Goal: Task Accomplishment & Management: Manage account settings

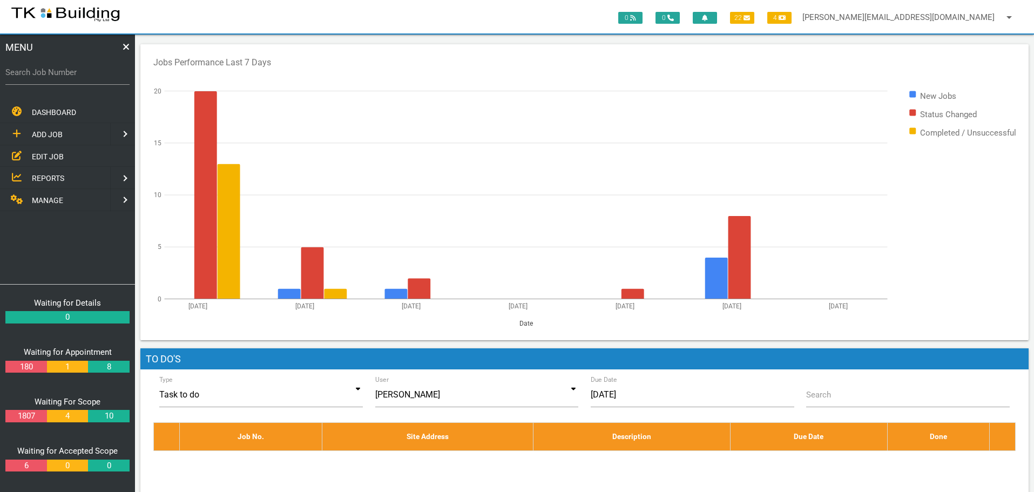
click at [43, 159] on span "EDIT JOB" at bounding box center [48, 156] width 32 height 9
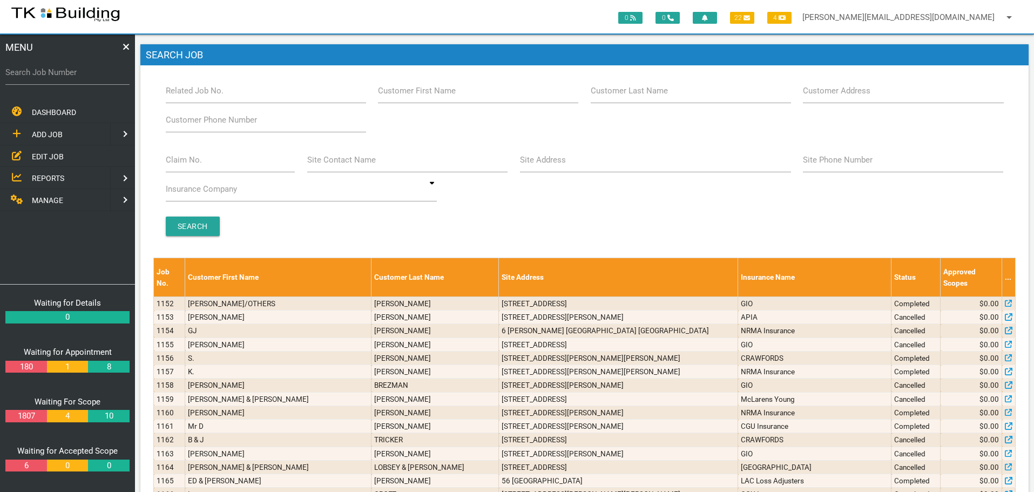
click at [616, 92] on label "Customer Last Name" at bounding box center [629, 91] width 77 height 12
click at [616, 92] on input "Customer Last Name" at bounding box center [691, 90] width 200 height 25
type input "82698"
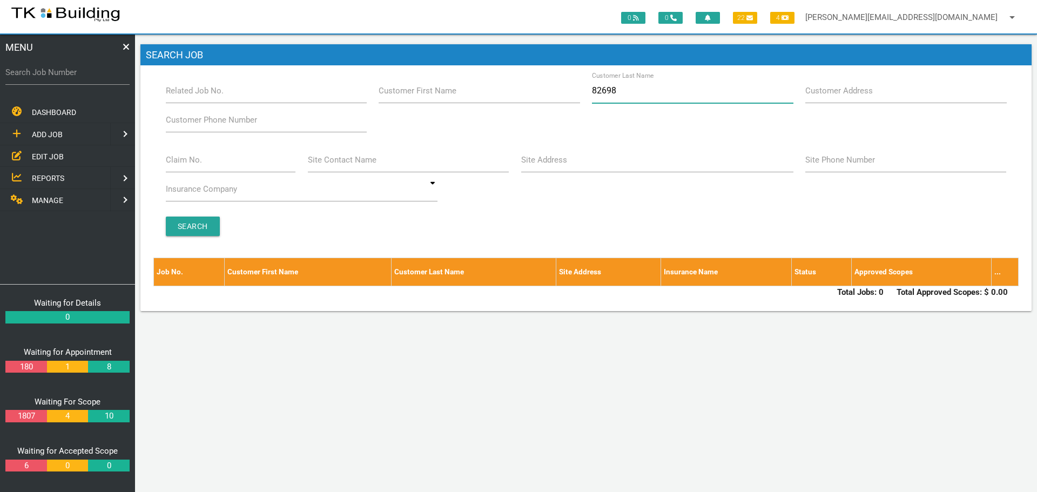
click at [622, 90] on input "82698" at bounding box center [692, 90] width 201 height 25
type input "8"
click at [610, 97] on input "Customer Last Name" at bounding box center [692, 90] width 201 height 25
type input "82698"
click at [85, 80] on input "Search Job Number" at bounding box center [67, 72] width 124 height 25
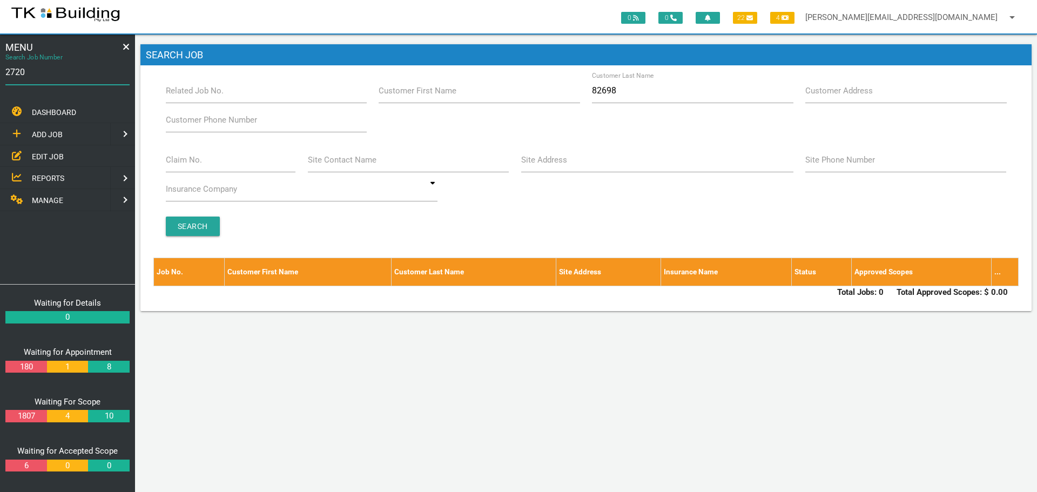
type input "27205"
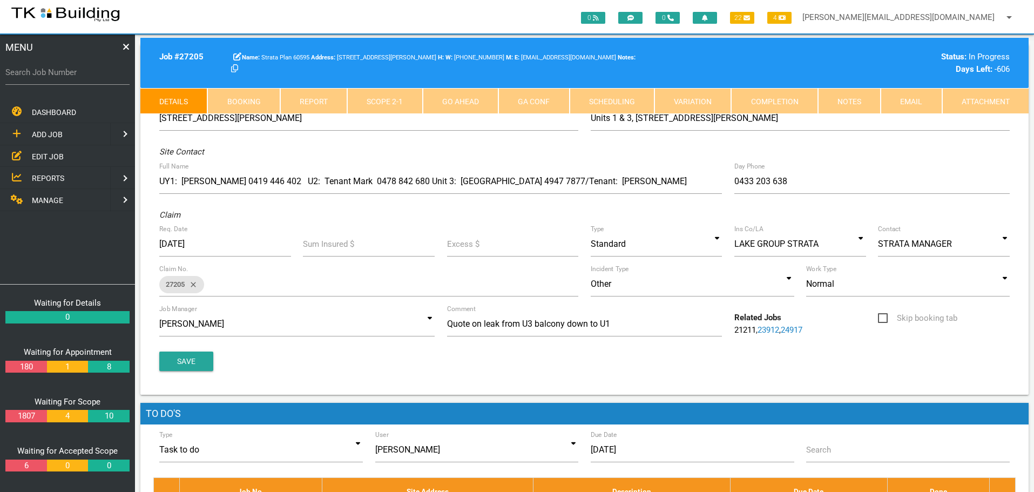
click at [848, 104] on link "Notes" at bounding box center [849, 101] width 63 height 26
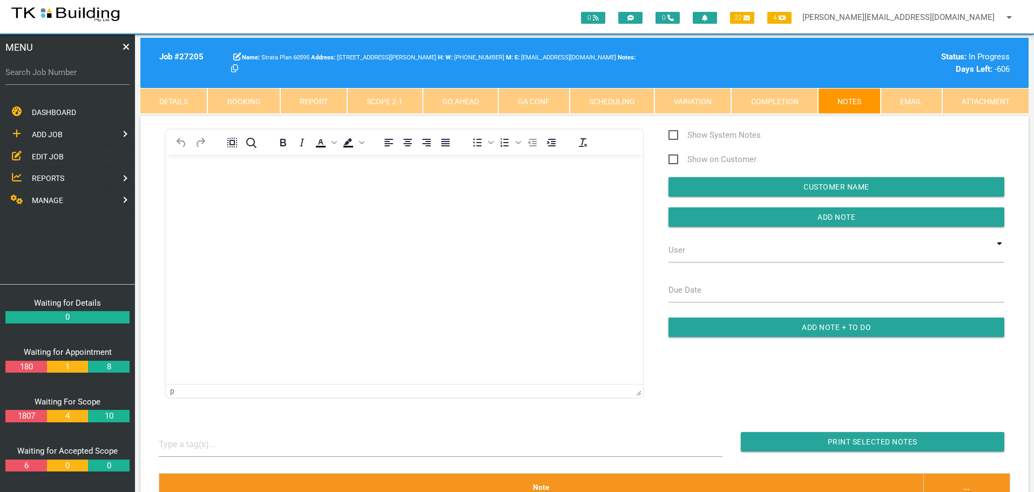
click at [39, 160] on span "EDIT JOB" at bounding box center [48, 156] width 32 height 9
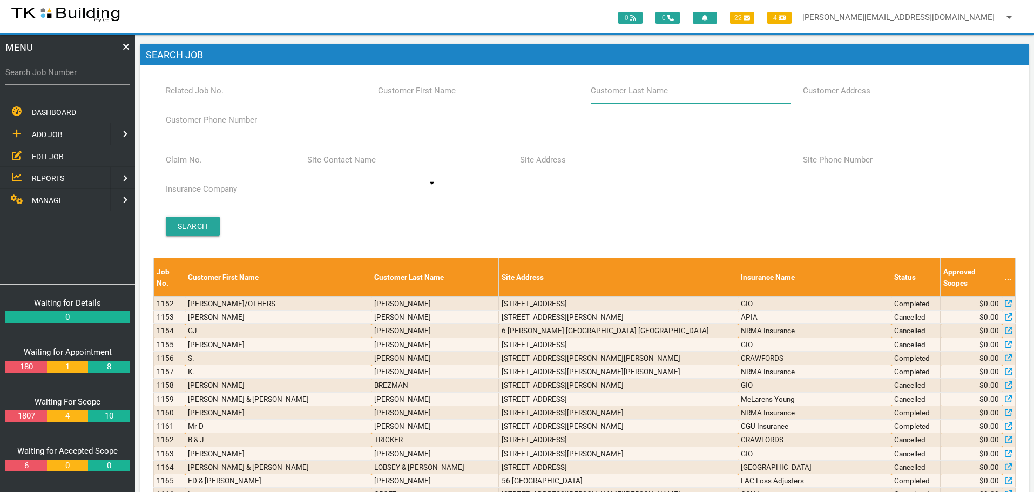
click at [698, 98] on input "Customer Last Name" at bounding box center [691, 90] width 200 height 25
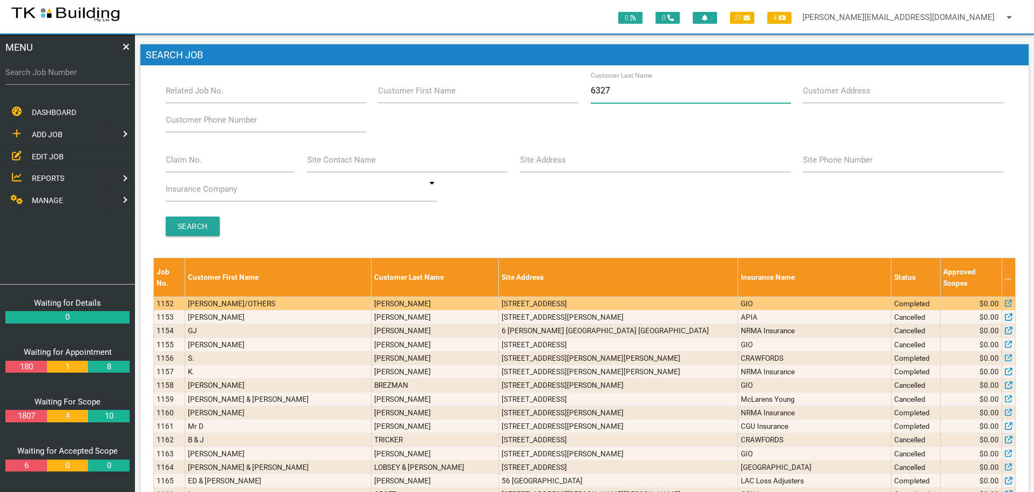
type input "63274"
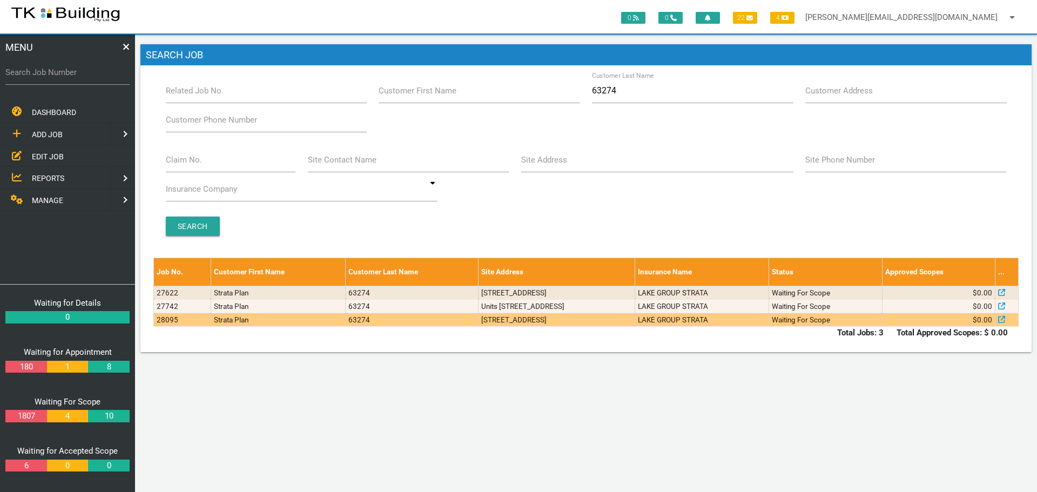
click at [619, 322] on td "18/8-14 Telford St, Newcastle East NSW 2300, Australia" at bounding box center [556, 319] width 157 height 13
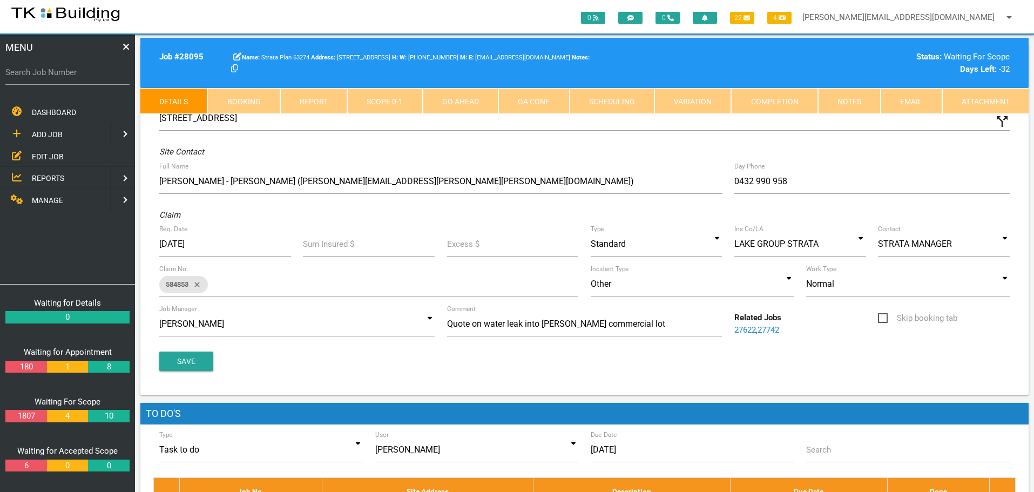
click at [856, 95] on link "Notes" at bounding box center [849, 101] width 63 height 26
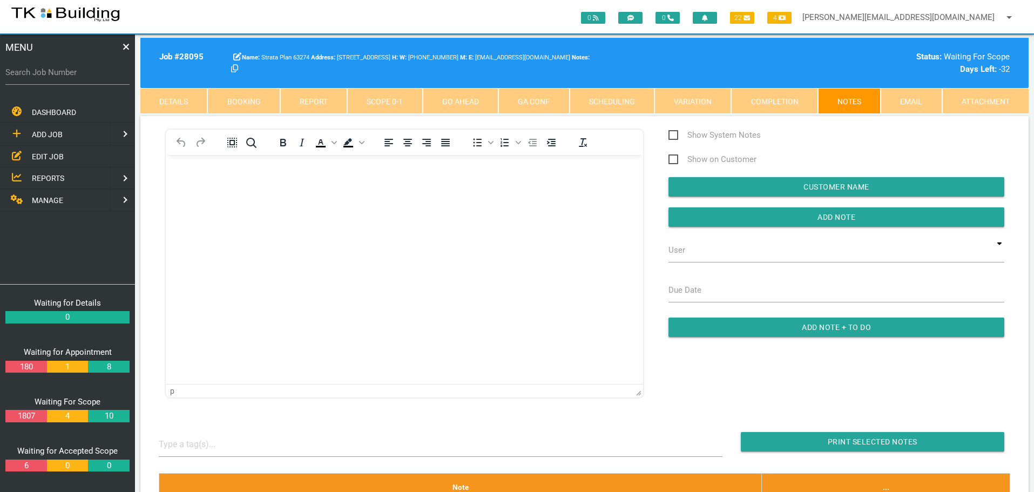
click at [183, 97] on link "Details" at bounding box center [173, 101] width 67 height 26
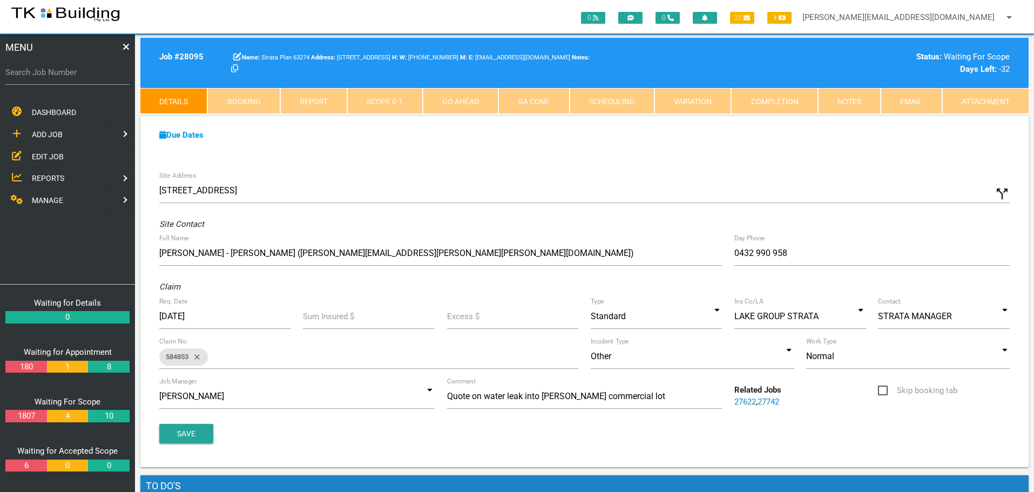
click at [46, 157] on span "EDIT JOB" at bounding box center [48, 156] width 32 height 9
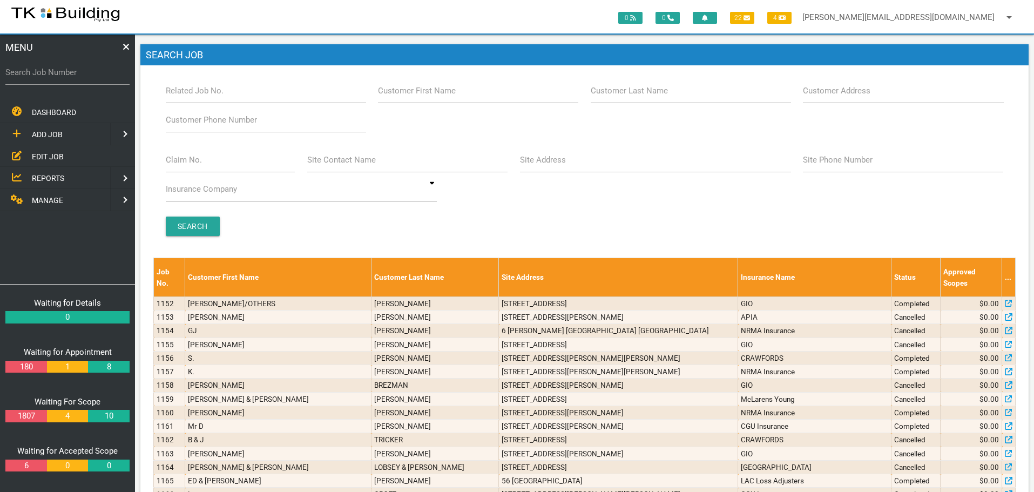
click at [199, 165] on label "Claim No." at bounding box center [184, 160] width 36 height 12
click at [199, 165] on input "Claim No." at bounding box center [231, 159] width 130 height 25
type input "068242"
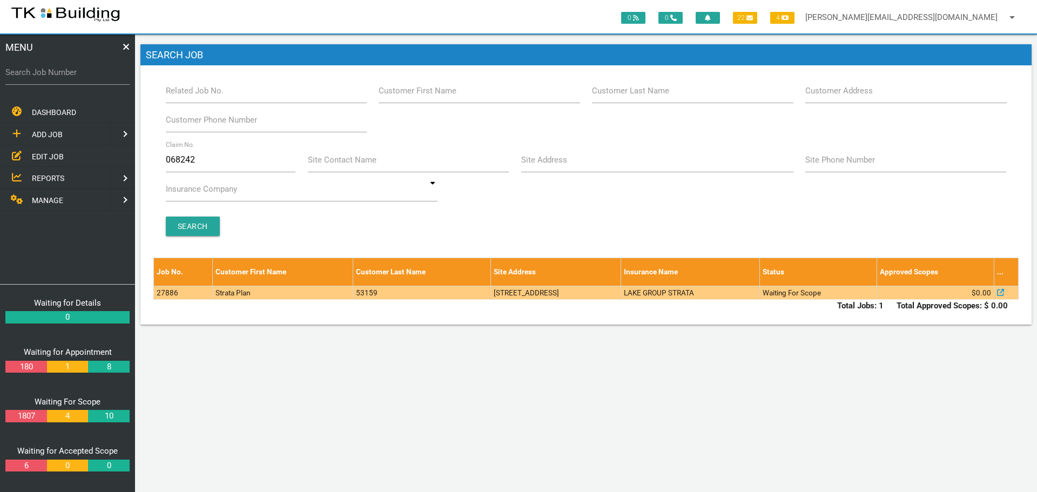
click at [490, 295] on td "[STREET_ADDRESS]" at bounding box center [555, 292] width 130 height 13
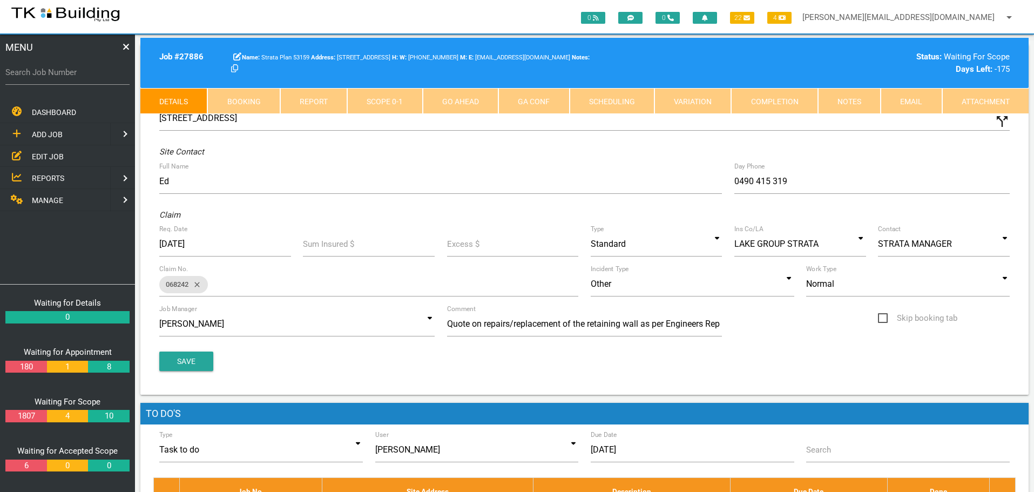
click at [857, 101] on link "Notes" at bounding box center [849, 101] width 63 height 26
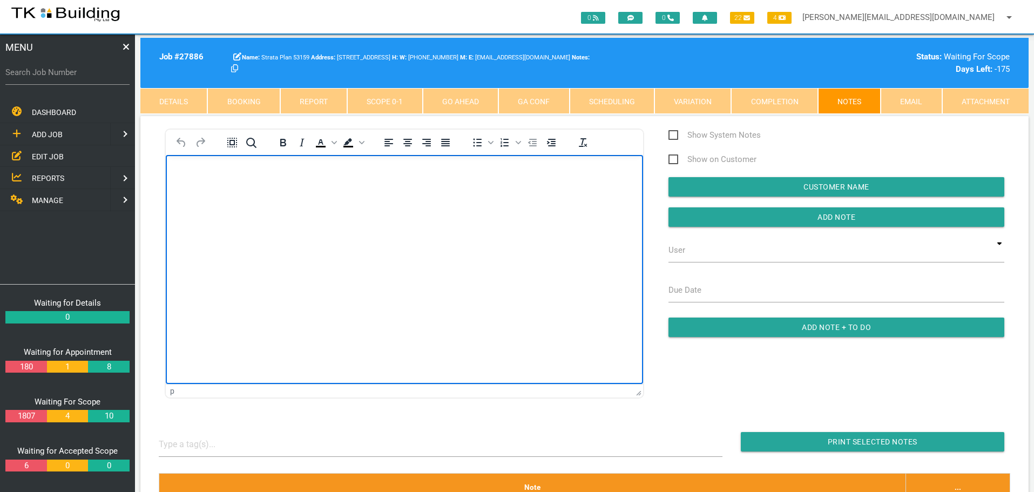
click at [191, 179] on body "Rich Text Area. Press ALT-0 for help." at bounding box center [404, 186] width 477 height 36
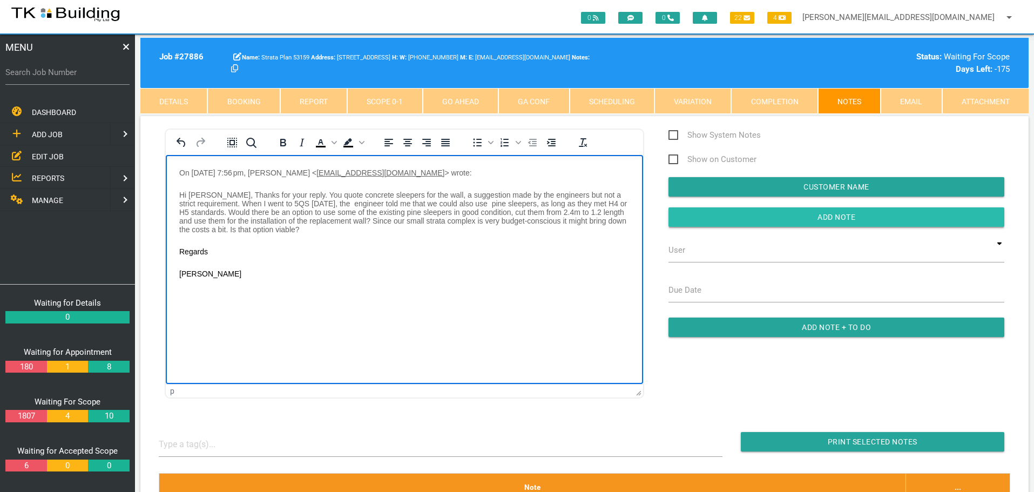
drag, startPoint x: 694, startPoint y: 217, endPoint x: 678, endPoint y: 217, distance: 15.7
click at [690, 217] on input "Add Note" at bounding box center [837, 216] width 336 height 19
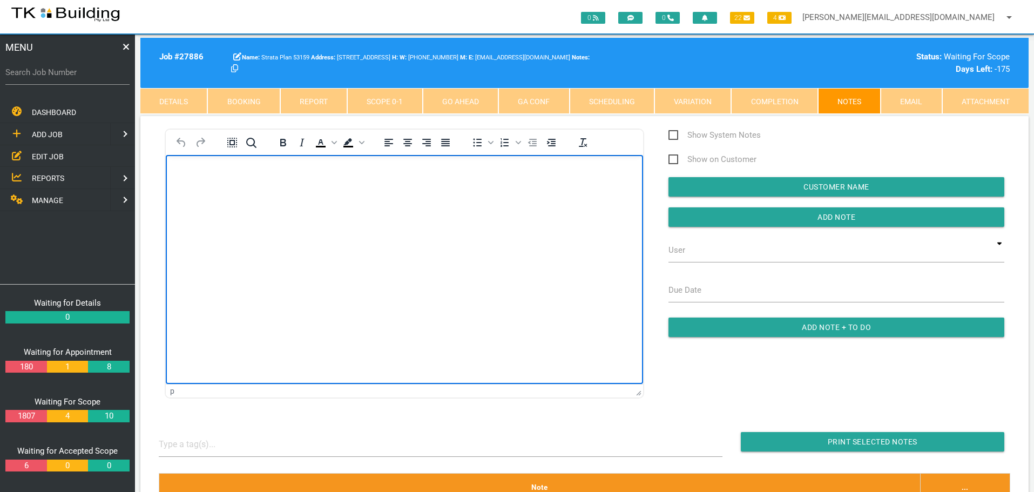
click at [185, 177] on body "Rich Text Area. Press ALT-0 for help." at bounding box center [404, 186] width 477 height 36
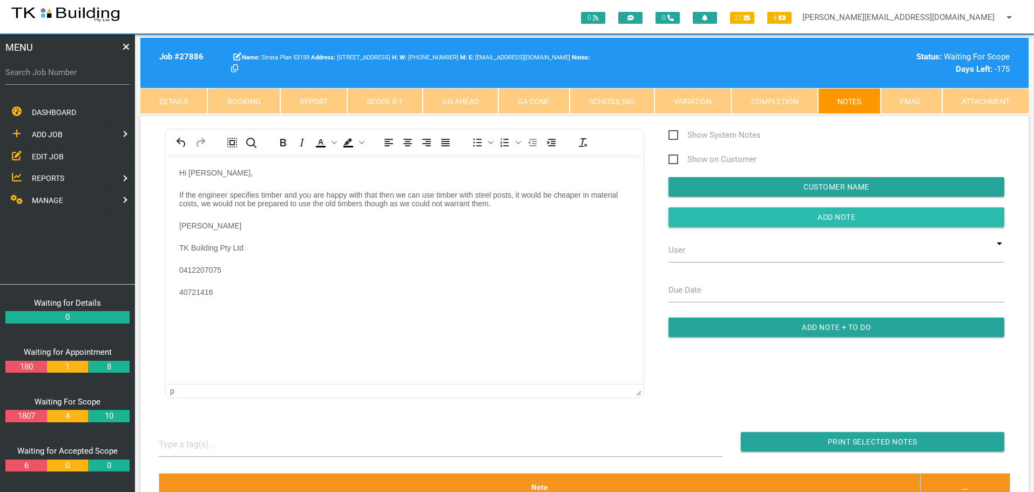
drag, startPoint x: 733, startPoint y: 219, endPoint x: 676, endPoint y: 217, distance: 56.7
click at [732, 219] on input "button" at bounding box center [837, 216] width 336 height 19
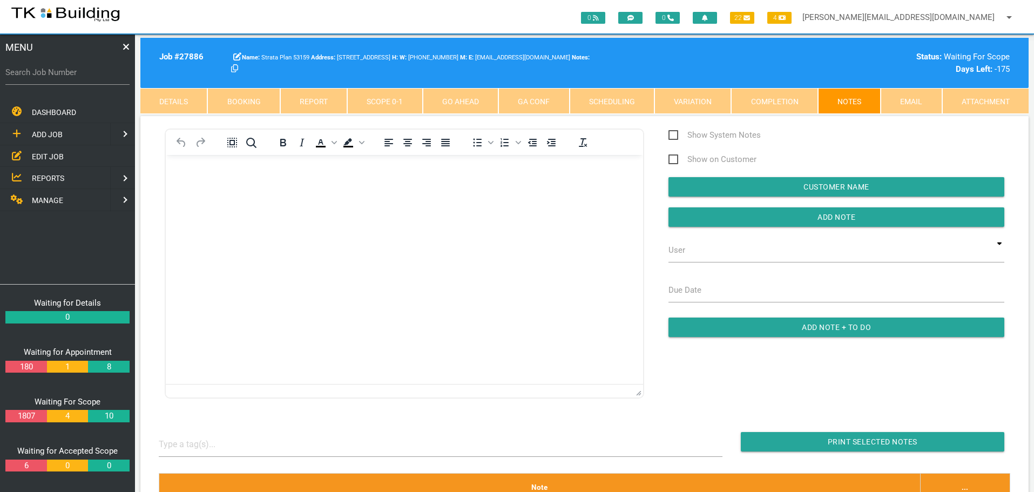
click at [37, 155] on span "EDIT JOB" at bounding box center [48, 156] width 32 height 9
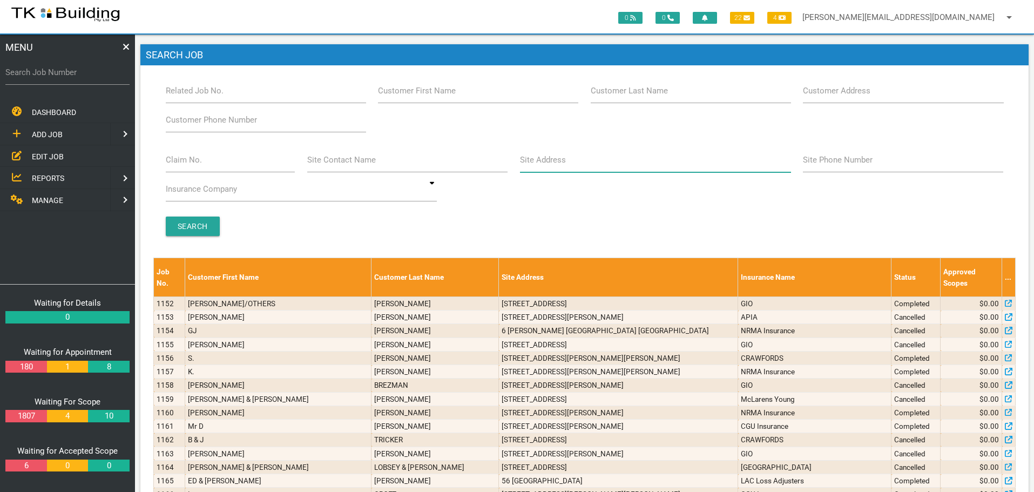
click at [580, 168] on input "Site Address" at bounding box center [655, 159] width 271 height 25
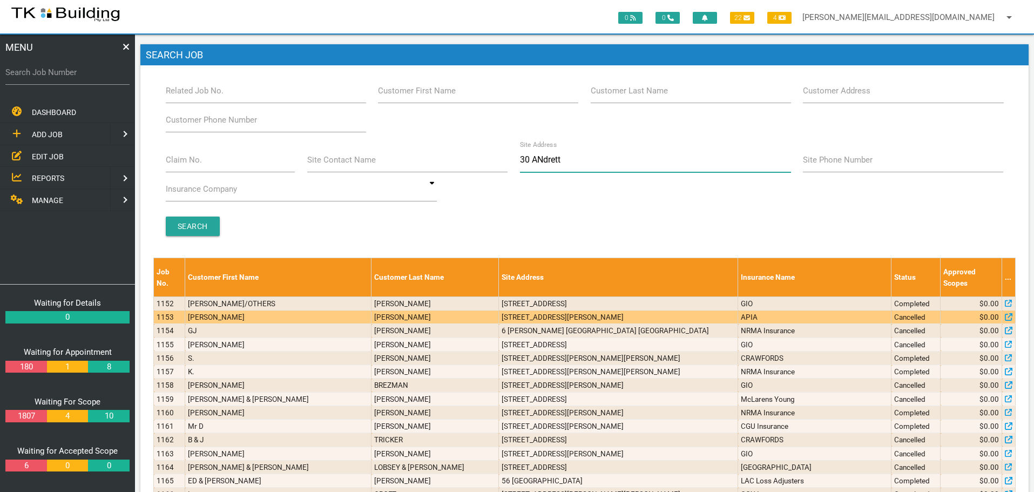
type input "30 ANdretta"
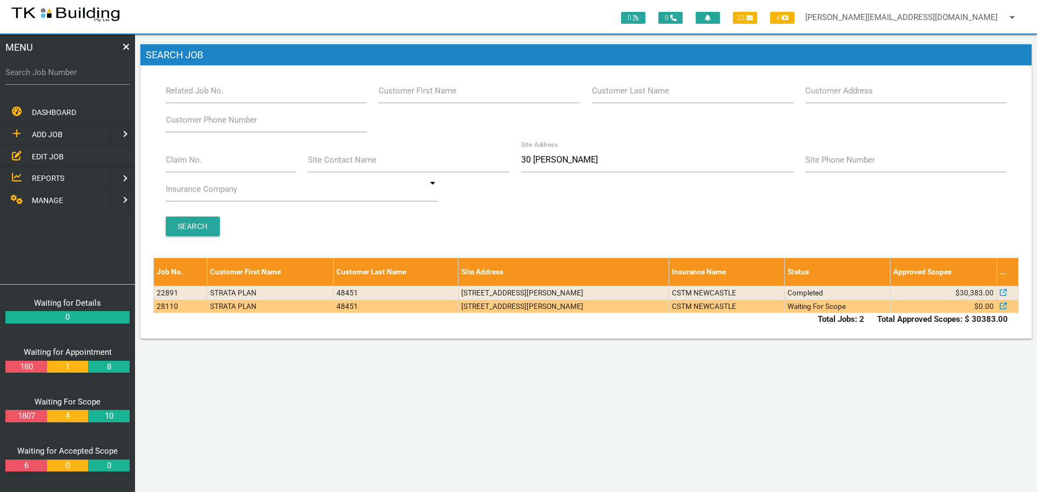
click at [616, 308] on td "5/30 Andretta Ave, Elermore Vale NSW 2287, Australia" at bounding box center [563, 305] width 211 height 13
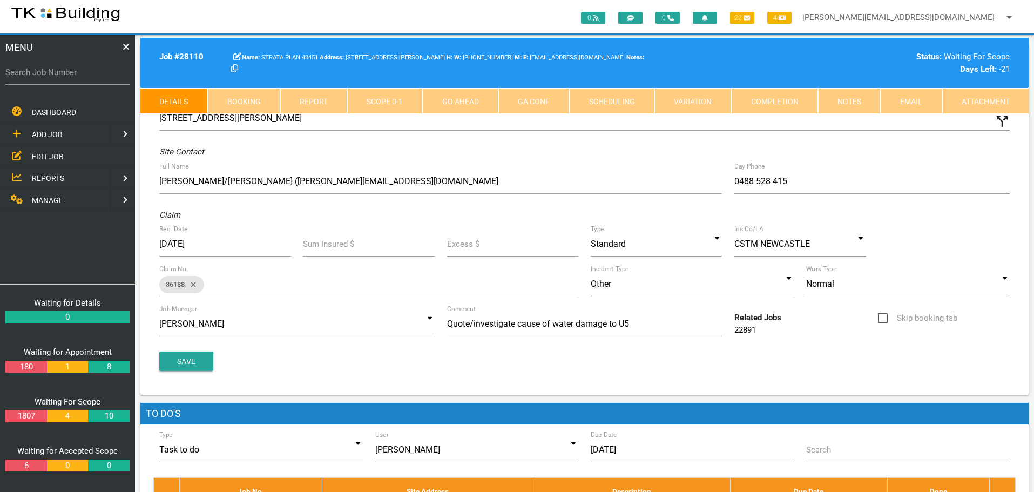
click at [863, 101] on link "Notes" at bounding box center [849, 101] width 63 height 26
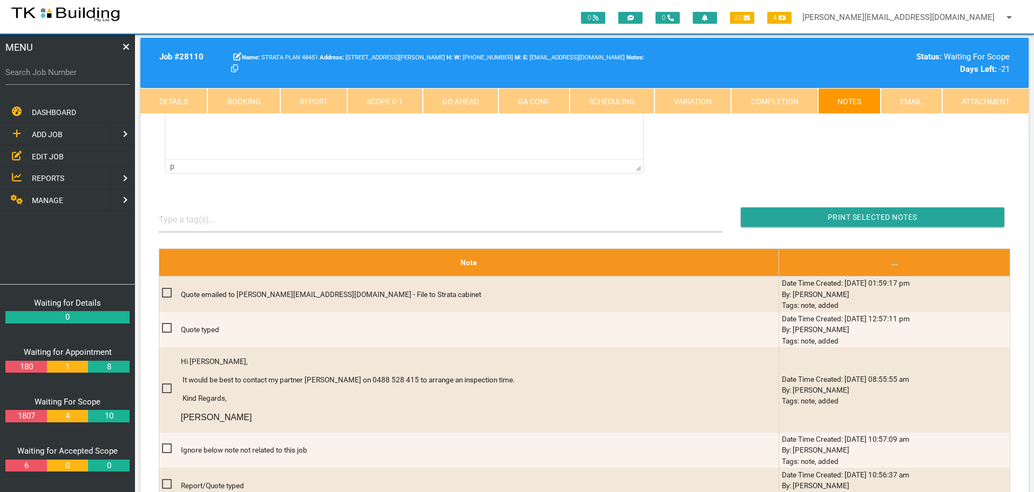
scroll to position [216, 0]
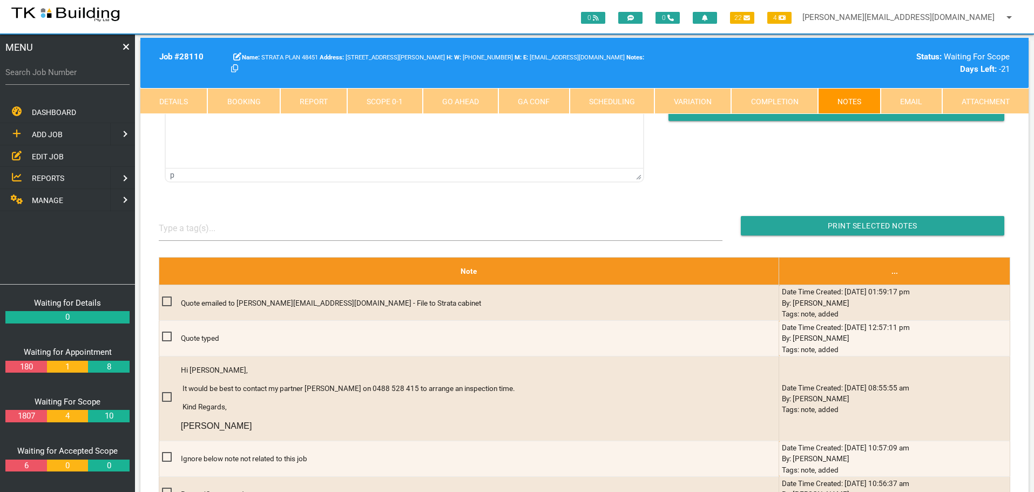
click at [192, 104] on link "Details" at bounding box center [173, 101] width 67 height 26
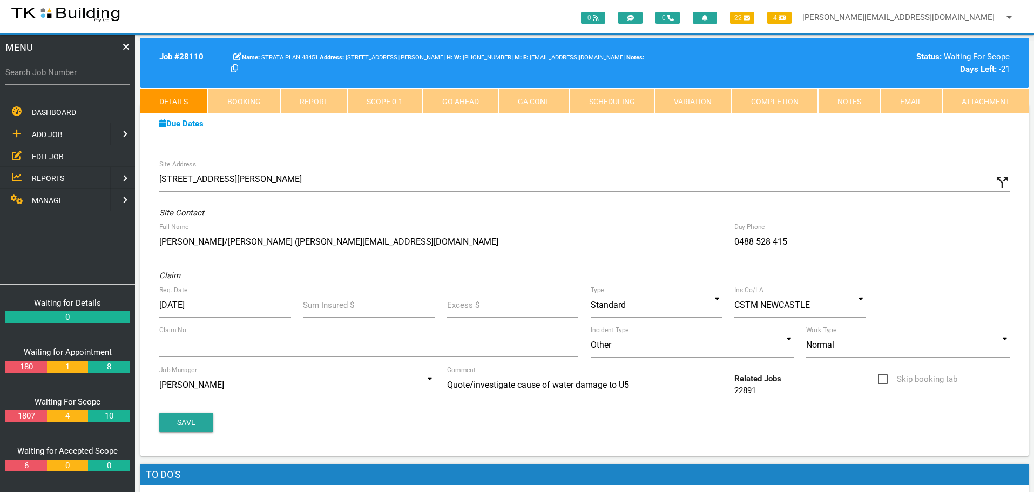
scroll to position [0, 0]
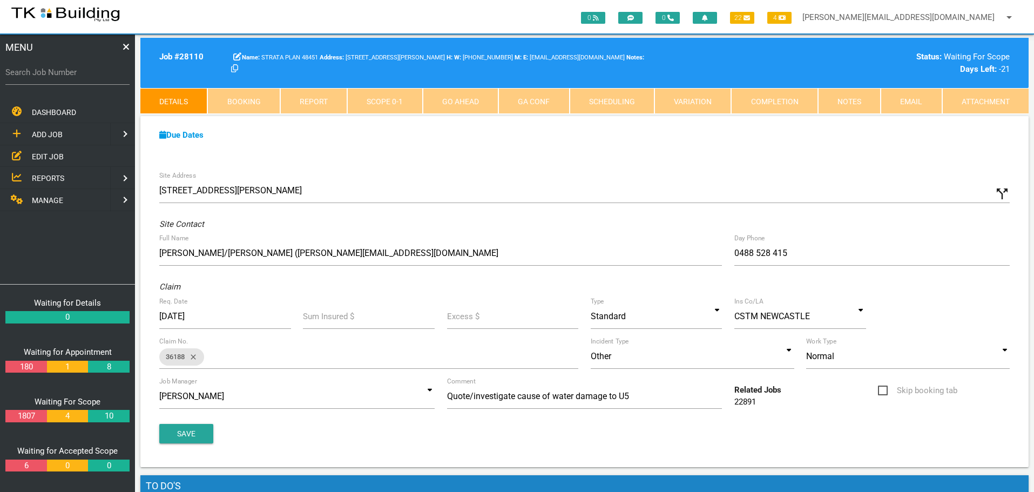
click at [846, 102] on link "Notes" at bounding box center [849, 101] width 63 height 26
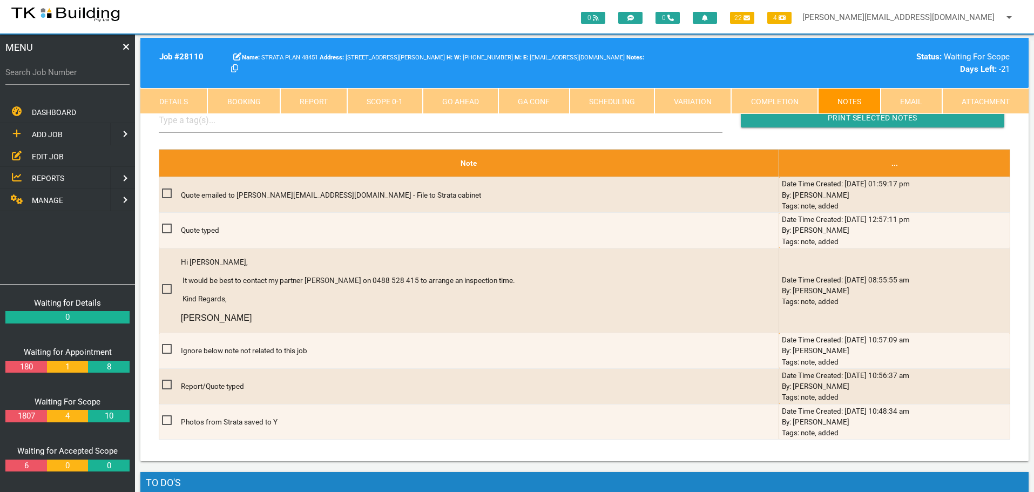
scroll to position [108, 0]
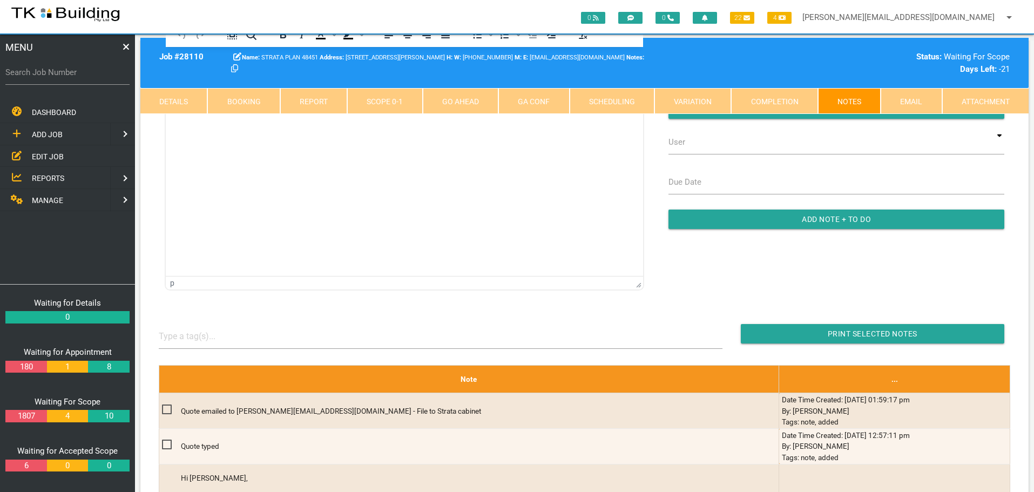
click at [161, 103] on link "Details" at bounding box center [173, 101] width 67 height 26
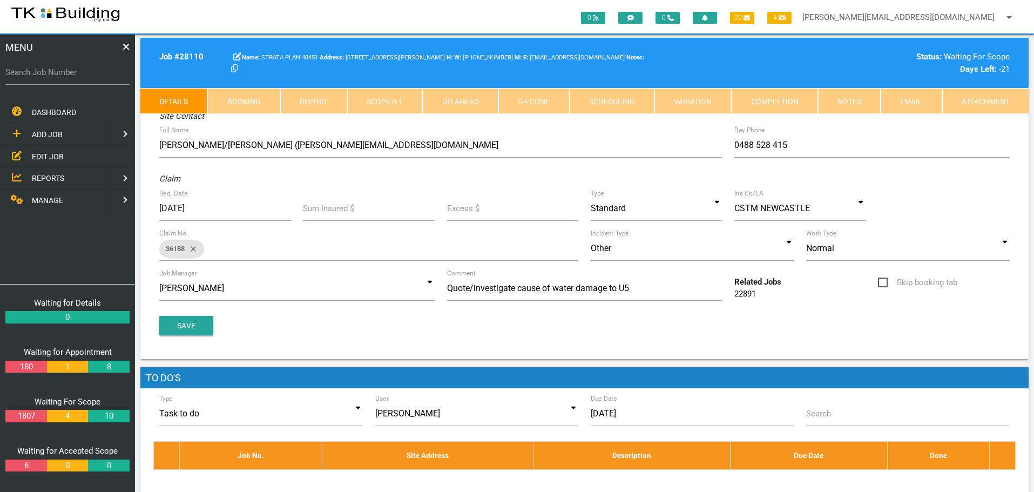
click at [249, 99] on link "Booking" at bounding box center [243, 101] width 72 height 26
select select "8"
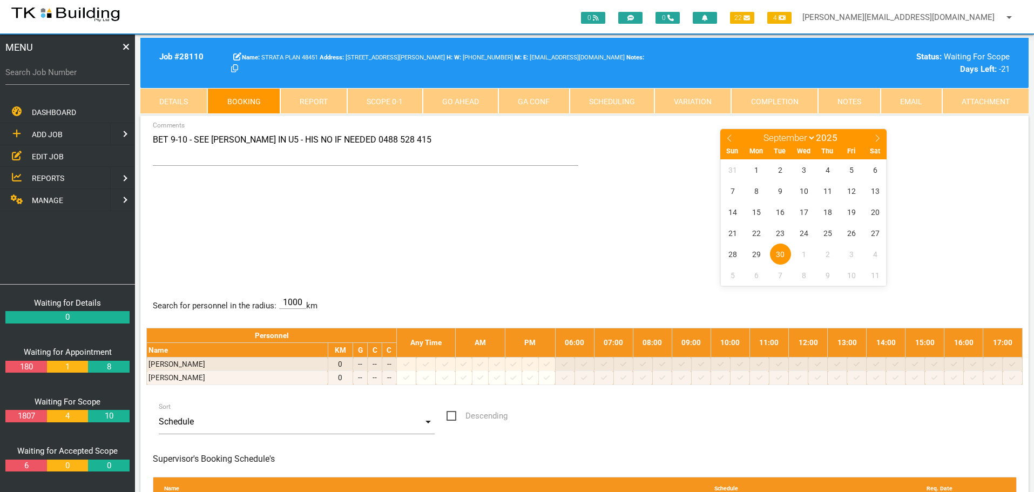
scroll to position [0, 0]
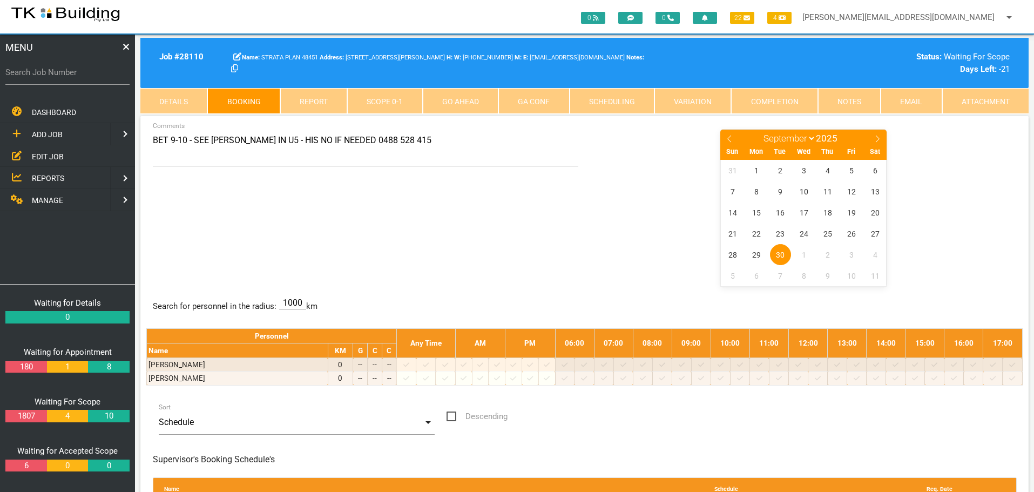
click at [178, 104] on link "Details" at bounding box center [173, 101] width 67 height 26
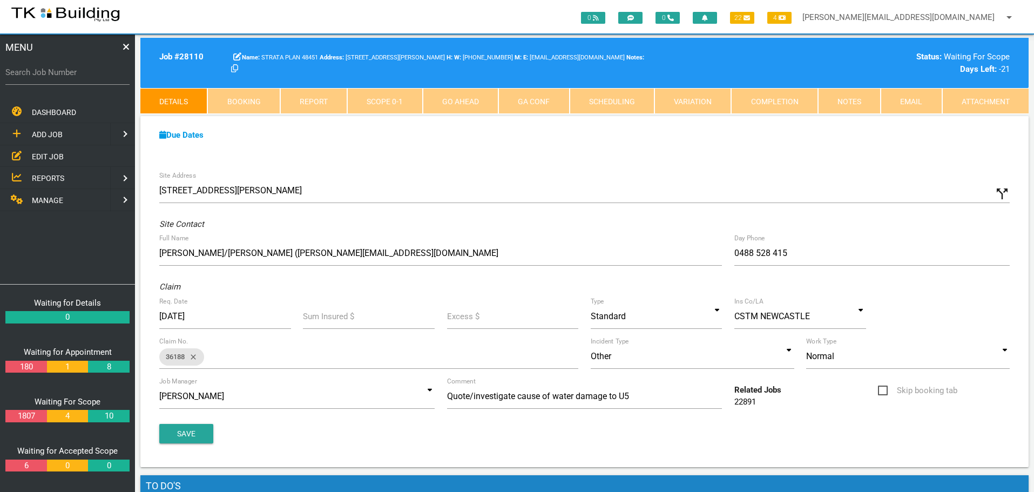
click at [860, 108] on link "Notes" at bounding box center [849, 101] width 63 height 26
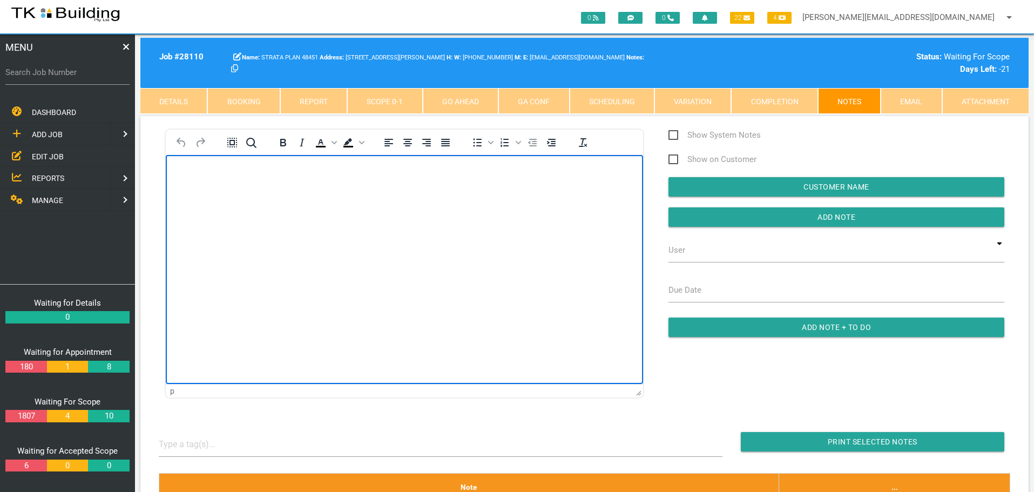
click at [241, 197] on body "Rich Text Area. Press ALT-0 for help." at bounding box center [404, 186] width 477 height 36
click at [198, 181] on body "Rich Text Area. Press ALT-0 for help." at bounding box center [404, 186] width 477 height 36
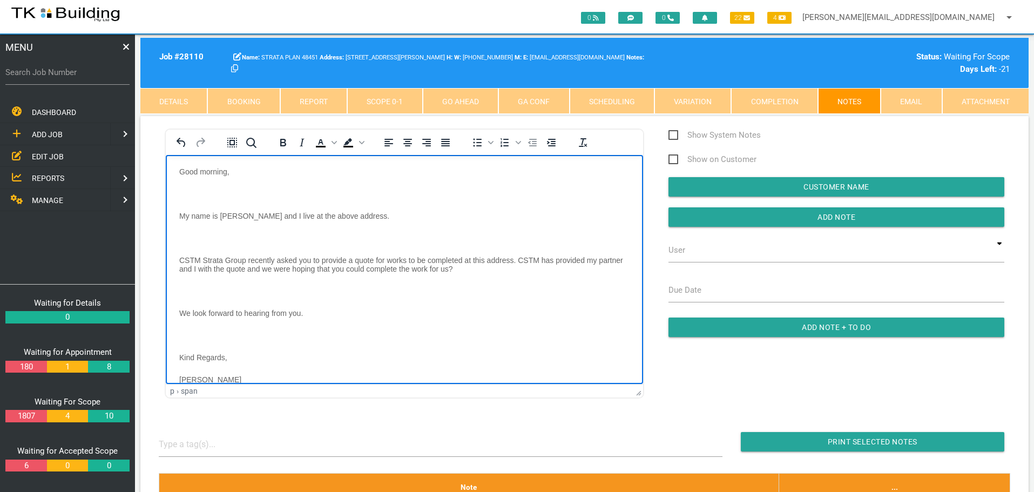
click at [194, 185] on body "Good morning, My name is Kathy and I live at the above address. CSTM Strata Gro…" at bounding box center [404, 289] width 477 height 244
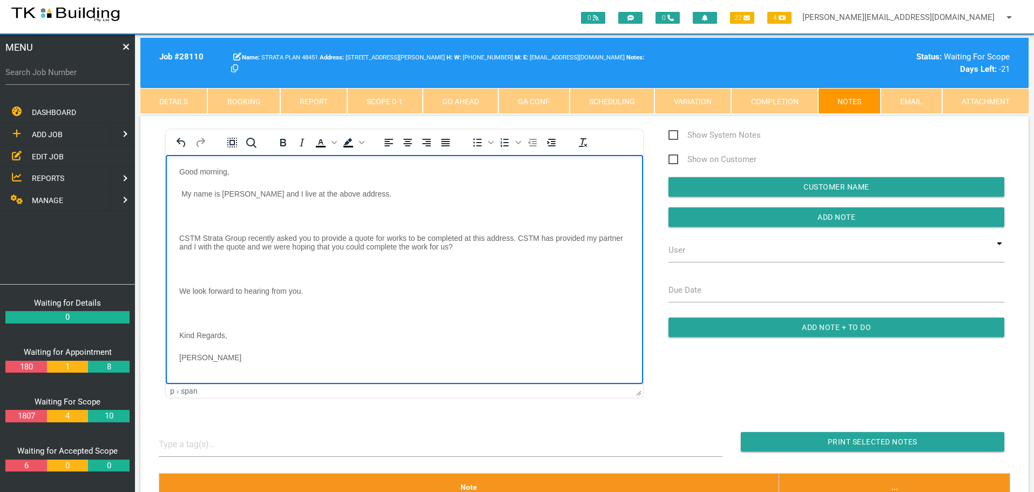
click at [190, 209] on body "Good morning, My name is Kathy and I live at the above address. CSTM Strata Gro…" at bounding box center [404, 277] width 477 height 221
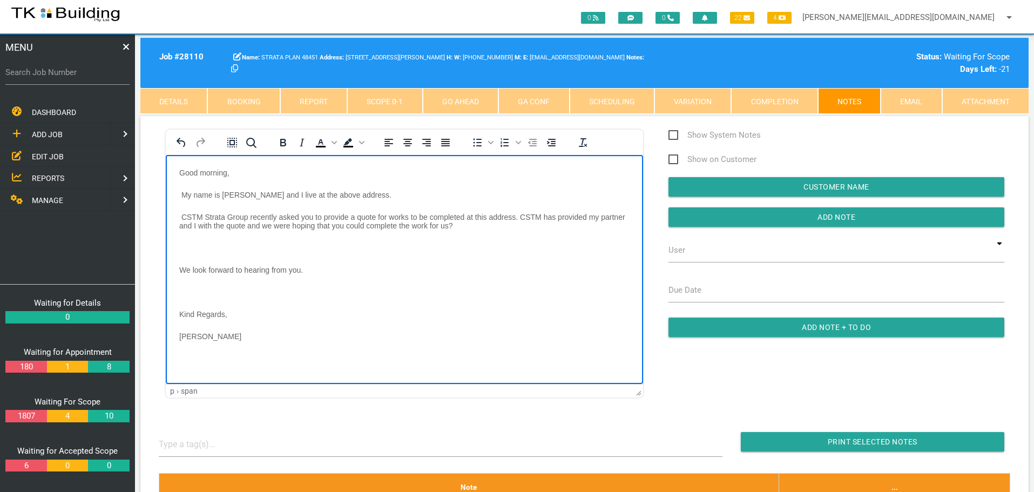
click at [198, 245] on p "Rich Text Area. Press ALT-0 for help." at bounding box center [404, 247] width 450 height 9
click at [192, 262] on body "Good morning, My name is Kathy and I live at the above address. CSTM Strata Gro…" at bounding box center [404, 256] width 477 height 177
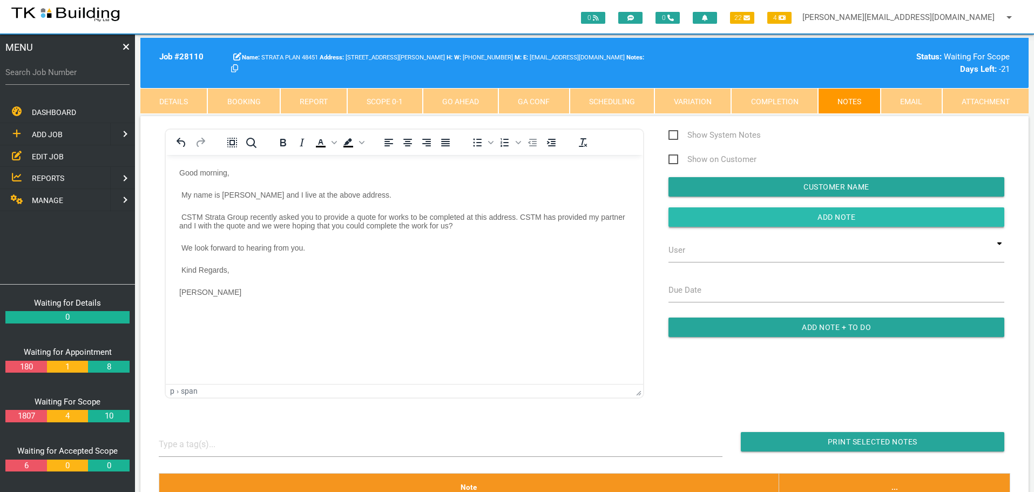
click at [701, 217] on input "button" at bounding box center [837, 216] width 336 height 19
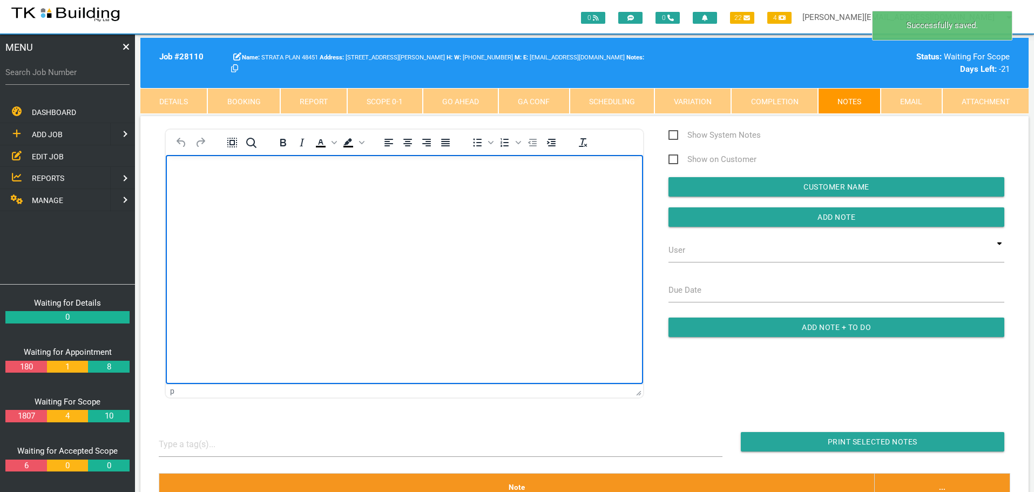
click at [178, 172] on body "Rich Text Area. Press ALT-0 for help." at bounding box center [404, 186] width 477 height 36
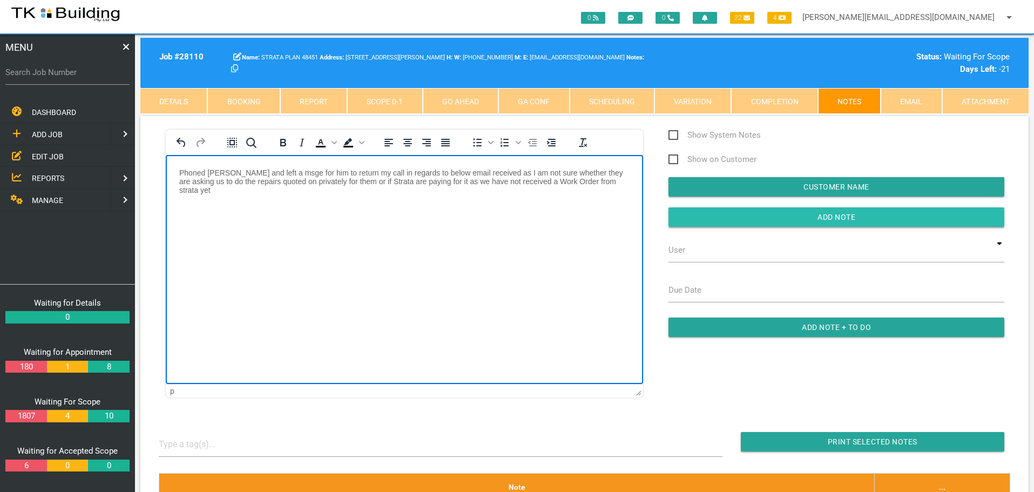
click at [698, 218] on input "Add Note" at bounding box center [837, 216] width 336 height 19
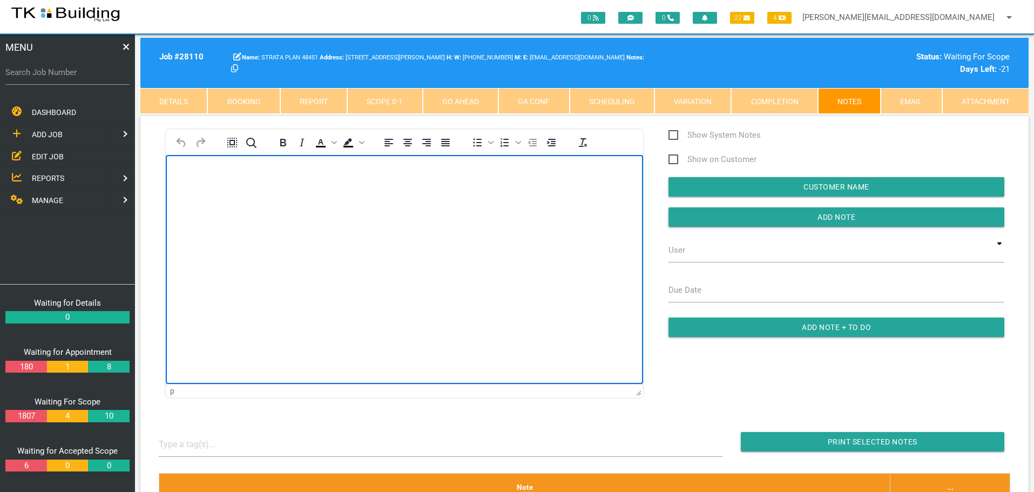
click at [191, 178] on body "Rich Text Area. Press ALT-0 for help." at bounding box center [404, 186] width 477 height 36
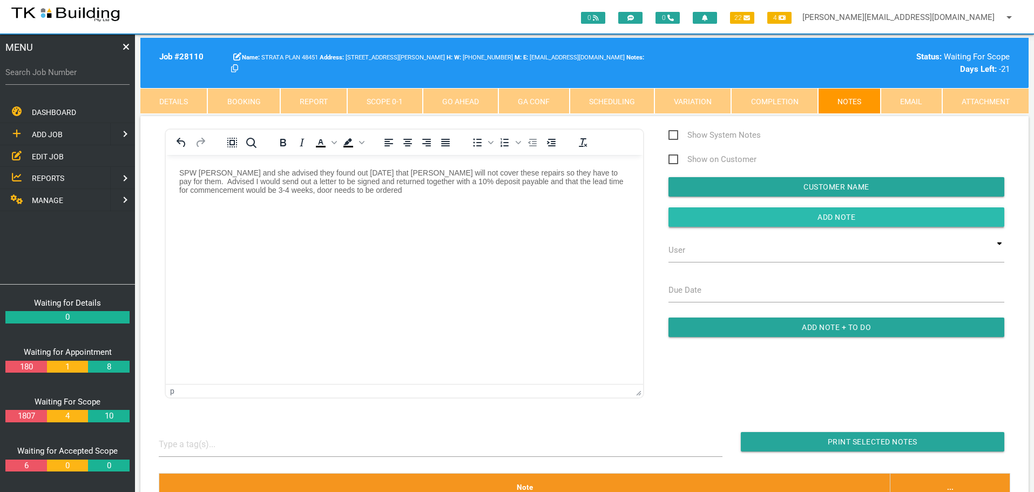
click at [714, 220] on input "button" at bounding box center [837, 216] width 336 height 19
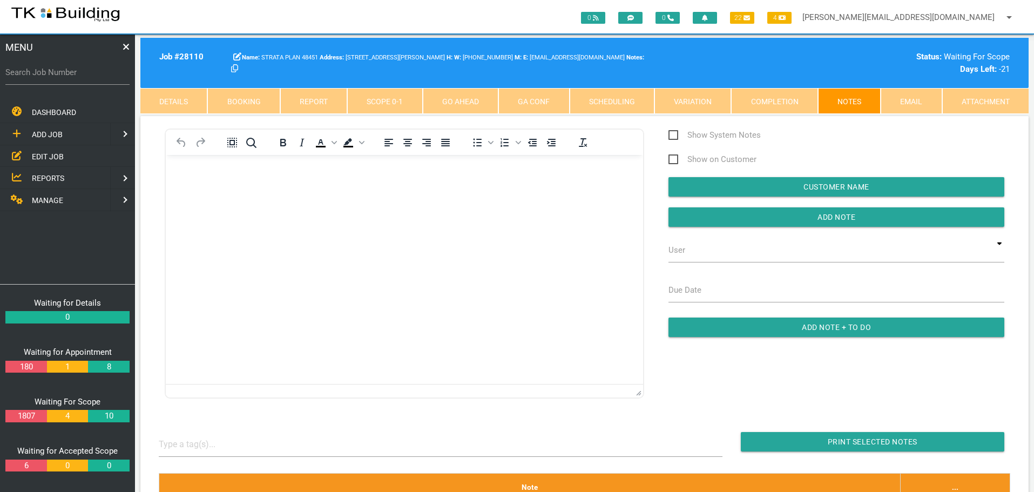
click at [192, 102] on link "Details" at bounding box center [173, 101] width 67 height 26
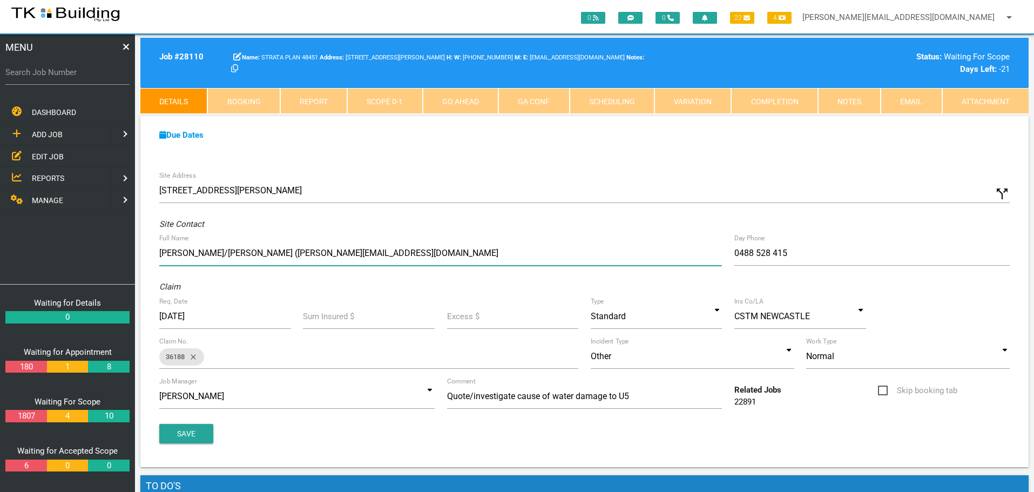
click at [159, 253] on input "Jacob/Cathy (kathy.s2290@live.com.au" at bounding box center [440, 253] width 563 height 25
click at [390, 252] on input "Kathy Sullivan 0409 478 939 (kathy.s2290@live.com.au" at bounding box center [440, 253] width 563 height 25
type input "Kathy Sullivan 0409 478 939 (kathy.s2290@live.com.au Jacob Smyth"
click at [172, 433] on button "Save" at bounding box center [186, 433] width 54 height 19
click at [866, 104] on link "Notes" at bounding box center [849, 101] width 63 height 26
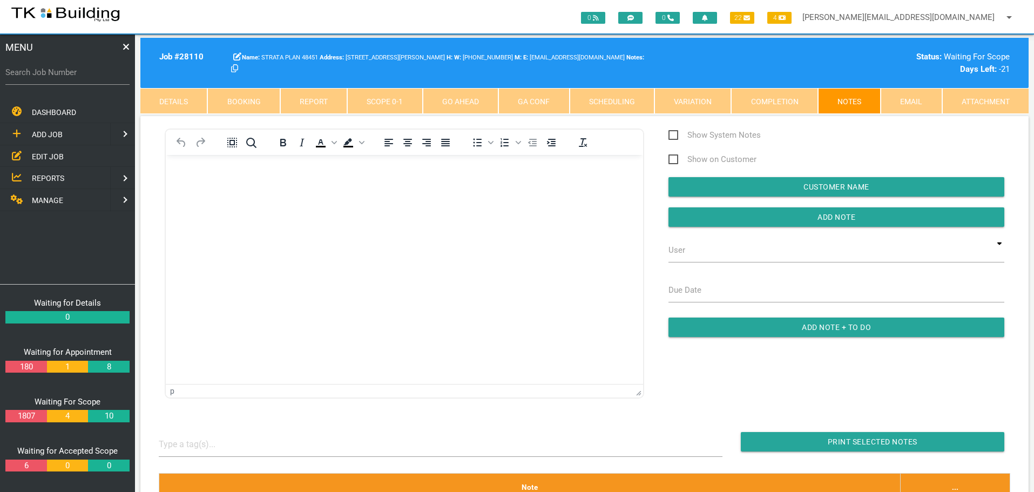
click at [185, 171] on p "Rich Text Area. Press ALT-0 for help." at bounding box center [404, 172] width 450 height 9
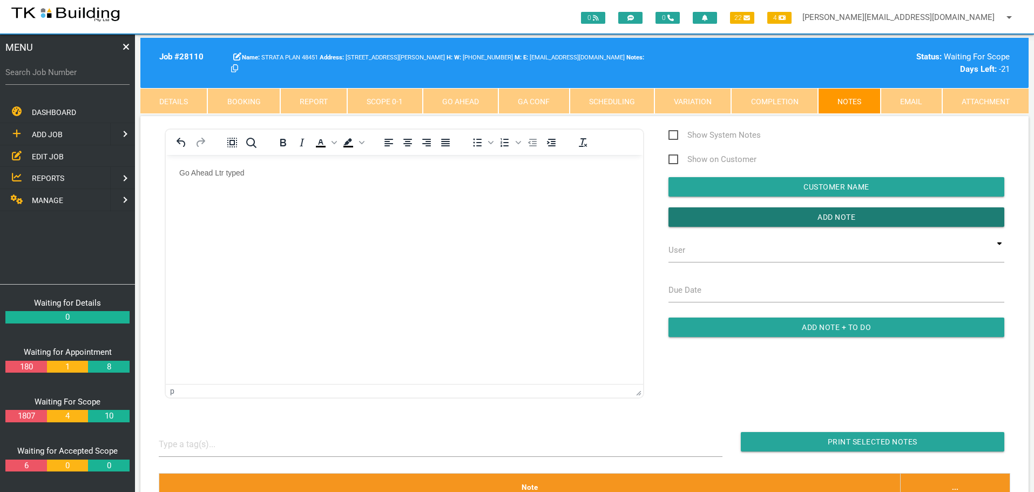
drag, startPoint x: 698, startPoint y: 215, endPoint x: 415, endPoint y: 101, distance: 305.2
click at [696, 217] on input "button" at bounding box center [837, 216] width 336 height 19
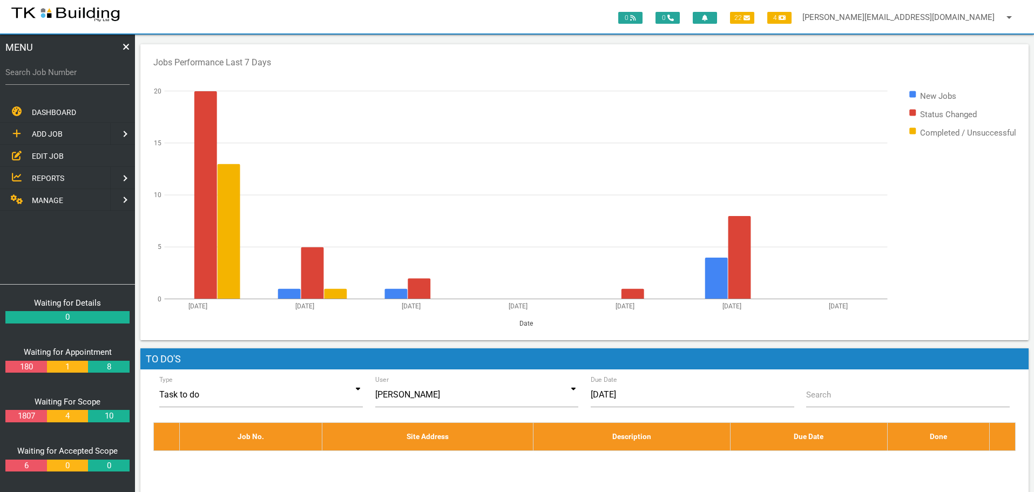
click at [50, 156] on span "EDIT JOB" at bounding box center [48, 156] width 32 height 9
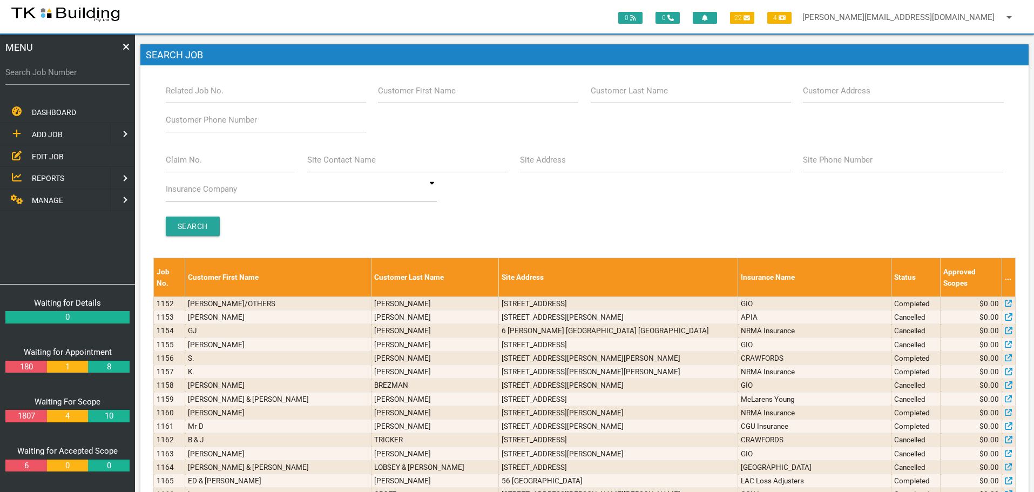
click at [560, 165] on label "Site Address" at bounding box center [543, 160] width 46 height 12
click at [560, 165] on input "Site Address" at bounding box center [655, 159] width 271 height 25
type input "18 Grayson"
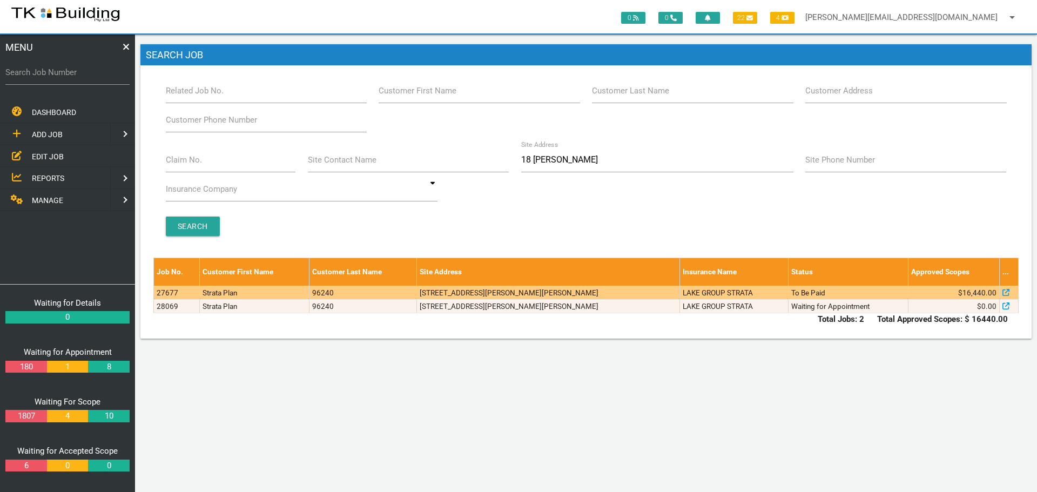
click at [679, 294] on td "LAKE GROUP STRATA" at bounding box center [733, 292] width 109 height 13
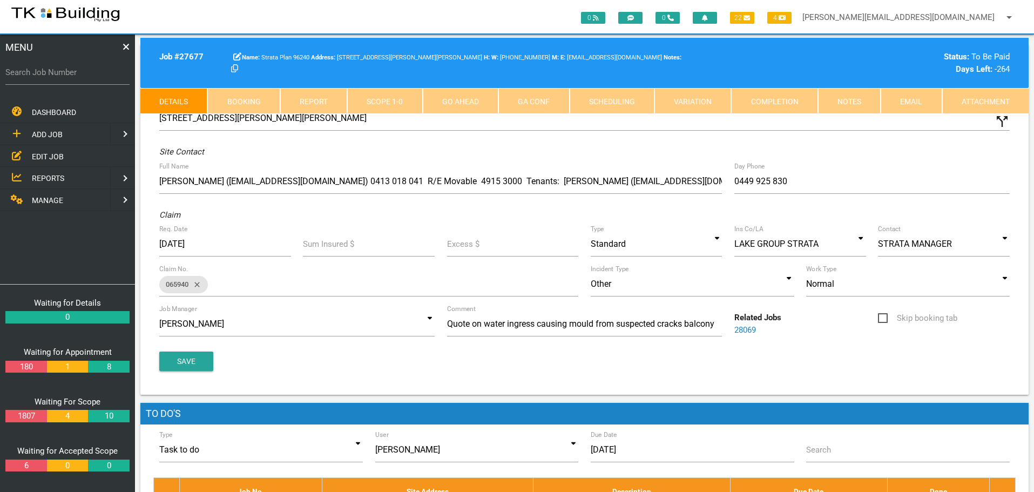
click at [846, 102] on link "Notes" at bounding box center [849, 101] width 63 height 26
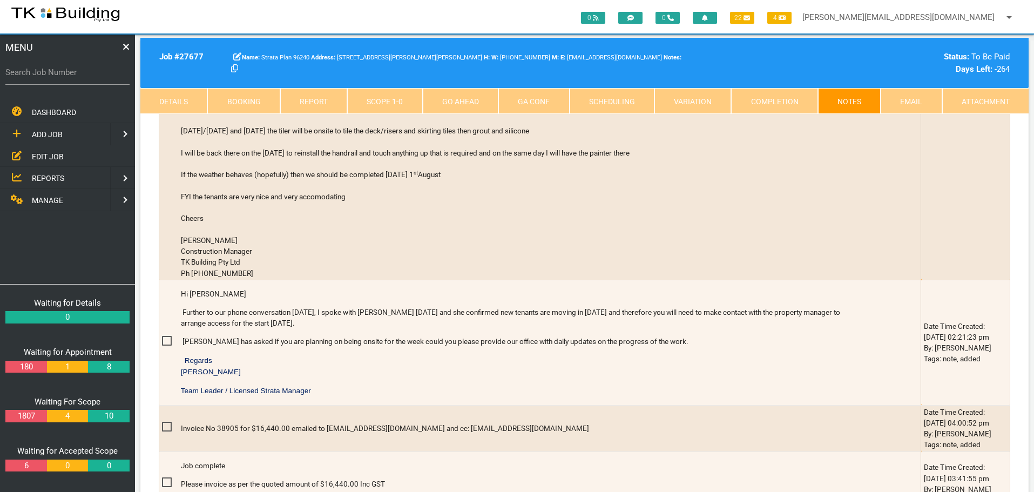
scroll to position [648, 0]
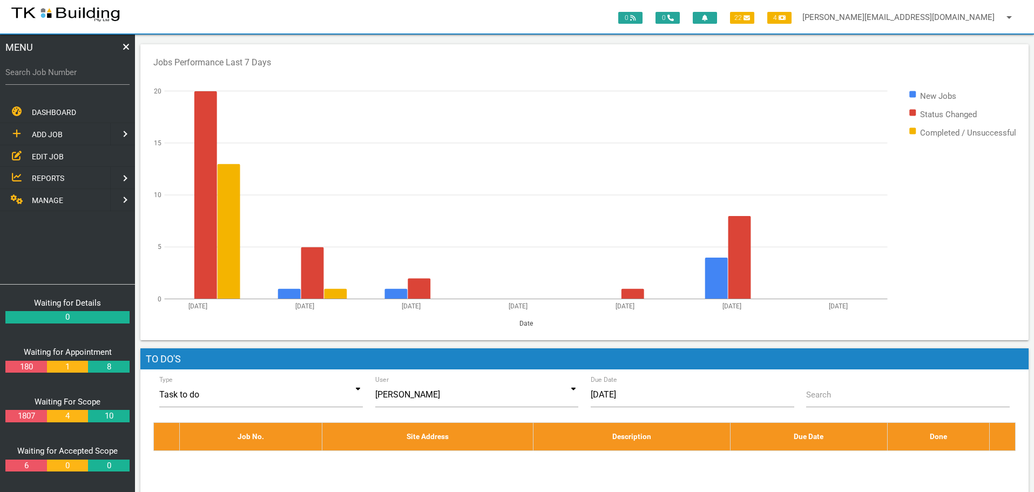
click at [59, 156] on span "EDIT JOB" at bounding box center [48, 156] width 32 height 9
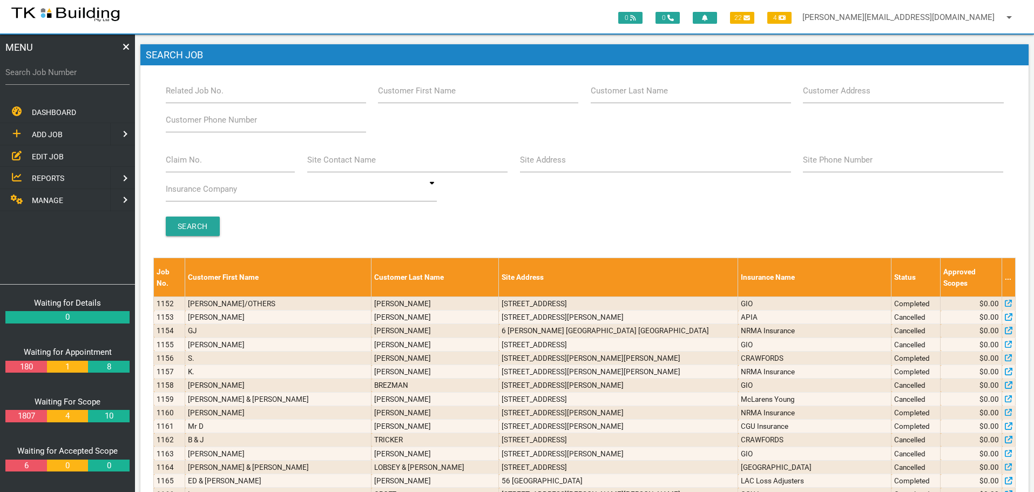
click at [643, 95] on label "Customer Last Name" at bounding box center [629, 91] width 77 height 12
click at [643, 95] on input "Customer Last Name" at bounding box center [691, 90] width 200 height 25
type input "52283"
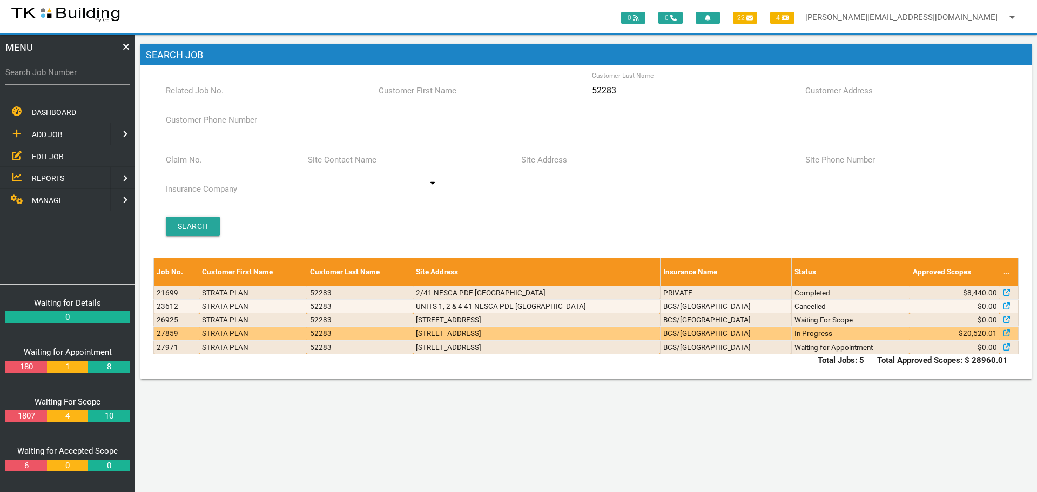
click at [647, 331] on td "3/41 Nesca Parade, The Hill NSW 2300, Australia" at bounding box center [536, 333] width 247 height 13
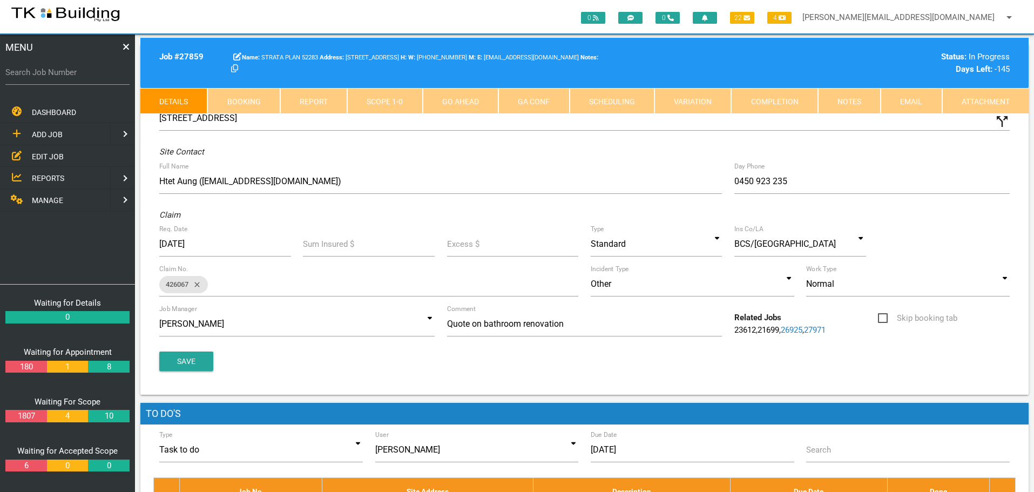
click at [844, 102] on link "Notes" at bounding box center [849, 101] width 63 height 26
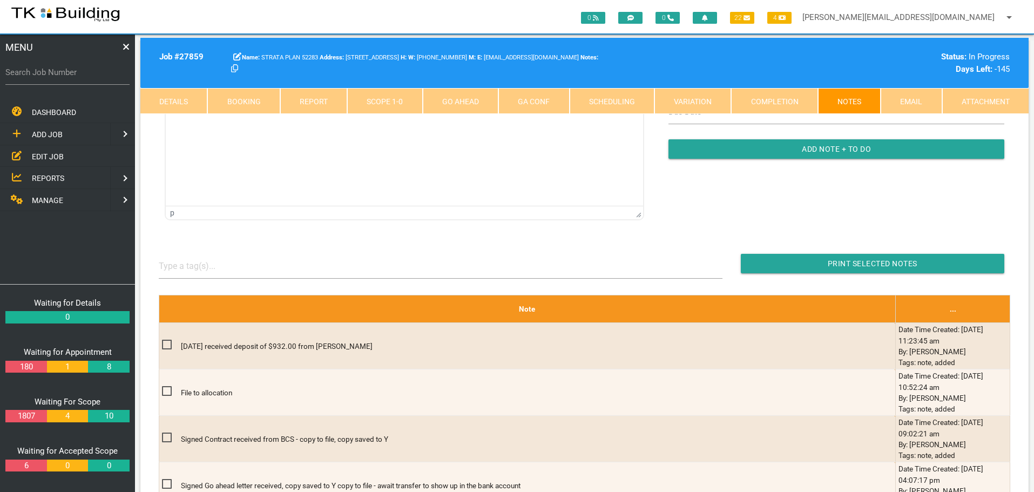
scroll to position [216, 0]
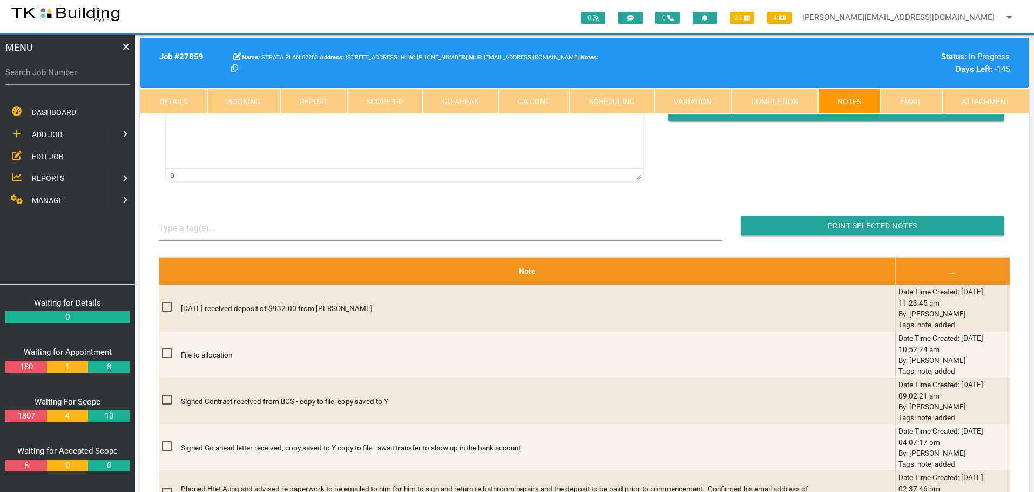
click at [49, 177] on span "REPORTS" at bounding box center [48, 178] width 32 height 9
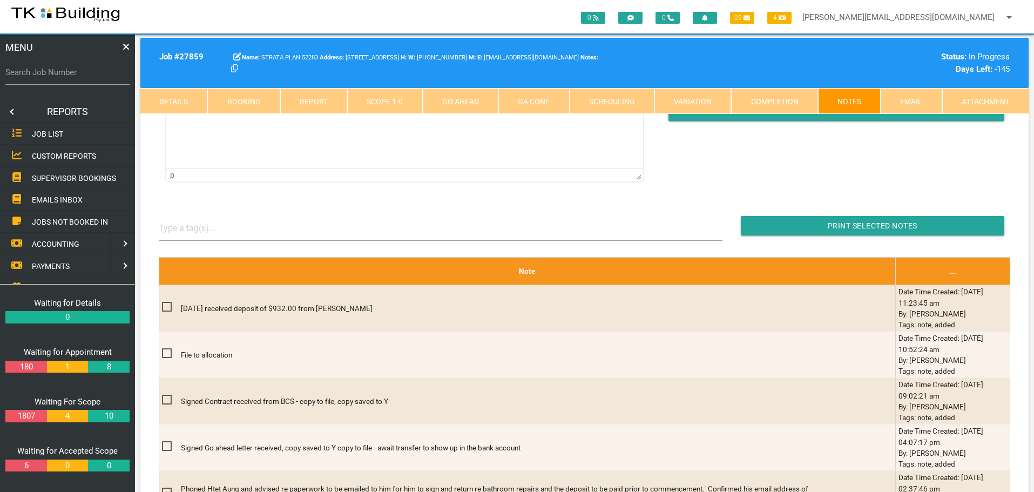
scroll to position [0, 0]
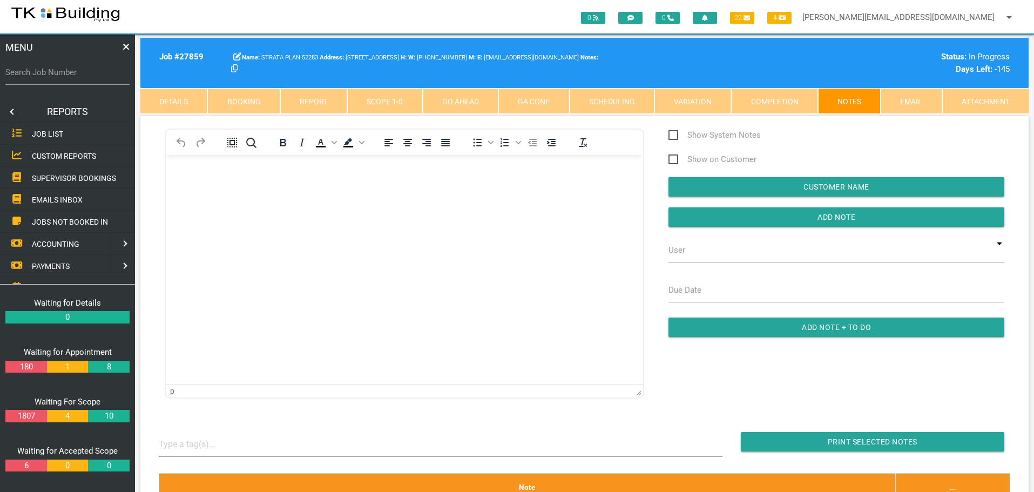
click at [49, 177] on span "SUPERVISOR BOOKINGS" at bounding box center [74, 177] width 84 height 9
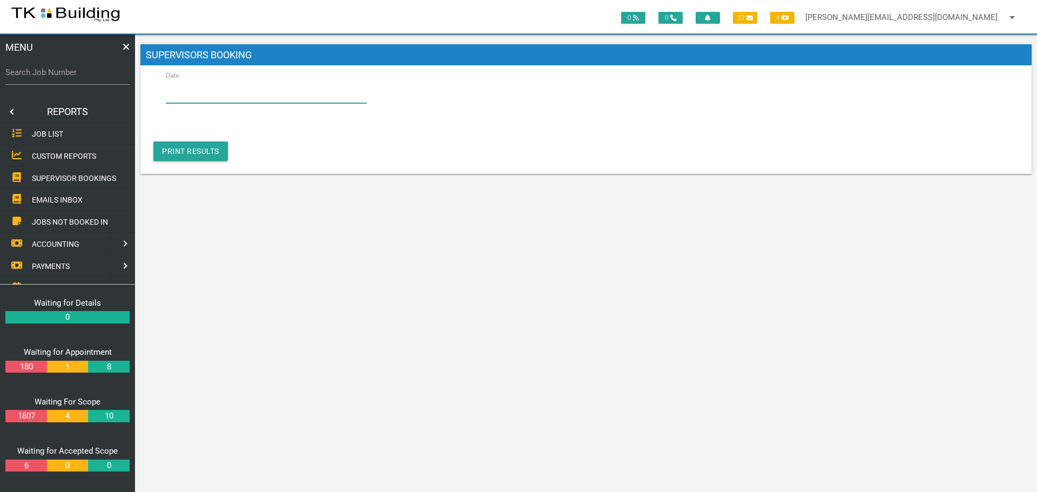
click at [254, 95] on input "Date" at bounding box center [266, 90] width 201 height 25
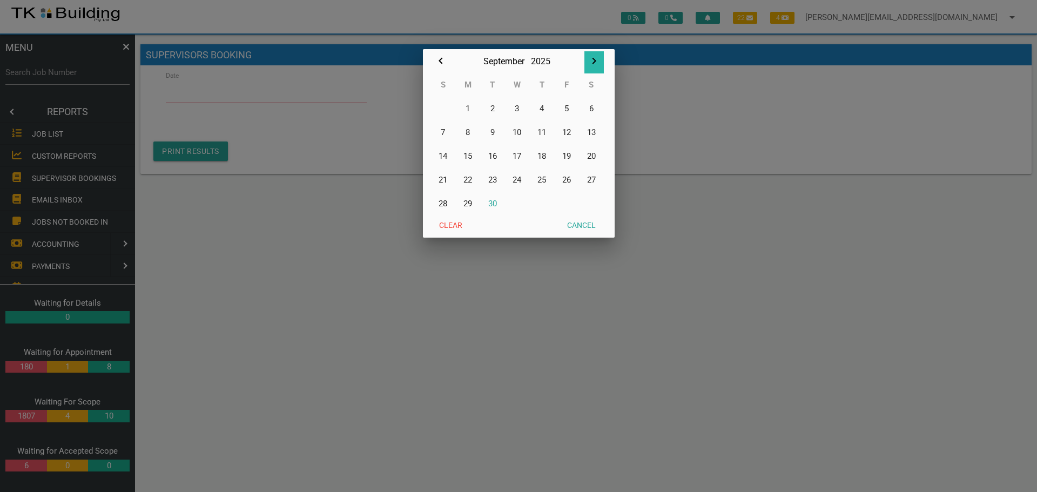
click at [593, 60] on icon "button" at bounding box center [594, 61] width 4 height 6
click at [518, 109] on button "1" at bounding box center [517, 109] width 25 height 24
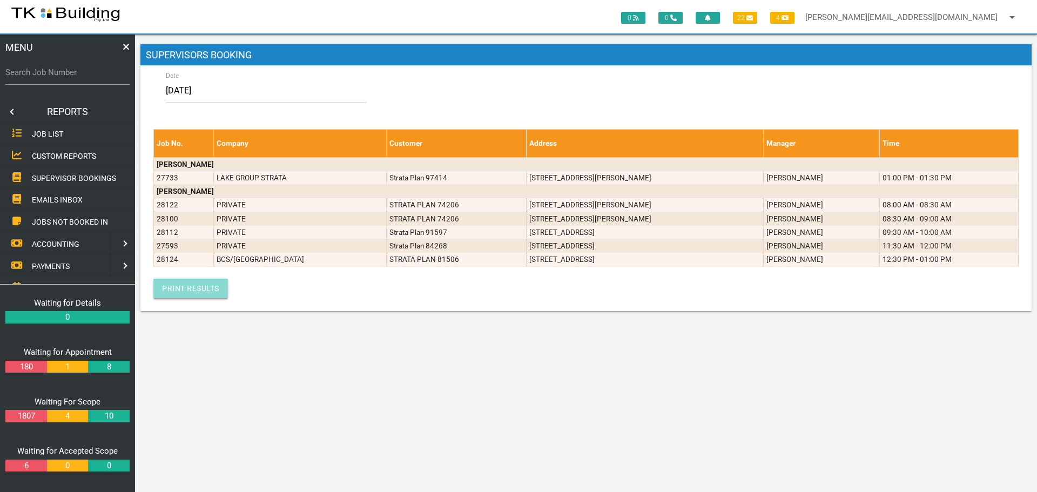
click at [190, 288] on link "Print Results" at bounding box center [190, 288] width 75 height 19
click at [254, 7] on div "0 0 22 4 sharon@tkbuilding.com.au arrow_drop_down Account Preferences Logout" at bounding box center [518, 16] width 1037 height 33
click at [234, 93] on input "[DATE]" at bounding box center [266, 90] width 201 height 25
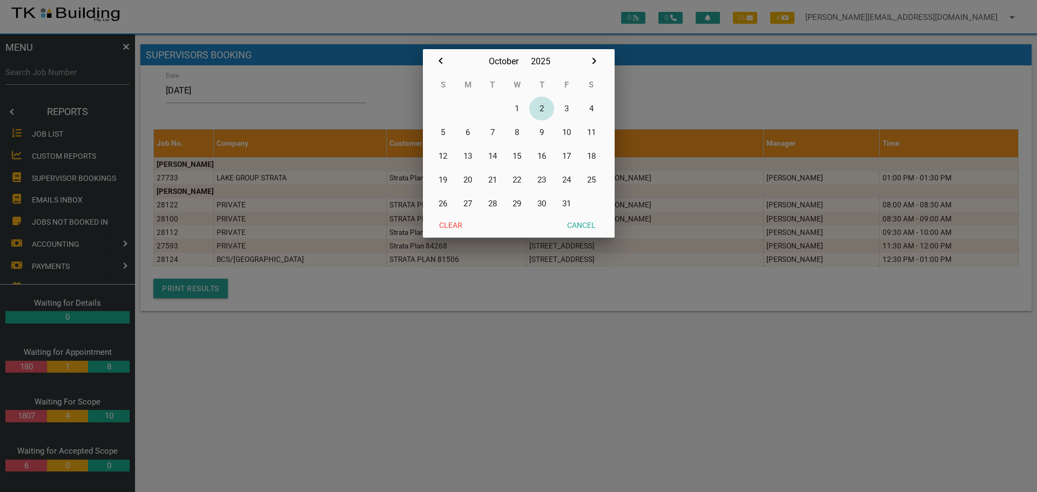
click at [544, 103] on button "2" at bounding box center [541, 109] width 25 height 24
type input "[DATE]"
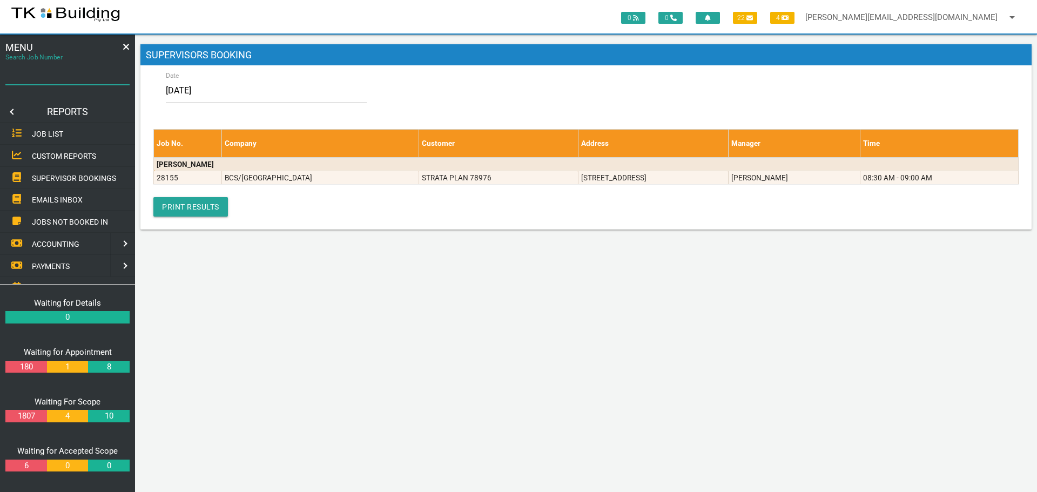
click at [66, 79] on input "Search Job Number" at bounding box center [67, 72] width 124 height 25
type input "28166"
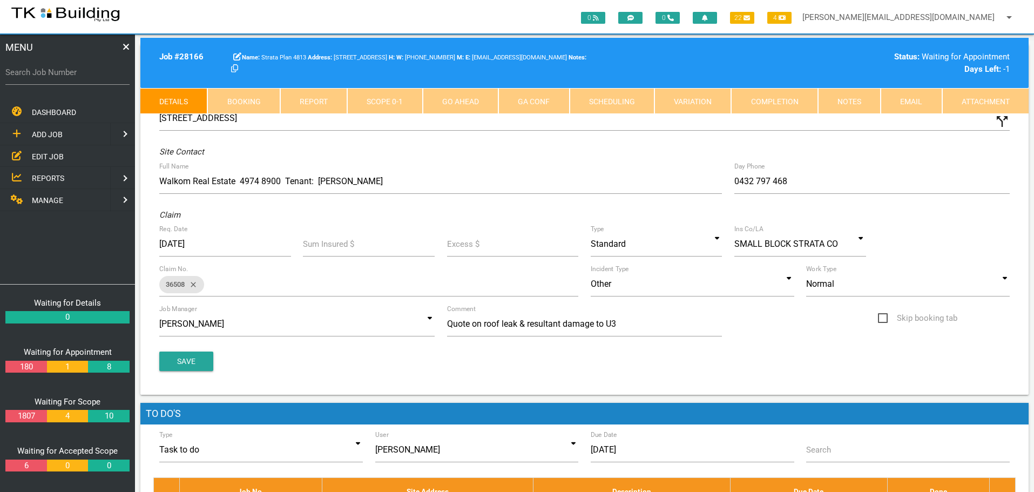
click at [868, 104] on link "Notes" at bounding box center [849, 101] width 63 height 26
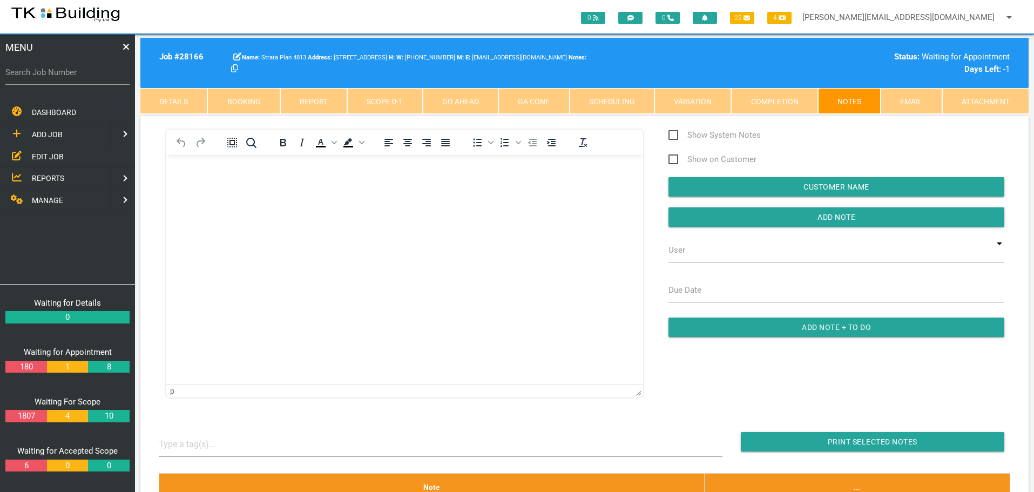
click at [247, 97] on link "Booking" at bounding box center [243, 101] width 72 height 26
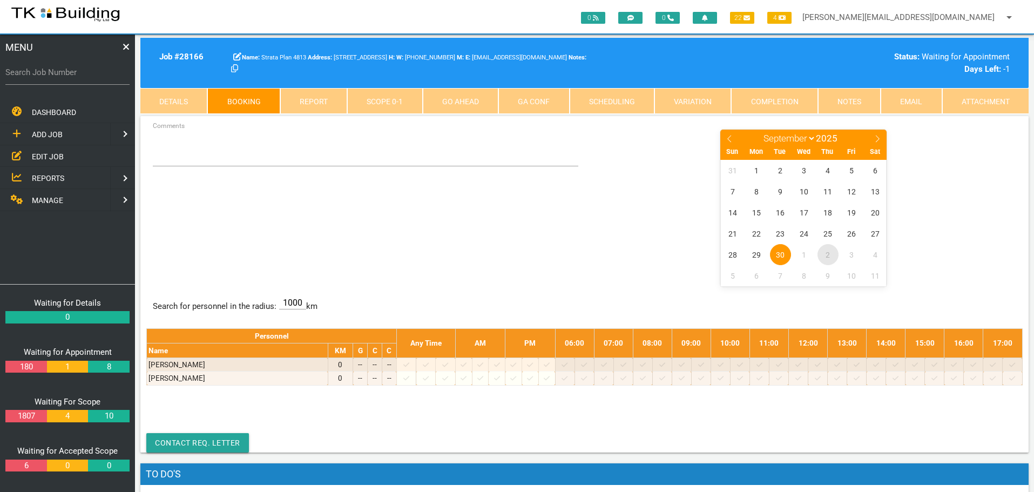
click at [829, 254] on span "2" at bounding box center [828, 254] width 21 height 21
select select "9"
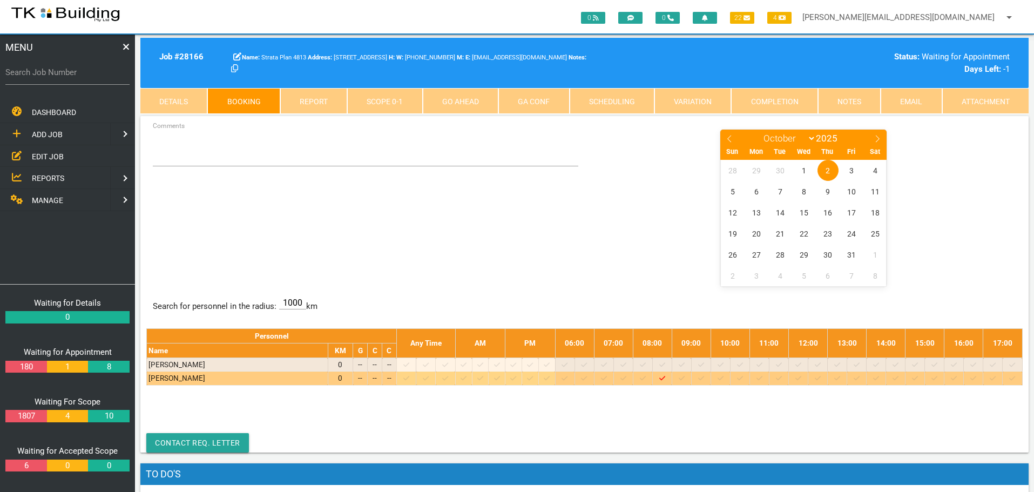
click at [801, 379] on icon at bounding box center [798, 378] width 6 height 7
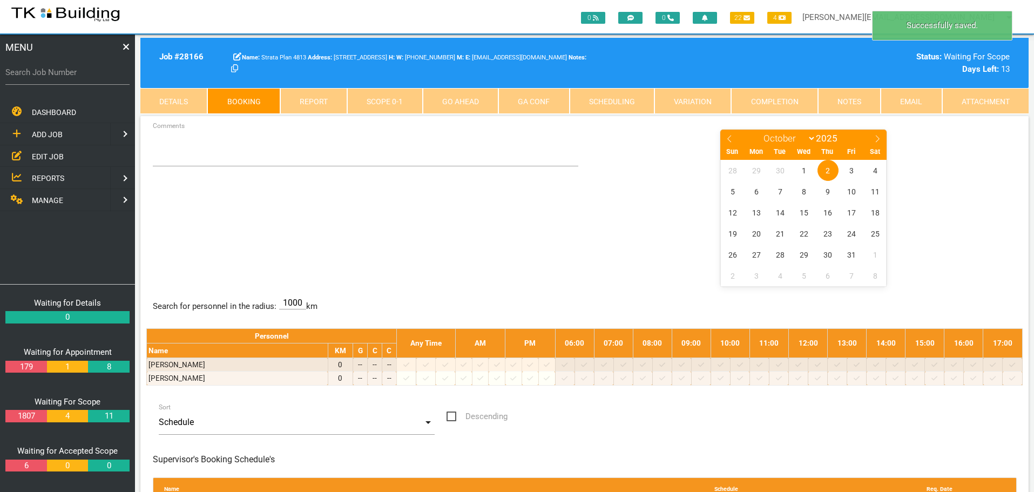
click at [831, 171] on span "2" at bounding box center [828, 170] width 21 height 21
click at [177, 152] on textarea "Comments" at bounding box center [366, 148] width 426 height 38
click at [72, 76] on label "Search Job Number" at bounding box center [67, 72] width 124 height 12
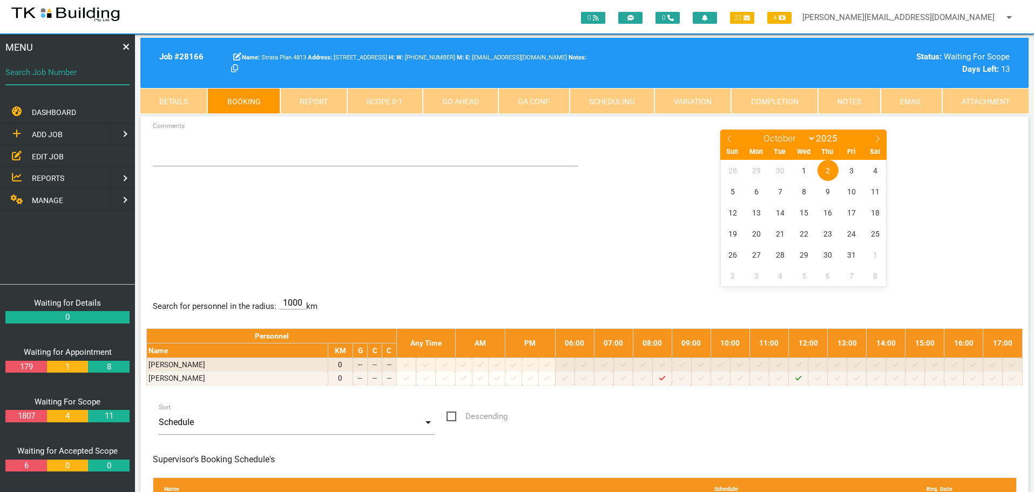
click at [72, 76] on input "Search Job Number" at bounding box center [67, 72] width 124 height 25
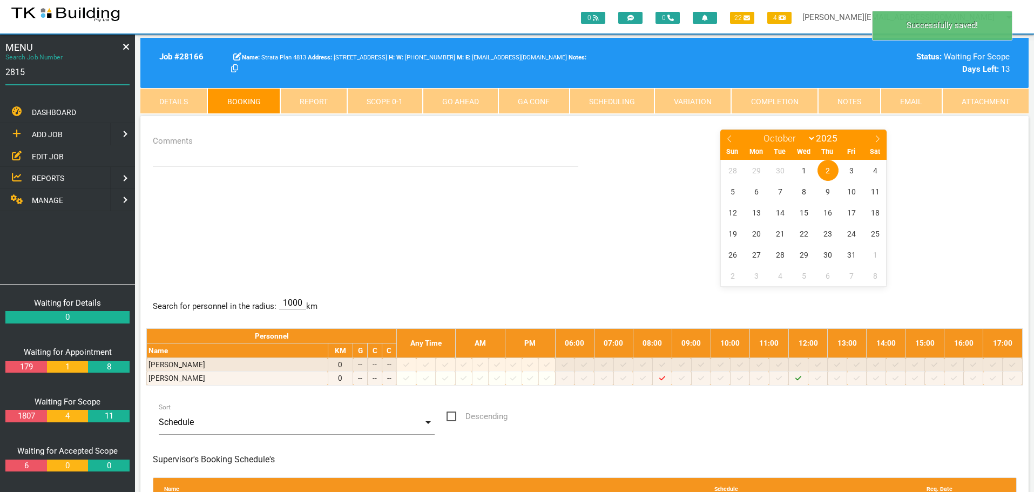
type input "28159"
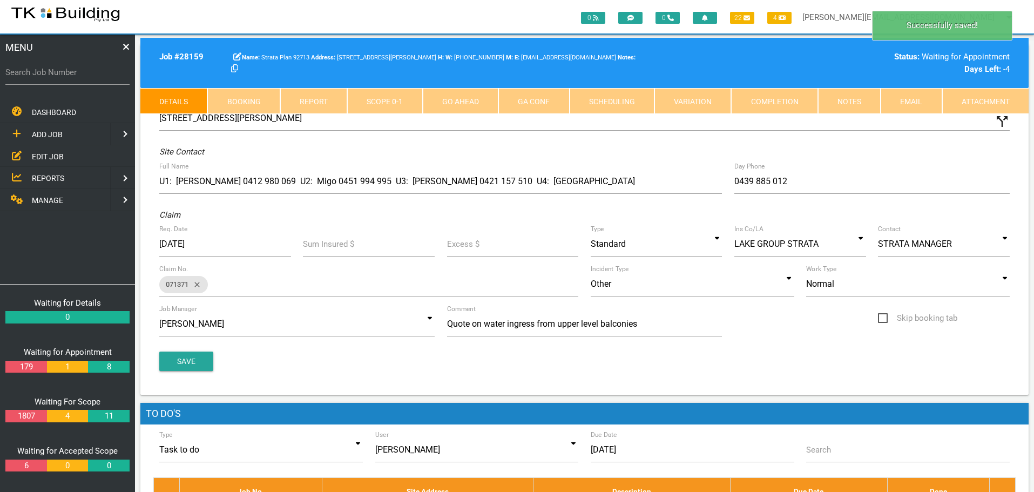
click at [260, 100] on link "Booking" at bounding box center [243, 101] width 72 height 26
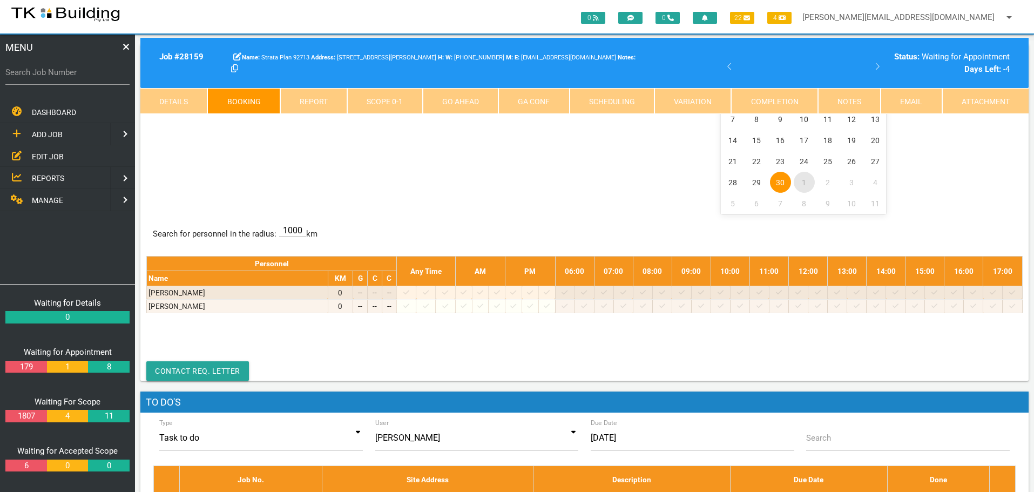
click at [805, 183] on span "1" at bounding box center [804, 182] width 21 height 21
select select "9"
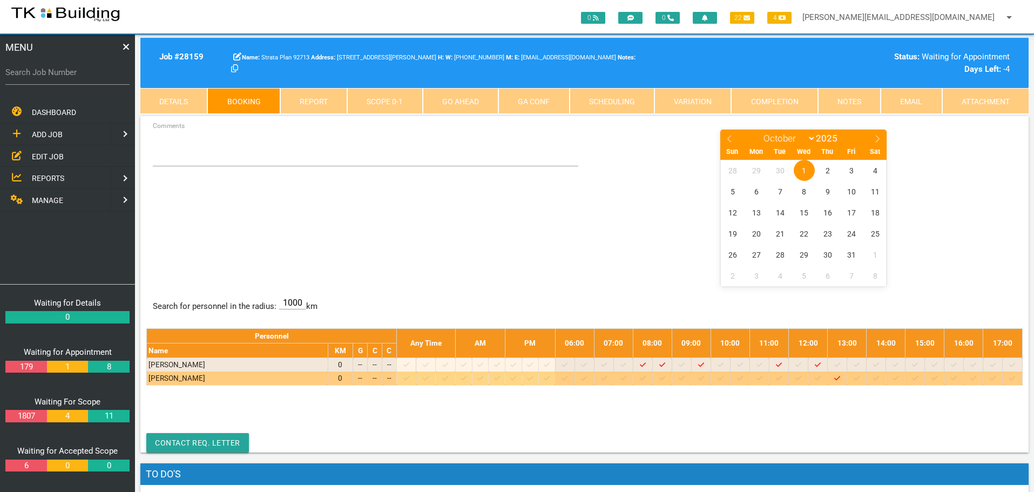
click at [801, 379] on icon at bounding box center [798, 378] width 6 height 4
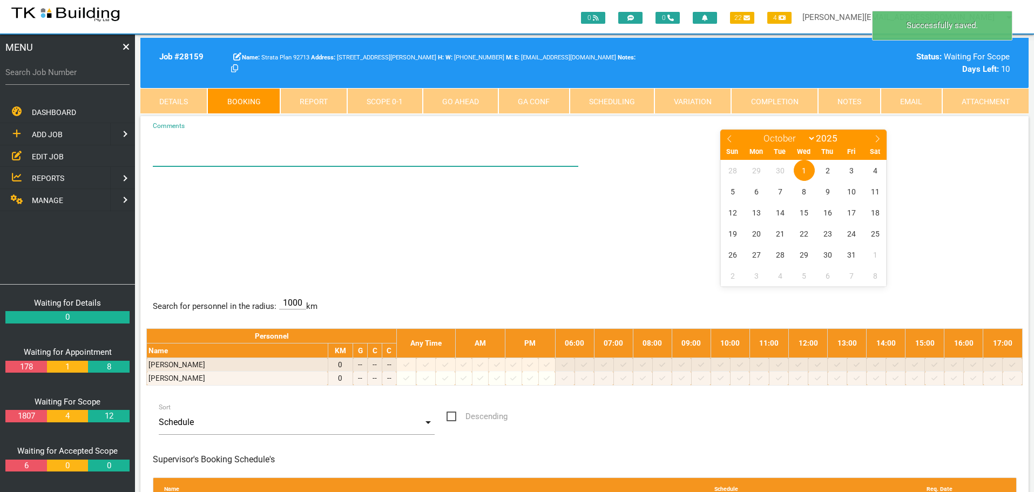
click at [177, 156] on textarea "Comments" at bounding box center [366, 148] width 426 height 38
type textarea "A"
click at [800, 168] on span "1" at bounding box center [804, 170] width 21 height 21
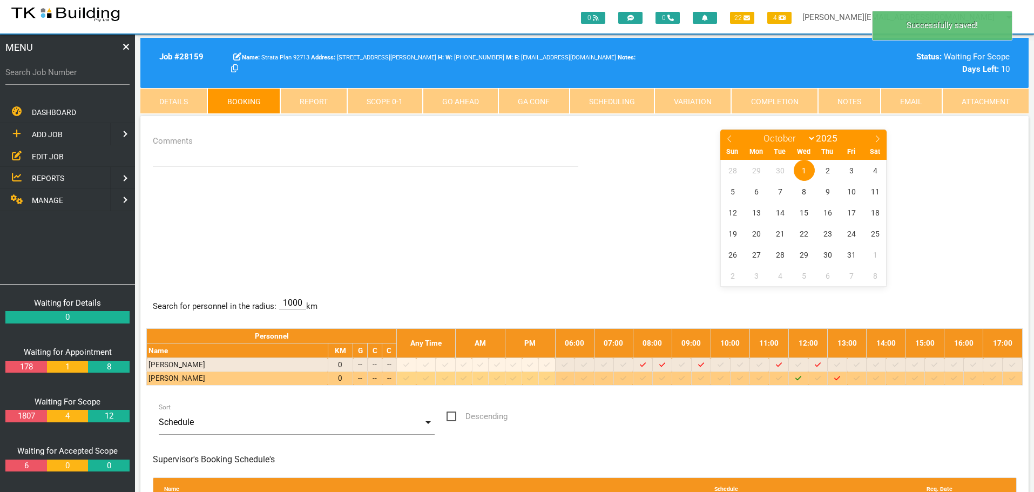
click at [801, 377] on icon "Job: 28159 Scope: First Scope Suburb: Fletcher Customer: Strata Plan 92713" at bounding box center [798, 378] width 6 height 7
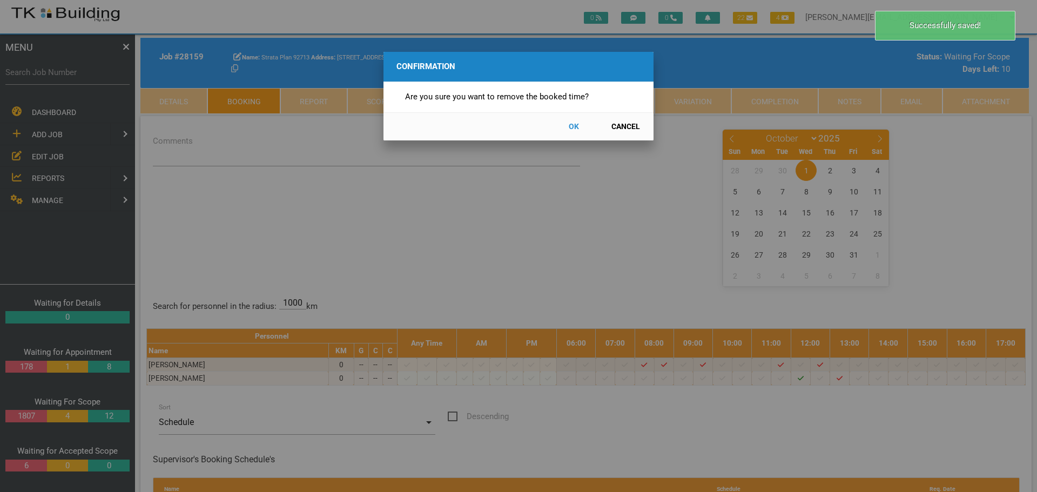
click at [572, 121] on button "OK" at bounding box center [574, 126] width 48 height 19
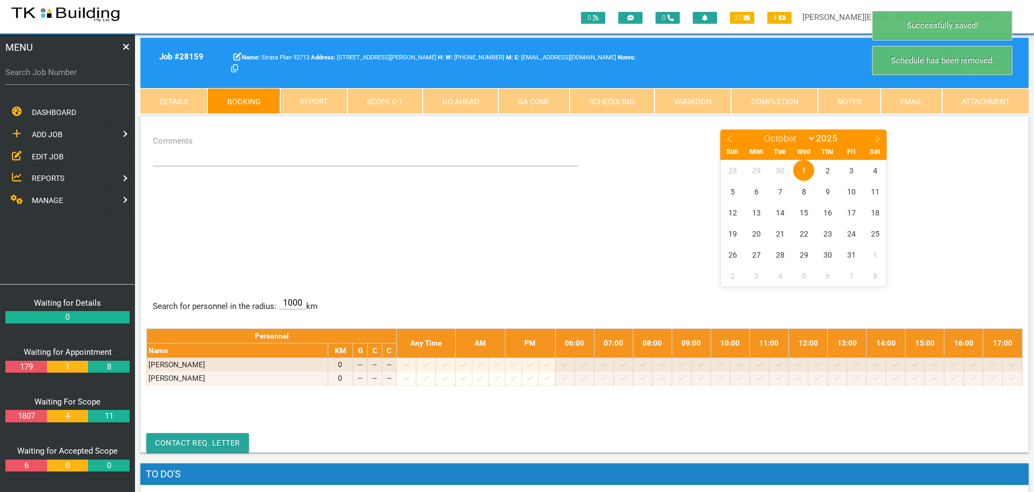
scroll to position [35, 0]
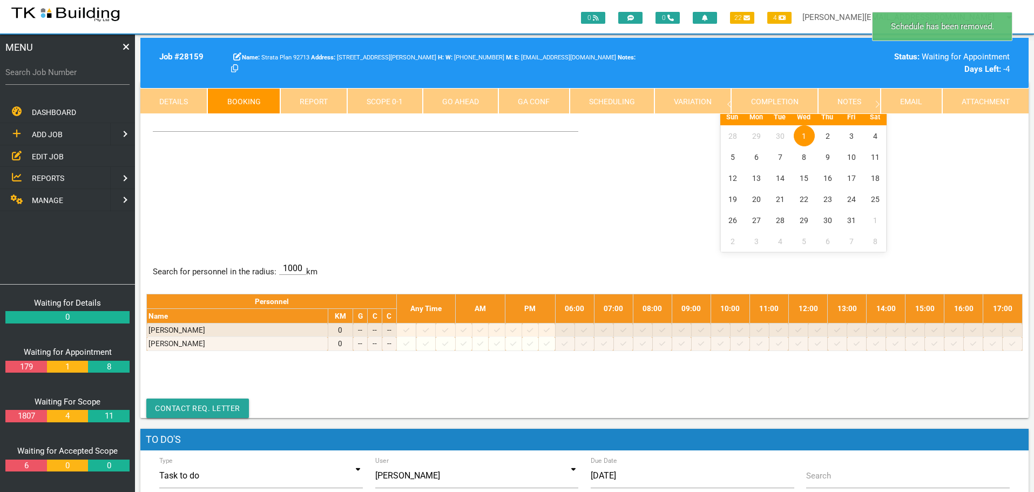
click at [805, 136] on span "1" at bounding box center [804, 135] width 21 height 21
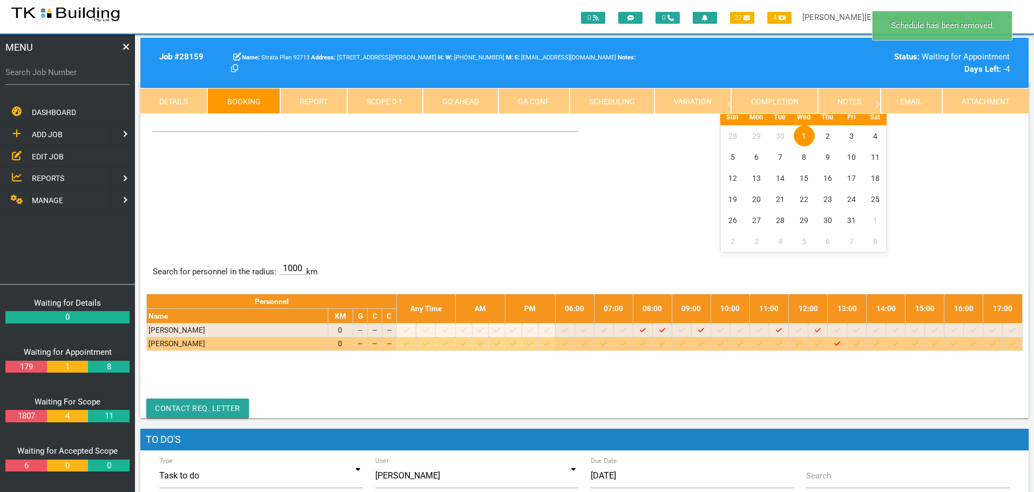
click at [860, 341] on icon at bounding box center [857, 343] width 6 height 7
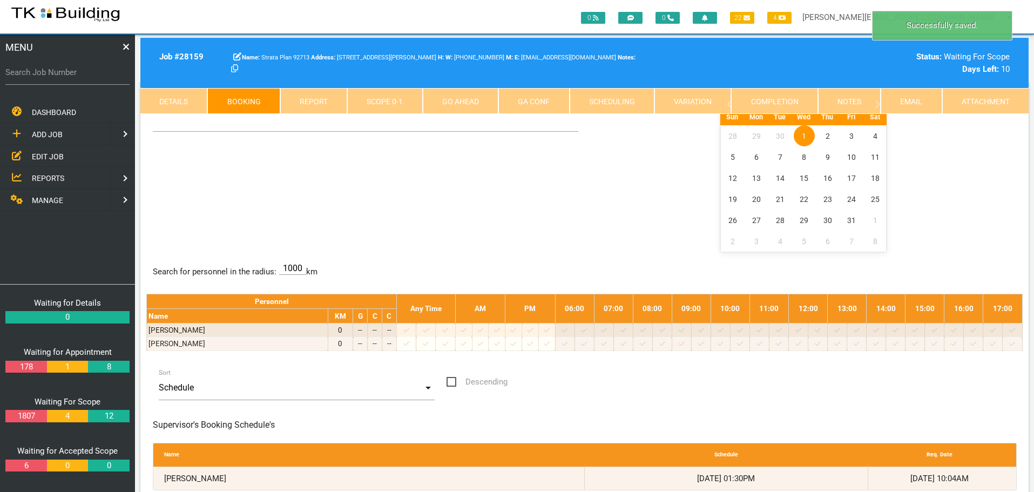
click at [797, 131] on span "1" at bounding box center [804, 135] width 21 height 21
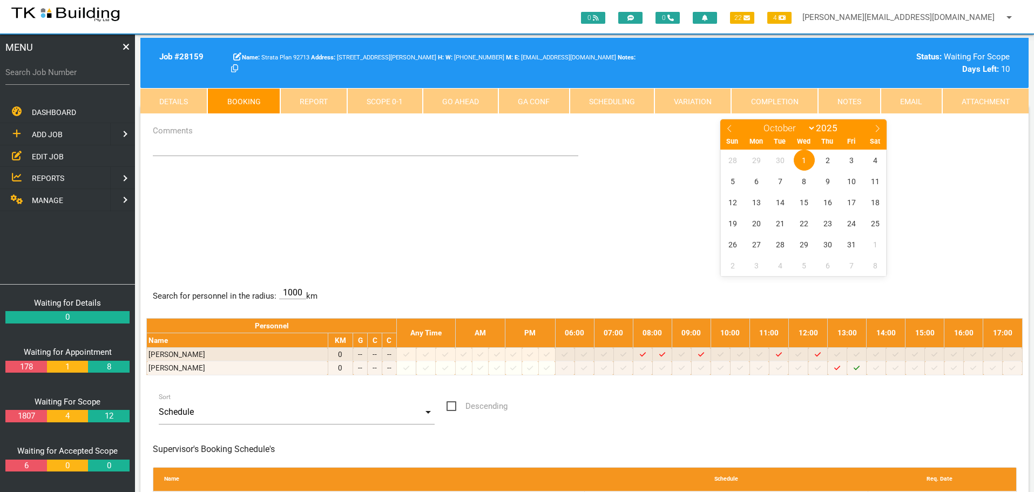
scroll to position [0, 0]
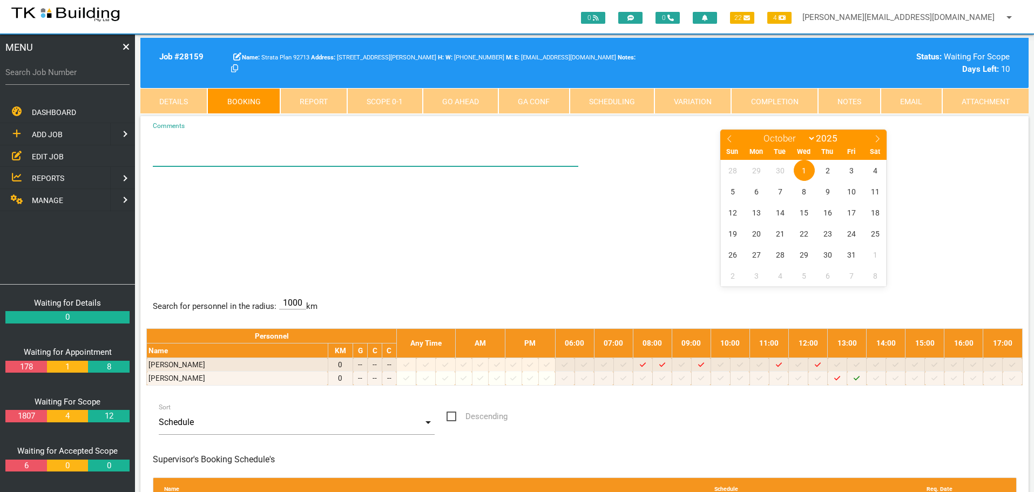
click at [177, 158] on textarea "Comments" at bounding box center [366, 148] width 426 height 38
type textarea "O"
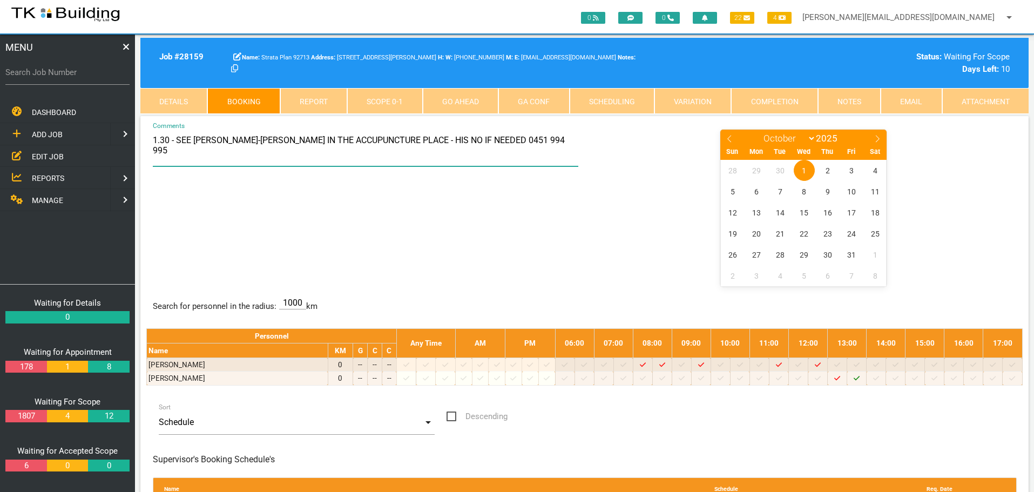
type textarea "1.30 - SEE CHUN-TING WU IN THE ACCUPUNCTURE PLACE - HIS NO IF NEEDED 0451 994 9…"
click at [516, 228] on div "1.30 - SEE CHUN-TING WU IN THE ACCUPUNCTURE PLACE - HIS NO IF NEEDED 0451 994 9…" at bounding box center [584, 207] width 876 height 157
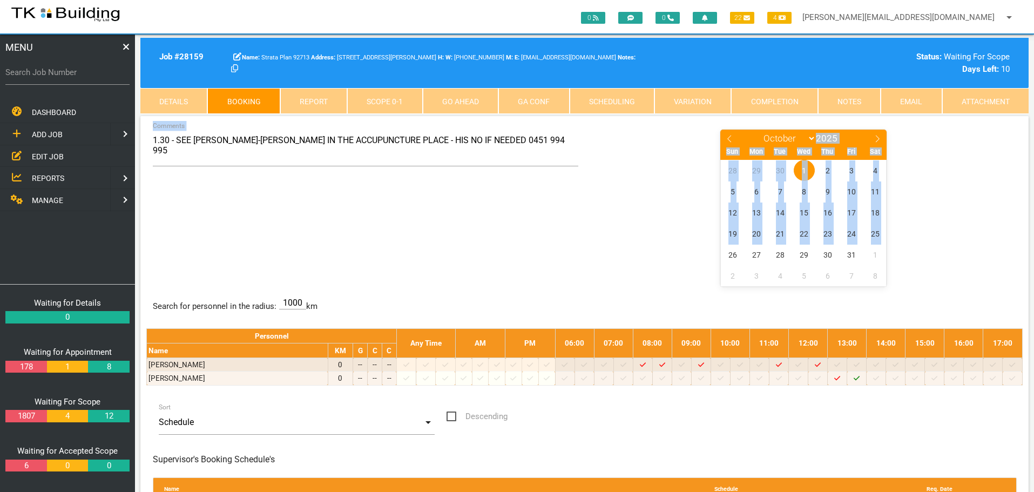
click at [522, 257] on div "1.30 - SEE CHUN-TING WU IN THE ACCUPUNCTURE PLACE - HIS NO IF NEEDED 0451 994 9…" at bounding box center [584, 207] width 876 height 157
click at [360, 225] on div "1.30 - SEE CHUN-TING WU IN THE ACCUPUNCTURE PLACE - HIS NO IF NEEDED 0451 994 9…" at bounding box center [584, 207] width 876 height 157
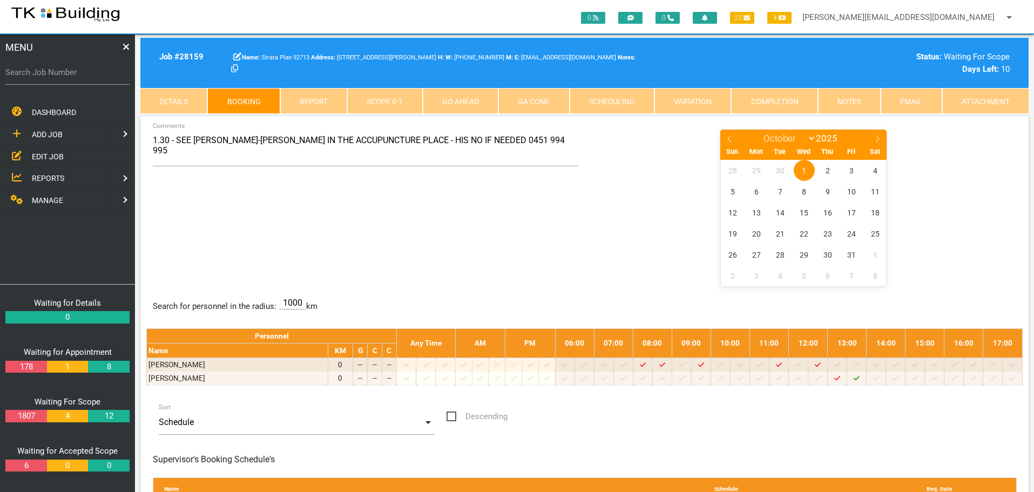
drag, startPoint x: 325, startPoint y: 229, endPoint x: 307, endPoint y: 250, distance: 27.6
click at [307, 250] on div "1.30 - SEE CHUN-TING WU IN THE ACCUPUNCTURE PLACE - HIS NO IF NEEDED 0451 994 9…" at bounding box center [584, 207] width 876 height 157
click at [87, 78] on label "Search Job Number" at bounding box center [67, 72] width 124 height 12
click at [87, 78] on input "Search Job Number" at bounding box center [67, 72] width 124 height 25
type input "28173"
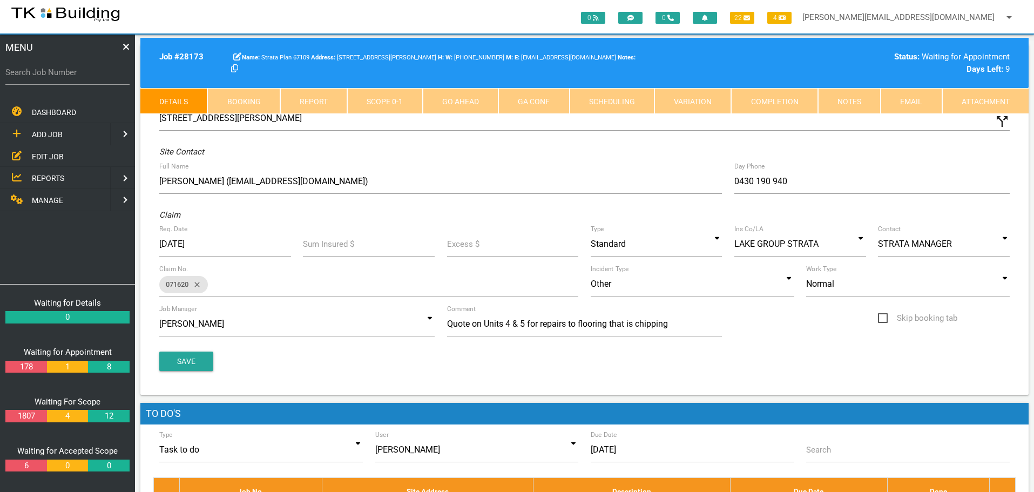
click at [256, 99] on link "Booking" at bounding box center [243, 101] width 72 height 26
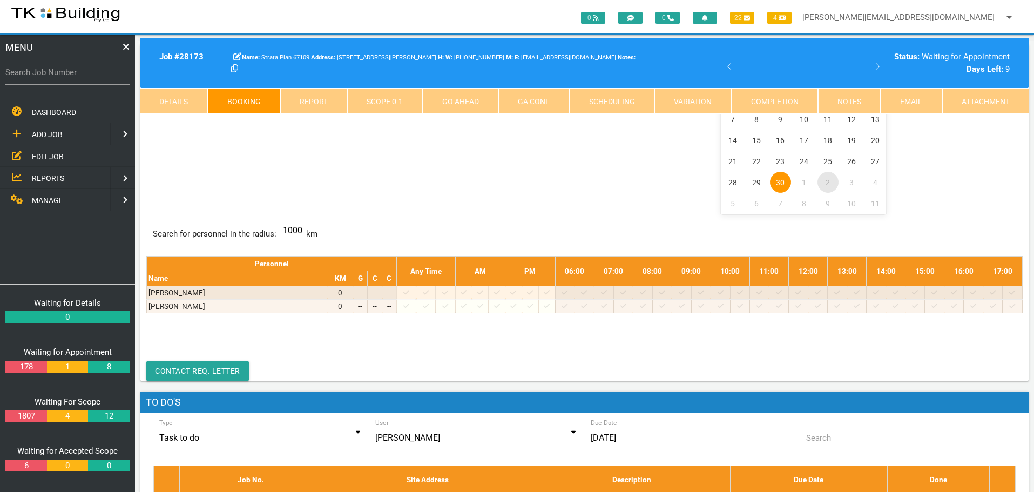
click at [830, 184] on span "2" at bounding box center [828, 182] width 21 height 21
select select "9"
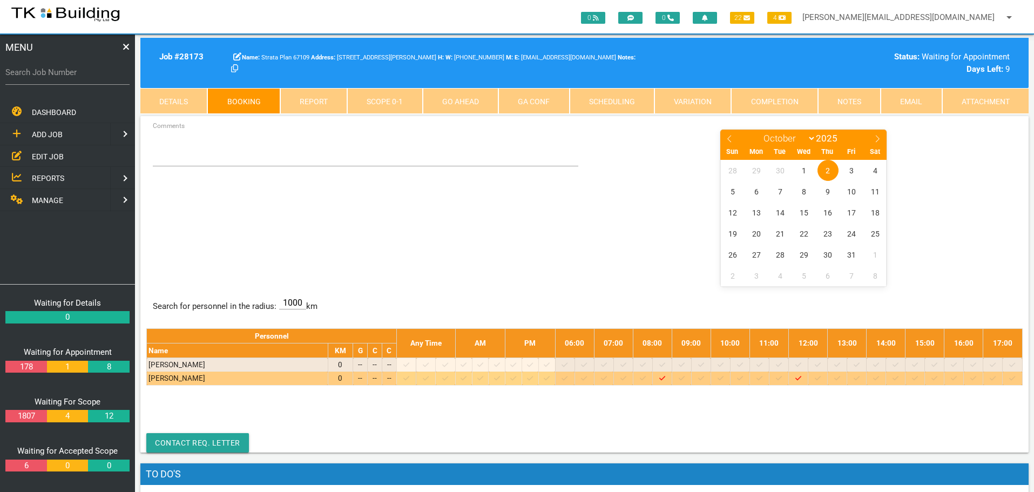
click at [704, 377] on icon at bounding box center [701, 378] width 6 height 4
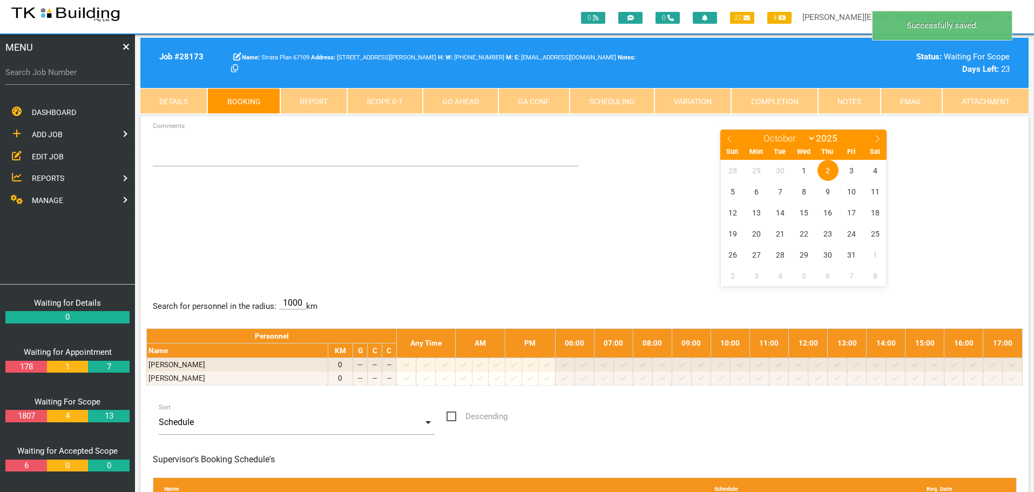
click at [826, 169] on span "2" at bounding box center [828, 170] width 21 height 21
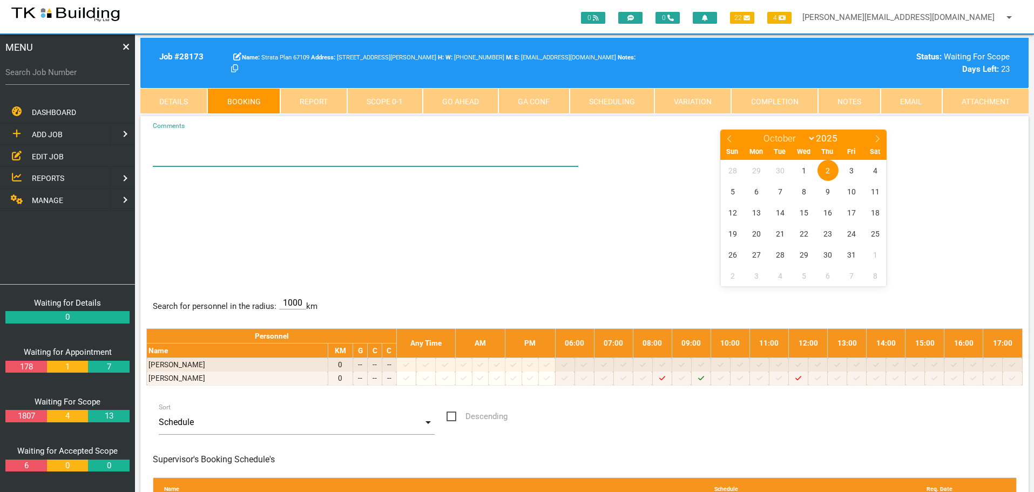
click at [157, 154] on textarea "Comments" at bounding box center [366, 148] width 426 height 38
type textarea "ANYTIME BET 9-5 SEE NICK IN ROYAL INTERNATIONAL FOODS"
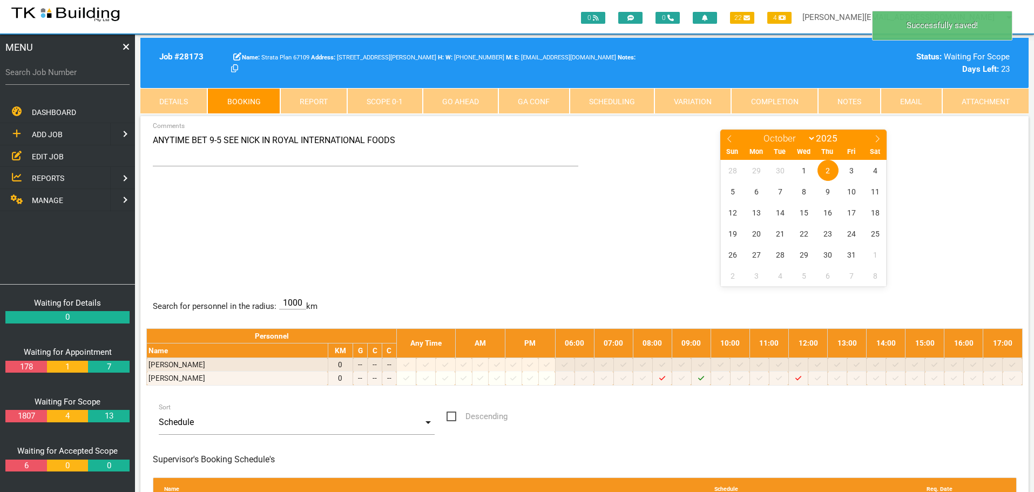
click at [410, 215] on div "ANYTIME BET 9-5 SEE NICK IN ROYAL INTERNATIONAL FOODS Comments January February…" at bounding box center [584, 207] width 876 height 157
click at [52, 178] on span "REPORTS" at bounding box center [48, 178] width 32 height 9
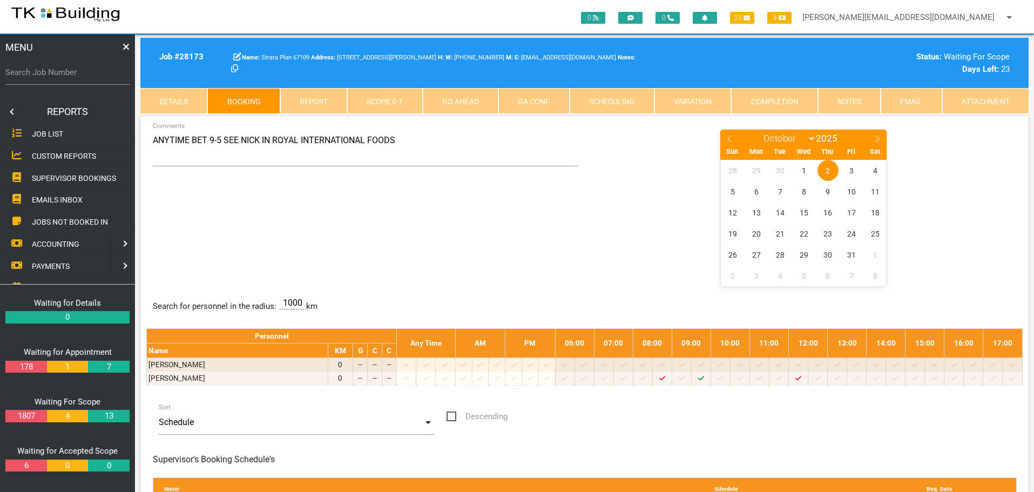
click at [52, 178] on span "SUPERVISOR BOOKINGS" at bounding box center [74, 177] width 84 height 9
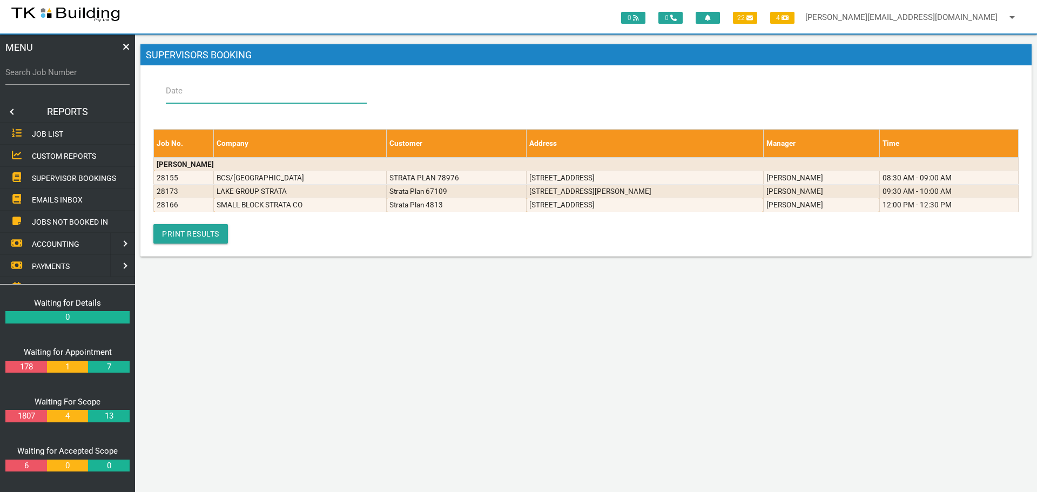
click at [206, 87] on input "Date" at bounding box center [266, 90] width 201 height 25
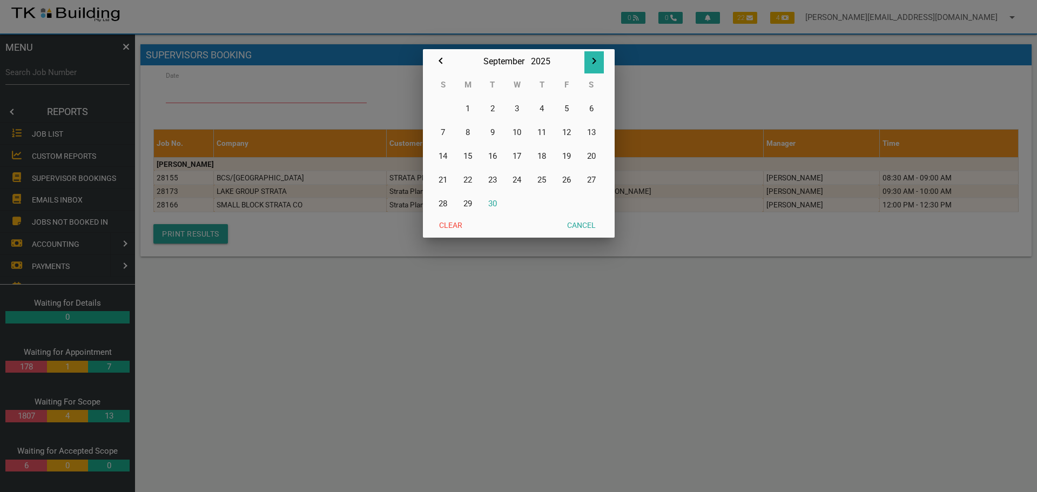
click at [595, 62] on icon "button" at bounding box center [594, 61] width 4 height 6
click at [518, 108] on button "1" at bounding box center [517, 109] width 25 height 24
type input "[DATE]"
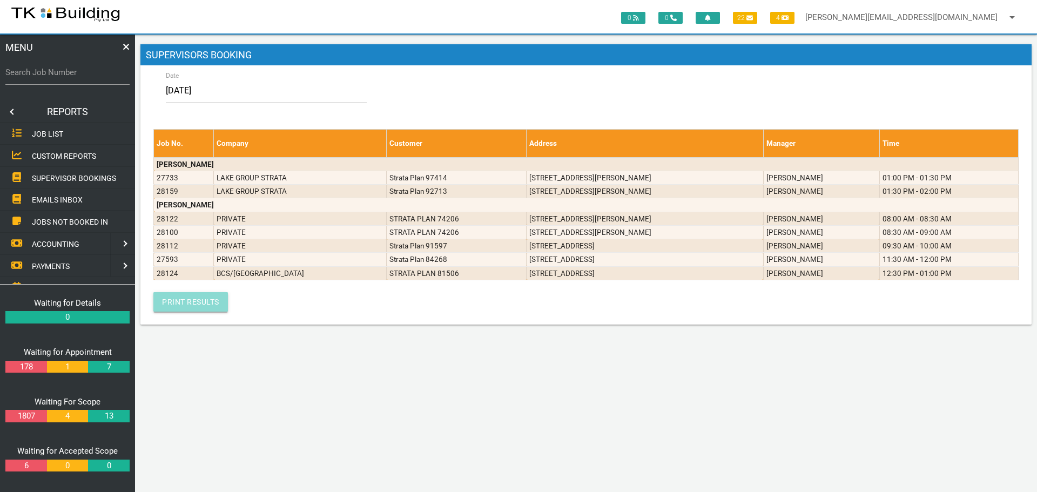
click at [200, 304] on link "Print Results" at bounding box center [190, 301] width 75 height 19
click at [52, 79] on input "Search Job Number" at bounding box center [67, 72] width 124 height 25
type input "28026"
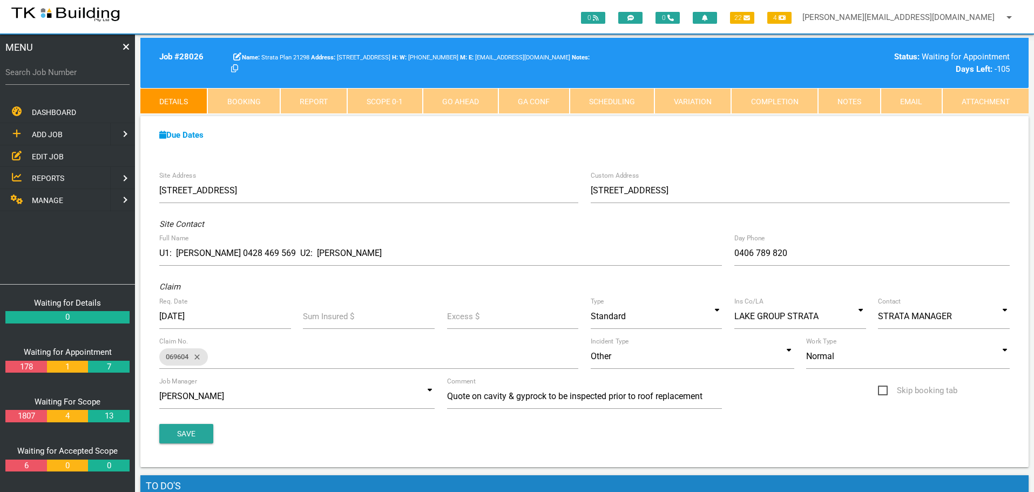
click at [800, 100] on link "Completion" at bounding box center [774, 101] width 86 height 26
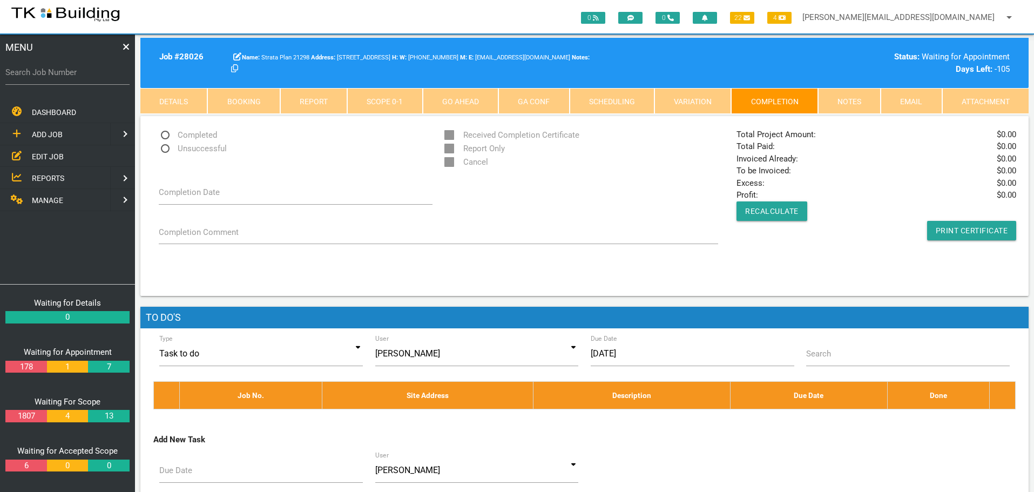
click at [164, 149] on span "Unsuccessful" at bounding box center [193, 148] width 68 height 13
click at [164, 149] on input "Unsuccessful" at bounding box center [162, 145] width 7 height 7
radio input "true"
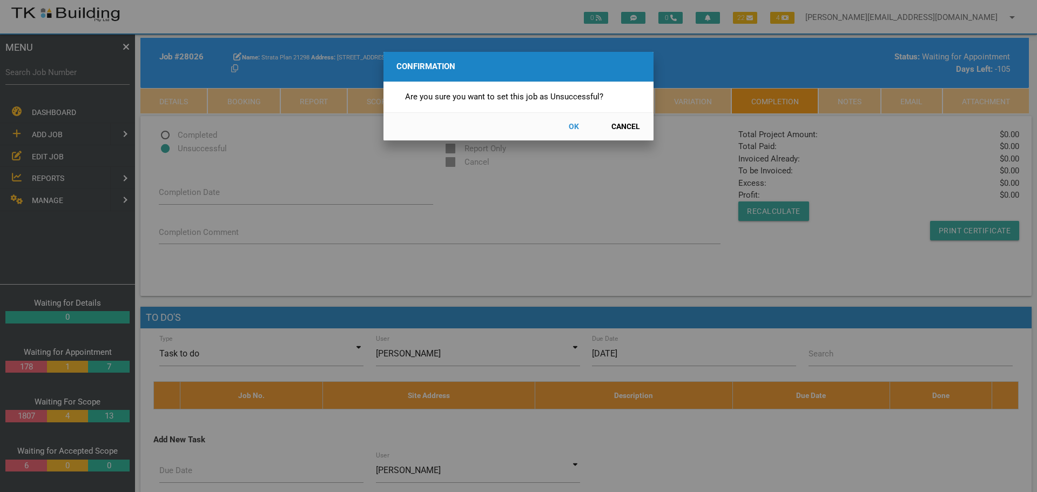
click at [572, 124] on button "OK" at bounding box center [574, 126] width 48 height 19
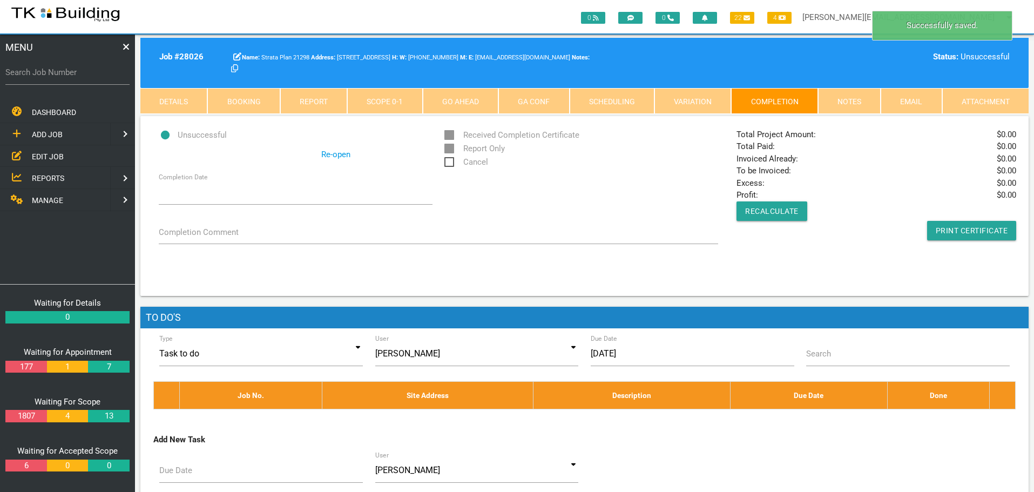
click at [453, 161] on span "Cancel" at bounding box center [466, 162] width 44 height 13
click at [451, 161] on input "Cancel" at bounding box center [447, 159] width 7 height 7
click at [850, 104] on link "Notes" at bounding box center [849, 101] width 63 height 26
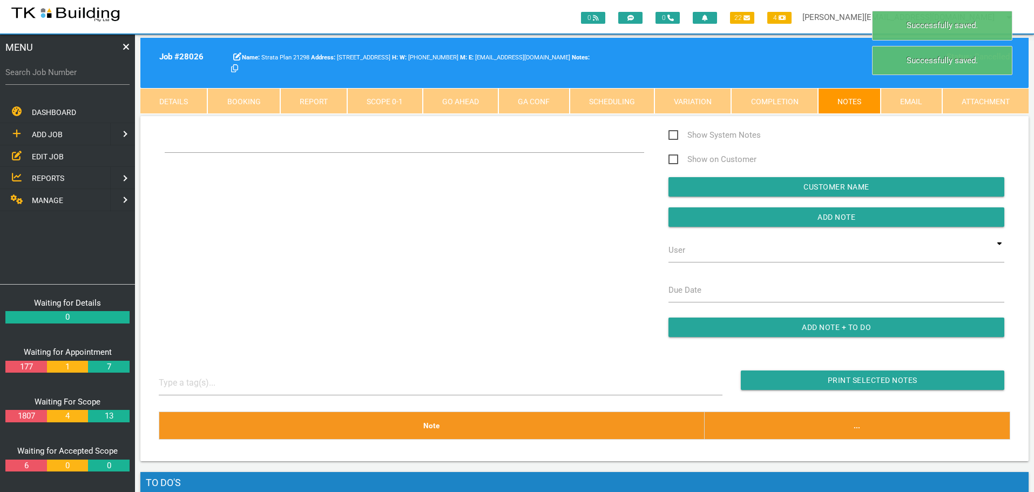
click at [219, 181] on div "Show System Notes Show on Customer Customer Name Add Note User TKB JobTracking …" at bounding box center [585, 238] width 864 height 219
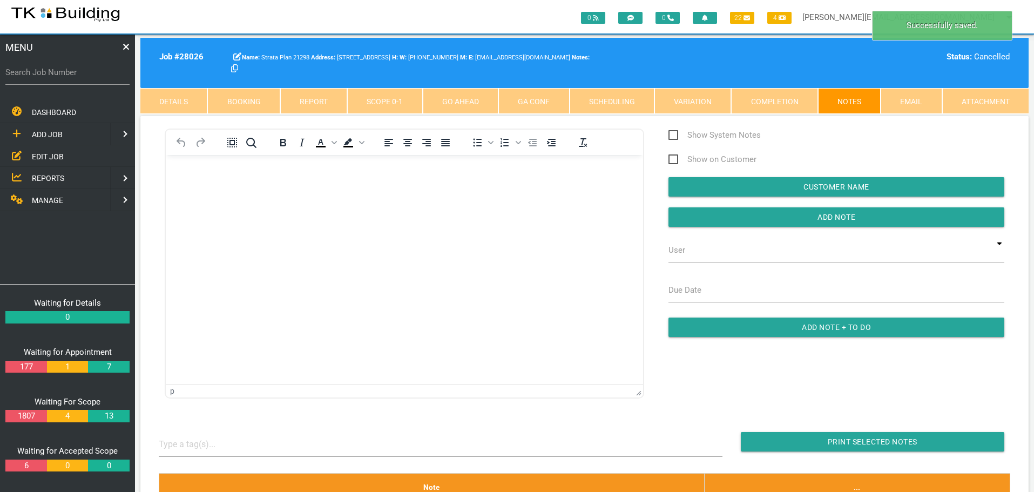
click at [219, 181] on body "Rich Text Area. Press ALT-0 for help." at bounding box center [404, 186] width 477 height 36
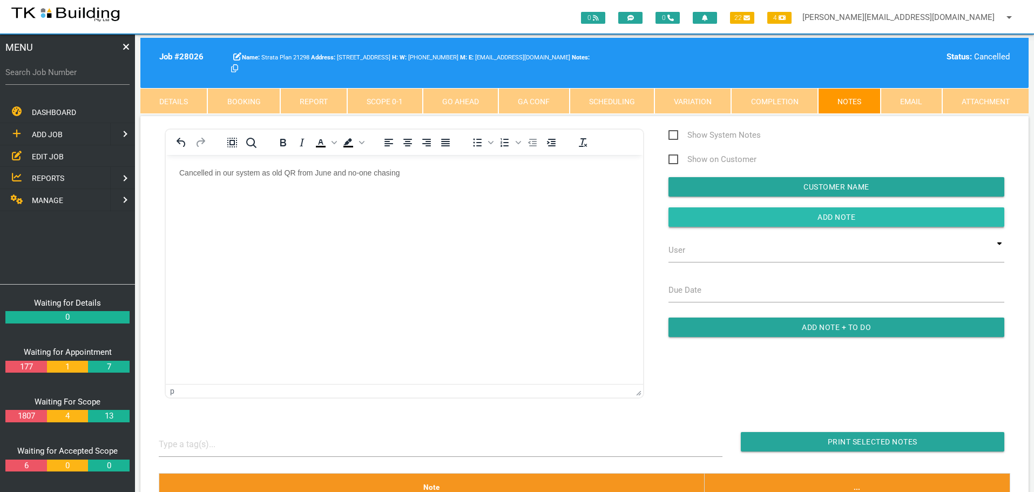
click at [719, 215] on input "button" at bounding box center [837, 216] width 336 height 19
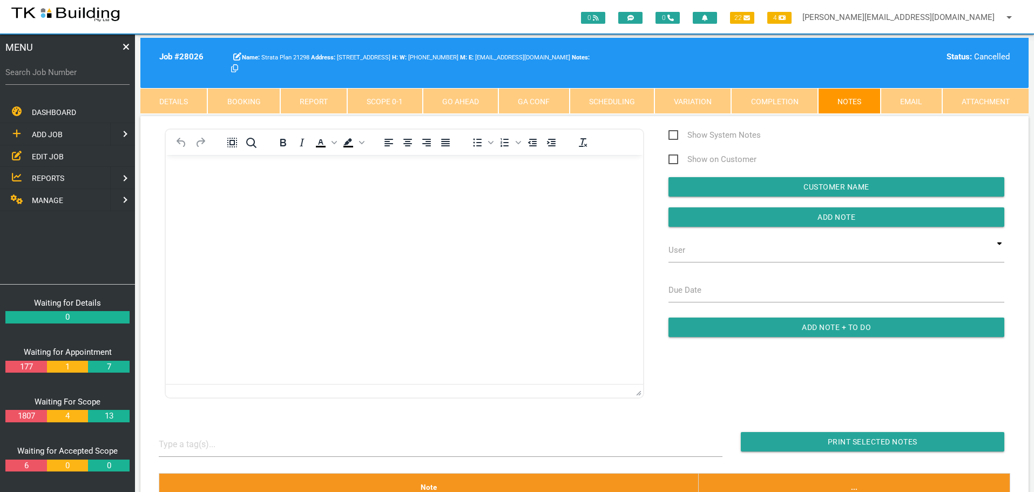
click at [66, 76] on label "Search Job Number" at bounding box center [67, 72] width 124 height 12
click at [66, 76] on input "Search Job Number" at bounding box center [67, 72] width 124 height 25
type input "27852"
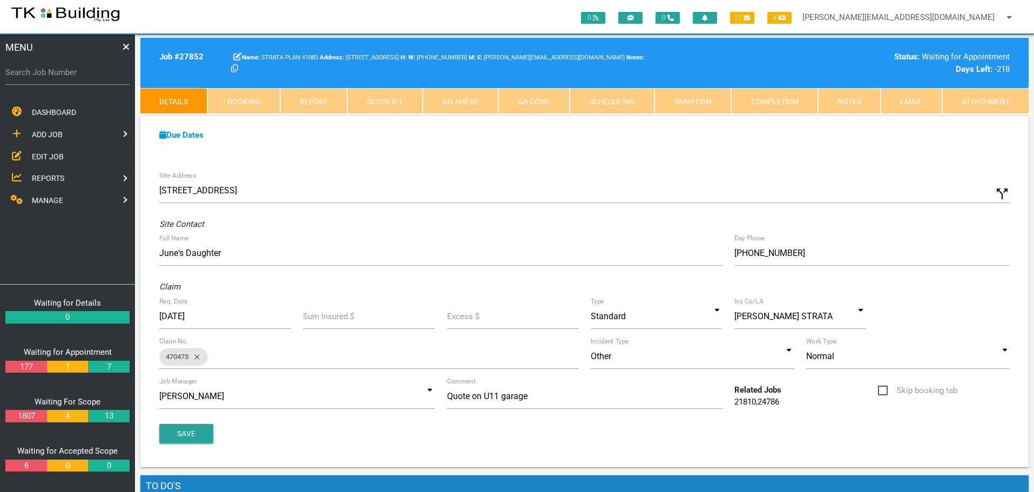
click at [798, 103] on link "Completion" at bounding box center [774, 101] width 86 height 26
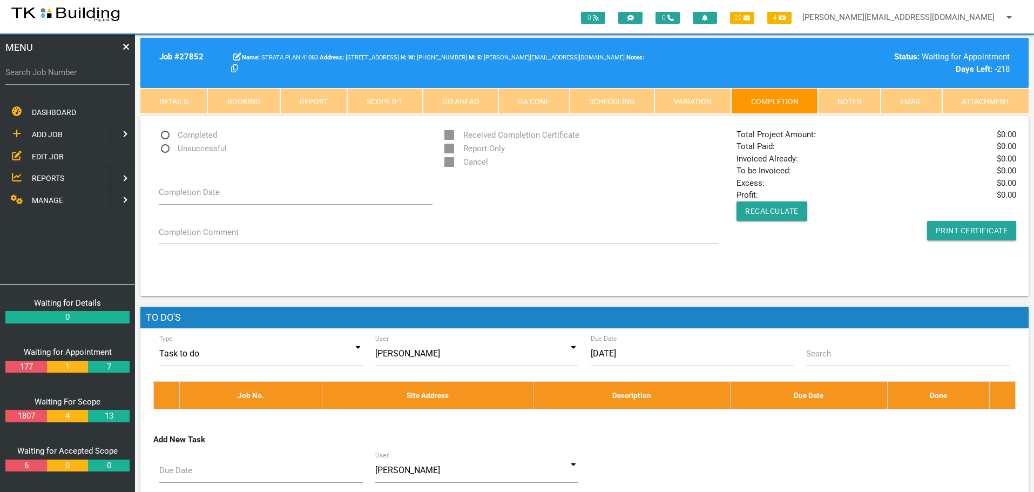
click at [165, 149] on span "Unsuccessful" at bounding box center [193, 148] width 68 height 13
click at [165, 149] on input "Unsuccessful" at bounding box center [162, 145] width 7 height 7
radio input "true"
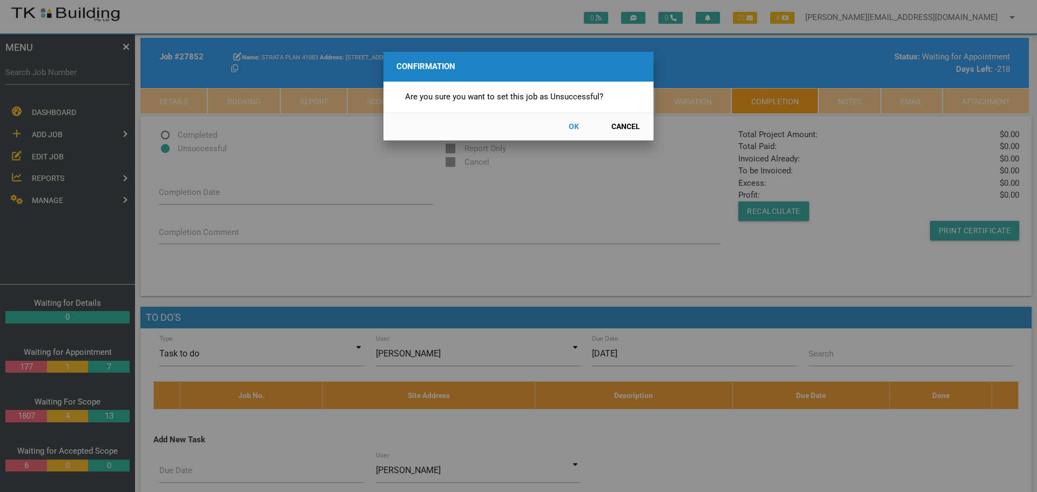
click at [573, 125] on button "OK" at bounding box center [574, 126] width 48 height 19
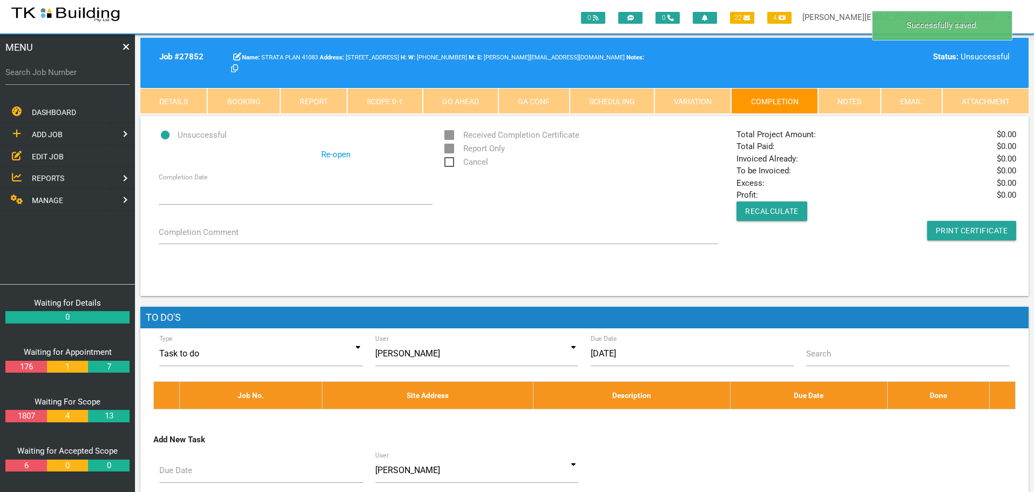
click at [451, 161] on span "Cancel" at bounding box center [466, 162] width 44 height 13
click at [451, 161] on input "Cancel" at bounding box center [447, 159] width 7 height 7
click at [869, 100] on link "Notes" at bounding box center [849, 101] width 63 height 26
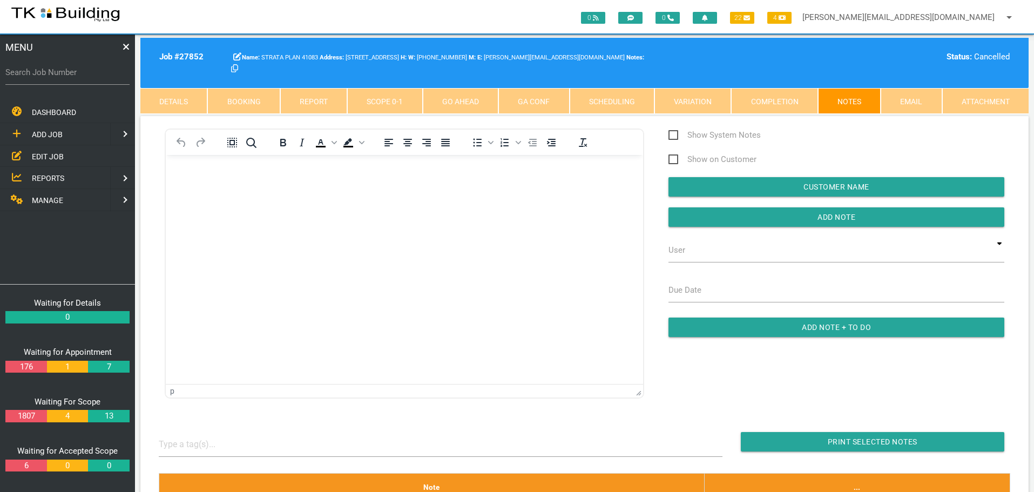
click at [212, 178] on body "Rich Text Area. Press ALT-0 for help." at bounding box center [404, 186] width 477 height 36
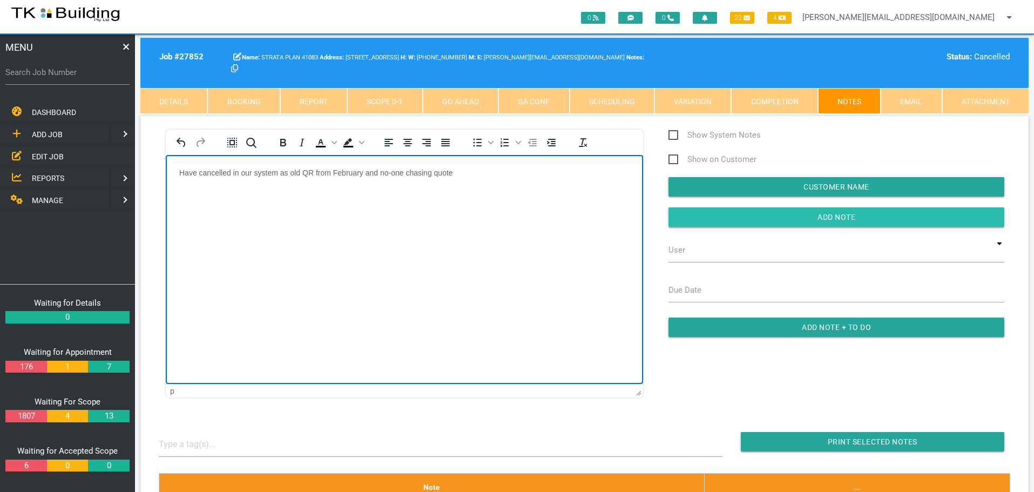
click at [785, 220] on input "Add Note" at bounding box center [837, 216] width 336 height 19
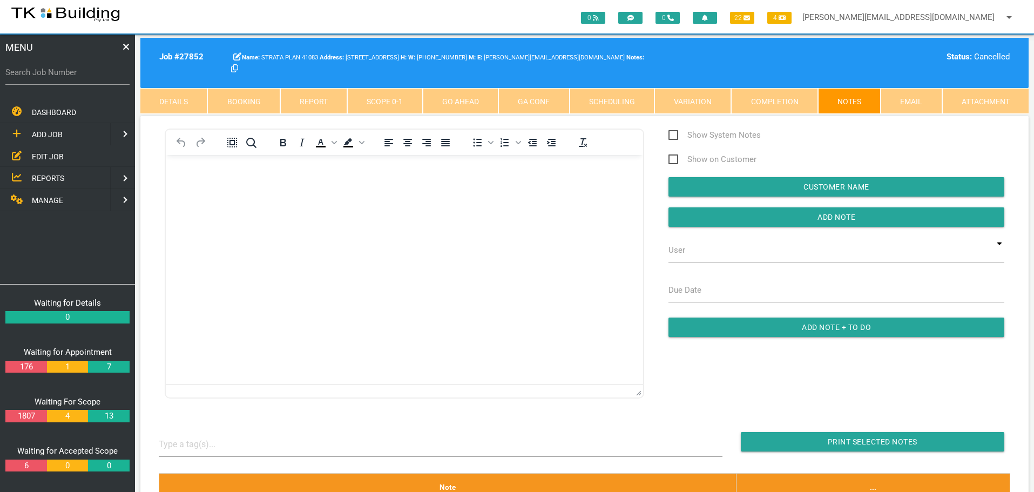
click at [61, 77] on label "Search Job Number" at bounding box center [67, 72] width 124 height 12
click at [61, 77] on input "Search Job Number" at bounding box center [67, 72] width 124 height 25
type input "27870"
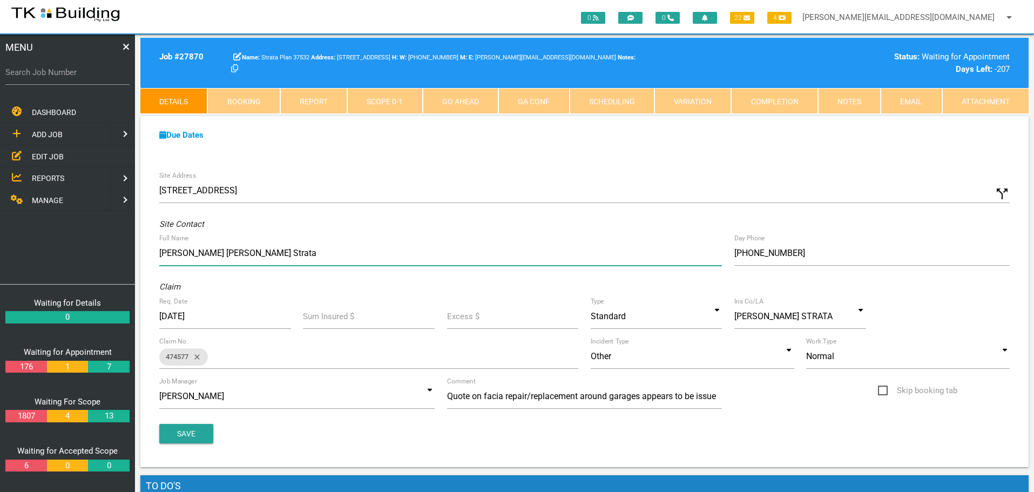
click at [160, 252] on input "Billie Austin Chapman Strata" at bounding box center [440, 253] width 563 height 25
type input "Jody Sams Chapman Strata"
click at [194, 430] on button "Save" at bounding box center [186, 433] width 54 height 19
click at [39, 155] on span "EDIT JOB" at bounding box center [48, 156] width 32 height 9
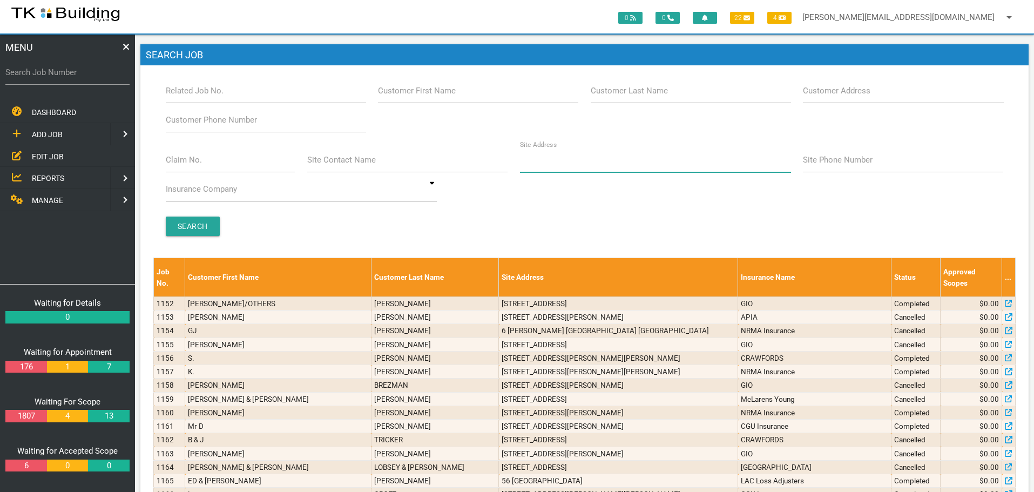
click at [538, 168] on input "Site Address" at bounding box center [655, 159] width 271 height 25
type input "5 Hilda"
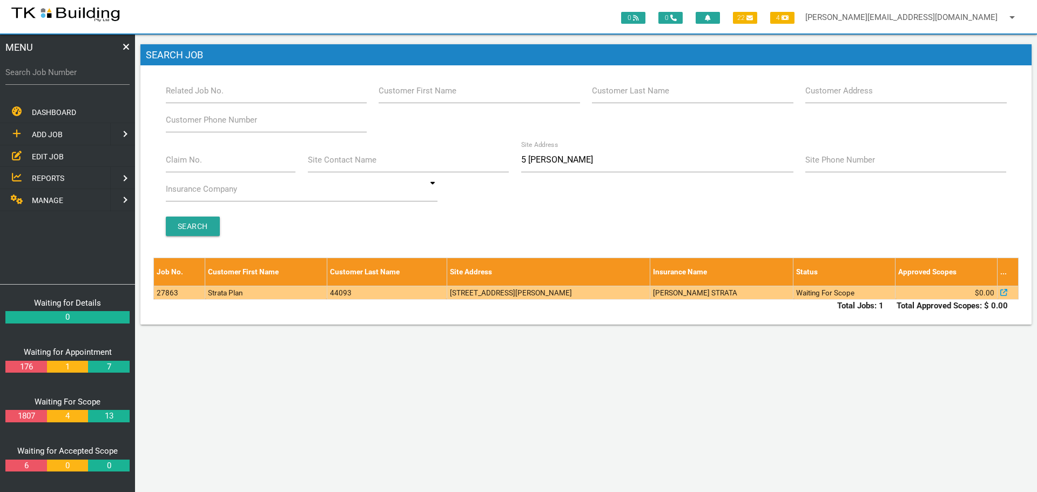
click at [624, 293] on td "2/5 Hilda St, Belmont South NSW 2280" at bounding box center [548, 292] width 203 height 13
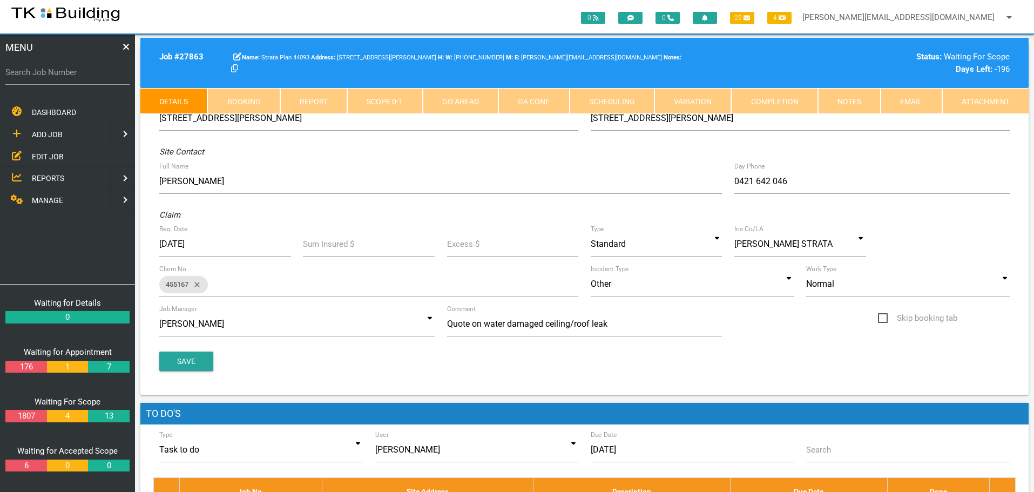
click at [852, 100] on link "Notes" at bounding box center [849, 101] width 63 height 26
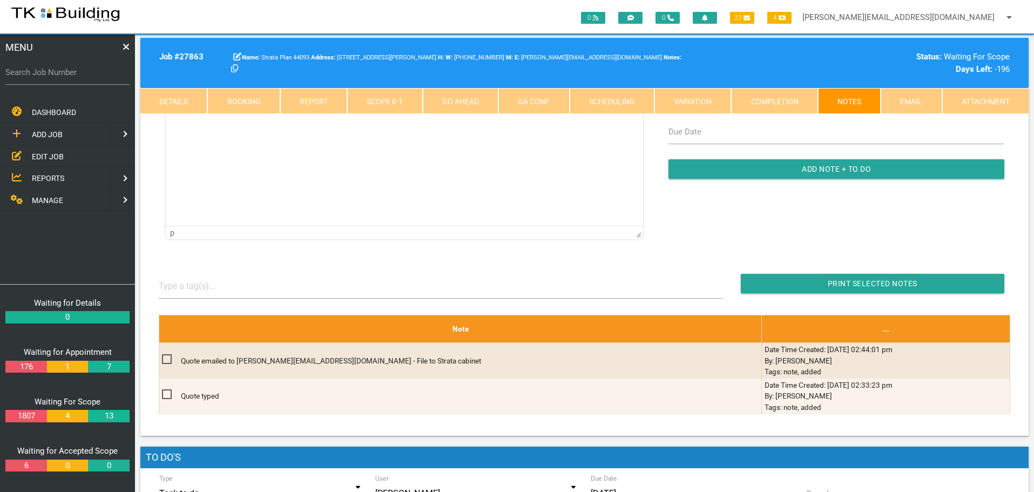
scroll to position [162, 0]
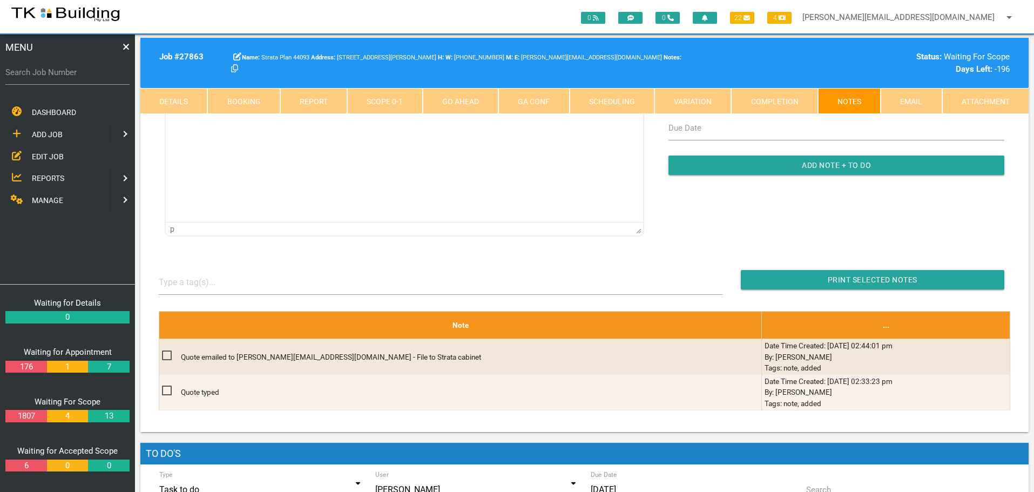
click at [47, 158] on span "EDIT JOB" at bounding box center [48, 156] width 32 height 9
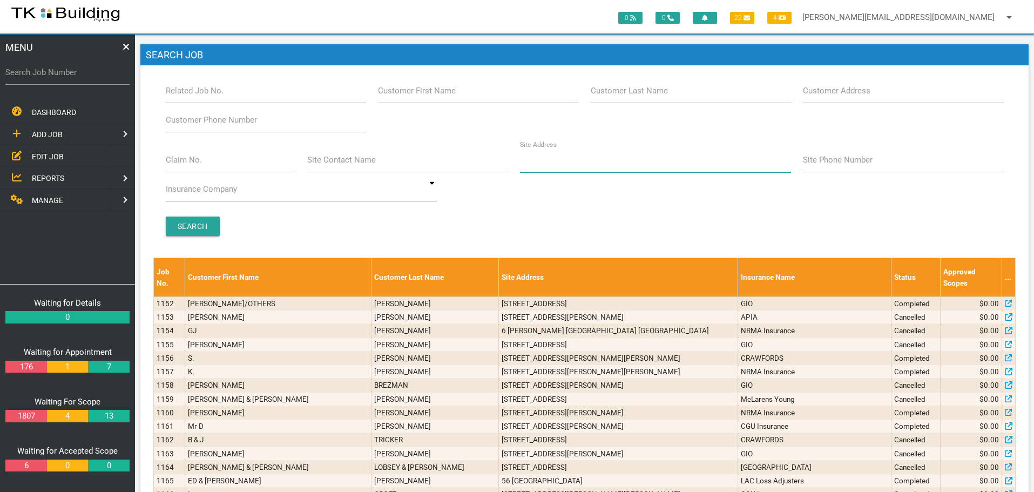
click at [583, 165] on input "Site Address" at bounding box center [655, 159] width 271 height 25
type input "285 Pacific"
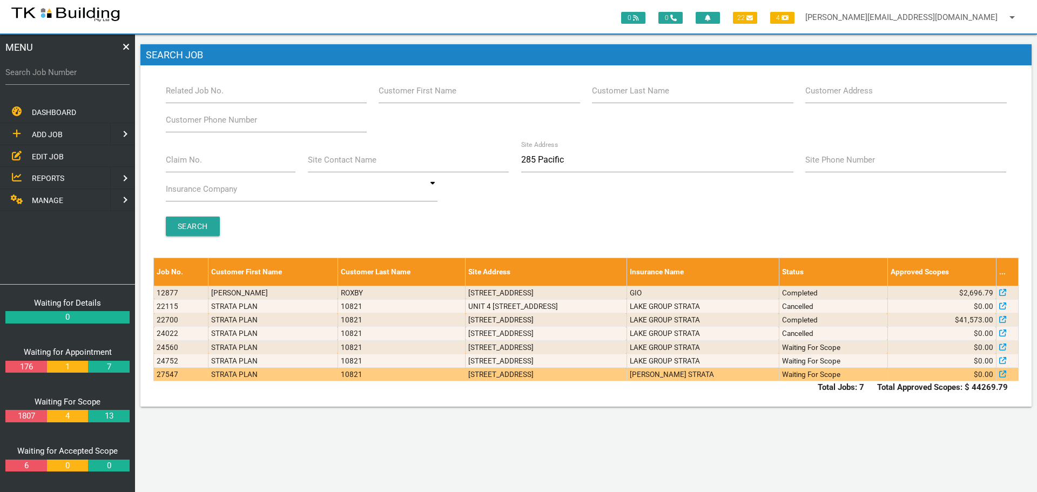
click at [488, 377] on td "2/285 Pacific Hwy, Charlestown NSW 2290, Australia" at bounding box center [545, 374] width 161 height 13
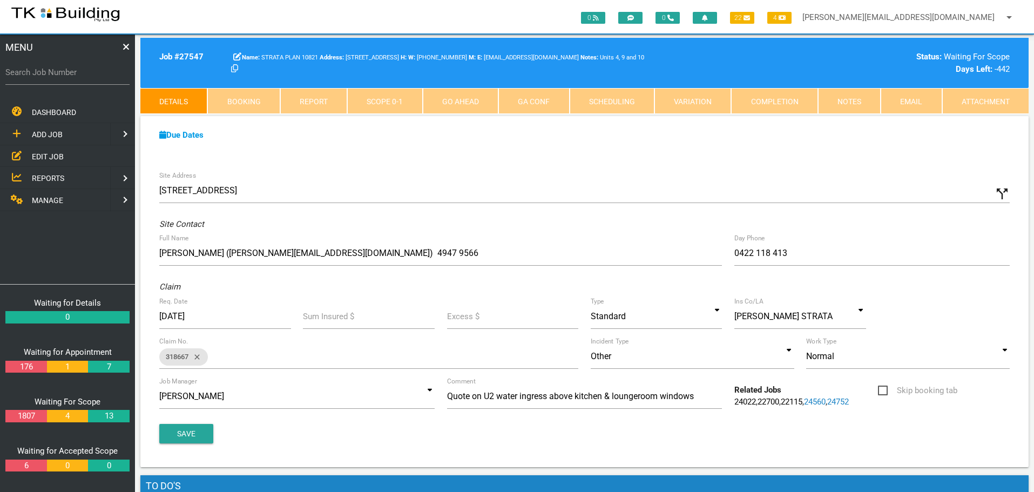
click at [849, 101] on link "Notes" at bounding box center [849, 101] width 63 height 26
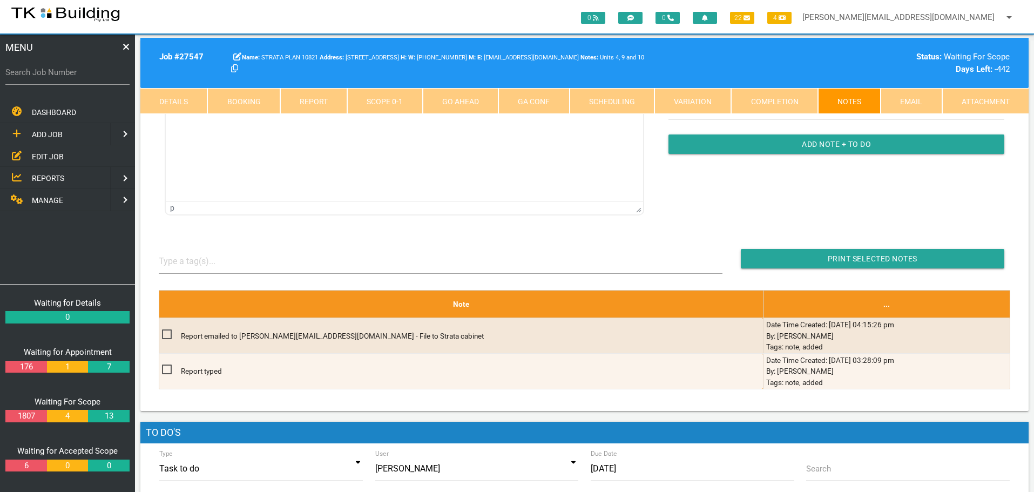
click at [56, 153] on span "EDIT JOB" at bounding box center [48, 156] width 32 height 9
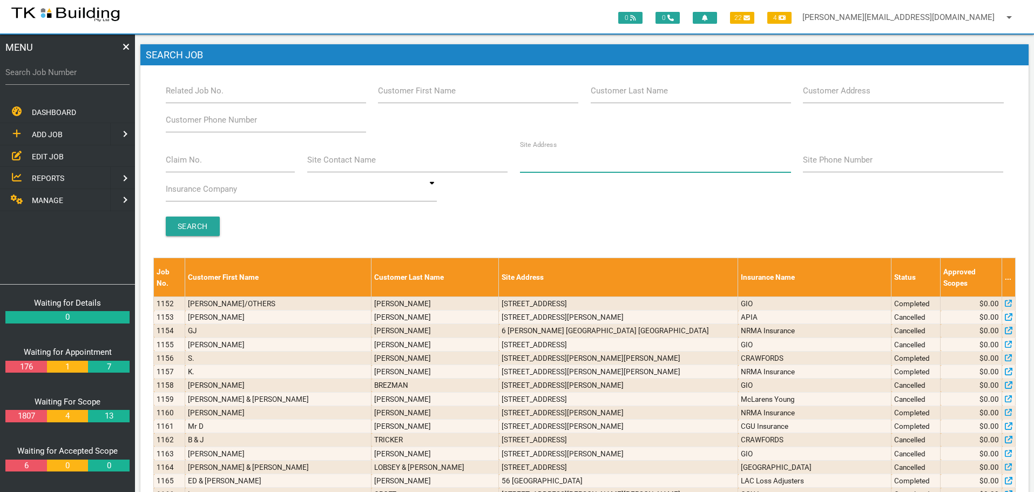
click at [553, 168] on input "Site Address" at bounding box center [655, 159] width 271 height 25
type input "5 Turrug"
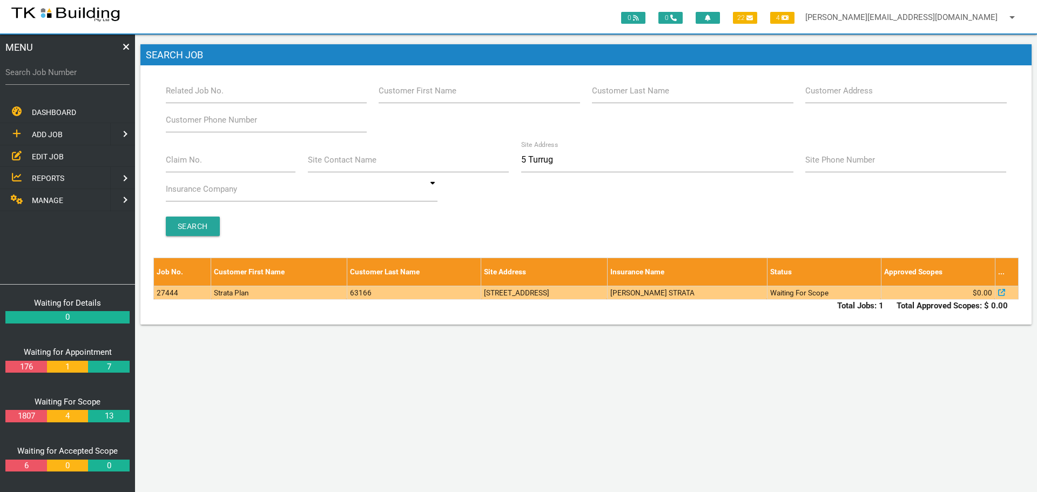
click at [607, 291] on td "5 Turrug St, Whitebridge NSW 2290, Australia" at bounding box center [544, 292] width 126 height 13
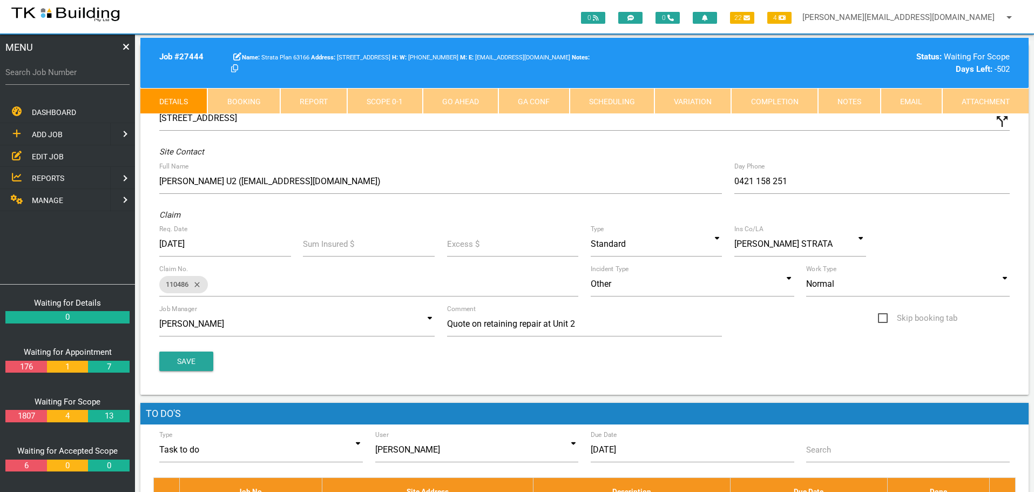
click at [842, 96] on link "Notes" at bounding box center [849, 101] width 63 height 26
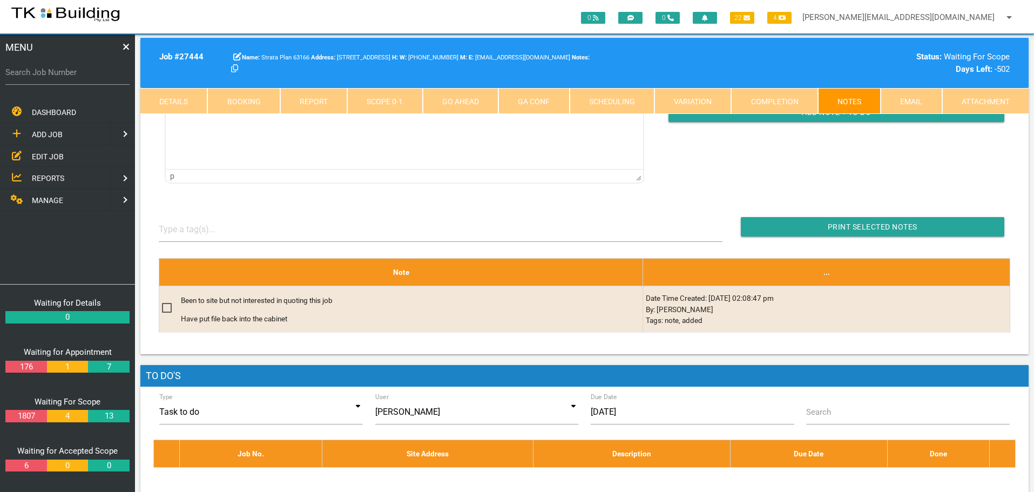
scroll to position [216, 0]
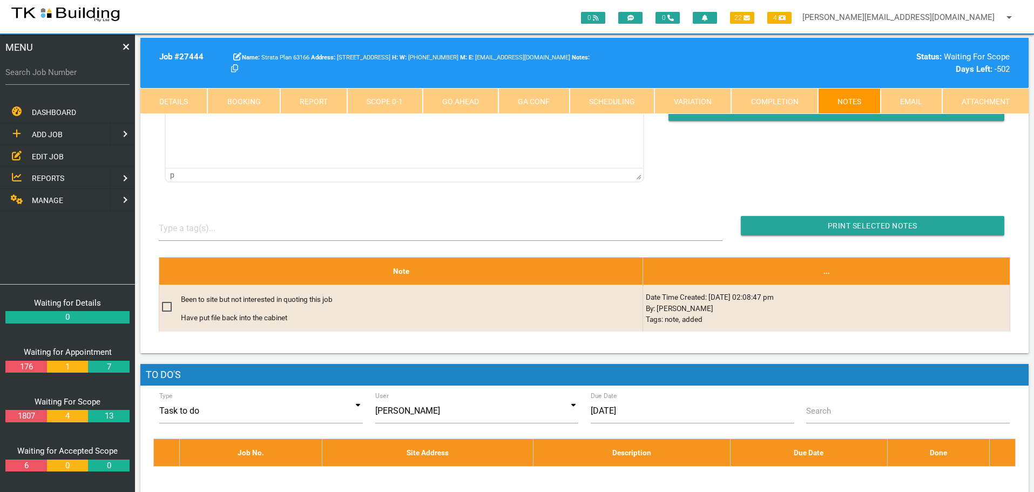
click at [46, 158] on span "EDIT JOB" at bounding box center [48, 156] width 32 height 9
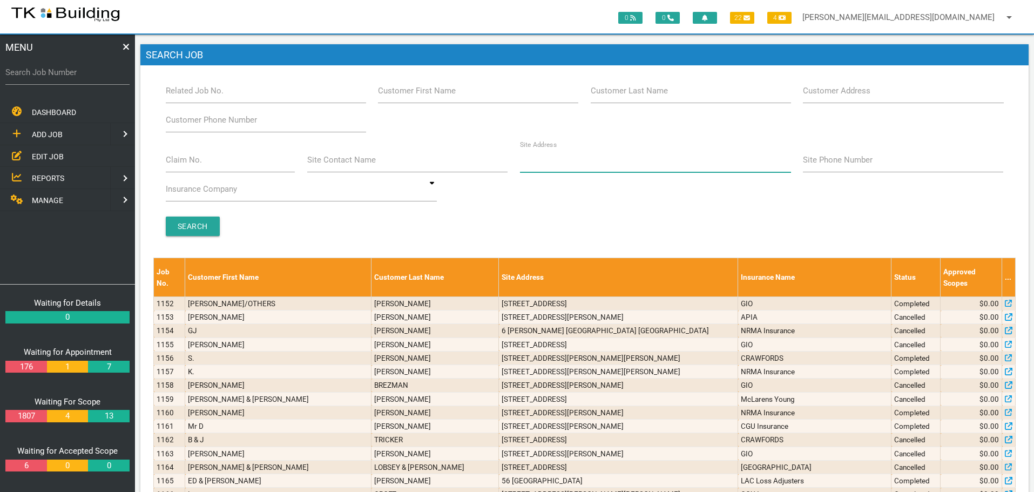
click at [575, 165] on input "Site Address" at bounding box center [655, 159] width 271 height 25
click at [671, 95] on input "Customer Last Name" at bounding box center [691, 90] width 200 height 25
type input "37532"
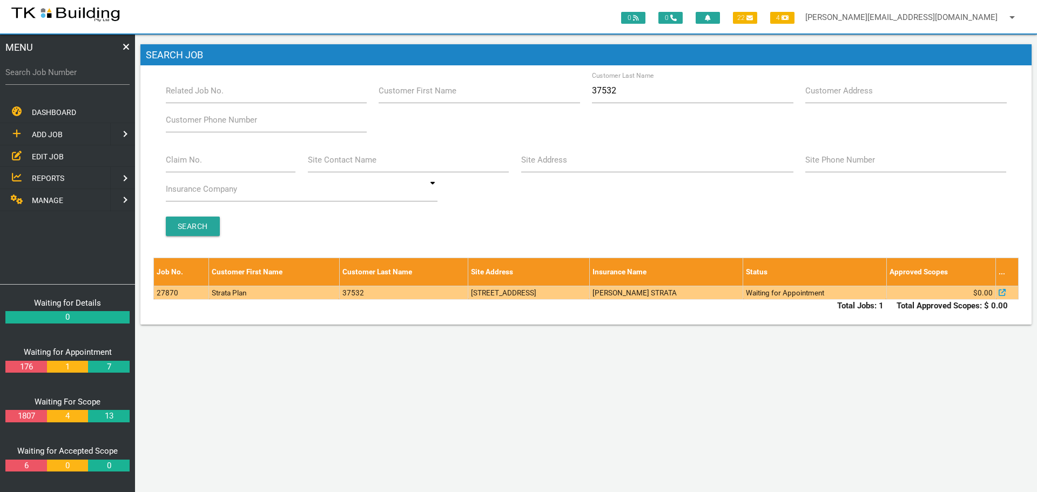
click at [590, 291] on td "253 Glebe Rd, Merewether NSW 2291, Australia" at bounding box center [528, 292] width 121 height 13
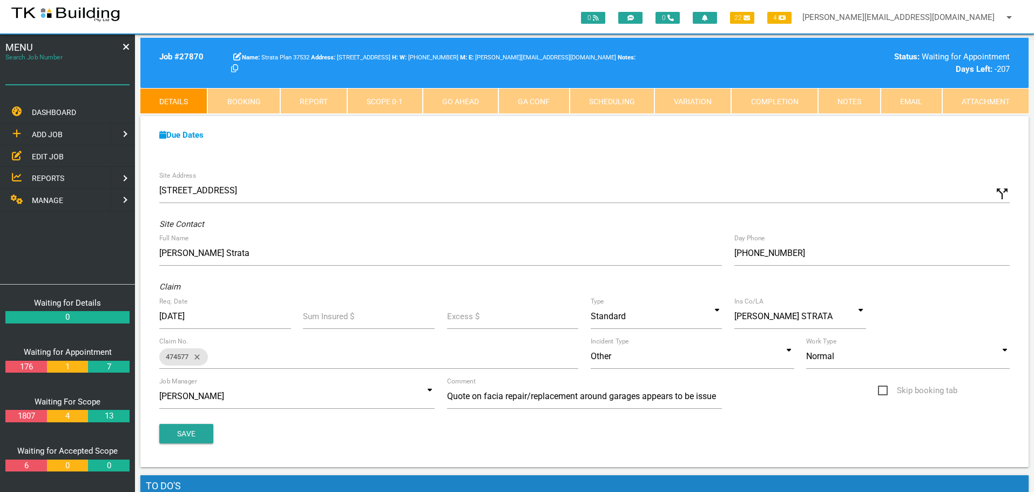
click at [53, 79] on input "Search Job Number" at bounding box center [67, 72] width 124 height 25
type input "27933"
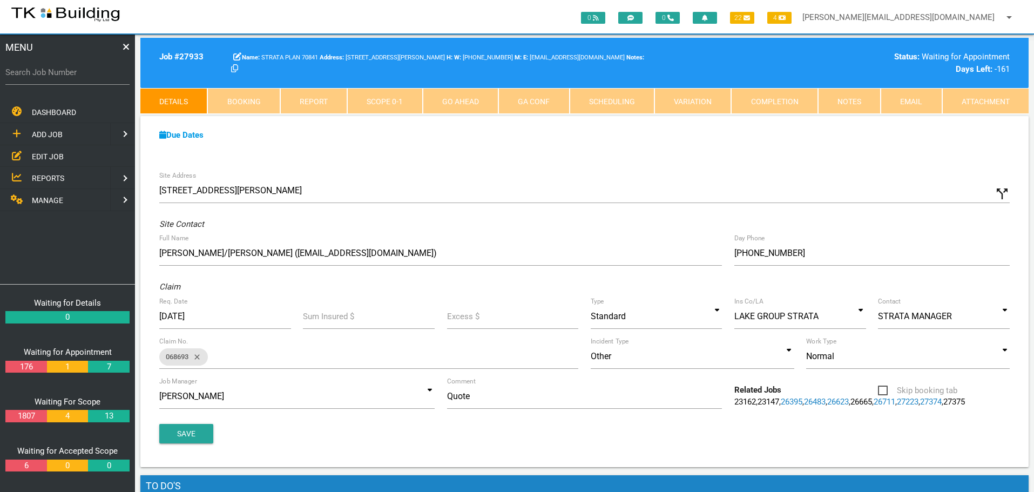
click at [791, 101] on link "Completion" at bounding box center [774, 101] width 86 height 26
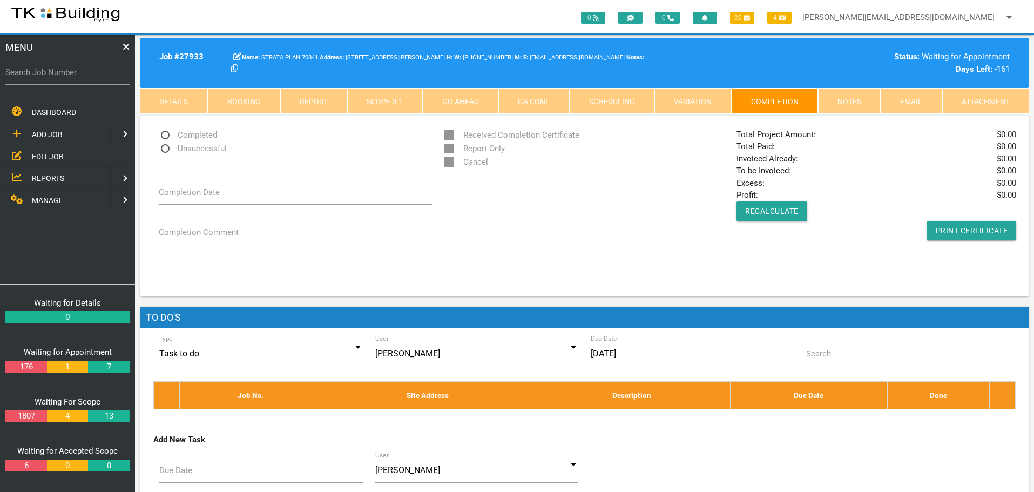
click at [165, 147] on span "Unsuccessful" at bounding box center [193, 148] width 68 height 13
click at [165, 147] on input "Unsuccessful" at bounding box center [162, 145] width 7 height 7
radio input "true"
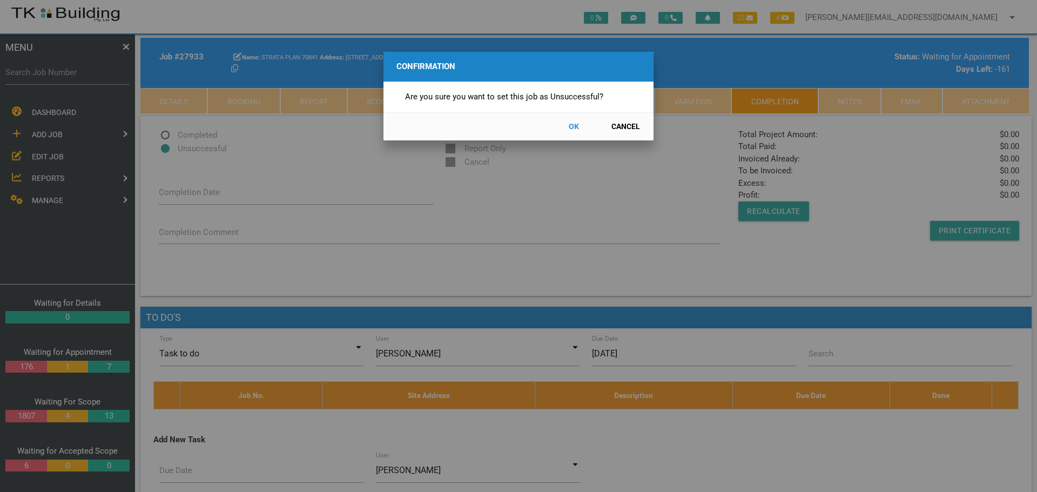
click at [571, 123] on button "OK" at bounding box center [574, 126] width 48 height 19
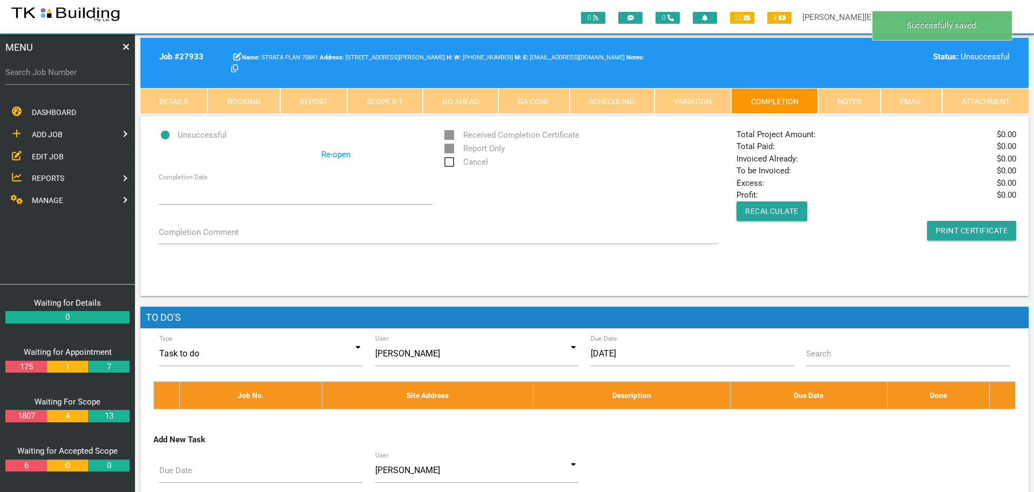
click at [451, 159] on span "Cancel" at bounding box center [466, 162] width 44 height 13
click at [451, 159] on input "Cancel" at bounding box center [447, 159] width 7 height 7
click at [837, 98] on link "Notes" at bounding box center [849, 101] width 63 height 26
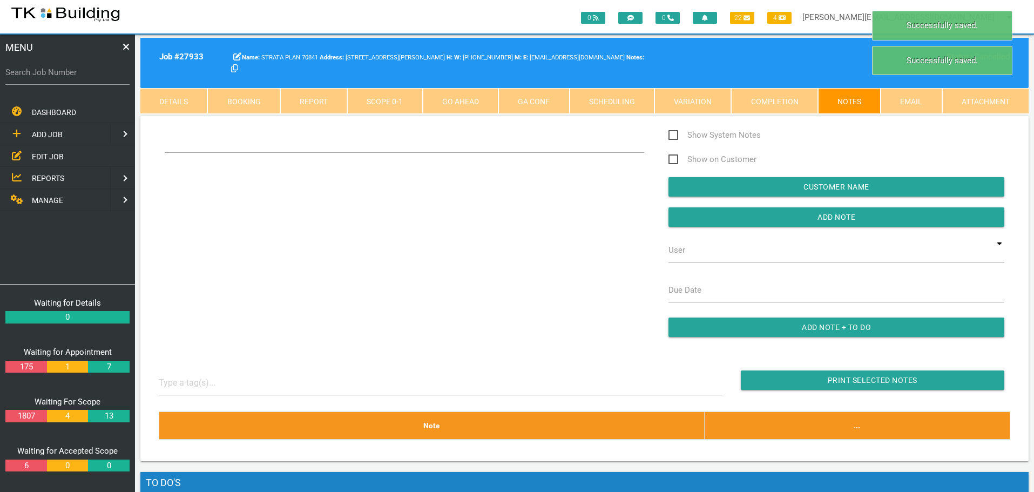
click at [208, 176] on div "Show System Notes Show on Customer Customer Name Add Note User TKB JobTracking …" at bounding box center [585, 238] width 864 height 219
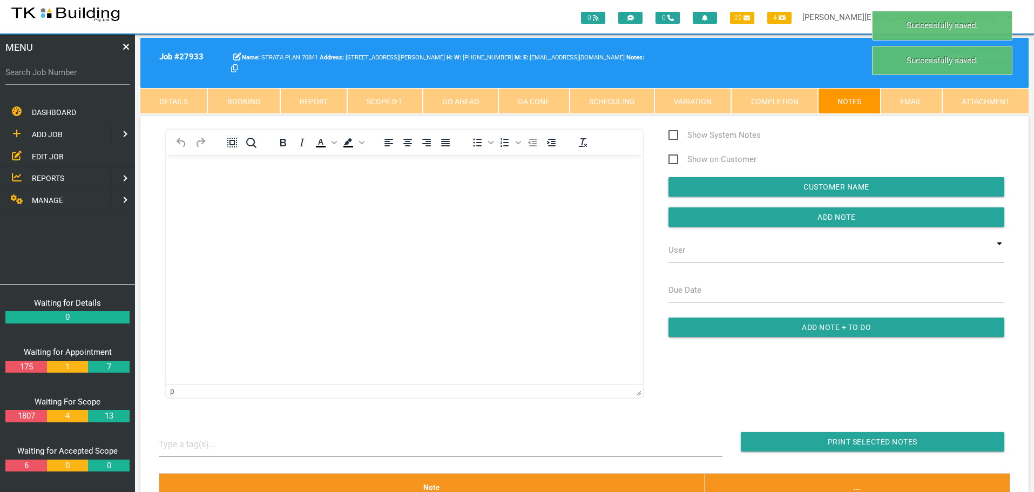
click at [205, 178] on body "Rich Text Area. Press ALT-0 for help." at bounding box center [404, 186] width 477 height 36
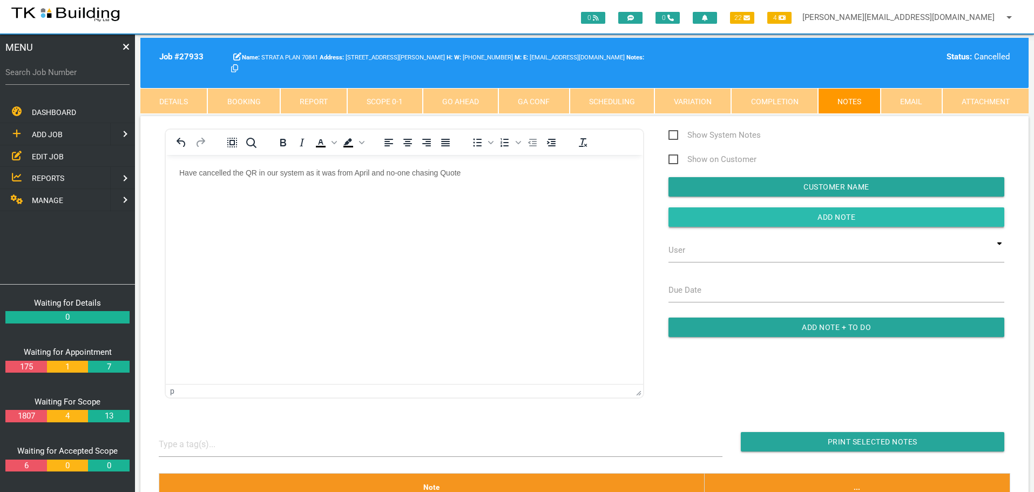
click at [741, 215] on input "button" at bounding box center [837, 216] width 336 height 19
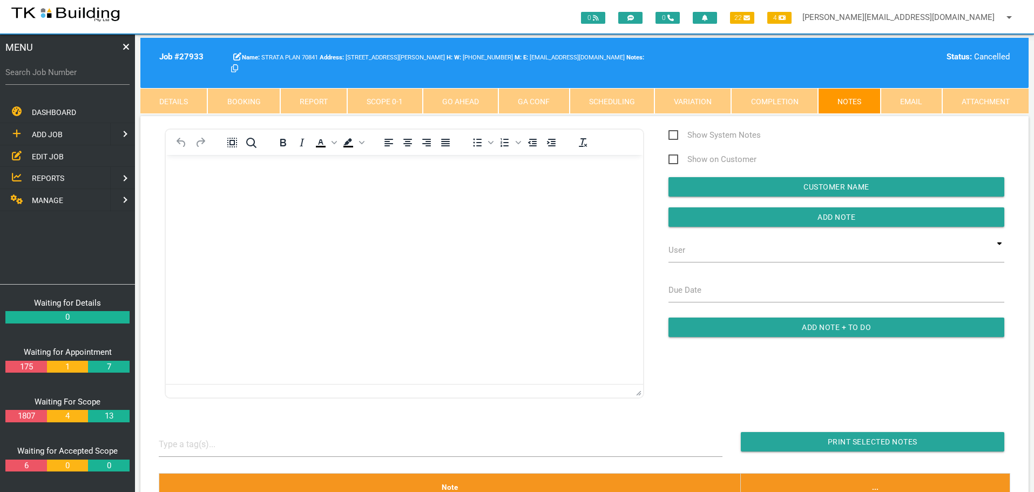
click at [64, 77] on label "Search Job Number" at bounding box center [67, 72] width 124 height 12
click at [64, 77] on input "Search Job Number" at bounding box center [67, 72] width 124 height 25
type input "27982"
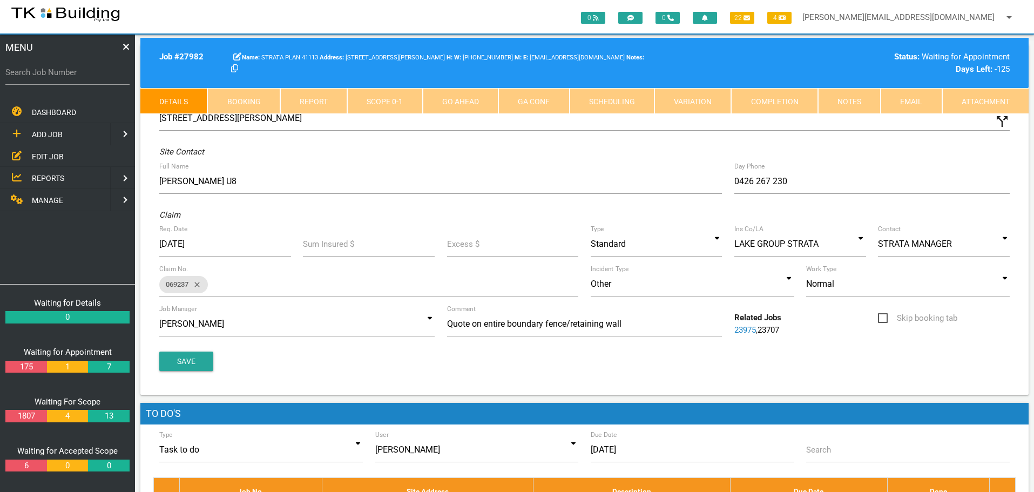
click at [848, 98] on link "Notes" at bounding box center [849, 101] width 63 height 26
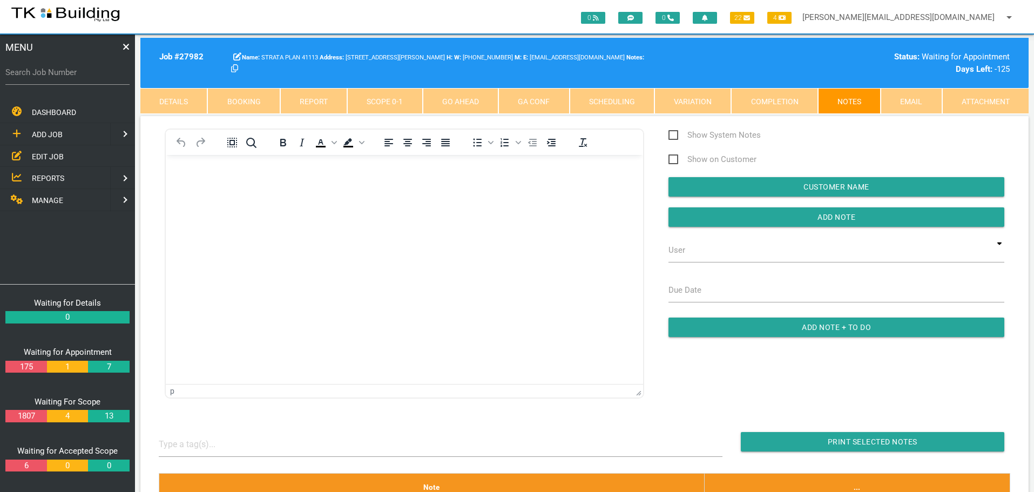
click at [792, 93] on link "Completion" at bounding box center [774, 101] width 86 height 26
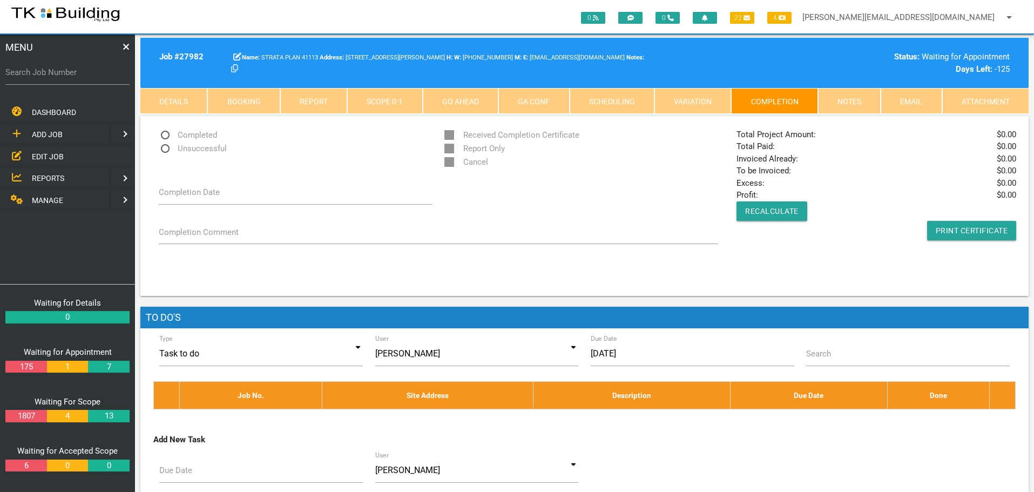
click at [166, 147] on span "Unsuccessful" at bounding box center [193, 148] width 68 height 13
click at [166, 147] on input "Unsuccessful" at bounding box center [162, 145] width 7 height 7
radio input "true"
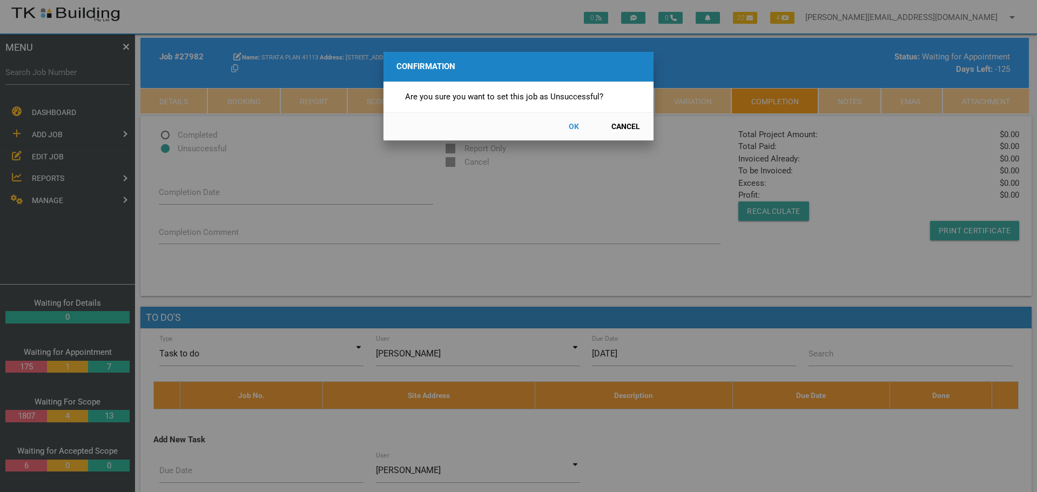
drag, startPoint x: 574, startPoint y: 124, endPoint x: 422, endPoint y: 156, distance: 154.9
click at [570, 126] on button "OK" at bounding box center [574, 126] width 48 height 19
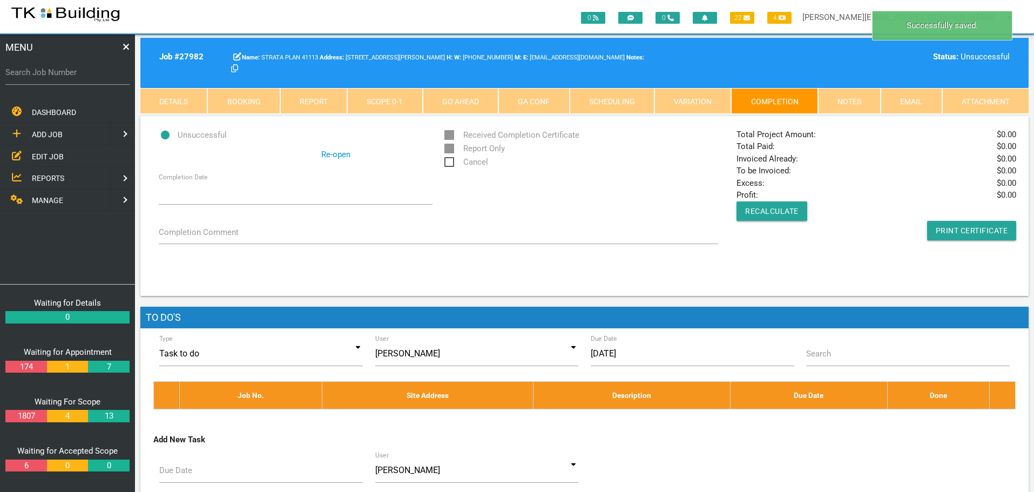
click at [449, 162] on span "Cancel" at bounding box center [466, 162] width 44 height 13
click at [449, 162] on input "Cancel" at bounding box center [447, 159] width 7 height 7
click at [841, 96] on link "Notes" at bounding box center [849, 101] width 63 height 26
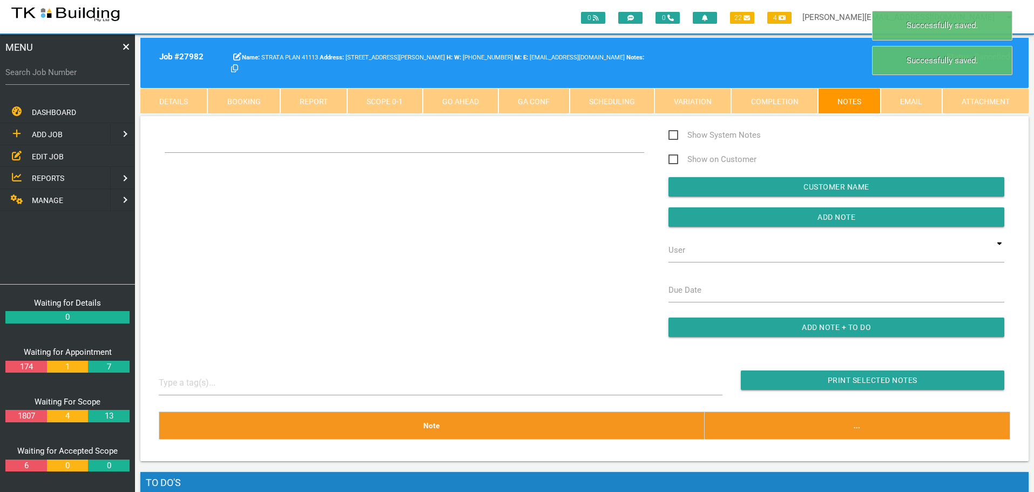
click at [195, 179] on div "Show System Notes Show on Customer Customer Name Add Note User TKB JobTracking …" at bounding box center [585, 238] width 864 height 219
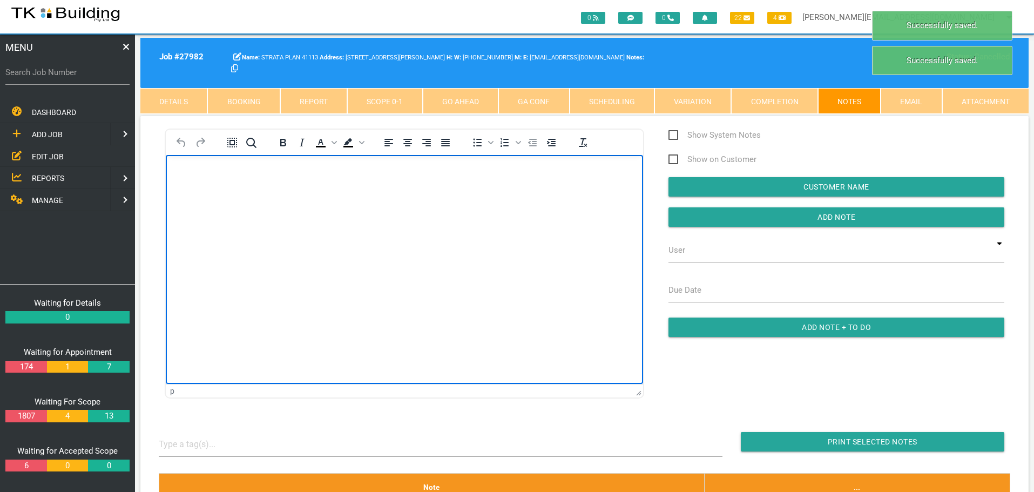
click at [195, 186] on body "Rich Text Area. Press ALT-0 for help." at bounding box center [404, 186] width 477 height 36
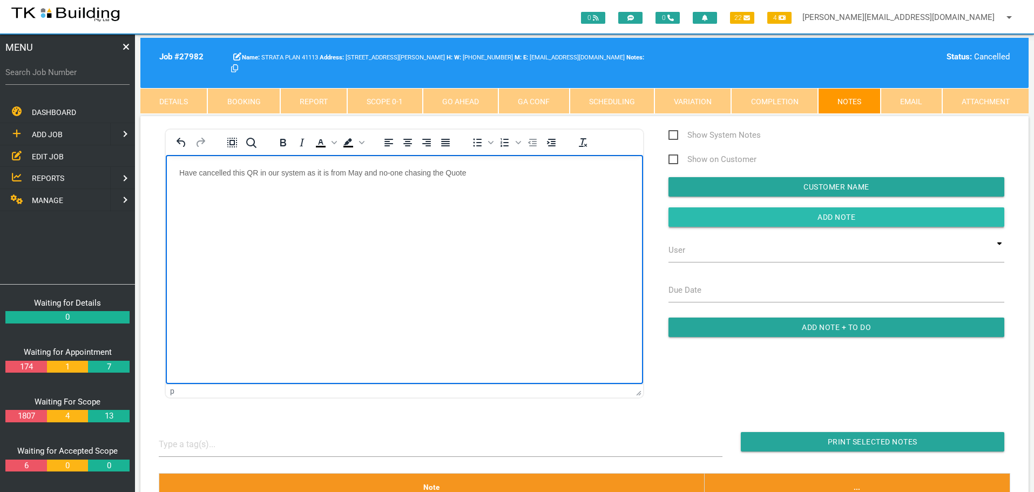
click at [791, 214] on input "Add Note" at bounding box center [837, 216] width 336 height 19
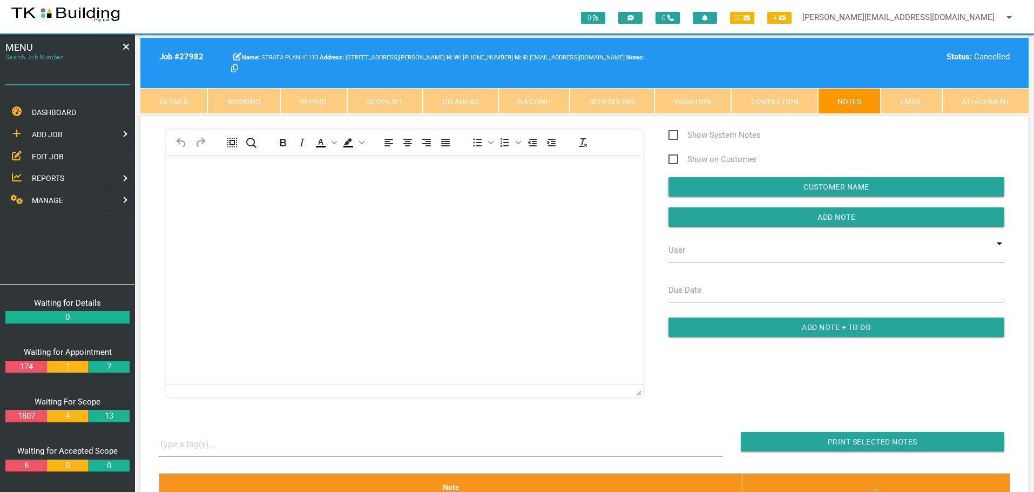
click at [59, 80] on input "Search Job Number" at bounding box center [67, 72] width 124 height 25
type input "28004"
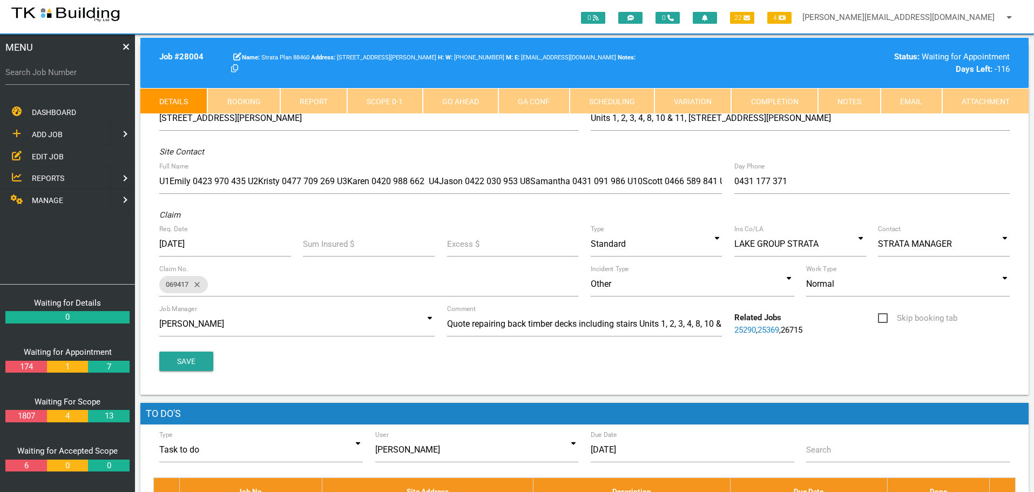
click at [783, 99] on link "Completion" at bounding box center [774, 101] width 86 height 26
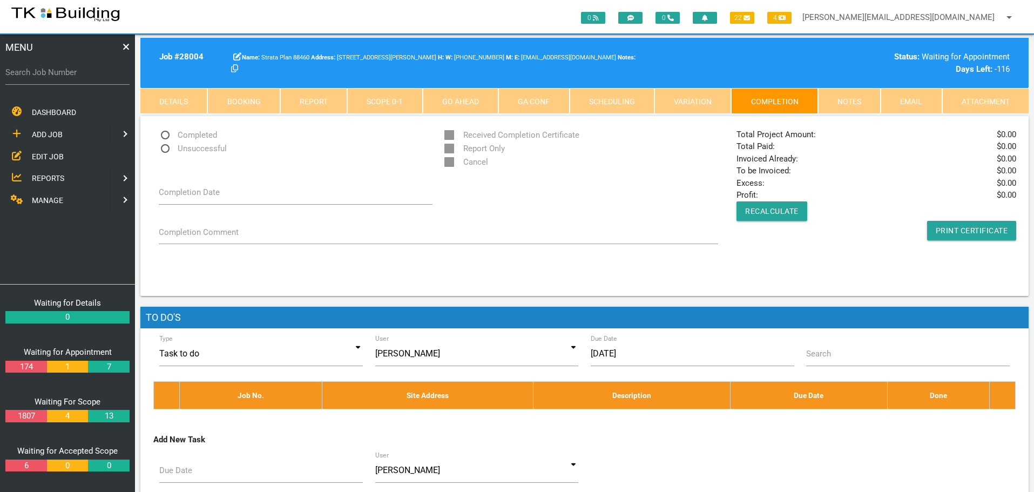
click at [164, 148] on span "Unsuccessful" at bounding box center [193, 148] width 68 height 13
click at [164, 148] on input "Unsuccessful" at bounding box center [162, 145] width 7 height 7
radio input "true"
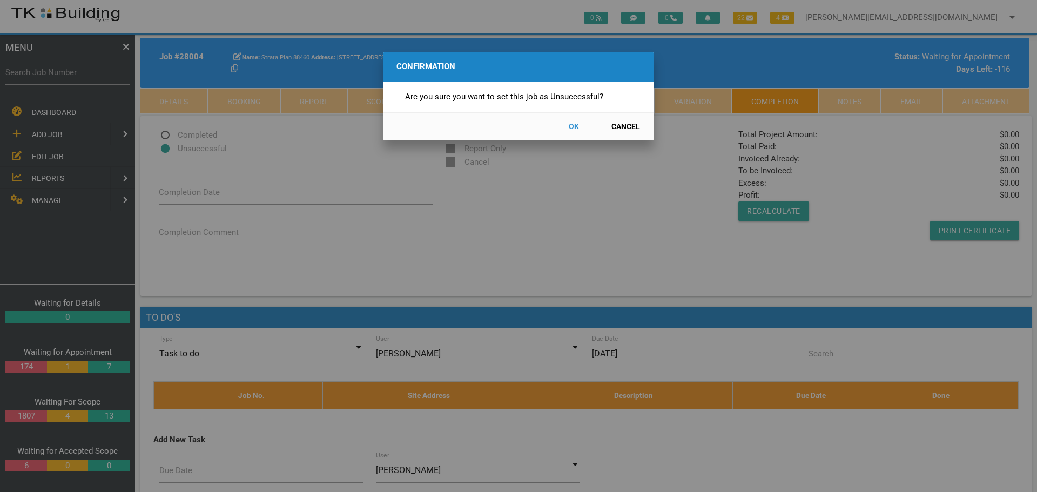
click at [574, 125] on button "OK" at bounding box center [574, 126] width 48 height 19
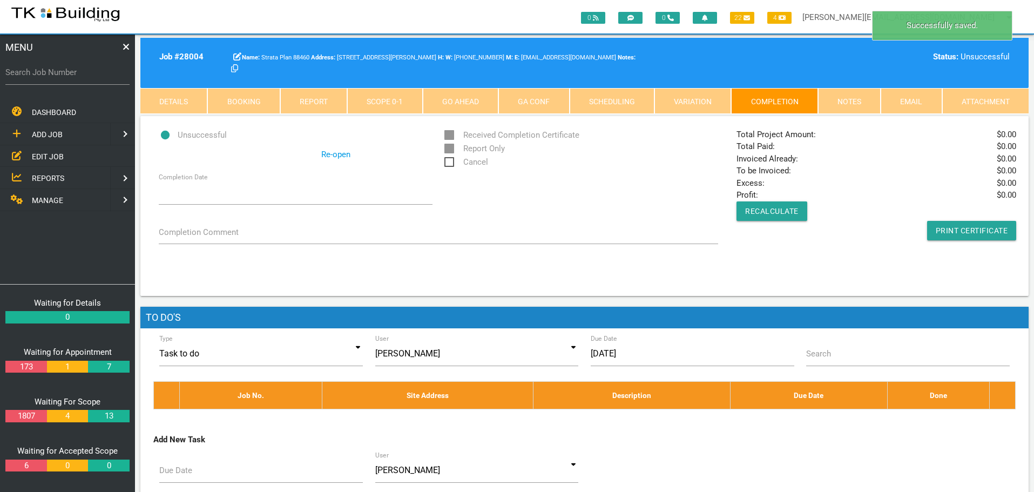
click at [449, 161] on span "Cancel" at bounding box center [466, 162] width 44 height 13
click at [449, 161] on input "Cancel" at bounding box center [447, 159] width 7 height 7
click at [839, 96] on link "Notes" at bounding box center [849, 101] width 63 height 26
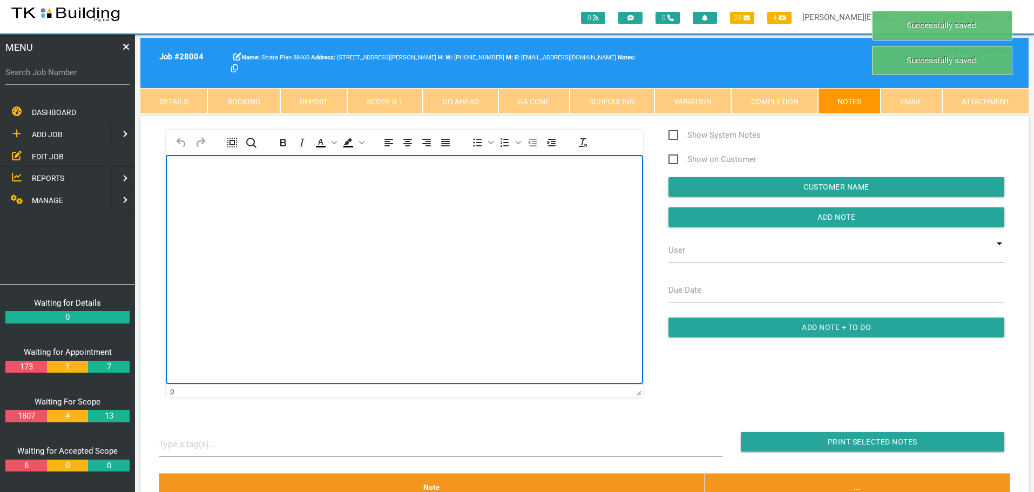
click at [195, 185] on body "Rich Text Area. Press ALT-0 for help." at bounding box center [404, 186] width 477 height 36
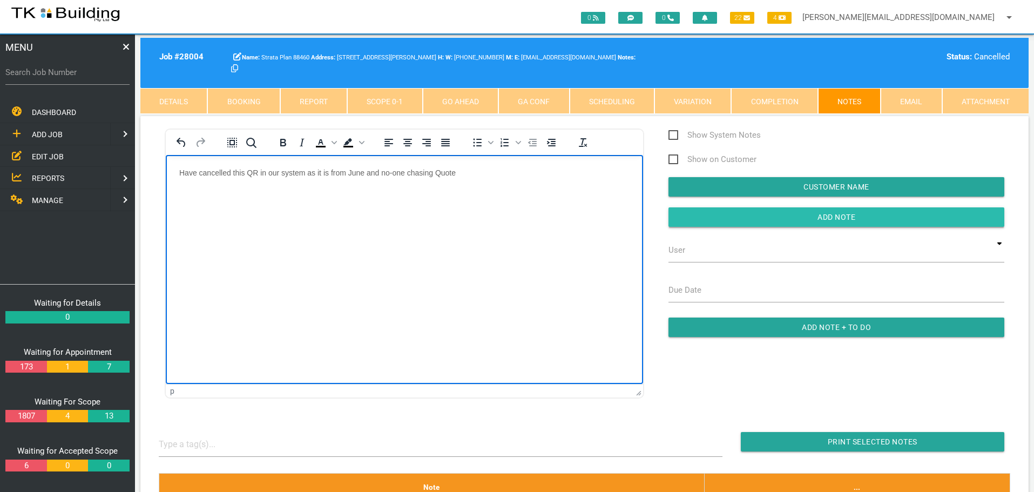
click at [760, 212] on input "Add Note" at bounding box center [837, 216] width 336 height 19
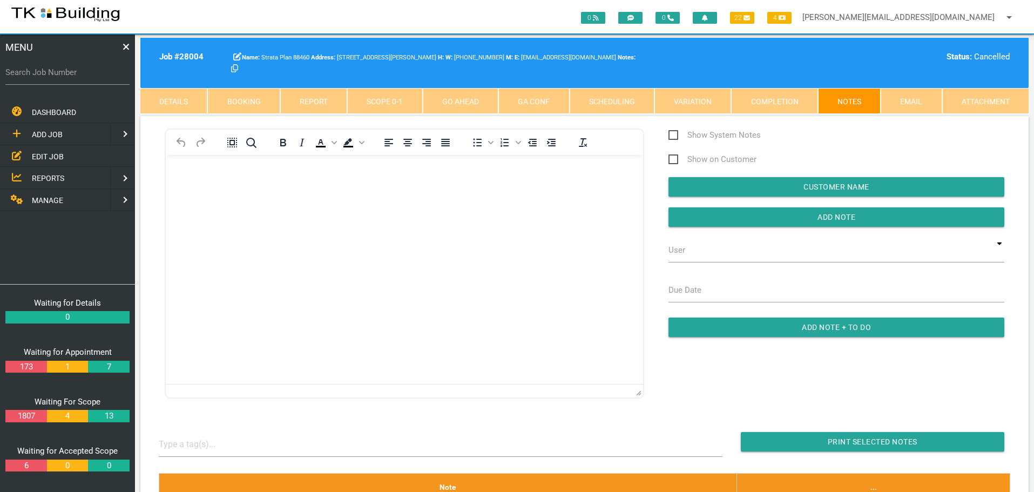
click at [45, 77] on label "Search Job Number" at bounding box center [67, 72] width 124 height 12
click at [45, 77] on input "Search Job Number" at bounding box center [67, 72] width 124 height 25
type input "28035"
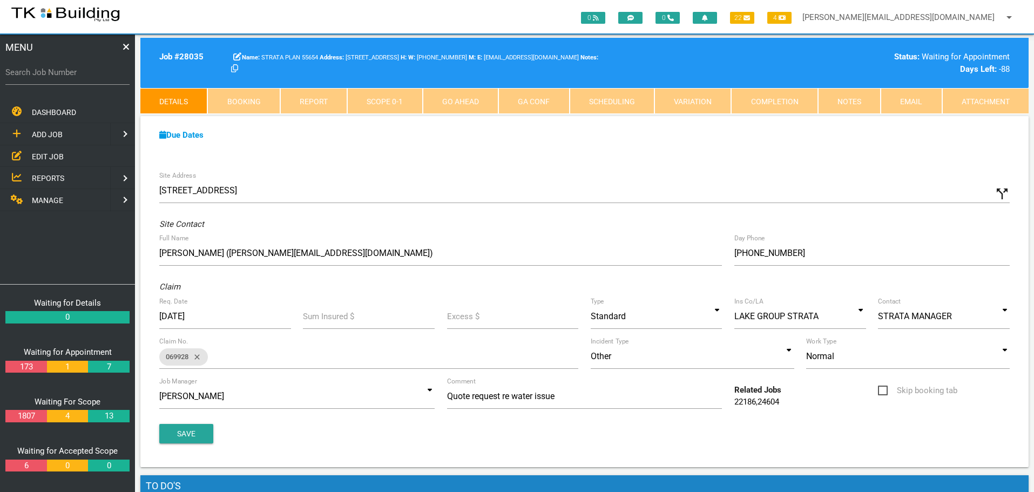
click at [793, 96] on link "Completion" at bounding box center [774, 101] width 86 height 26
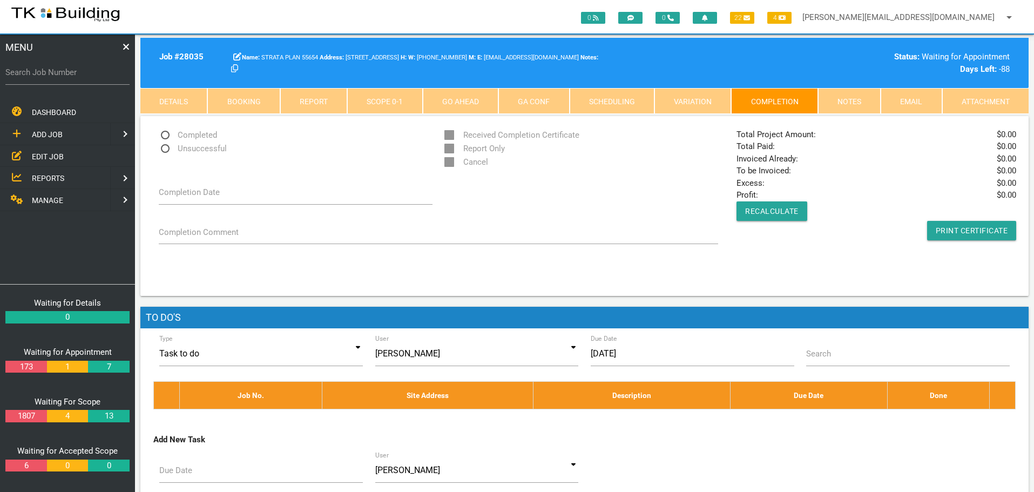
click at [167, 147] on span "Unsuccessful" at bounding box center [193, 148] width 68 height 13
click at [166, 147] on input "Unsuccessful" at bounding box center [162, 145] width 7 height 7
radio input "true"
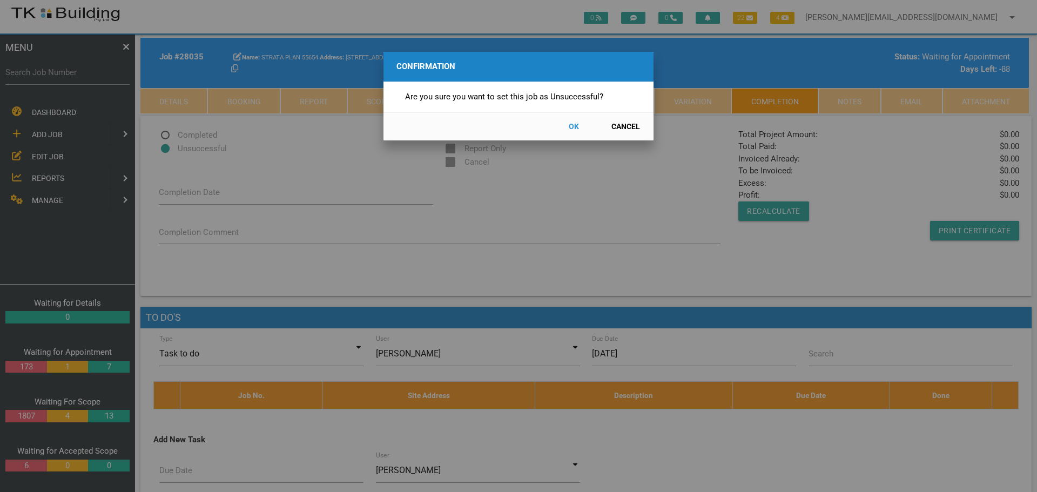
click at [574, 124] on button "OK" at bounding box center [574, 126] width 48 height 19
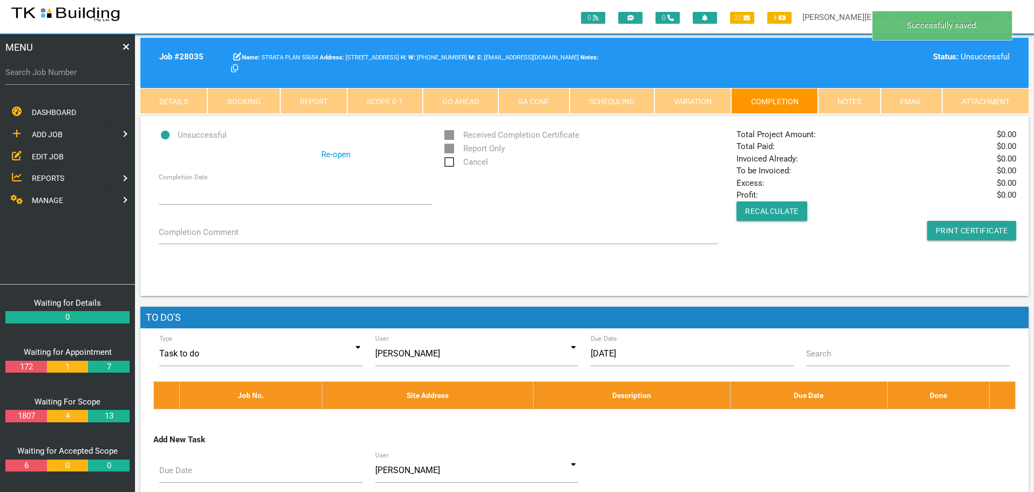
drag, startPoint x: 448, startPoint y: 163, endPoint x: 490, endPoint y: 172, distance: 43.2
click at [448, 163] on span "Cancel" at bounding box center [466, 162] width 44 height 13
click at [448, 163] on input "Cancel" at bounding box center [447, 159] width 7 height 7
click at [850, 98] on link "Notes" at bounding box center [849, 101] width 63 height 26
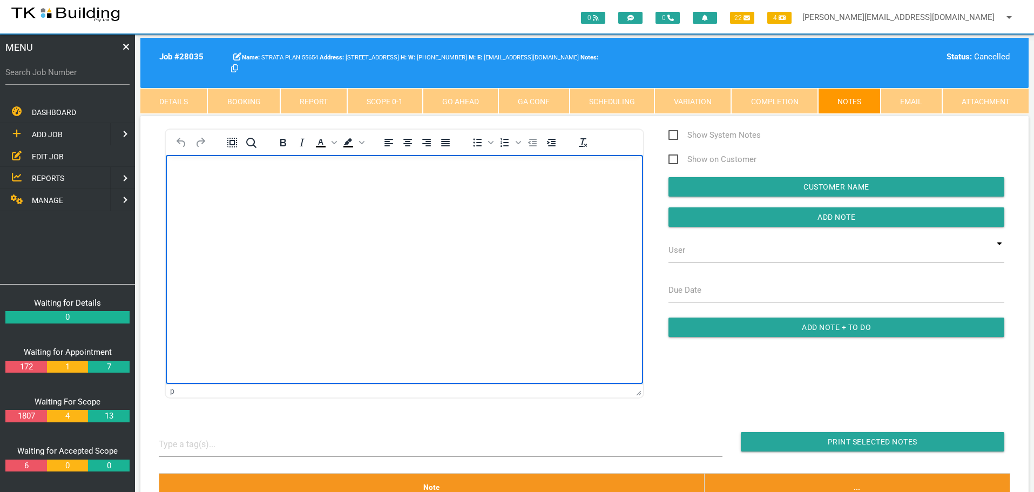
click at [211, 189] on body "Rich Text Area. Press ALT-0 for help." at bounding box center [404, 186] width 477 height 36
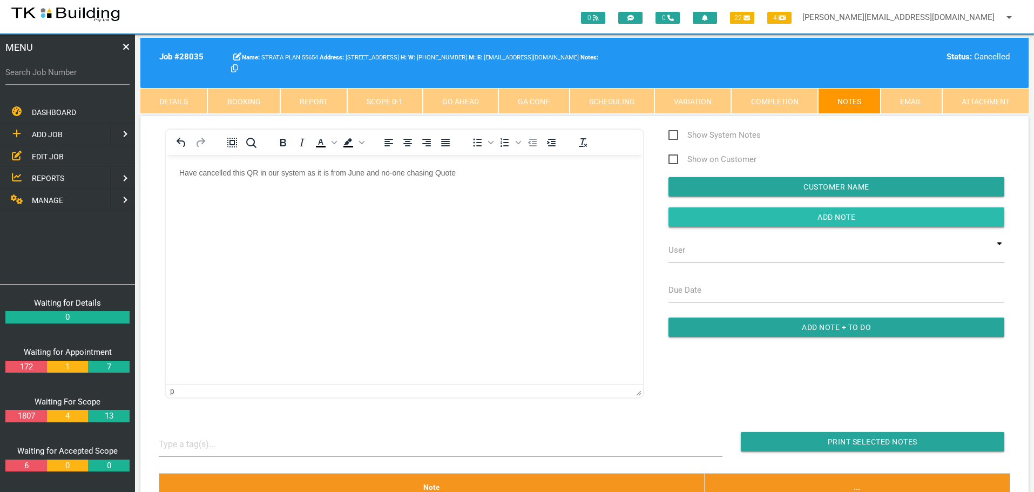
click at [803, 220] on input "button" at bounding box center [837, 216] width 336 height 19
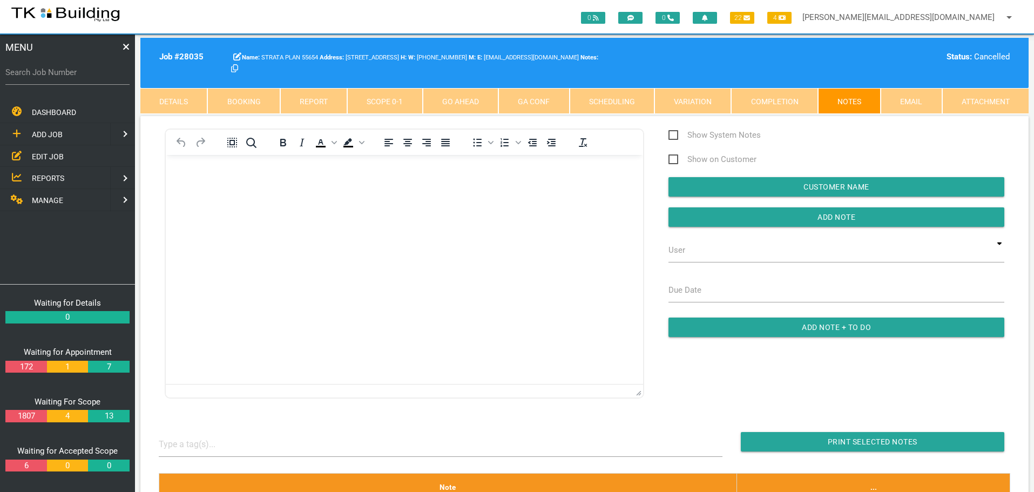
click at [59, 78] on label "Search Job Number" at bounding box center [67, 72] width 124 height 12
click at [59, 78] on input "Search Job Number" at bounding box center [67, 72] width 124 height 25
type input "28033"
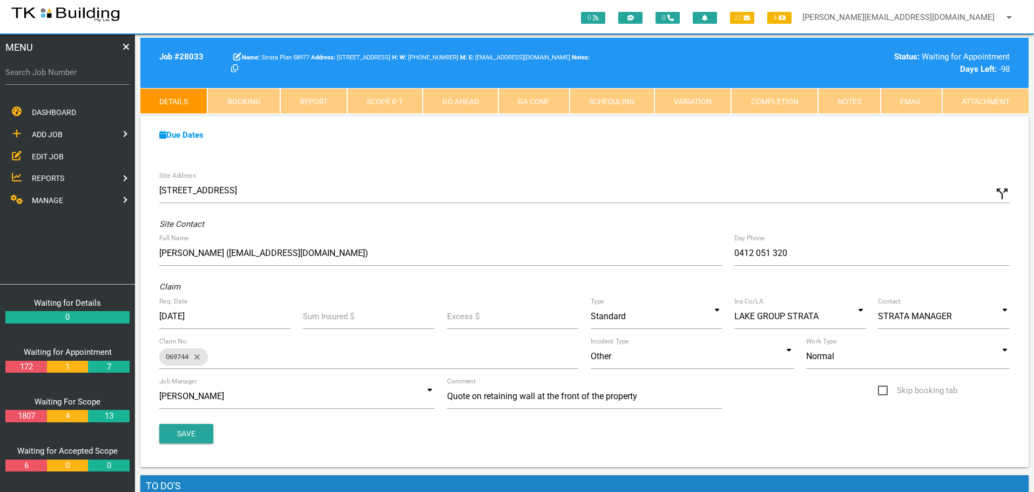
click at [791, 105] on link "Completion" at bounding box center [774, 101] width 86 height 26
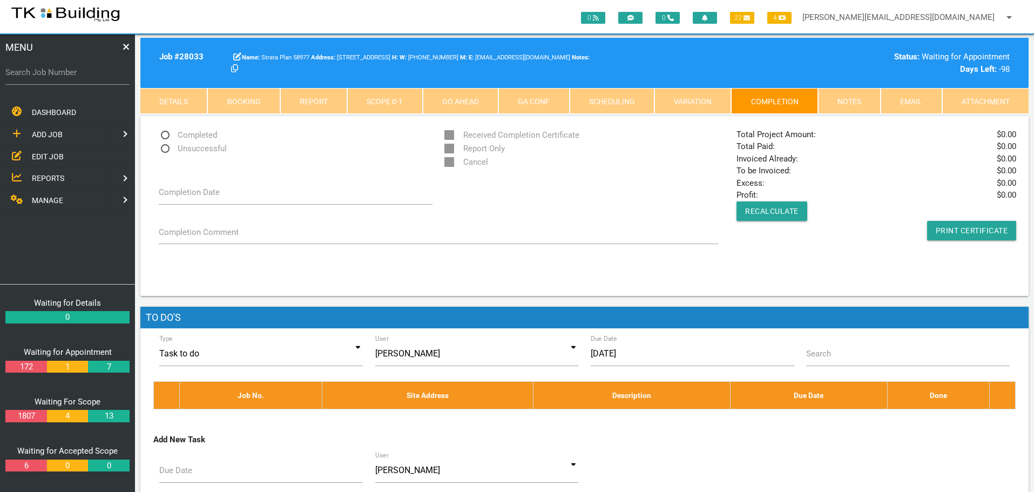
click at [166, 147] on span "Unsuccessful" at bounding box center [193, 148] width 68 height 13
click at [166, 147] on input "Unsuccessful" at bounding box center [162, 145] width 7 height 7
radio input "true"
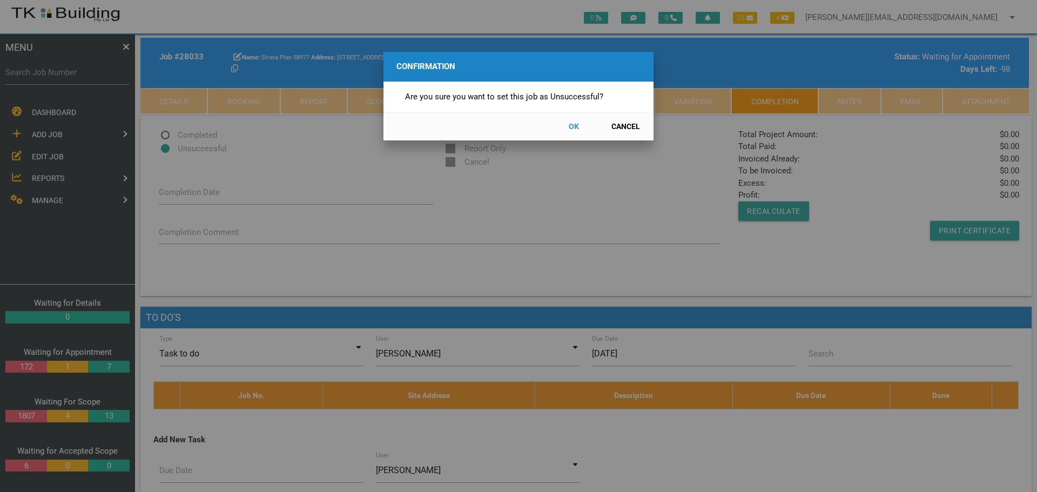
click at [572, 124] on button "OK" at bounding box center [574, 126] width 48 height 19
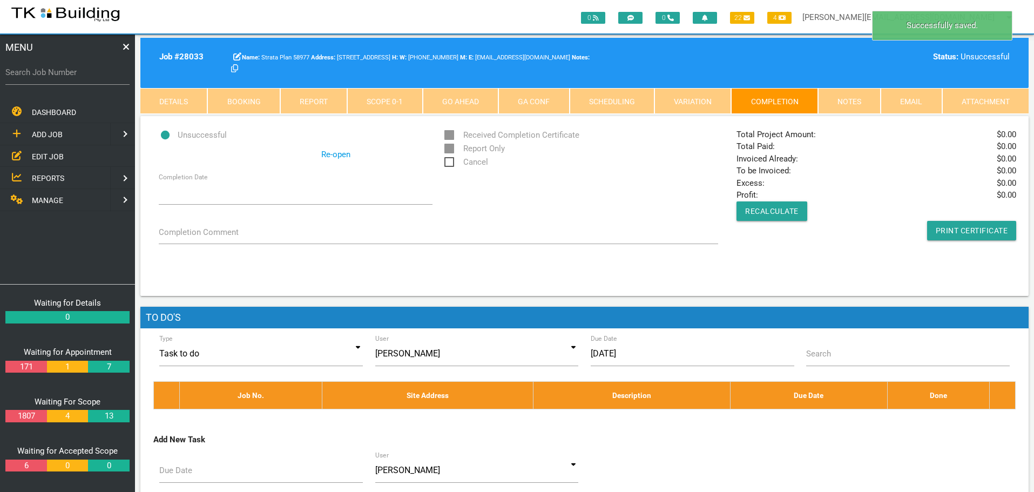
click at [447, 159] on span "Cancel" at bounding box center [466, 162] width 44 height 13
click at [447, 159] on input "Cancel" at bounding box center [447, 159] width 7 height 7
click at [850, 98] on link "Notes" at bounding box center [849, 101] width 63 height 26
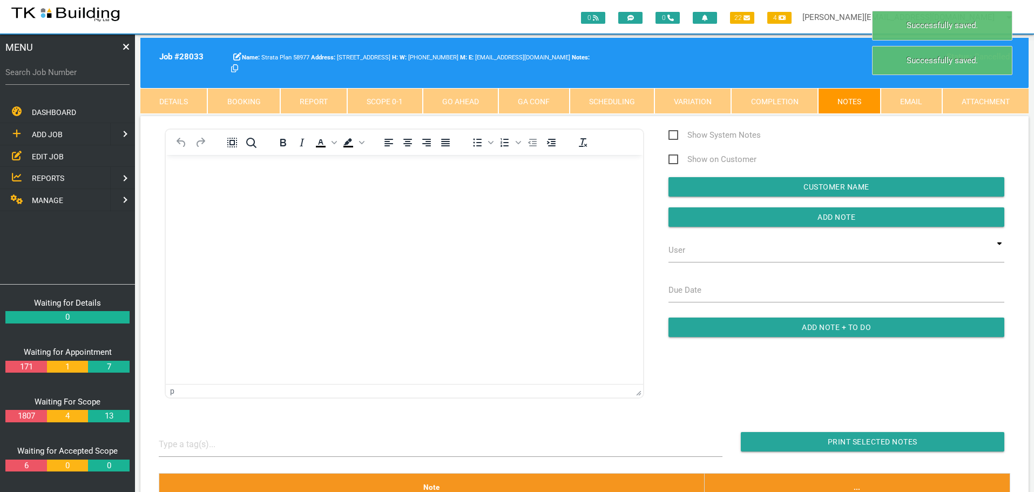
click at [205, 173] on p "Rich Text Area. Press ALT-0 for help." at bounding box center [404, 172] width 450 height 9
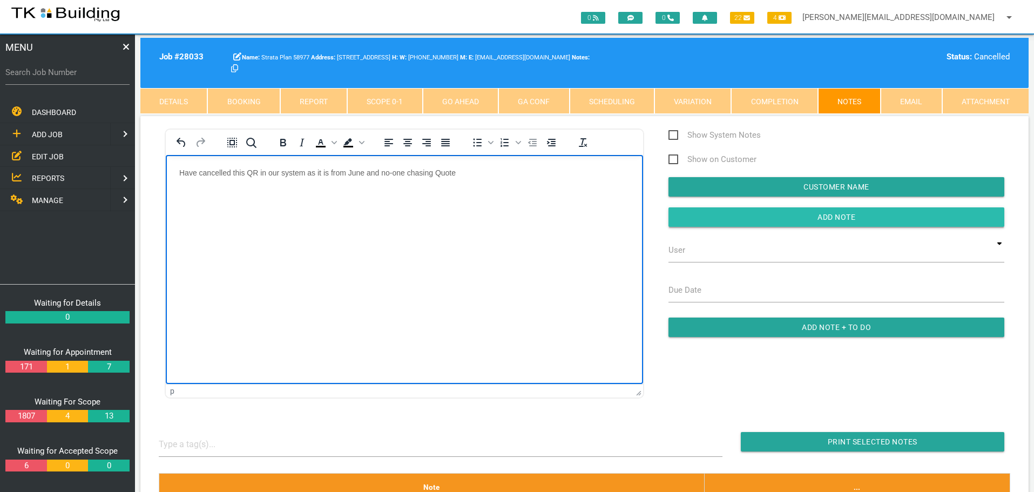
click at [704, 217] on input "Add Note" at bounding box center [837, 216] width 336 height 19
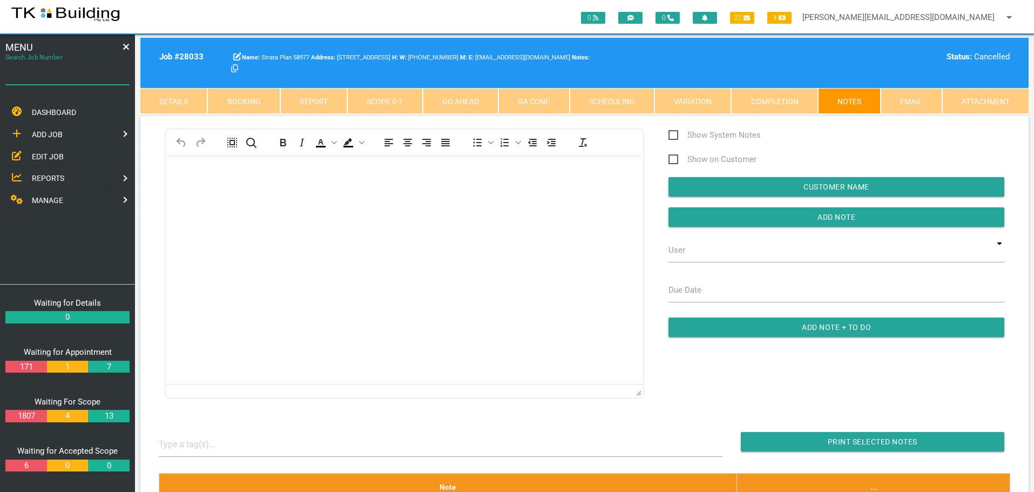
click at [46, 82] on input "Search Job Number" at bounding box center [67, 72] width 124 height 25
type input "28017"
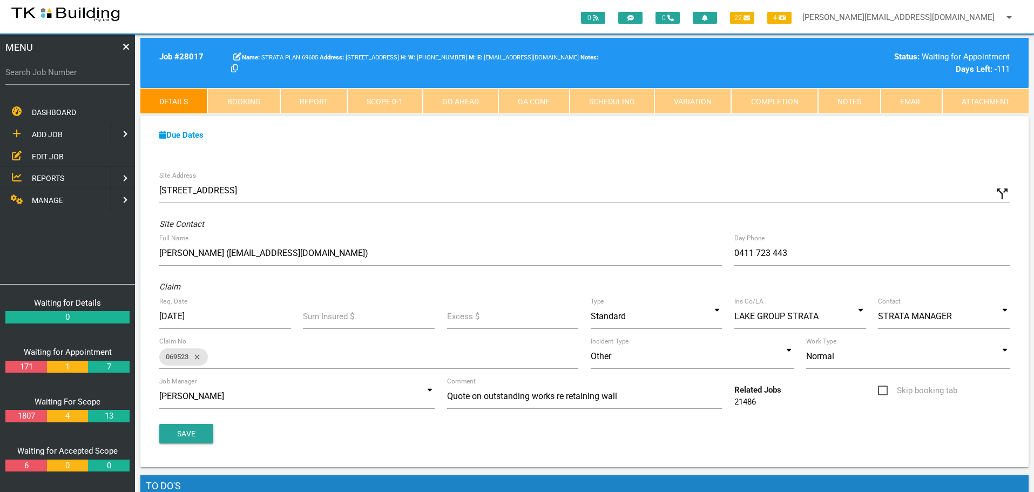
click at [784, 103] on link "Completion" at bounding box center [774, 101] width 86 height 26
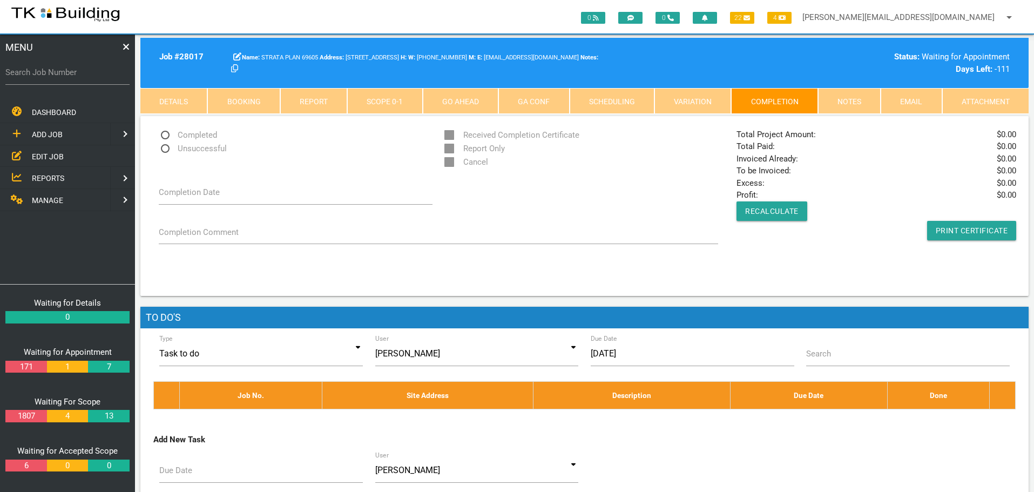
click at [165, 147] on span "Unsuccessful" at bounding box center [193, 148] width 68 height 13
click at [165, 147] on input "Unsuccessful" at bounding box center [162, 145] width 7 height 7
radio input "true"
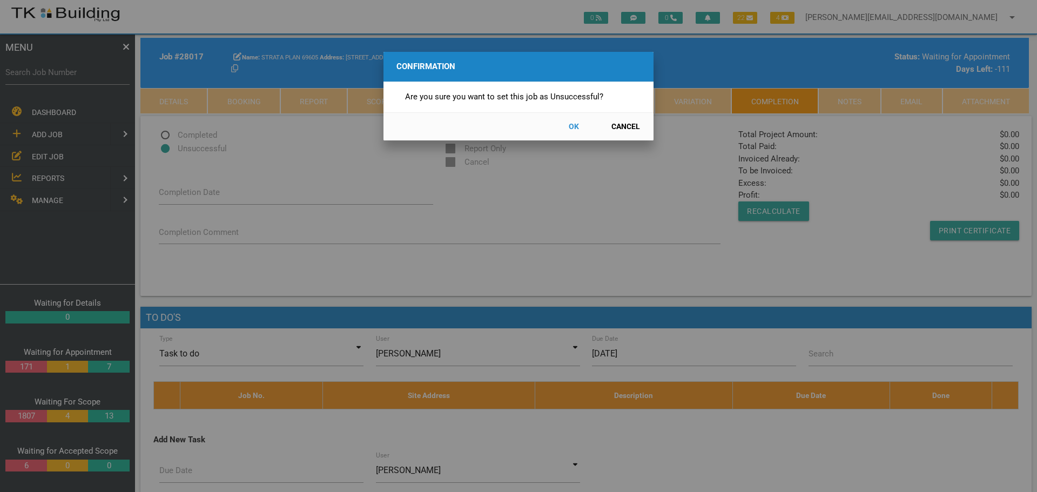
click at [571, 125] on button "OK" at bounding box center [574, 126] width 48 height 19
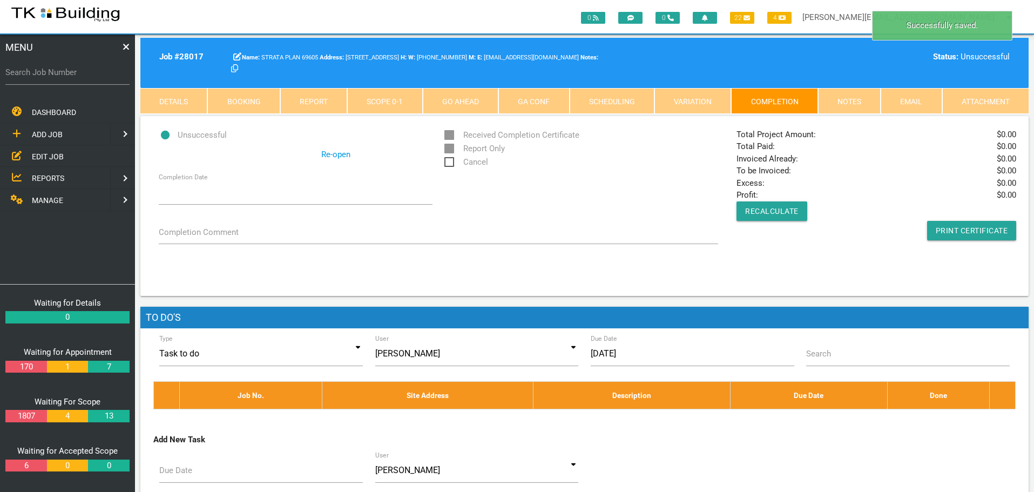
click at [447, 160] on span "Cancel" at bounding box center [466, 162] width 44 height 13
click at [447, 160] on input "Cancel" at bounding box center [447, 159] width 7 height 7
click at [849, 96] on link "Notes" at bounding box center [849, 101] width 63 height 26
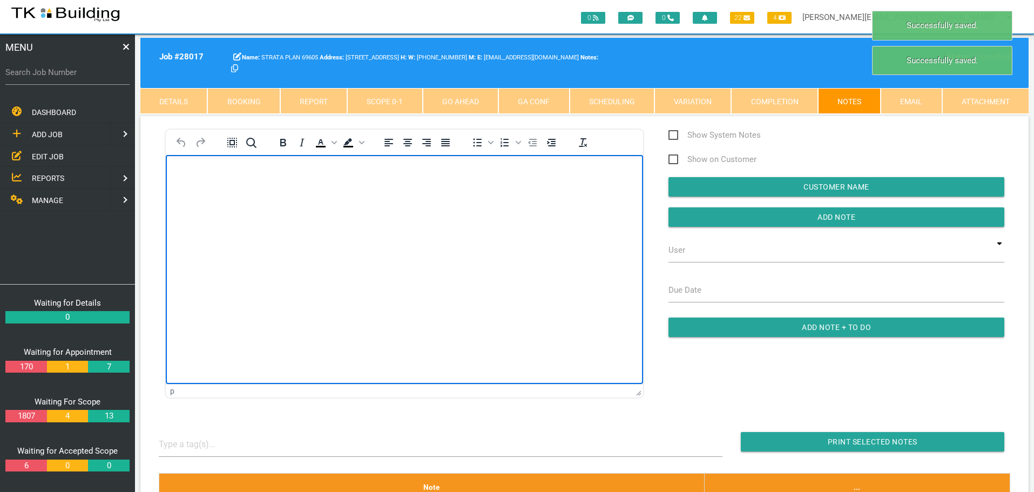
click at [188, 185] on body "Rich Text Area. Press ALT-0 for help." at bounding box center [404, 186] width 477 height 36
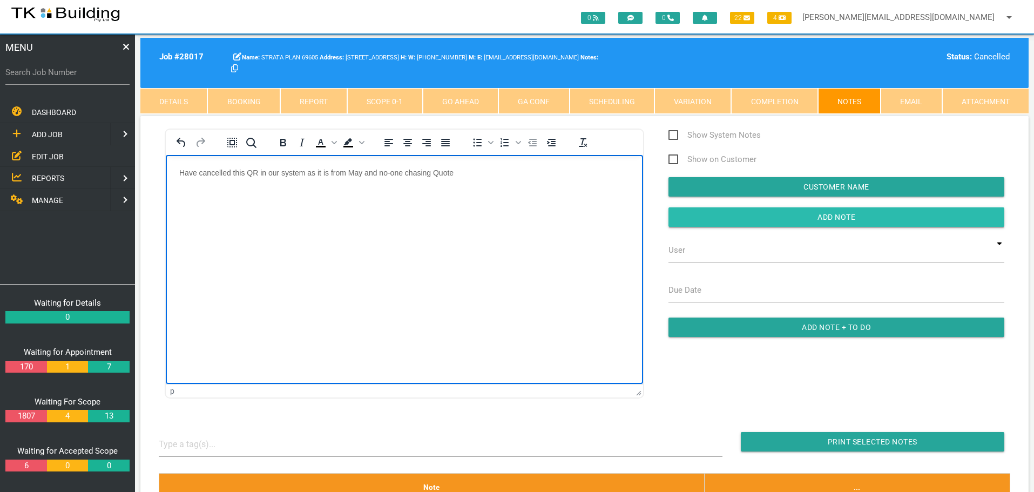
click at [706, 214] on input "Add Note" at bounding box center [837, 216] width 336 height 19
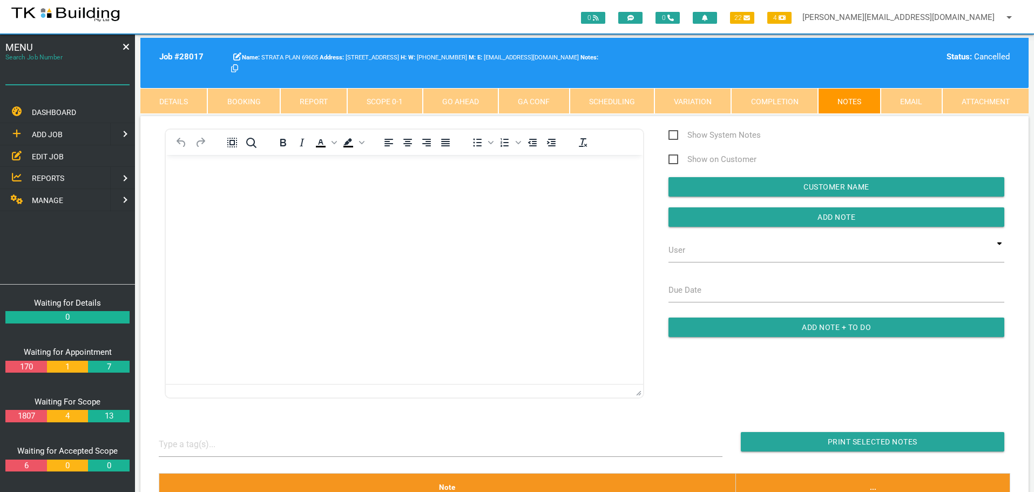
click at [52, 80] on input "Search Job Number" at bounding box center [67, 72] width 124 height 25
type input "28039"
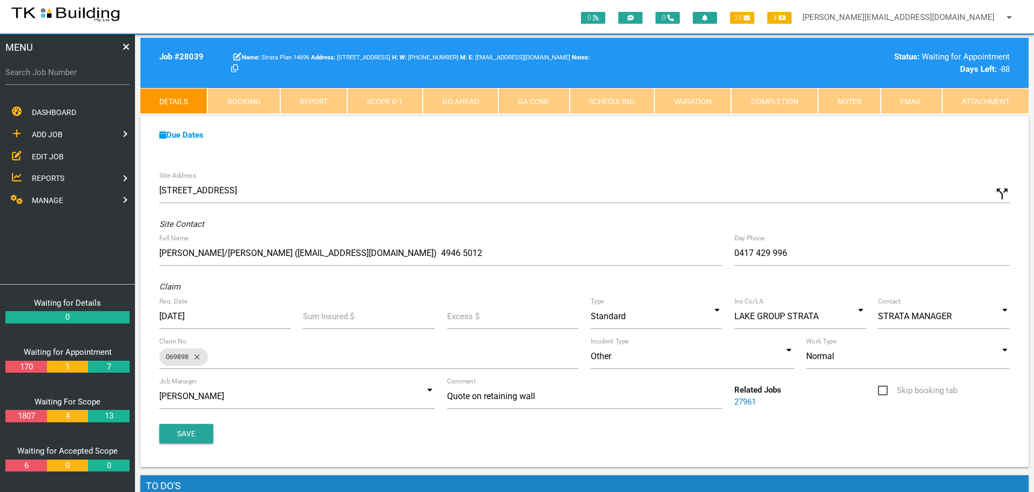
click at [794, 98] on link "Completion" at bounding box center [774, 101] width 86 height 26
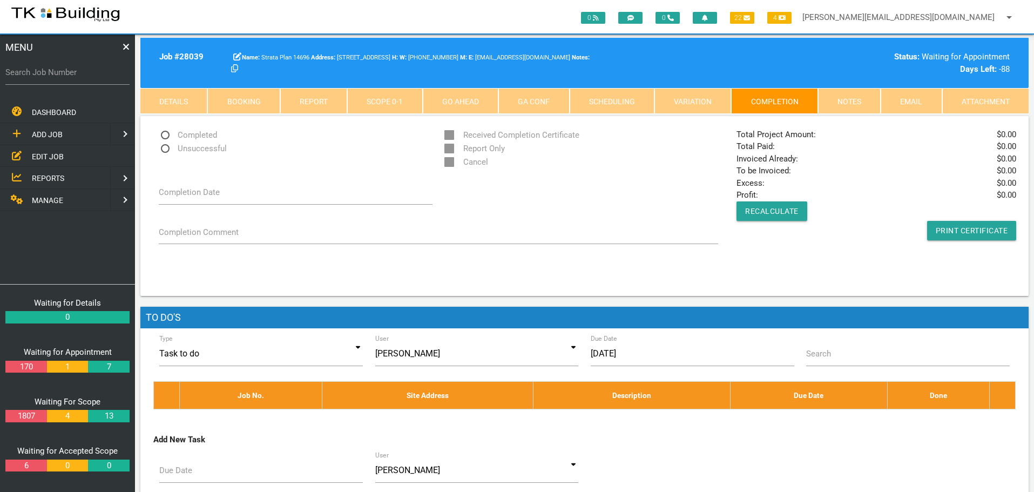
click at [166, 148] on span "Unsuccessful" at bounding box center [193, 148] width 68 height 13
click at [166, 148] on input "Unsuccessful" at bounding box center [162, 145] width 7 height 7
radio input "true"
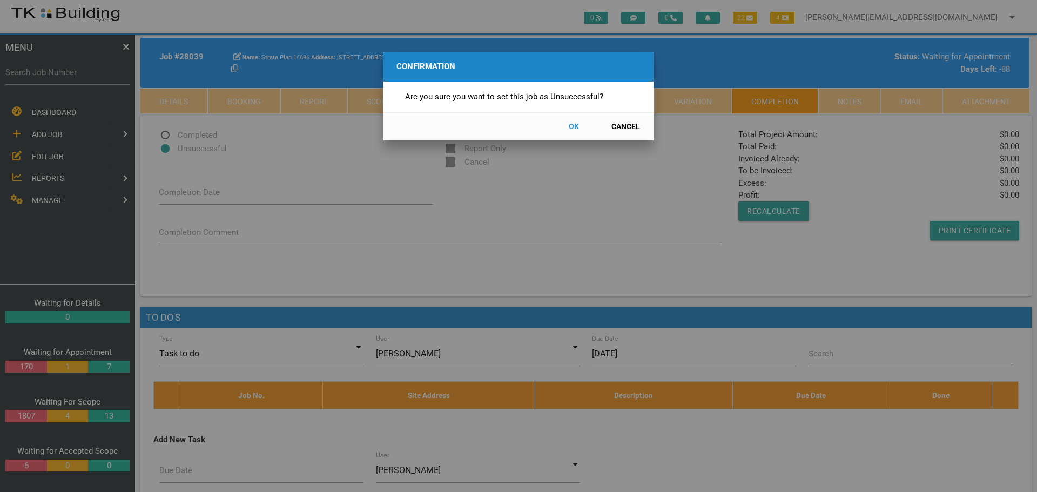
click at [577, 127] on button "OK" at bounding box center [574, 126] width 48 height 19
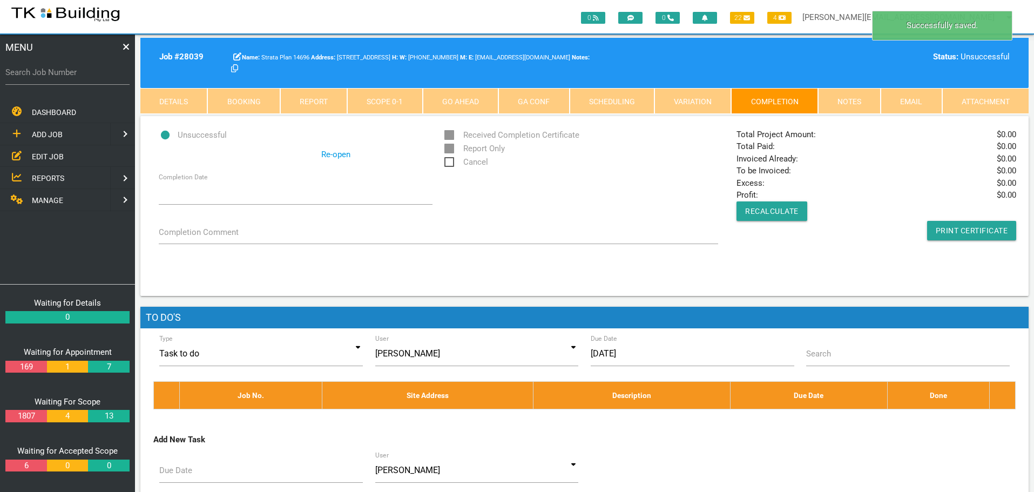
click at [449, 162] on span "Cancel" at bounding box center [466, 162] width 44 height 13
click at [449, 162] on input "Cancel" at bounding box center [447, 159] width 7 height 7
click at [843, 104] on link "Notes" at bounding box center [849, 101] width 63 height 26
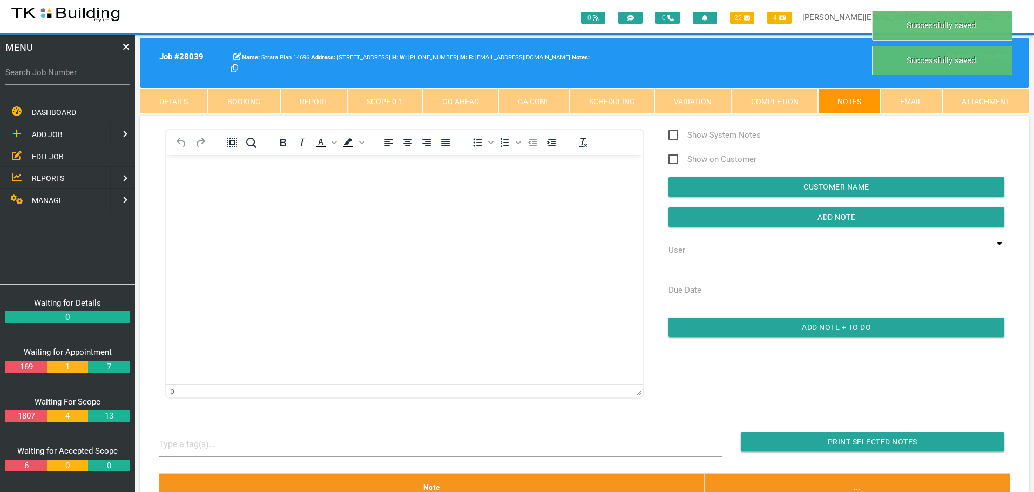
click at [204, 184] on body "Rich Text Area. Press ALT-0 for help." at bounding box center [404, 186] width 477 height 36
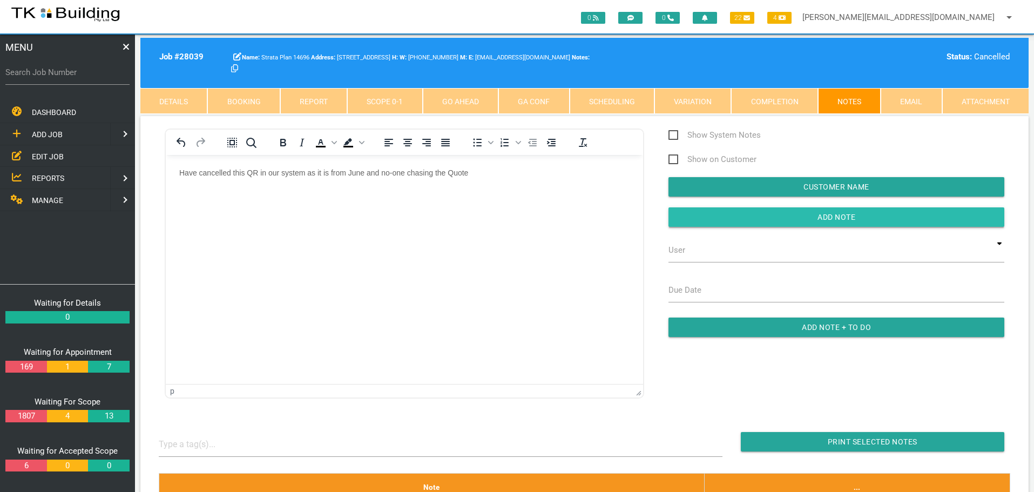
click at [754, 218] on input "button" at bounding box center [837, 216] width 336 height 19
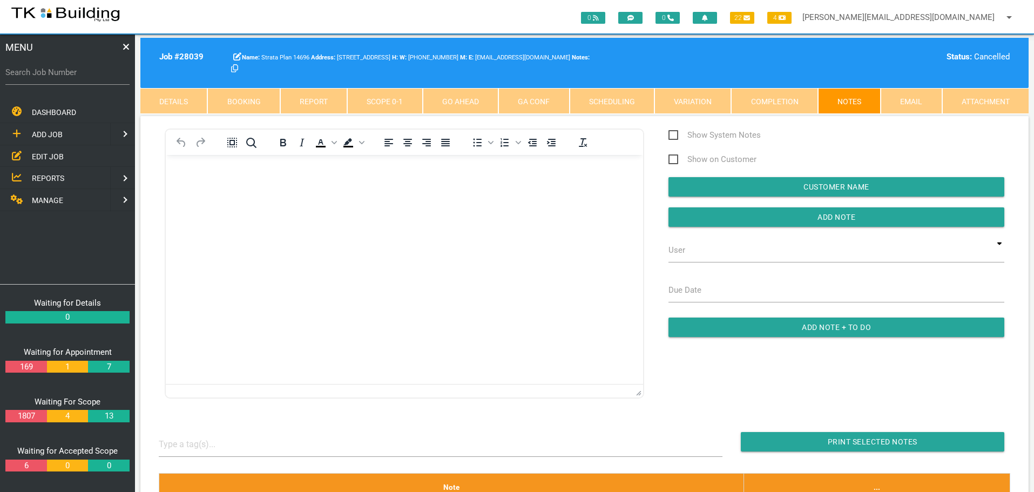
click at [66, 76] on label "Search Job Number" at bounding box center [67, 72] width 124 height 12
click at [66, 76] on input "Search Job Number" at bounding box center [67, 72] width 124 height 25
type input "3"
type input "27929"
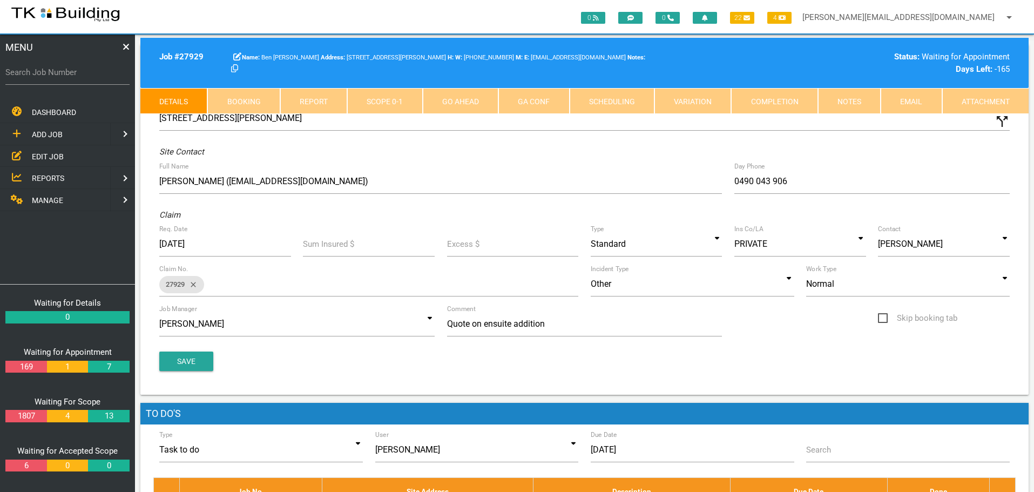
click at [807, 105] on link "Completion" at bounding box center [774, 101] width 86 height 26
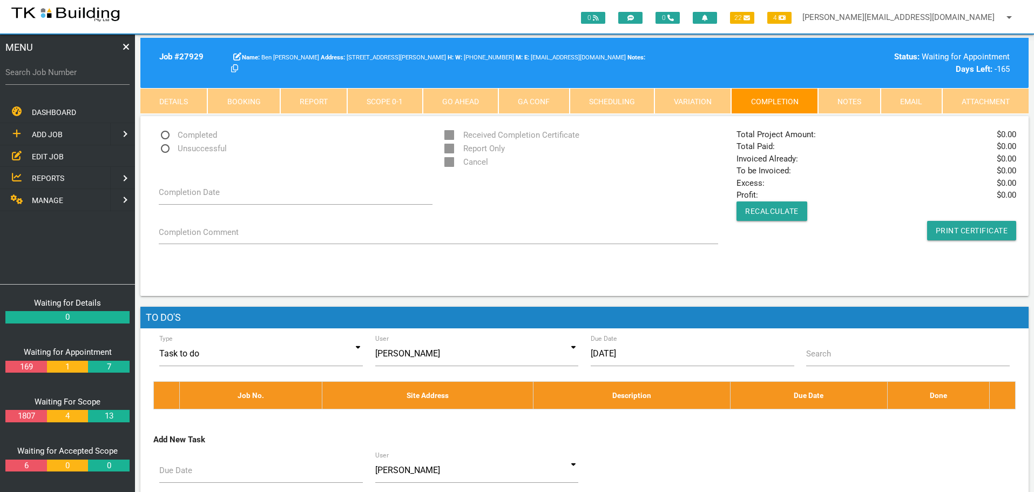
click at [165, 148] on span "Unsuccessful" at bounding box center [193, 148] width 68 height 13
click at [165, 148] on input "Unsuccessful" at bounding box center [162, 145] width 7 height 7
radio input "true"
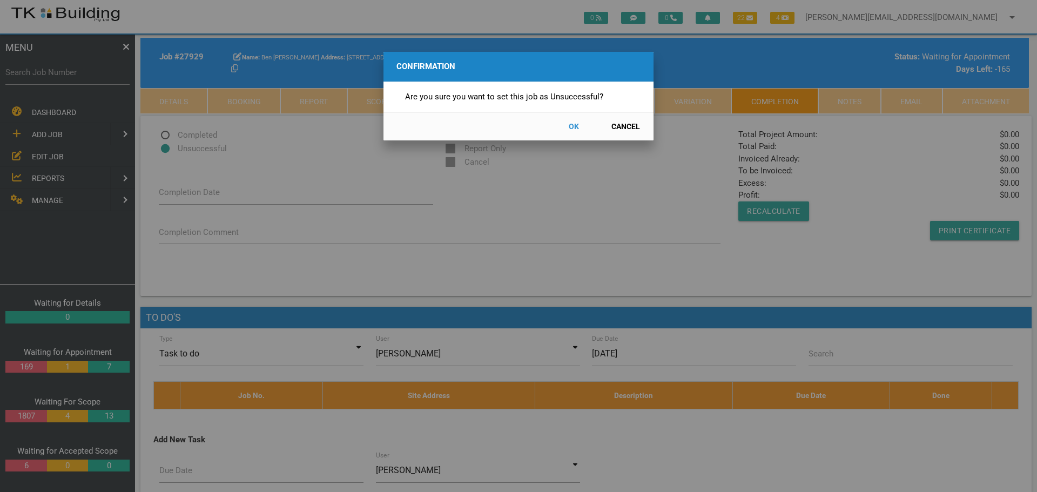
click at [572, 124] on button "OK" at bounding box center [574, 126] width 48 height 19
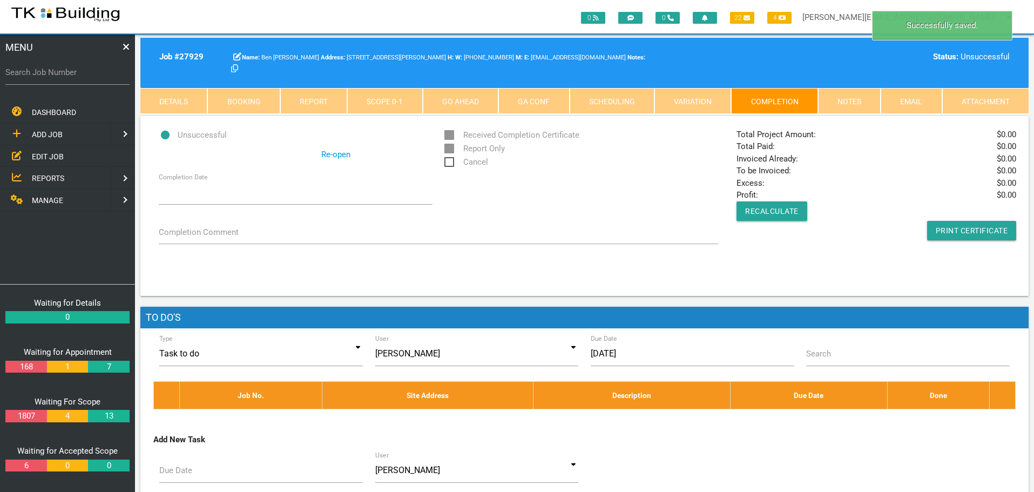
click at [452, 160] on span "Cancel" at bounding box center [466, 162] width 44 height 13
click at [451, 160] on input "Cancel" at bounding box center [447, 159] width 7 height 7
click at [834, 99] on link "Notes" at bounding box center [849, 101] width 63 height 26
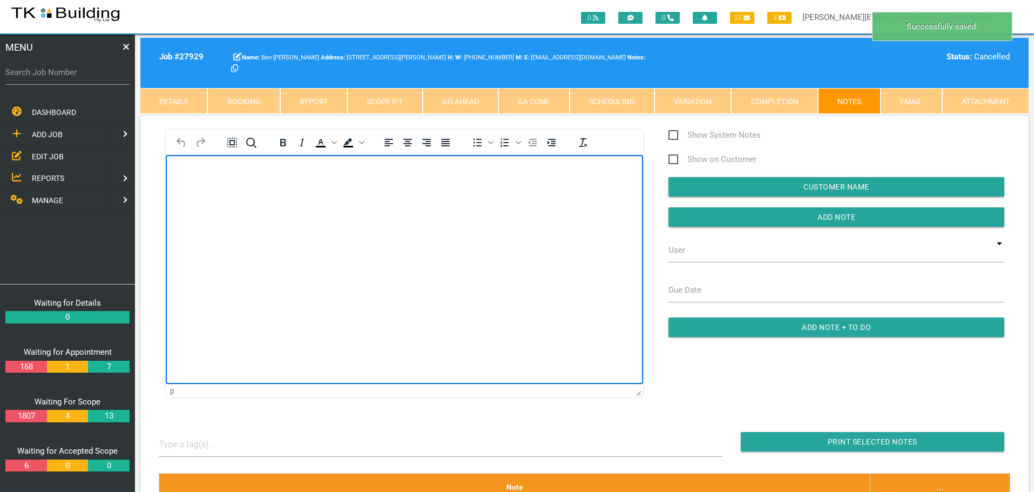
click at [206, 181] on body "Rich Text Area. Press ALT-0 for help." at bounding box center [404, 186] width 477 height 36
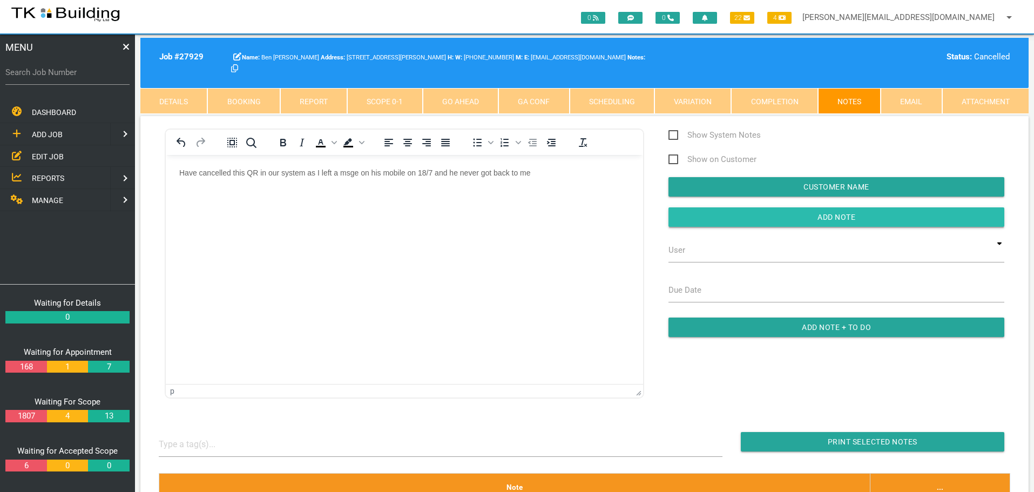
click at [688, 216] on input "button" at bounding box center [837, 216] width 336 height 19
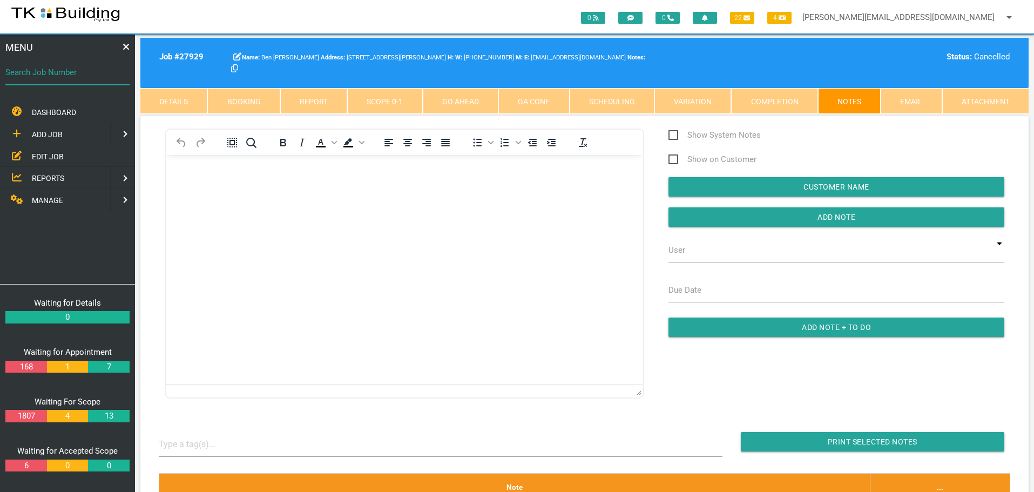
click at [86, 81] on input "Search Job Number" at bounding box center [67, 72] width 124 height 25
type input "28068"
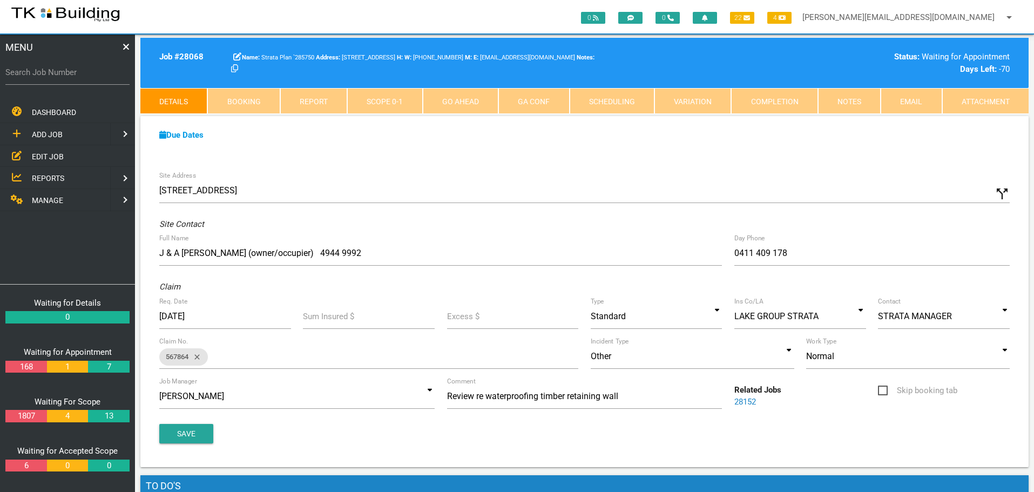
click at [780, 100] on link "Completion" at bounding box center [774, 101] width 86 height 26
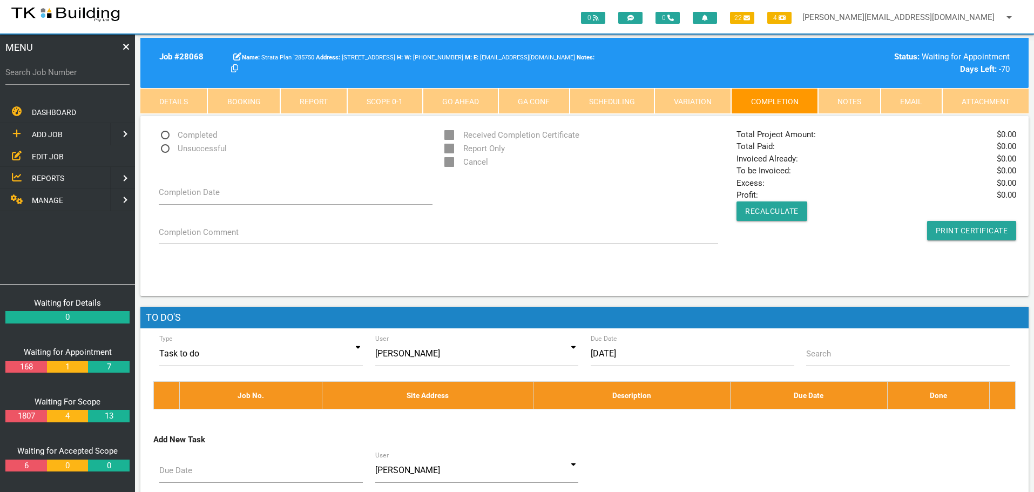
click at [167, 147] on span "Unsuccessful" at bounding box center [193, 148] width 68 height 13
click at [166, 147] on input "Unsuccessful" at bounding box center [162, 145] width 7 height 7
radio input "true"
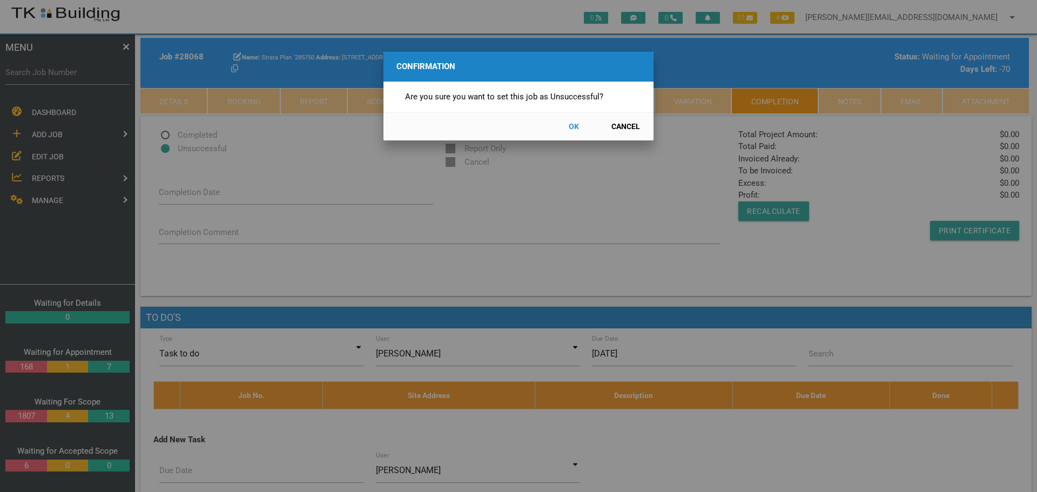
click at [572, 124] on button "OK" at bounding box center [574, 126] width 48 height 19
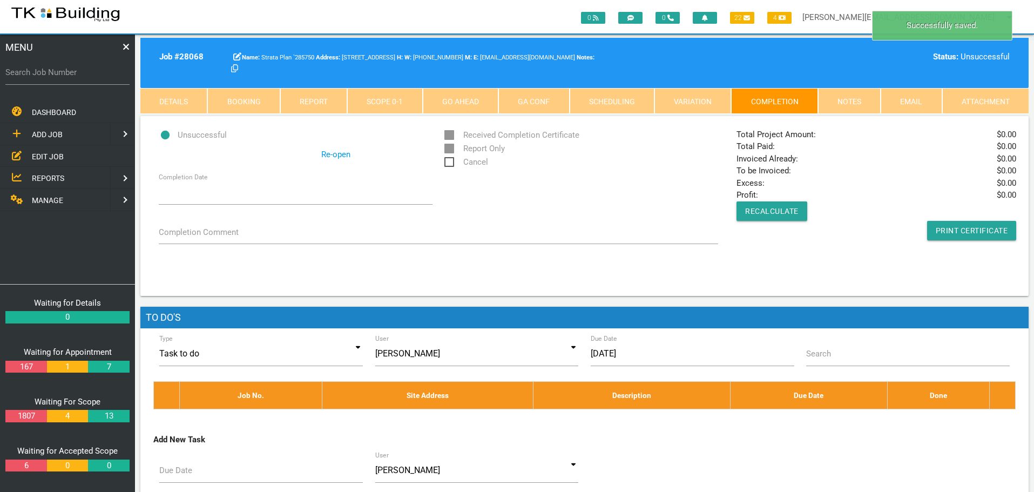
click at [449, 161] on span "Cancel" at bounding box center [466, 162] width 44 height 13
click at [449, 161] on input "Cancel" at bounding box center [447, 159] width 7 height 7
click at [849, 101] on link "Notes" at bounding box center [849, 101] width 63 height 26
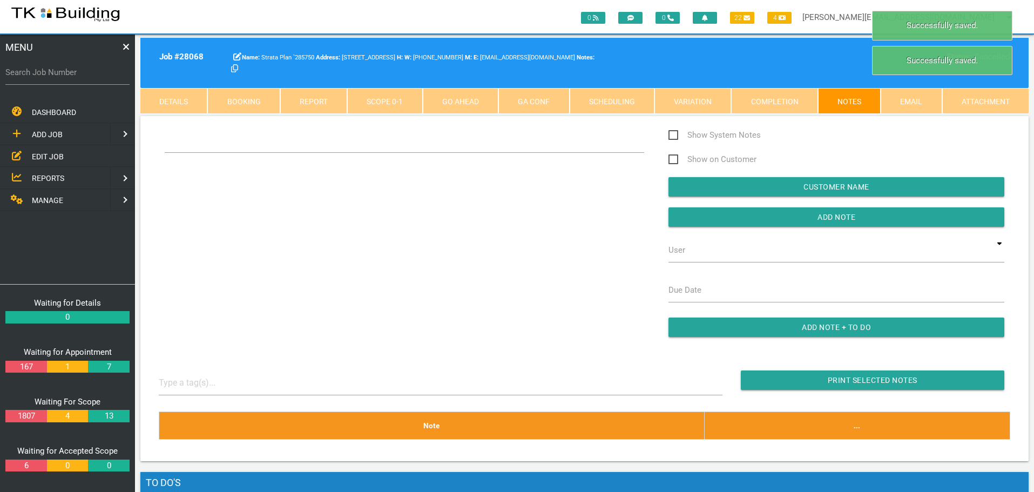
click at [220, 171] on div "Show System Notes Show on Customer Customer Name Add Note User TKB JobTracking …" at bounding box center [585, 238] width 864 height 219
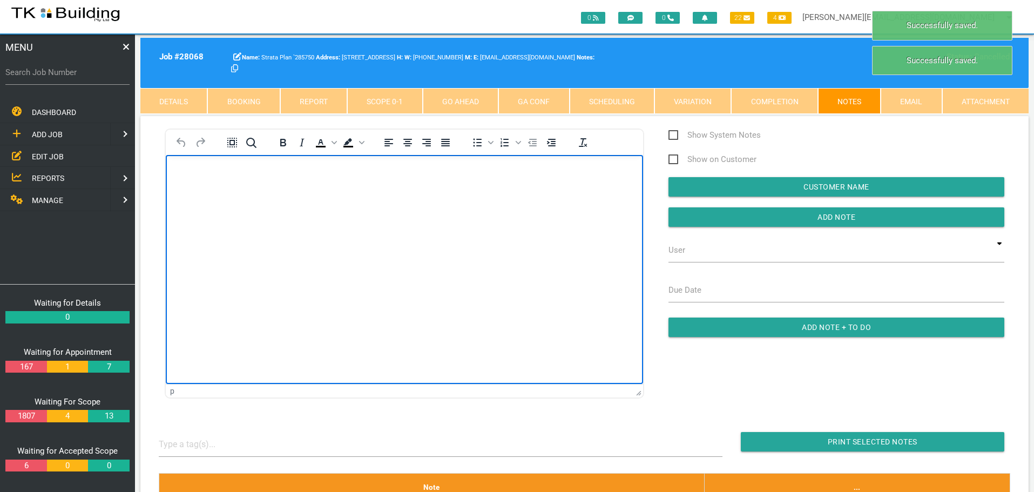
click at [203, 193] on body "Rich Text Area. Press ALT-0 for help." at bounding box center [404, 186] width 477 height 36
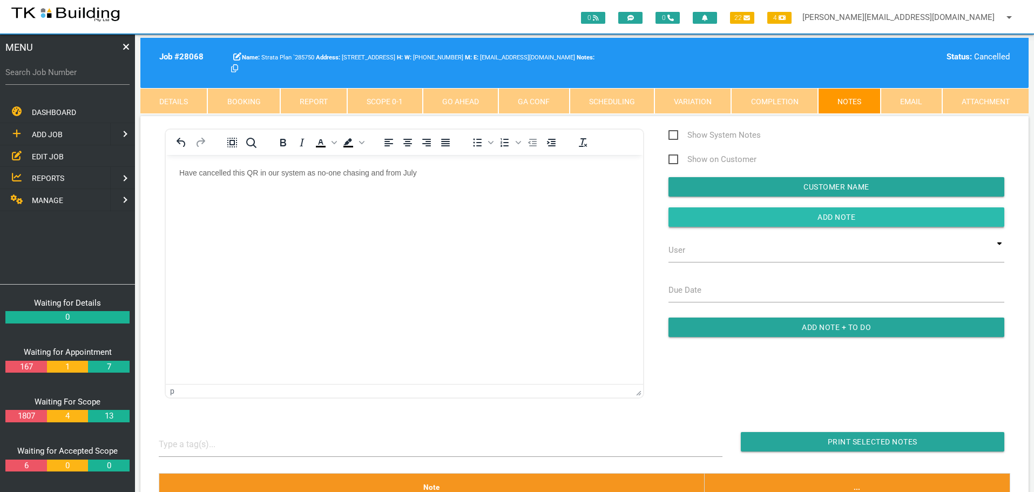
click at [679, 210] on input "button" at bounding box center [837, 216] width 336 height 19
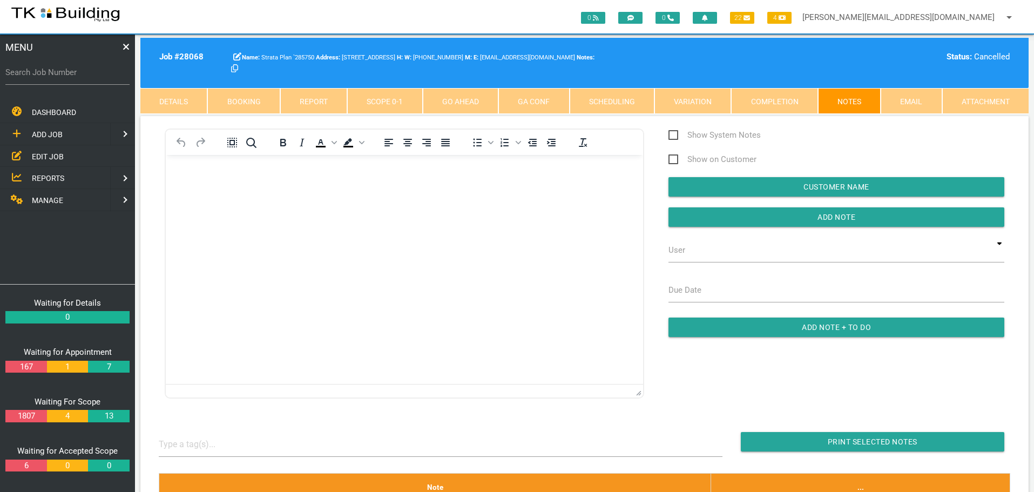
click at [75, 78] on label "Search Job Number" at bounding box center [67, 72] width 124 height 12
click at [75, 78] on input "Search Job Number" at bounding box center [67, 72] width 124 height 25
type input "28041"
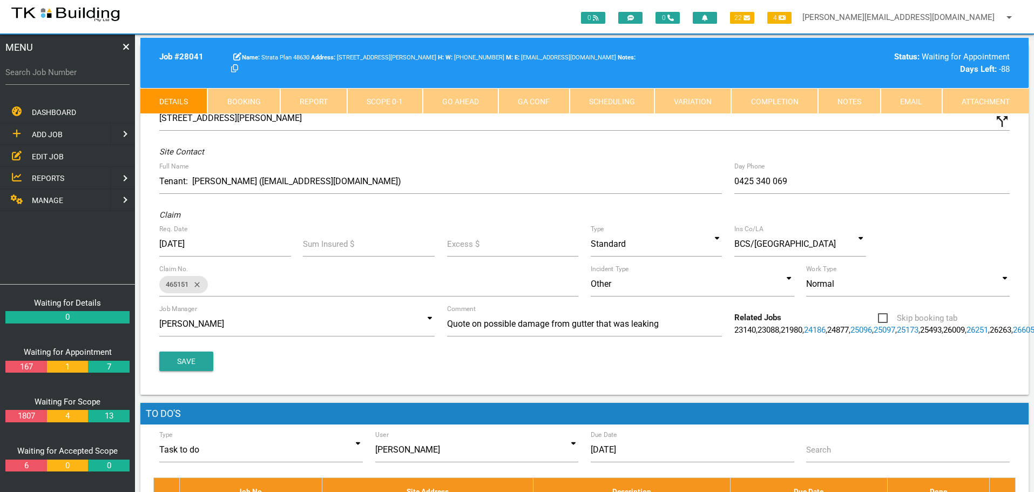
click at [850, 104] on link "Notes" at bounding box center [849, 101] width 63 height 26
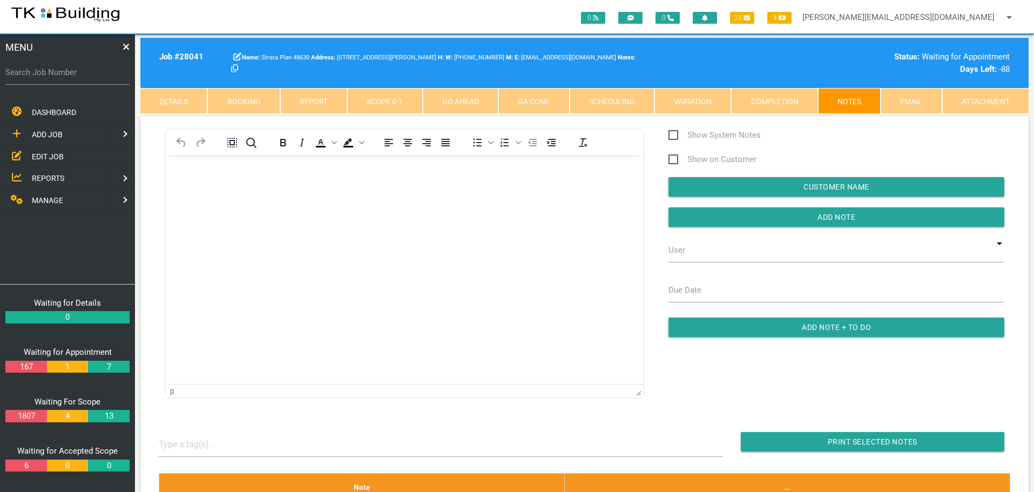
click at [767, 100] on link "Completion" at bounding box center [774, 101] width 86 height 26
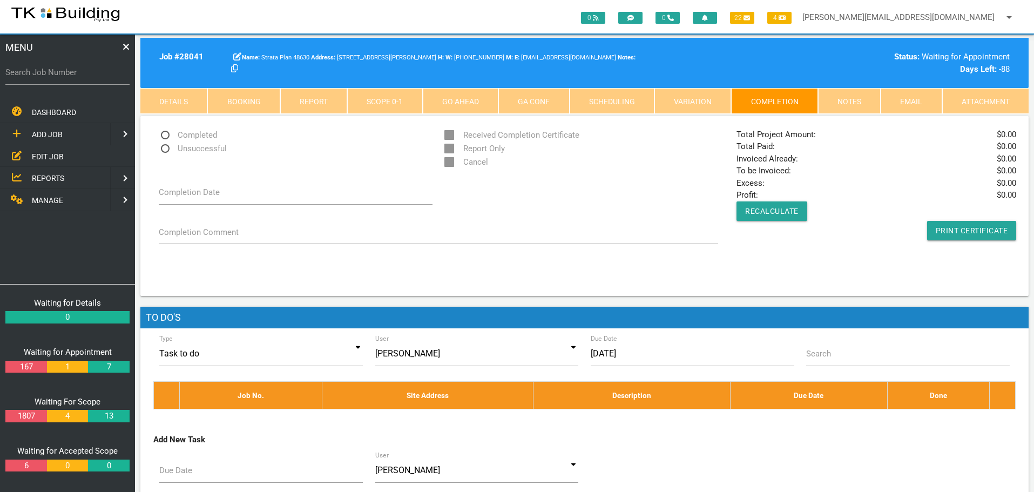
click at [167, 148] on span "Unsuccessful" at bounding box center [193, 148] width 68 height 13
click at [166, 148] on input "Unsuccessful" at bounding box center [162, 145] width 7 height 7
radio input "true"
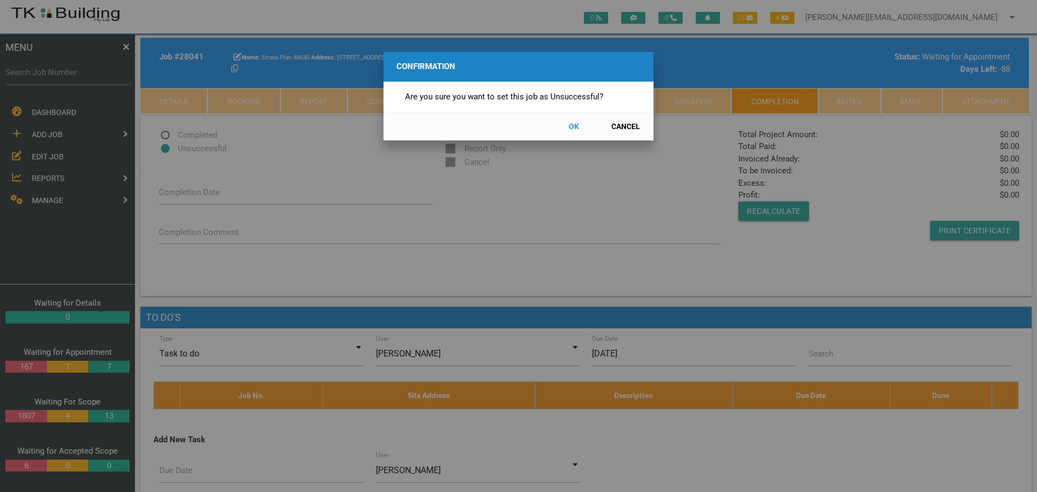
click at [573, 126] on button "OK" at bounding box center [574, 126] width 48 height 19
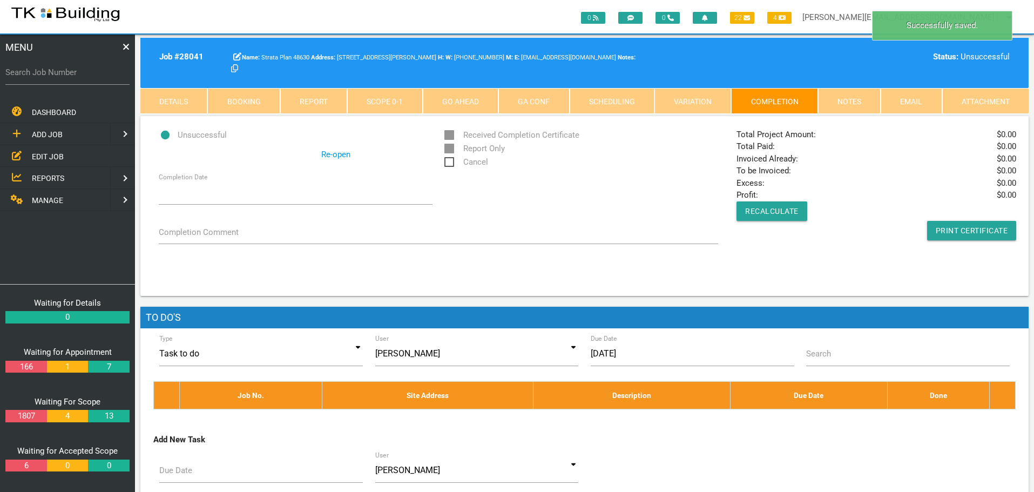
click at [447, 159] on span "Cancel" at bounding box center [466, 162] width 44 height 13
click at [447, 159] on input "Cancel" at bounding box center [447, 159] width 7 height 7
click at [835, 99] on link "Notes" at bounding box center [849, 101] width 63 height 26
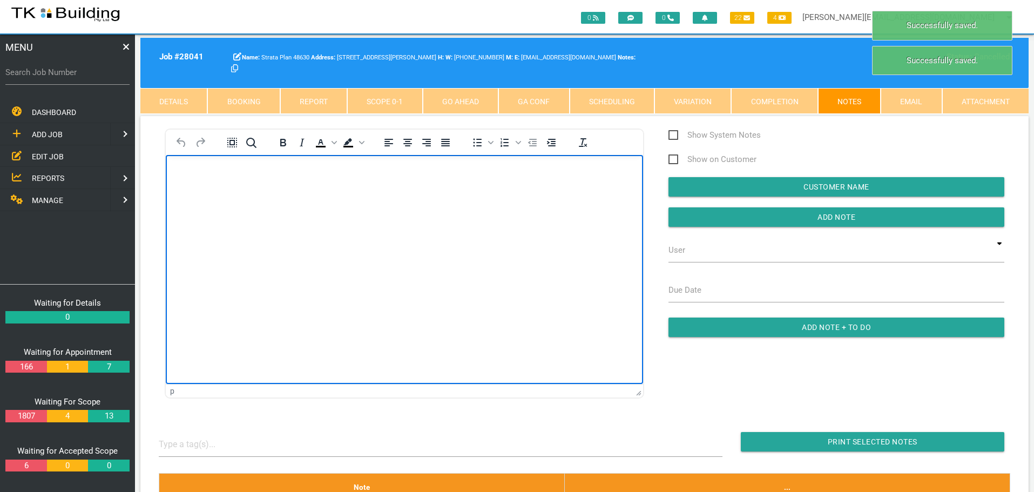
click at [219, 193] on body "Rich Text Area. Press ALT-0 for help." at bounding box center [404, 186] width 477 height 36
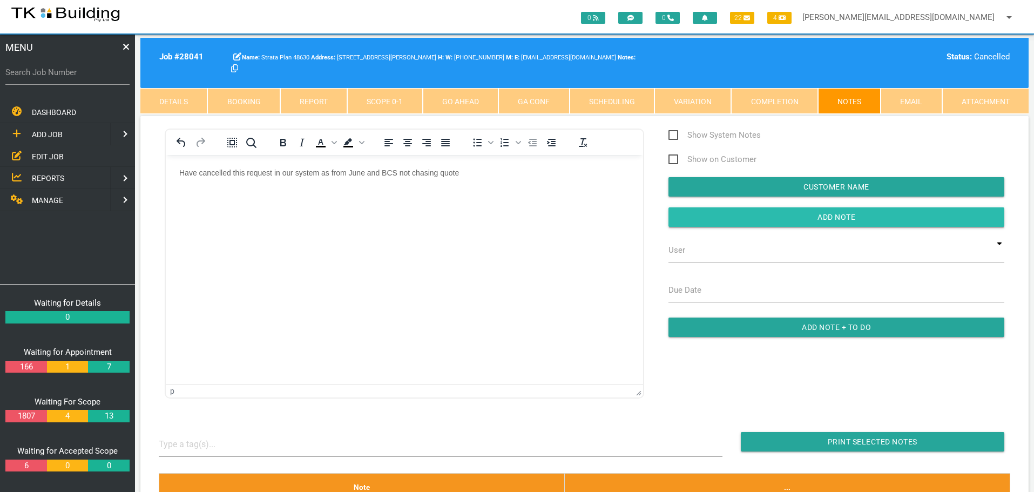
click at [731, 210] on input "button" at bounding box center [837, 216] width 336 height 19
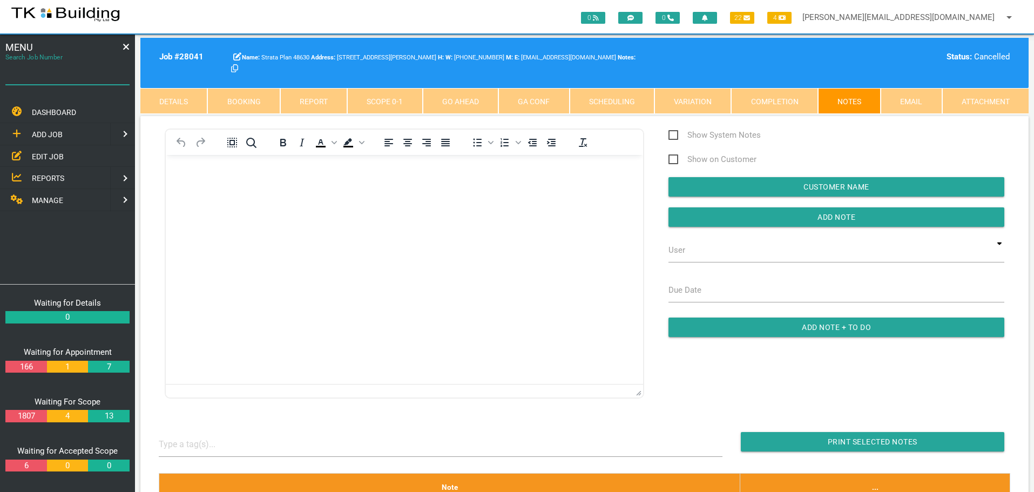
click at [43, 81] on input "Search Job Number" at bounding box center [67, 72] width 124 height 25
type input "28177"
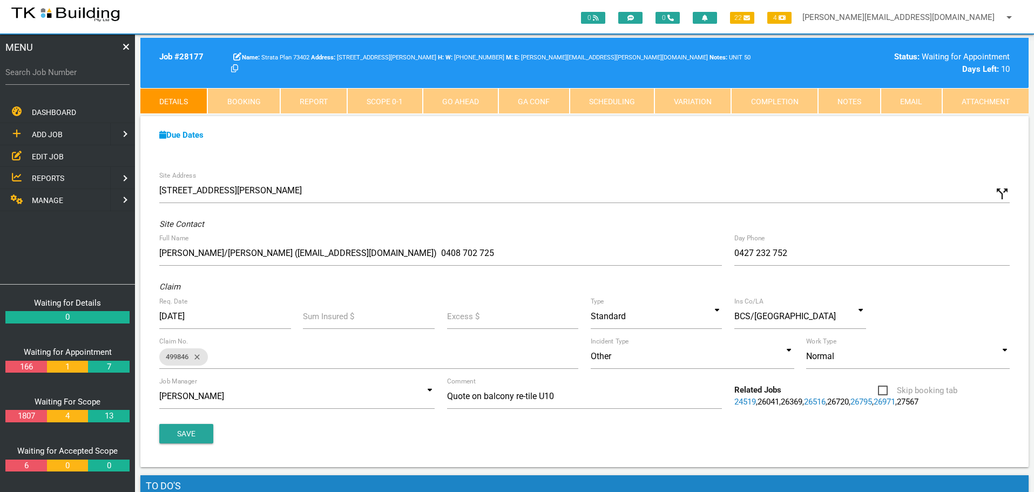
click at [226, 99] on link "Booking" at bounding box center [243, 101] width 72 height 26
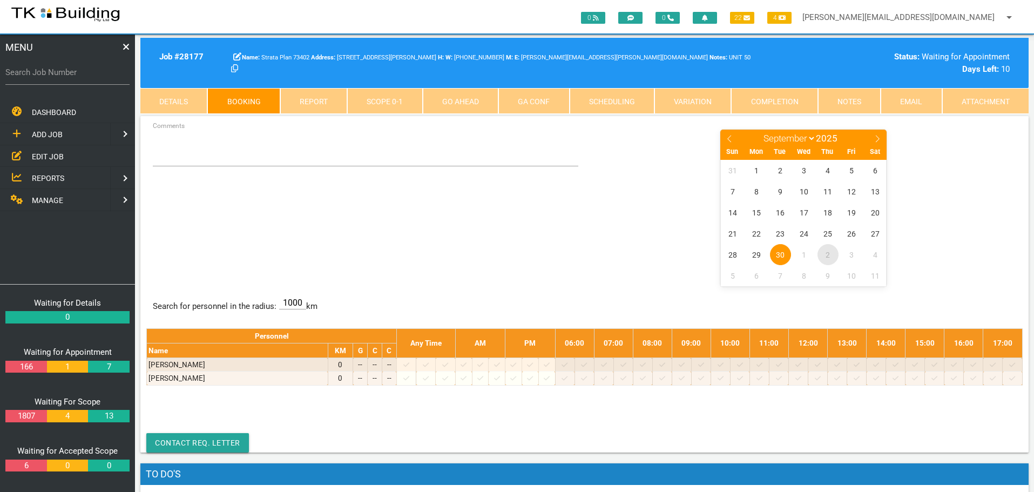
click at [826, 254] on span "2" at bounding box center [828, 254] width 21 height 21
select select "9"
click at [827, 164] on span "2" at bounding box center [828, 170] width 21 height 21
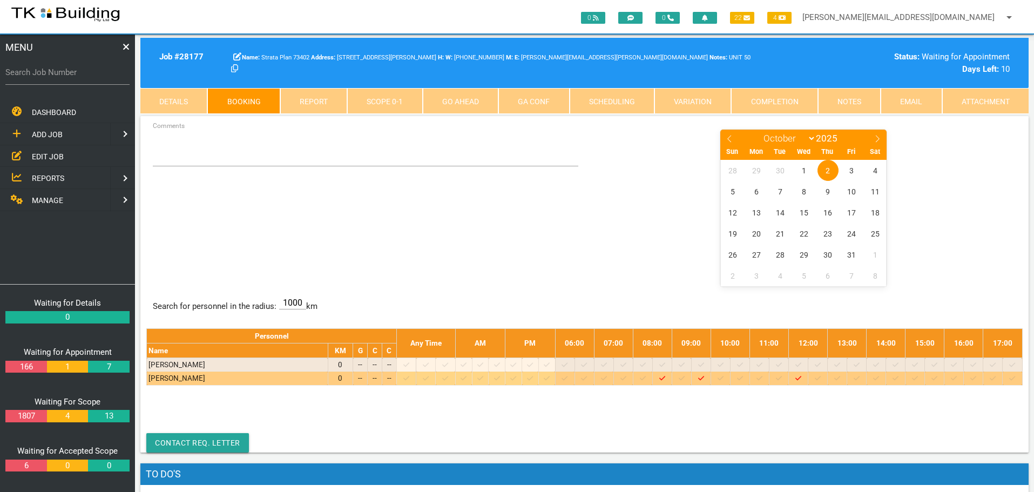
click at [840, 377] on icon at bounding box center [837, 378] width 6 height 7
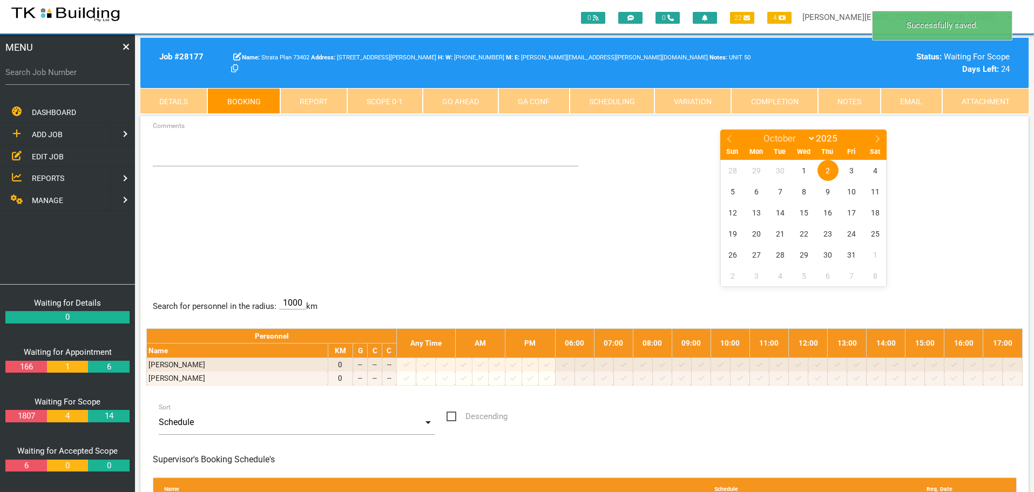
click at [829, 167] on span "2" at bounding box center [828, 170] width 21 height 21
click at [171, 152] on textarea "Comments" at bounding box center [366, 148] width 426 height 38
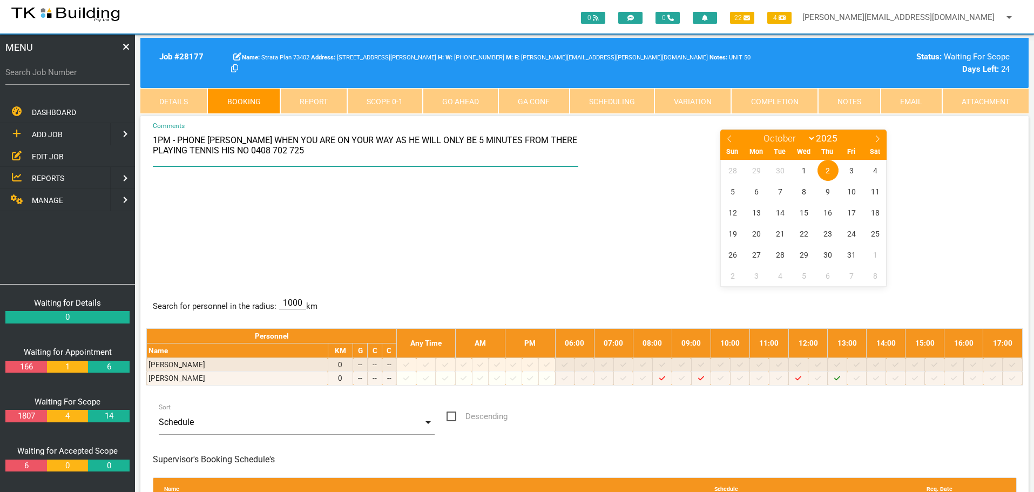
type textarea "1PM - PHONE STUART WHEN YOU ARE ON YOUR WAY AS HE WILL ONLY BE 5 MINUTES FROM T…"
click at [431, 204] on div "1PM - PHONE STUART WHEN YOU ARE ON YOUR WAY AS HE WILL ONLY BE 5 MINUTES FROM T…" at bounding box center [584, 207] width 876 height 157
click at [57, 79] on input "Search Job Number" at bounding box center [67, 72] width 124 height 25
type input "28025"
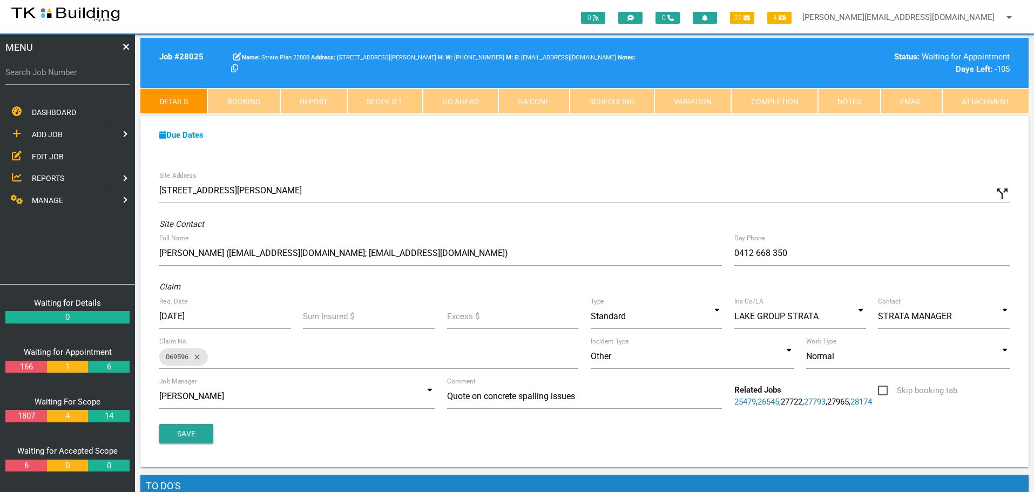
click at [839, 104] on link "Notes" at bounding box center [849, 101] width 63 height 26
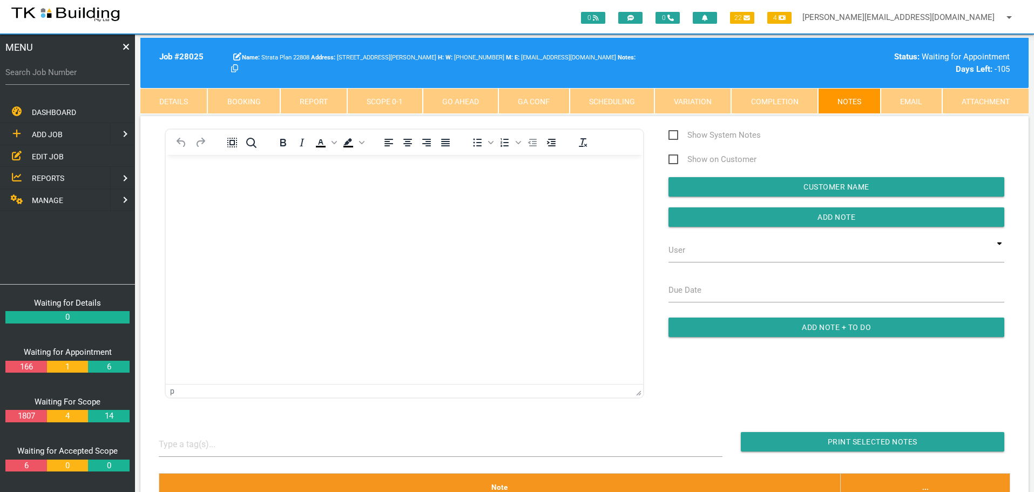
click at [766, 100] on link "Completion" at bounding box center [774, 101] width 86 height 26
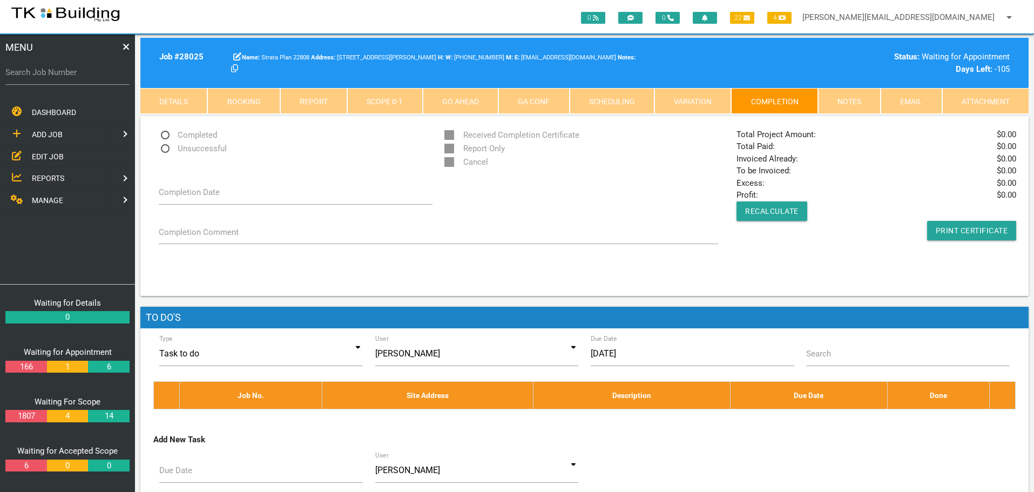
click at [166, 148] on span "Unsuccessful" at bounding box center [193, 148] width 68 height 13
click at [166, 148] on input "Unsuccessful" at bounding box center [162, 145] width 7 height 7
radio input "true"
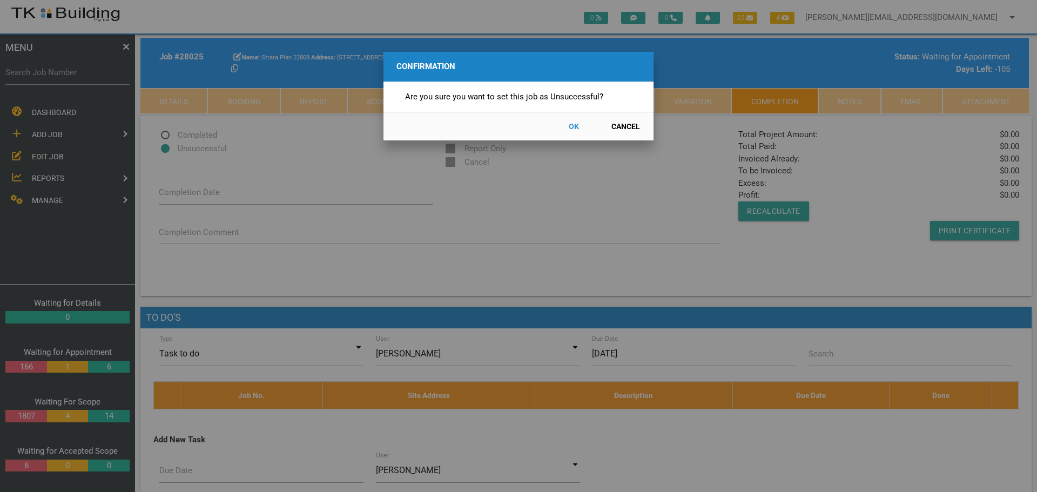
click at [579, 125] on button "OK" at bounding box center [574, 126] width 48 height 19
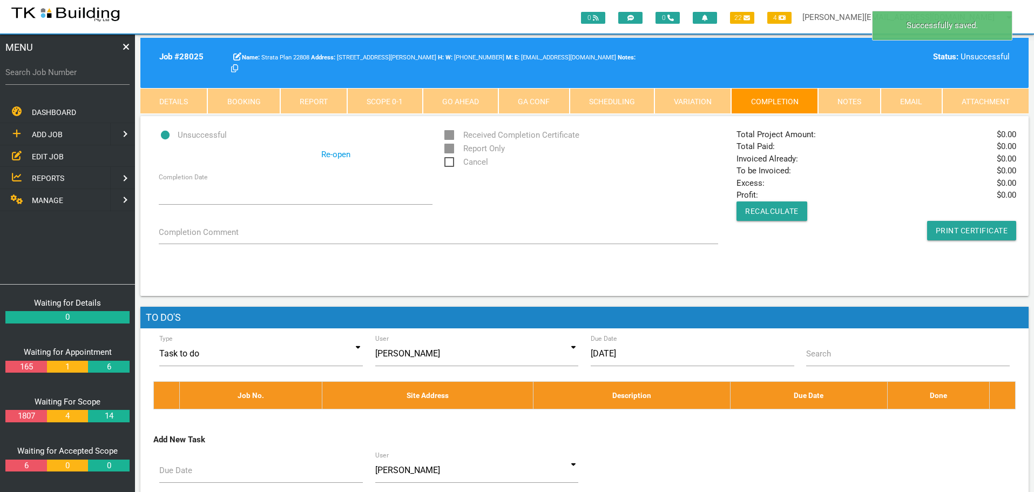
click at [448, 163] on span "Cancel" at bounding box center [466, 162] width 44 height 13
click at [448, 163] on input "Cancel" at bounding box center [447, 159] width 7 height 7
click at [841, 98] on link "Notes" at bounding box center [849, 101] width 63 height 26
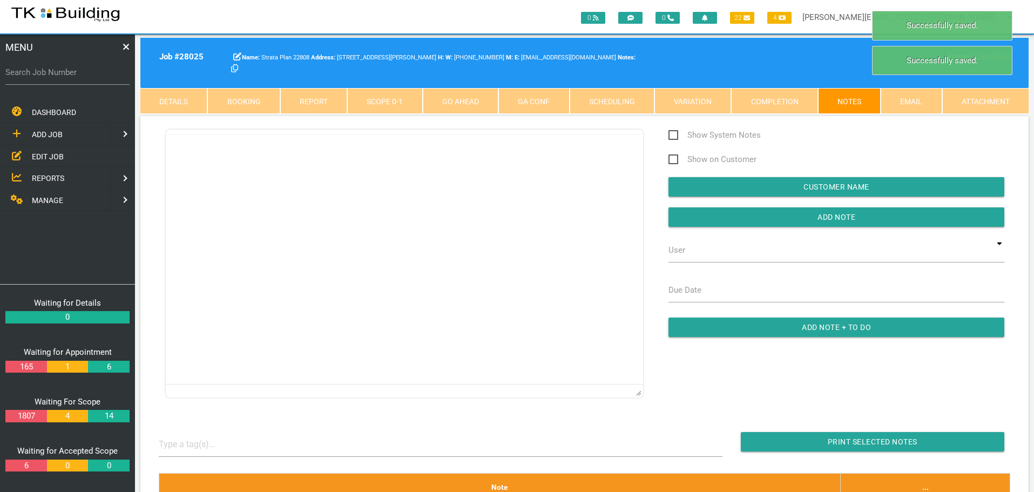
click at [188, 156] on html at bounding box center [404, 144] width 477 height 22
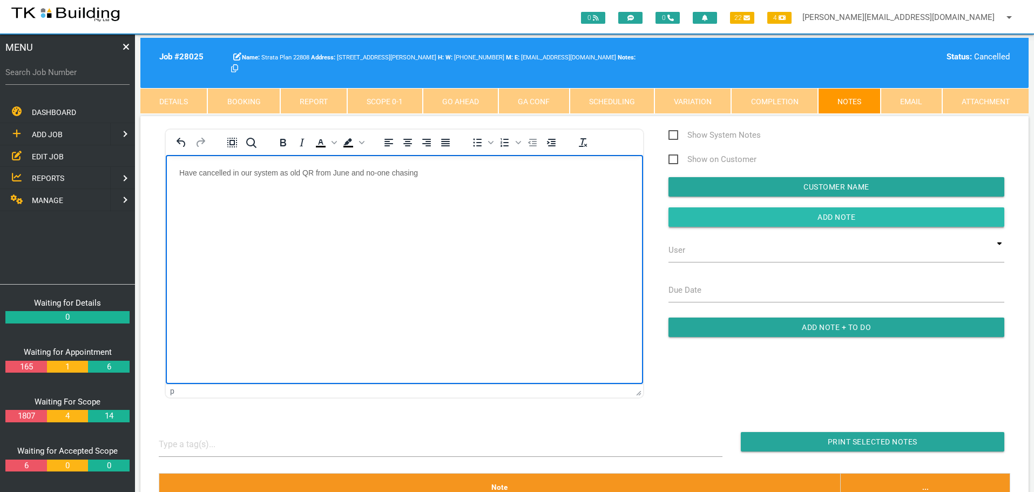
click at [763, 221] on input "Add Note" at bounding box center [837, 216] width 336 height 19
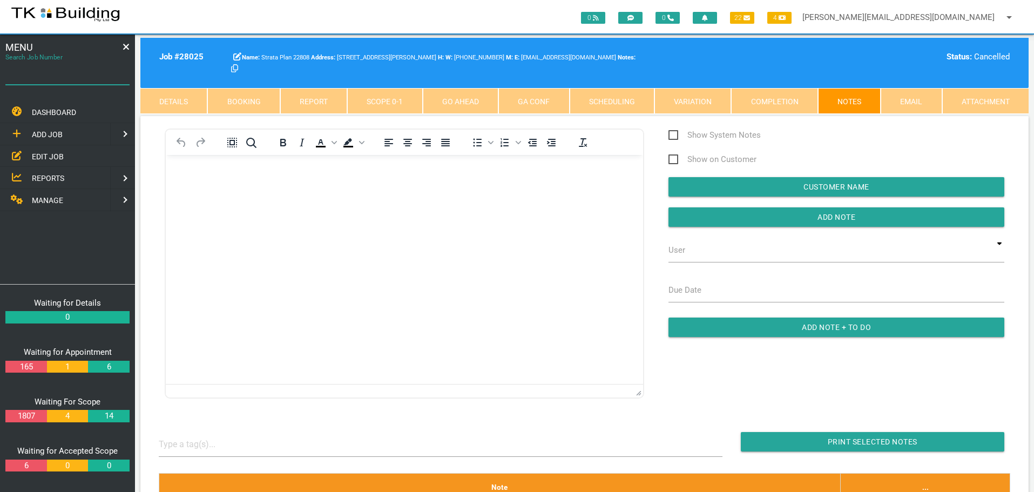
click at [67, 79] on input "Search Job Number" at bounding box center [67, 72] width 124 height 25
type input "28070"
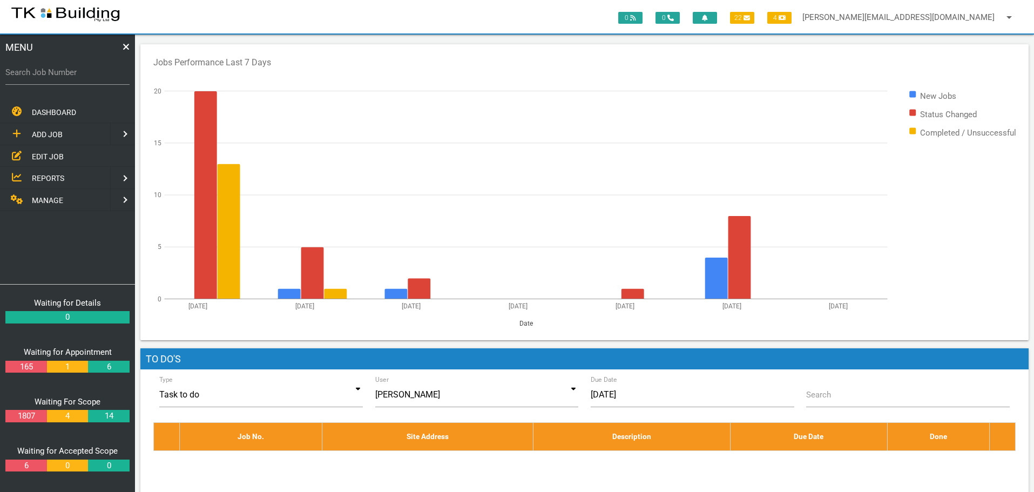
click at [66, 78] on label "Search Job Number" at bounding box center [67, 72] width 124 height 12
click at [66, 78] on input "Search Job Number" at bounding box center [67, 72] width 124 height 25
type input "27793"
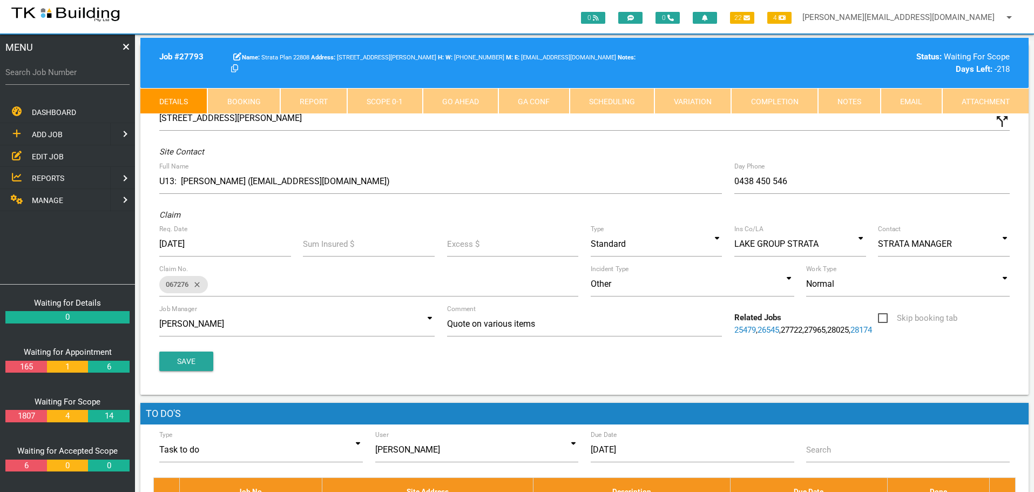
click at [833, 98] on link "Notes" at bounding box center [849, 101] width 63 height 26
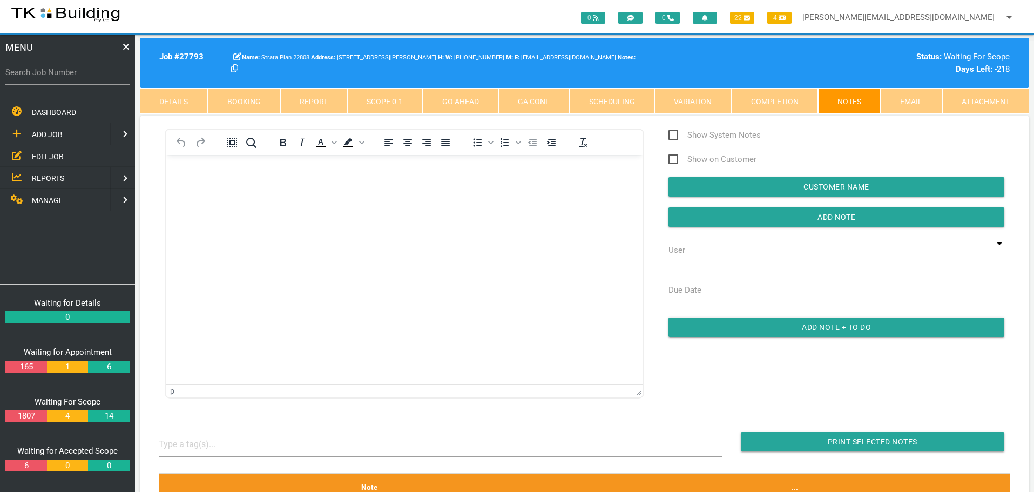
drag, startPoint x: 164, startPoint y: 199, endPoint x: 154, endPoint y: 212, distance: 16.6
click at [154, 212] on div "To open the popup, press Shift+Enter To open the popup, press Shift+Enter To op…" at bounding box center [405, 269] width 504 height 281
click at [63, 80] on input "Search Job Number" at bounding box center [67, 72] width 124 height 25
type input "28070"
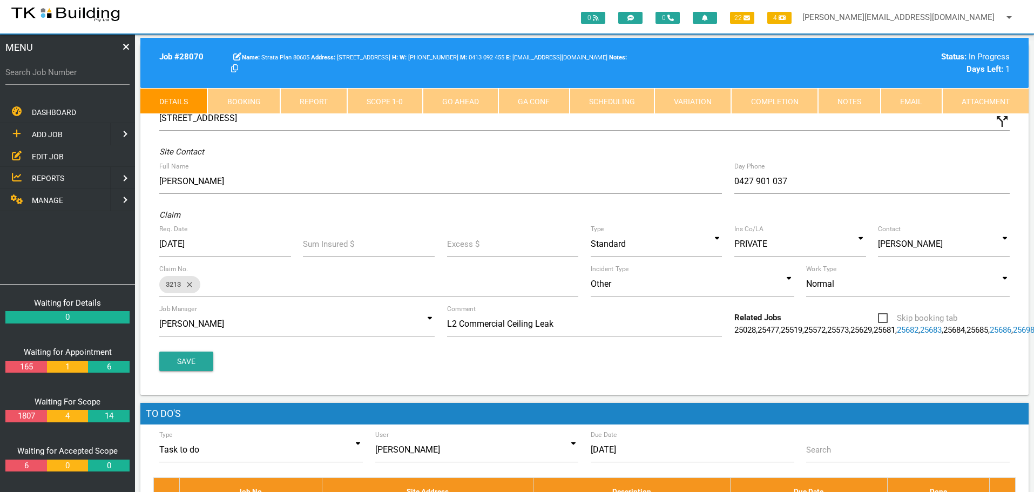
click at [781, 99] on link "Completion" at bounding box center [774, 101] width 86 height 26
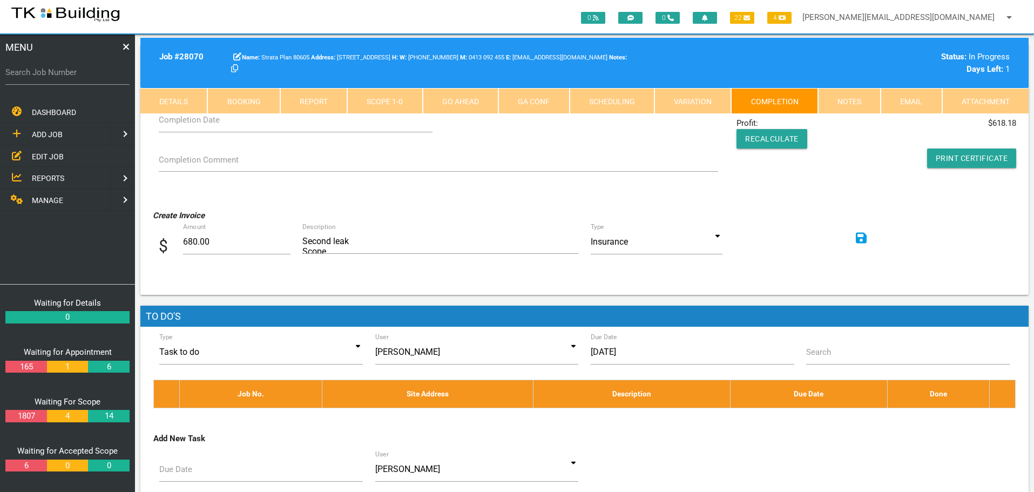
click at [859, 236] on icon at bounding box center [861, 238] width 11 height 12
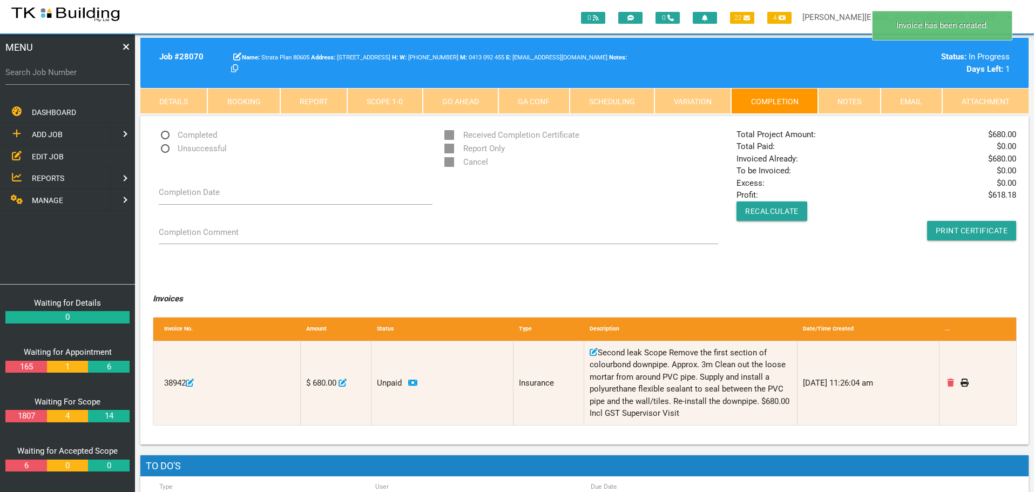
click at [165, 132] on span "Completed" at bounding box center [188, 135] width 58 height 13
click at [165, 132] on input "Completed" at bounding box center [162, 132] width 7 height 7
radio input "true"
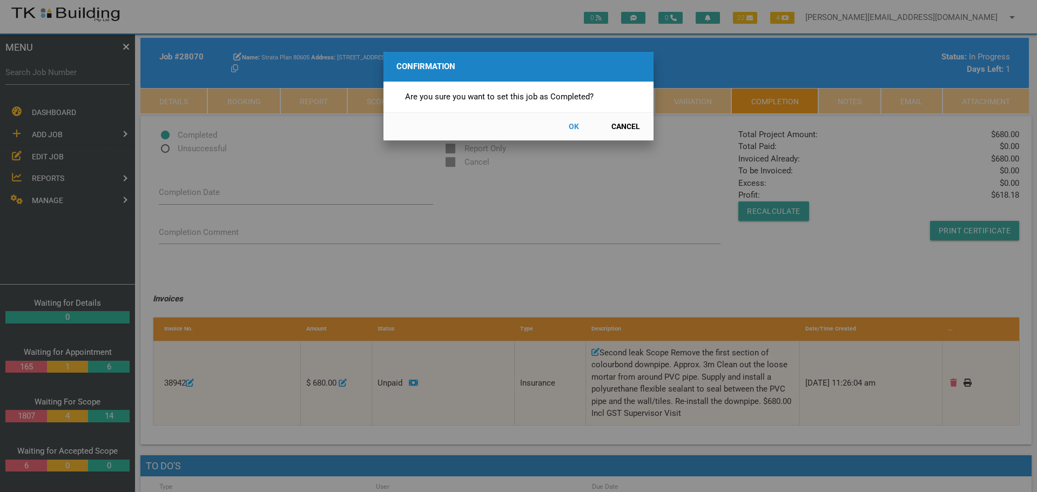
click at [572, 126] on button "OK" at bounding box center [574, 126] width 48 height 19
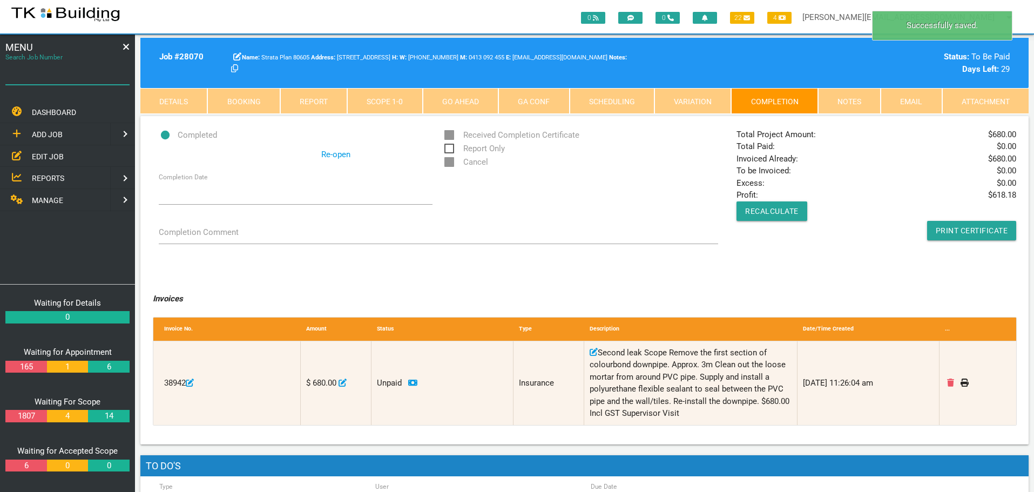
click at [90, 79] on input "Search Job Number" at bounding box center [67, 72] width 124 height 25
type input "28132"
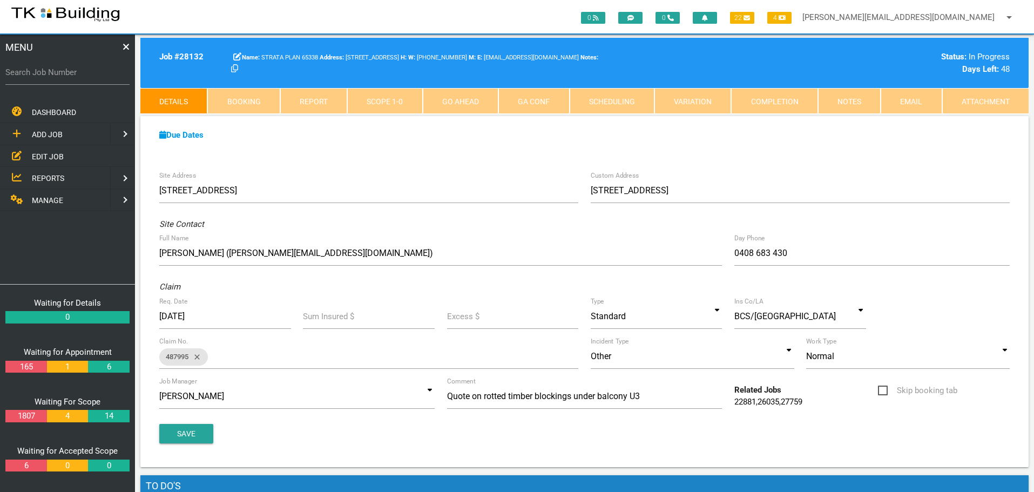
click at [799, 100] on link "Completion" at bounding box center [774, 101] width 86 height 26
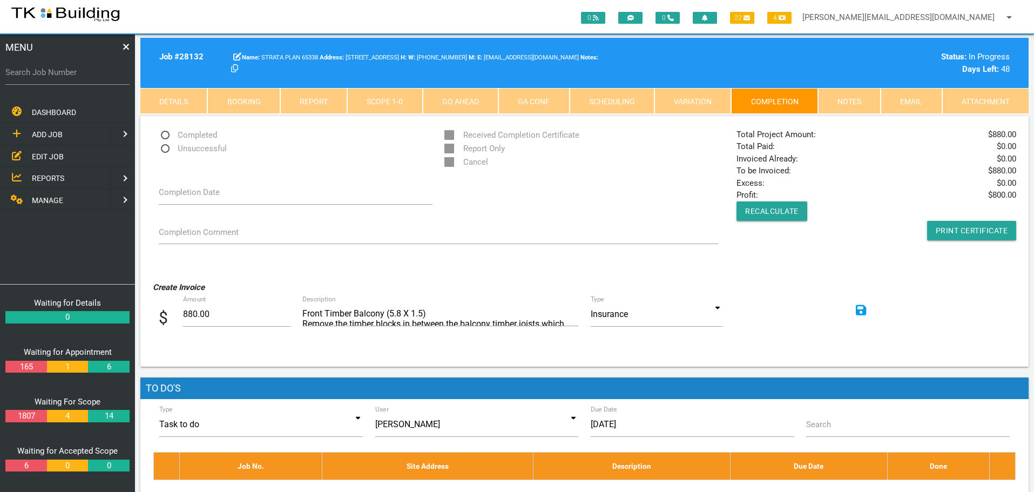
click at [861, 309] on icon at bounding box center [861, 310] width 11 height 11
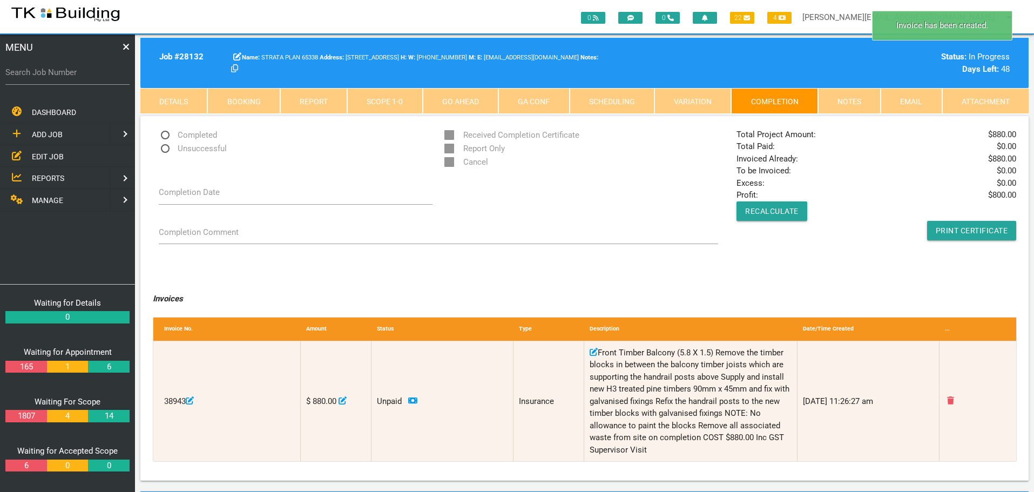
click at [165, 134] on span "Completed" at bounding box center [188, 135] width 58 height 13
click at [165, 134] on input "Completed" at bounding box center [162, 132] width 7 height 7
radio input "true"
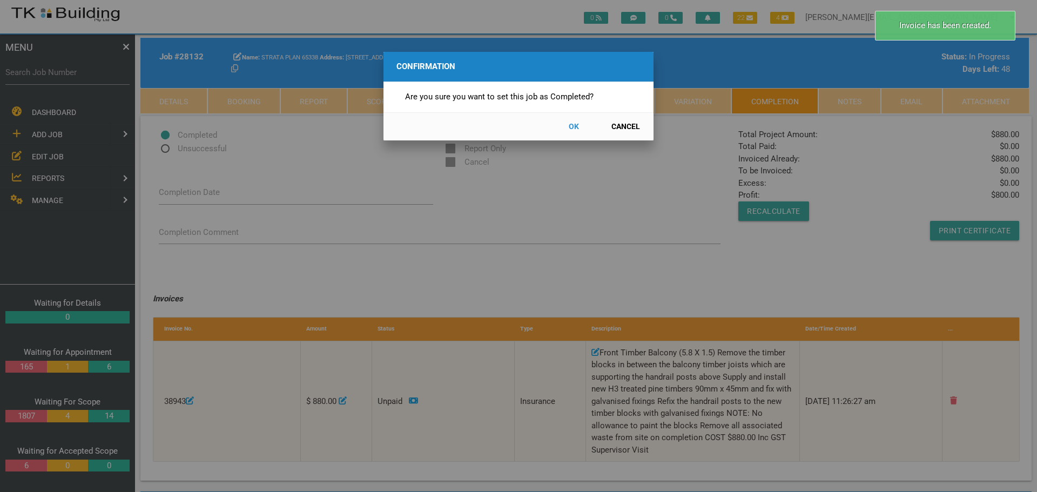
click at [572, 126] on button "OK" at bounding box center [574, 126] width 48 height 19
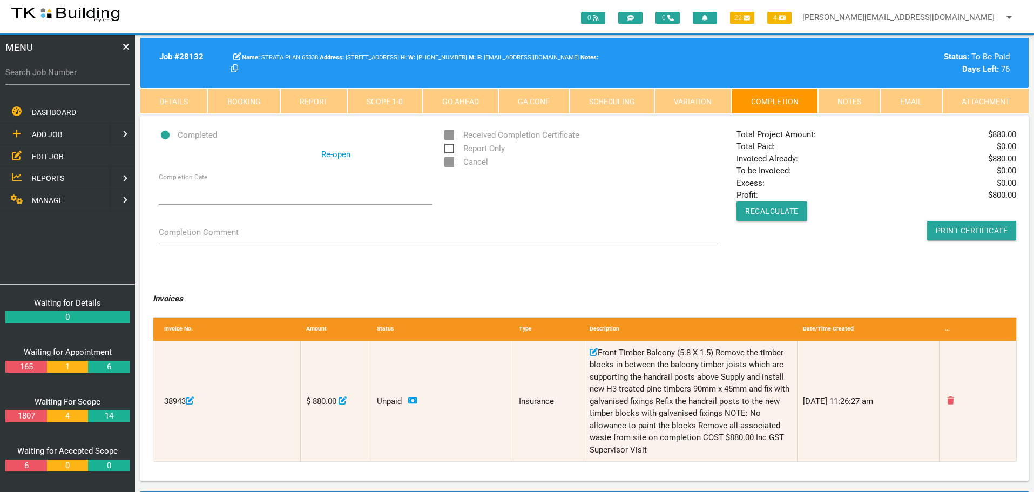
click at [55, 76] on label "Search Job Number" at bounding box center [67, 72] width 124 height 12
click at [55, 76] on input "Search Job Number" at bounding box center [67, 72] width 124 height 25
type input "27857"
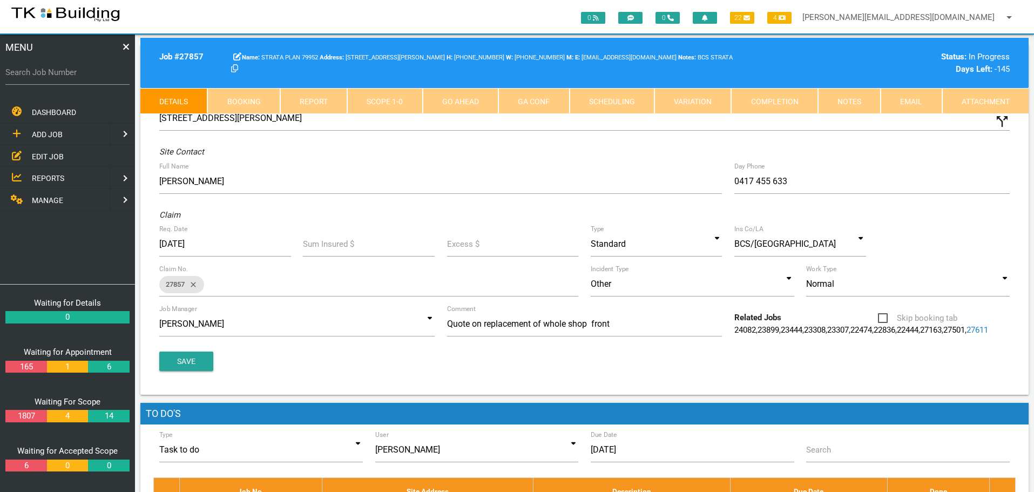
click at [244, 96] on link "Booking" at bounding box center [243, 101] width 72 height 26
select select "8"
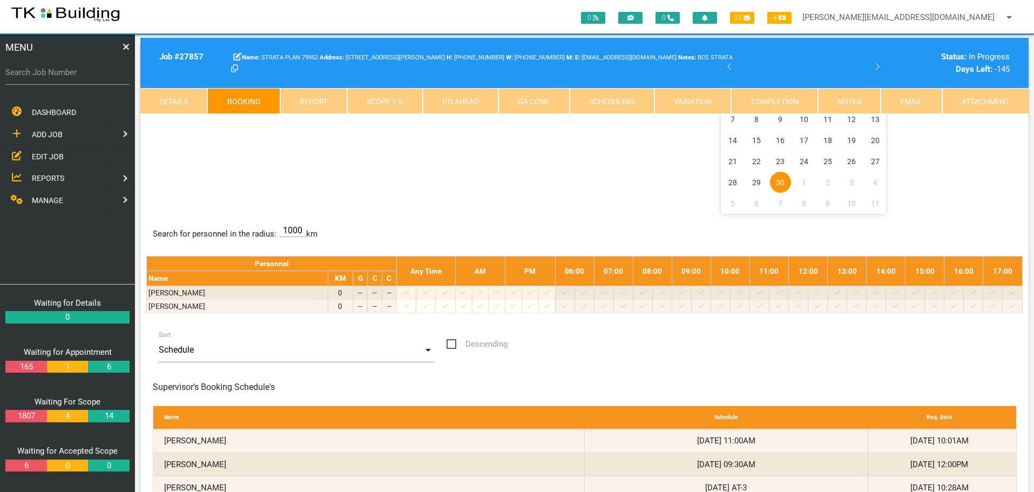
click at [867, 102] on link "Notes" at bounding box center [849, 101] width 63 height 26
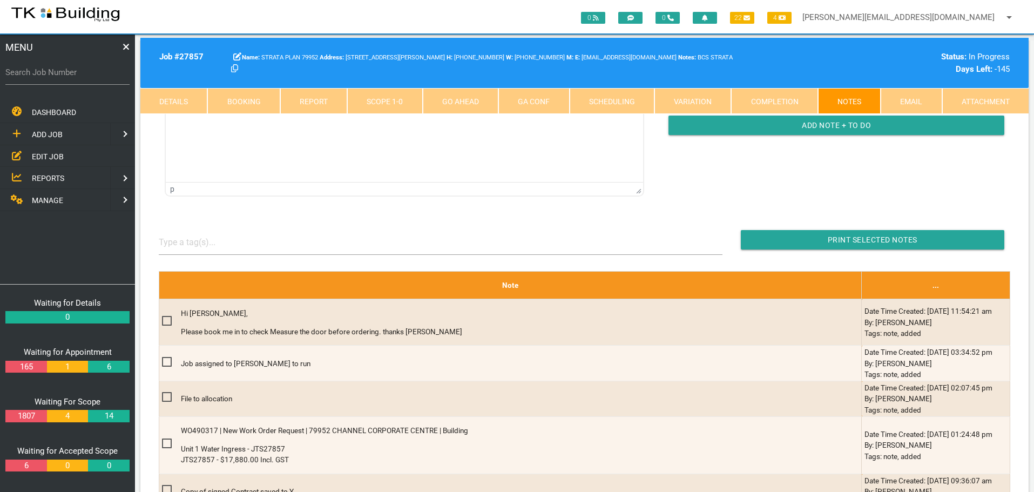
scroll to position [270, 0]
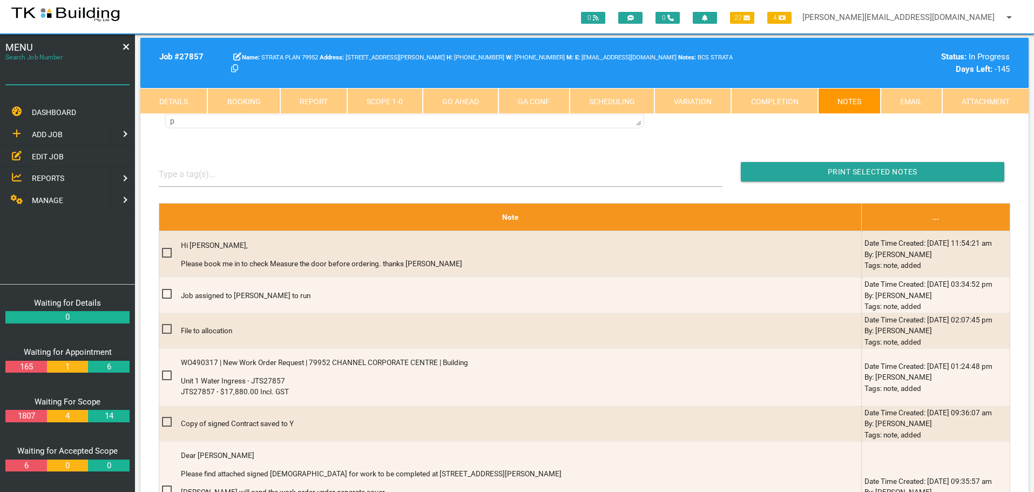
click at [80, 79] on input "Search Job Number" at bounding box center [67, 72] width 124 height 25
type input "27598"
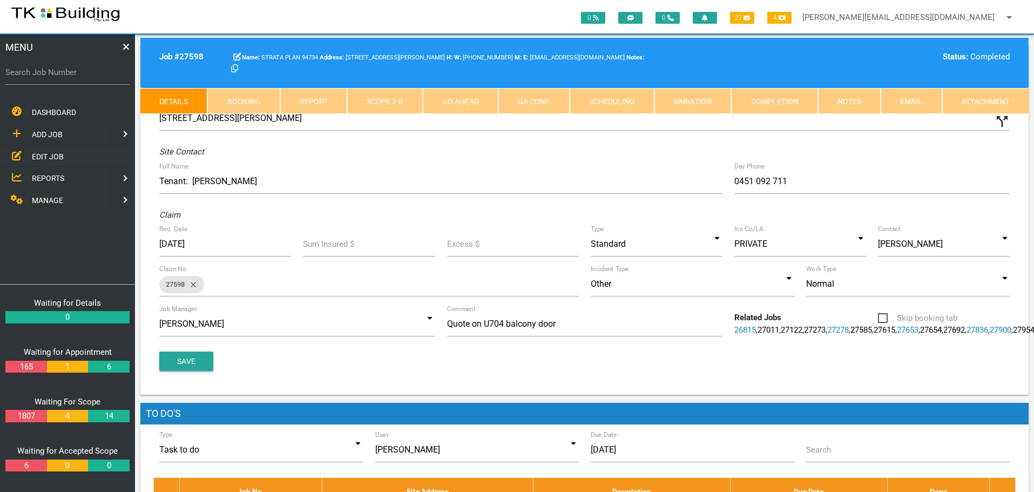
click at [840, 102] on link "Notes" at bounding box center [849, 101] width 63 height 26
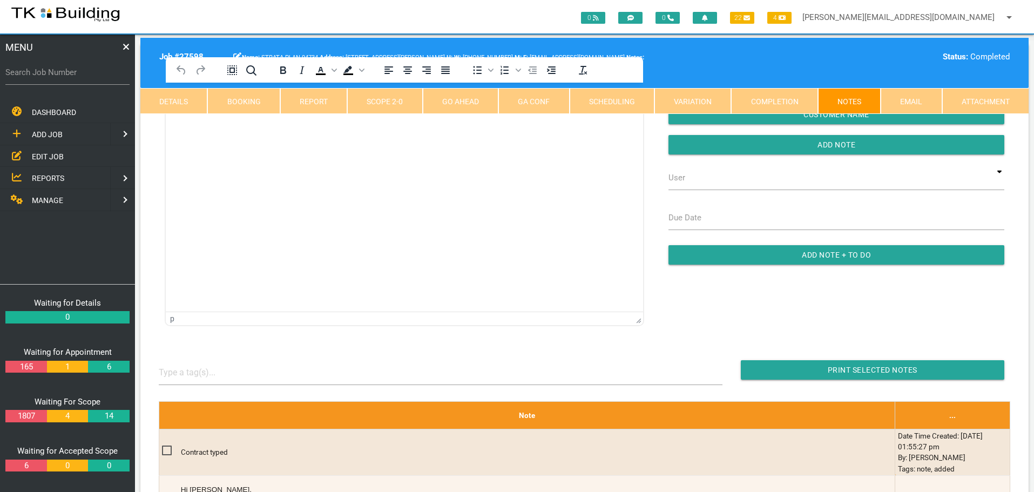
click at [210, 132] on html at bounding box center [404, 107] width 477 height 49
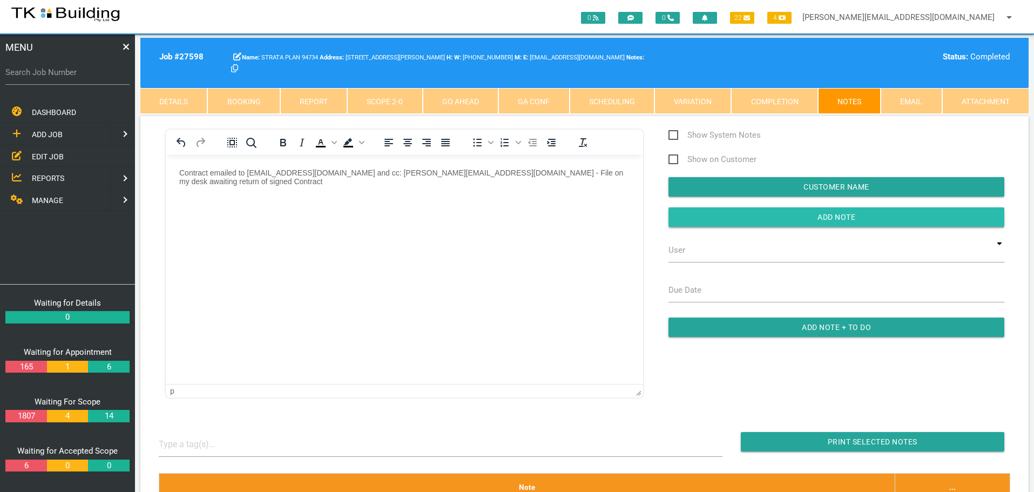
click at [766, 221] on input "button" at bounding box center [837, 216] width 336 height 19
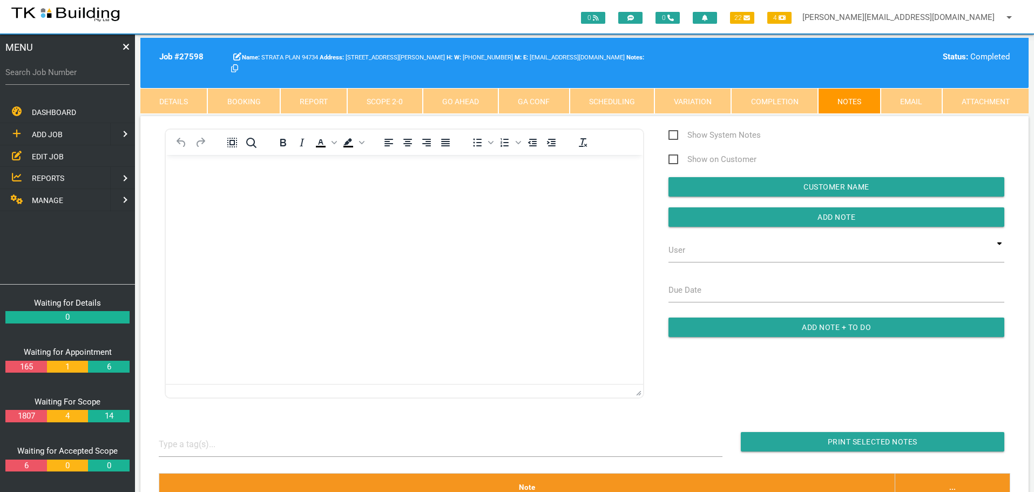
click at [61, 75] on label "Search Job Number" at bounding box center [67, 72] width 124 height 12
click at [61, 75] on input "Search Job Number" at bounding box center [67, 72] width 124 height 25
type input "28110"
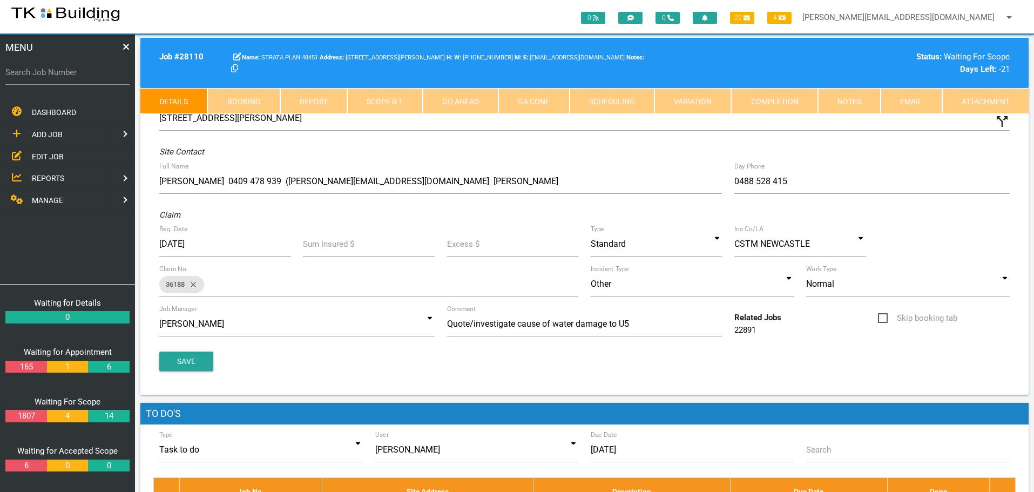
click at [849, 99] on link "Notes" at bounding box center [849, 101] width 63 height 26
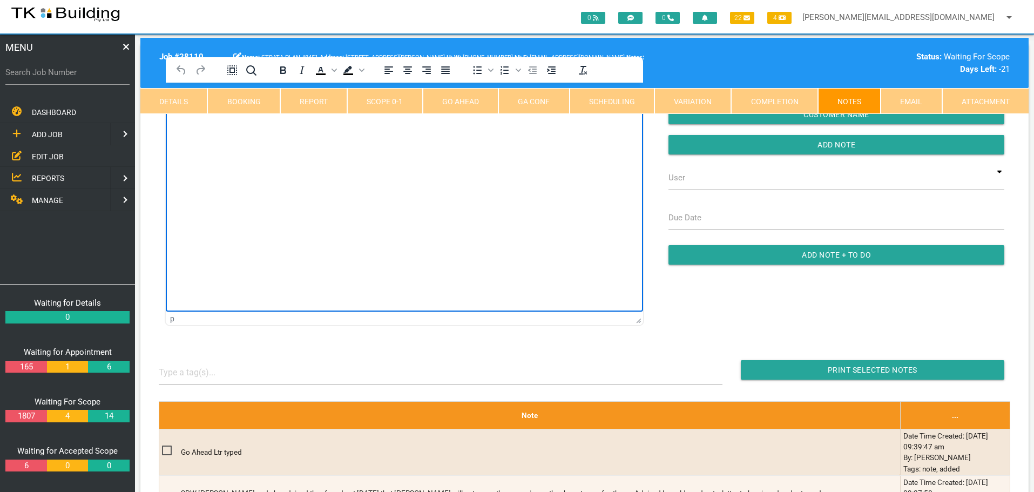
click at [213, 96] on html at bounding box center [404, 107] width 477 height 49
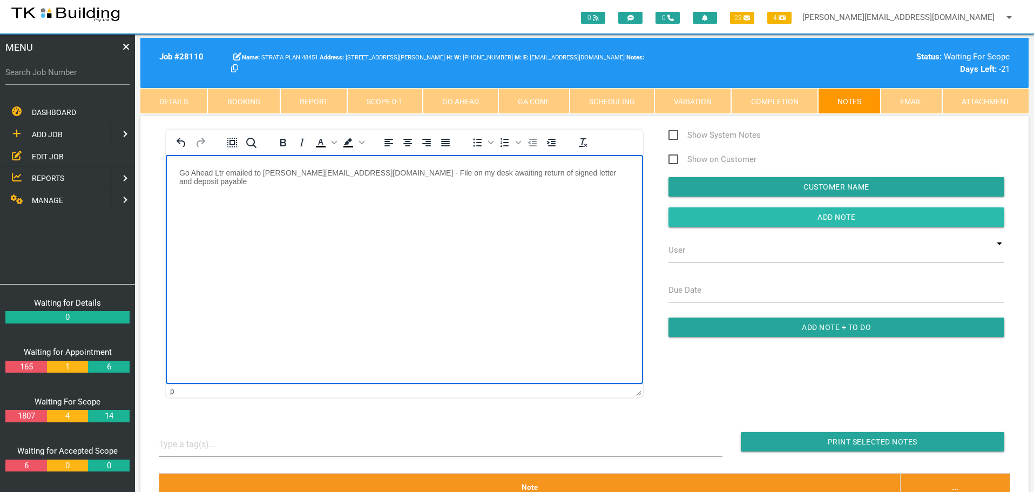
click at [703, 220] on input "button" at bounding box center [837, 216] width 336 height 19
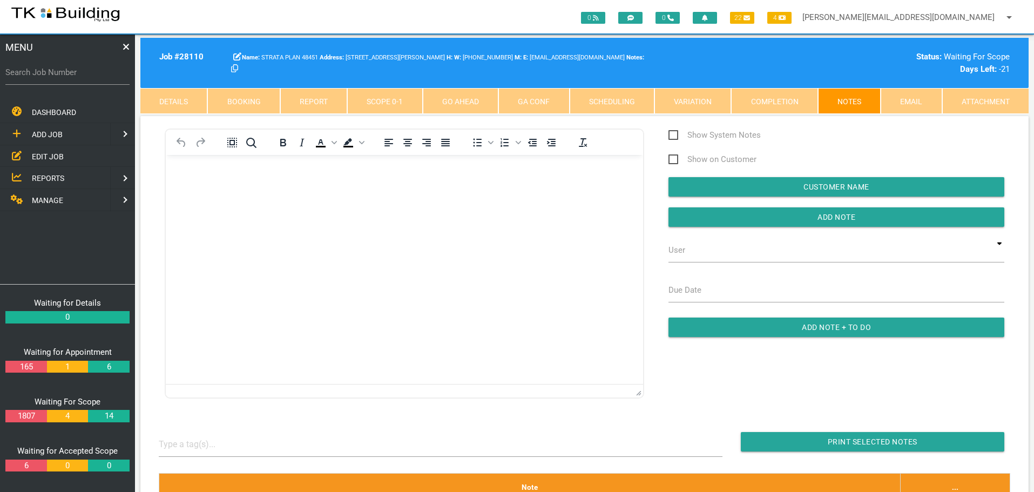
click at [45, 157] on span "EDIT JOB" at bounding box center [48, 156] width 32 height 9
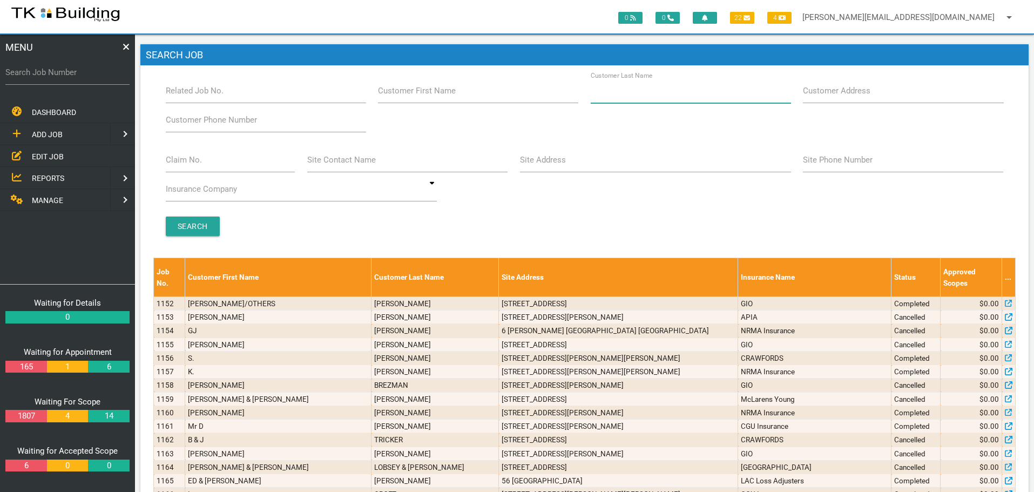
click at [656, 100] on input "Customer Last Name" at bounding box center [691, 90] width 200 height 25
type input "53273"
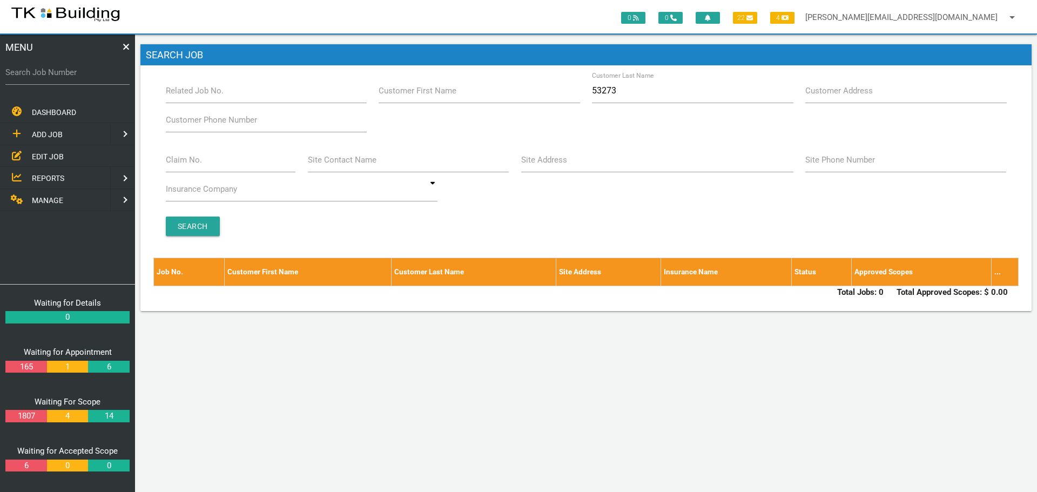
click at [43, 132] on span "ADD JOB" at bounding box center [47, 134] width 31 height 9
click at [43, 132] on span "NEW CUSTOMER" at bounding box center [60, 134] width 57 height 9
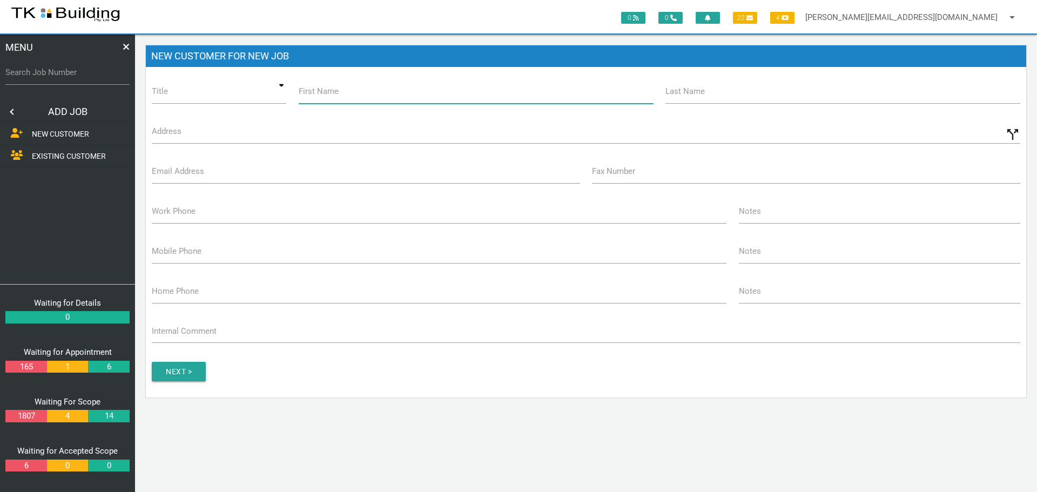
click at [423, 98] on input "First Name" at bounding box center [476, 91] width 355 height 25
type input "Strata Plan"
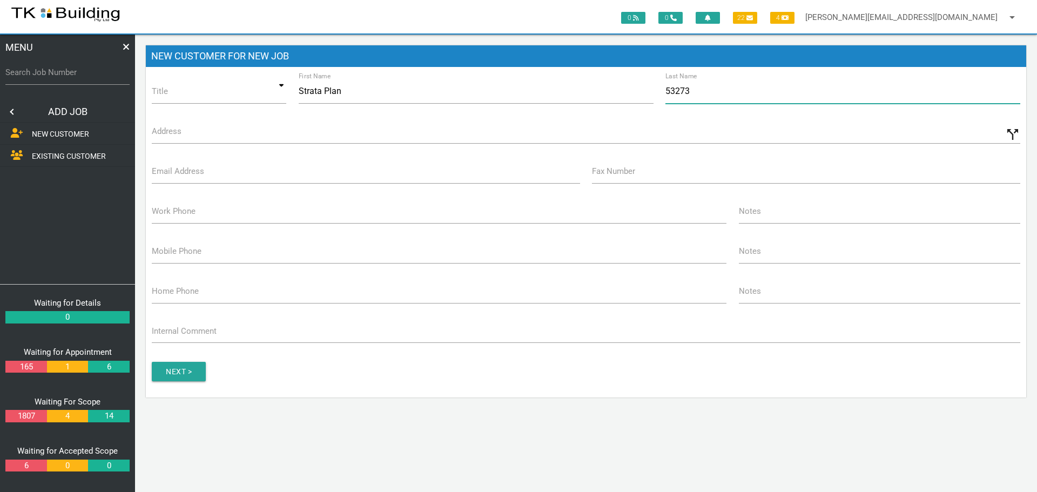
type input "53273"
click at [178, 132] on label "Address" at bounding box center [167, 131] width 30 height 12
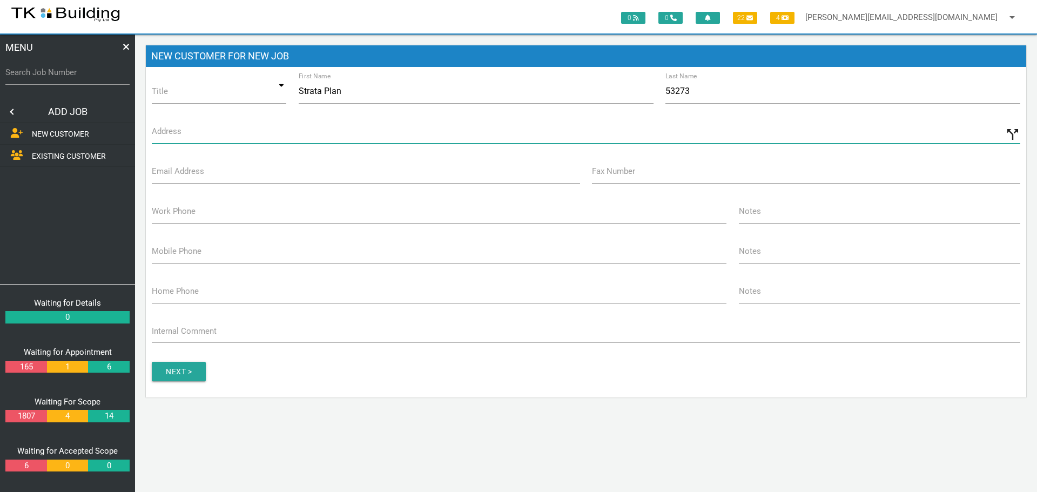
click at [178, 132] on input "Address" at bounding box center [586, 131] width 868 height 25
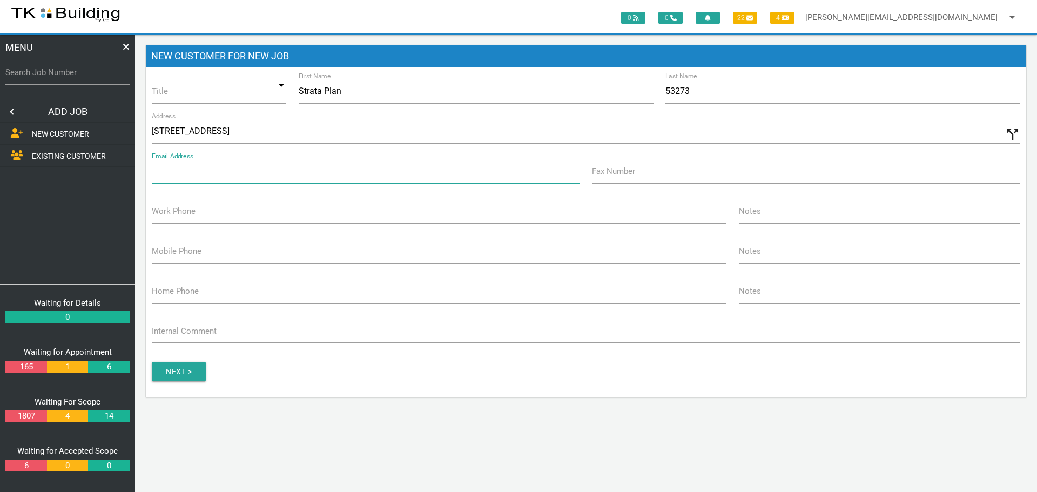
type input "[STREET_ADDRESS]"
type input "n"
type input "[EMAIL_ADDRESS][DOMAIN_NAME]"
click at [172, 211] on label "Work Phone" at bounding box center [174, 211] width 44 height 12
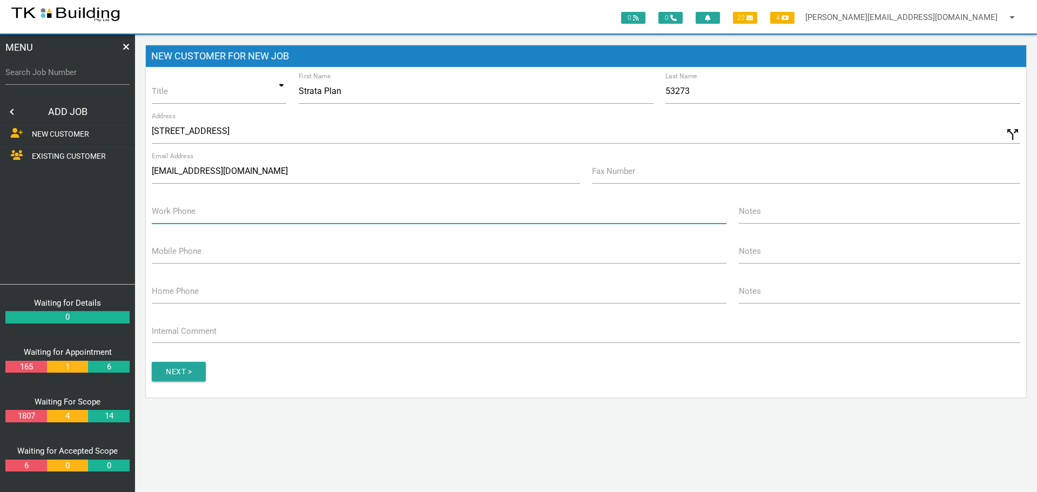
click at [172, 211] on input "Work Phone" at bounding box center [439, 211] width 575 height 25
type input "[PHONE_NUMBER]"
click at [167, 368] on input "Next >" at bounding box center [179, 371] width 54 height 19
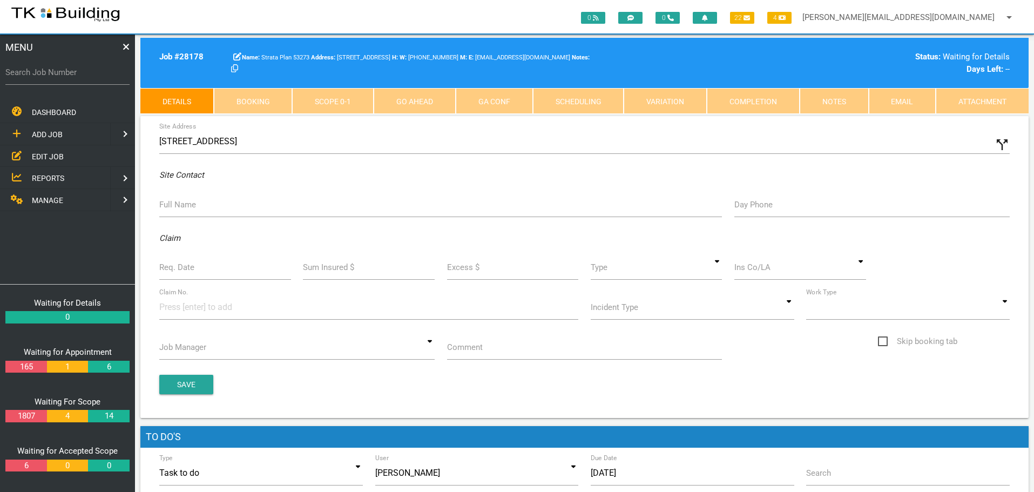
click at [158, 139] on div "Site Address 6 Wallarah Rd, Lambton NSW 2299, Australia call_split" at bounding box center [584, 143] width 862 height 29
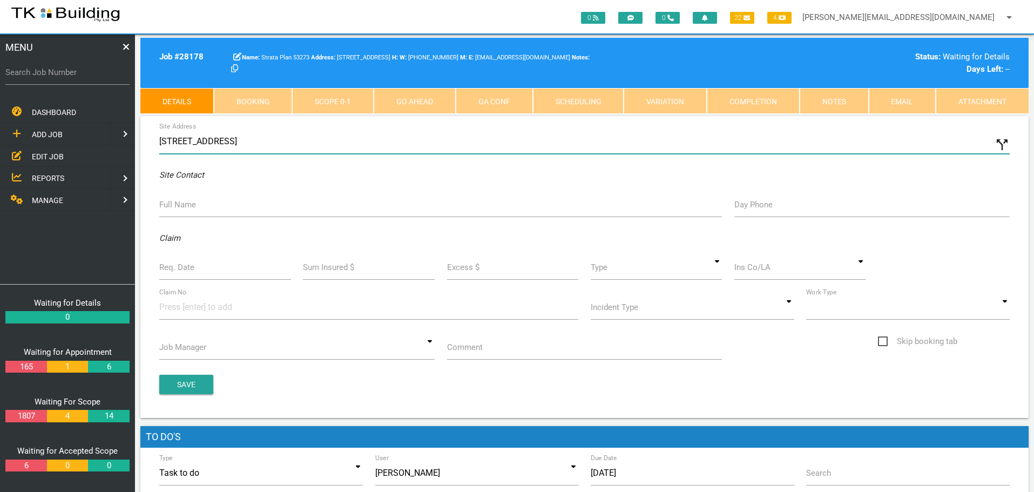
click at [159, 139] on input "[STREET_ADDRESS]" at bounding box center [584, 141] width 850 height 25
type input "[STREET_ADDRESS]"
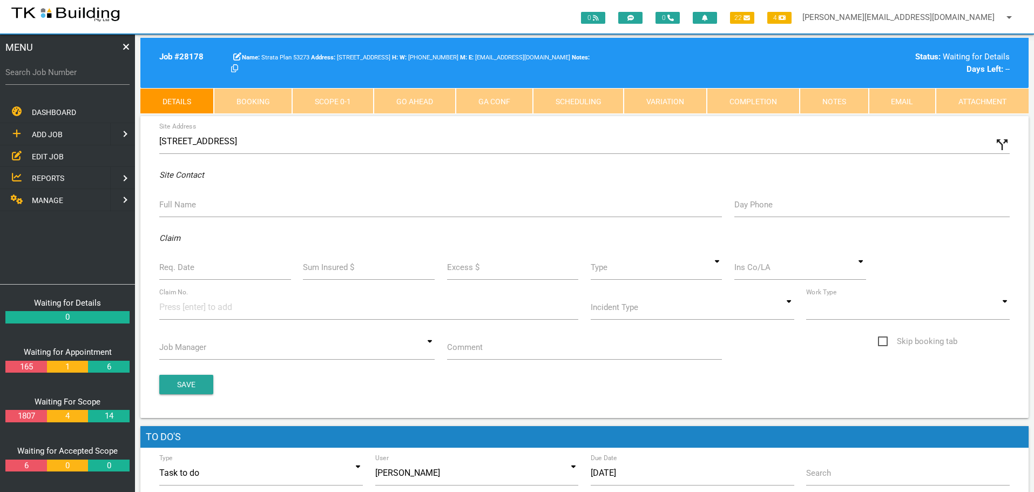
click at [178, 205] on label "Full Name" at bounding box center [177, 205] width 37 height 12
click at [178, 205] on input "Full Name" at bounding box center [440, 204] width 563 height 25
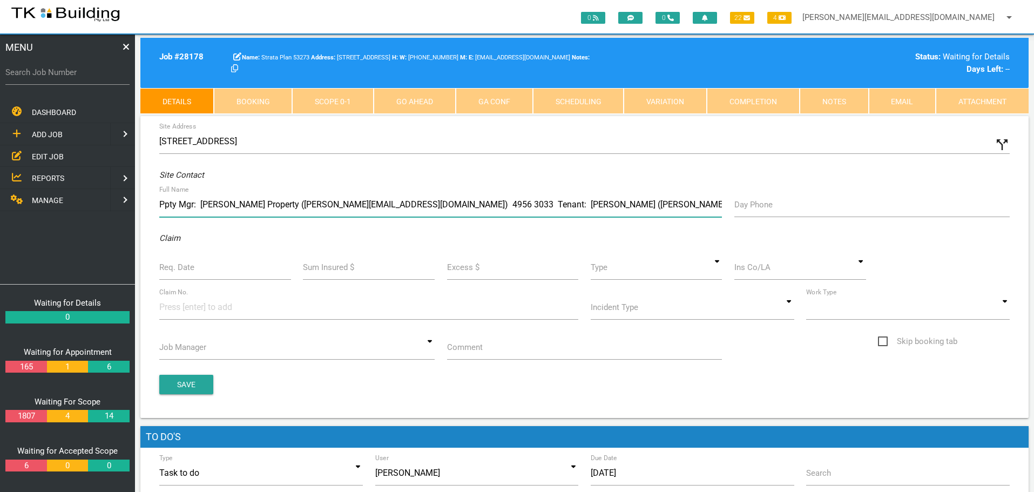
type input "Ppty Mgr: [PERSON_NAME] Property ([PERSON_NAME][EMAIL_ADDRESS][DOMAIN_NAME]) 49…"
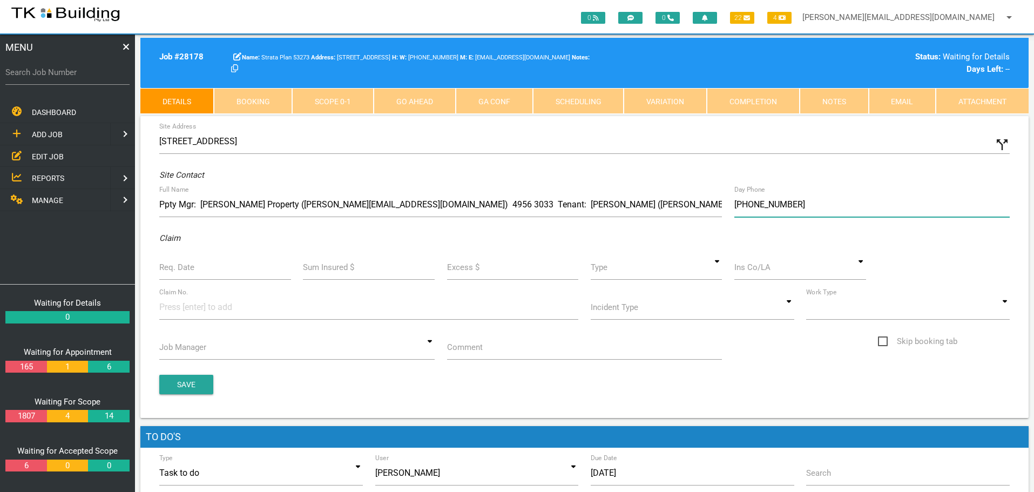
type input "[PHONE_NUMBER]"
click at [188, 267] on label "Req. Date" at bounding box center [176, 267] width 35 height 12
click at [188, 267] on input "Req. Date" at bounding box center [225, 267] width 132 height 25
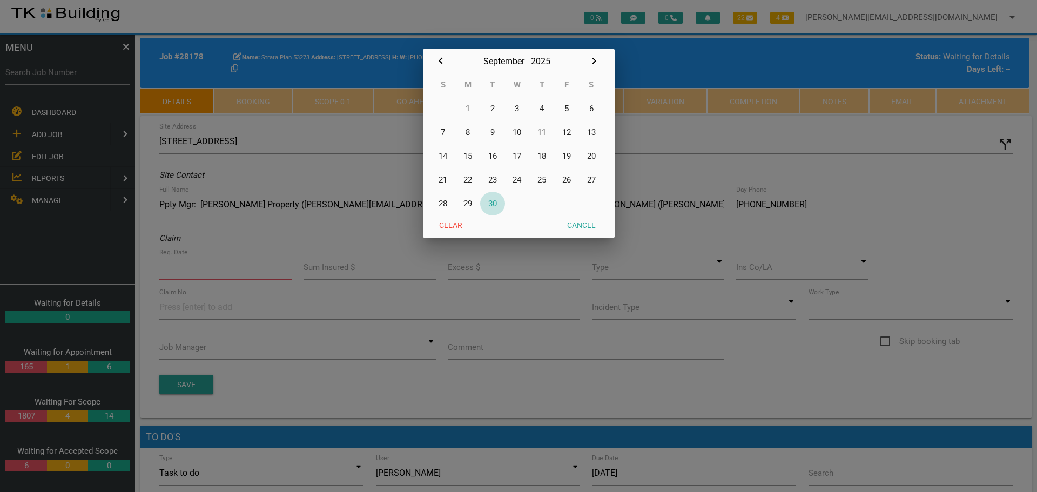
click at [494, 204] on button "30" at bounding box center [492, 204] width 25 height 24
type input "[DATE]"
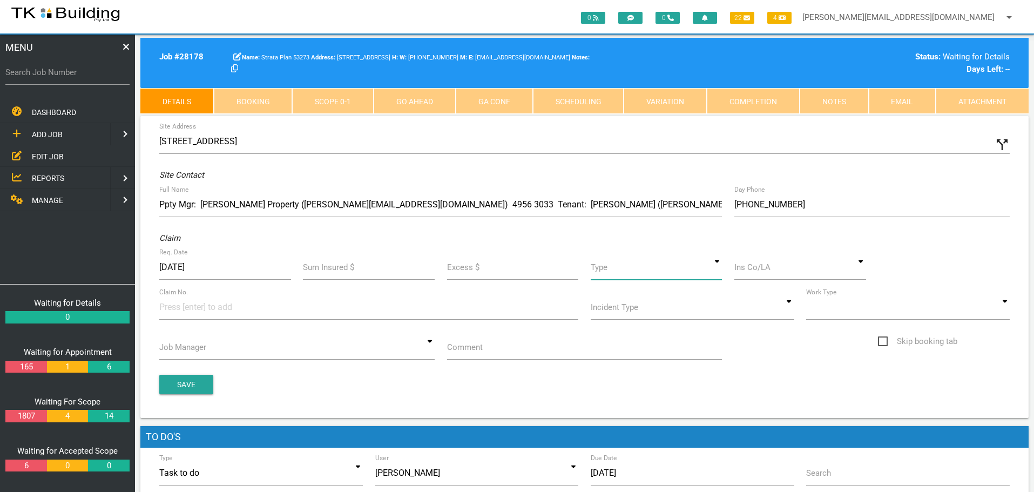
click at [718, 273] on input at bounding box center [657, 267] width 132 height 25
click at [693, 312] on span "Standard" at bounding box center [657, 316] width 132 height 27
type input "Standard"
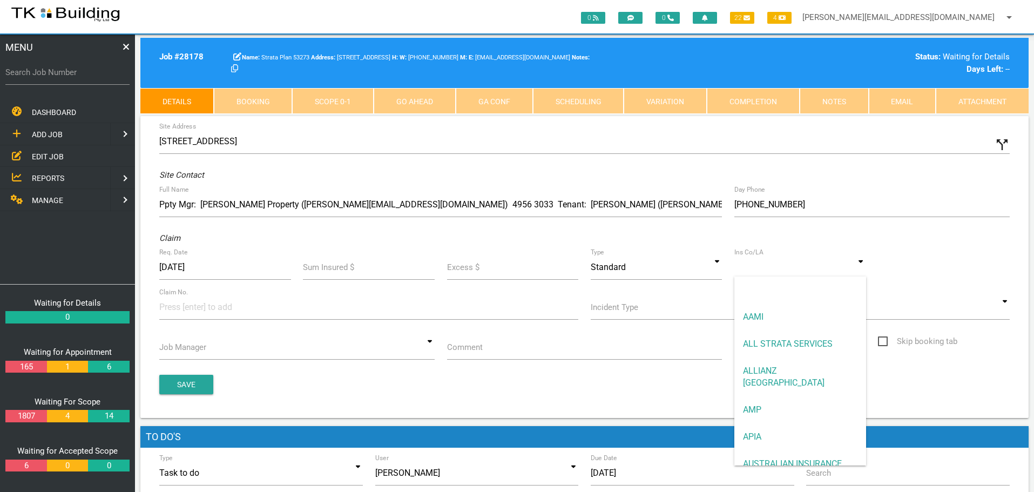
click at [753, 272] on input at bounding box center [800, 267] width 132 height 25
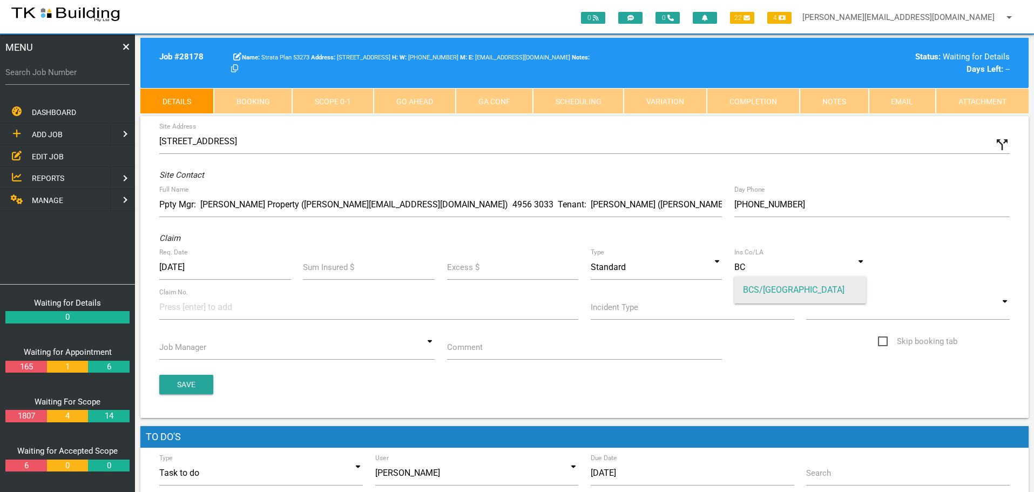
click at [783, 286] on span "BCS/[GEOGRAPHIC_DATA]" at bounding box center [800, 289] width 132 height 27
type input "BCS/[GEOGRAPHIC_DATA]"
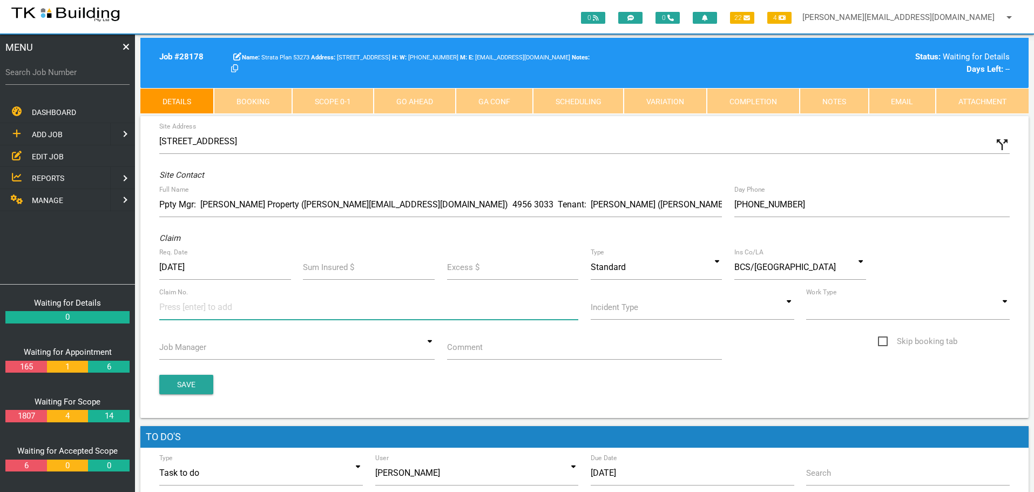
click at [165, 309] on input at bounding box center [199, 307] width 81 height 24
type input "5003243"
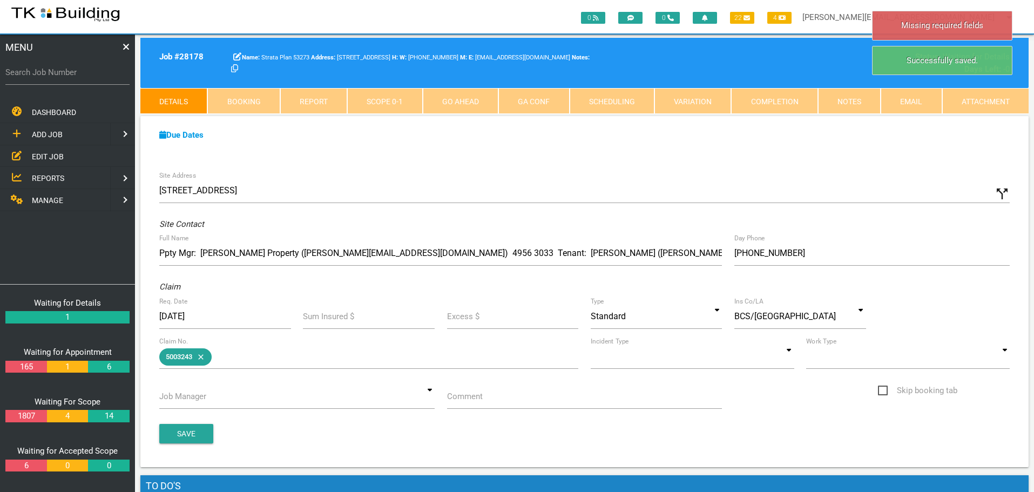
click at [203, 357] on icon "close" at bounding box center [198, 356] width 13 height 17
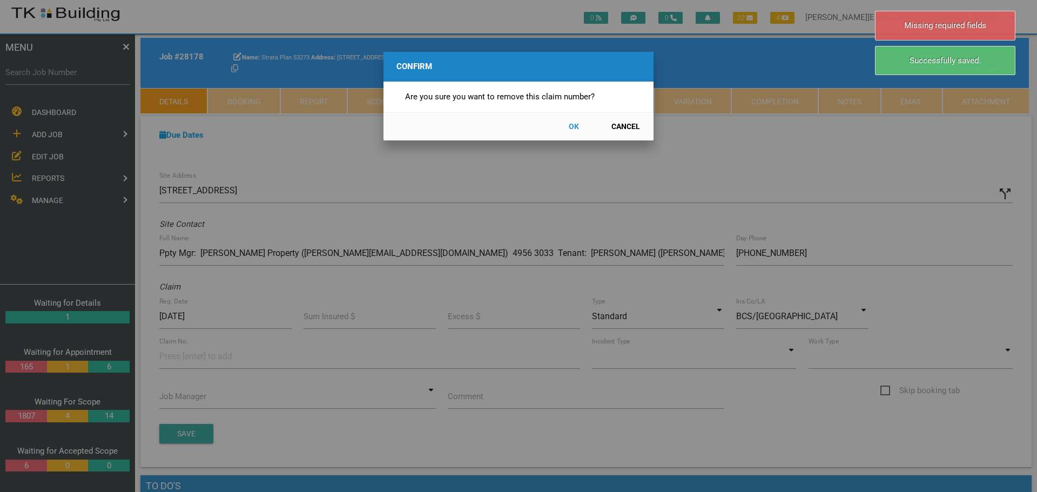
drag, startPoint x: 572, startPoint y: 123, endPoint x: 275, endPoint y: 329, distance: 361.2
click at [571, 124] on button "OK" at bounding box center [574, 126] width 48 height 19
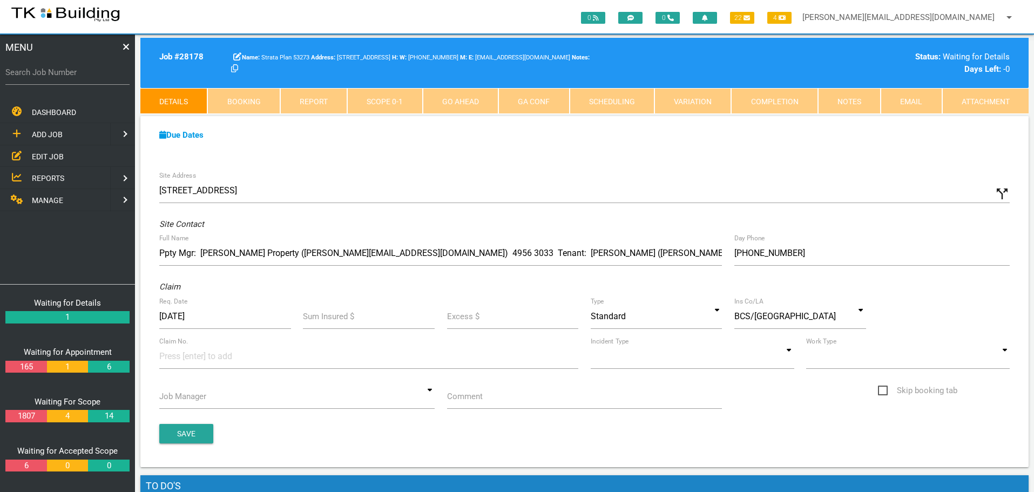
scroll to position [35, 0]
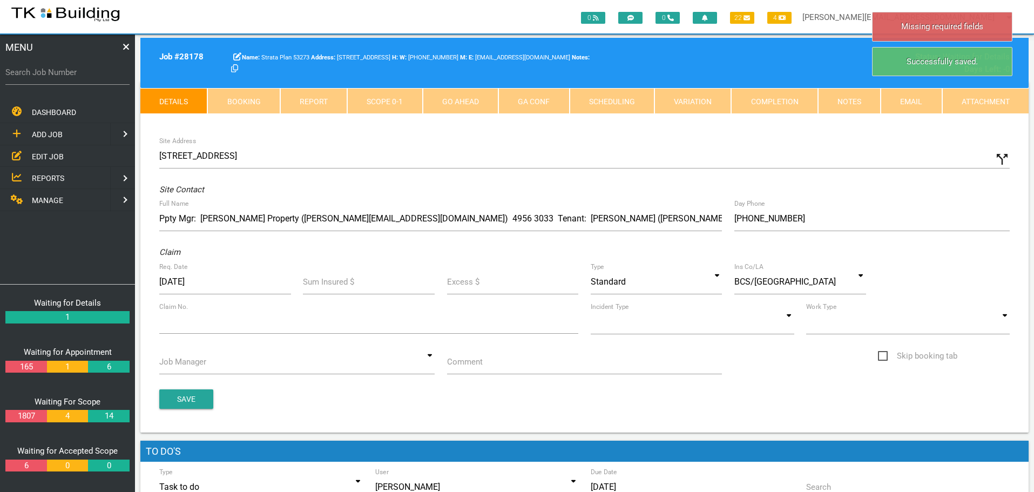
click at [178, 323] on div at bounding box center [368, 321] width 419 height 24
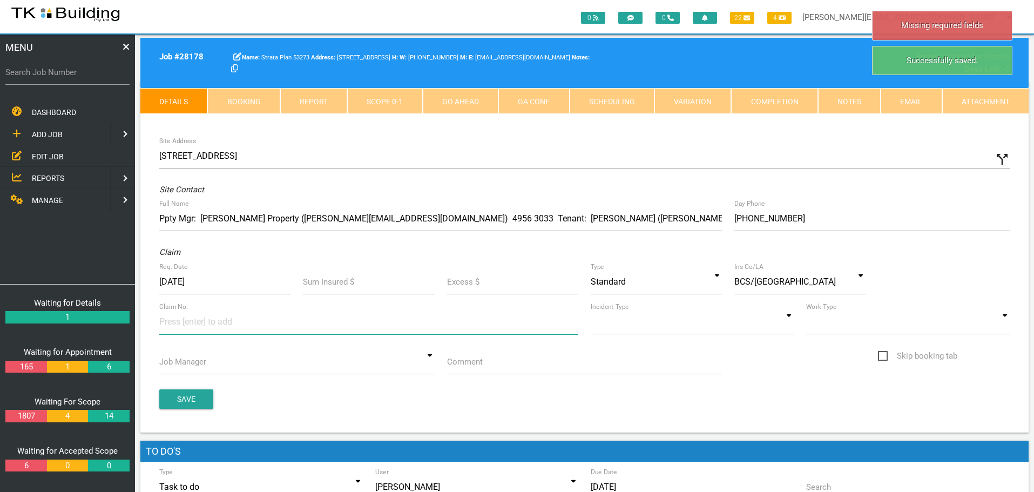
click at [178, 323] on input at bounding box center [199, 321] width 81 height 24
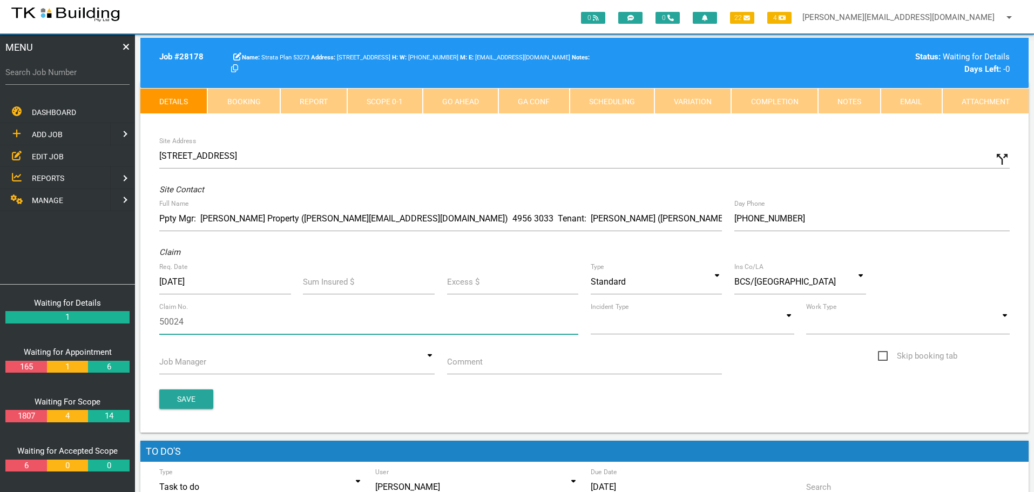
type input "500243"
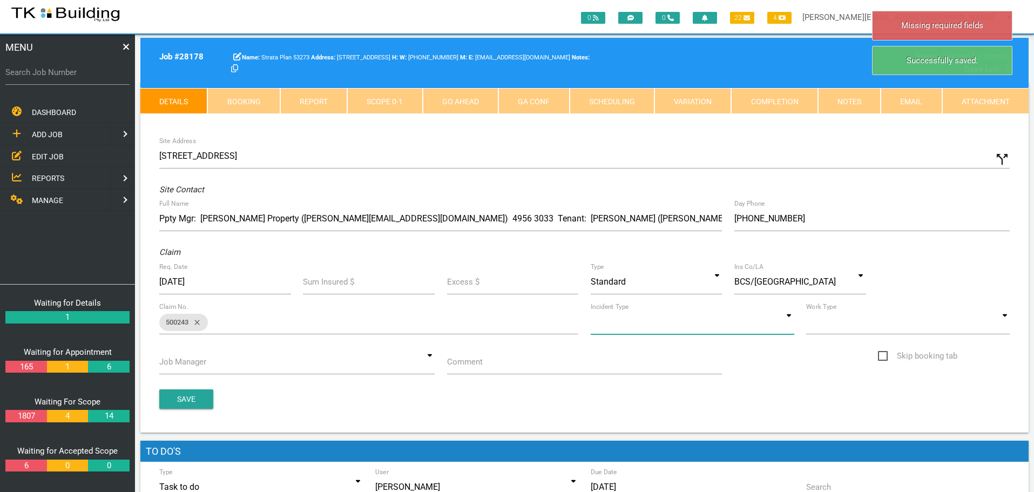
click at [789, 318] on input at bounding box center [693, 321] width 204 height 25
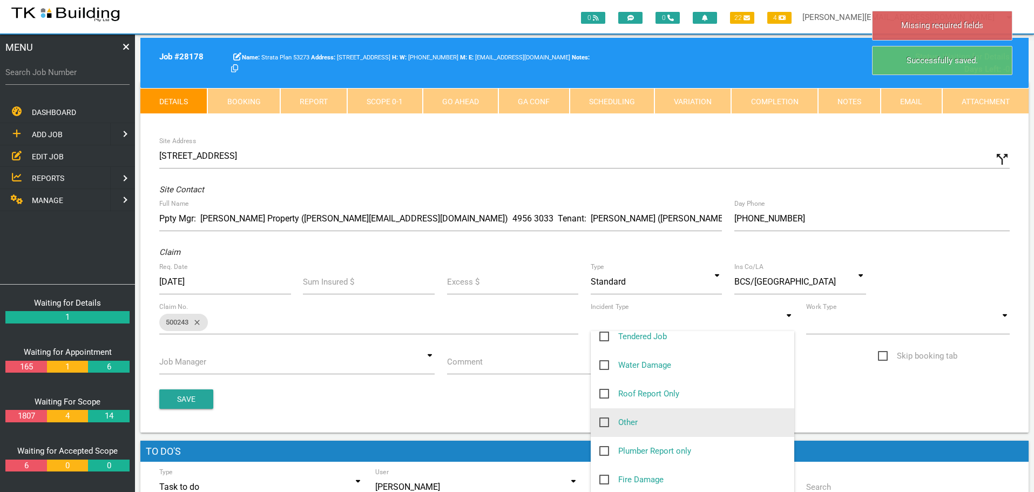
scroll to position [162, 0]
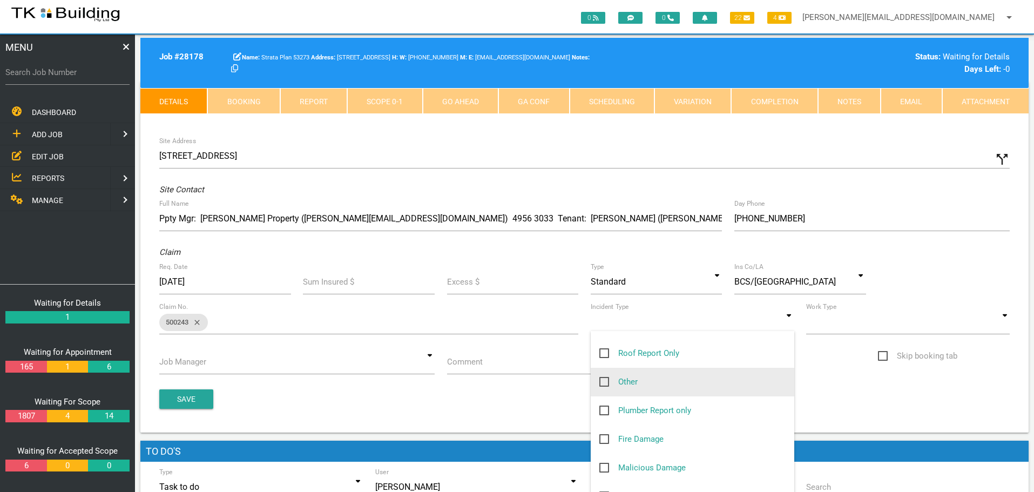
click at [603, 381] on span "Other" at bounding box center [618, 381] width 38 height 13
click at [603, 381] on input "Other" at bounding box center [602, 378] width 7 height 7
checkbox input "true"
type input "Other"
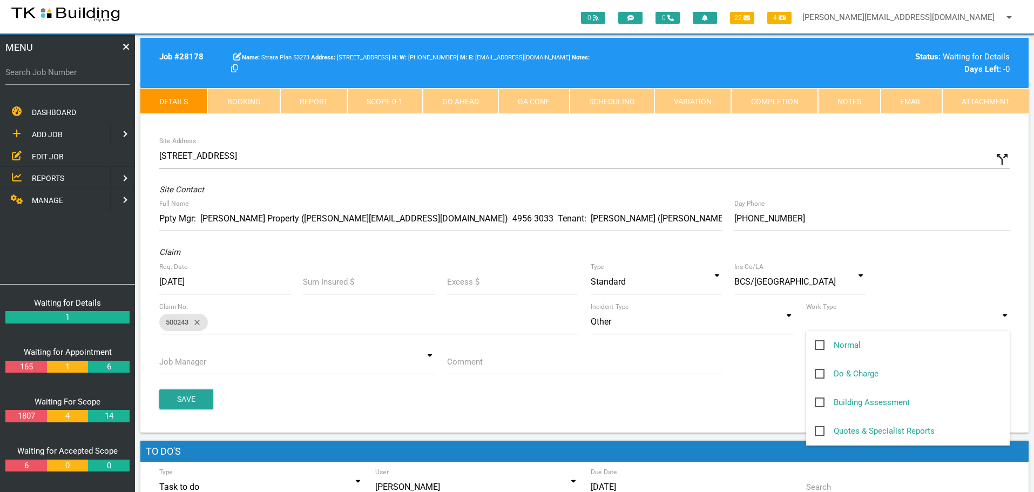
click at [1004, 325] on input at bounding box center [908, 321] width 204 height 25
click at [819, 344] on span "Normal" at bounding box center [838, 345] width 46 height 13
click at [819, 344] on input "Normal" at bounding box center [818, 342] width 7 height 7
checkbox input "true"
type input "Normal"
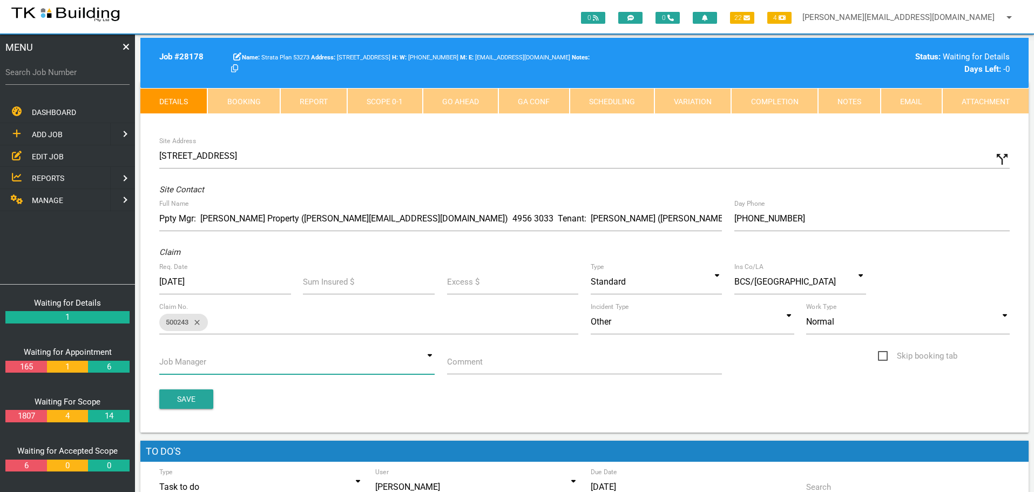
click at [429, 364] on input at bounding box center [296, 361] width 275 height 25
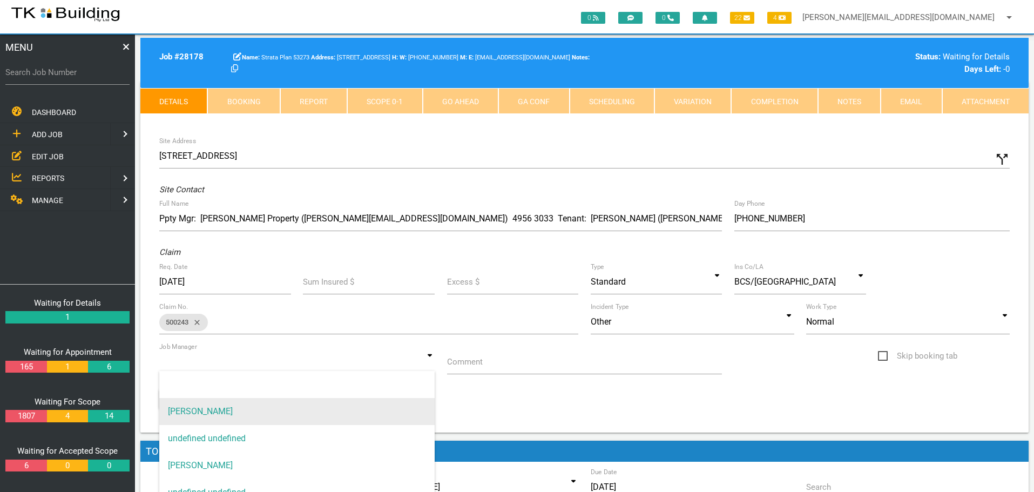
click at [403, 404] on span "[PERSON_NAME]" at bounding box center [296, 411] width 275 height 27
type input "[PERSON_NAME]"
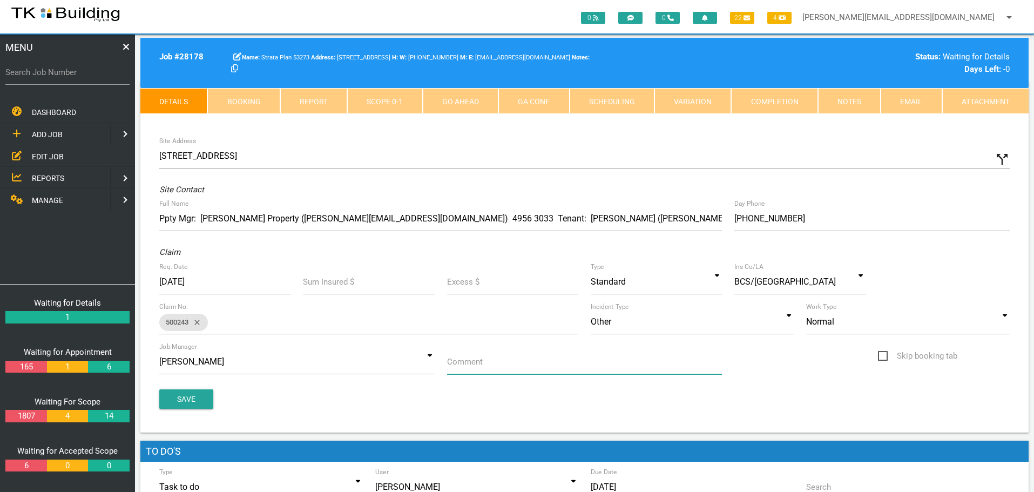
click at [483, 368] on input "Comment" at bounding box center [584, 361] width 275 height 25
type input "Quote on U4 water damage"
click at [185, 400] on button "Save" at bounding box center [186, 398] width 54 height 19
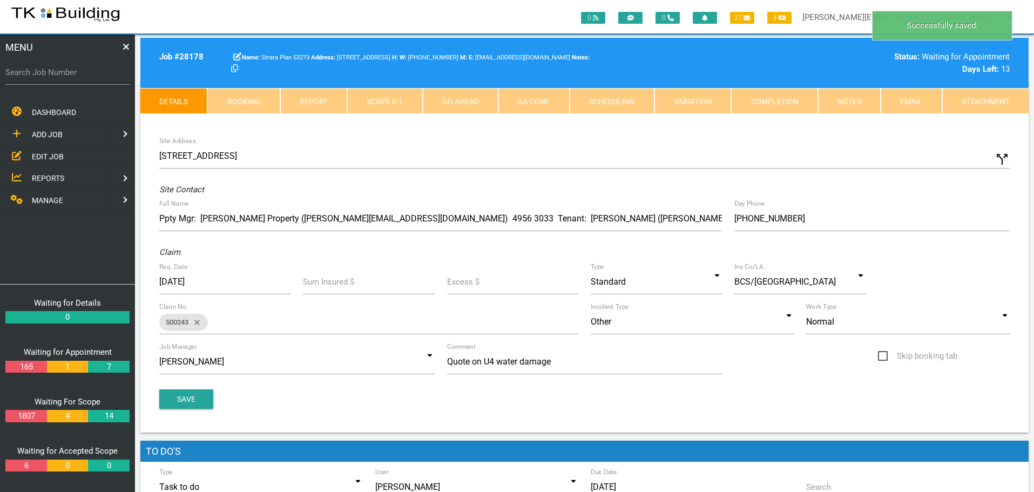
click at [853, 99] on link "Notes" at bounding box center [849, 101] width 63 height 26
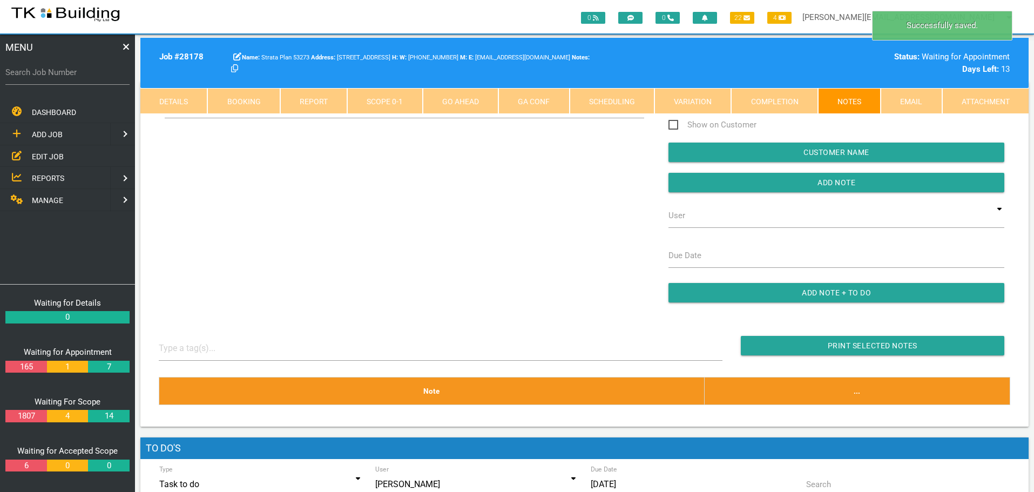
click at [224, 154] on div "Show System Notes Show on Customer Customer Name Add Note User TKB JobTracking …" at bounding box center [585, 203] width 864 height 219
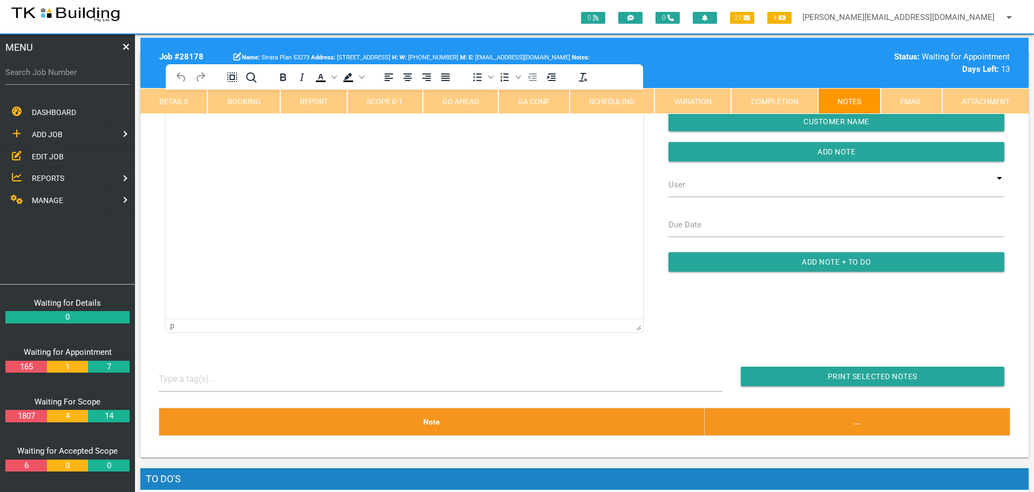
scroll to position [0, 0]
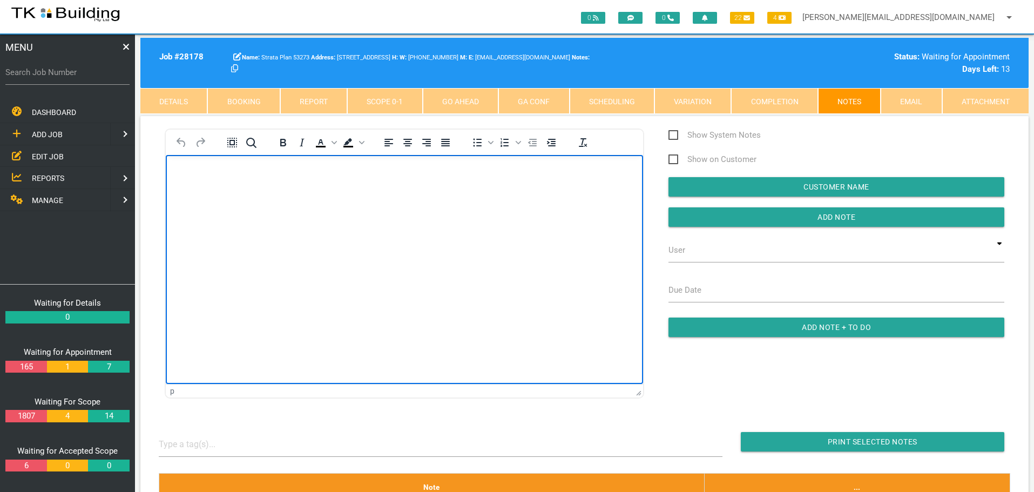
click at [212, 175] on p "Rich Text Area. Press ALT-0 for help." at bounding box center [404, 172] width 450 height 9
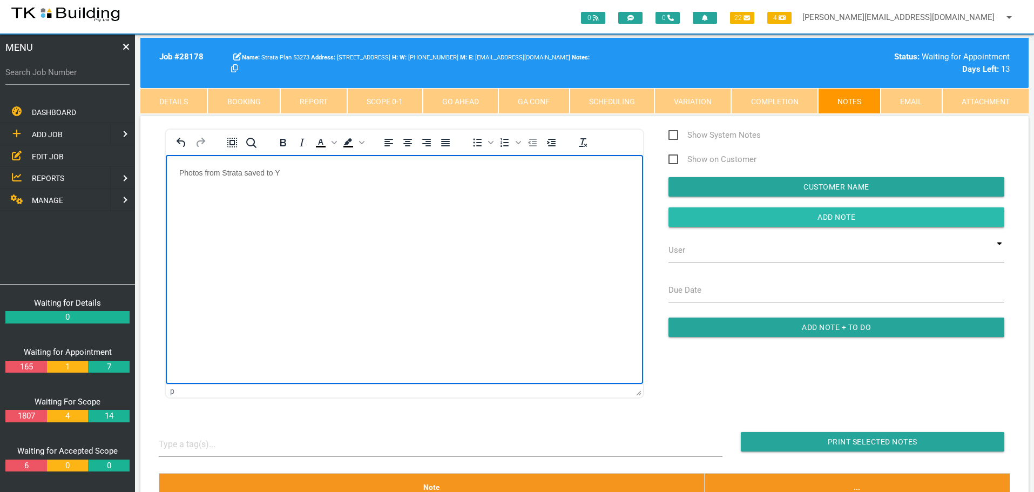
click at [703, 222] on input "Add Note" at bounding box center [837, 216] width 336 height 19
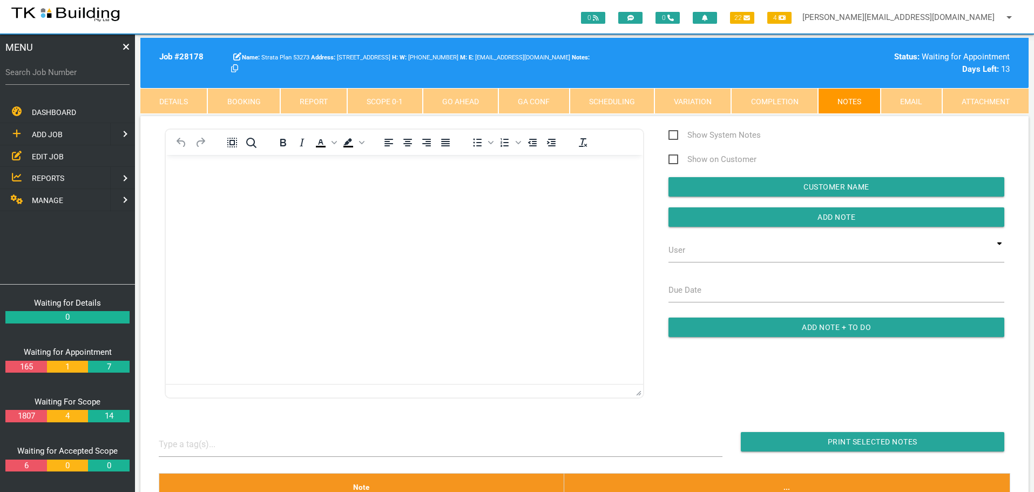
click at [55, 78] on label "Search Job Number" at bounding box center [67, 72] width 124 height 12
click at [55, 78] on input "Search Job Number" at bounding box center [67, 72] width 124 height 25
type input "28070"
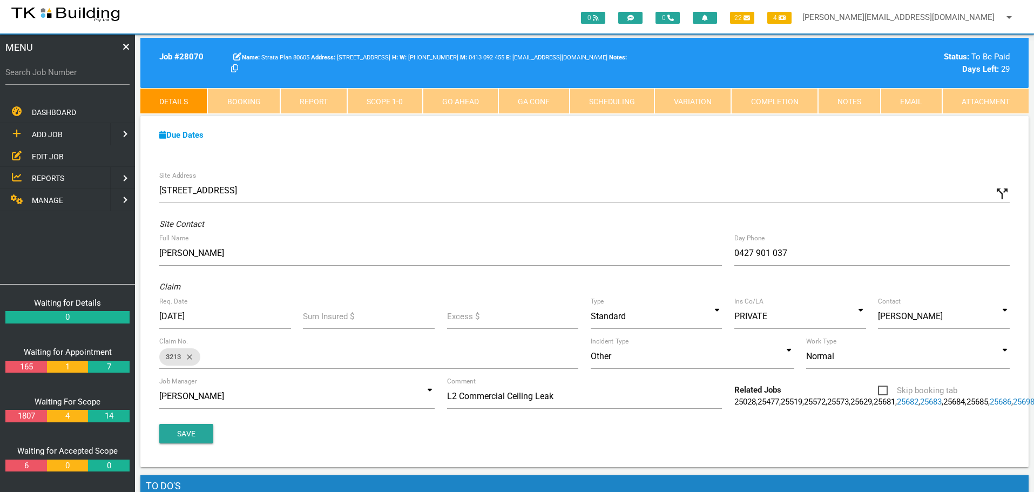
click at [859, 100] on link "Notes" at bounding box center [849, 101] width 63 height 26
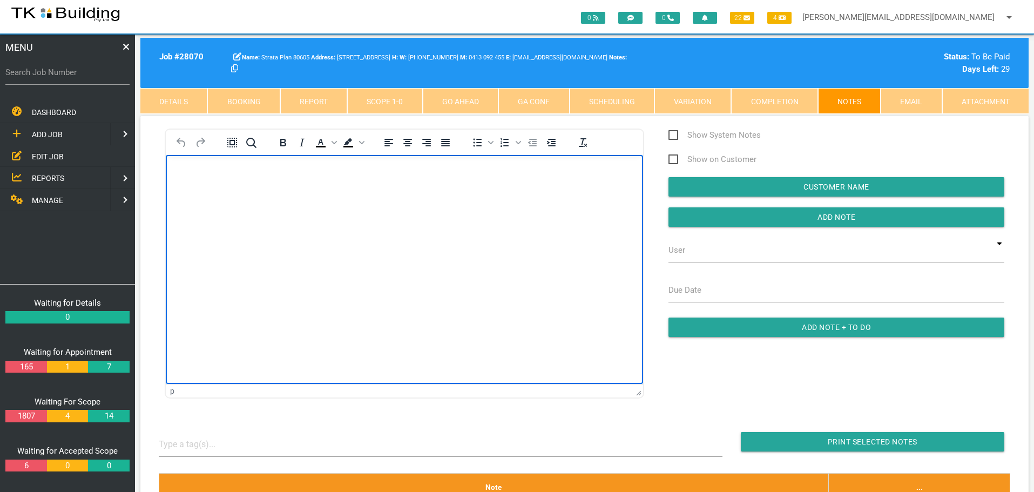
click at [204, 177] on body "Rich Text Area. Press ALT-0 for help." at bounding box center [404, 186] width 477 height 36
click at [345, 175] on p "Invoice No 38979 for $680.00 emailed to acc" at bounding box center [404, 172] width 450 height 9
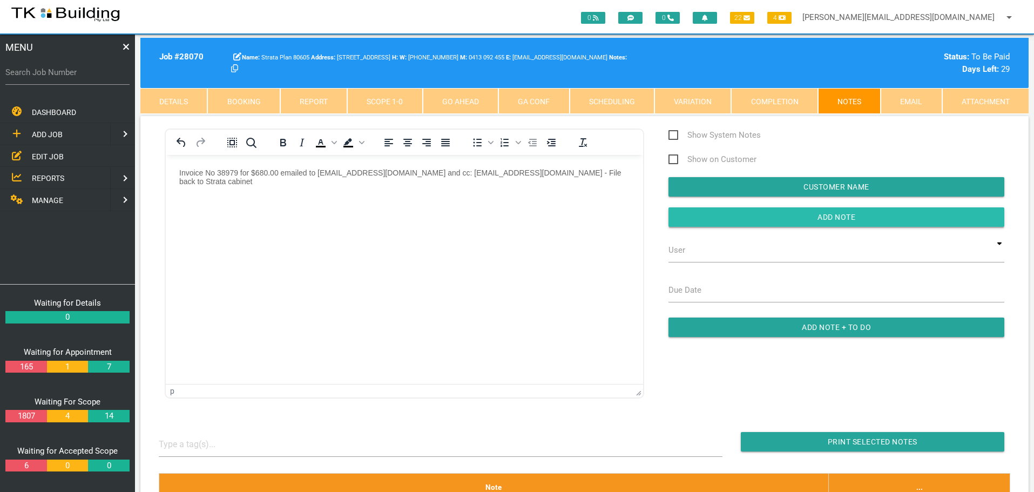
click at [722, 217] on input "button" at bounding box center [837, 216] width 336 height 19
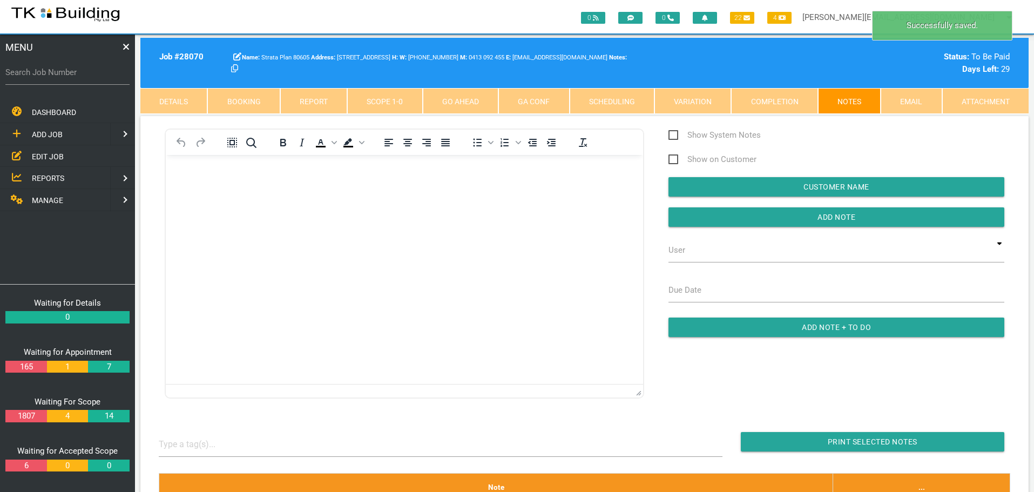
click at [396, 99] on link "Scope 1 - 0" at bounding box center [384, 101] width 75 height 26
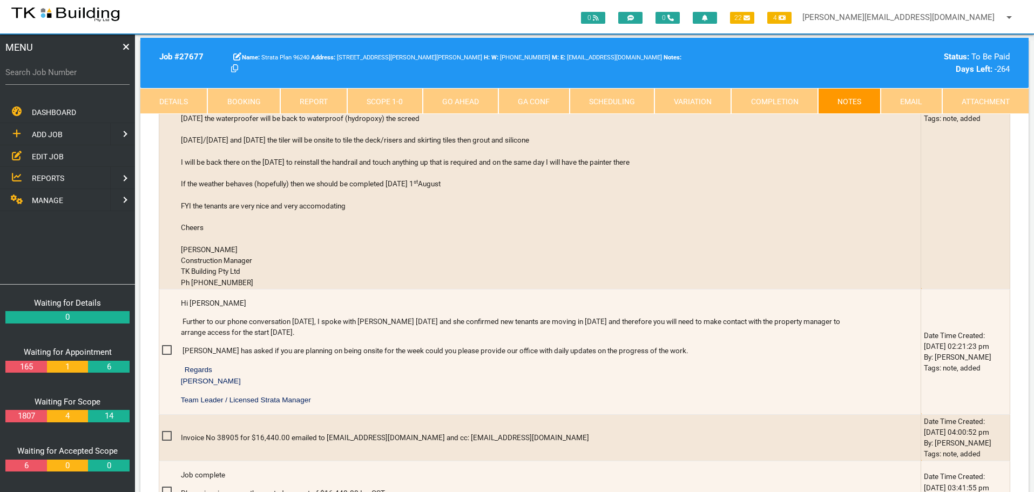
scroll to position [594, 0]
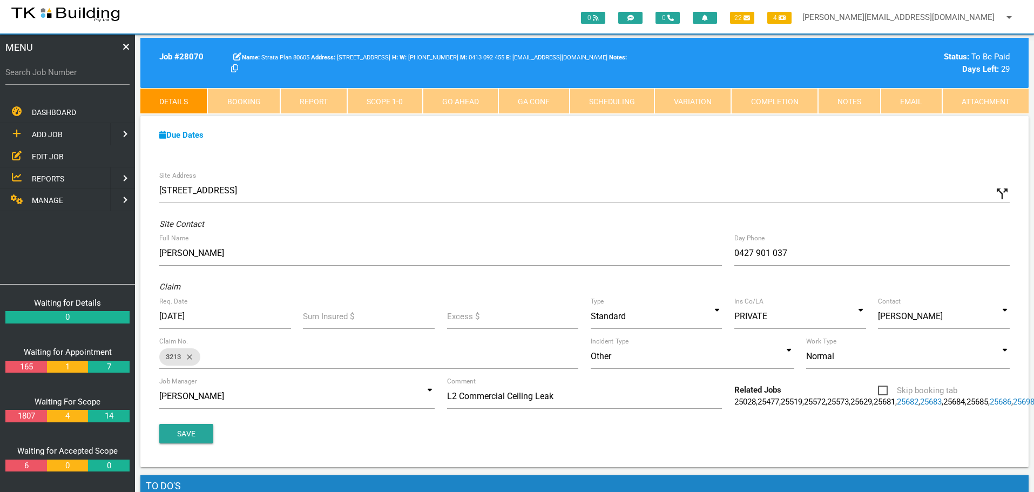
click at [55, 77] on label "Search Job Number" at bounding box center [67, 72] width 124 height 12
click at [55, 77] on input "Search Job Number" at bounding box center [67, 72] width 124 height 25
type input "27747"
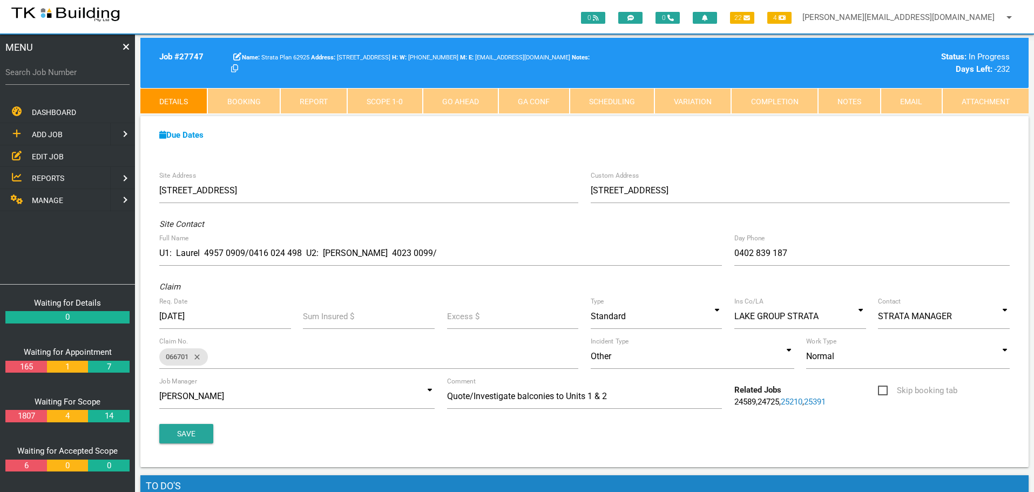
click at [850, 96] on link "Notes" at bounding box center [849, 101] width 63 height 26
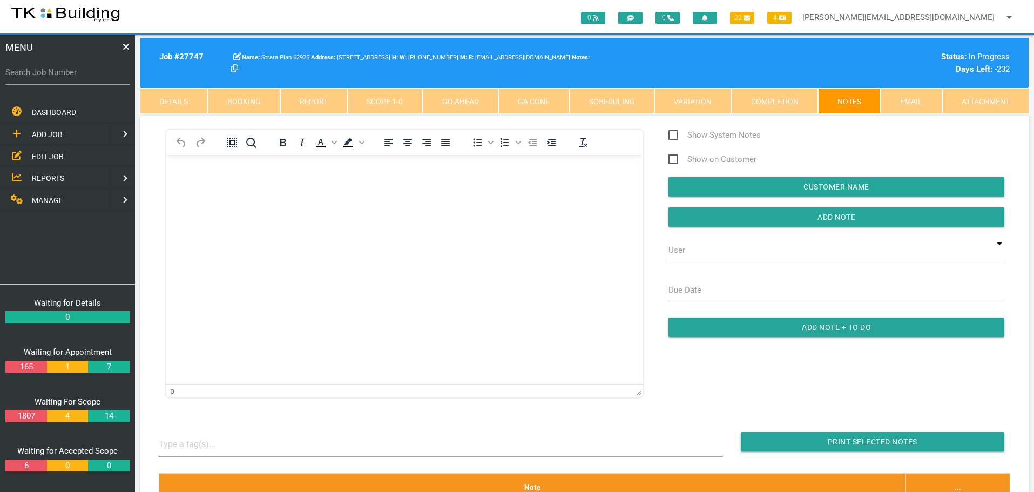
click at [183, 181] on body "Rich Text Area. Press ALT-0 for help." at bounding box center [404, 186] width 477 height 36
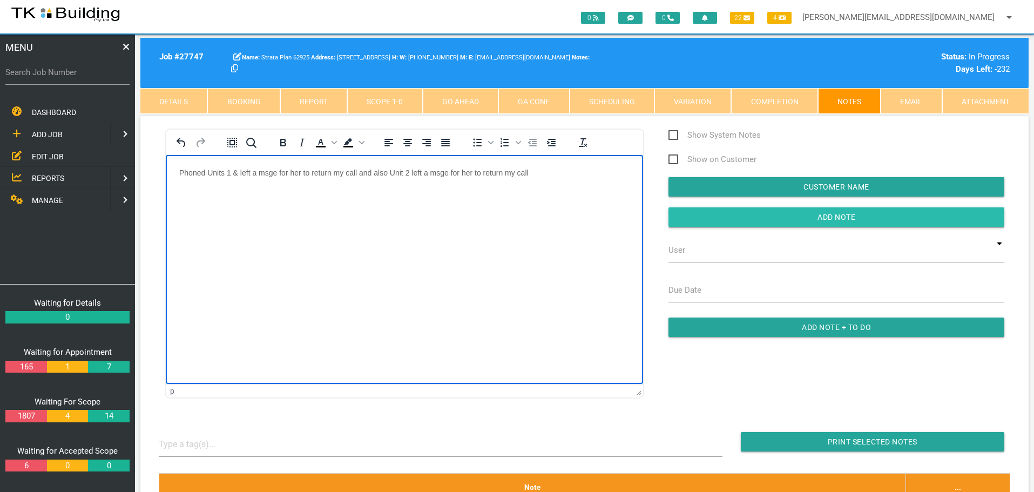
click at [785, 214] on input "Add Note" at bounding box center [837, 216] width 336 height 19
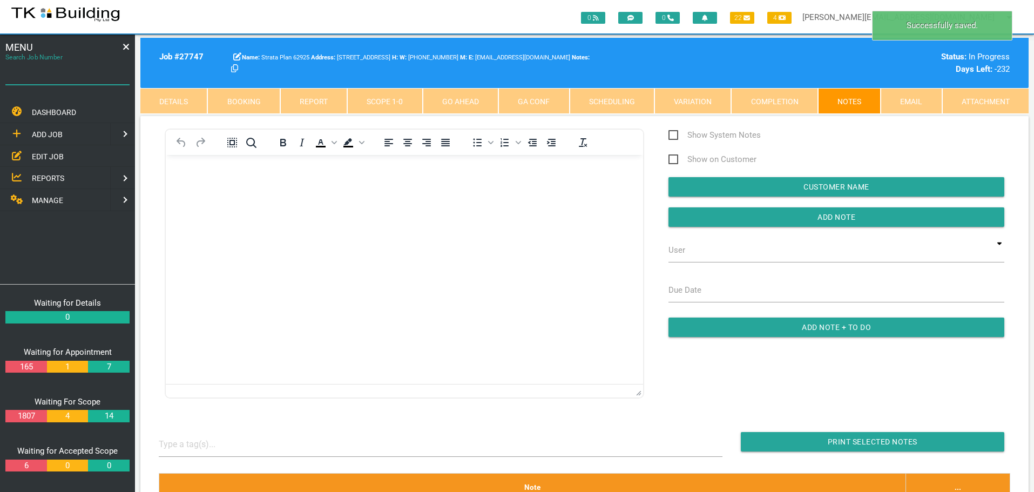
click at [78, 80] on input "Search Job Number" at bounding box center [67, 72] width 124 height 25
type input "28178"
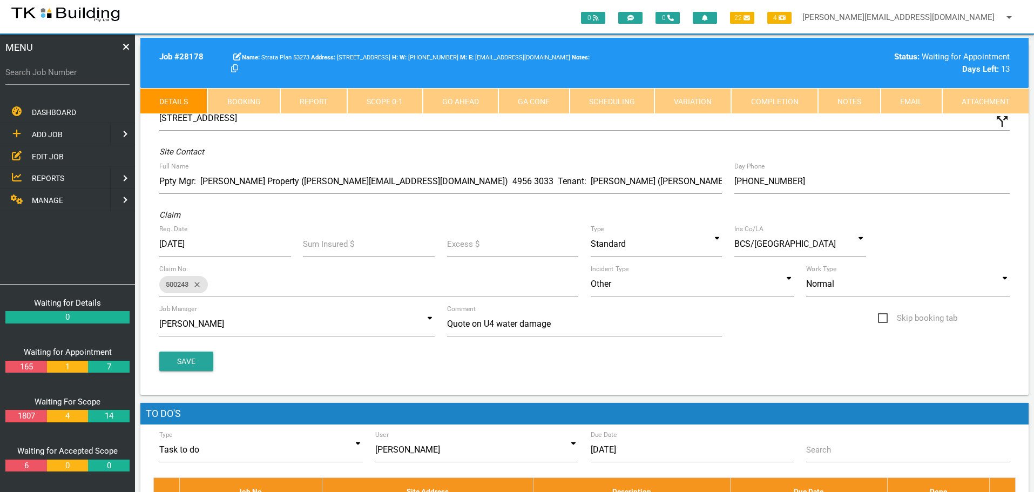
click at [248, 96] on link "Booking" at bounding box center [243, 101] width 72 height 26
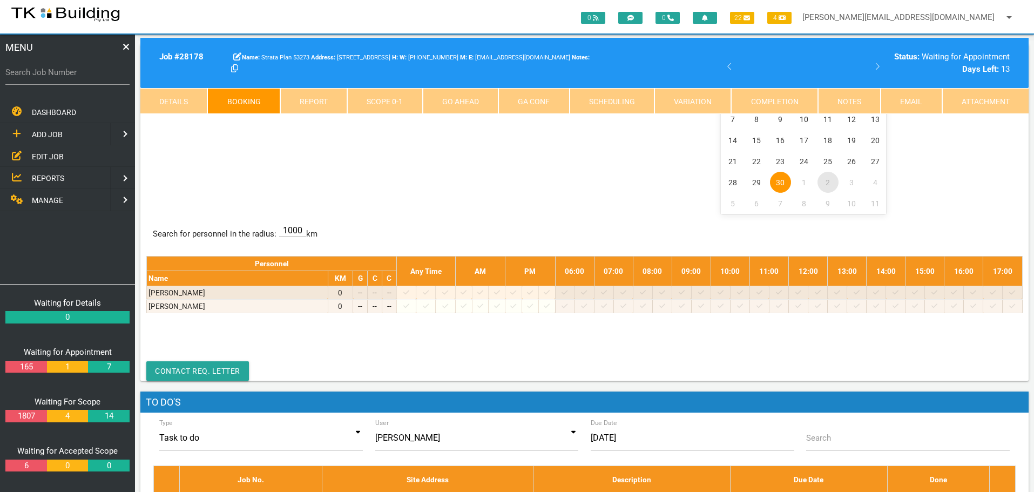
click at [829, 185] on span "2" at bounding box center [828, 182] width 21 height 21
select select "9"
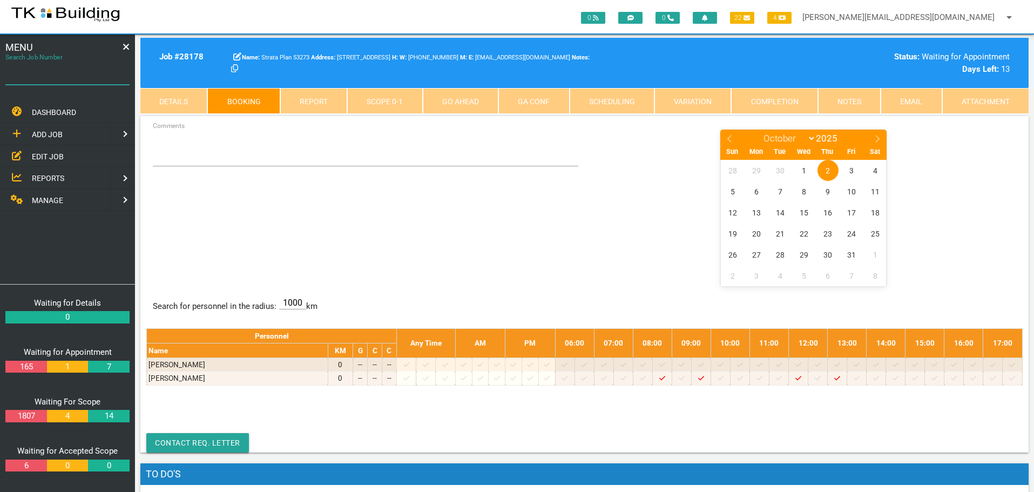
click at [86, 80] on input "Search Job Number" at bounding box center [67, 72] width 124 height 25
type input "28070"
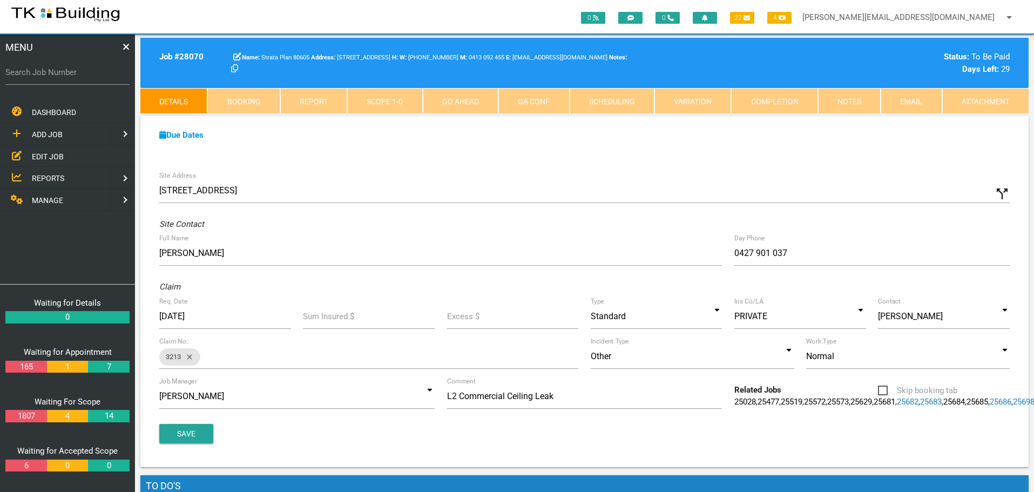
click at [853, 101] on link "Notes" at bounding box center [849, 101] width 63 height 26
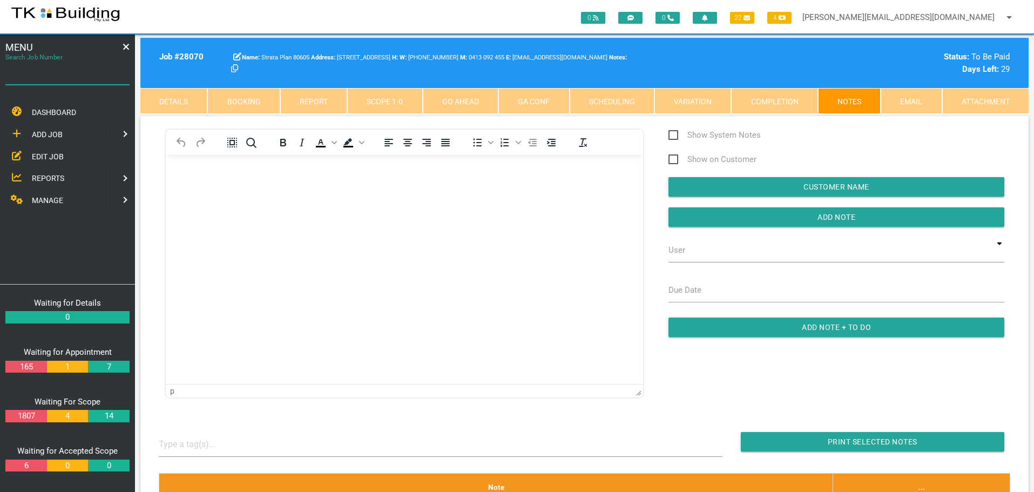
click at [64, 83] on input "Search Job Number" at bounding box center [67, 72] width 124 height 25
type input "28132"
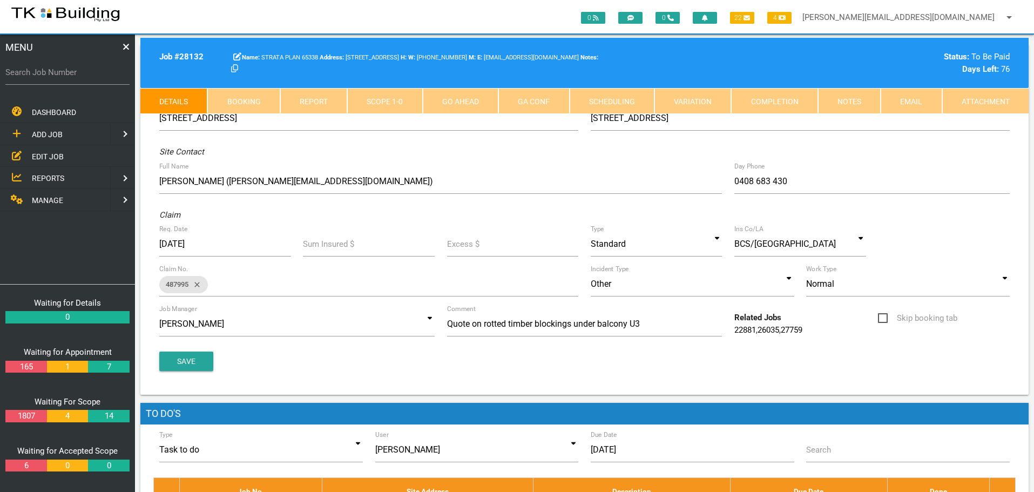
click at [834, 99] on link "Notes" at bounding box center [849, 101] width 63 height 26
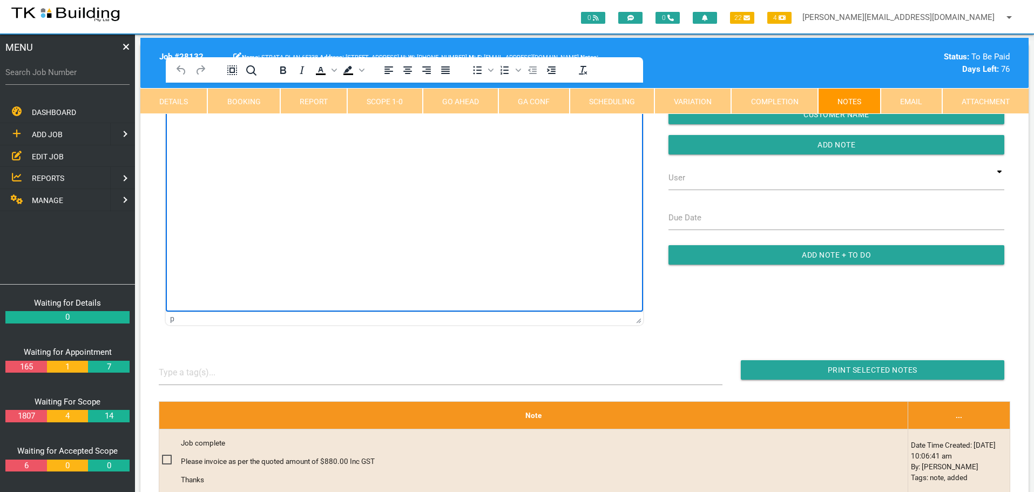
click at [193, 132] on html at bounding box center [404, 107] width 477 height 49
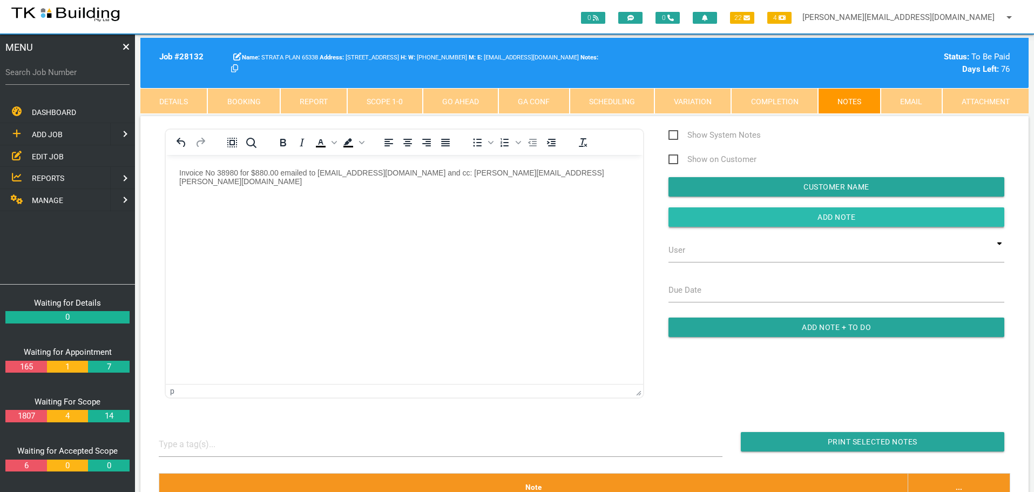
click at [690, 220] on input "button" at bounding box center [837, 216] width 336 height 19
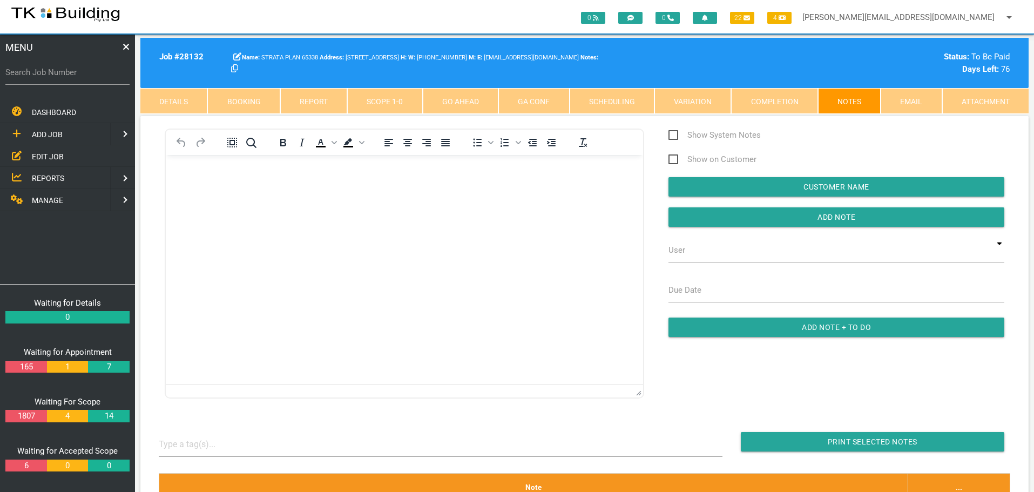
click at [49, 152] on span "EDIT JOB" at bounding box center [48, 156] width 32 height 9
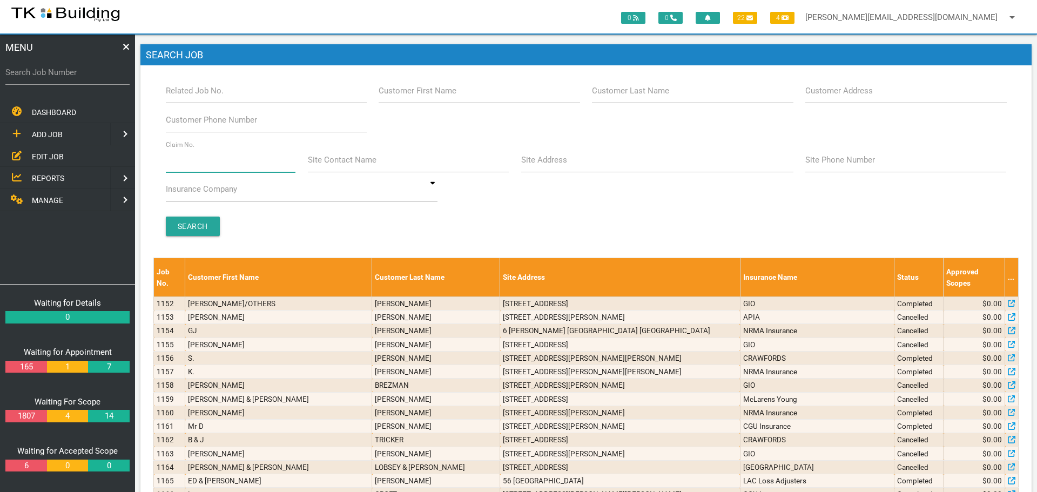
click at [184, 169] on input "Claim No." at bounding box center [231, 159] width 130 height 25
type input "36508"
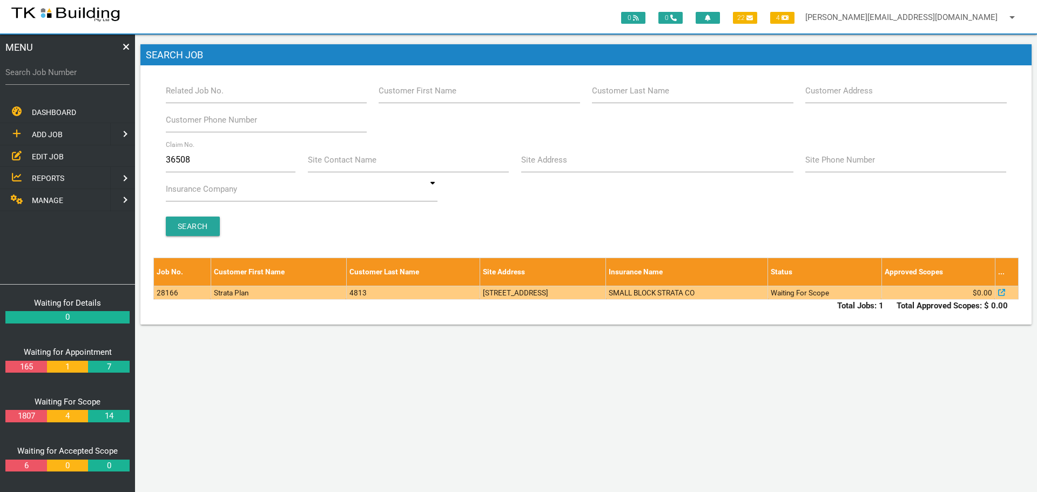
click at [576, 295] on td "[STREET_ADDRESS]" at bounding box center [543, 292] width 126 height 13
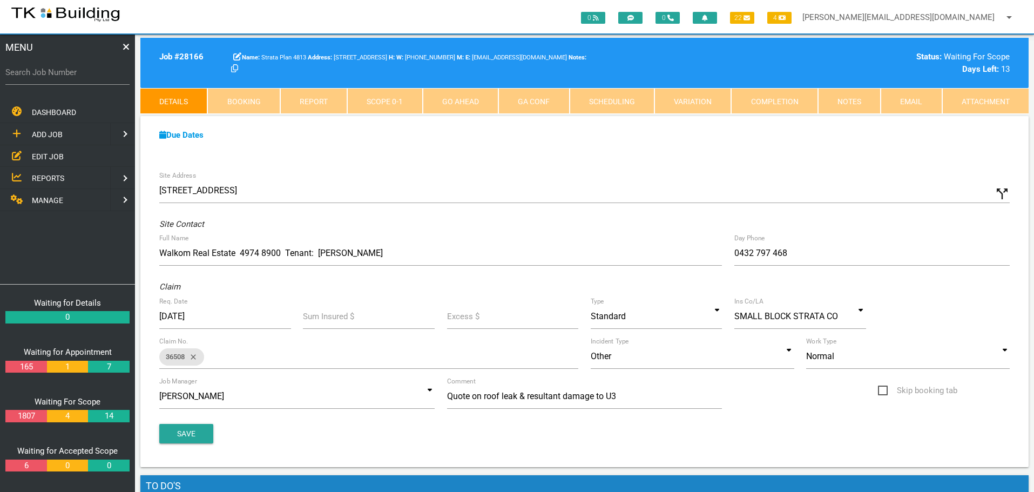
drag, startPoint x: 262, startPoint y: 92, endPoint x: 262, endPoint y: 106, distance: 14.0
click at [262, 92] on link "Booking" at bounding box center [243, 101] width 72 height 26
select select "8"
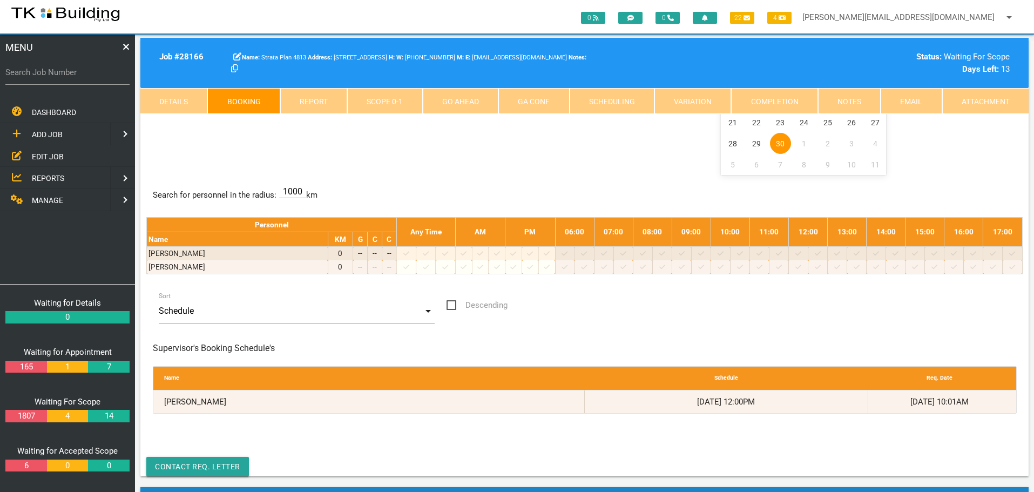
scroll to position [162, 0]
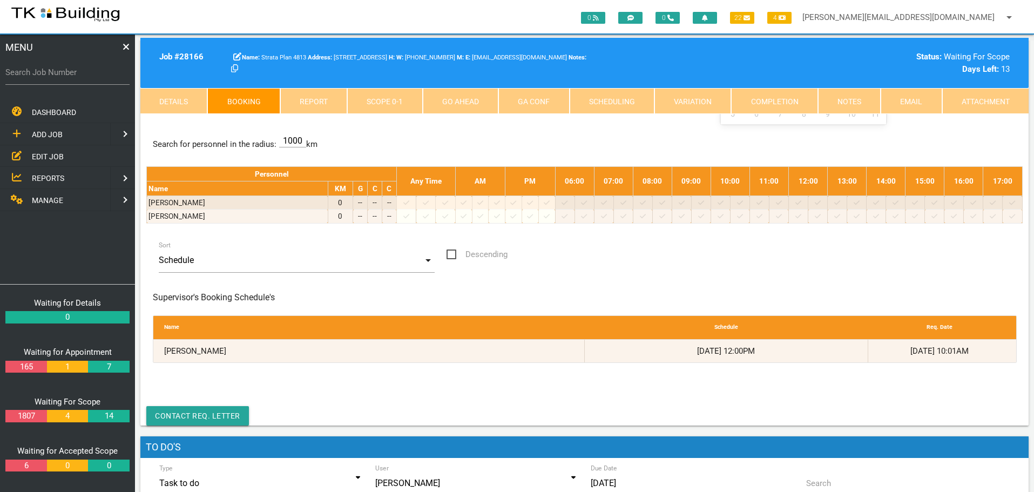
click at [47, 157] on span "EDIT JOB" at bounding box center [48, 156] width 32 height 9
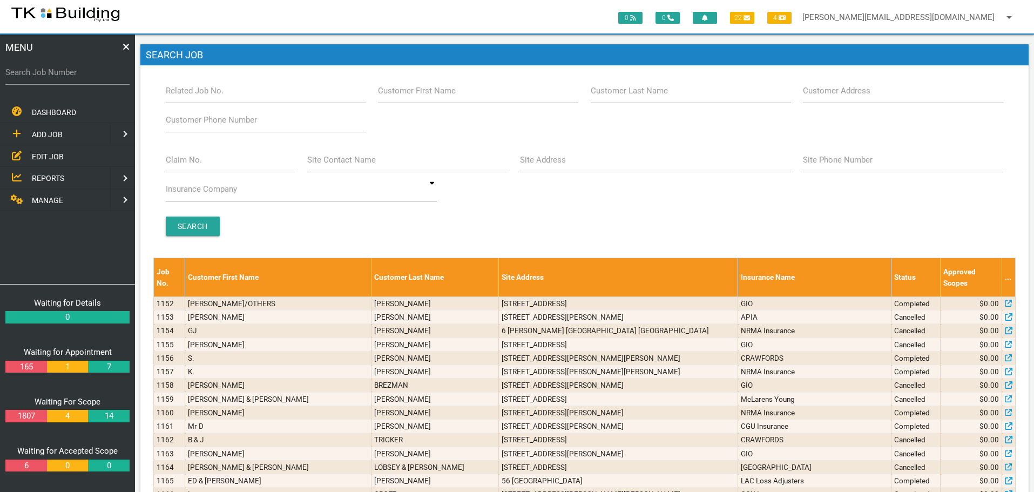
click at [199, 163] on label "Claim No." at bounding box center [184, 160] width 36 height 12
click at [199, 163] on input "Claim No." at bounding box center [231, 159] width 130 height 25
type input "070504"
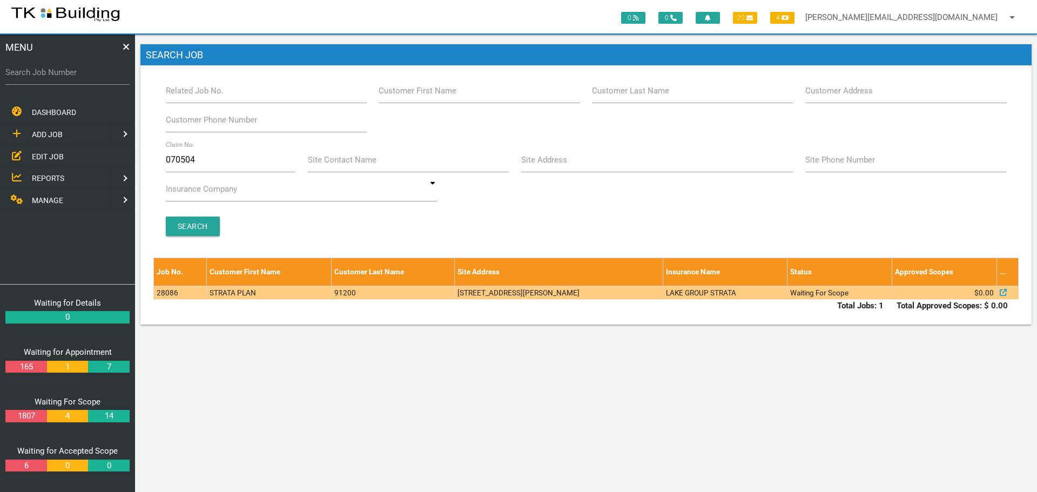
click at [534, 292] on td "[STREET_ADDRESS][PERSON_NAME]" at bounding box center [559, 292] width 208 height 13
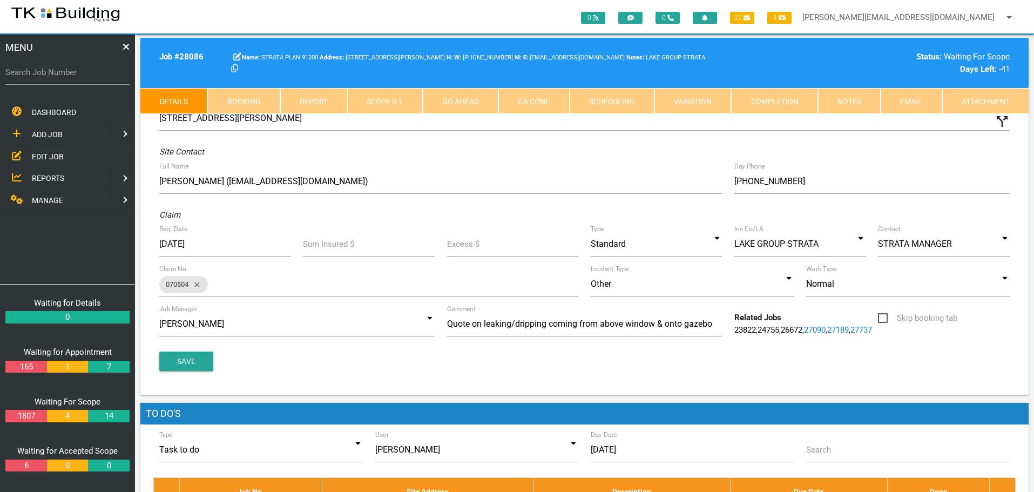
click at [245, 96] on link "Booking" at bounding box center [243, 101] width 72 height 26
select select "8"
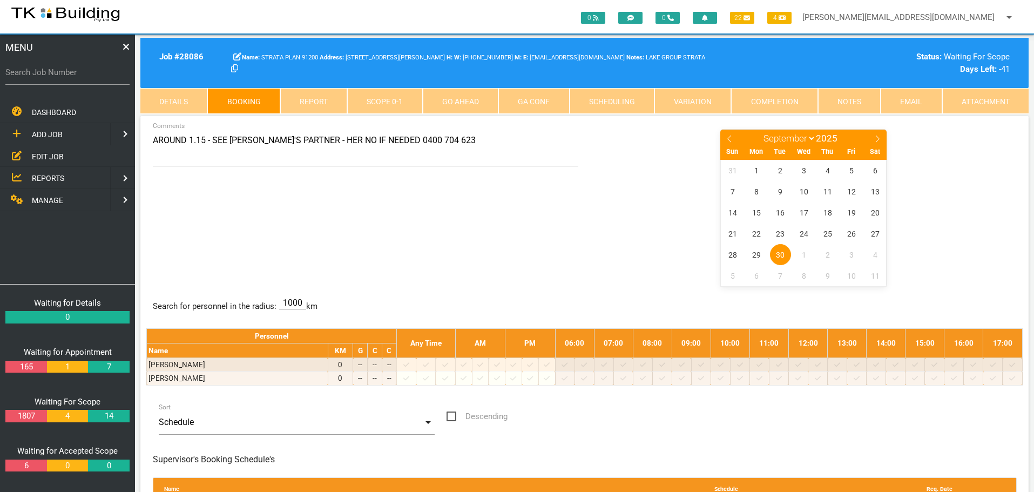
click at [852, 100] on link "Notes" at bounding box center [849, 101] width 63 height 26
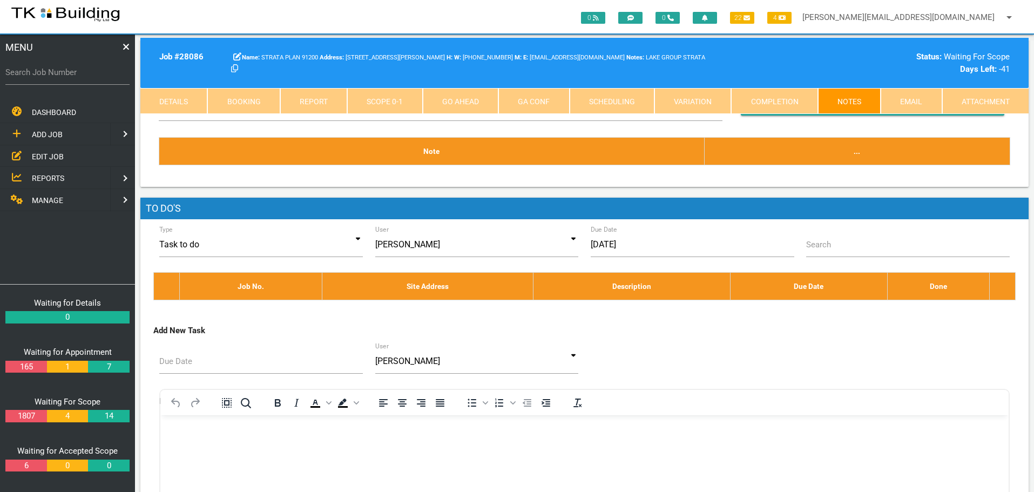
scroll to position [162, 0]
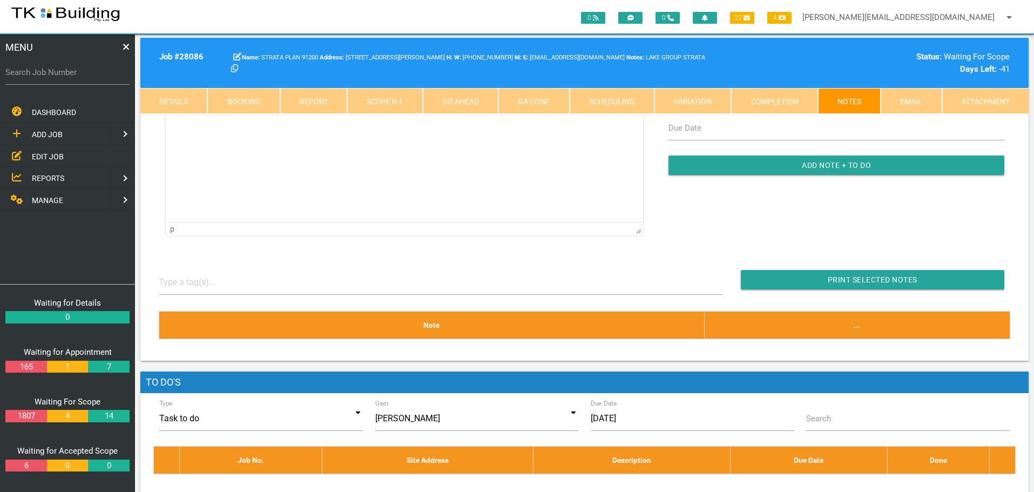
click at [251, 99] on link "Booking" at bounding box center [243, 101] width 72 height 26
select select "8"
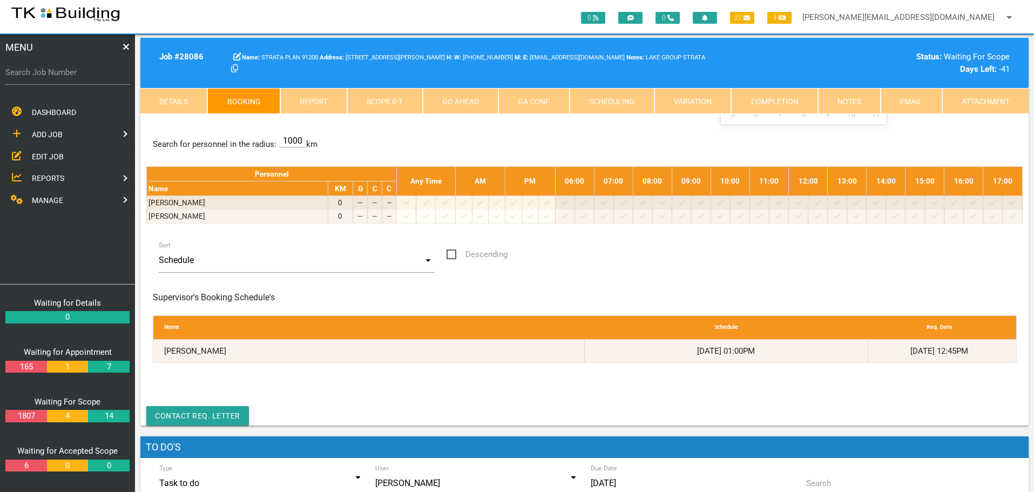
click at [161, 103] on link "Details" at bounding box center [173, 101] width 67 height 26
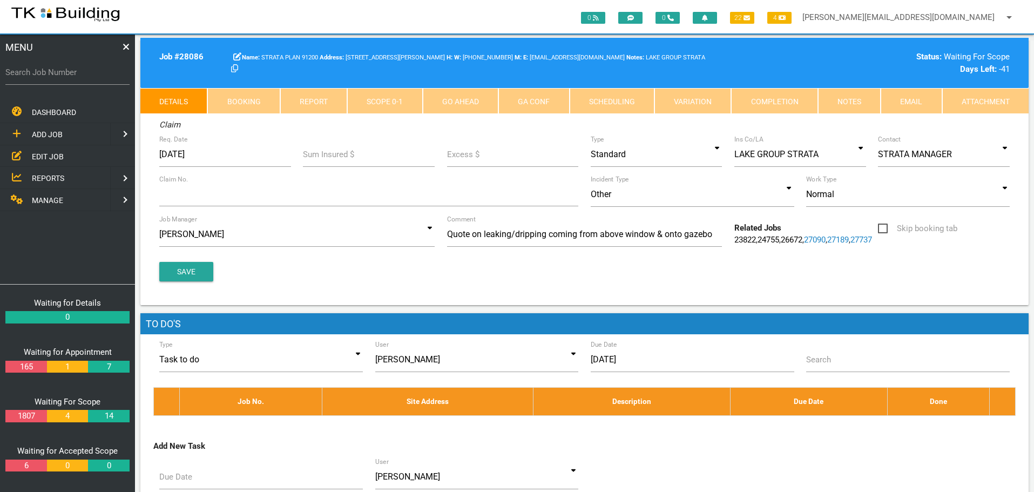
scroll to position [0, 0]
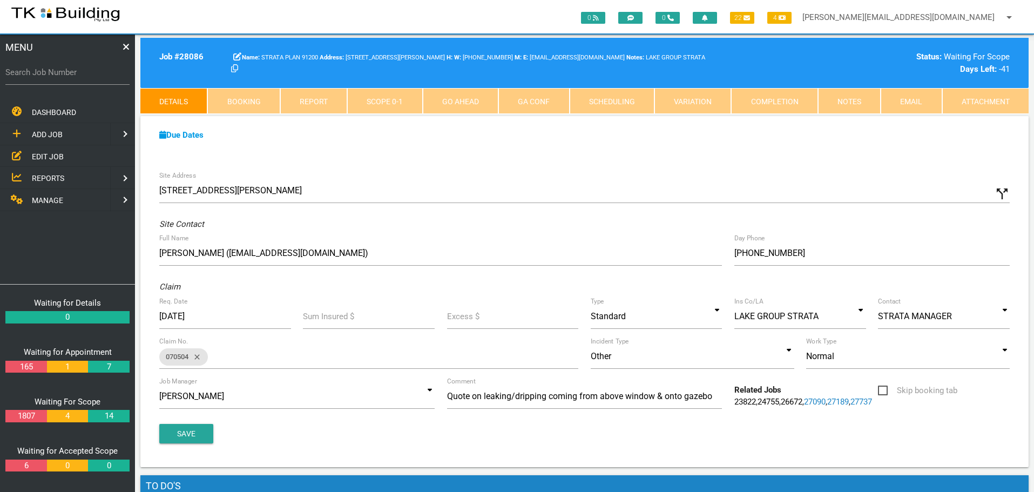
click at [264, 99] on link "Booking" at bounding box center [243, 101] width 72 height 26
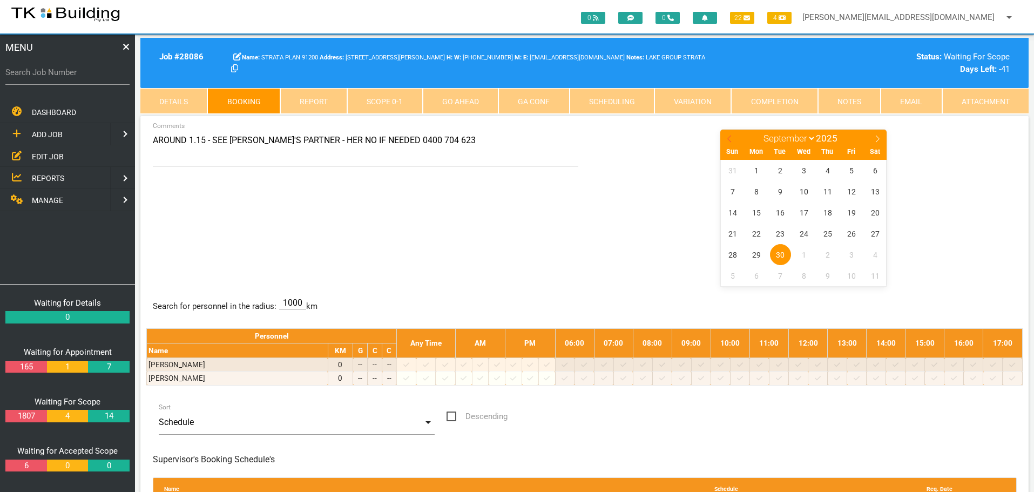
click at [726, 137] on icon at bounding box center [730, 139] width 8 height 8
select select "7"
click at [781, 213] on span "12" at bounding box center [780, 212] width 21 height 21
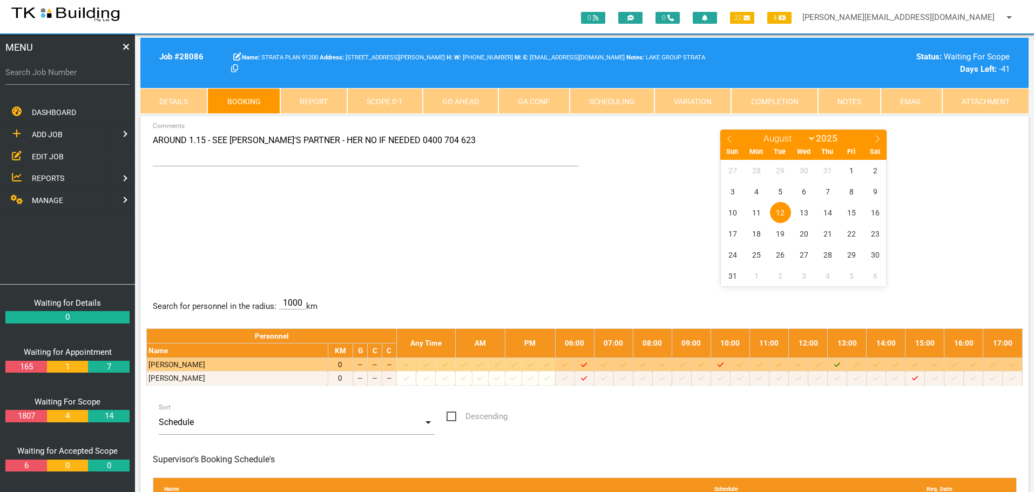
click at [840, 364] on icon "Job: 28086 Scope: First Scope Suburb: Warners Bay Customer: STRATA PLAN 91200" at bounding box center [837, 364] width 6 height 7
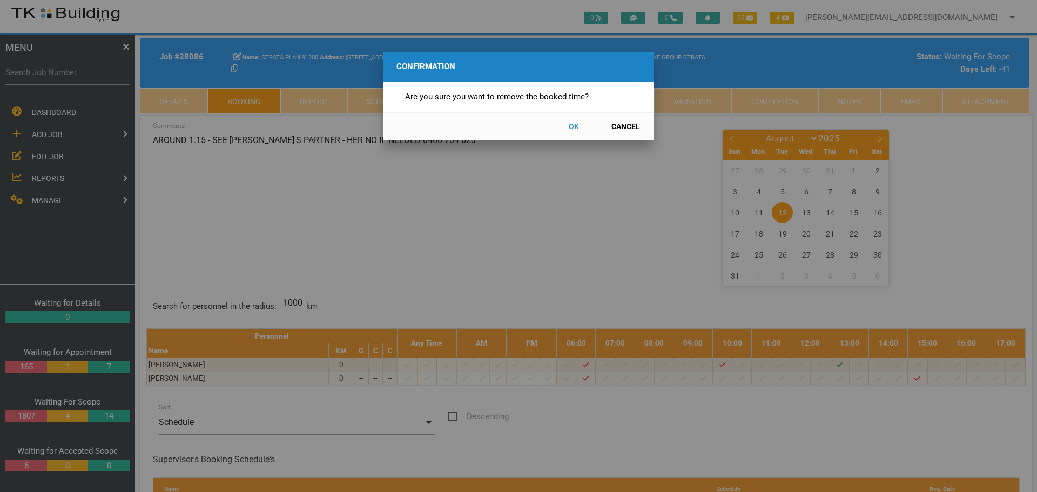
click at [573, 124] on button "OK" at bounding box center [574, 126] width 48 height 19
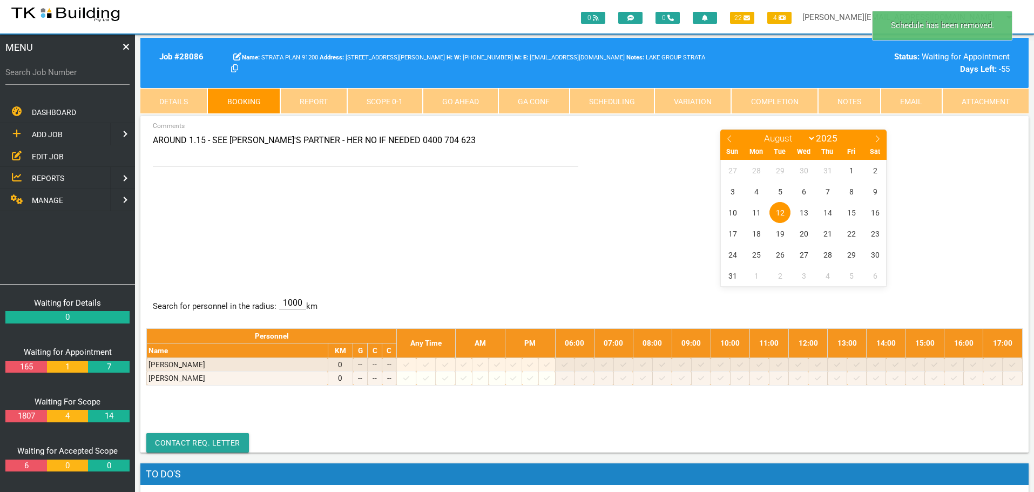
scroll to position [35, 0]
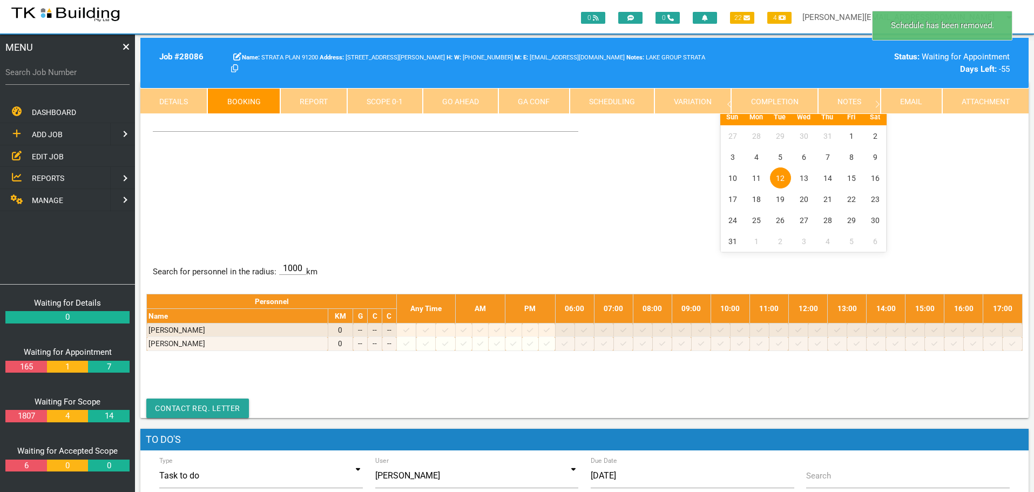
click at [775, 171] on span "12" at bounding box center [780, 177] width 21 height 21
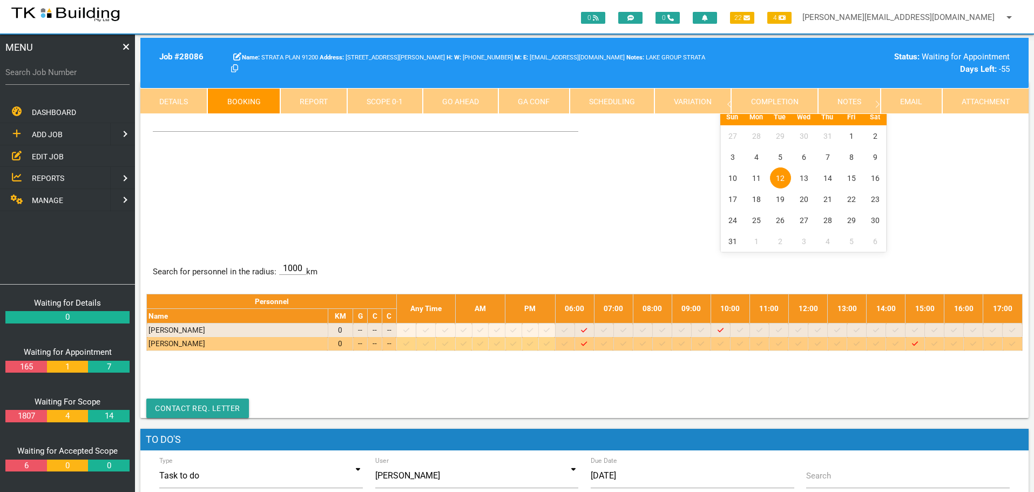
click at [840, 342] on icon at bounding box center [837, 343] width 6 height 7
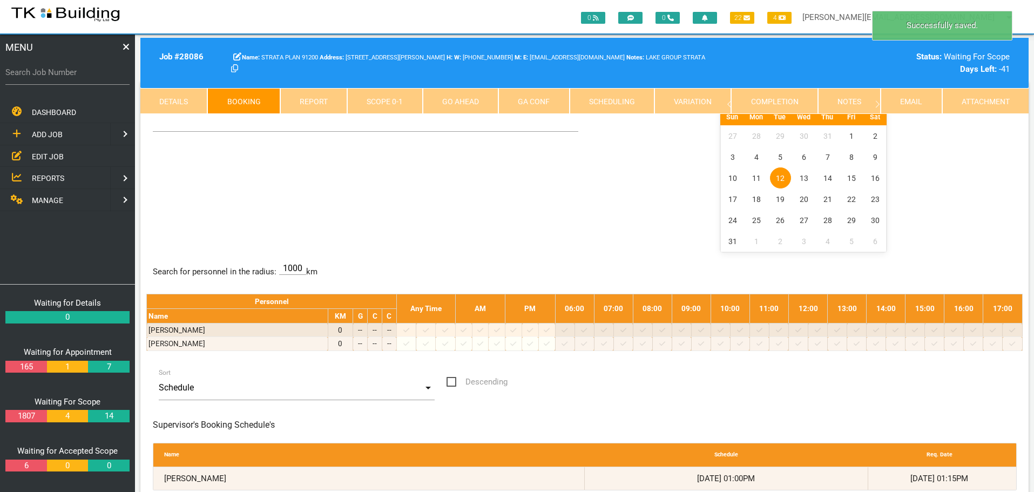
click at [774, 173] on span "12" at bounding box center [780, 177] width 21 height 21
click at [41, 153] on span "EDIT JOB" at bounding box center [48, 156] width 32 height 9
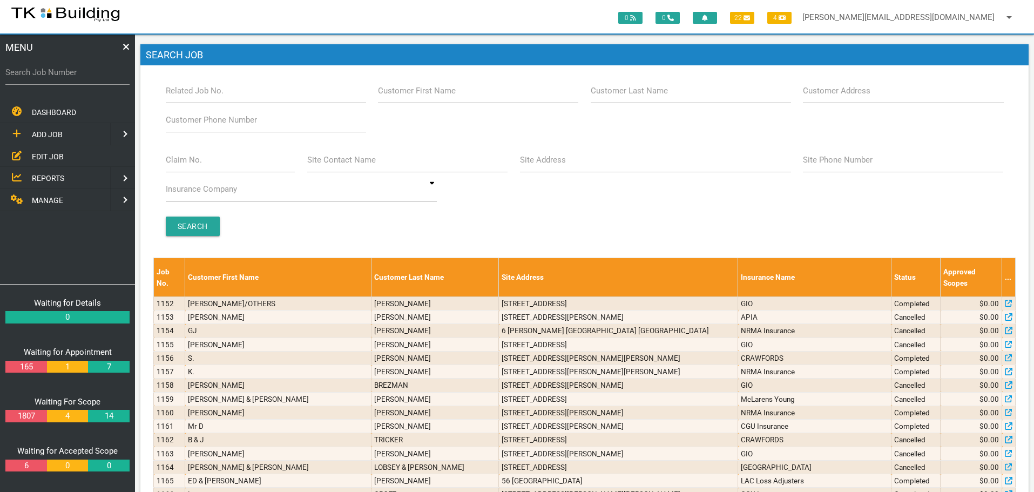
click at [186, 165] on label "Claim No." at bounding box center [184, 160] width 36 height 12
click at [186, 165] on input "Claim No." at bounding box center [231, 159] width 130 height 25
type input "494966"
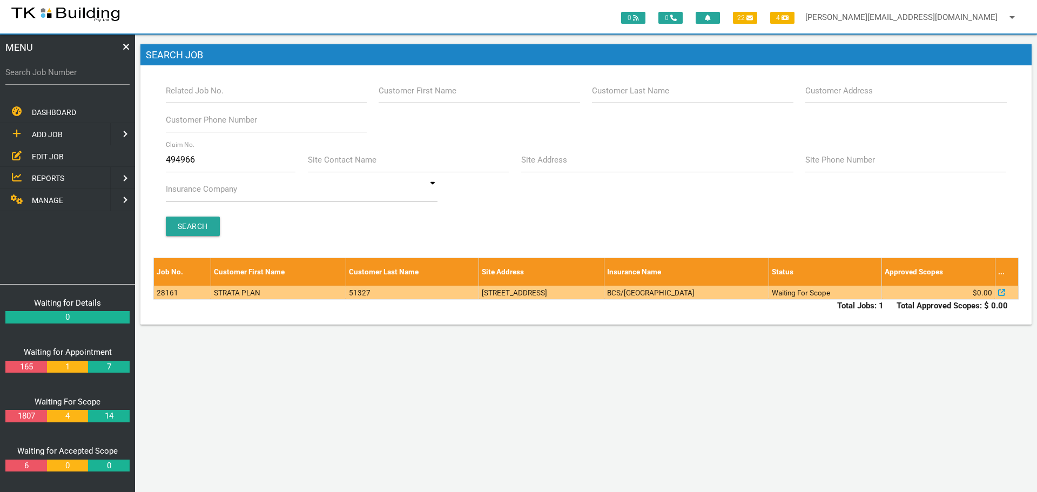
click at [479, 293] on td "[STREET_ADDRESS]" at bounding box center [541, 292] width 125 height 13
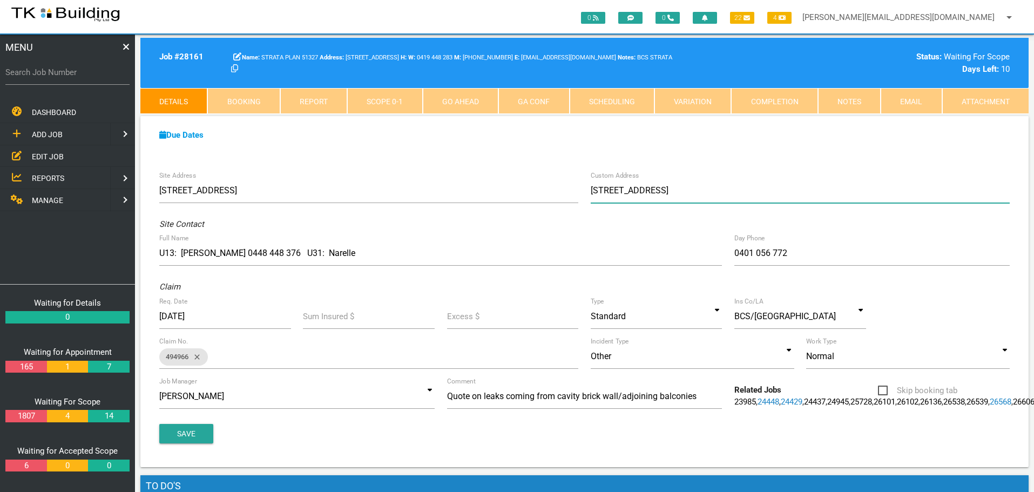
click at [620, 191] on input "[STREET_ADDRESS]" at bounding box center [800, 190] width 419 height 25
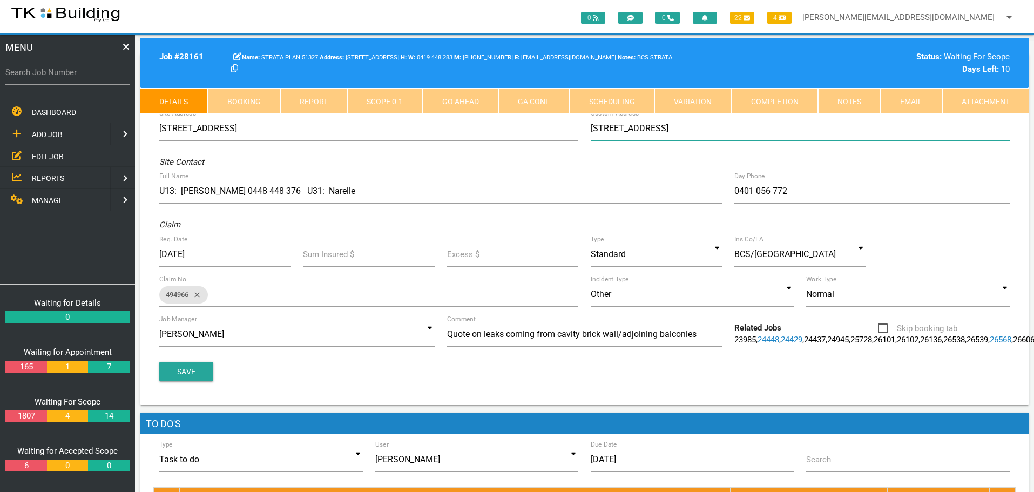
scroll to position [162, 0]
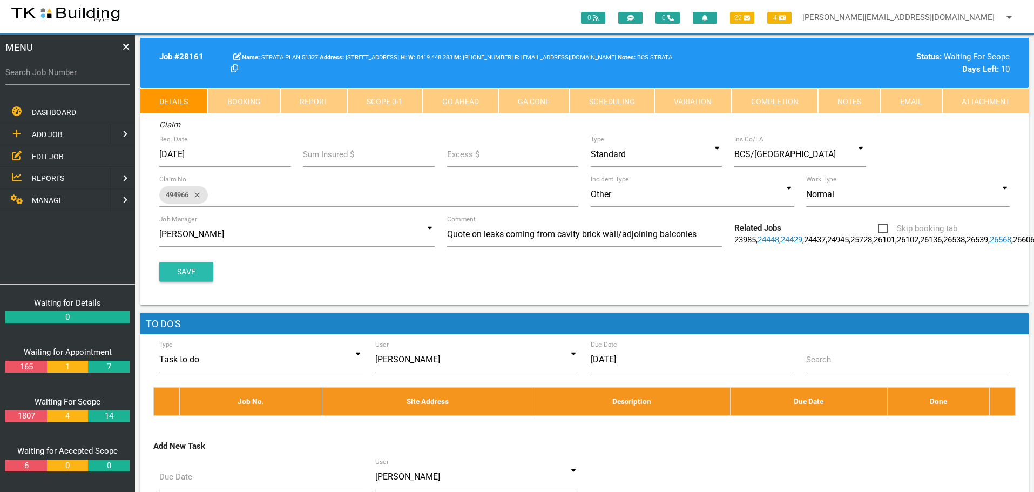
type input "[STREET_ADDRESS]"
click at [193, 281] on button "Save" at bounding box center [186, 271] width 54 height 19
click at [45, 157] on span "EDIT JOB" at bounding box center [48, 156] width 32 height 9
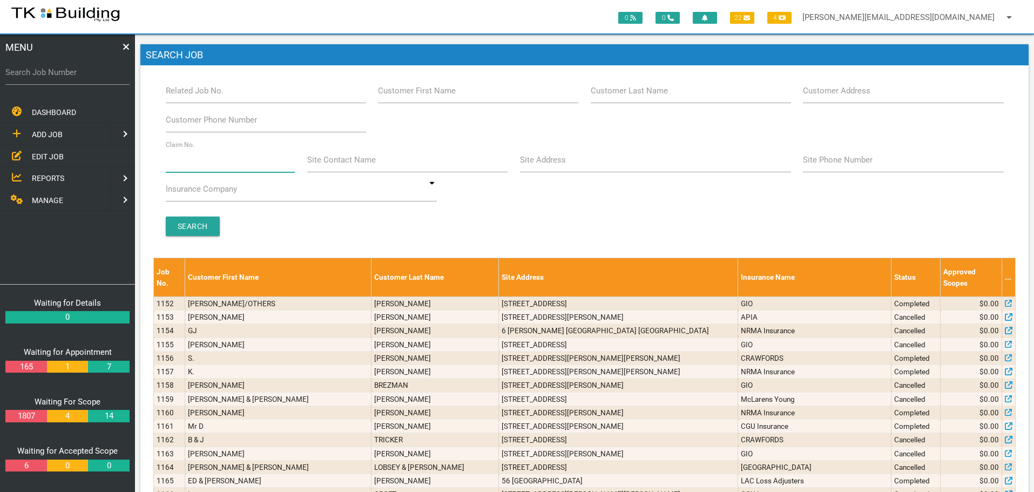
click at [224, 165] on input "Claim No." at bounding box center [231, 159] width 130 height 25
type input "485926"
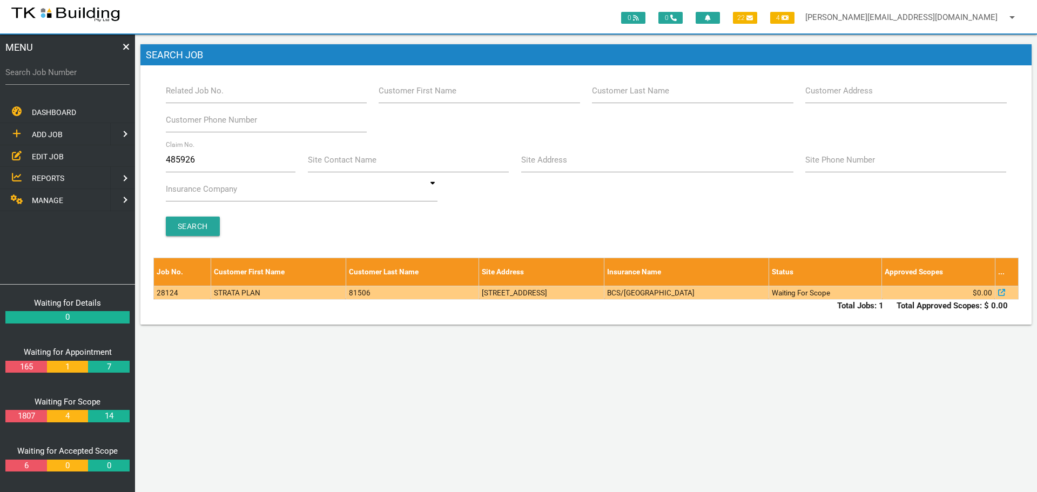
click at [392, 294] on td "81506" at bounding box center [412, 292] width 133 height 13
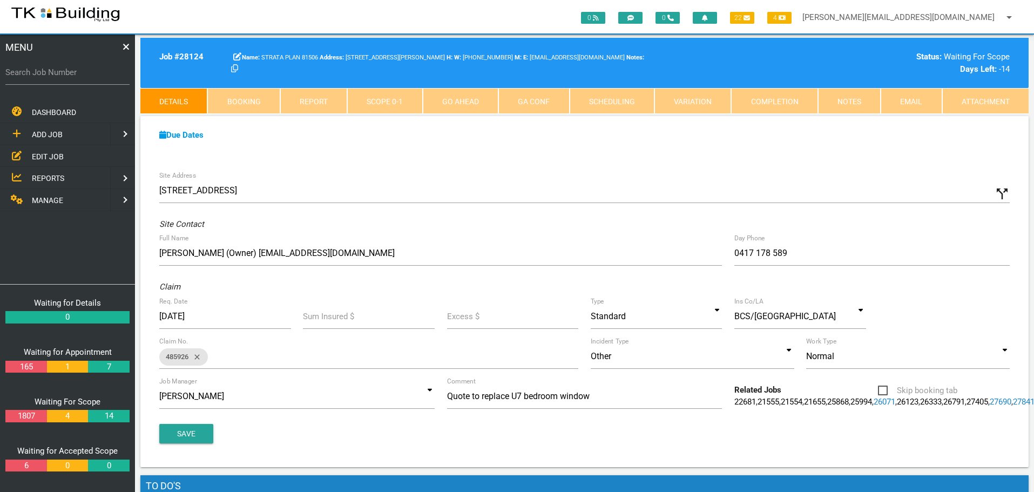
click at [258, 99] on link "Booking" at bounding box center [243, 101] width 72 height 26
select select "8"
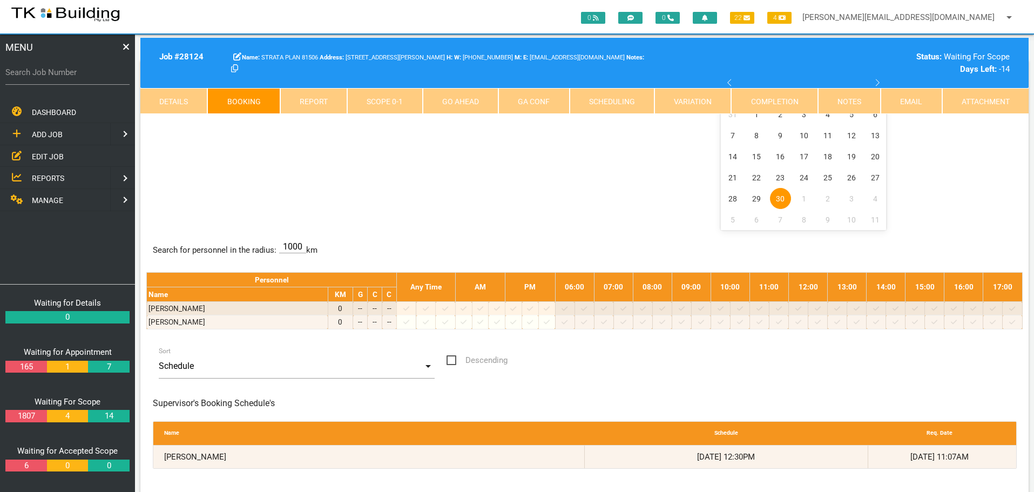
scroll to position [162, 0]
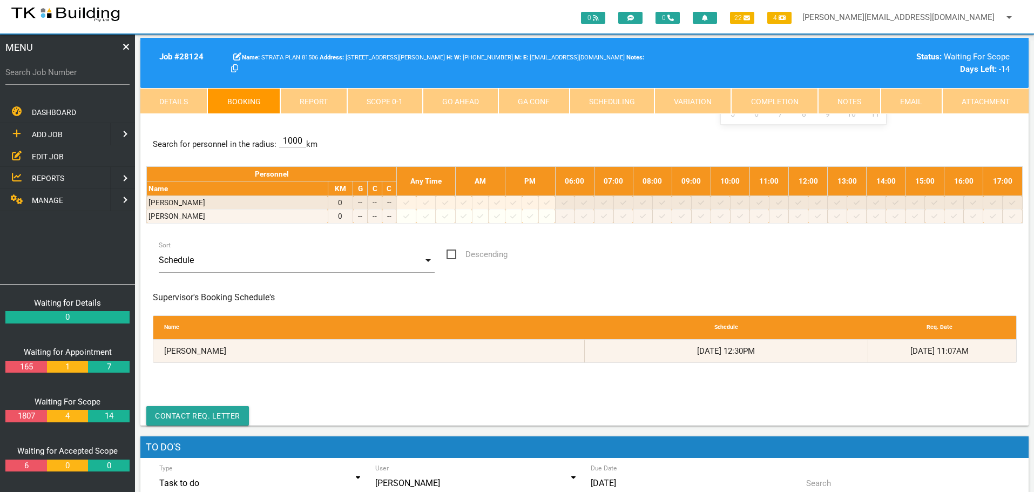
click at [46, 155] on span "EDIT JOB" at bounding box center [48, 156] width 32 height 9
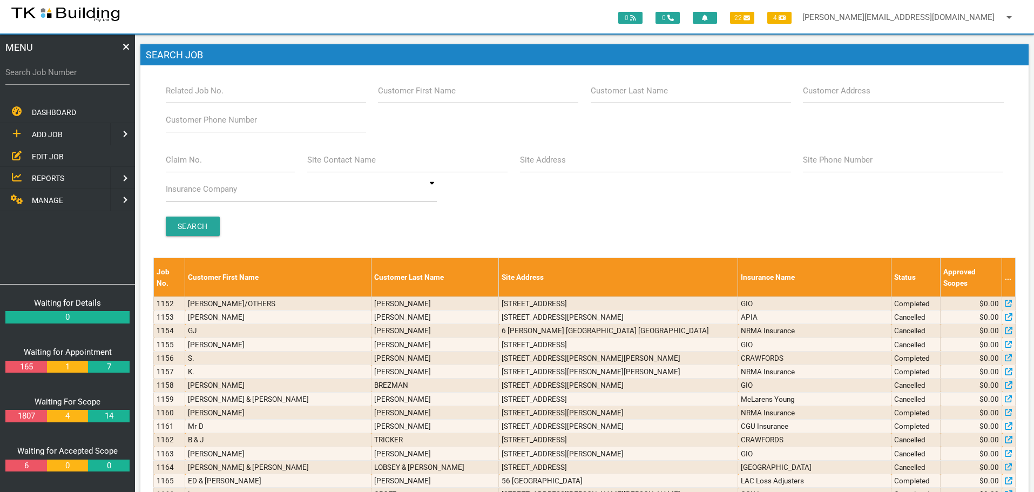
click at [644, 95] on label "Customer Last Name" at bounding box center [629, 91] width 77 height 12
click at [644, 95] on input "Customer Last Name" at bounding box center [691, 90] width 200 height 25
type input "575813"
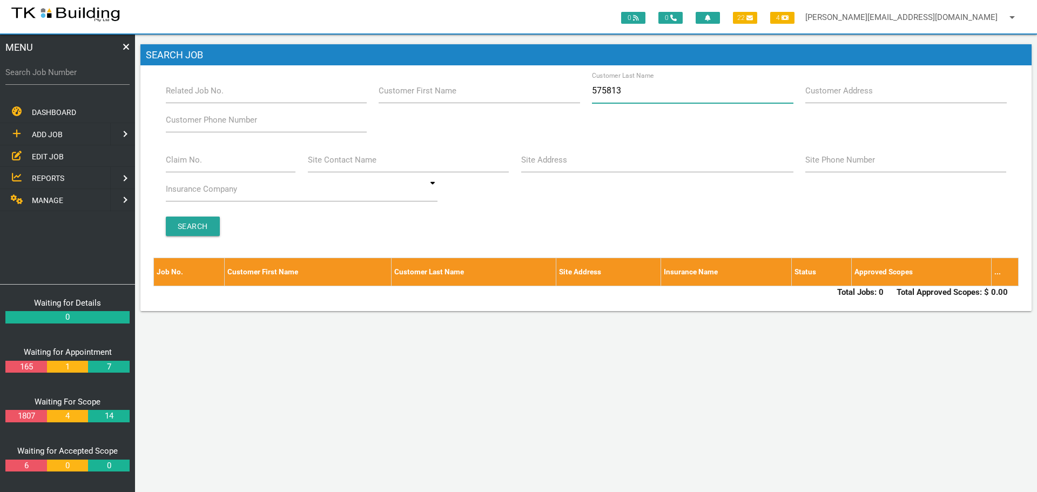
click at [634, 98] on input "575813" at bounding box center [692, 90] width 201 height 25
type input "5"
type input "12887"
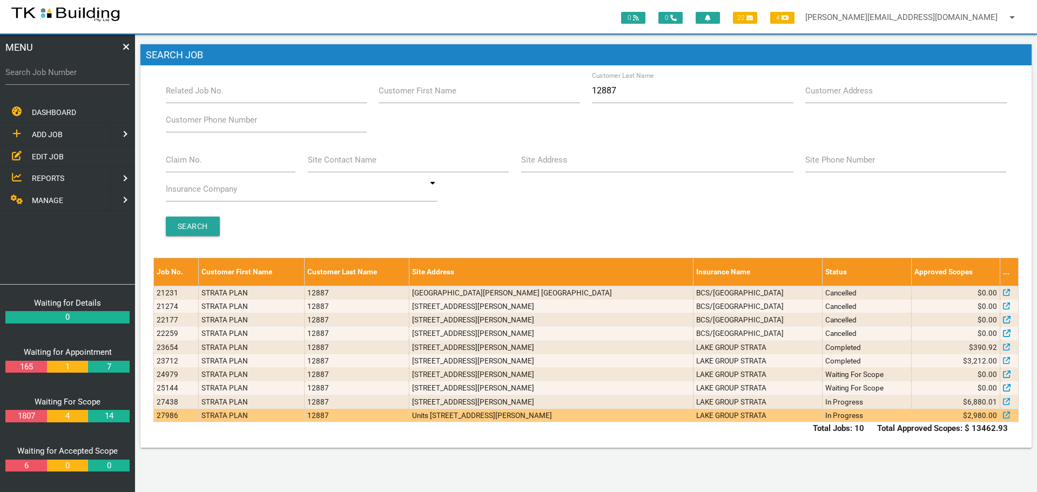
click at [822, 416] on td "In Progress" at bounding box center [866, 414] width 89 height 13
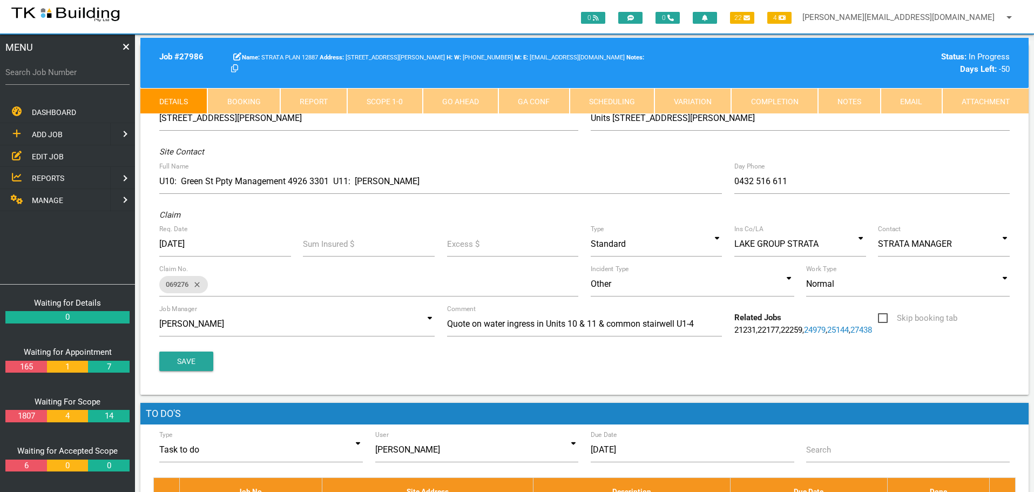
click at [849, 96] on link "Notes" at bounding box center [849, 101] width 63 height 26
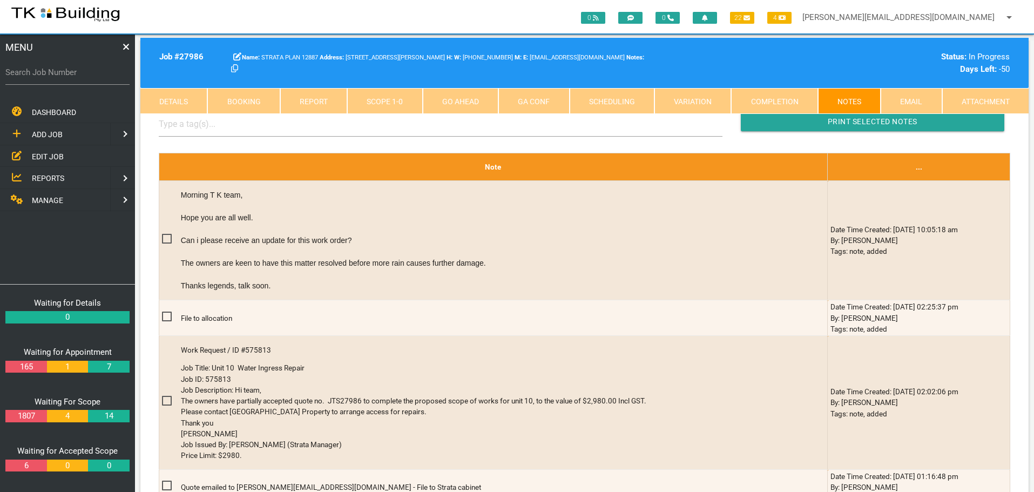
scroll to position [324, 0]
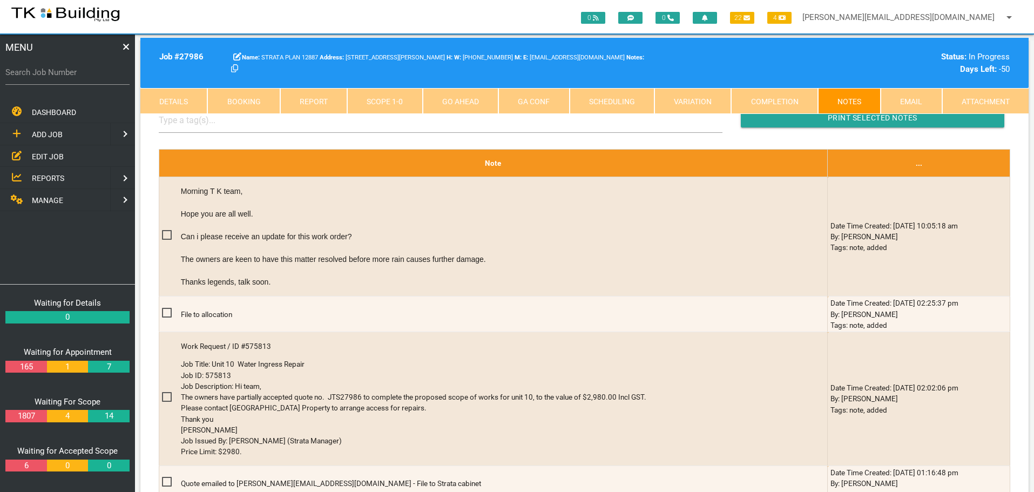
click at [55, 176] on span "REPORTS" at bounding box center [48, 178] width 32 height 9
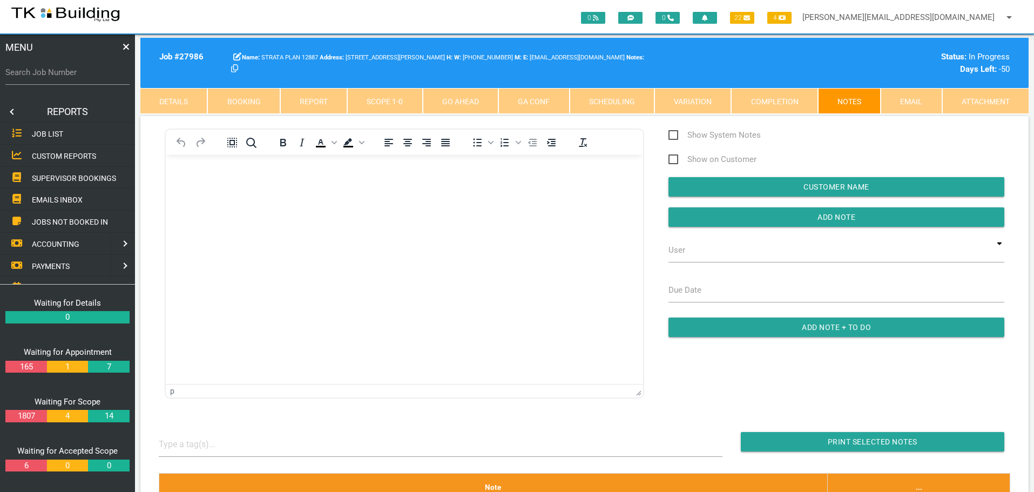
click at [55, 176] on span "SUPERVISOR BOOKINGS" at bounding box center [74, 177] width 84 height 9
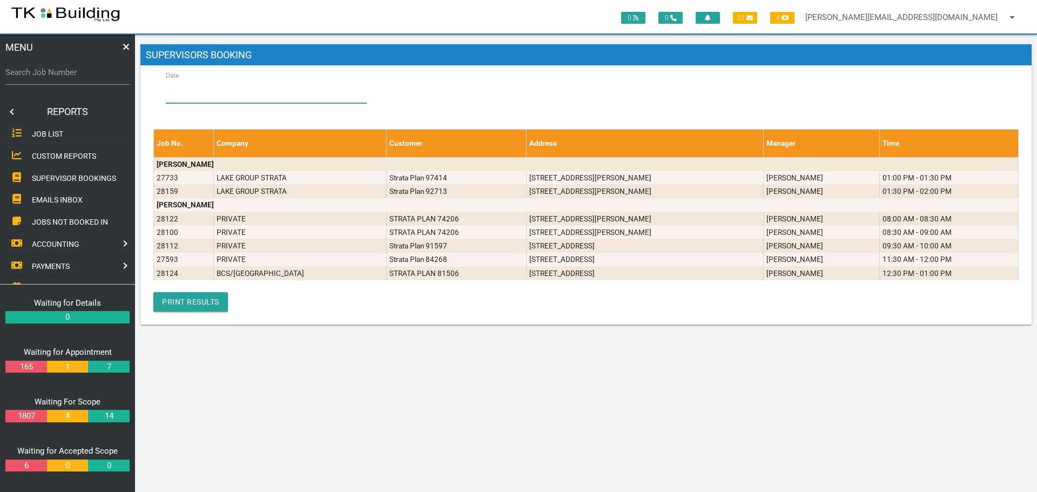
click at [218, 85] on input "Date" at bounding box center [266, 90] width 201 height 25
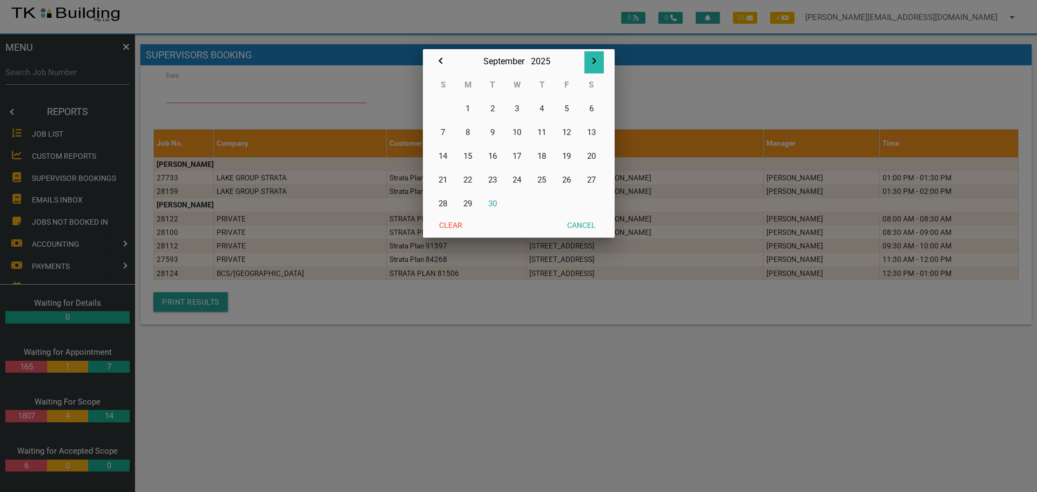
click at [595, 61] on icon "button" at bounding box center [594, 61] width 4 height 6
click at [516, 108] on button "1" at bounding box center [517, 109] width 25 height 24
type input "01/10/2025"
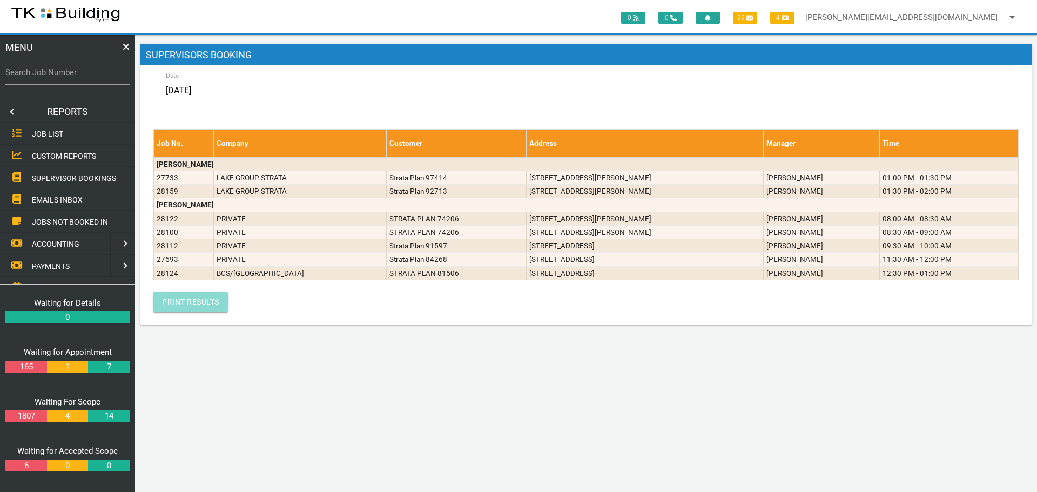
click at [189, 301] on link "Print Results" at bounding box center [190, 301] width 75 height 19
click at [11, 111] on link at bounding box center [11, 112] width 22 height 22
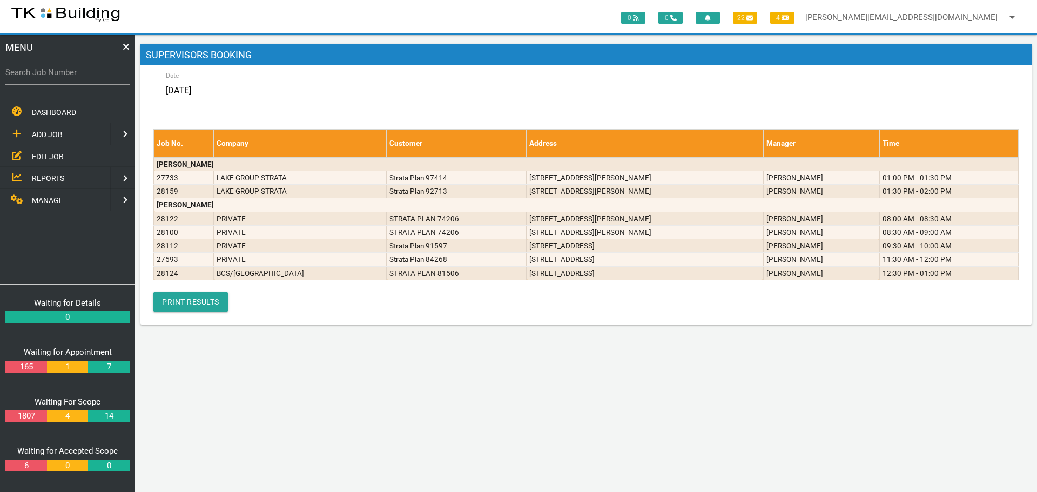
click at [33, 154] on span "EDIT JOB" at bounding box center [48, 156] width 32 height 9
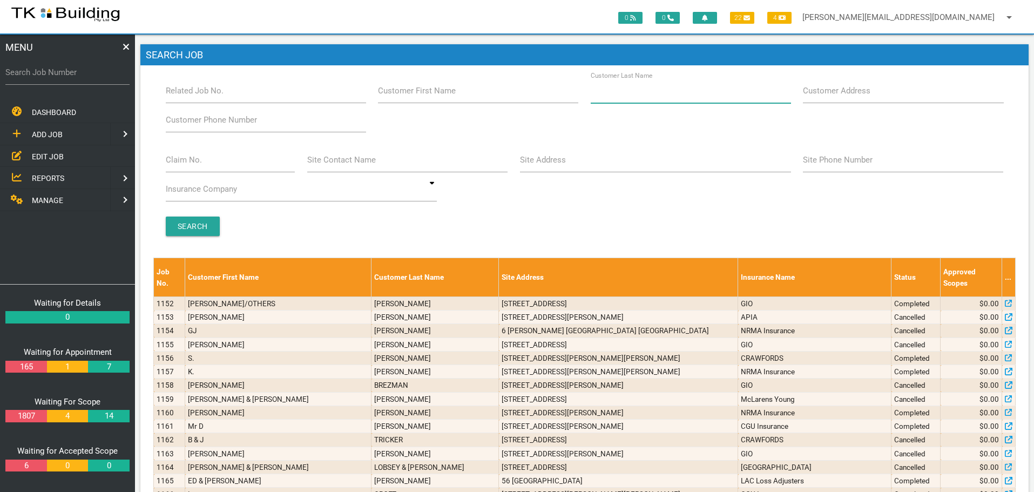
click at [629, 99] on input "Customer Last Name" at bounding box center [691, 90] width 200 height 25
type input "65338"
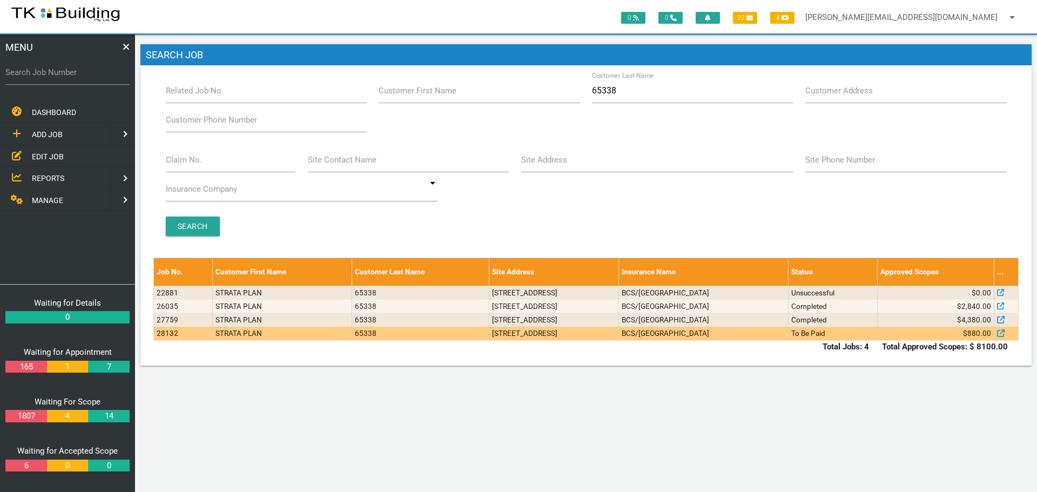
click at [510, 337] on td "3/113 RIdge St, Merewether NSW 2291" at bounding box center [554, 333] width 130 height 13
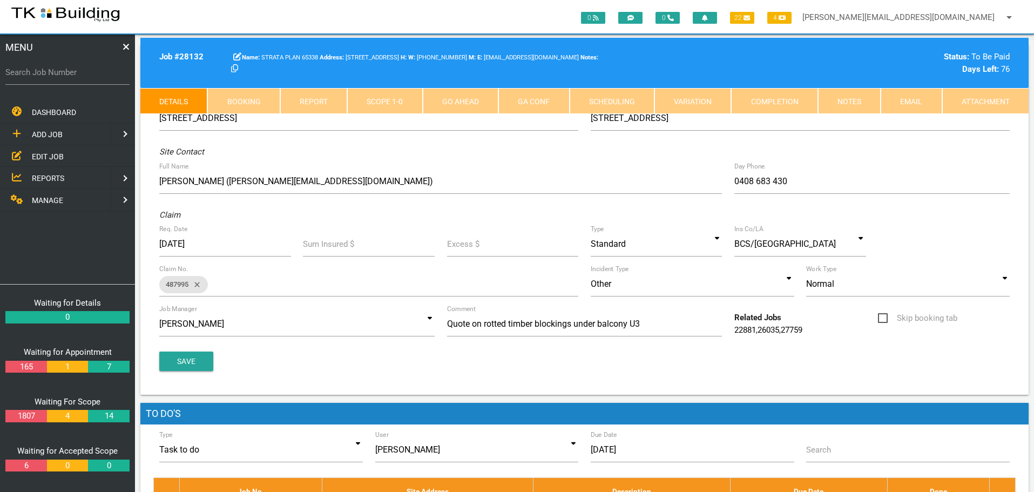
click at [866, 99] on link "Notes" at bounding box center [849, 101] width 63 height 26
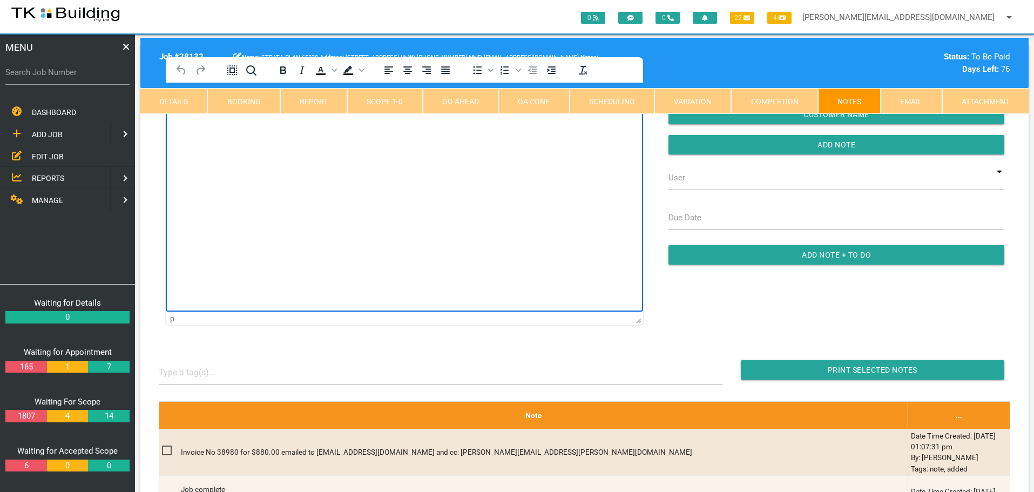
click at [212, 132] on html at bounding box center [404, 107] width 477 height 49
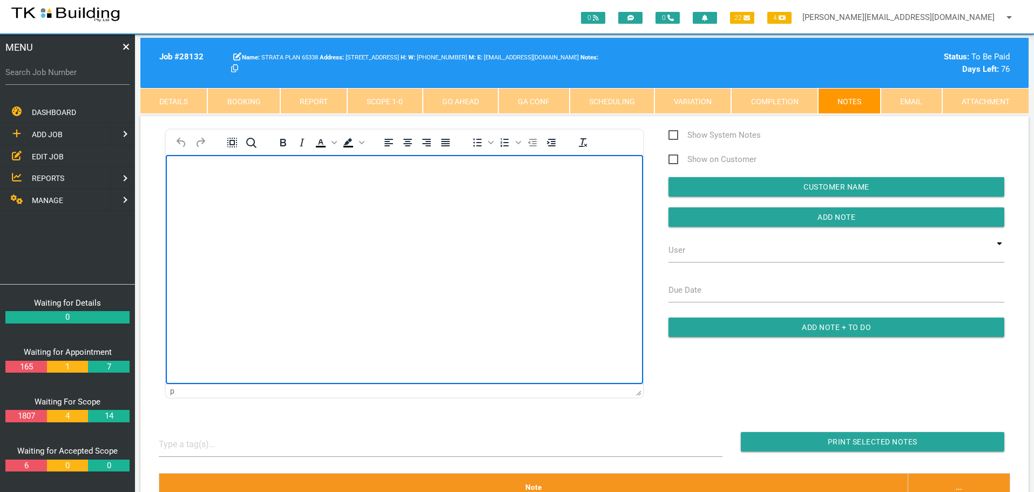
click at [181, 173] on p "Rich Text Area. Press ALT-0 for help." at bounding box center [404, 172] width 450 height 9
paste body "Rich Text Area. Press ALT-0 for help."
click at [562, 172] on p "Your invoice number 00038980 for 880.00 has been received and allocated to 6533…" at bounding box center [404, 173] width 450 height 10
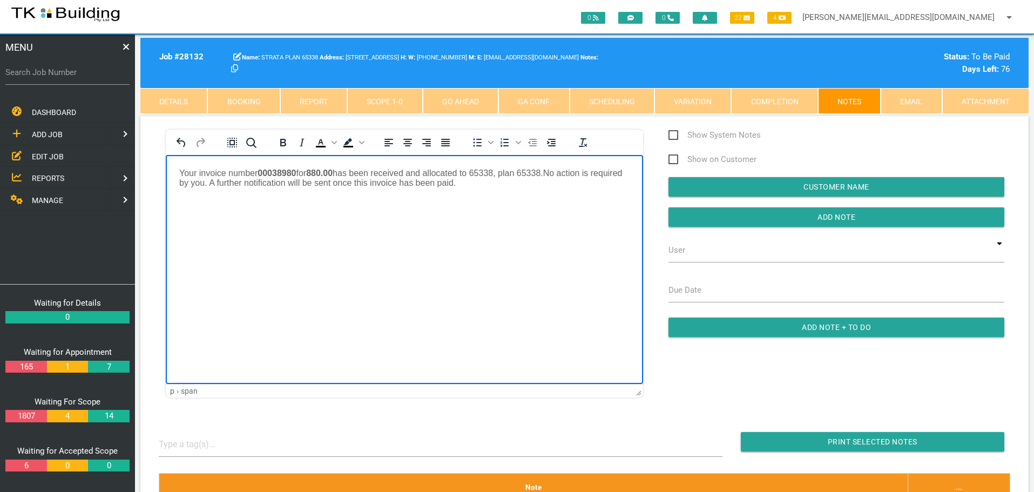
click at [497, 182] on p "Your invoice number 00038980 for 880.00 has been received and allocated to 6533…" at bounding box center [404, 177] width 450 height 19
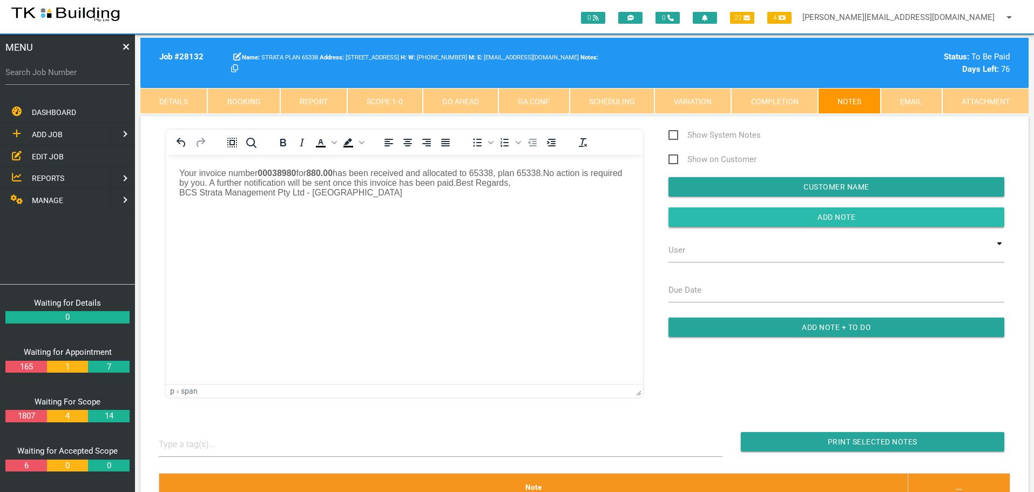
click at [699, 217] on input "button" at bounding box center [837, 216] width 336 height 19
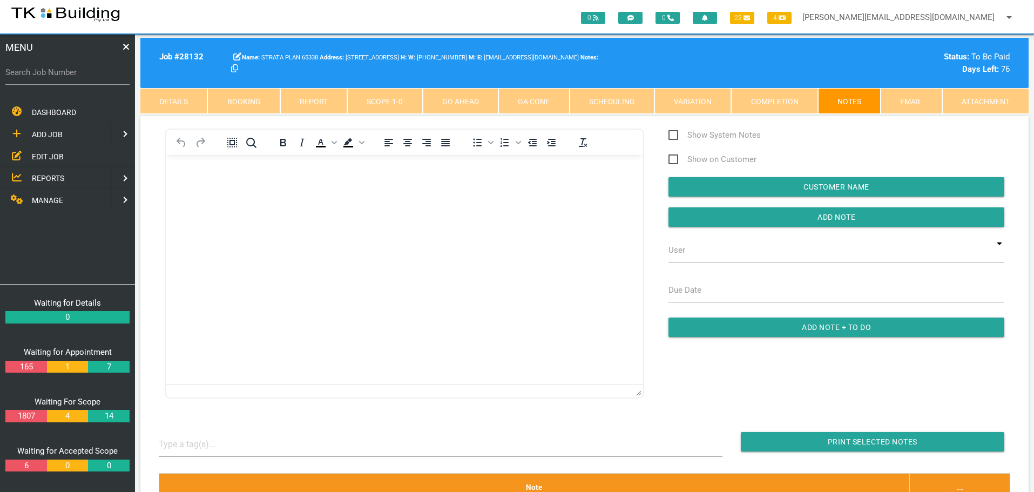
click at [49, 157] on span "EDIT JOB" at bounding box center [48, 156] width 32 height 9
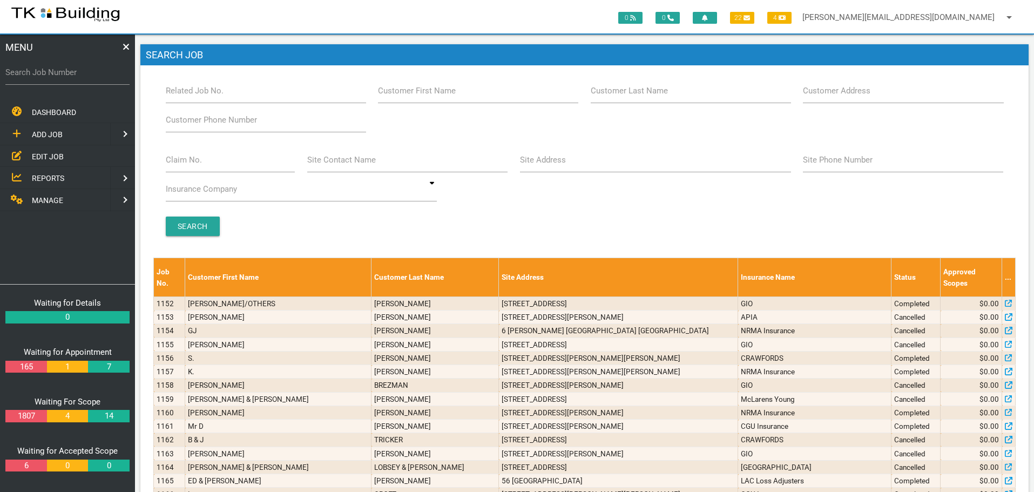
click at [194, 160] on label "Claim No." at bounding box center [184, 160] width 36 height 12
click at [194, 160] on input "Claim No." at bounding box center [231, 159] width 130 height 25
type input "068242"
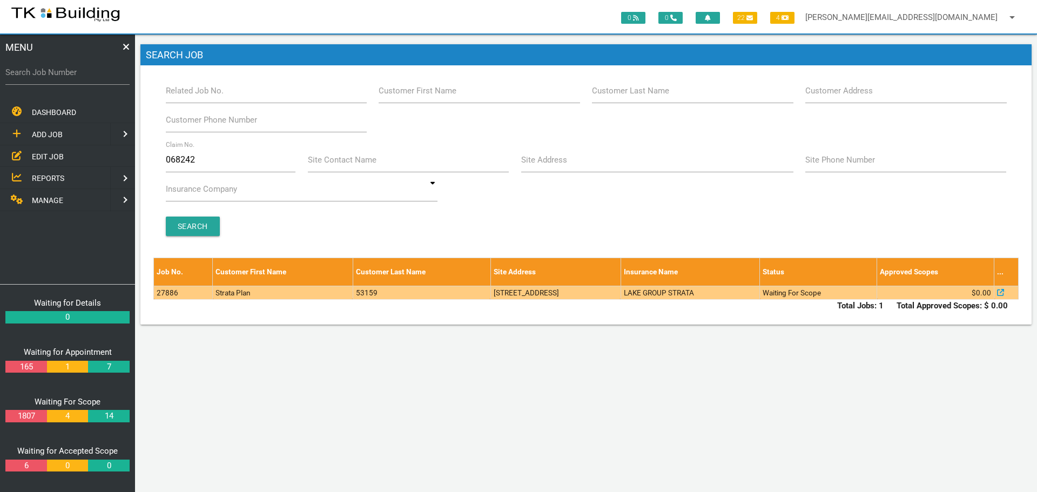
click at [438, 289] on td "53159" at bounding box center [422, 292] width 138 height 13
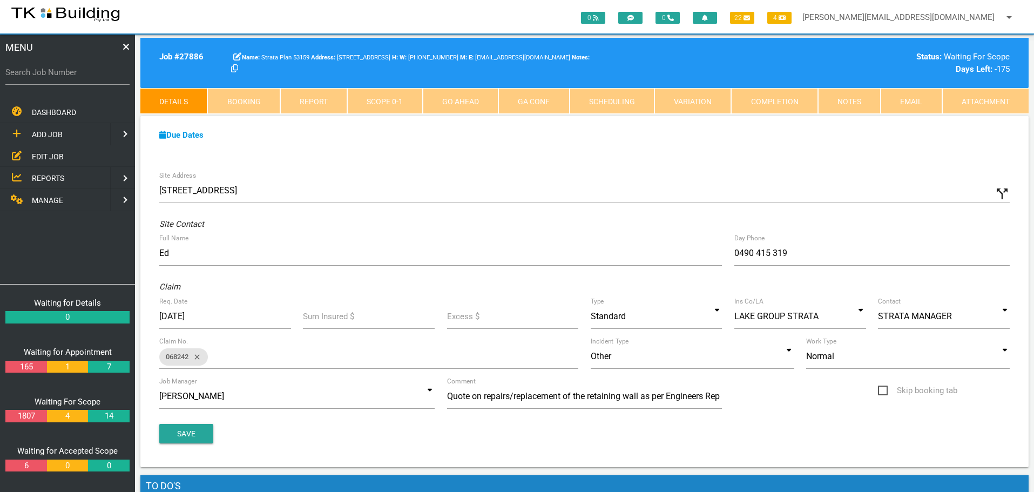
click at [846, 98] on link "Notes" at bounding box center [849, 101] width 63 height 26
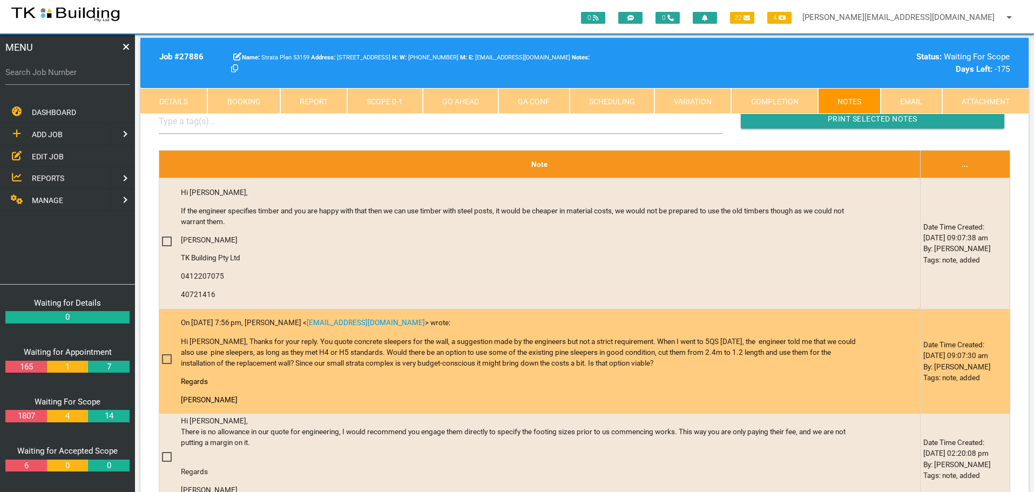
scroll to position [324, 0]
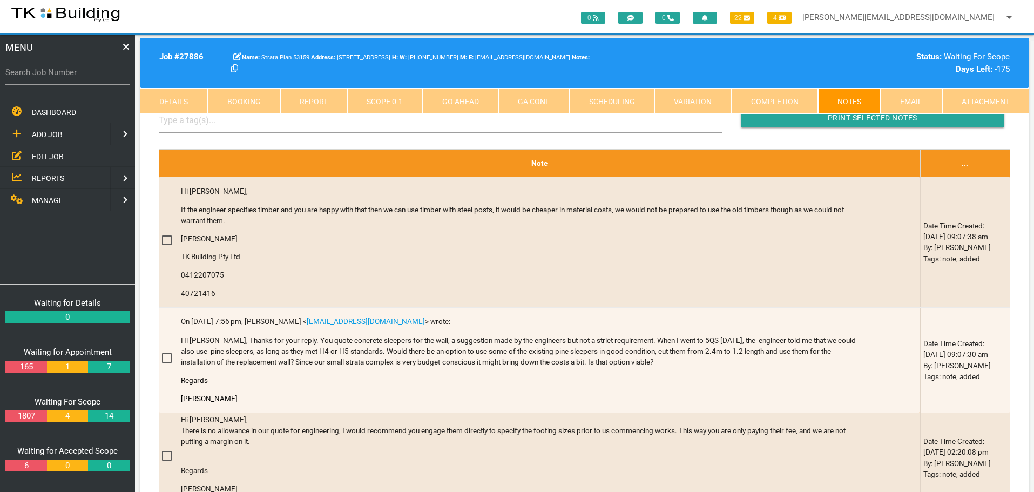
click at [44, 153] on span "EDIT JOB" at bounding box center [48, 156] width 32 height 9
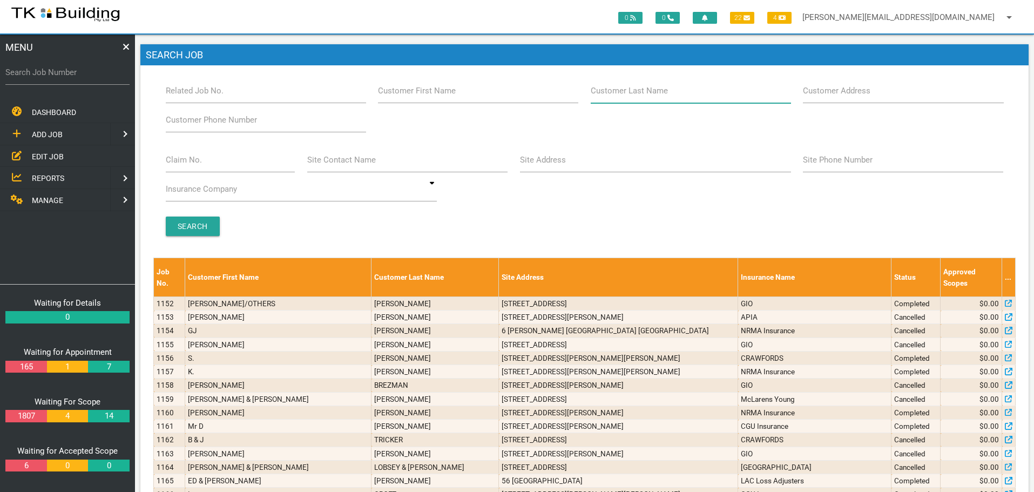
click at [710, 97] on input "Customer Last Name" at bounding box center [691, 90] width 200 height 25
type input "63274"
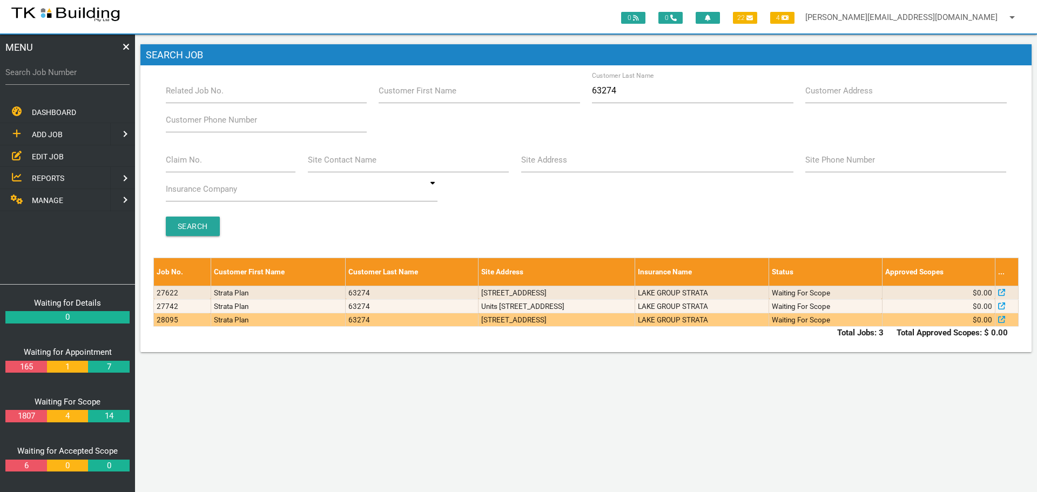
click at [635, 320] on td "18/8-14 Telford St, Newcastle East NSW 2300, Australia" at bounding box center [556, 319] width 157 height 13
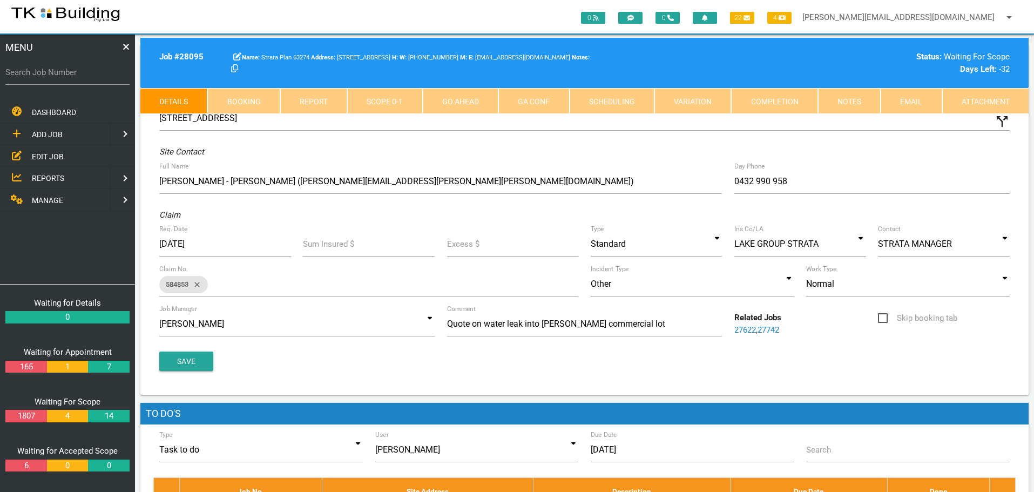
click at [848, 109] on link "Notes" at bounding box center [849, 101] width 63 height 26
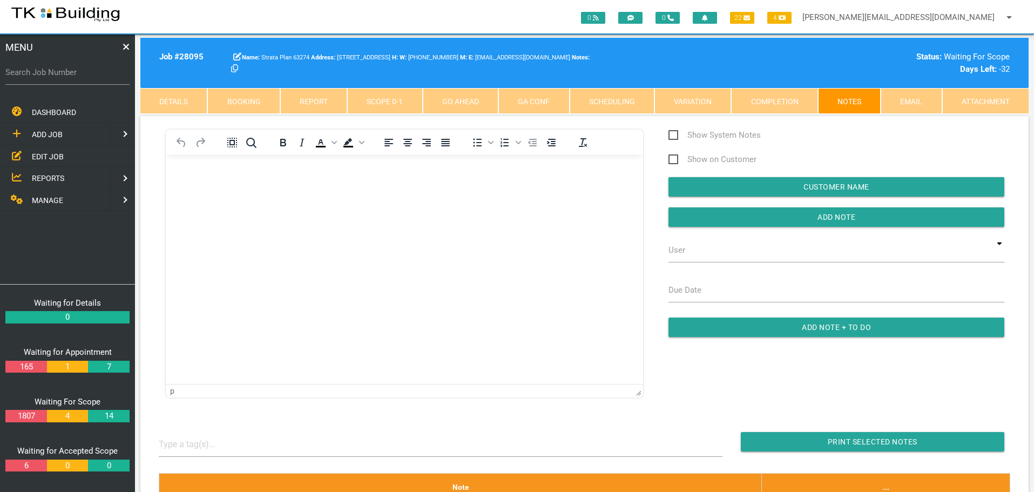
click at [44, 154] on span "EDIT JOB" at bounding box center [48, 156] width 32 height 9
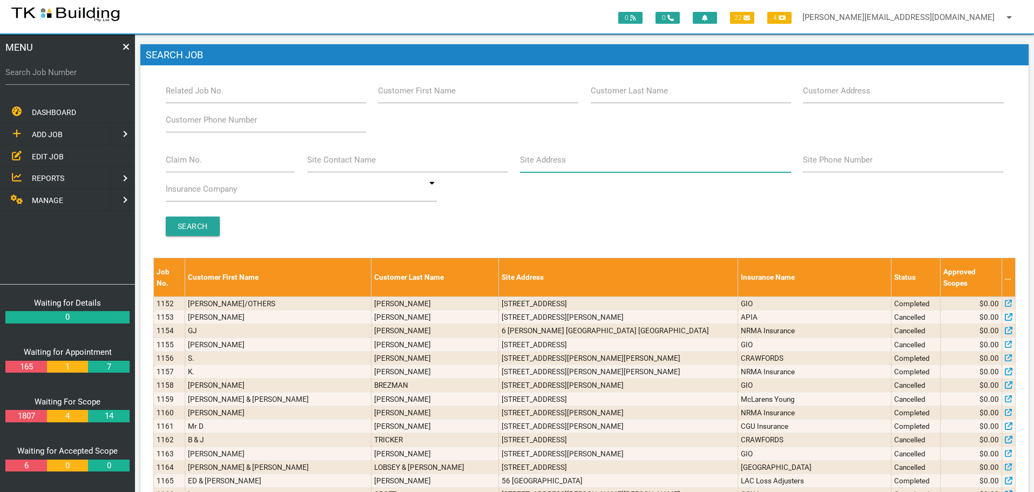
click at [586, 167] on input "Site Address" at bounding box center [655, 159] width 271 height 25
type input "18 Grayson"
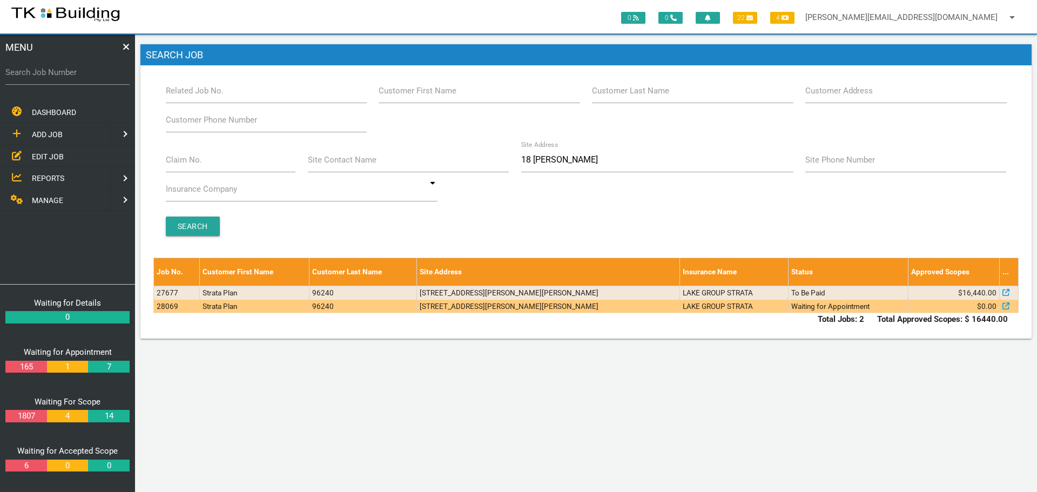
click at [569, 306] on td "3/18 Grayson Ave, Kotara NSW 2289, Australia" at bounding box center [547, 305] width 263 height 13
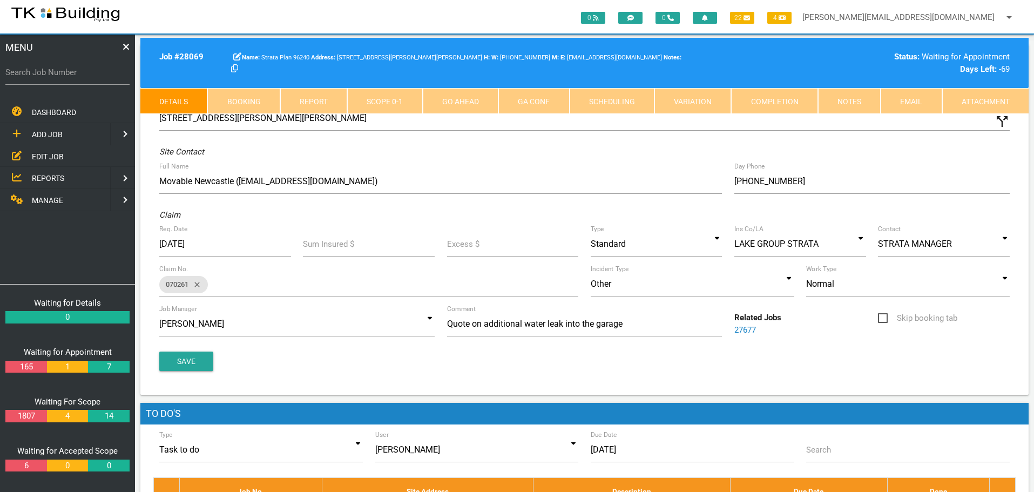
click at [843, 104] on link "Notes" at bounding box center [849, 101] width 63 height 26
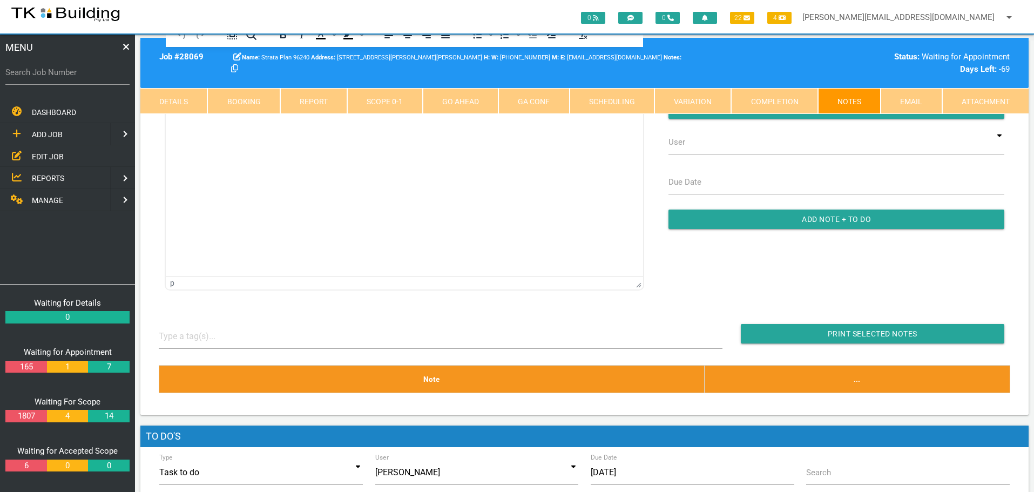
click at [166, 90] on link "Details" at bounding box center [173, 101] width 67 height 26
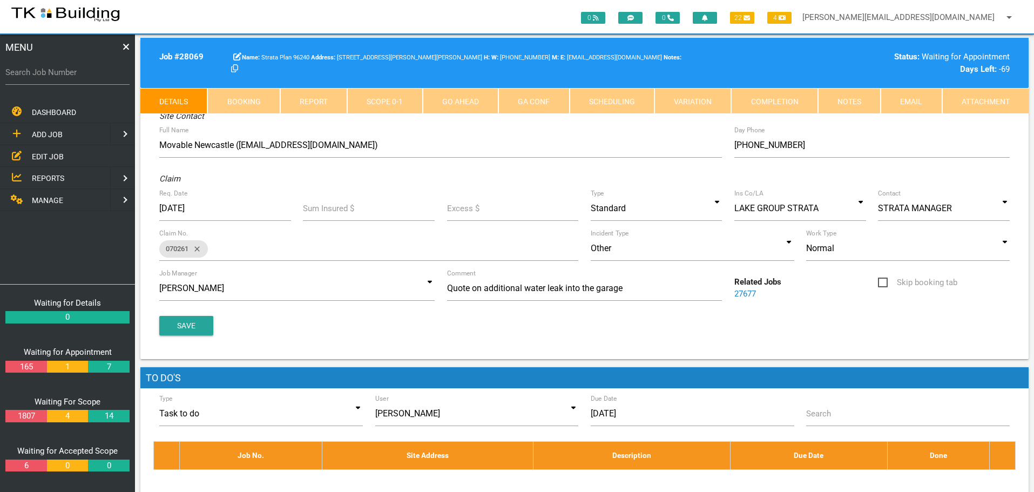
click at [750, 294] on link "27677" at bounding box center [745, 294] width 22 height 10
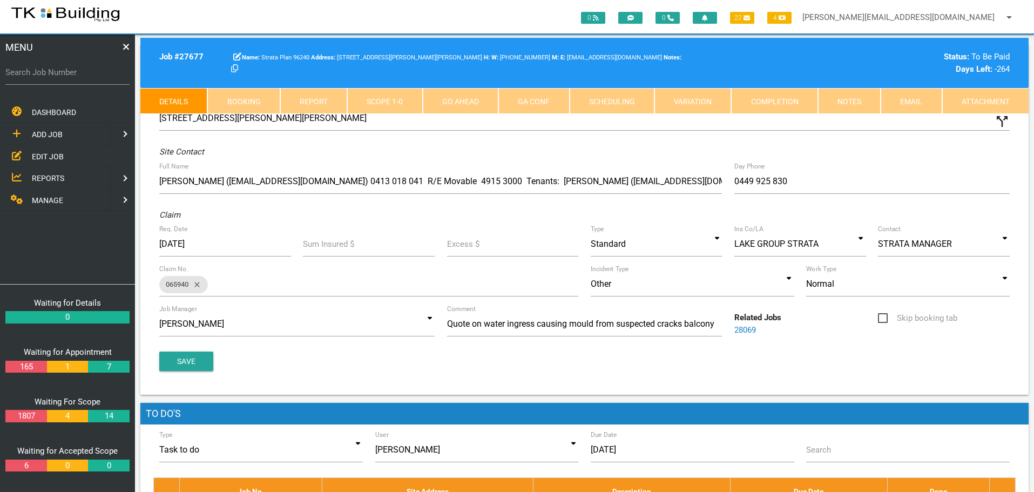
click at [851, 102] on link "Notes" at bounding box center [849, 101] width 63 height 26
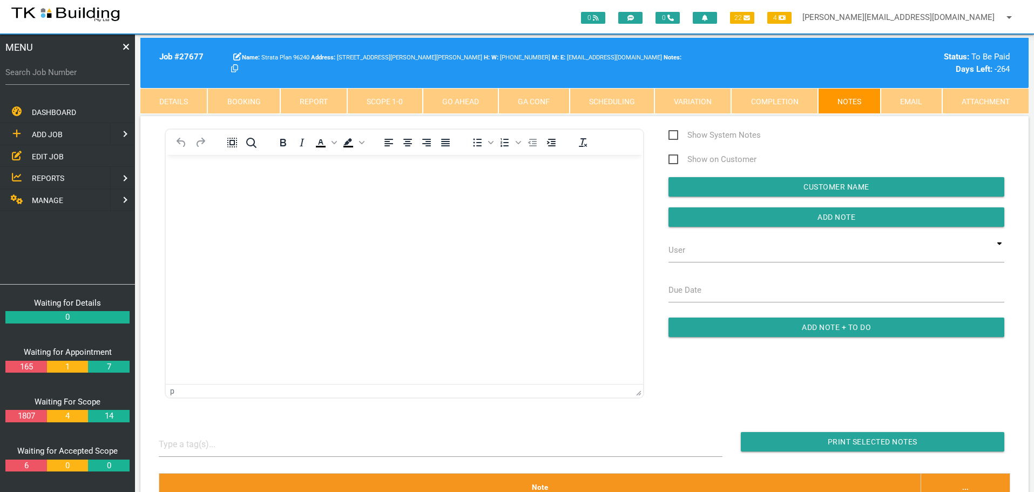
click at [178, 168] on body "Rich Text Area. Press ALT-0 for help." at bounding box center [404, 186] width 477 height 36
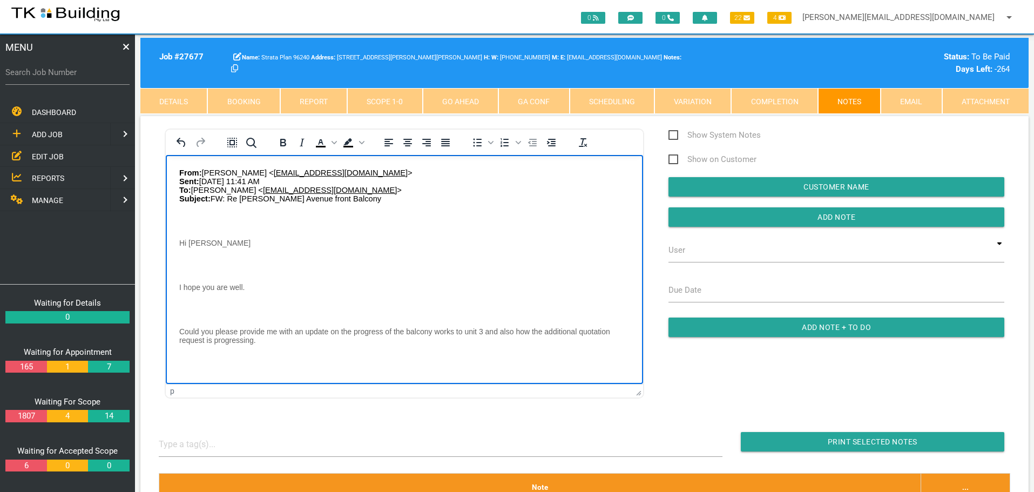
scroll to position [63, 0]
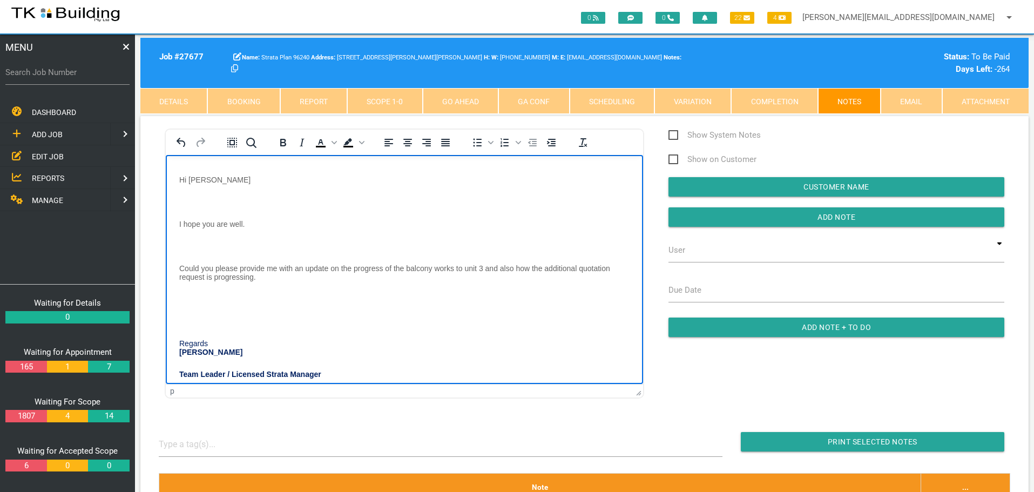
click at [193, 199] on body "From: Kerrilyn Jeffery < kerrilyn@lakegroupstrata.com > Sent: Wednesday, 10 Sep…" at bounding box center [404, 255] width 477 height 300
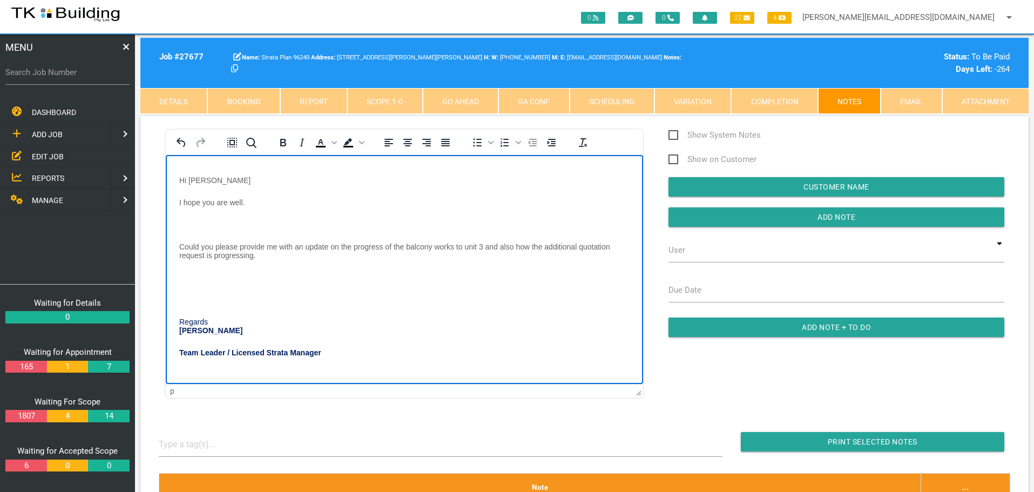
click at [186, 222] on body "From: Kerrilyn Jeffery < kerrilyn@lakegroupstrata.com > Sent: Wednesday, 10 Sep…" at bounding box center [404, 244] width 477 height 278
click at [185, 271] on body "From: Kerrilyn Jeffery < kerrilyn@lakegroupstrata.com > Sent: Wednesday, 10 Sep…" at bounding box center [404, 255] width 477 height 256
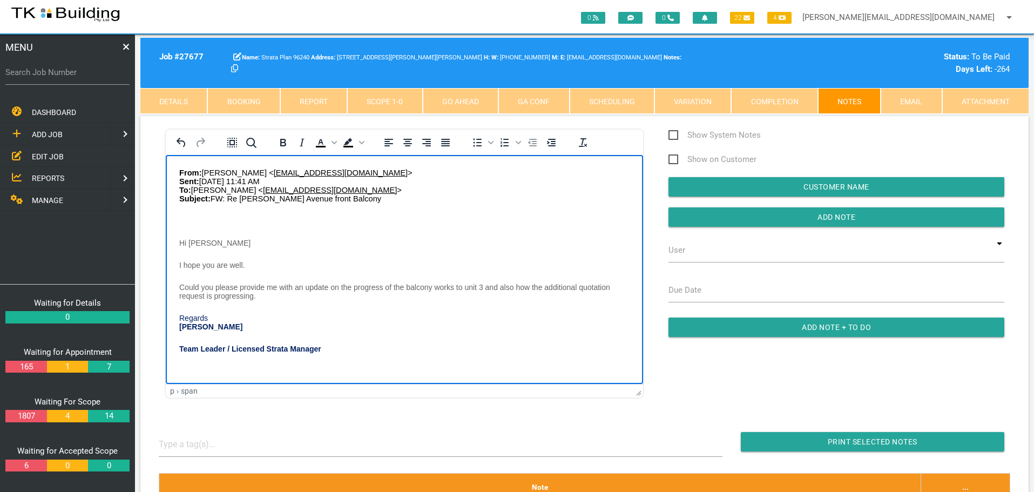
scroll to position [1, 0]
click at [188, 222] on p "Rich Text Area. Press ALT-0 for help." at bounding box center [404, 220] width 450 height 9
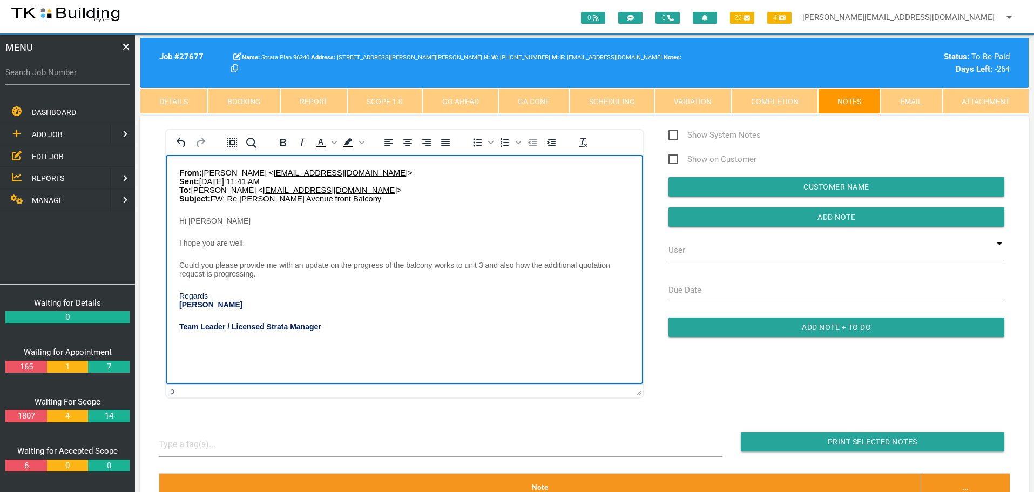
scroll to position [0, 0]
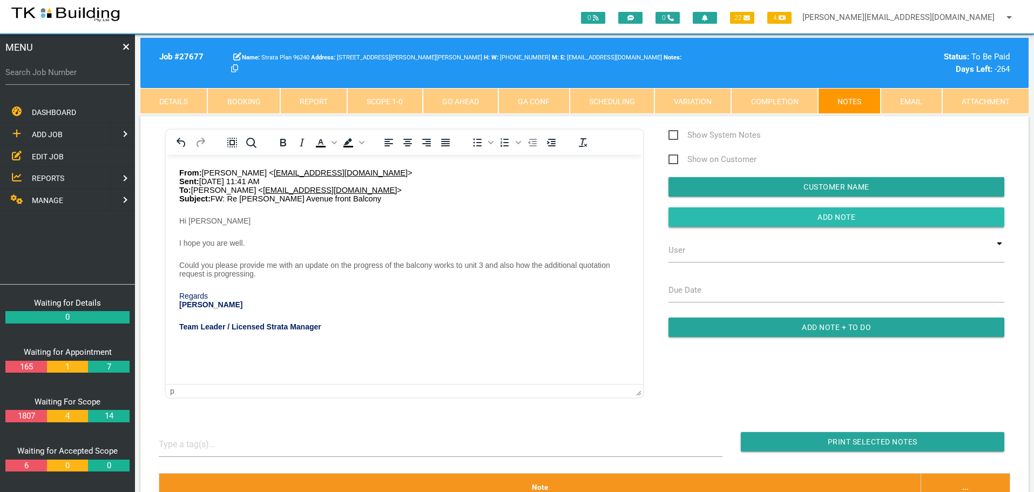
click at [693, 216] on input "button" at bounding box center [837, 216] width 336 height 19
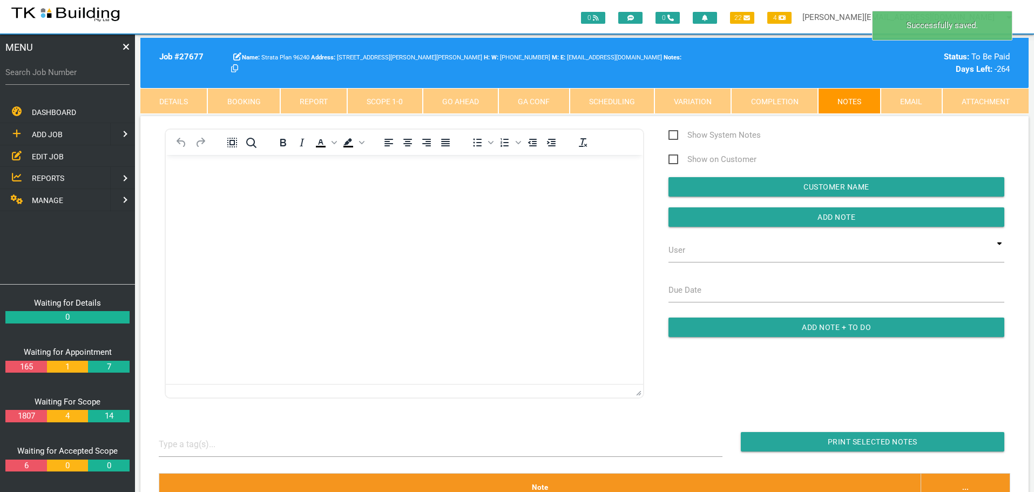
click at [201, 187] on body "Rich Text Area. Press ALT-0 for help." at bounding box center [404, 186] width 477 height 36
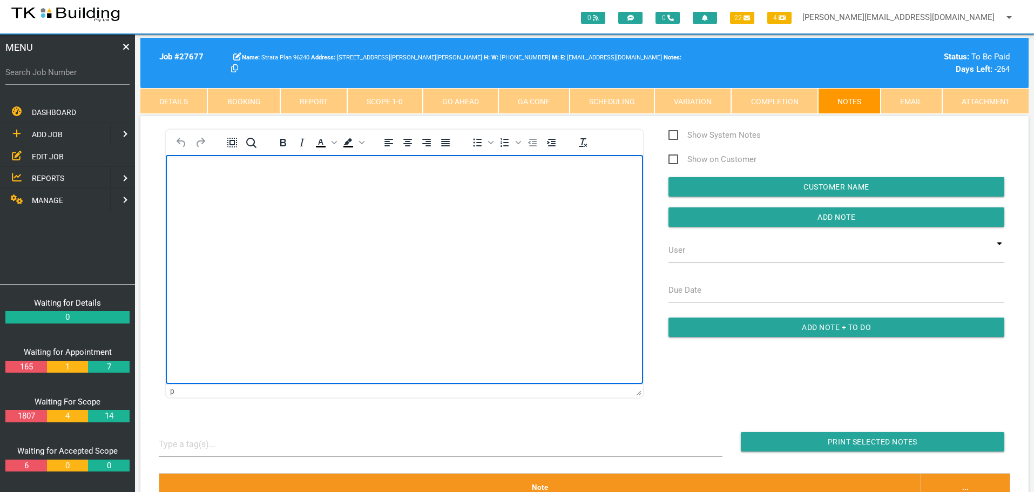
click at [179, 171] on body "Rich Text Area. Press ALT-0 for help." at bounding box center [404, 186] width 477 height 36
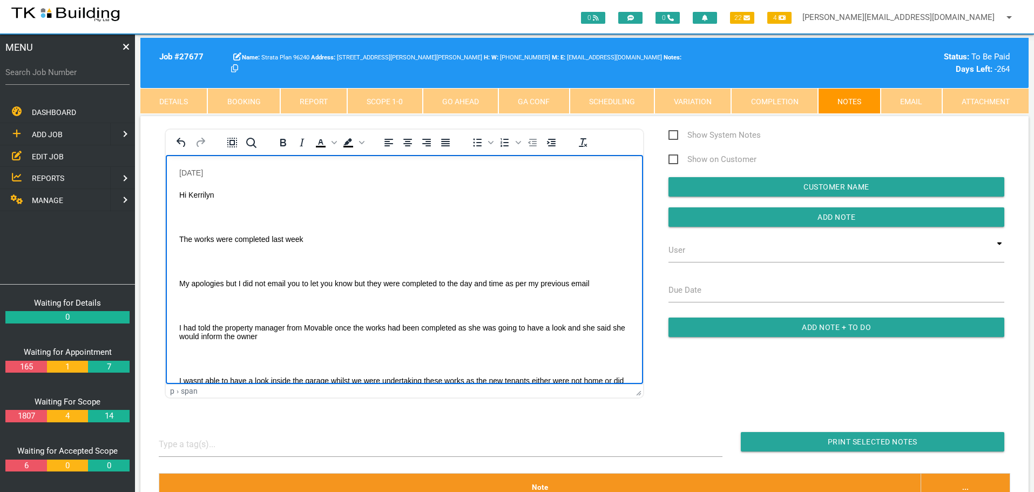
click at [186, 213] on p "Rich Text Area. Press ALT-0 for help." at bounding box center [404, 216] width 450 height 9
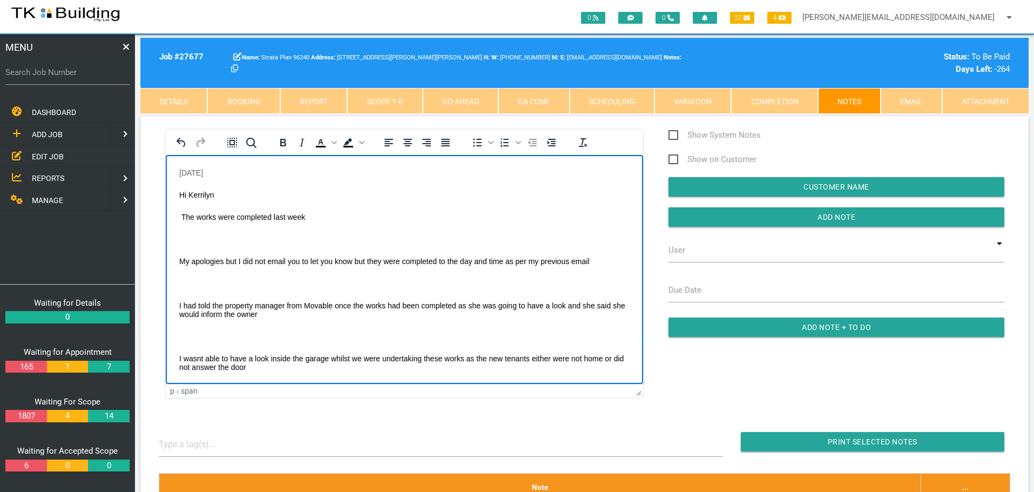
click at [193, 233] on body "29/9/25 Hi Kerrilyn The works were completed last week My apologies but I did n…" at bounding box center [404, 427] width 477 height 518
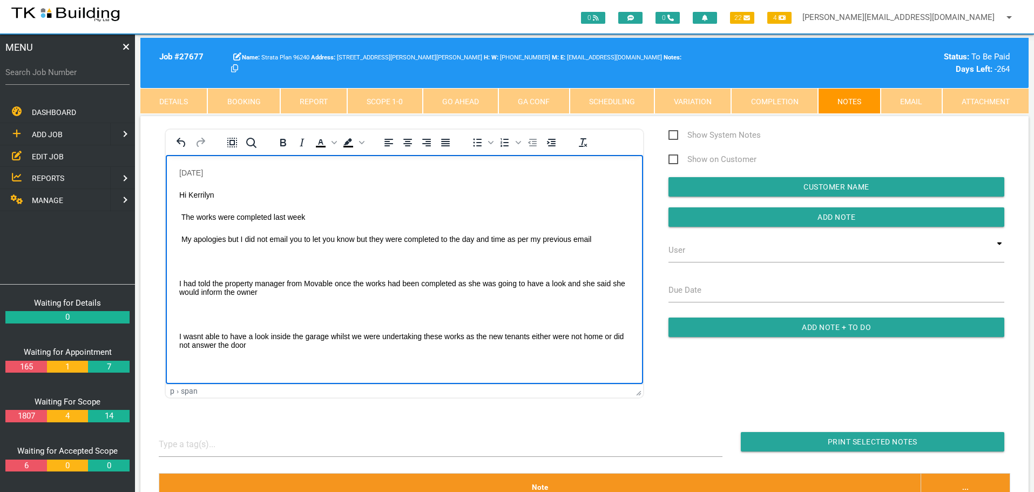
click at [191, 256] on body "29/9/25 Hi Kerrilyn The works were completed last week My apologies but I did n…" at bounding box center [404, 416] width 477 height 496
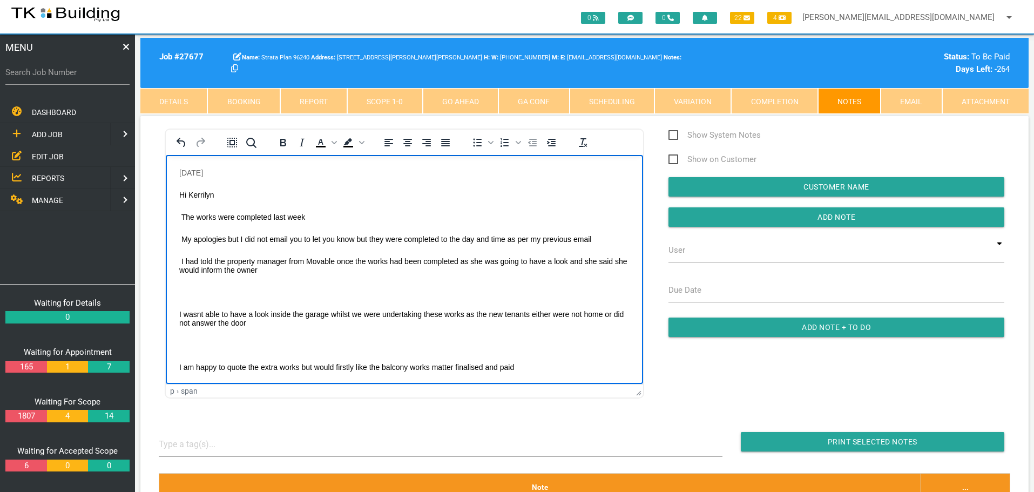
click at [192, 292] on p "Rich Text Area. Press ALT-0 for help." at bounding box center [404, 291] width 450 height 9
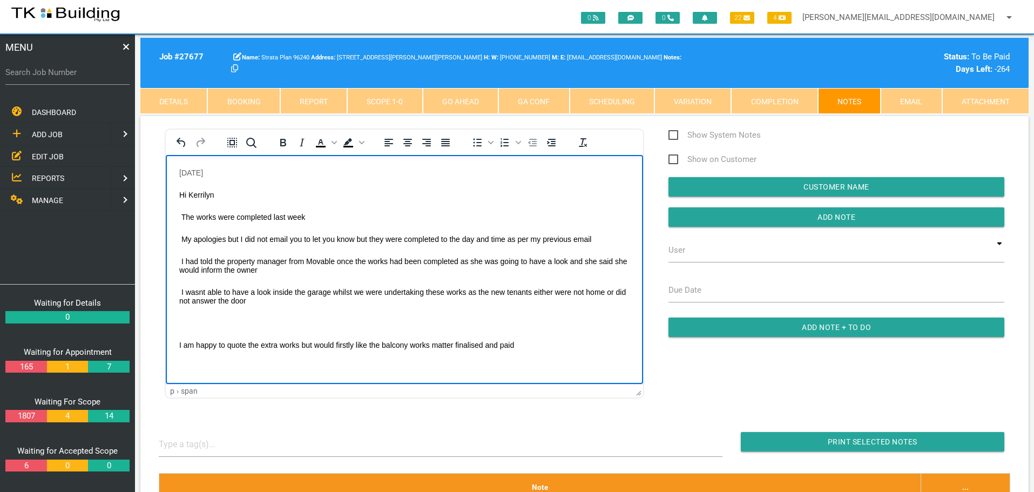
click at [185, 318] on body "29/9/25 Hi Kerrilyn The works were completed last week My apologies but I did n…" at bounding box center [404, 393] width 477 height 451
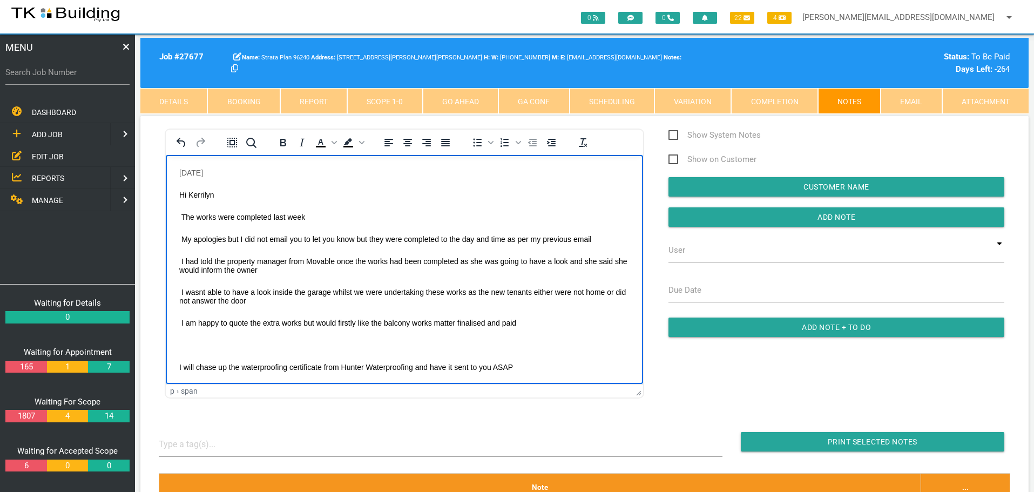
click at [181, 337] on body "29/9/25 Hi Kerrilyn The works were completed last week My apologies but I did n…" at bounding box center [404, 382] width 477 height 429
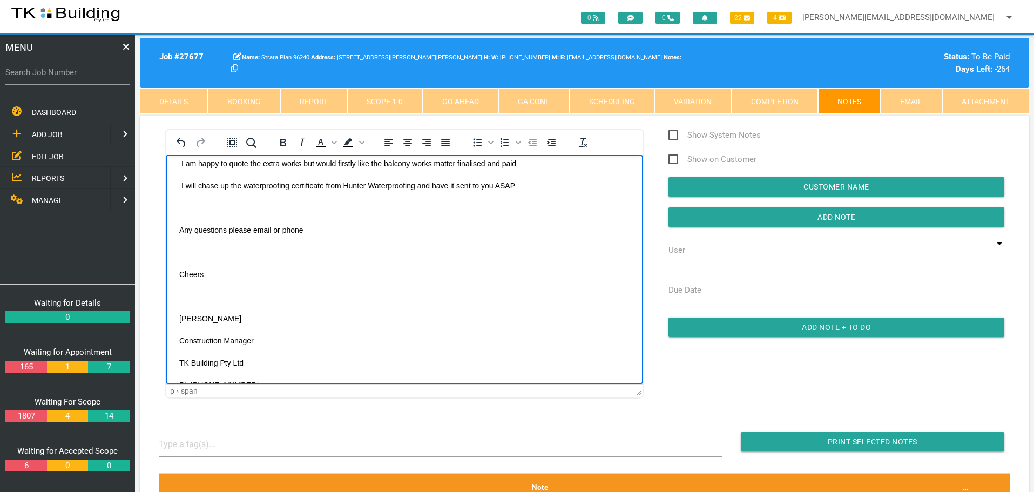
scroll to position [162, 0]
click at [201, 207] on p "Rich Text Area. Press ALT-0 for help." at bounding box center [404, 204] width 450 height 9
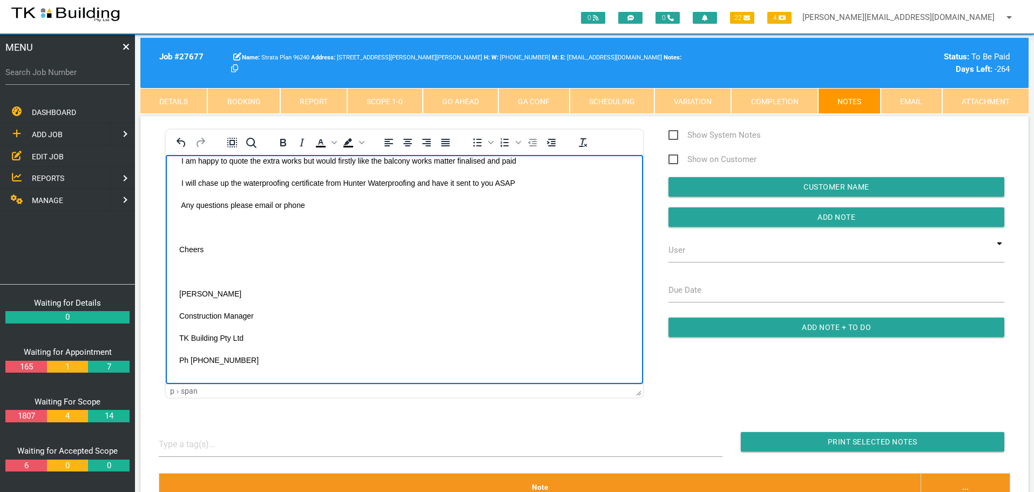
click at [187, 231] on p "Rich Text Area. Press ALT-0 for help." at bounding box center [404, 226] width 450 height 9
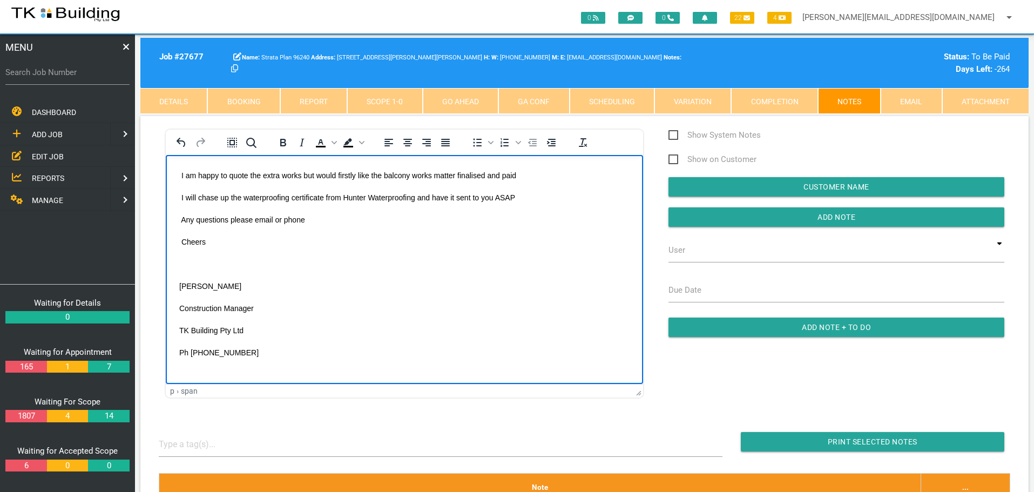
click at [193, 259] on p "Rich Text Area. Press ALT-0 for help." at bounding box center [404, 263] width 450 height 9
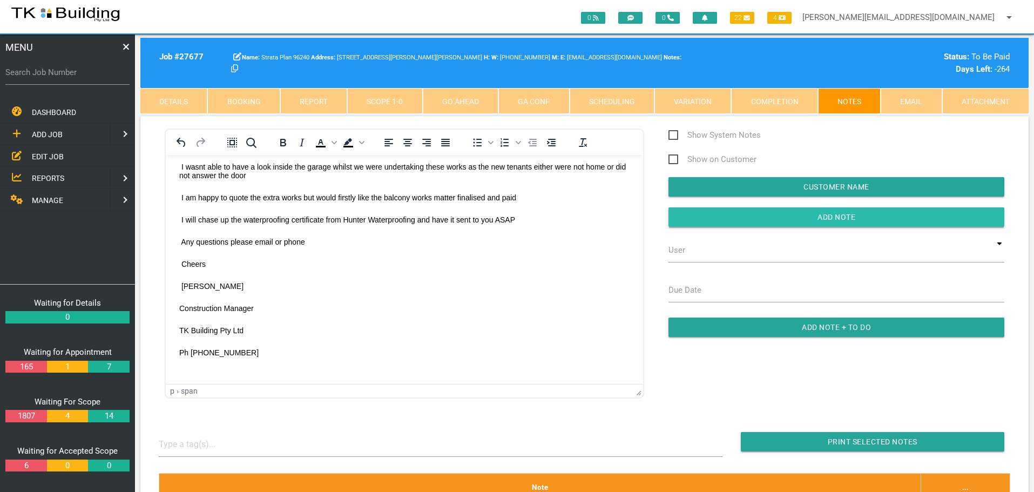
drag, startPoint x: 714, startPoint y: 219, endPoint x: 665, endPoint y: 224, distance: 49.4
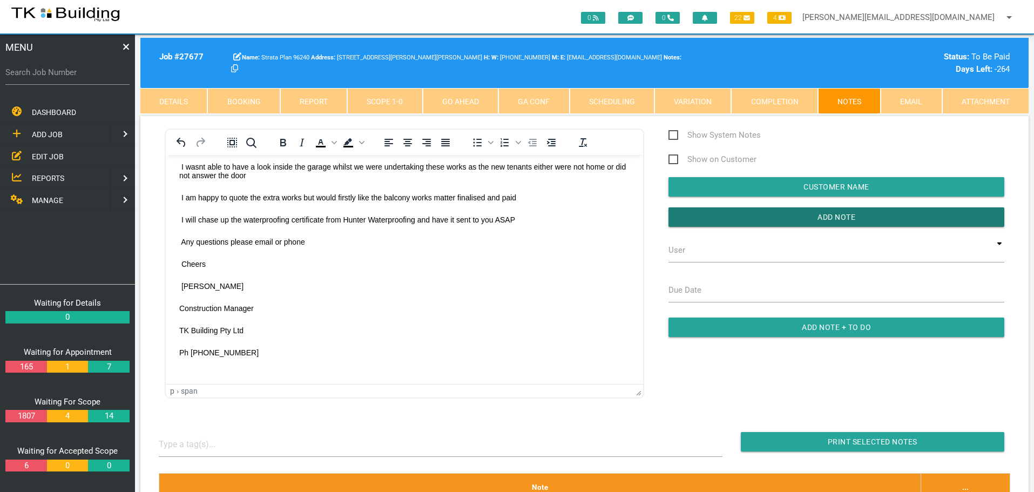
click at [713, 219] on input "button" at bounding box center [837, 216] width 336 height 19
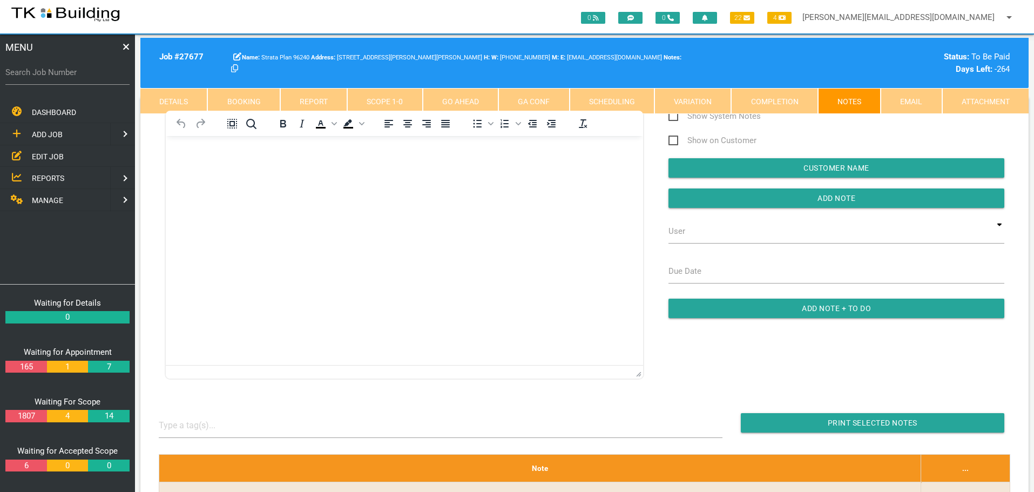
scroll to position [0, 0]
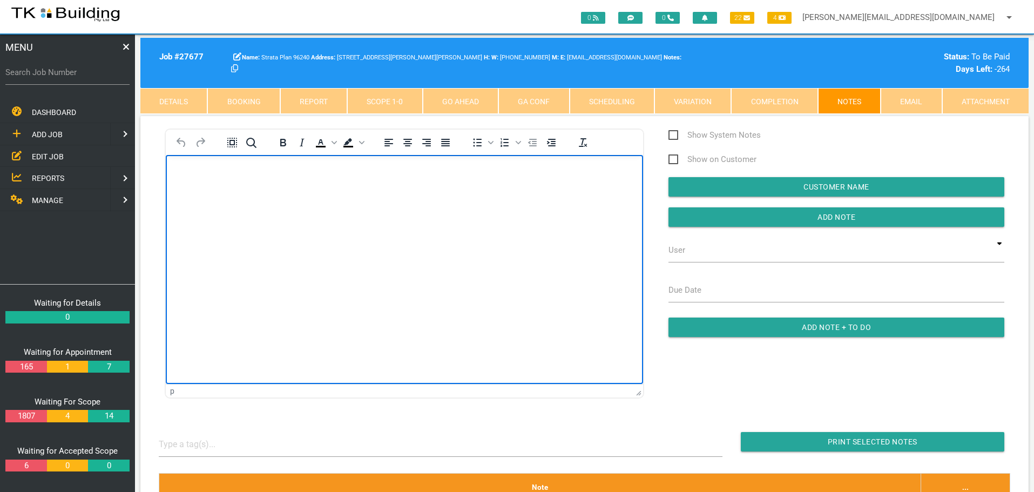
click at [202, 186] on body "Rich Text Area. Press ALT-0 for help." at bounding box center [404, 186] width 477 height 36
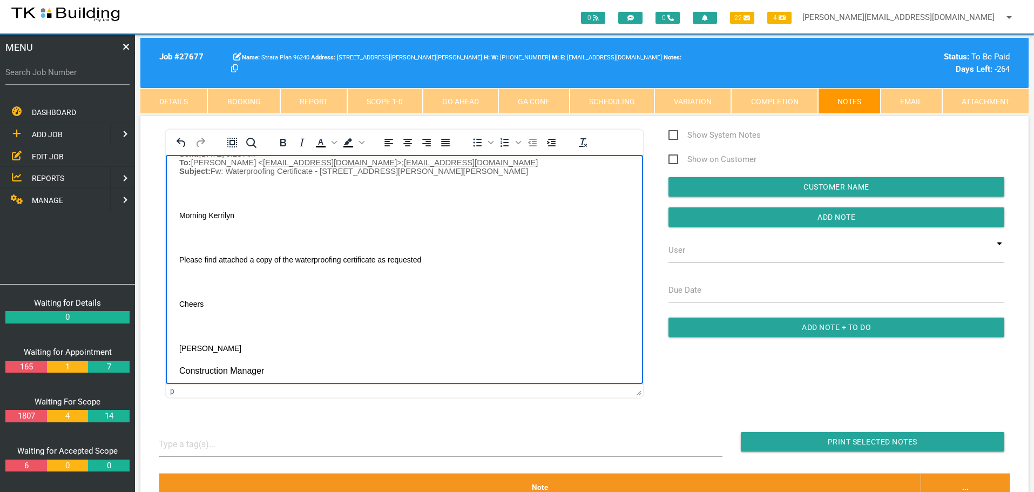
click at [185, 191] on body "From: andrew sweet < andrewtkk@live.com > Sent: Tuesday, 30 September 2025 9:23…" at bounding box center [404, 271] width 477 height 262
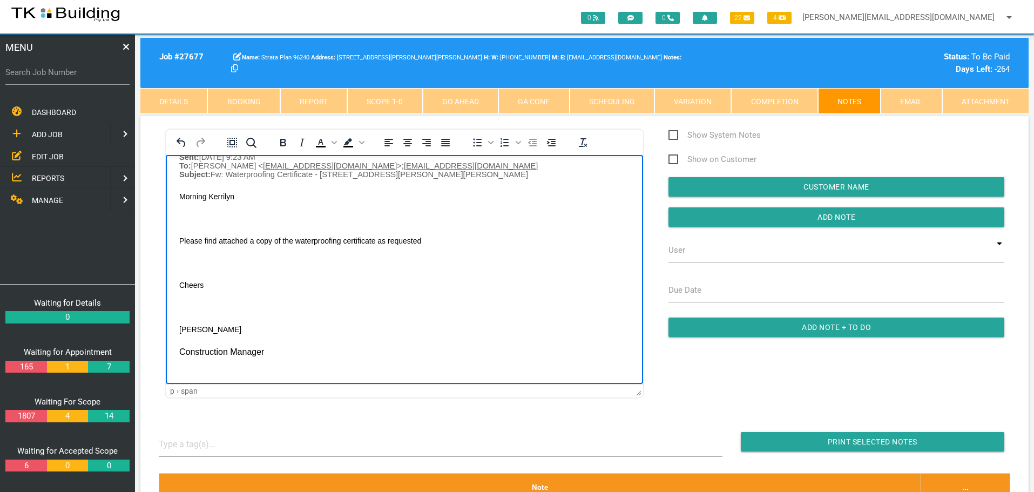
click at [194, 213] on body "From: andrew sweet < andrewtkk@live.com > Sent: Tuesday, 30 September 2025 9:23…" at bounding box center [404, 264] width 477 height 240
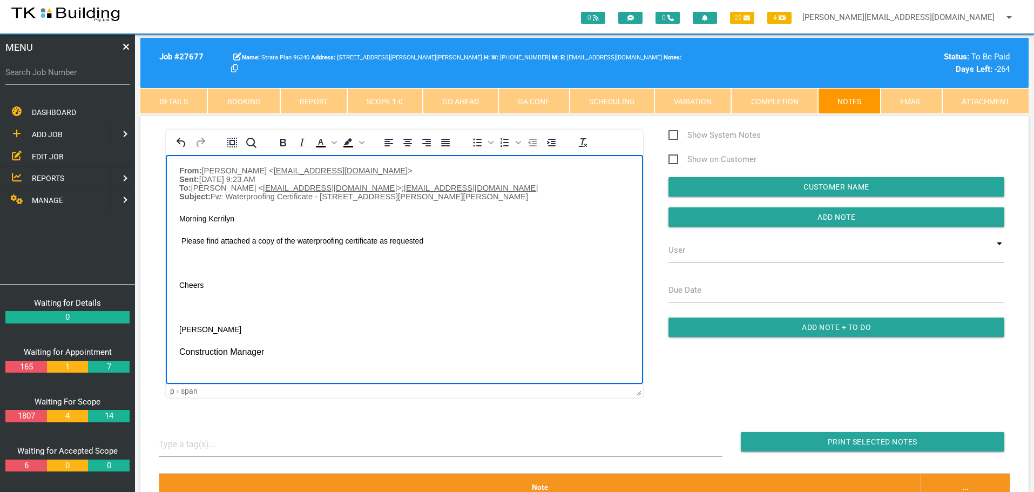
click at [185, 258] on p "Rich Text Area. Press ALT-0 for help." at bounding box center [404, 262] width 450 height 9
click at [187, 291] on p "Rich Text Area. Press ALT-0 for help." at bounding box center [404, 286] width 450 height 9
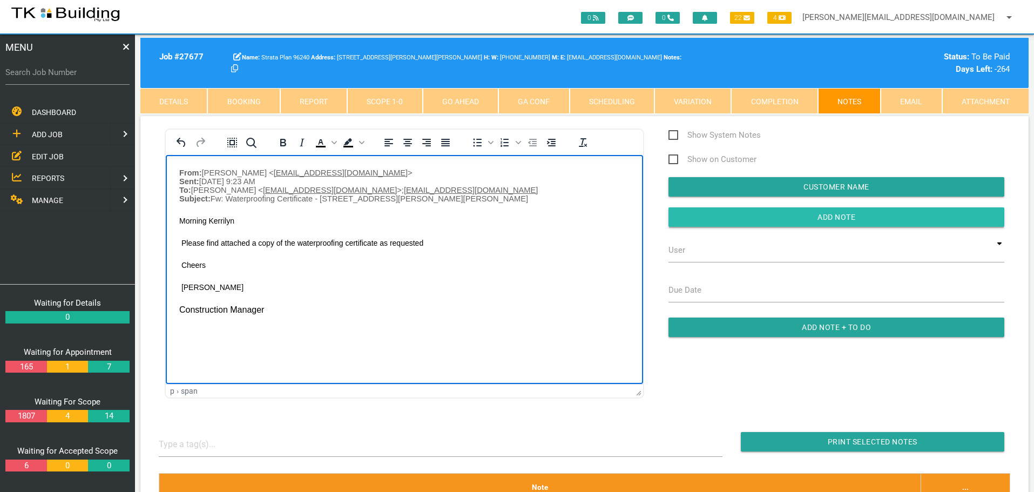
drag, startPoint x: 748, startPoint y: 218, endPoint x: 689, endPoint y: 221, distance: 59.0
click at [748, 218] on input "Add Note" at bounding box center [837, 216] width 336 height 19
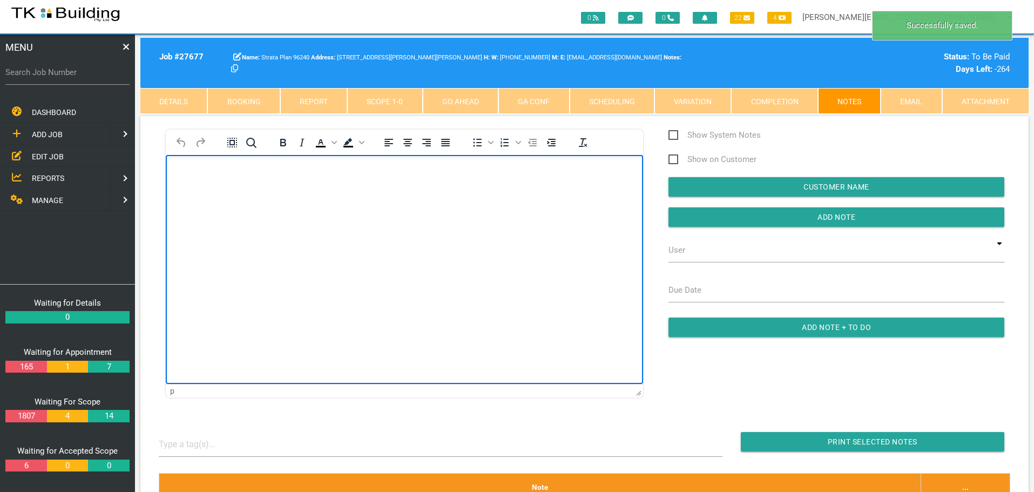
click at [197, 184] on body "Rich Text Area. Press ALT-0 for help." at bounding box center [404, 186] width 477 height 36
click at [206, 186] on body "Thanks Andrew I have passed this onto the owner of unit 3 and now await her fur…" at bounding box center [404, 256] width 477 height 177
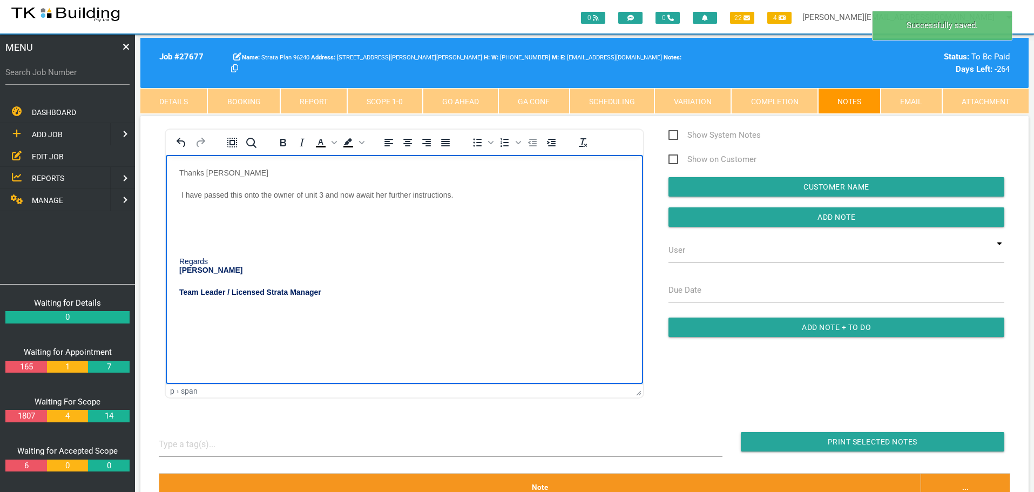
click at [196, 214] on p "Rich Text Area. Press ALT-0 for help." at bounding box center [404, 216] width 450 height 9
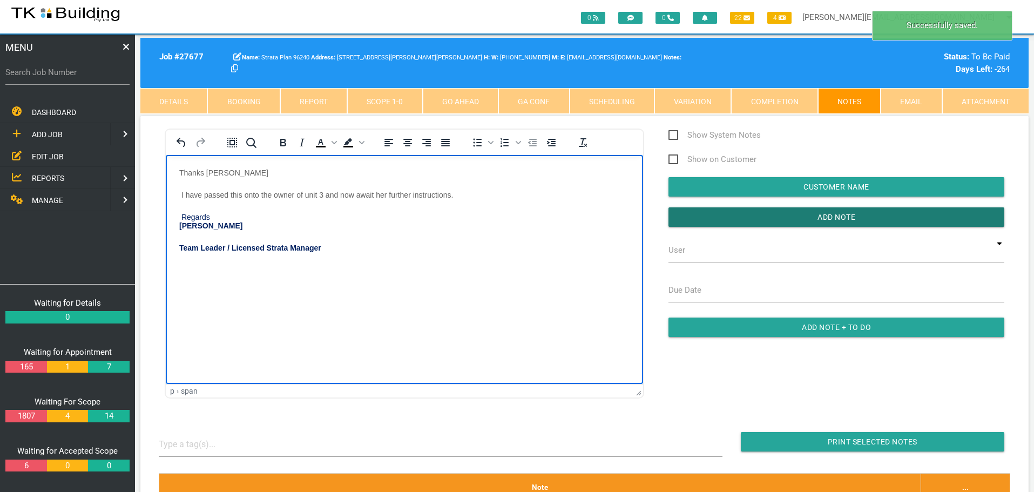
drag, startPoint x: 788, startPoint y: 218, endPoint x: 772, endPoint y: 229, distance: 20.2
click at [788, 218] on input "Add Note" at bounding box center [837, 216] width 336 height 19
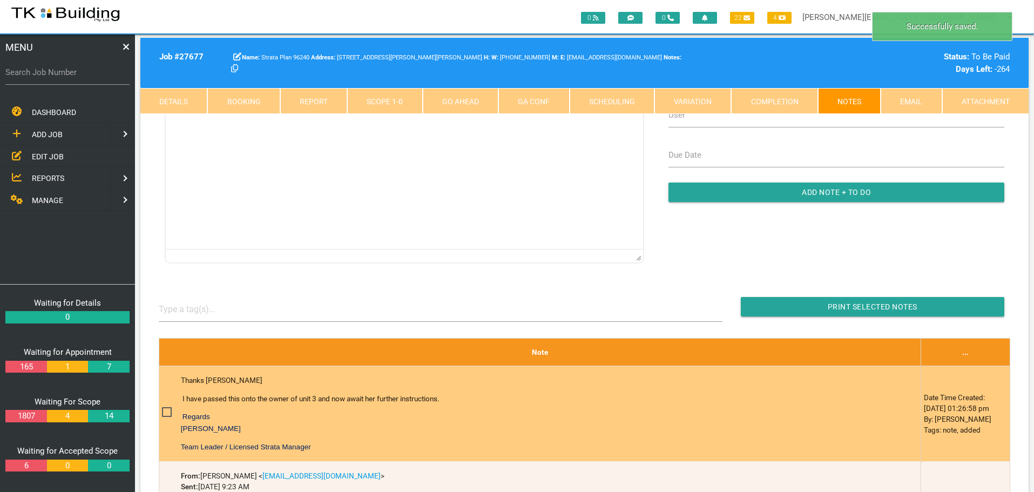
scroll to position [216, 0]
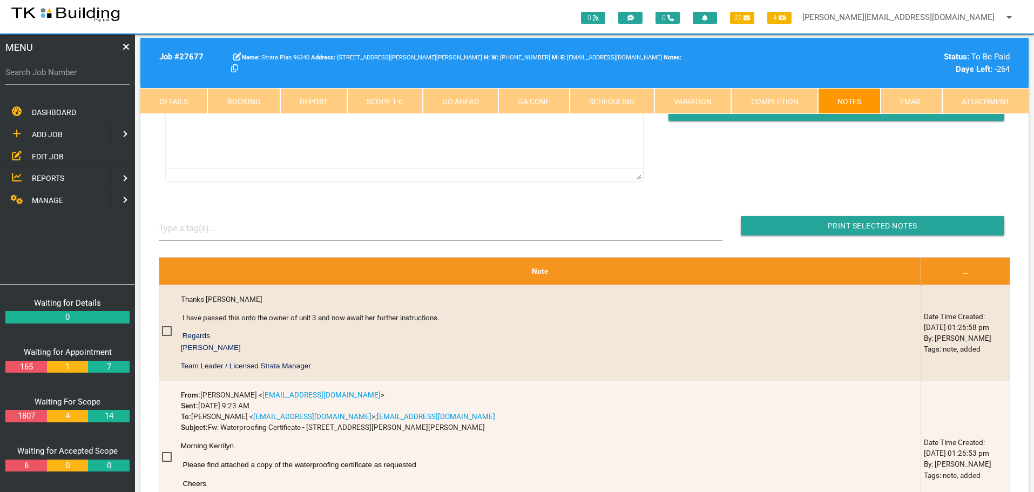
drag, startPoint x: 53, startPoint y: 156, endPoint x: 60, endPoint y: 158, distance: 7.2
click at [53, 156] on span "EDIT JOB" at bounding box center [48, 156] width 32 height 9
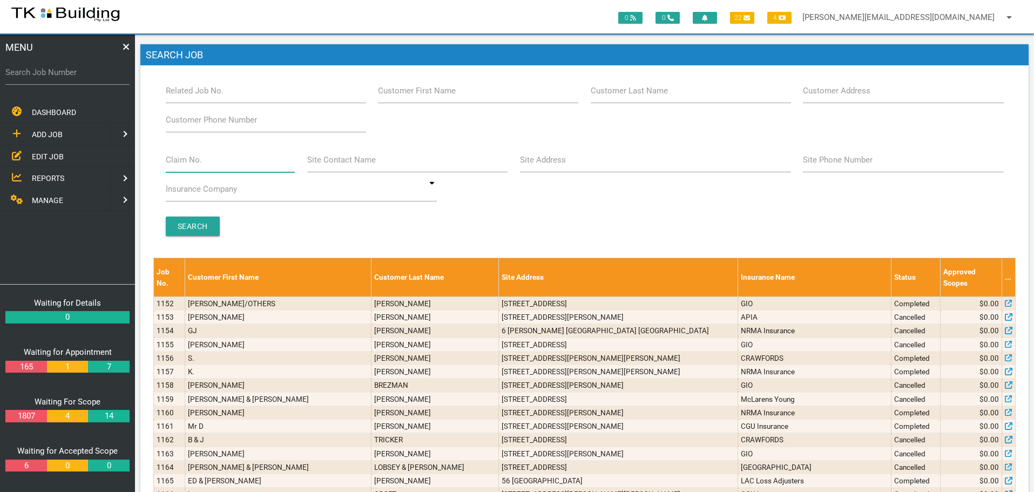
click at [214, 167] on input "Claim No." at bounding box center [231, 159] width 130 height 25
type input "071424"
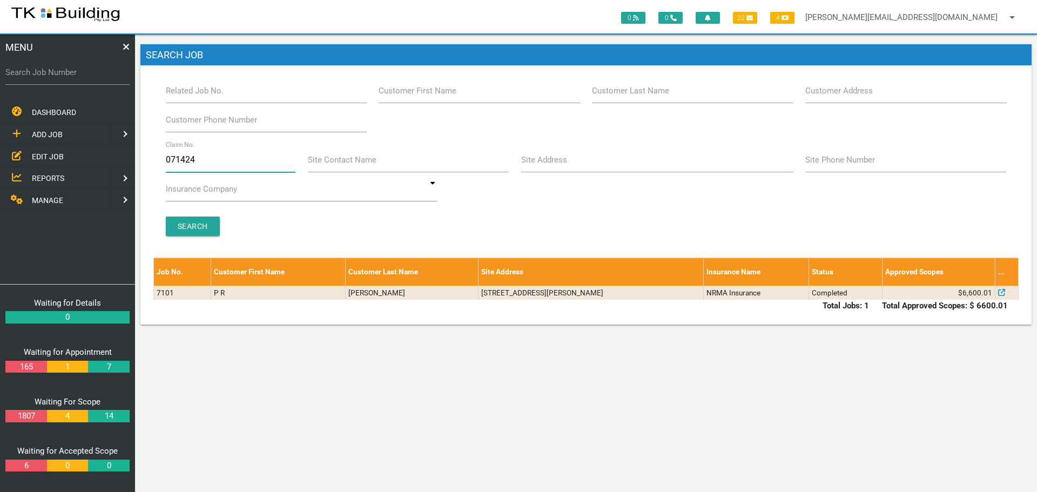
click at [208, 162] on input "071424" at bounding box center [231, 159] width 130 height 25
type input "0"
click at [204, 167] on input "Claim No." at bounding box center [231, 159] width 130 height 25
type input "489673"
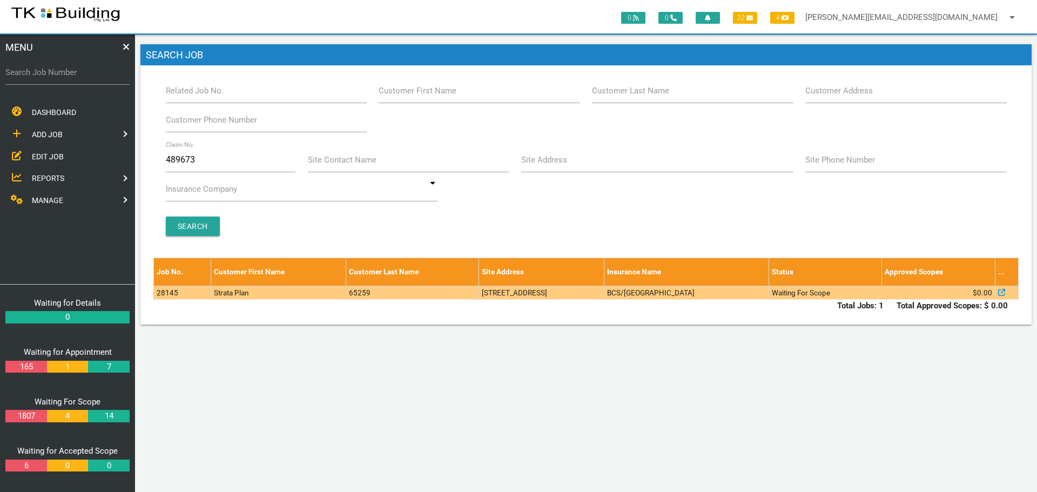
click at [541, 291] on td "20 Portside Cres, Maryville NSW 2293, Australia" at bounding box center [541, 292] width 125 height 13
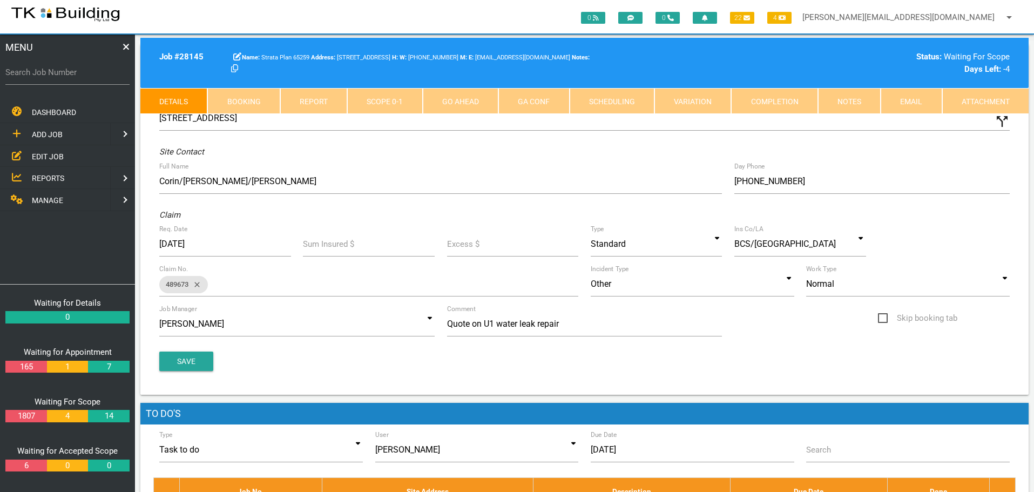
click at [870, 94] on link "Notes" at bounding box center [849, 101] width 63 height 26
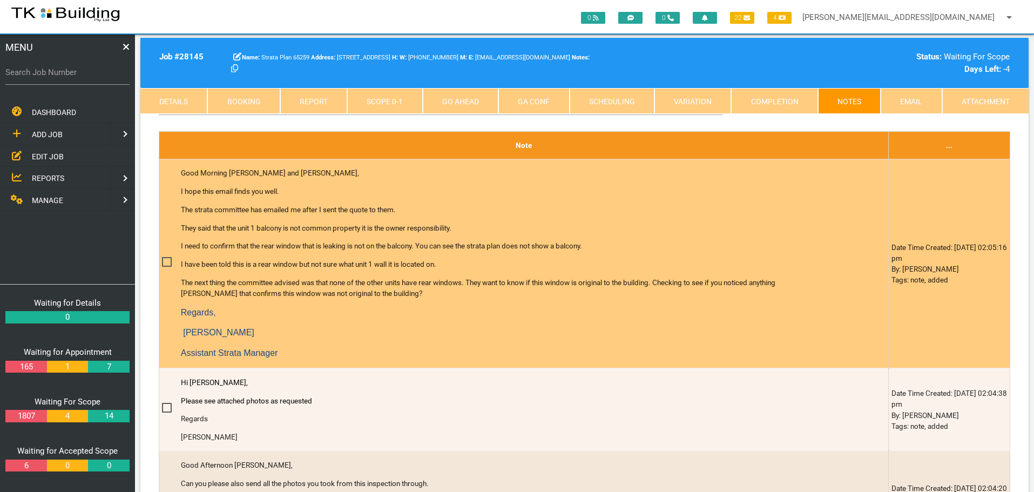
scroll to position [540, 0]
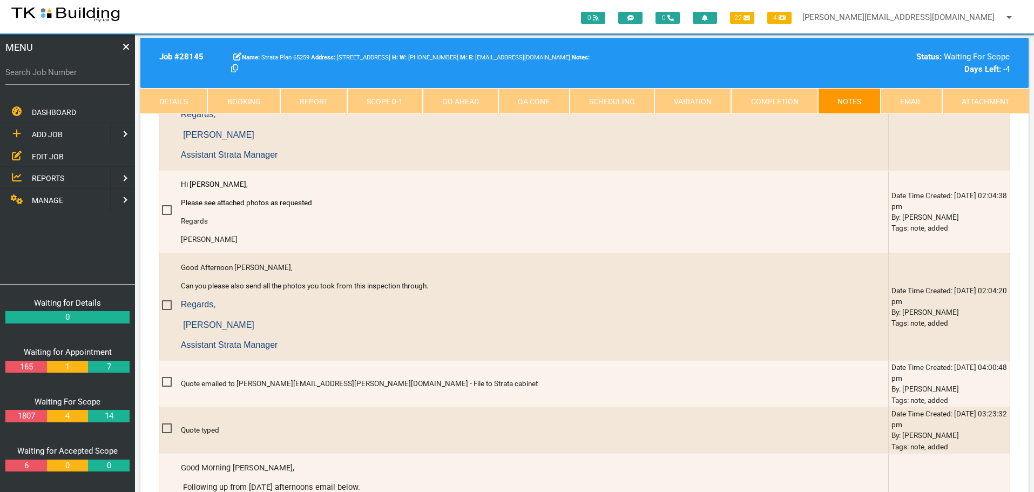
click at [44, 152] on span "EDIT JOB" at bounding box center [48, 156] width 32 height 9
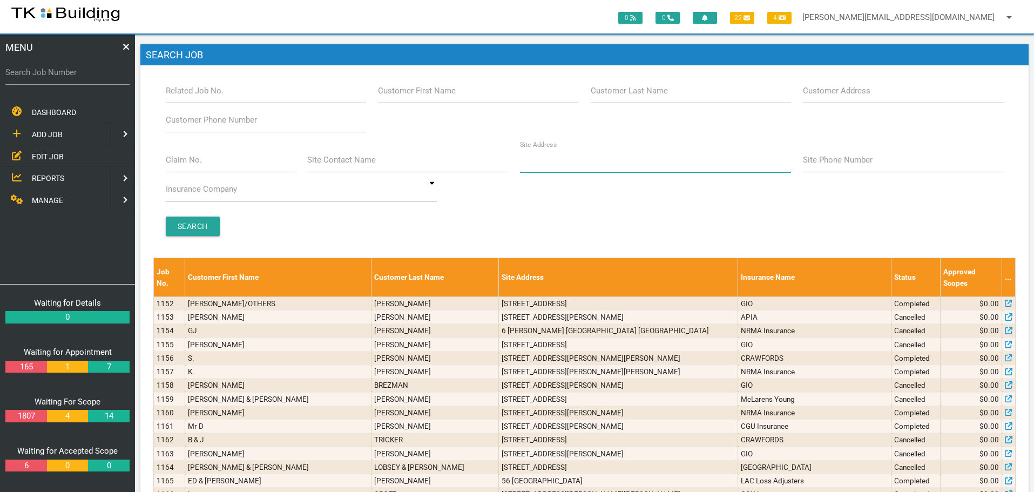
click at [578, 167] on input "Site Address" at bounding box center [655, 159] width 271 height 25
type input "26 Carrington"
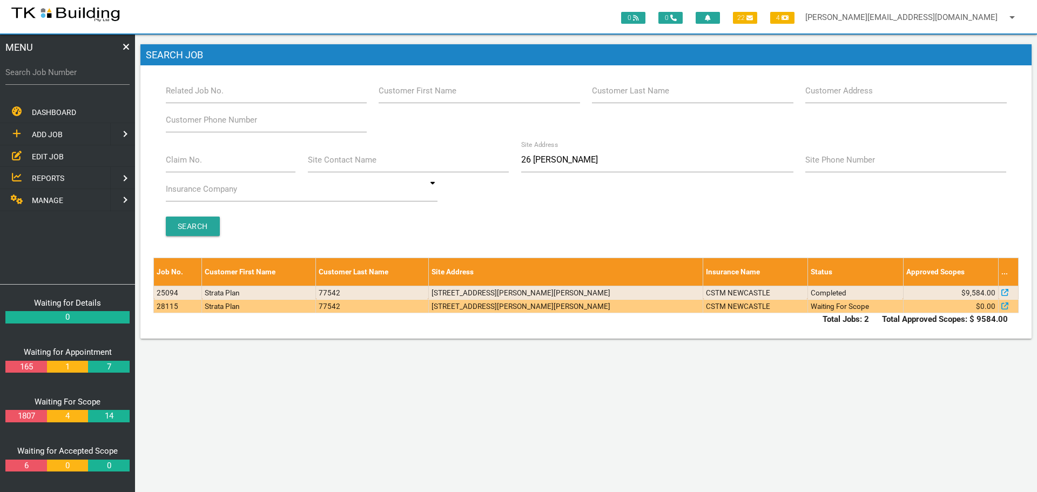
click at [572, 308] on td "1/26 Carrington St, Mayfield NSW 2304, Australia" at bounding box center [565, 305] width 275 height 13
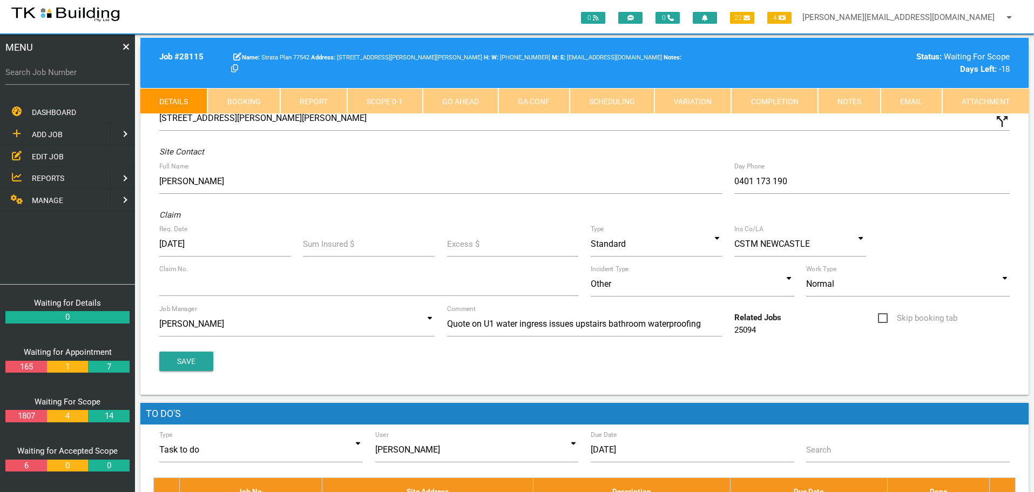
click at [863, 102] on link "Notes" at bounding box center [849, 101] width 63 height 26
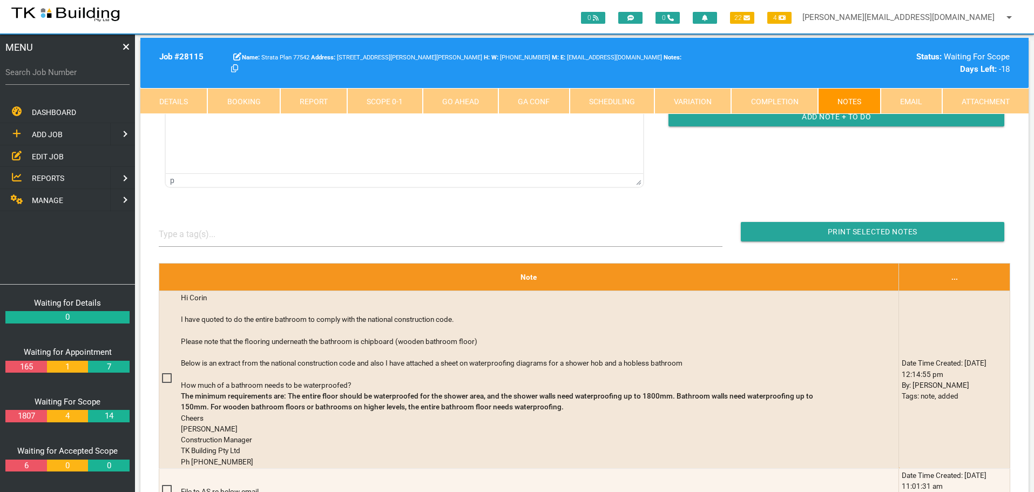
scroll to position [162, 0]
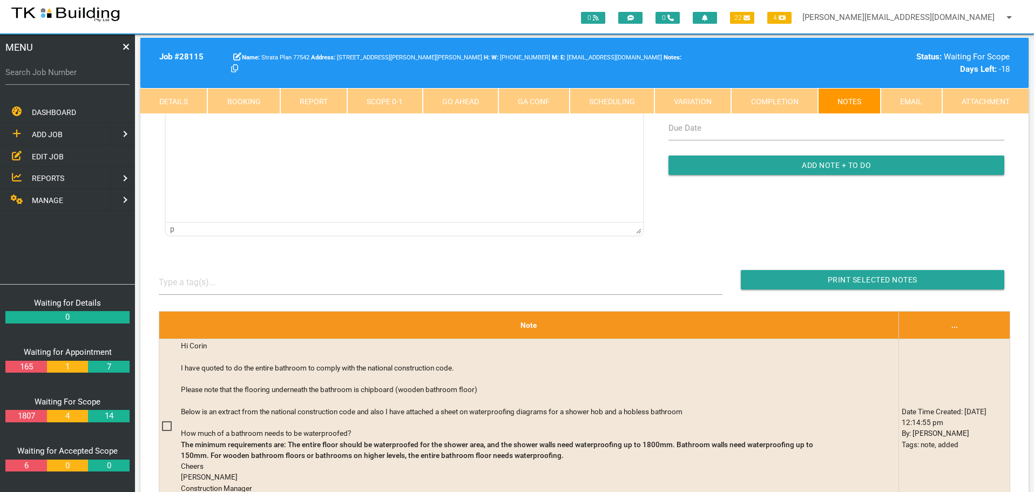
click at [39, 154] on span "EDIT JOB" at bounding box center [48, 156] width 32 height 9
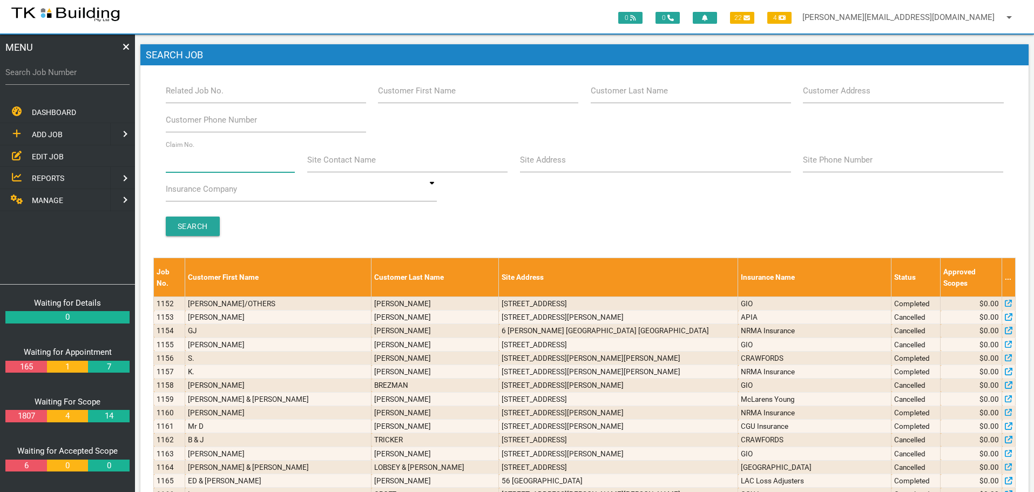
click at [208, 163] on input "Claim No." at bounding box center [231, 159] width 130 height 25
type input "065783"
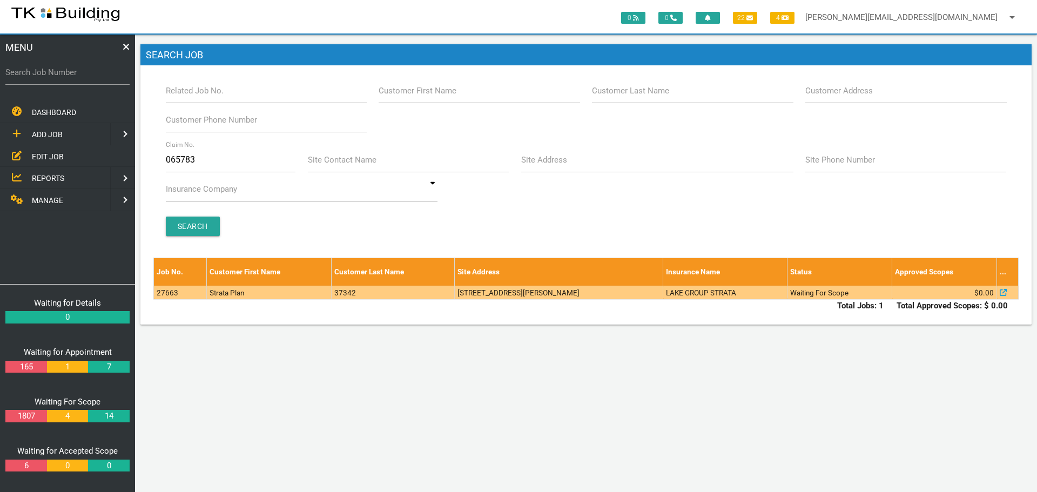
click at [437, 293] on td "37342" at bounding box center [393, 292] width 123 height 13
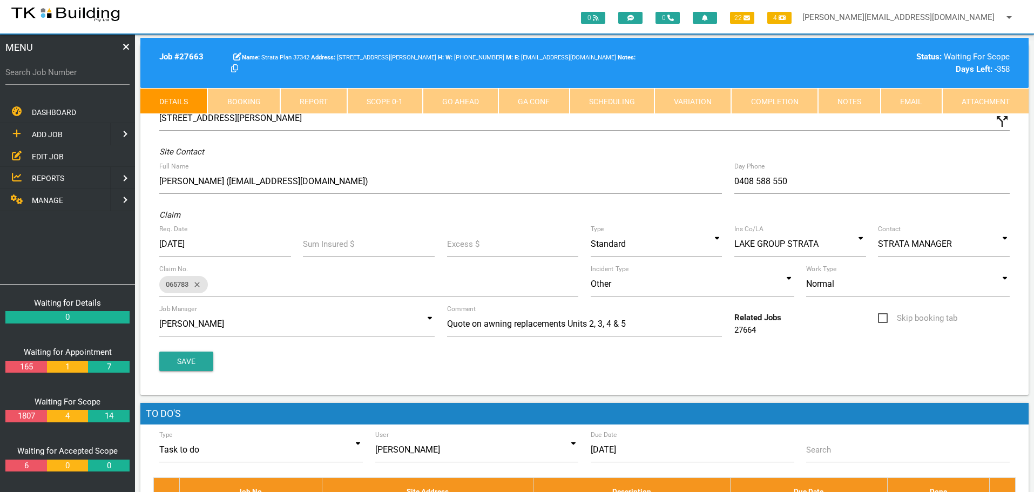
click at [838, 102] on link "Notes" at bounding box center [849, 101] width 63 height 26
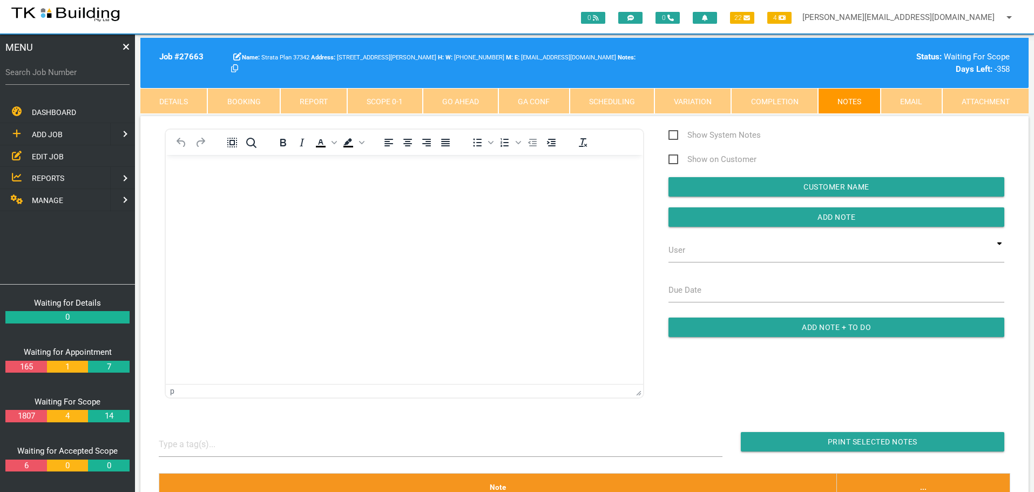
drag, startPoint x: 37, startPoint y: 153, endPoint x: 55, endPoint y: 157, distance: 17.6
click at [37, 153] on span "EDIT JOB" at bounding box center [48, 156] width 32 height 9
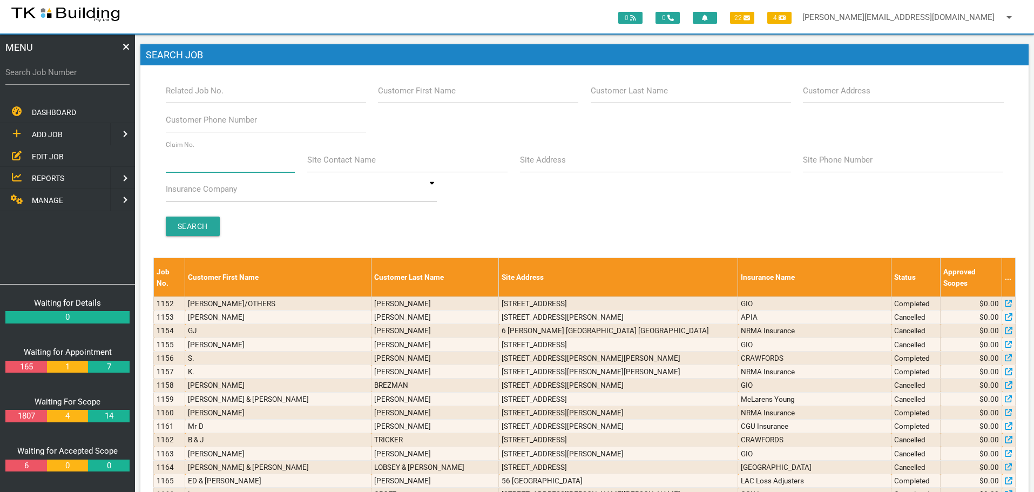
click at [192, 168] on input "Claim No." at bounding box center [231, 159] width 130 height 25
type input "070529"
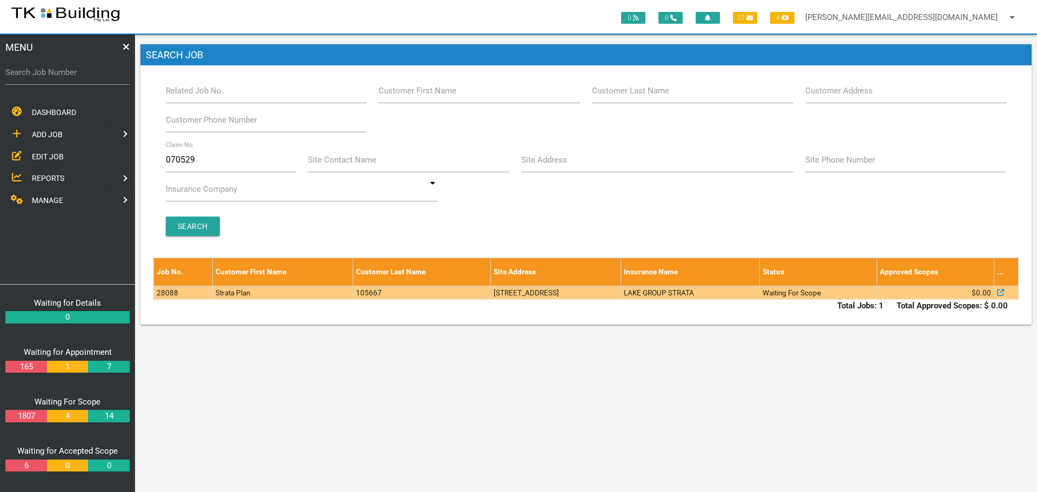
click at [490, 294] on td "1/3 Mosbri Cres, The Hill NSW 2300, Australia" at bounding box center [555, 292] width 130 height 13
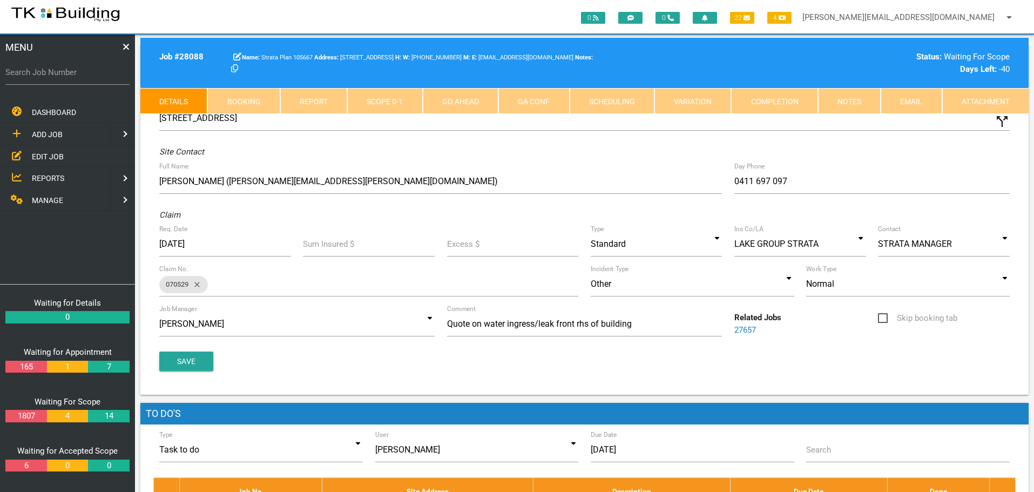
click at [852, 104] on link "Notes" at bounding box center [849, 101] width 63 height 26
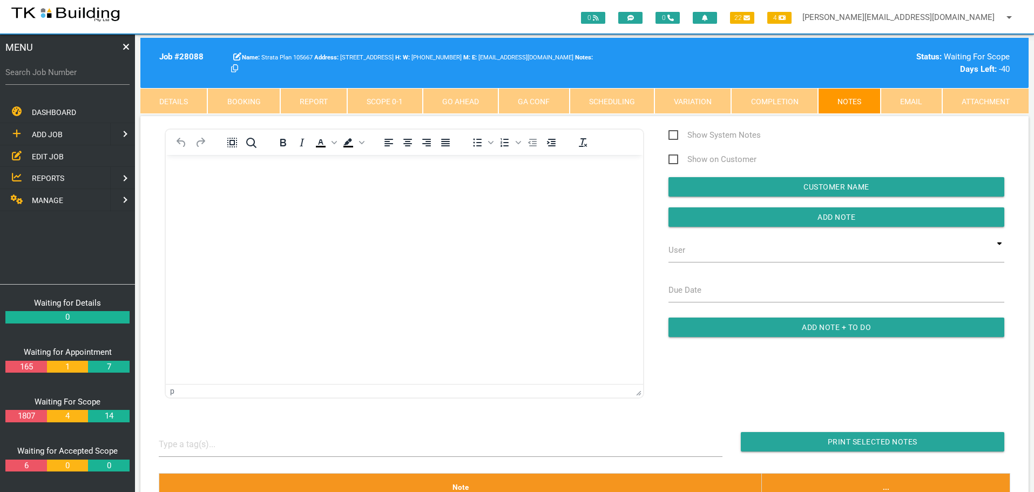
click at [61, 78] on label "Search Job Number" at bounding box center [67, 72] width 124 height 12
click at [61, 78] on input "Search Job Number" at bounding box center [67, 72] width 124 height 25
type input "27626"
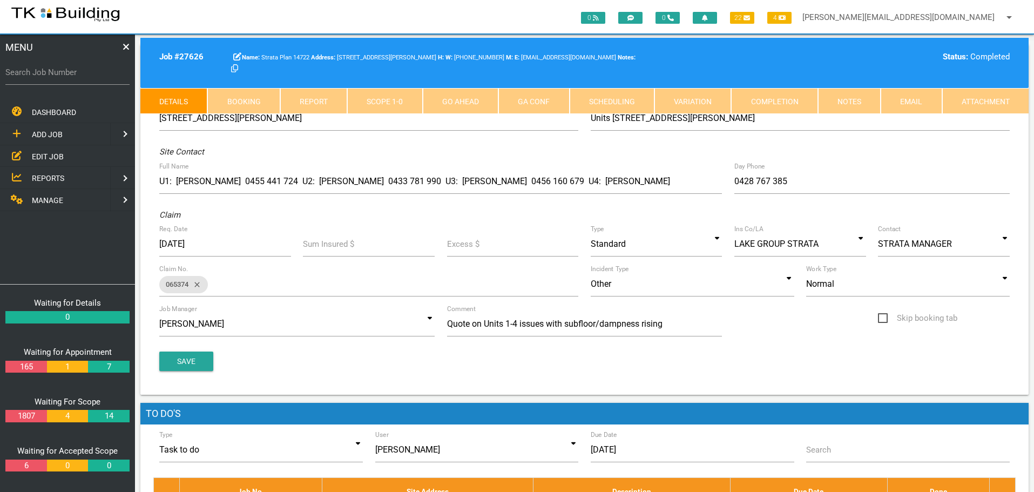
click at [864, 103] on link "Notes" at bounding box center [849, 101] width 63 height 26
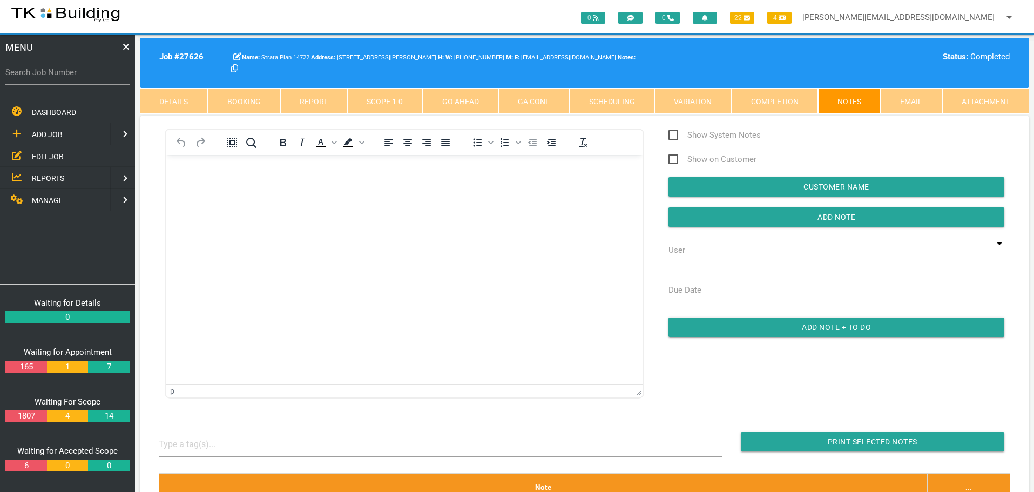
click at [48, 154] on span "EDIT JOB" at bounding box center [48, 156] width 32 height 9
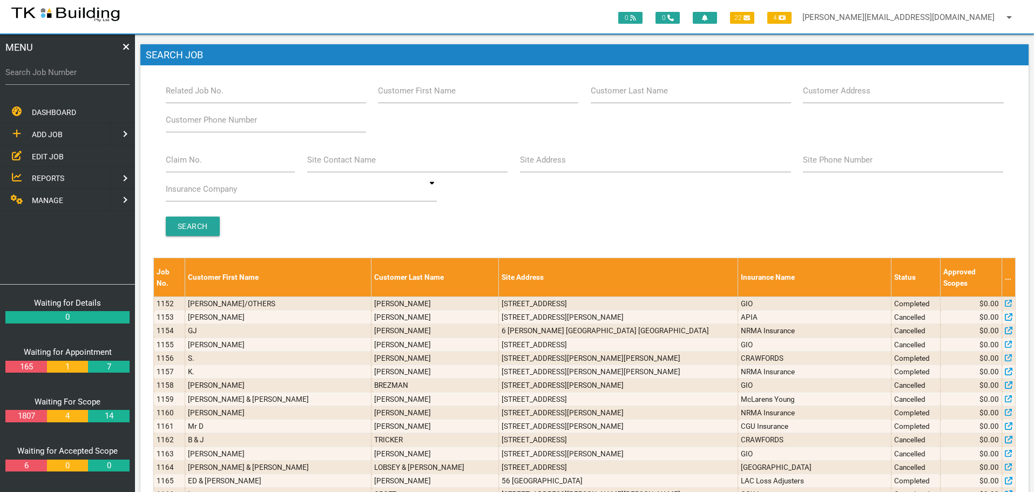
click at [193, 163] on label "Claim No." at bounding box center [184, 160] width 36 height 12
click at [193, 163] on input "Claim No." at bounding box center [231, 159] width 130 height 25
click at [679, 105] on div "Customer Last Name" at bounding box center [691, 92] width 213 height 29
click at [667, 97] on input "Customer Last Name" at bounding box center [691, 90] width 200 height 25
type input "35679"
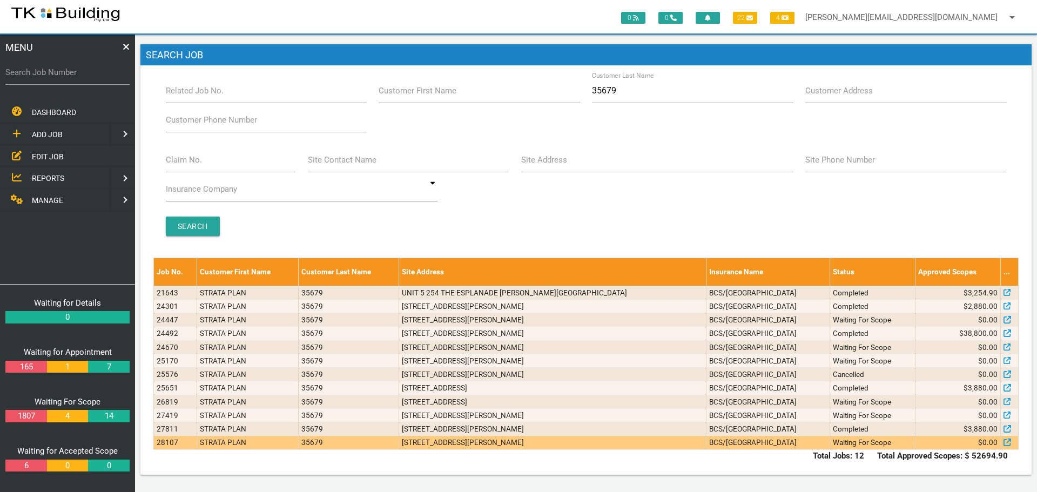
click at [772, 442] on td "BCS/MONTEATH" at bounding box center [768, 442] width 124 height 13
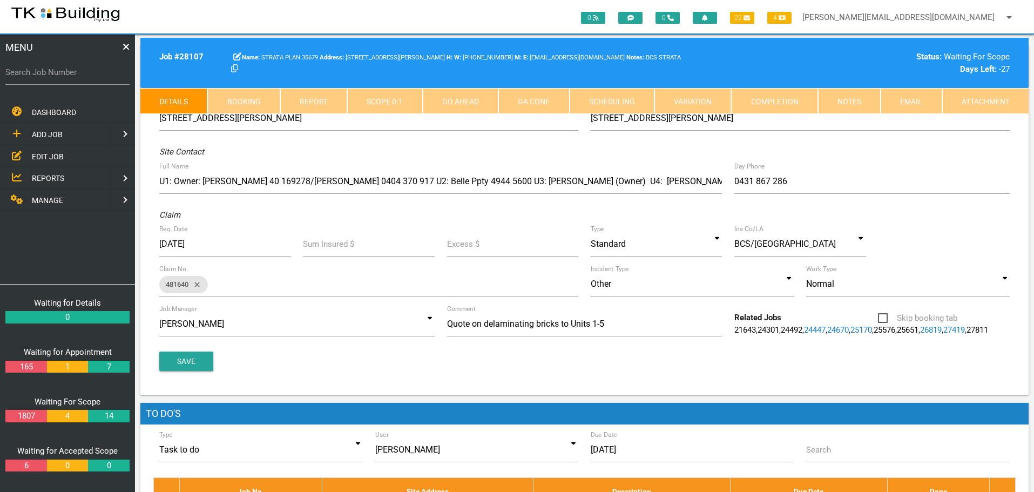
click at [847, 95] on link "Notes" at bounding box center [849, 101] width 63 height 26
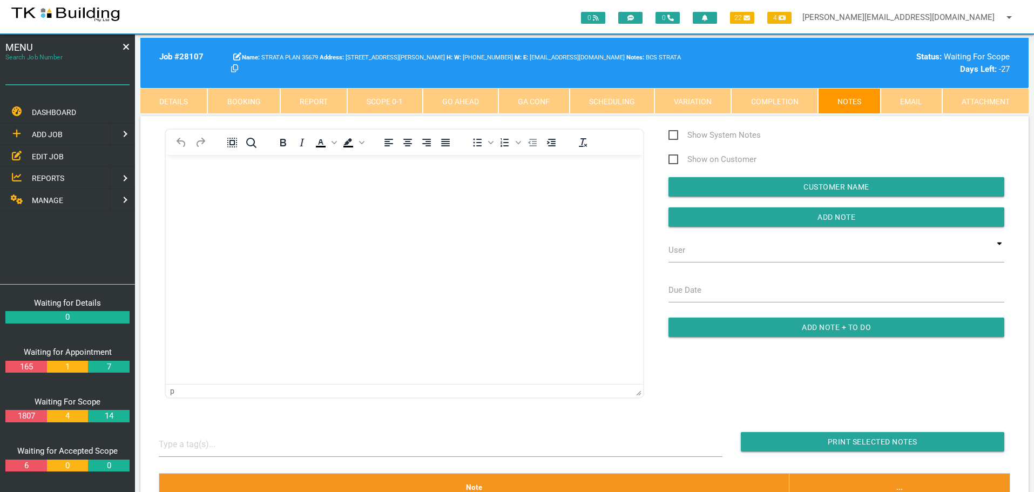
click at [87, 80] on input "Search Job Number" at bounding box center [67, 72] width 124 height 25
type input "27859"
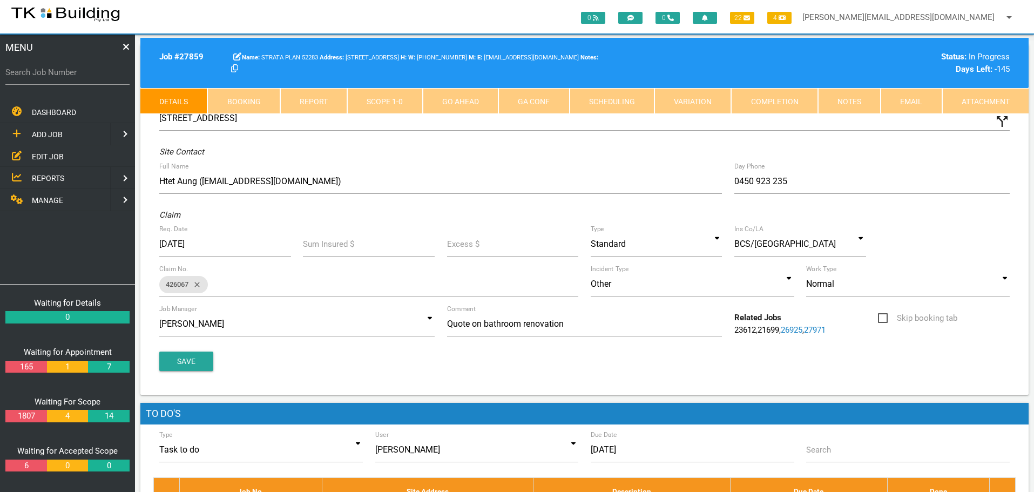
click at [264, 99] on link "Booking" at bounding box center [243, 101] width 72 height 26
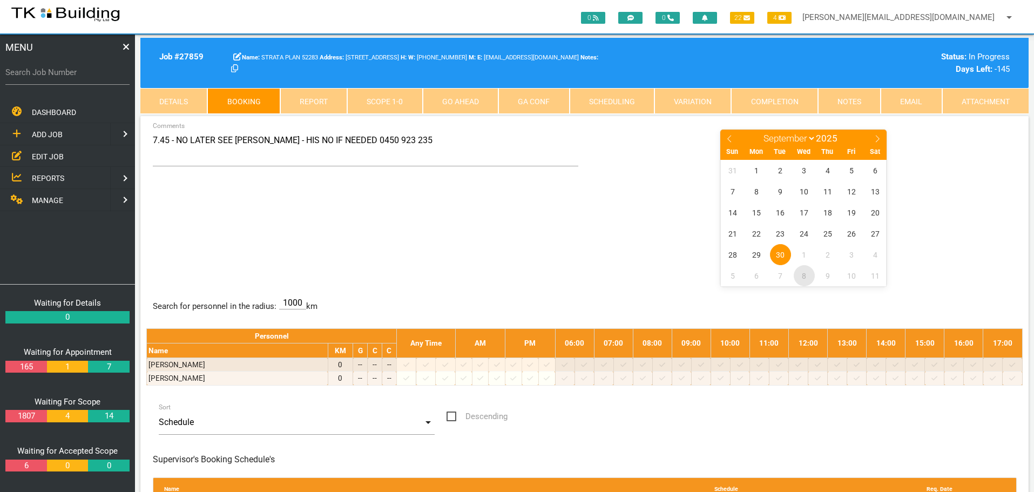
click at [806, 277] on span "8" at bounding box center [804, 275] width 21 height 21
select select "9"
click at [48, 78] on label "Search Job Number" at bounding box center [67, 72] width 124 height 12
click at [48, 78] on input "Search Job Number" at bounding box center [67, 72] width 124 height 25
type input "28063"
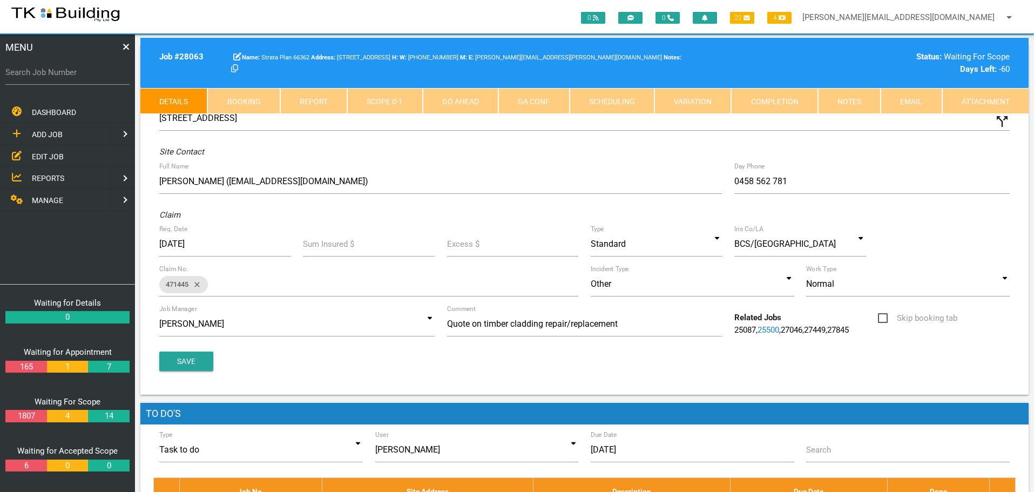
click at [859, 104] on link "Notes" at bounding box center [849, 101] width 63 height 26
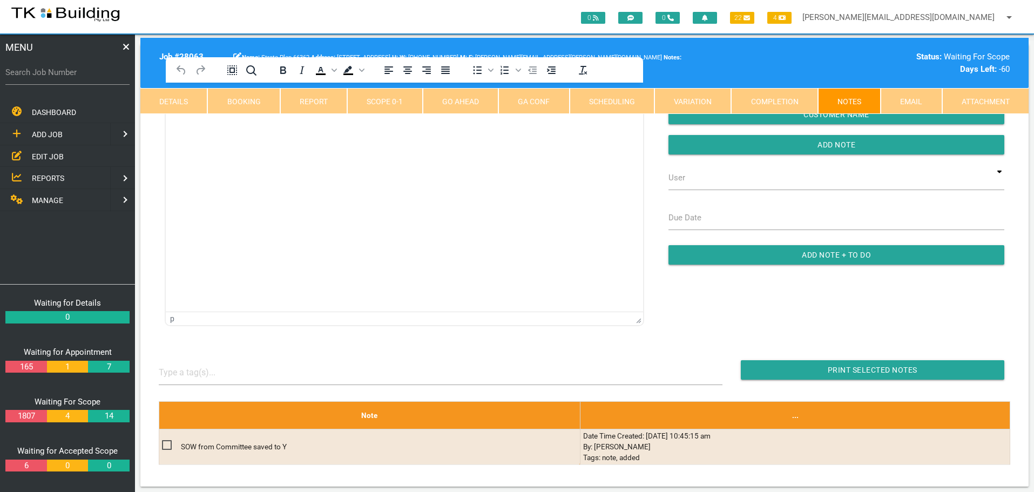
click at [239, 132] on html at bounding box center [404, 107] width 477 height 49
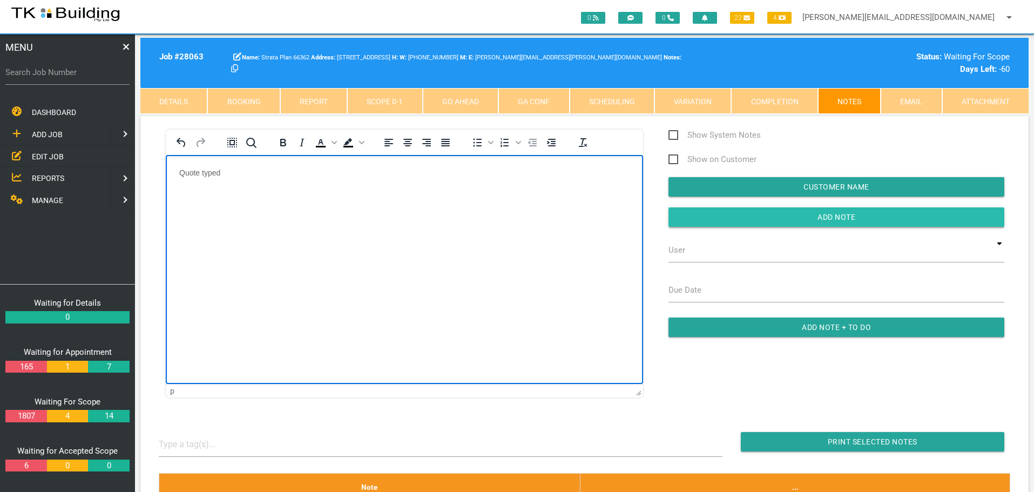
click at [757, 215] on input "Add Note" at bounding box center [837, 216] width 336 height 19
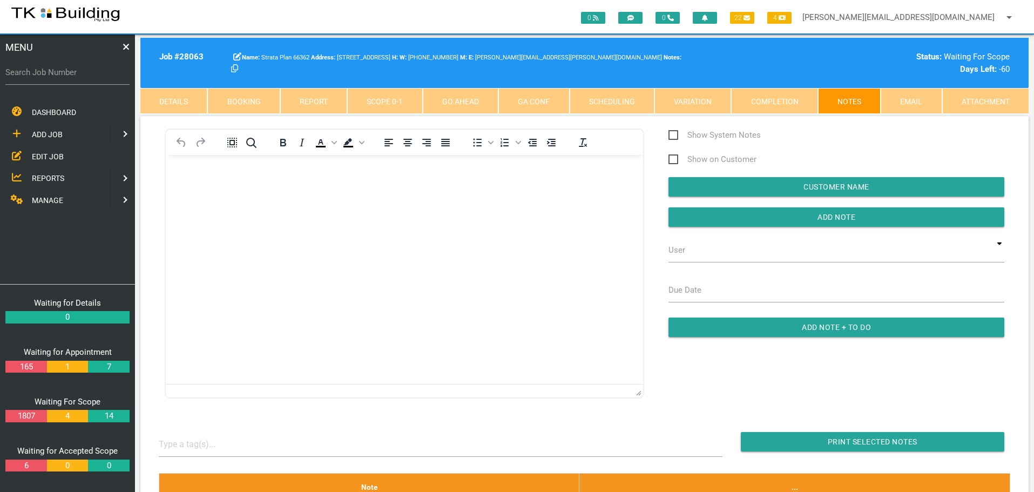
click at [59, 77] on label "Search Job Number" at bounding box center [67, 72] width 124 height 12
click at [59, 77] on input "Search Job Number" at bounding box center [67, 72] width 124 height 25
type input "28059"
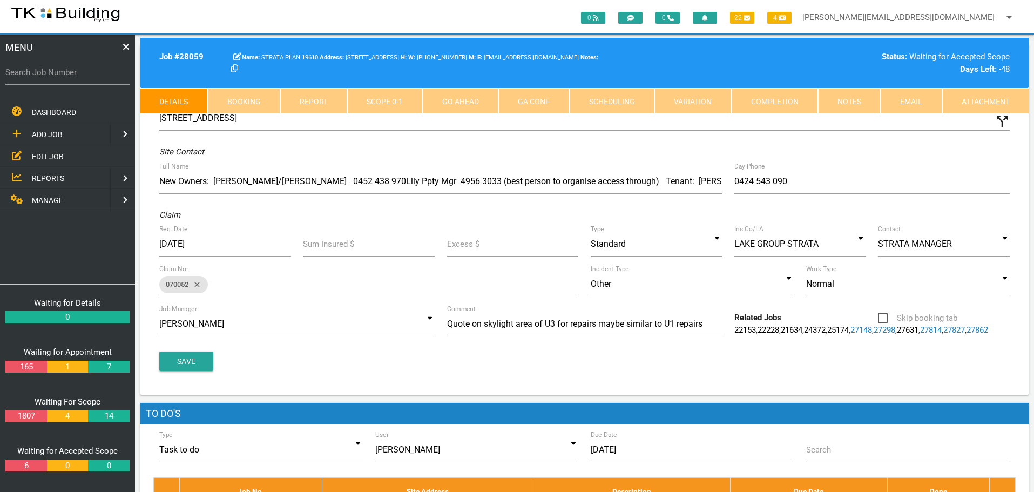
click at [855, 101] on link "Notes" at bounding box center [849, 101] width 63 height 26
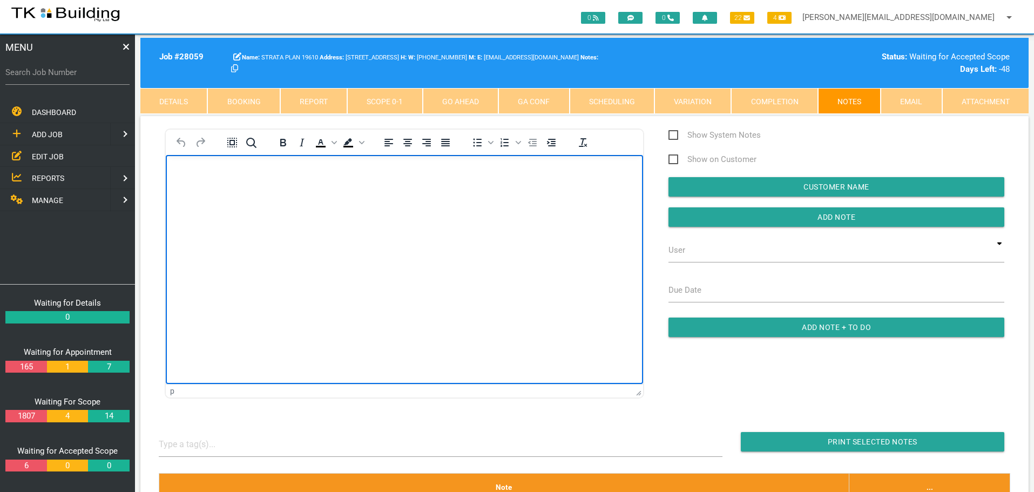
click at [237, 192] on body "Rich Text Area. Press ALT-0 for help." at bounding box center [404, 186] width 477 height 36
click at [195, 202] on body "Rich Text Area. Press ALT-0 for help." at bounding box center [404, 186] width 477 height 36
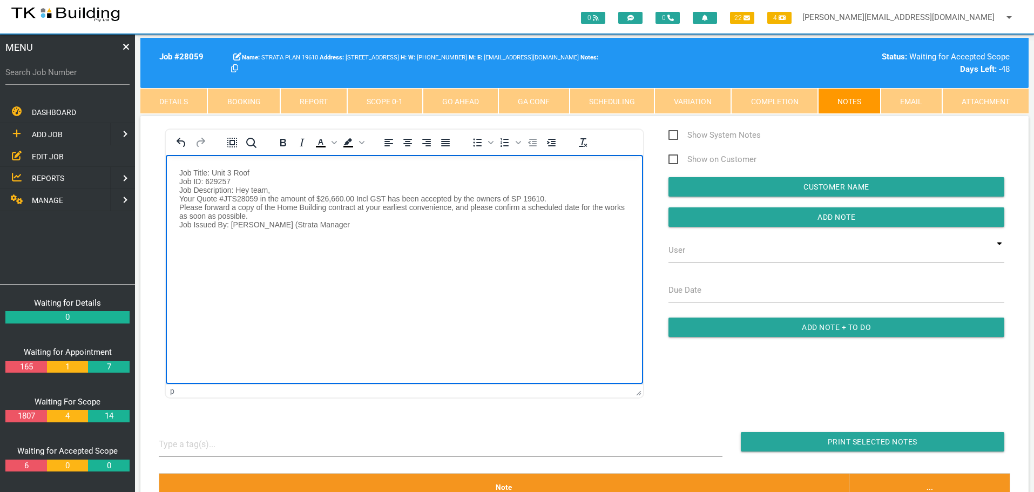
click at [180, 172] on p "Job Title: Unit 3 Roof Job ID: 629257 Job Description: Hey team, Your Quote #JT…" at bounding box center [404, 198] width 450 height 60
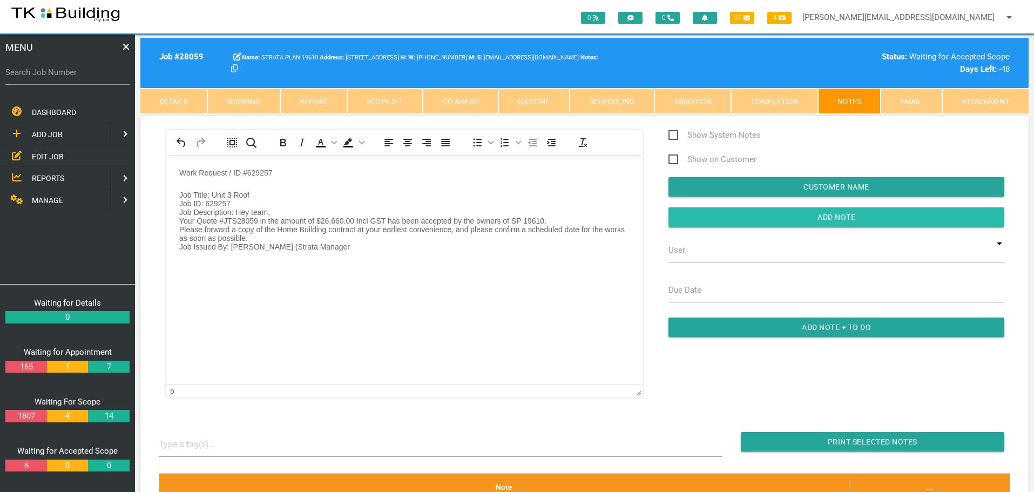
click at [757, 211] on input "button" at bounding box center [837, 216] width 336 height 19
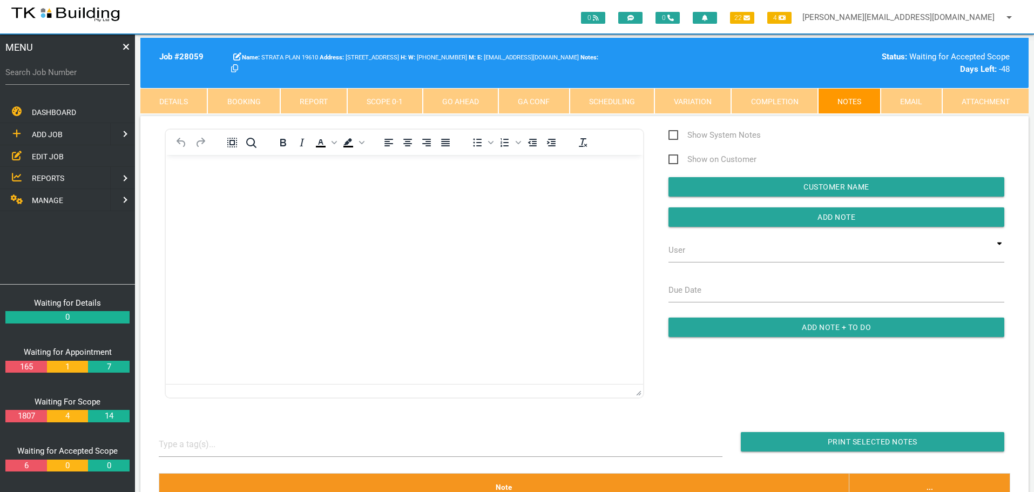
click at [215, 191] on body "Rich Text Area. Press ALT-0 for help." at bounding box center [404, 186] width 477 height 36
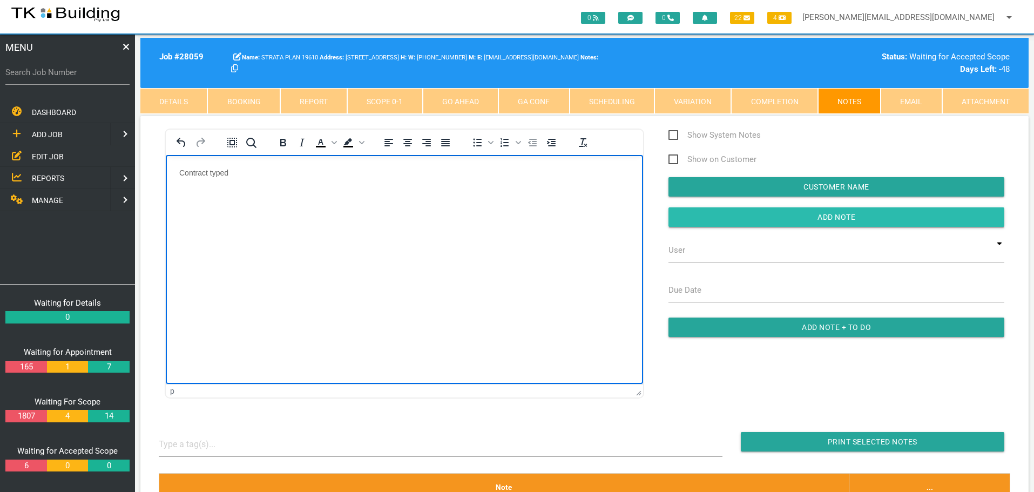
click at [694, 222] on input "Add Note" at bounding box center [837, 216] width 336 height 19
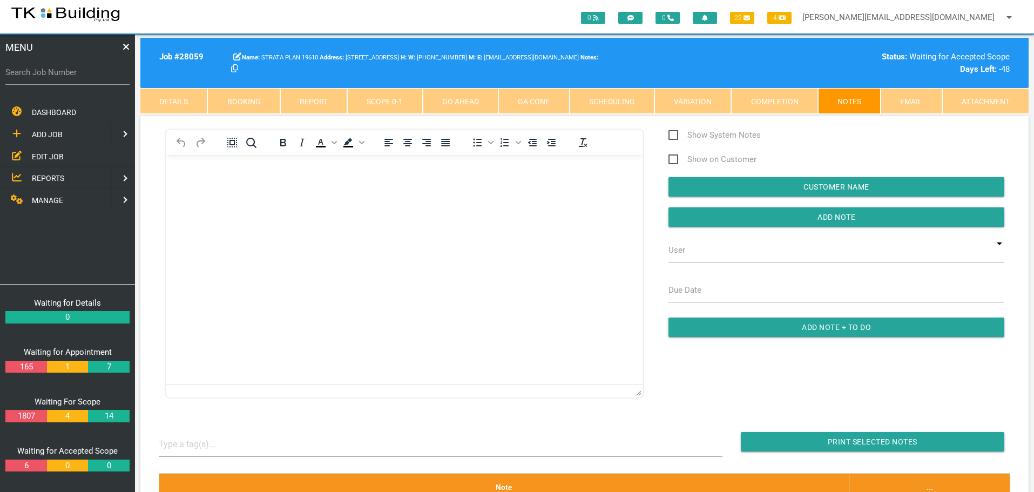
click at [40, 76] on label "Search Job Number" at bounding box center [67, 72] width 124 height 12
click at [40, 76] on input "Search Job Number" at bounding box center [67, 72] width 124 height 25
type input "27859"
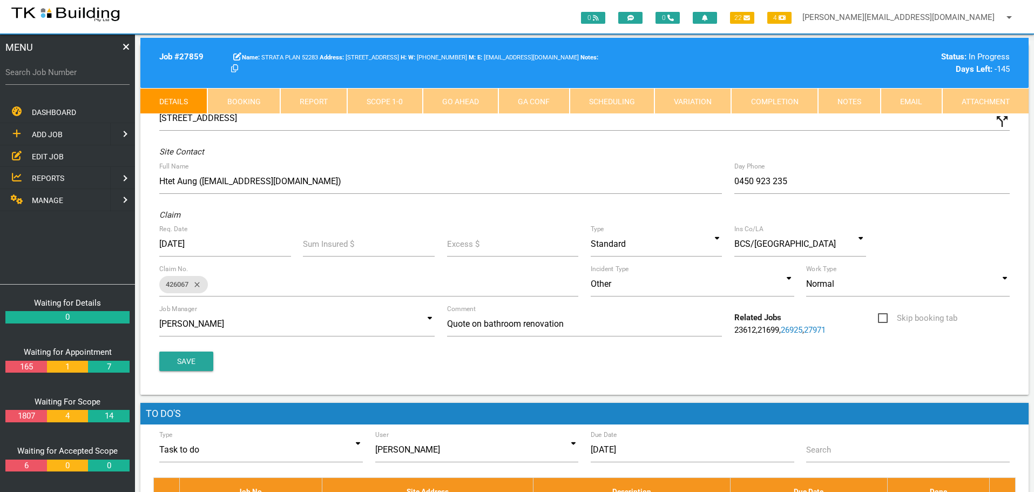
click at [244, 98] on link "Booking" at bounding box center [243, 101] width 72 height 26
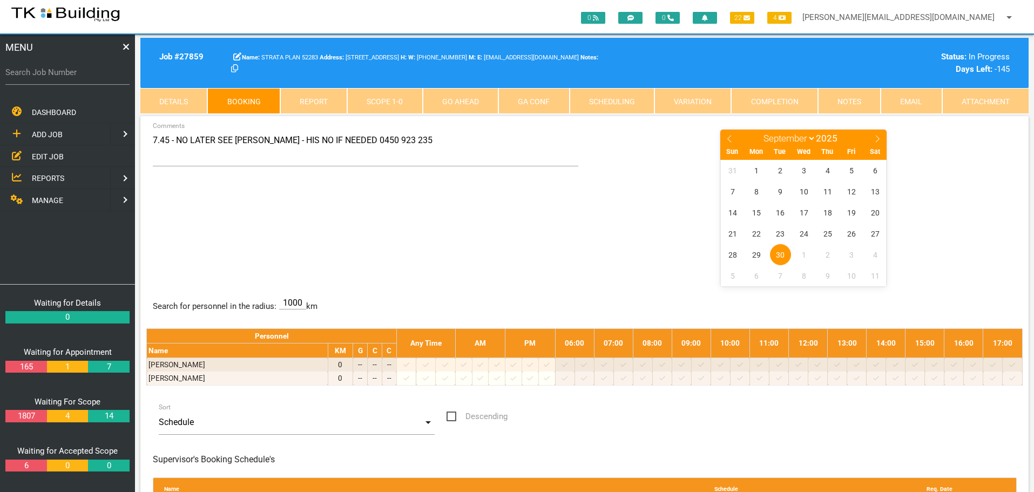
click at [875, 138] on icon at bounding box center [878, 139] width 8 height 8
select select "9"
click at [803, 213] on span "15" at bounding box center [804, 212] width 21 height 21
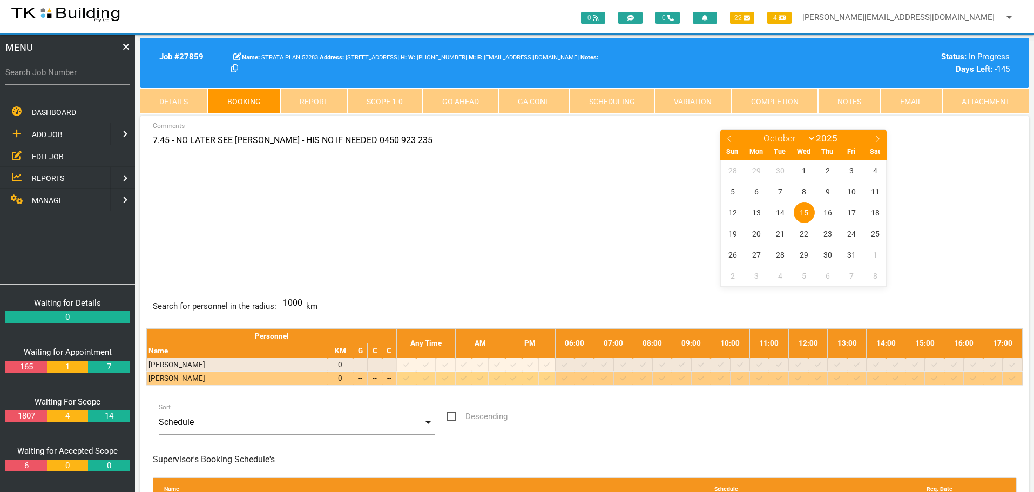
click at [646, 377] on icon at bounding box center [643, 378] width 6 height 7
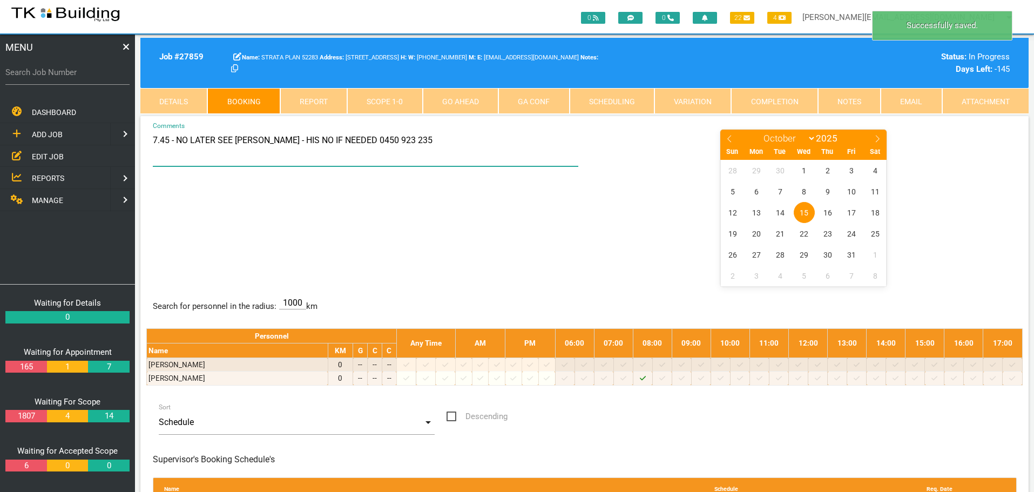
click at [153, 138] on textarea "7.45 - NO LATER SEE HIET AUNG - HIS NO IF NEEDED 0450 923 235" at bounding box center [366, 148] width 426 height 38
type textarea "8AM - NO LATER SEE HIET AUNG - HIS NO IF NEEDED 0450 923 235"
click at [477, 232] on div "8AM - NO LATER SEE HIET AUNG - HIS NO IF NEEDED 0450 923 235 Comments January F…" at bounding box center [584, 207] width 876 height 157
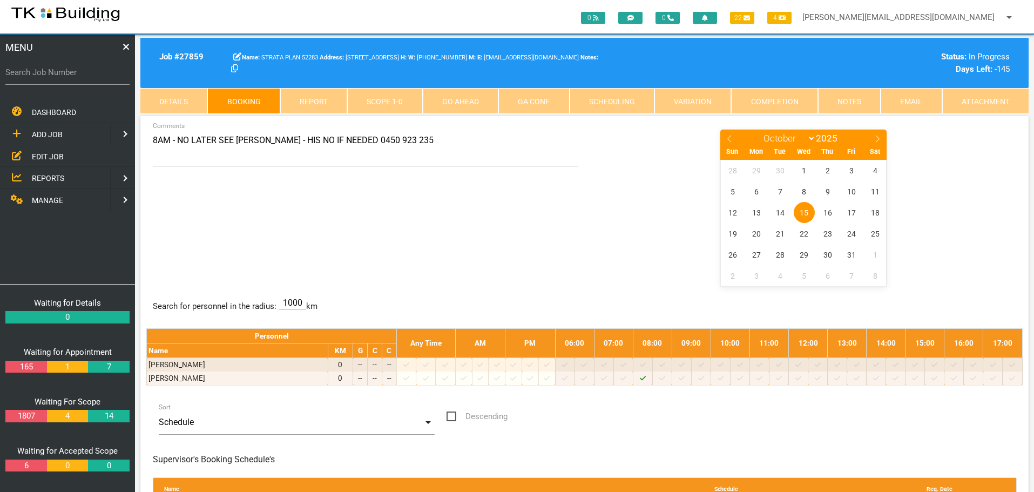
click at [63, 78] on label "Search Job Number" at bounding box center [67, 72] width 124 height 12
click at [63, 78] on input "Search Job Number" at bounding box center [67, 72] width 124 height 25
type input "28059"
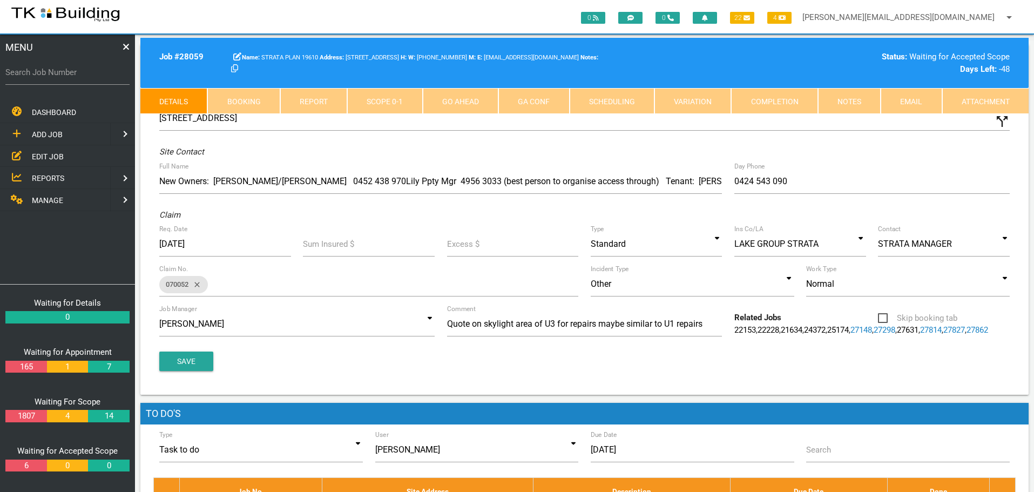
click at [845, 99] on link "Notes" at bounding box center [849, 101] width 63 height 26
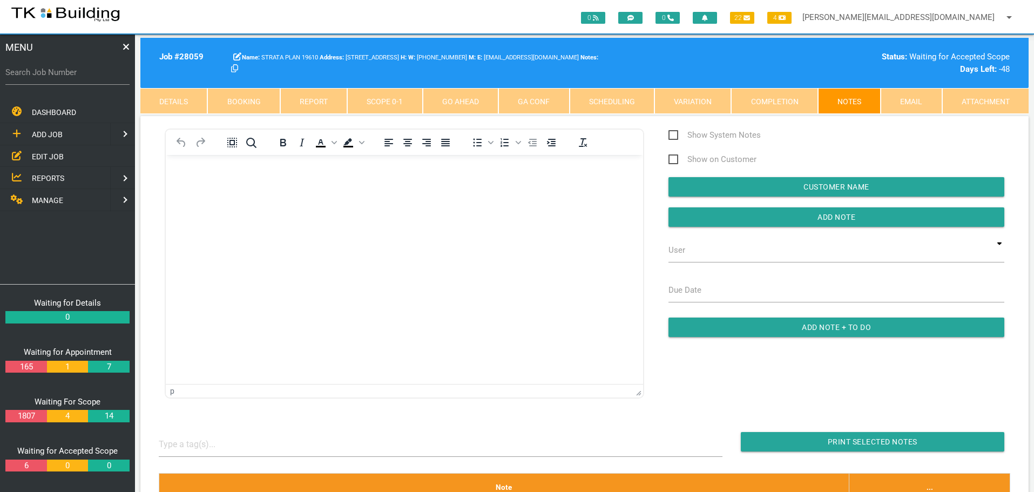
click at [181, 170] on p "Rich Text Area. Press ALT-0 for help." at bounding box center [404, 172] width 450 height 9
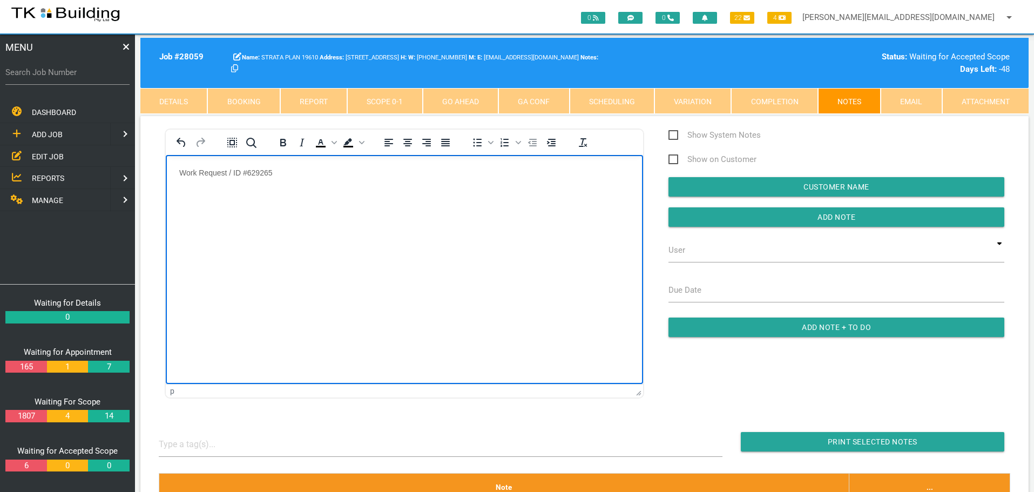
click at [182, 188] on body "Work Request / ID #629265" at bounding box center [404, 197] width 477 height 58
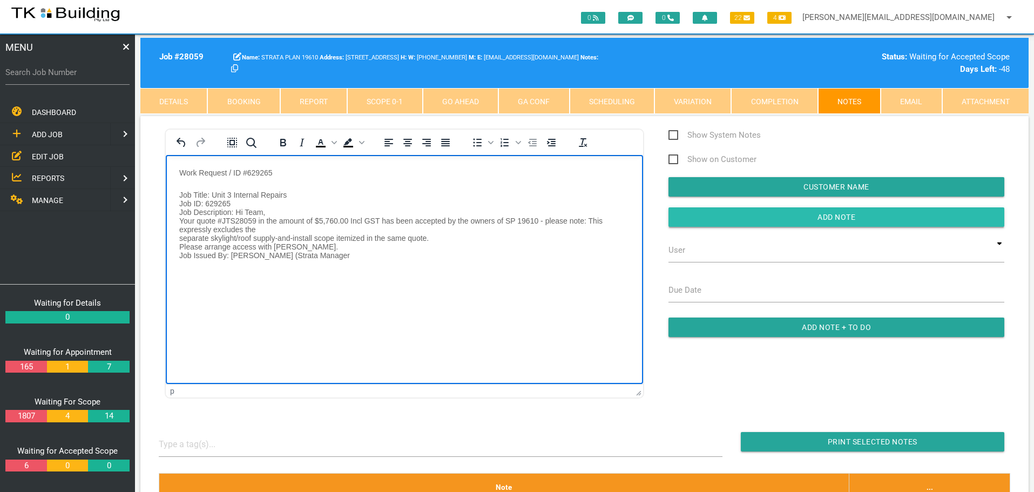
click at [693, 210] on input "Add Note" at bounding box center [837, 216] width 336 height 19
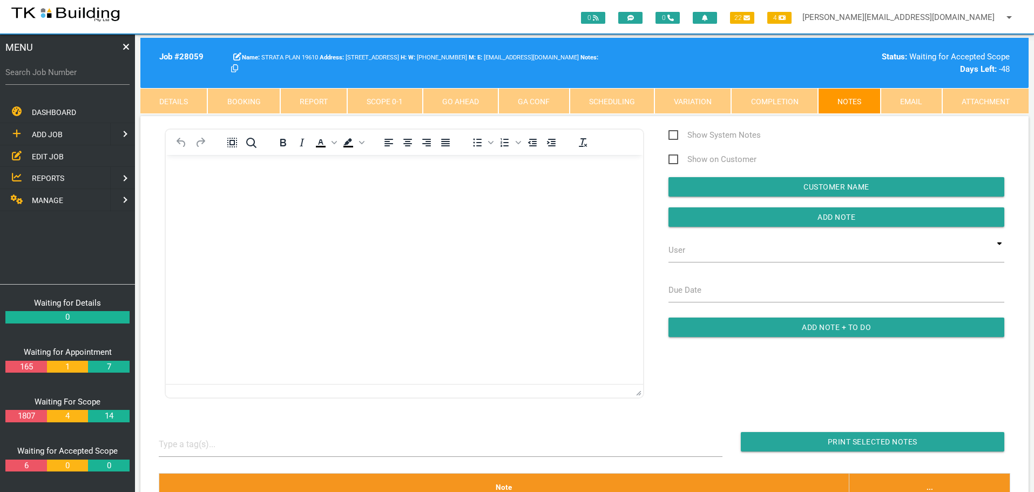
click at [245, 204] on html at bounding box center [404, 178] width 477 height 49
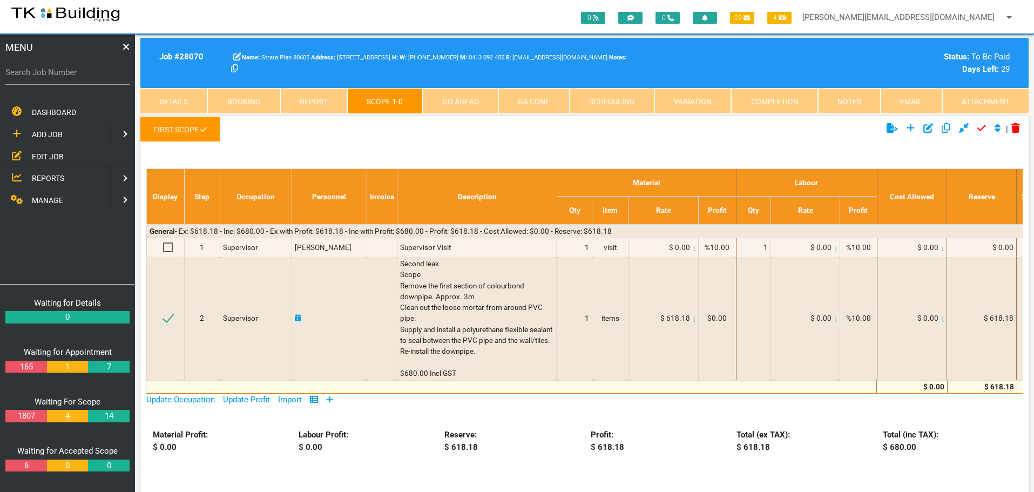
click at [41, 157] on span "EDIT JOB" at bounding box center [48, 156] width 32 height 9
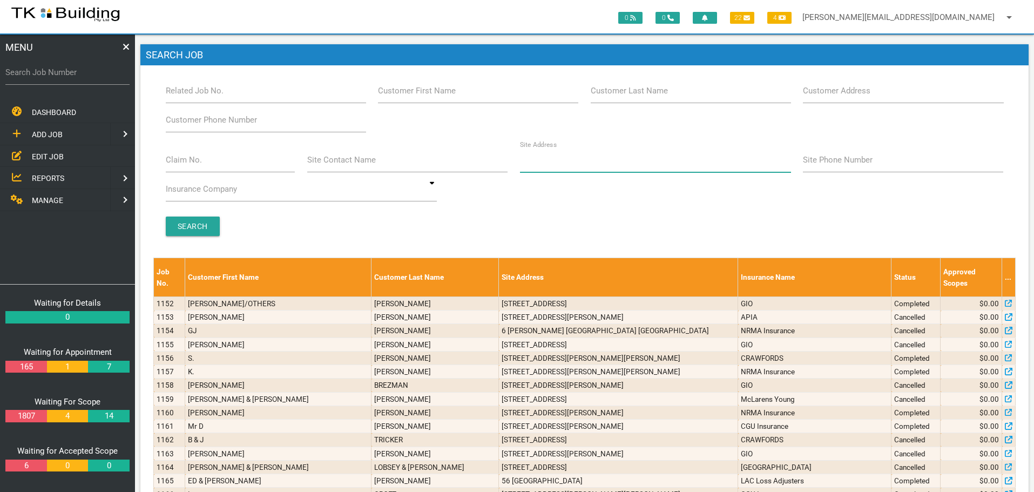
click at [571, 166] on input "Site Address" at bounding box center [655, 159] width 271 height 25
type input "6 [DATE]"
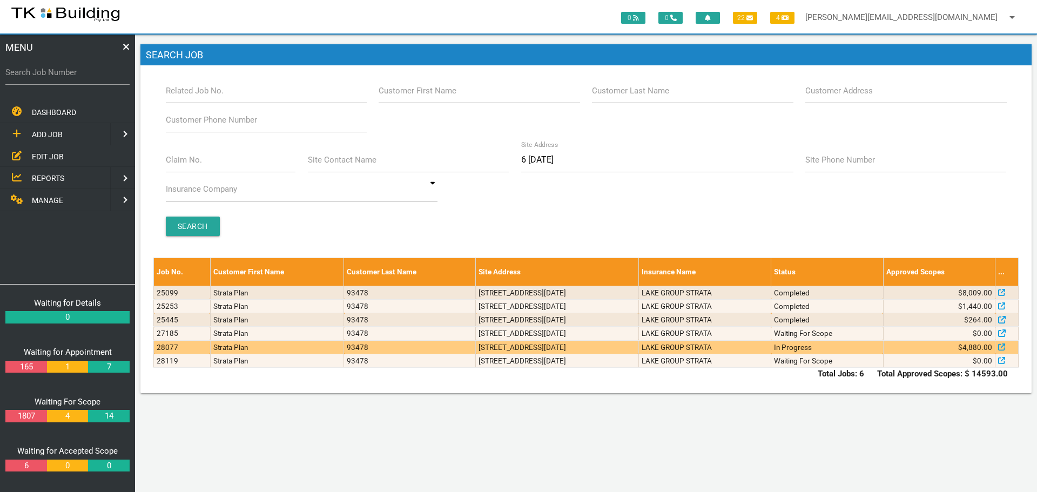
click at [639, 348] on td "[STREET_ADDRESS][DATE]" at bounding box center [557, 346] width 163 height 13
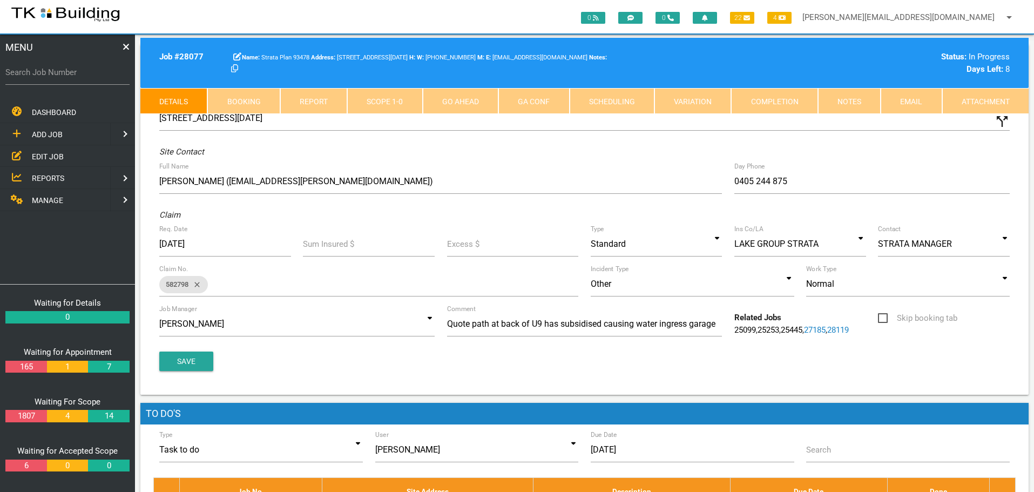
click at [854, 100] on link "Notes" at bounding box center [849, 101] width 63 height 26
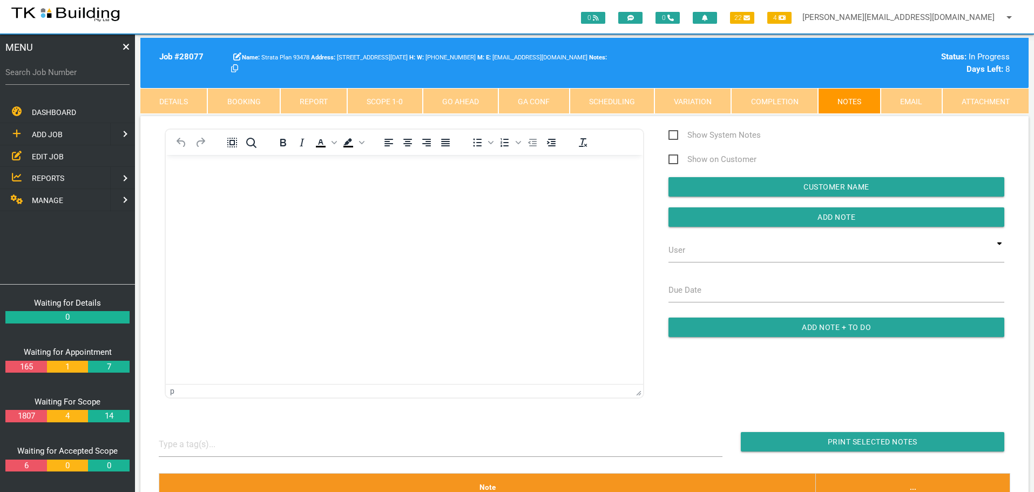
drag, startPoint x: 245, startPoint y: 198, endPoint x: 239, endPoint y: 209, distance: 12.8
click at [245, 200] on body "Rich Text Area. Press ALT-0 for help." at bounding box center [404, 186] width 477 height 36
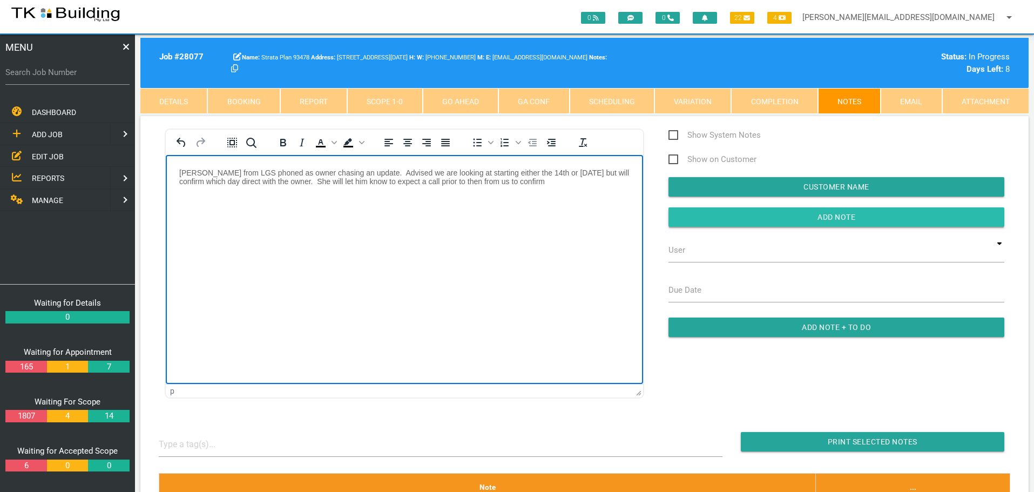
click at [757, 214] on input "Add Note" at bounding box center [837, 216] width 336 height 19
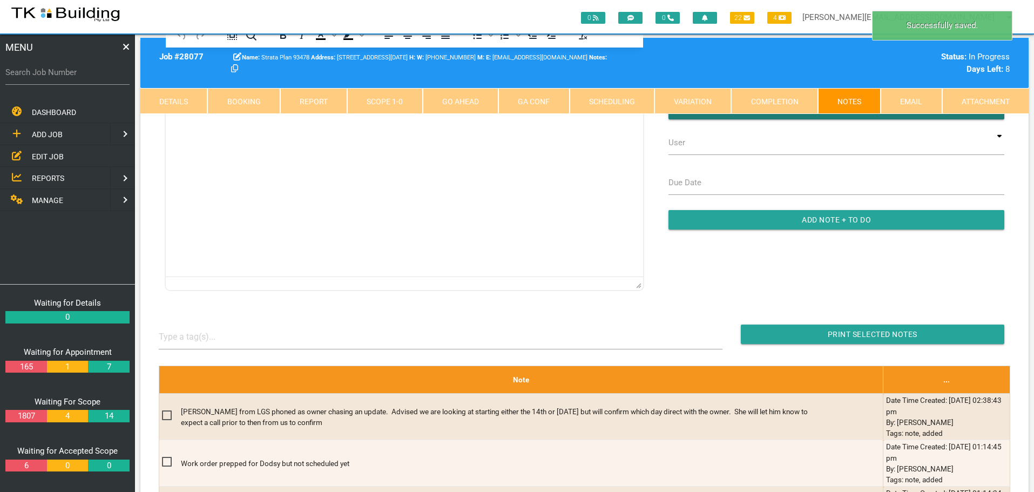
scroll to position [108, 0]
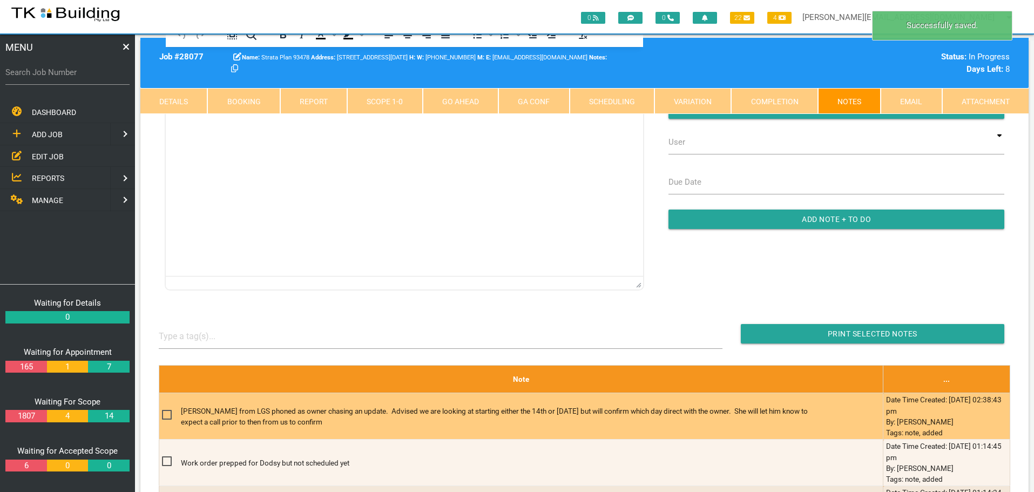
click at [164, 415] on span at bounding box center [171, 414] width 19 height 13
click at [164, 415] on input "checkbox" at bounding box center [165, 411] width 7 height 7
checkbox input "true"
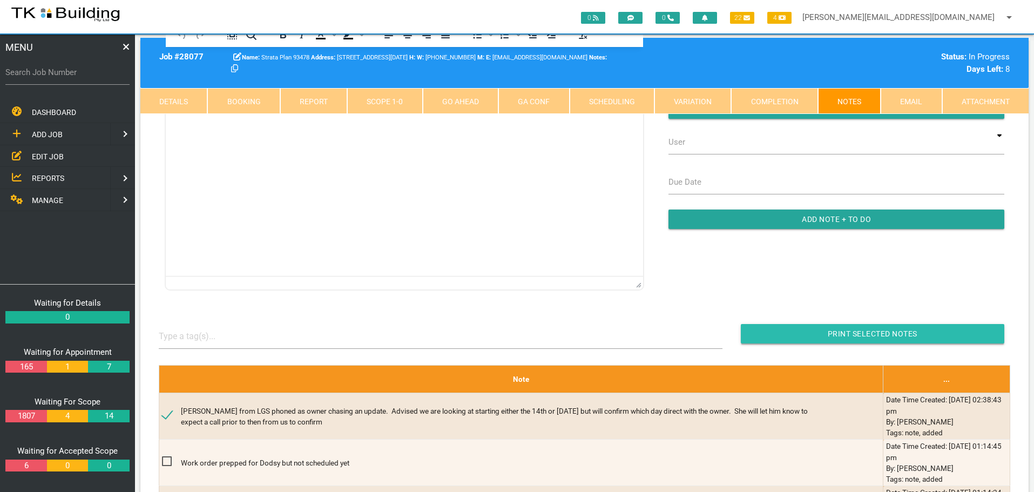
click at [814, 330] on input "button" at bounding box center [873, 333] width 264 height 19
click at [77, 82] on input "Search Job Number" at bounding box center [67, 72] width 124 height 25
type input "28011"
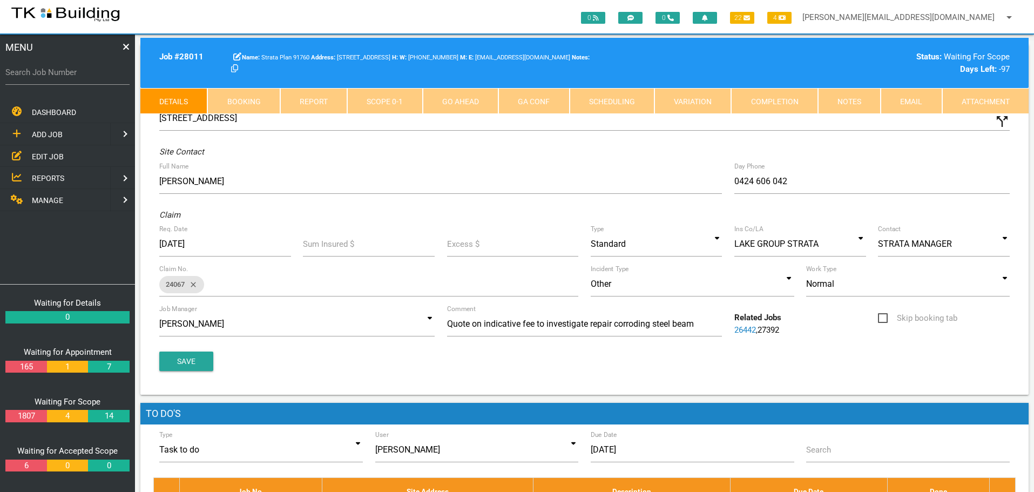
click at [856, 100] on link "Notes" at bounding box center [849, 101] width 63 height 26
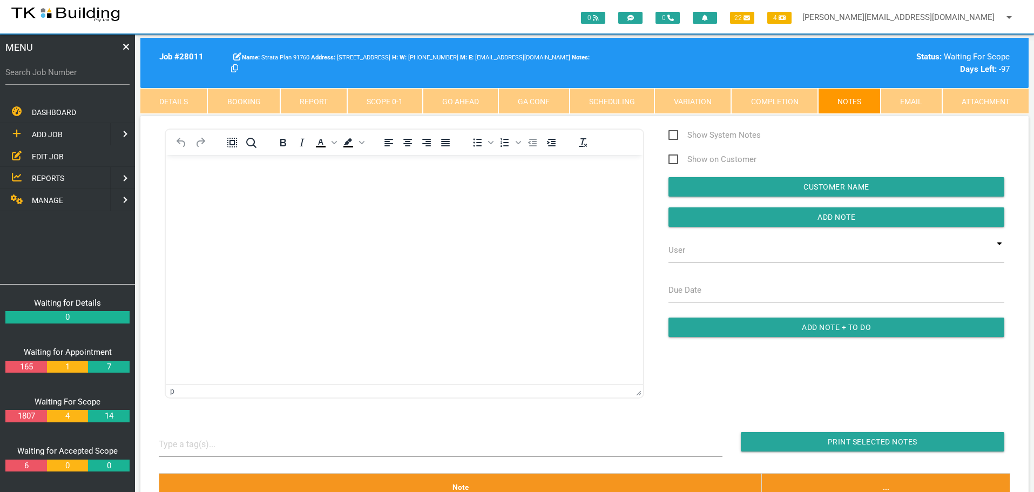
click at [215, 187] on body "Rich Text Area. Press ALT-0 for help." at bounding box center [404, 186] width 477 height 36
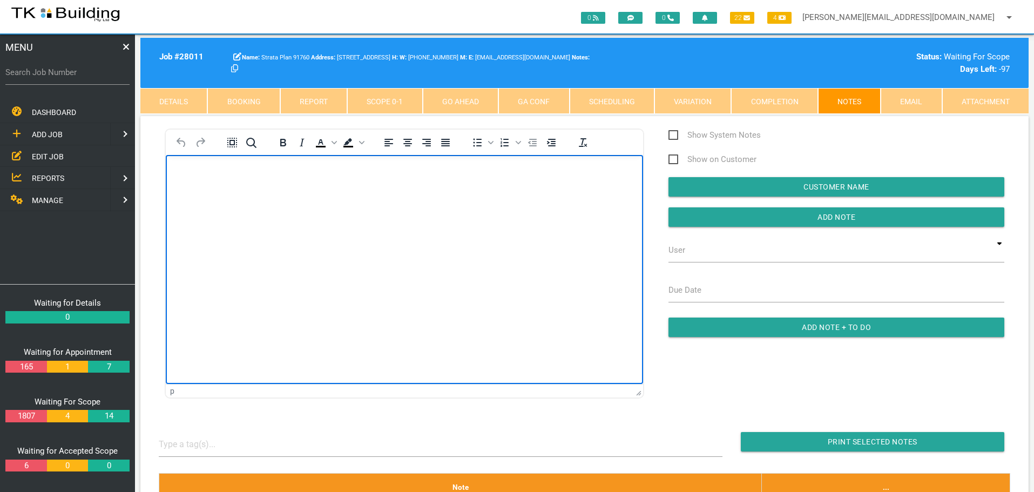
click at [180, 175] on p "Rich Text Area. Press ALT-0 for help." at bounding box center [404, 172] width 450 height 9
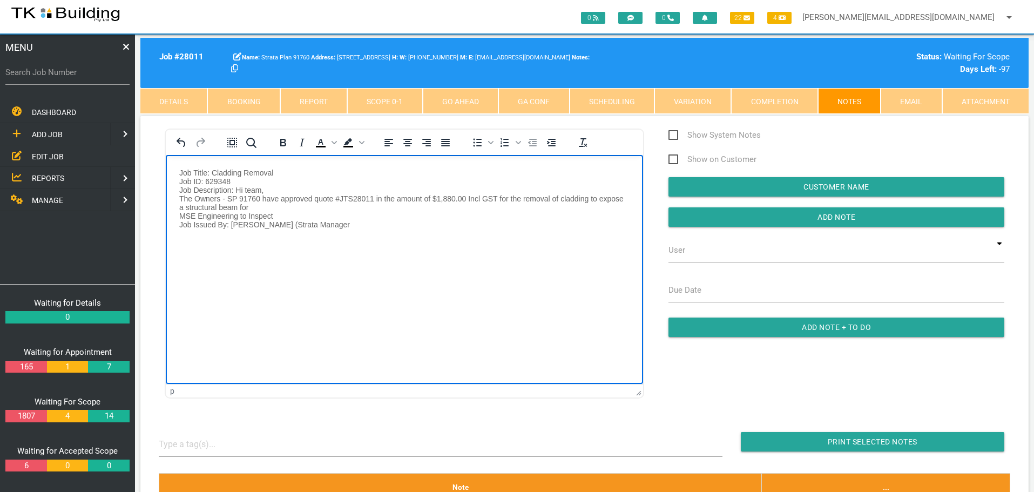
click at [181, 171] on p "Job Title: Cladding Removal Job ID: 629348 Job Description: Hi team, The Owners…" at bounding box center [404, 198] width 450 height 60
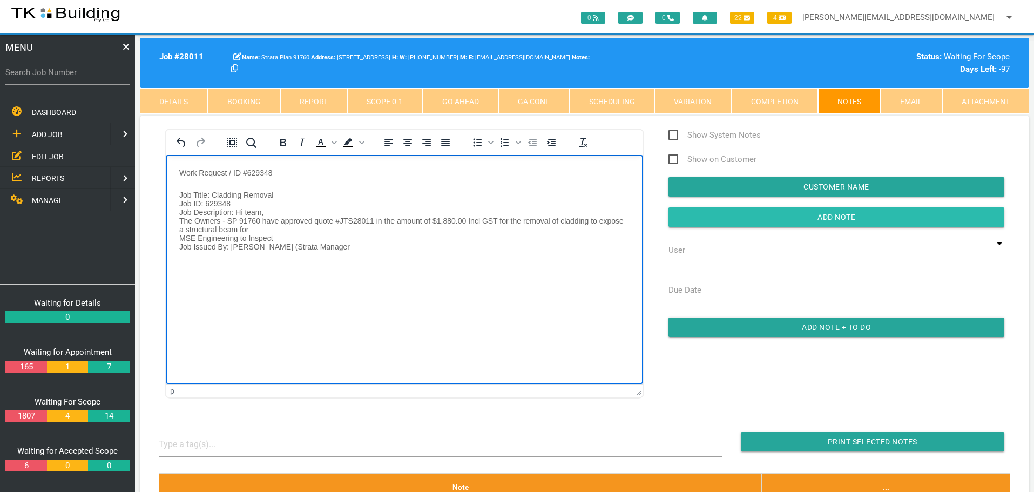
click at [682, 212] on input "Add Note" at bounding box center [837, 216] width 336 height 19
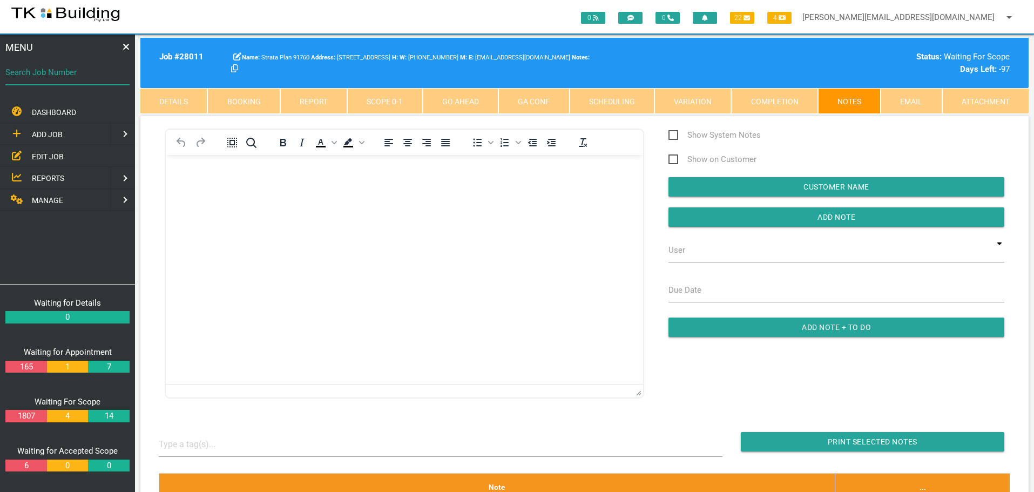
click at [48, 83] on input "Search Job Number" at bounding box center [67, 72] width 124 height 25
type input "28109"
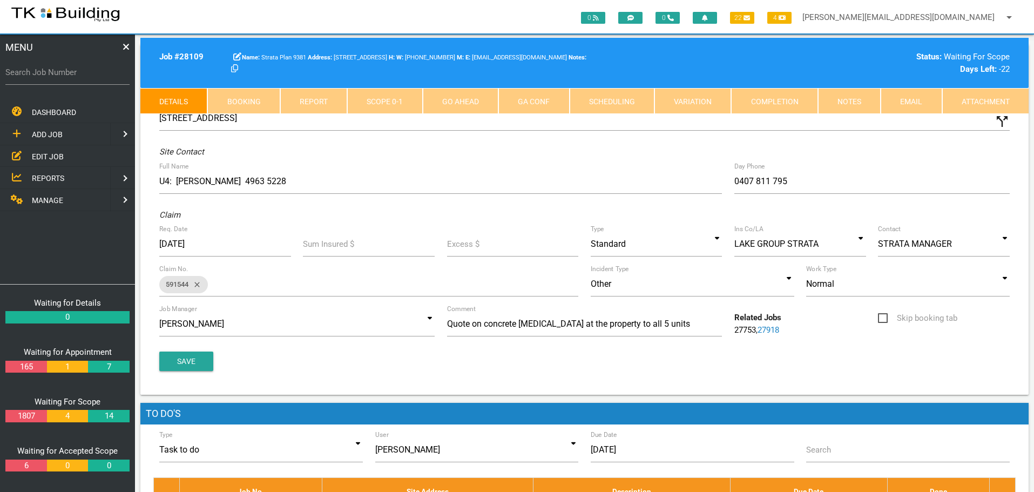
click at [843, 102] on link "Notes" at bounding box center [849, 101] width 63 height 26
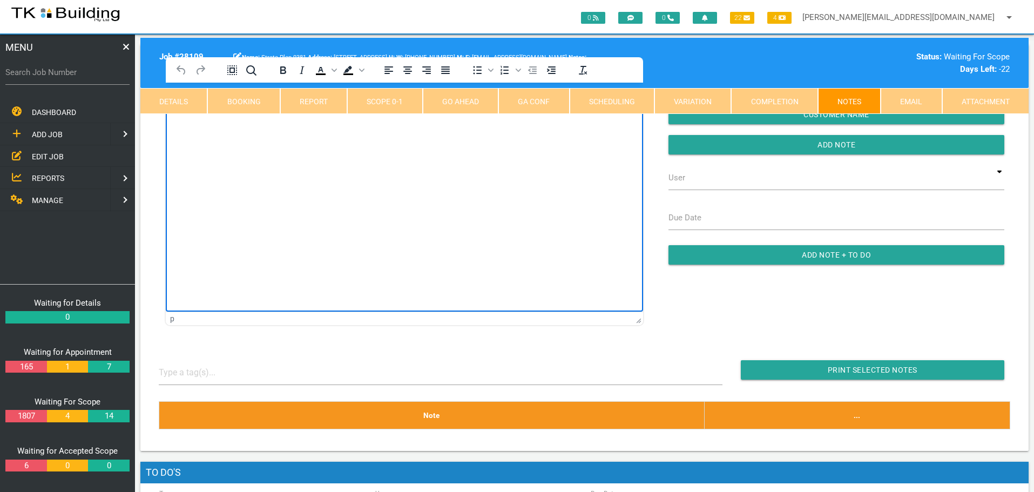
click at [237, 132] on html at bounding box center [404, 107] width 477 height 49
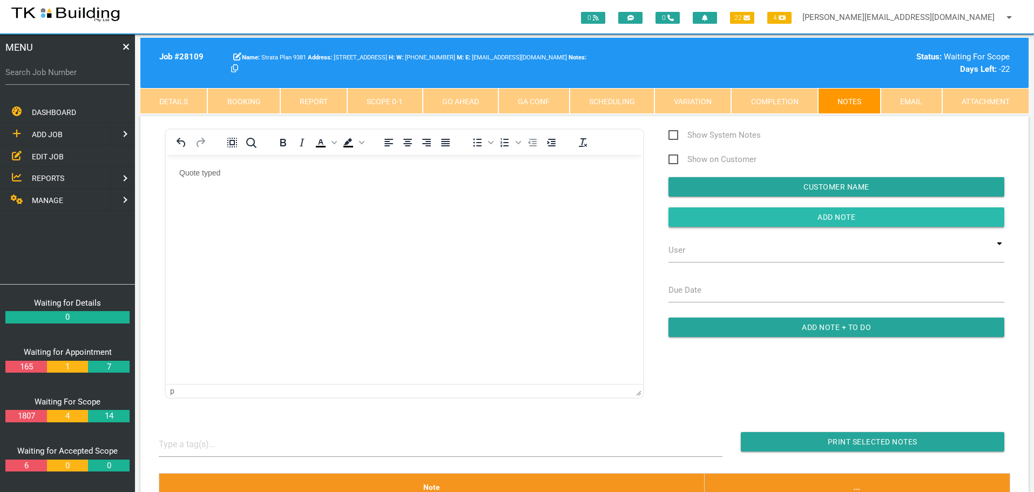
click at [807, 211] on input "button" at bounding box center [837, 216] width 336 height 19
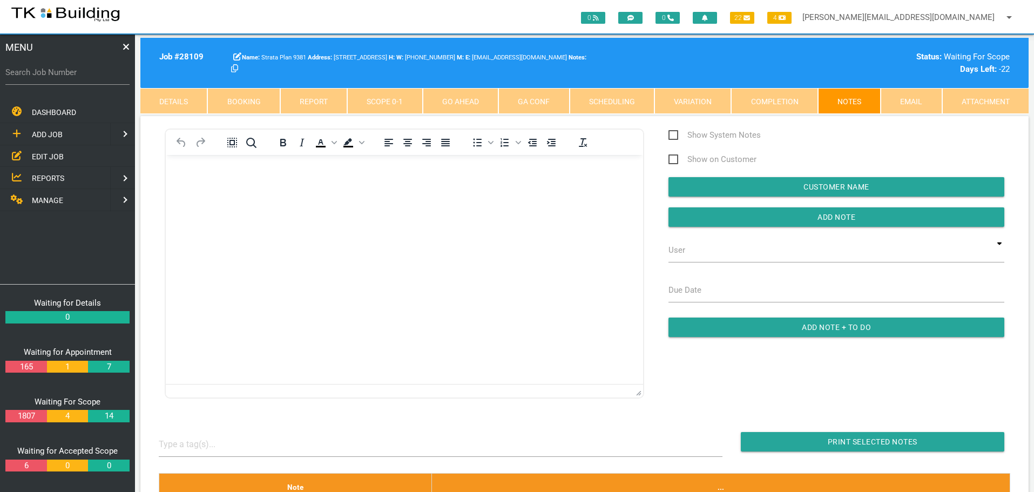
click at [95, 76] on label "Search Job Number" at bounding box center [67, 72] width 124 height 12
click at [95, 76] on input "Search Job Number" at bounding box center [67, 72] width 124 height 25
type input "27205"
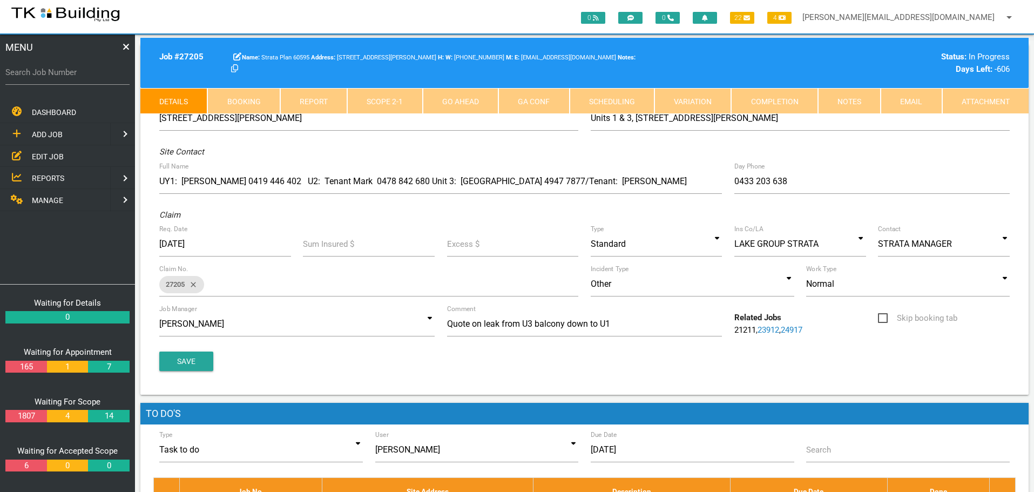
click at [848, 104] on link "Notes" at bounding box center [849, 101] width 63 height 26
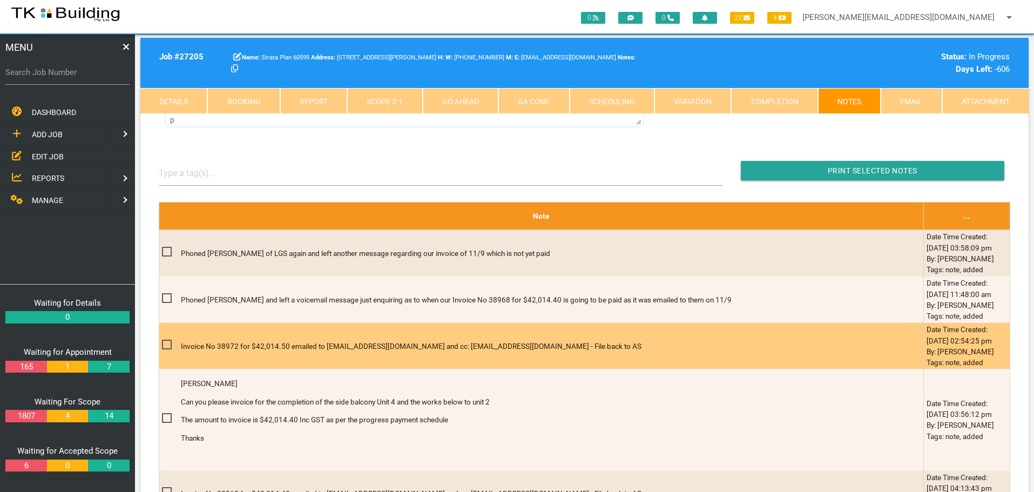
scroll to position [237, 0]
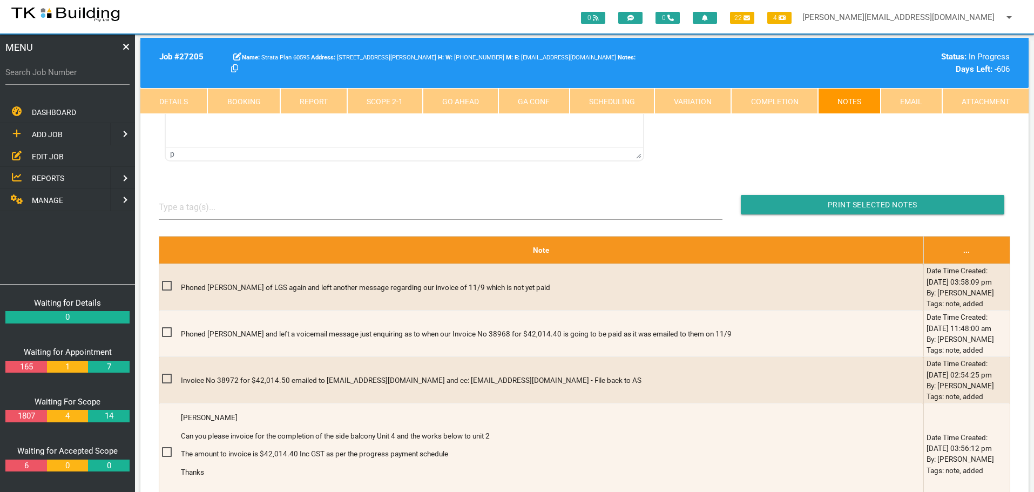
click at [79, 78] on label "Search Job Number" at bounding box center [67, 72] width 124 height 12
click at [79, 78] on input "Search Job Number" at bounding box center [67, 72] width 124 height 25
type input "28161"
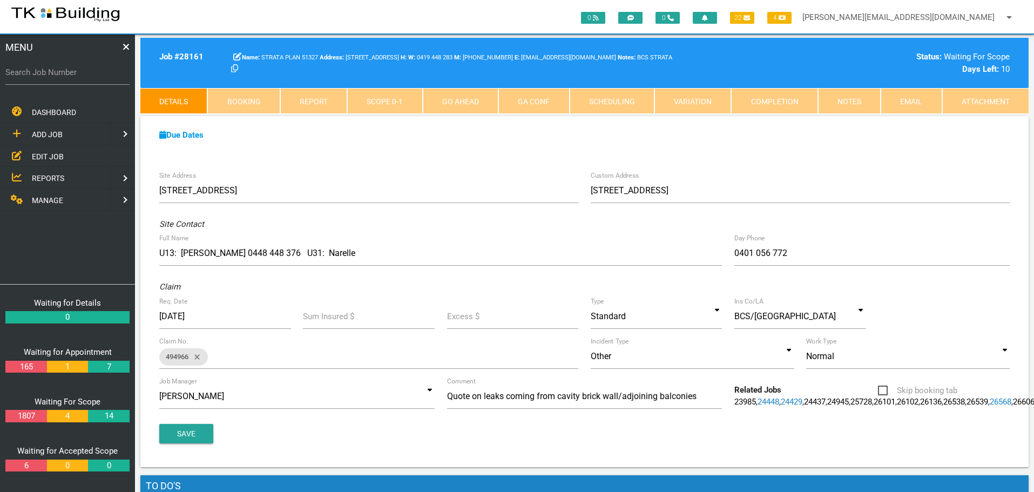
click at [853, 103] on link "Notes" at bounding box center [849, 101] width 63 height 26
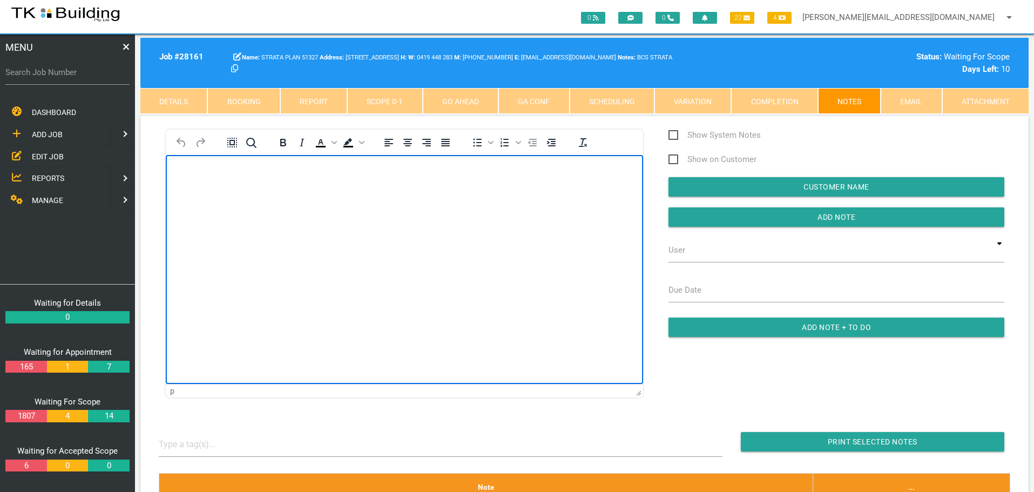
click at [193, 180] on body "Rich Text Area. Press ALT-0 for help." at bounding box center [404, 186] width 477 height 36
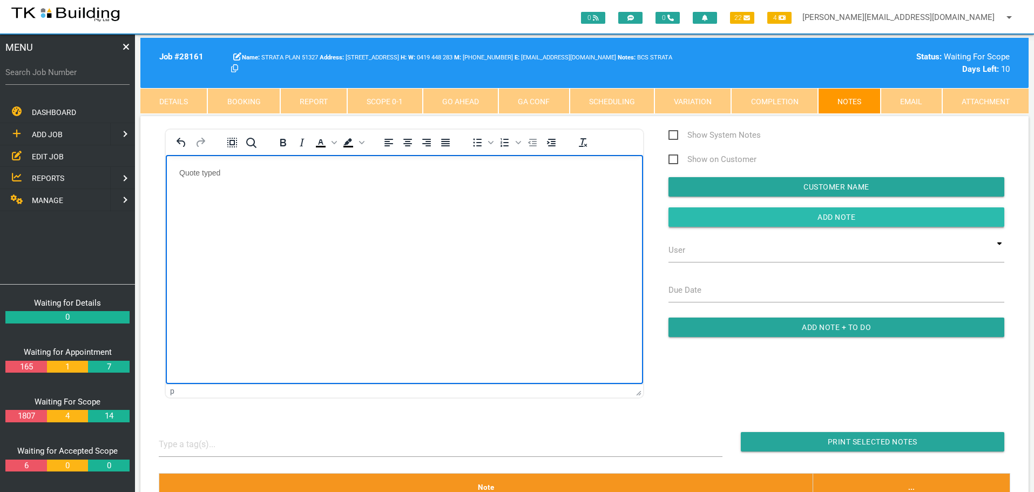
click at [699, 217] on input "Add Note" at bounding box center [837, 216] width 336 height 19
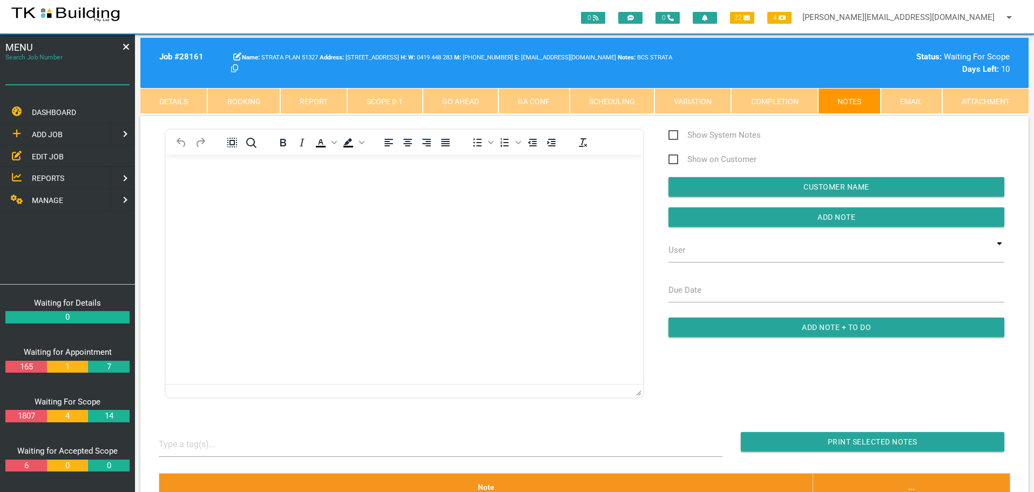
click at [76, 81] on input "Search Job Number" at bounding box center [67, 72] width 124 height 25
type input "28132"
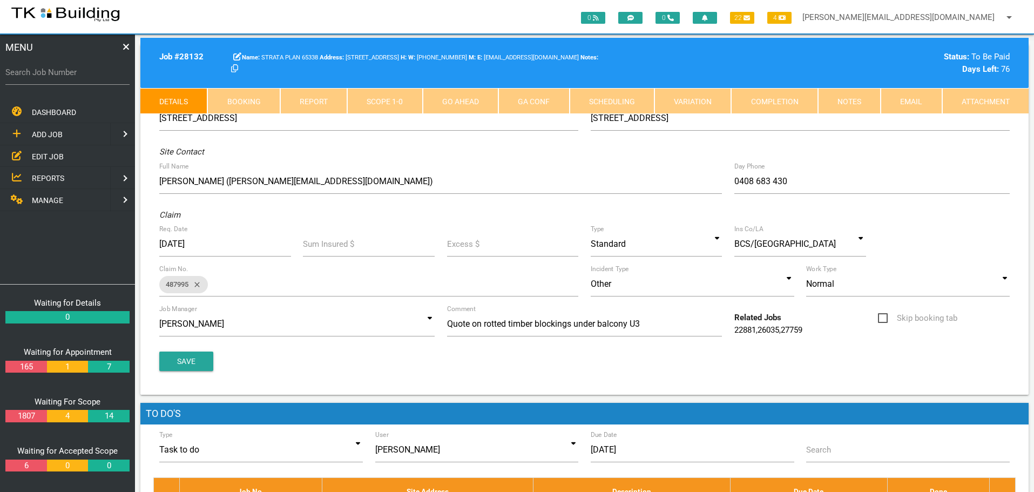
click at [850, 108] on link "Notes" at bounding box center [849, 101] width 63 height 26
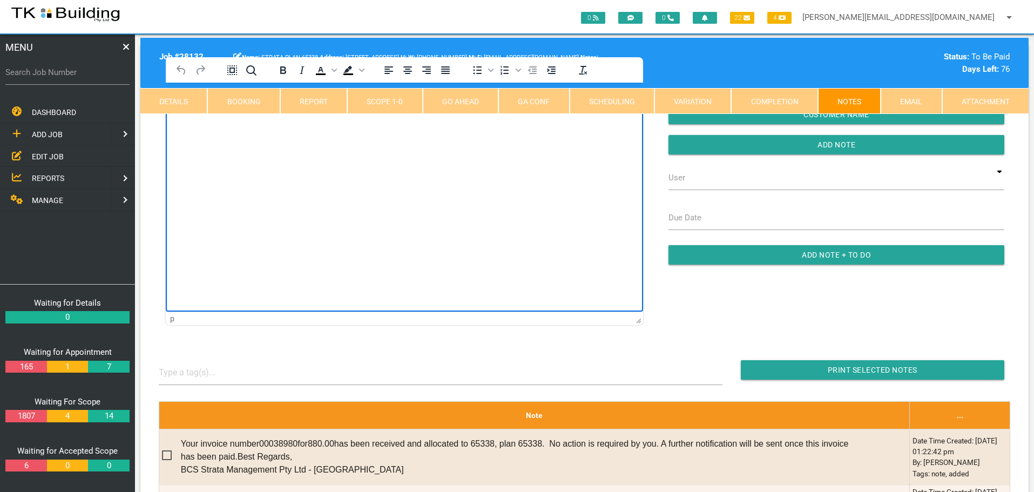
click at [244, 132] on html at bounding box center [404, 107] width 477 height 49
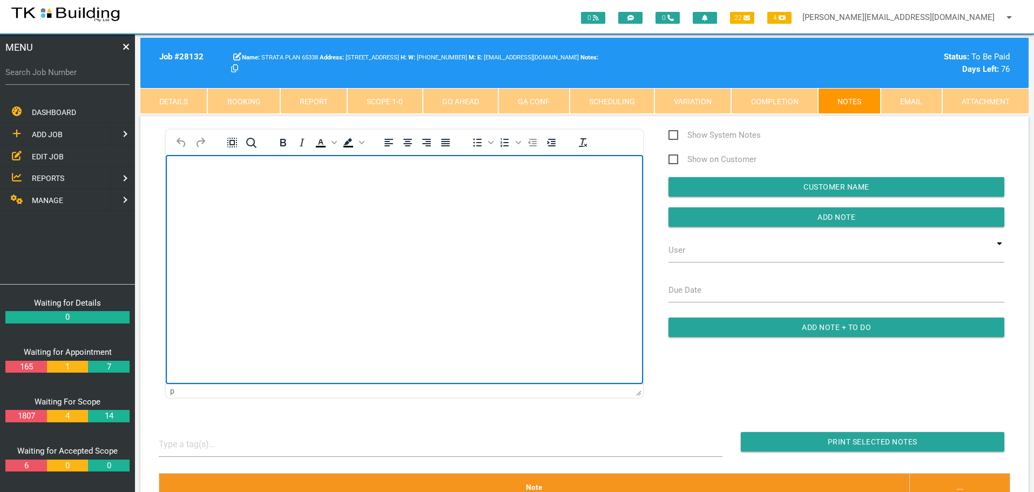
click at [186, 172] on p "Rich Text Area. Press ALT-0 for help." at bounding box center [404, 172] width 450 height 9
paste body "Rich Text Area. Press ALT-0 for help."
click at [180, 185] on body "Thanks Sharon, much appreciated! Kind Regards, Amy Fenwick" at bounding box center [404, 253] width 477 height 171
click at [187, 208] on body "Thanks Sharon, much appreciated! Kind Regards, Amy Fenwick" at bounding box center [404, 220] width 477 height 104
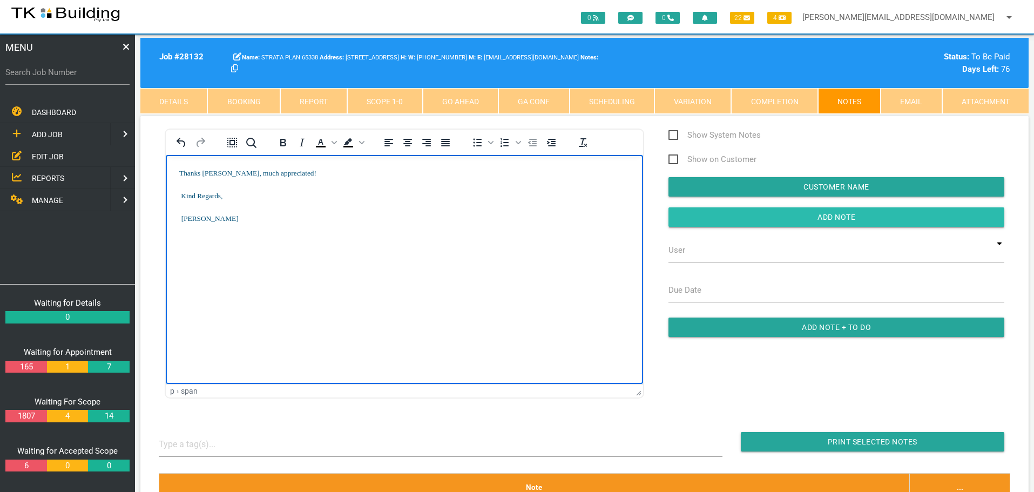
click at [696, 221] on input "Add Note" at bounding box center [837, 216] width 336 height 19
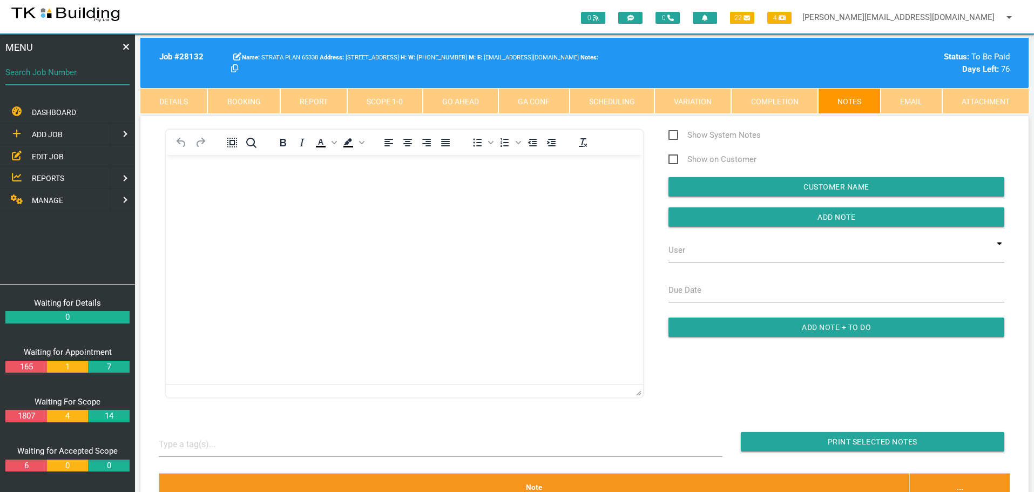
click at [58, 79] on input "Search Job Number" at bounding box center [67, 72] width 124 height 25
type input "28063"
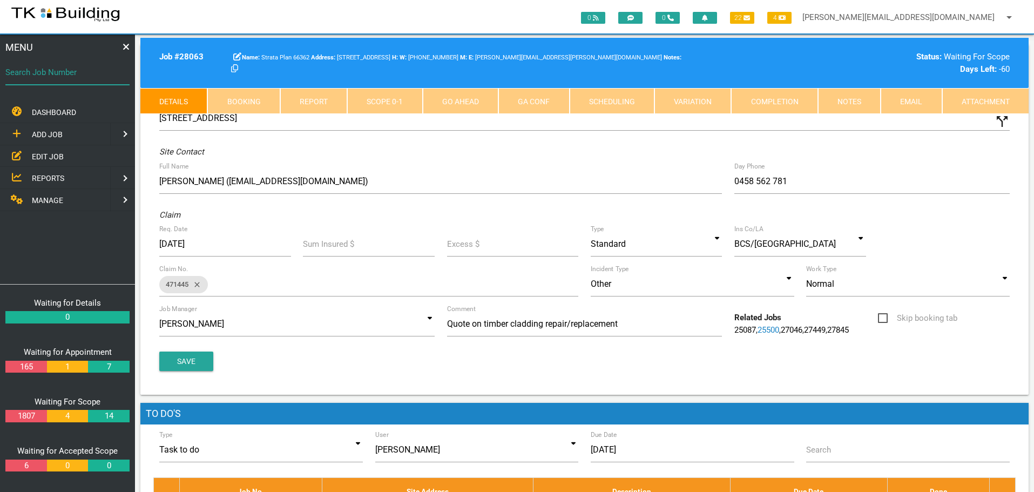
click at [58, 79] on input "Search Job Number" at bounding box center [67, 72] width 124 height 25
click at [843, 100] on link "Notes" at bounding box center [849, 101] width 63 height 26
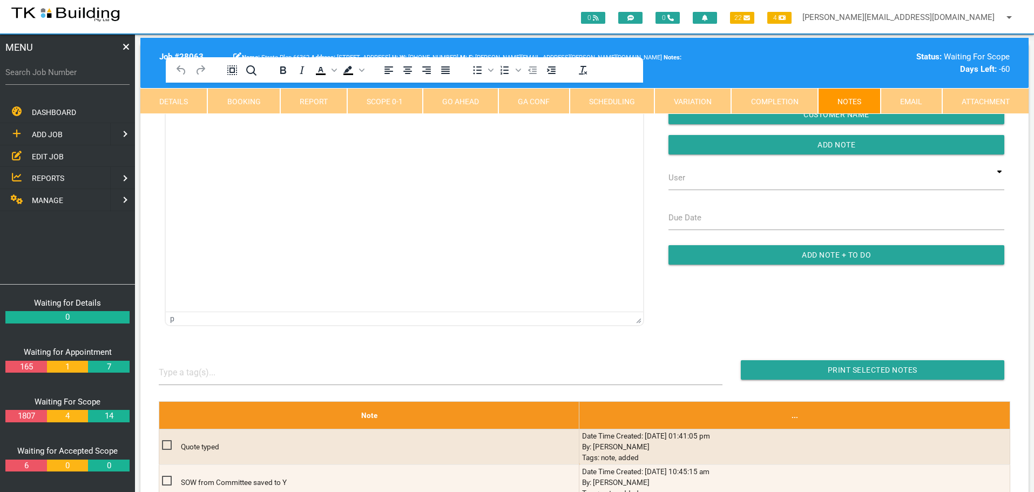
click at [219, 102] on p "Rich Text Area. Press ALT-0 for help." at bounding box center [404, 100] width 450 height 9
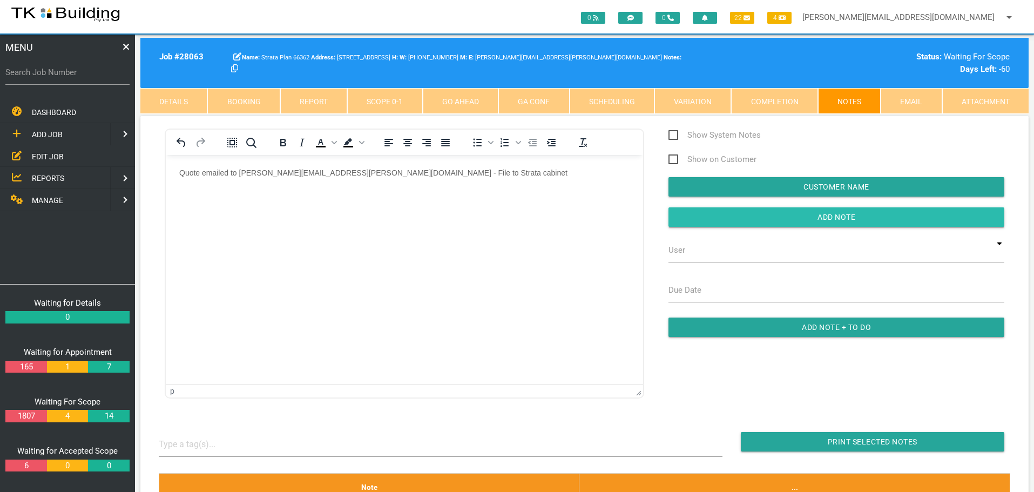
click at [720, 223] on input "button" at bounding box center [837, 216] width 336 height 19
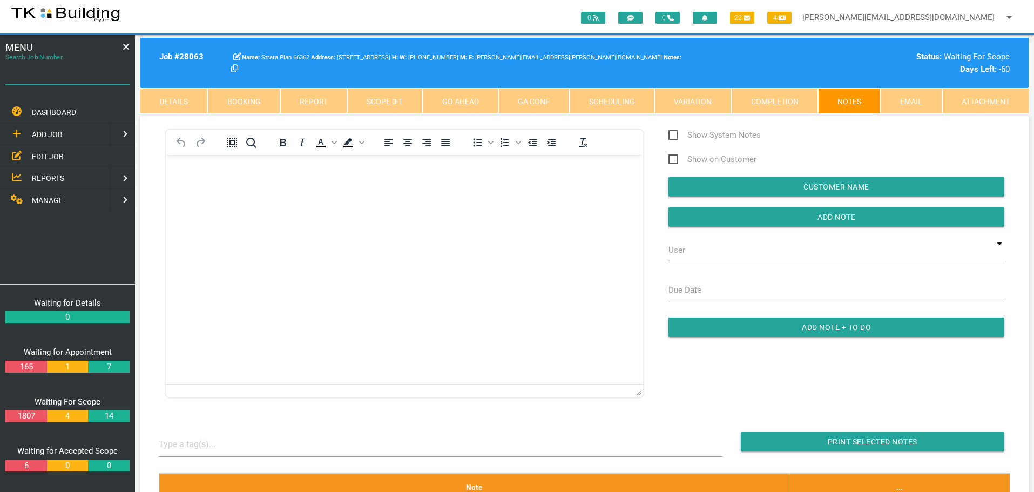
click at [42, 79] on input "Search Job Number" at bounding box center [67, 72] width 124 height 25
type input "28109"
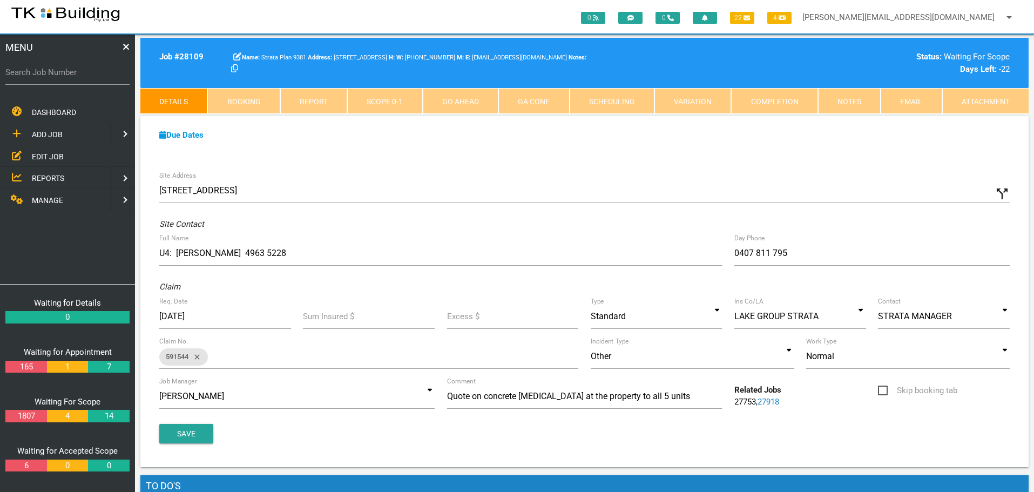
click at [841, 97] on link "Notes" at bounding box center [849, 101] width 63 height 26
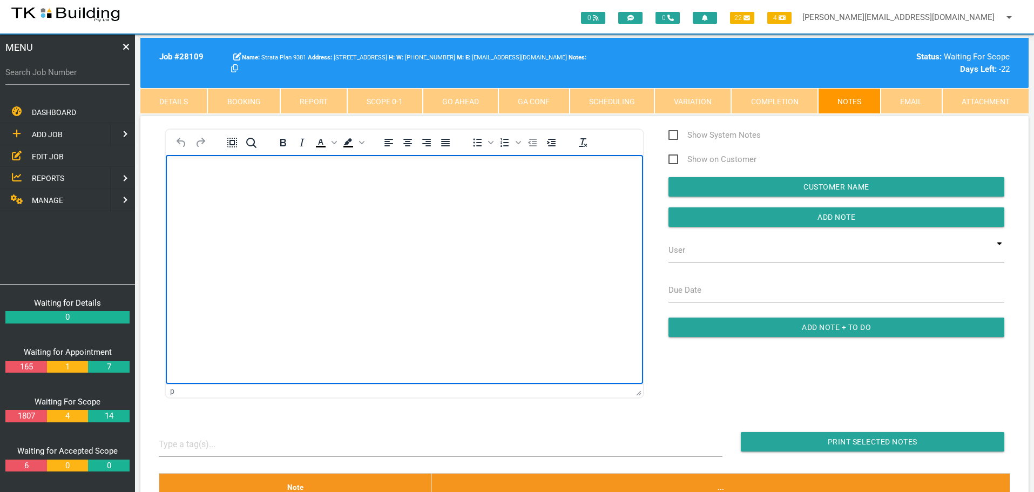
click at [211, 185] on body "Rich Text Area. Press ALT-0 for help." at bounding box center [404, 186] width 477 height 36
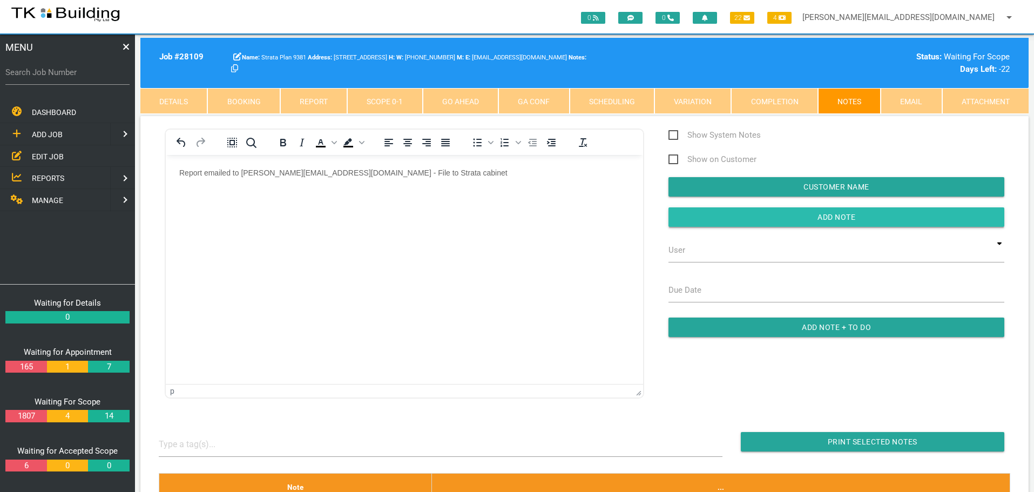
click at [785, 221] on input "button" at bounding box center [837, 216] width 336 height 19
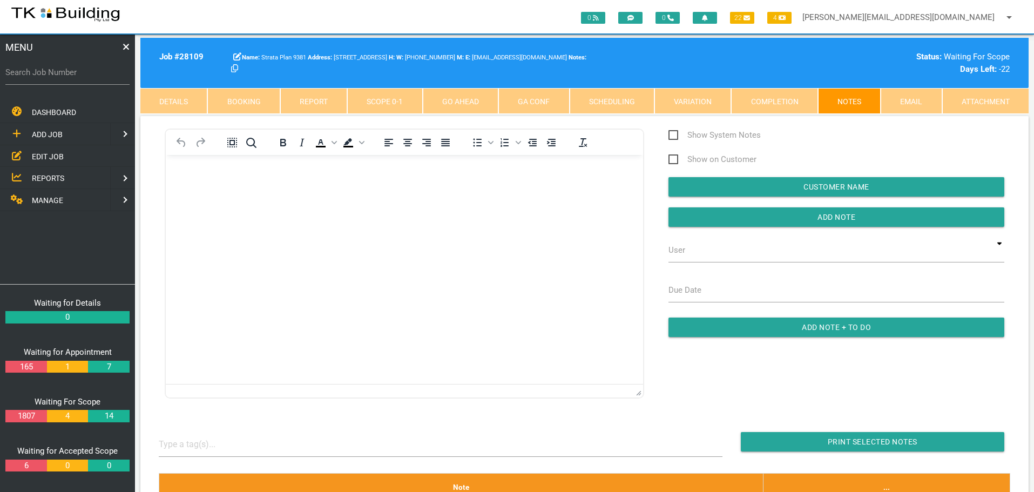
drag, startPoint x: 42, startPoint y: 152, endPoint x: 72, endPoint y: 160, distance: 31.3
click at [42, 152] on span "EDIT JOB" at bounding box center [48, 156] width 32 height 9
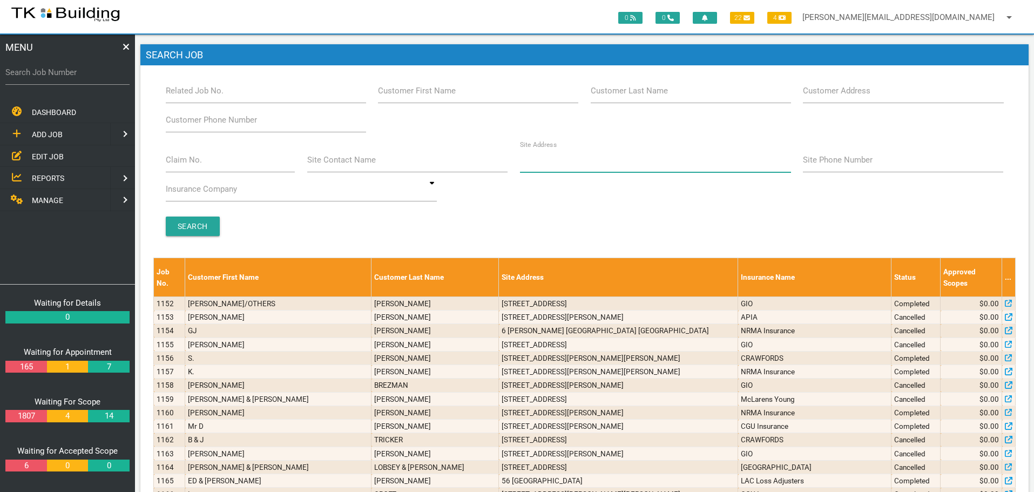
click at [569, 159] on input "Site Address" at bounding box center [655, 159] width 271 height 25
type input "6 Noel"
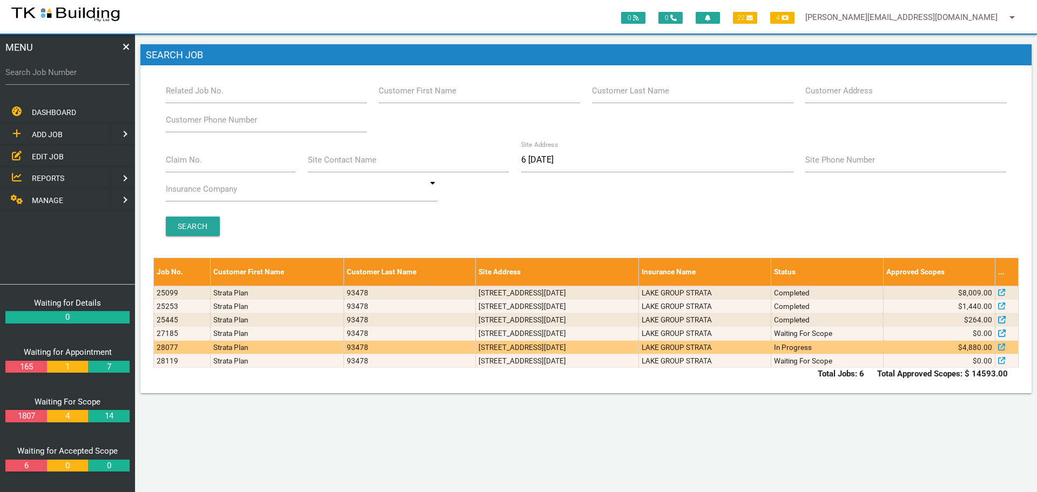
click at [616, 349] on td "9/6 Noel Ave, Adamstown NSW 2289, Australia" at bounding box center [557, 346] width 163 height 13
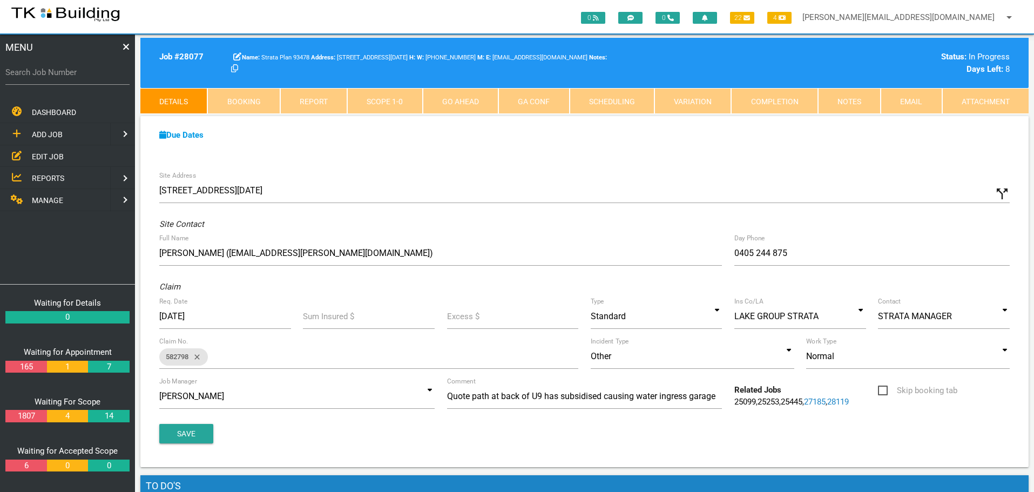
click at [71, 77] on label "Search Job Number" at bounding box center [67, 72] width 124 height 12
click at [71, 77] on input "Search Job Number" at bounding box center [67, 72] width 124 height 25
type input "28178"
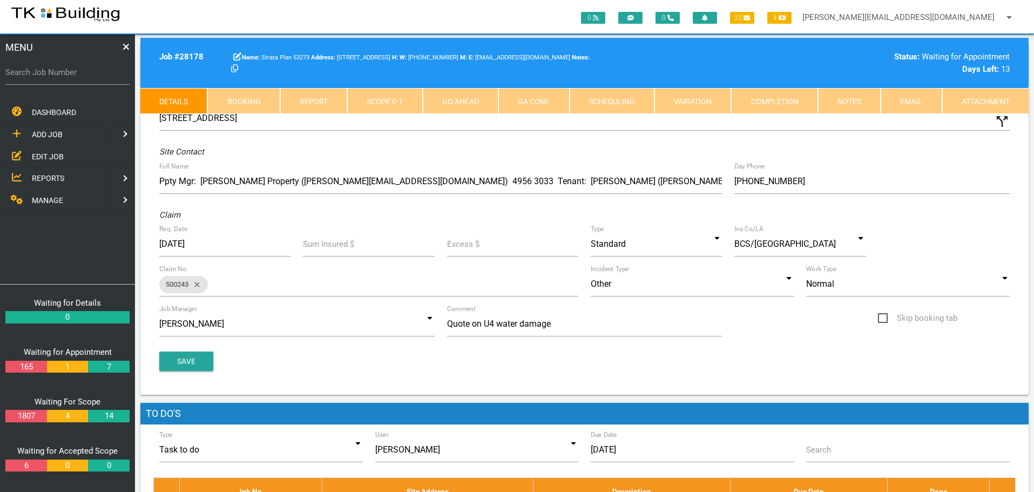
click at [241, 101] on link "Booking" at bounding box center [243, 101] width 72 height 26
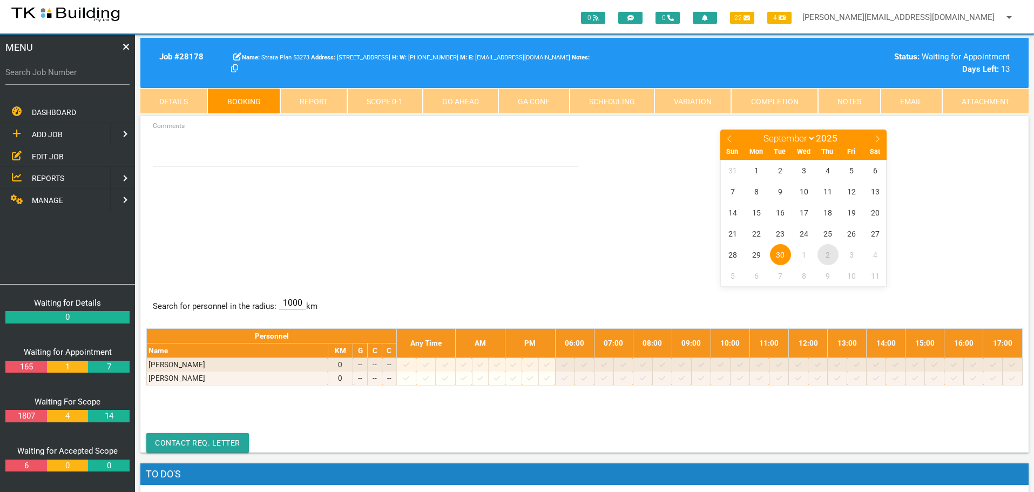
click at [827, 251] on span "2" at bounding box center [828, 254] width 21 height 21
select select "9"
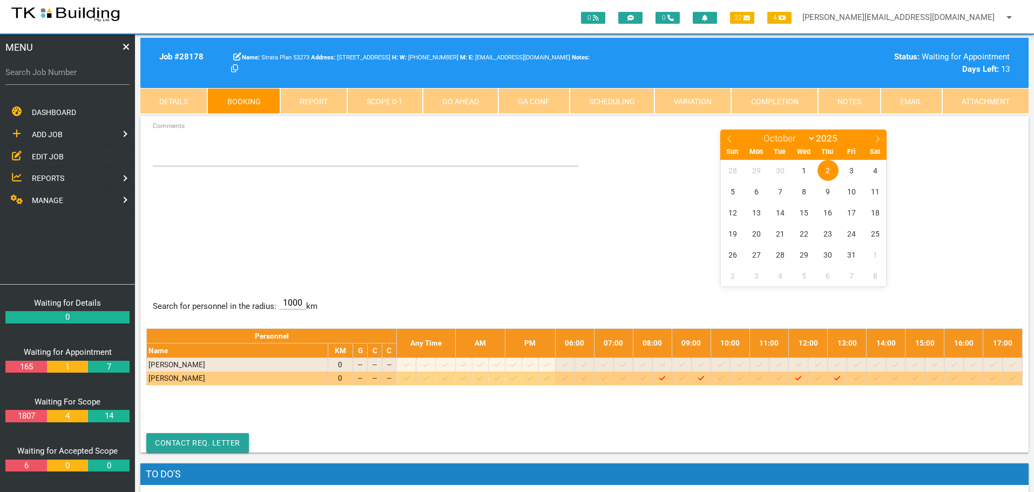
click at [762, 377] on icon at bounding box center [760, 378] width 6 height 7
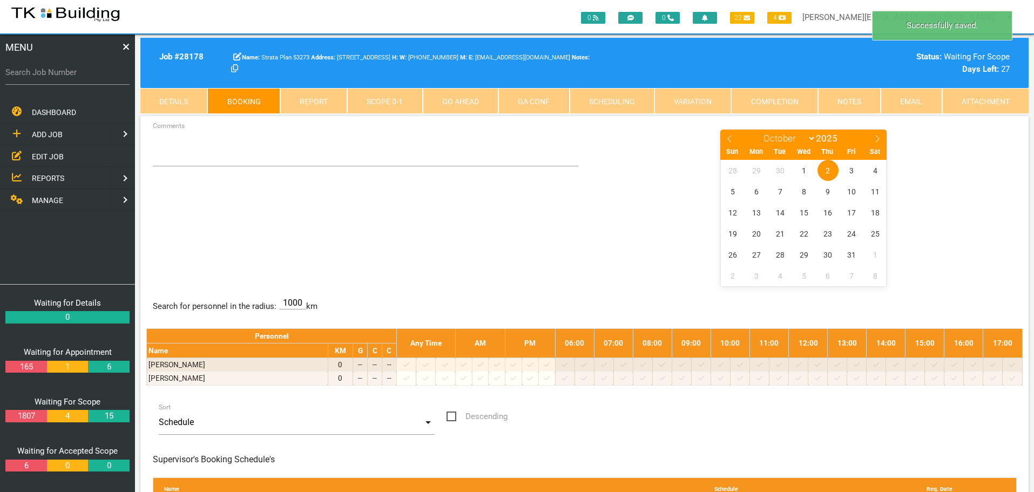
click at [829, 169] on span "2" at bounding box center [828, 170] width 21 height 21
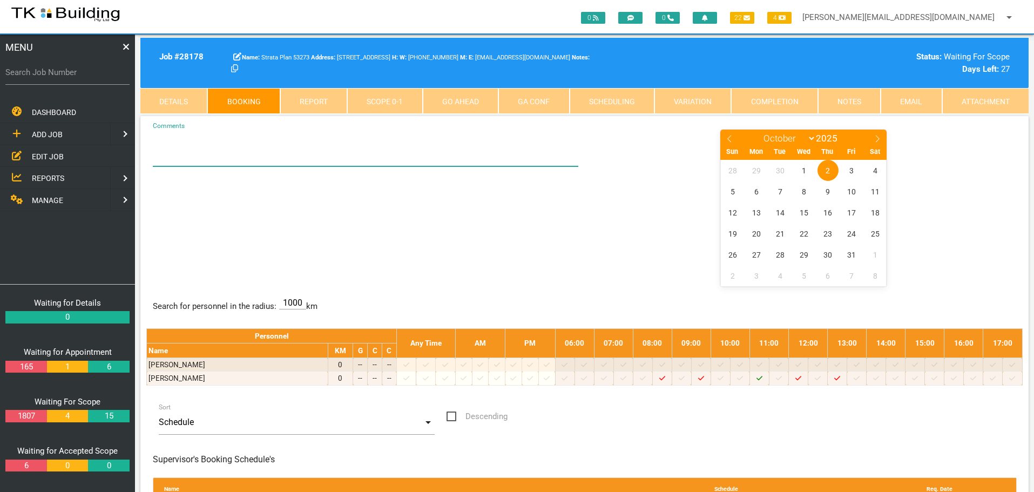
click at [165, 155] on textarea "Comments" at bounding box center [366, 148] width 426 height 38
type textarea "BET 11-12 - SEE PAT IN U4 - BRYAN'S NO IF NEEDED 0427 545 310"
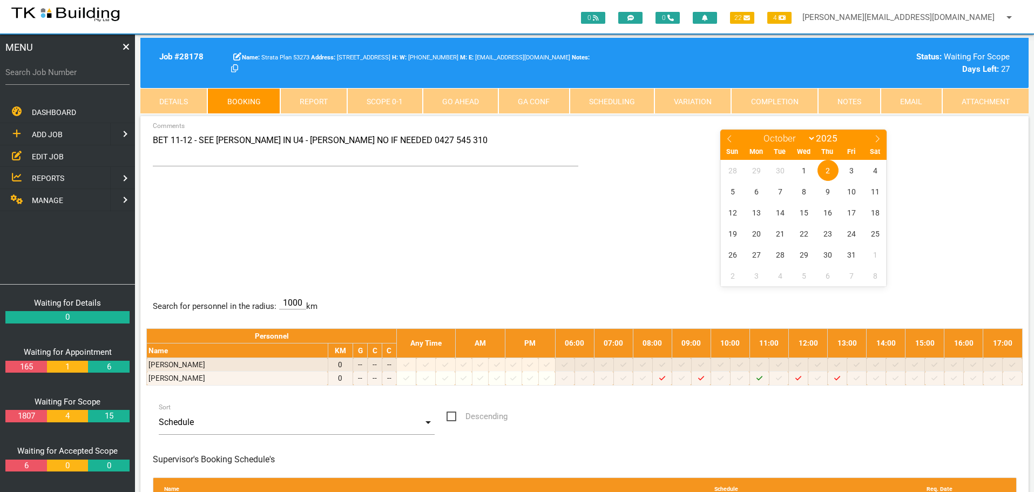
click at [450, 235] on div "BET 11-12 - SEE PAT IN U4 - BRYAN'S NO IF NEEDED 0427 545 310 Comments January …" at bounding box center [584, 207] width 876 height 157
click at [83, 76] on label "Search Job Number" at bounding box center [67, 72] width 124 height 12
click at [83, 76] on input "Search Job Number" at bounding box center [67, 72] width 124 height 25
type input "28161"
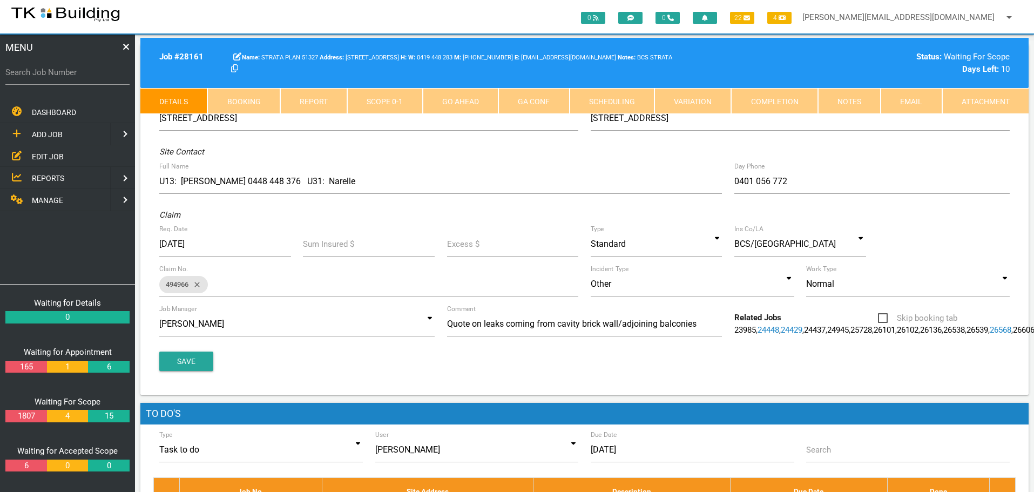
click at [843, 98] on link "Notes" at bounding box center [849, 101] width 63 height 26
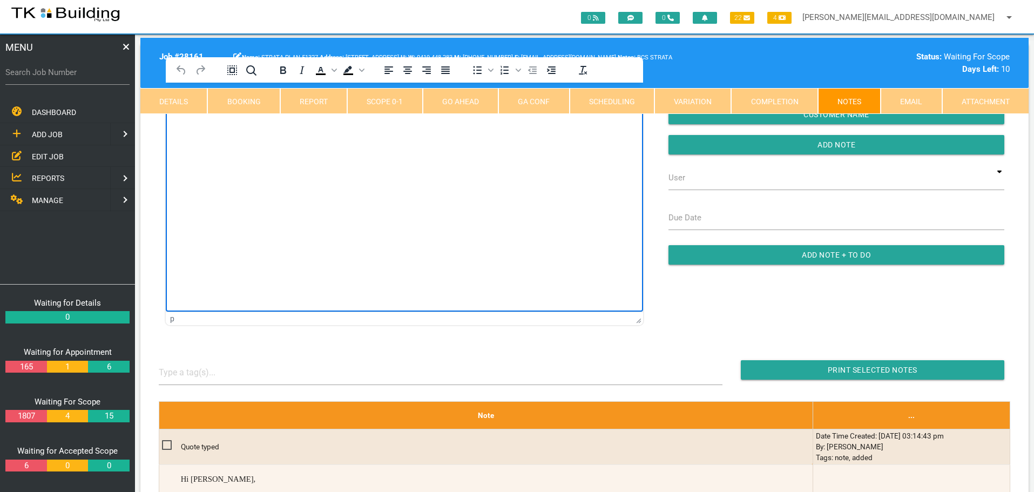
click at [219, 132] on html at bounding box center [404, 107] width 477 height 49
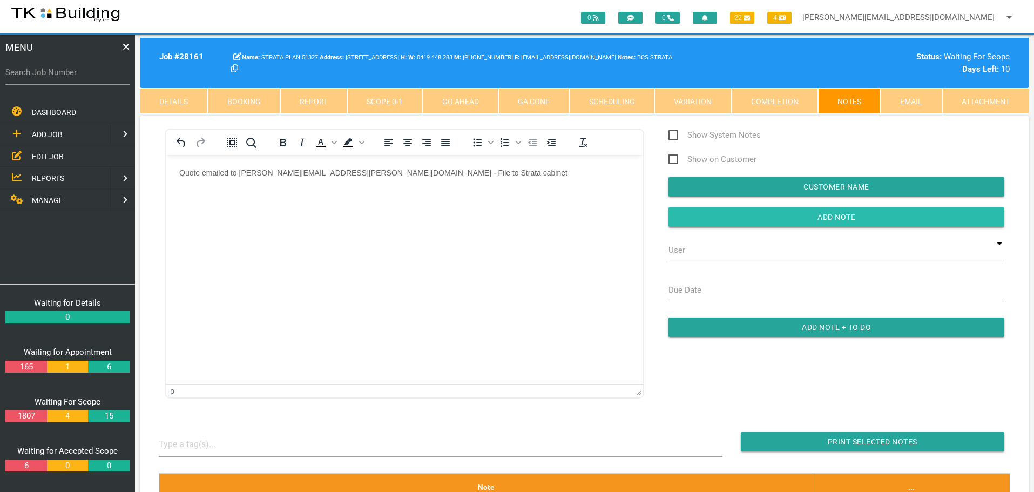
click at [692, 217] on input "button" at bounding box center [837, 216] width 336 height 19
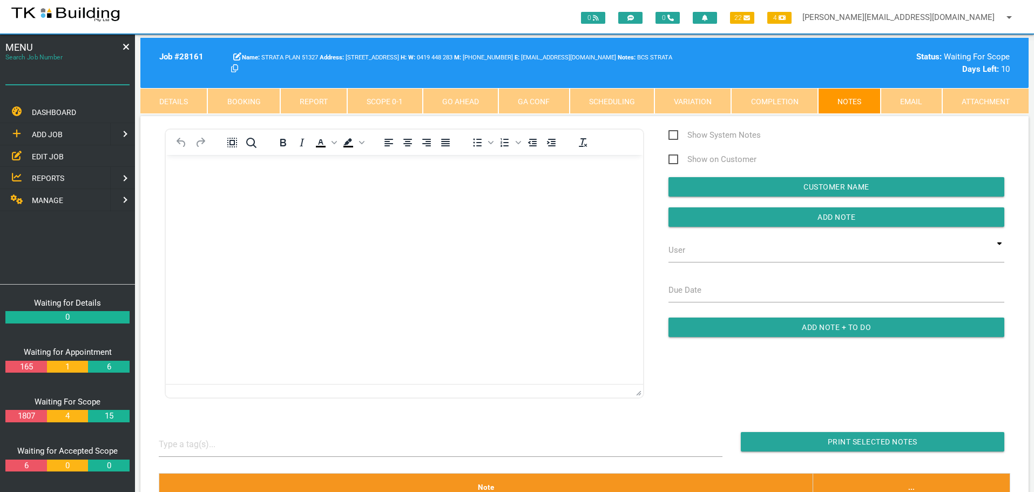
click at [79, 80] on input "Search Job Number" at bounding box center [67, 72] width 124 height 25
type input "28115"
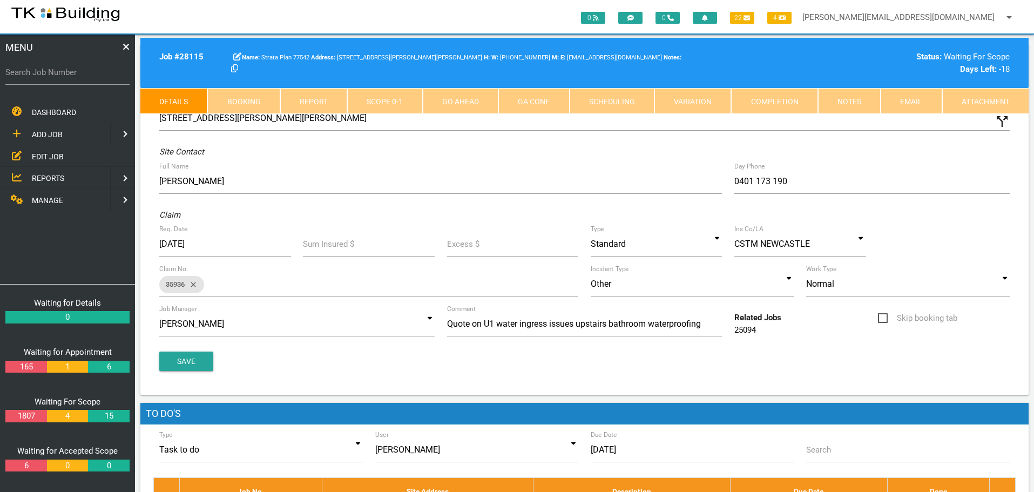
click at [237, 100] on link "Booking" at bounding box center [243, 101] width 72 height 26
select select "8"
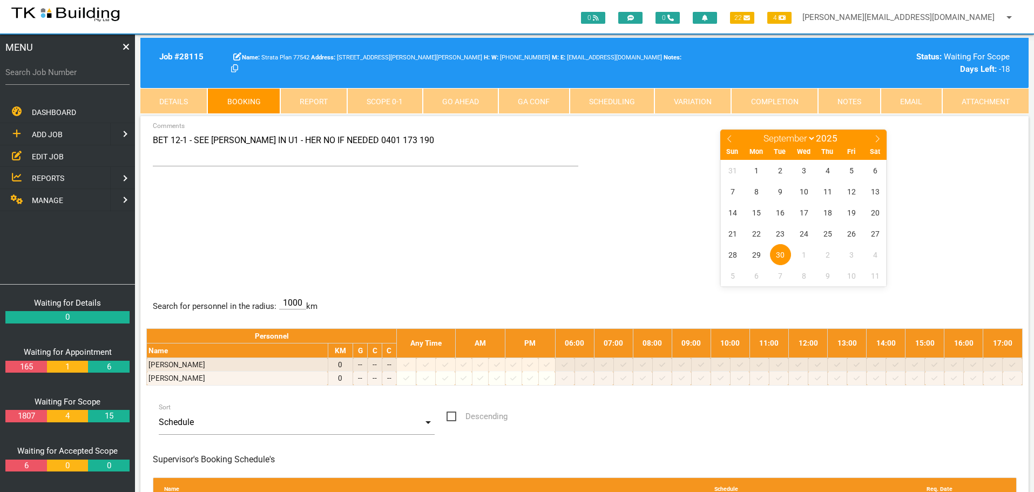
click at [852, 103] on link "Notes" at bounding box center [849, 101] width 63 height 26
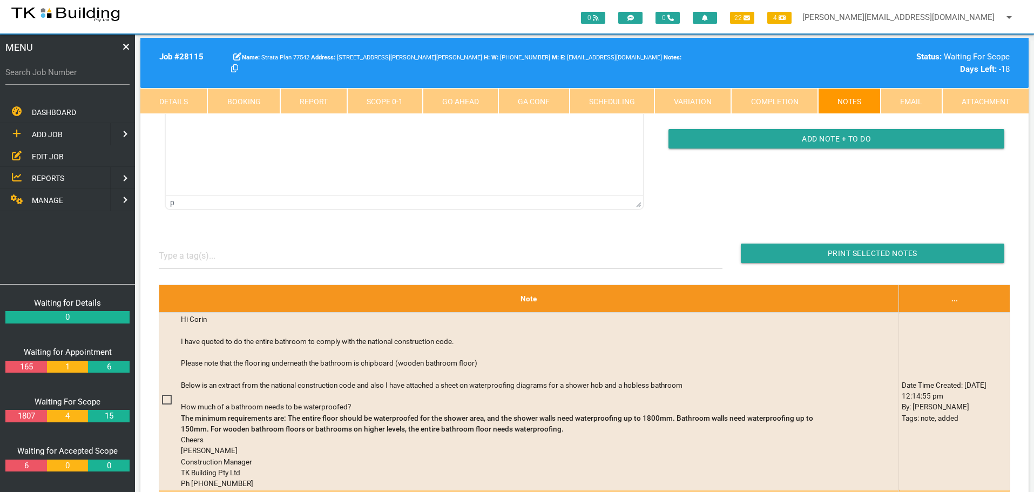
scroll to position [183, 0]
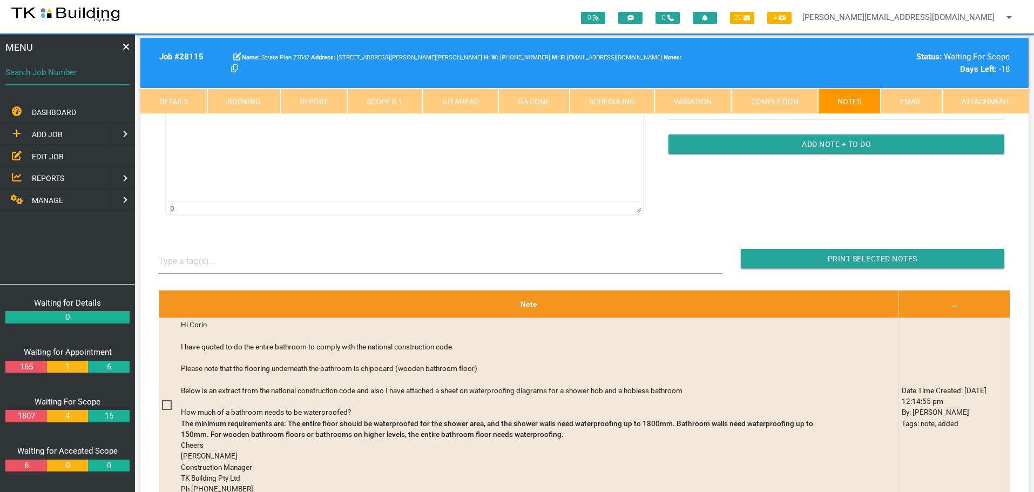
click at [76, 80] on input "Search Job Number" at bounding box center [67, 72] width 124 height 25
type input "28011"
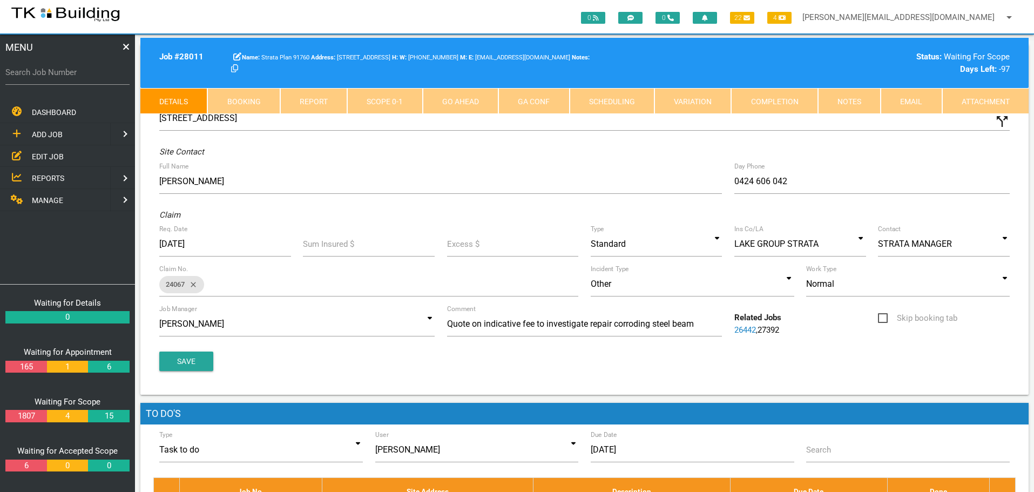
click at [839, 102] on link "Notes" at bounding box center [849, 101] width 63 height 26
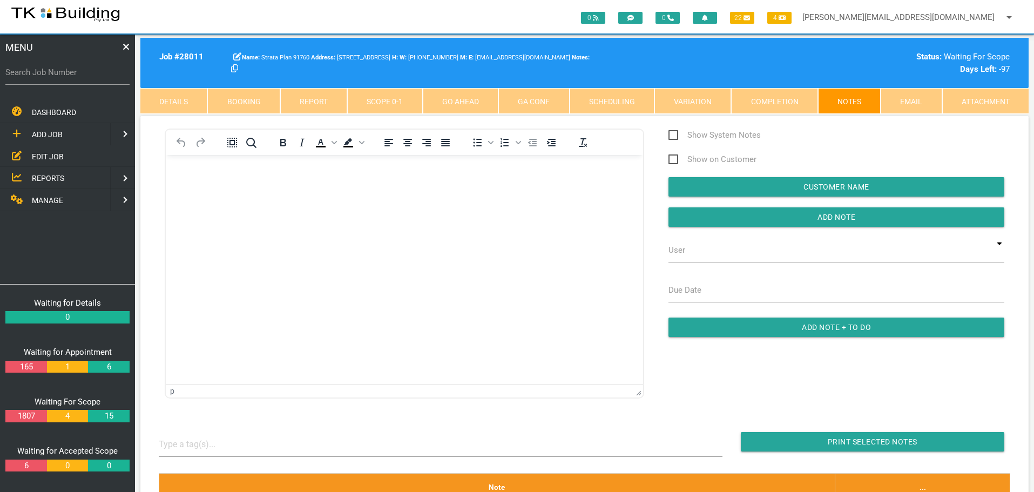
click at [193, 198] on body "Rich Text Area. Press ALT-0 for help." at bounding box center [404, 186] width 477 height 36
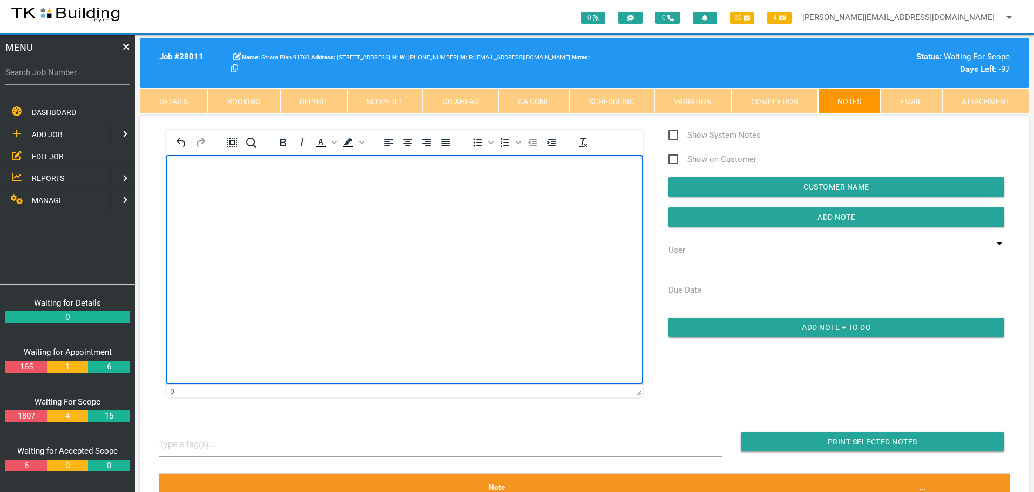
scroll to position [96, 0]
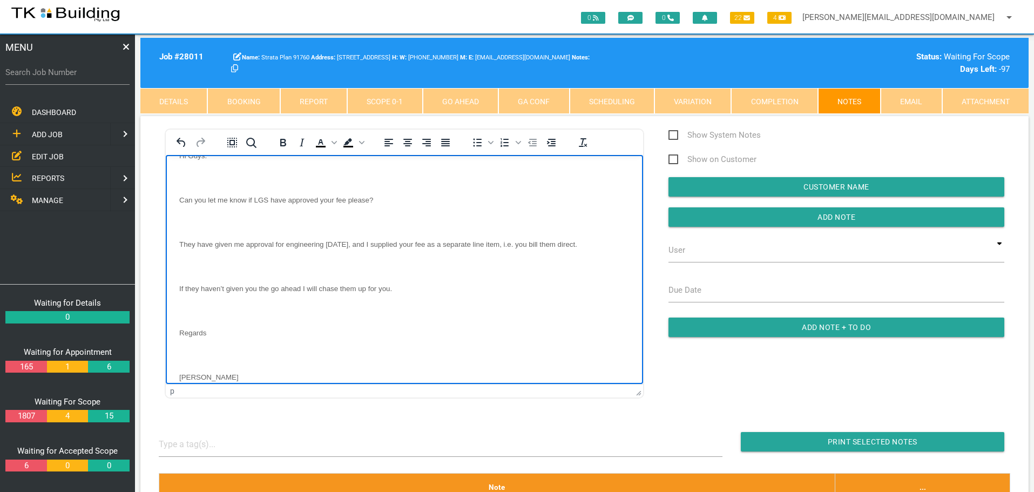
click at [189, 175] on p "Rich Text Area. Press ALT-0 for help." at bounding box center [404, 177] width 450 height 9
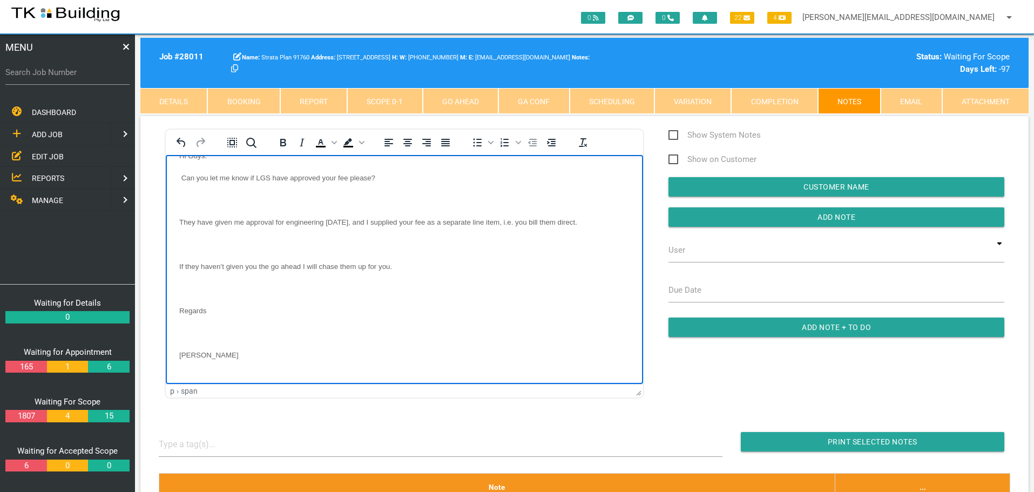
click at [190, 197] on p "Rich Text Area. Press ALT-0 for help." at bounding box center [404, 199] width 450 height 9
click at [192, 235] on body "From: Mathew McDonald < mathew@mcdonaldstructural.com.au > Sent: Tuesday, 30 Se…" at bounding box center [404, 238] width 477 height 292
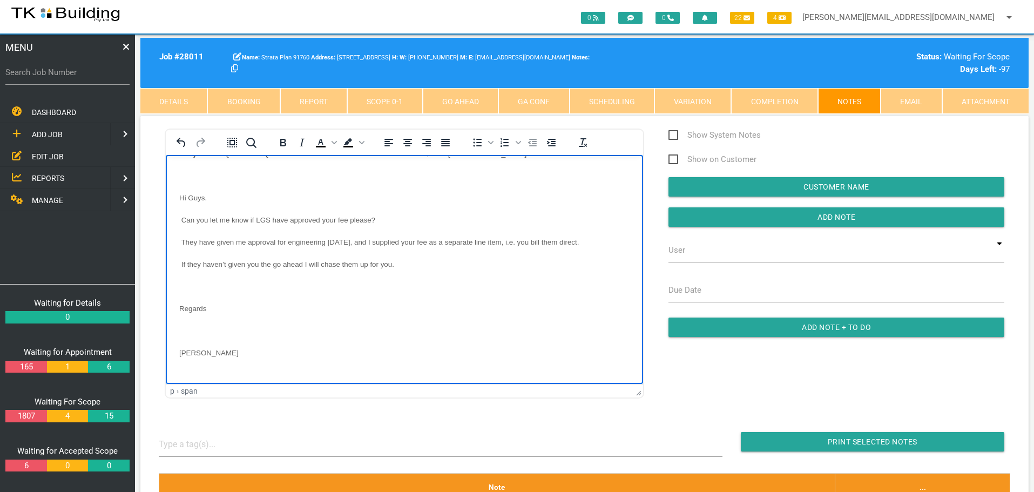
click at [185, 289] on p "Rich Text Area. Press ALT-0 for help." at bounding box center [404, 285] width 450 height 9
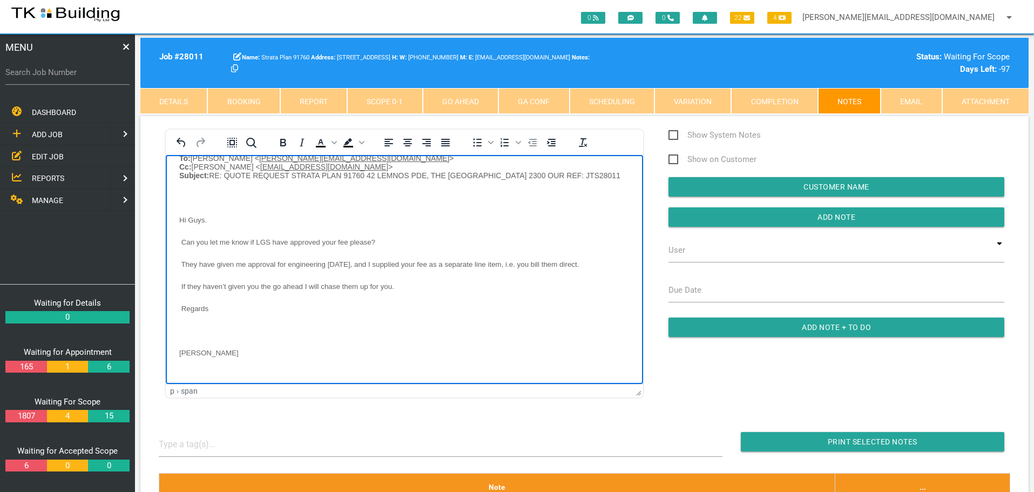
click at [186, 329] on p "Rich Text Area. Press ALT-0 for help." at bounding box center [404, 330] width 450 height 9
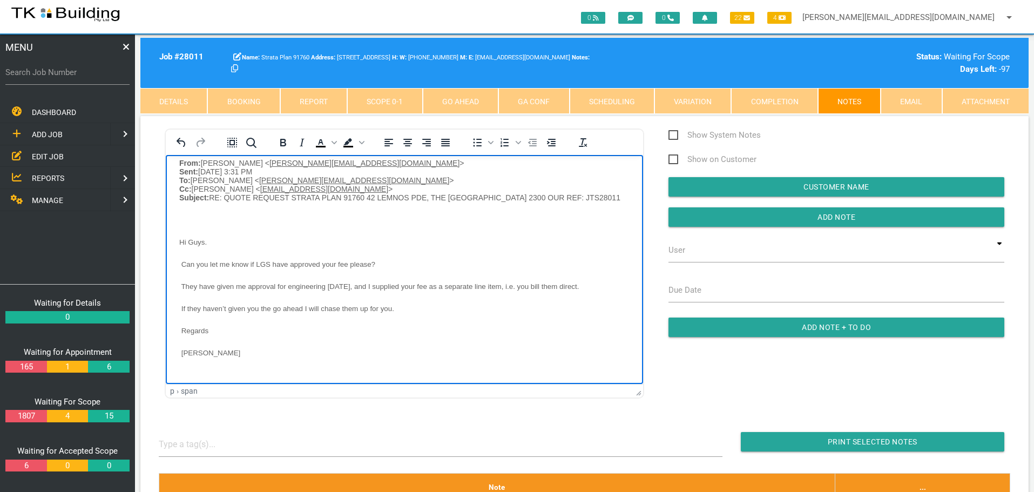
click at [190, 219] on p "Rich Text Area. Press ALT-0 for help." at bounding box center [404, 219] width 450 height 9
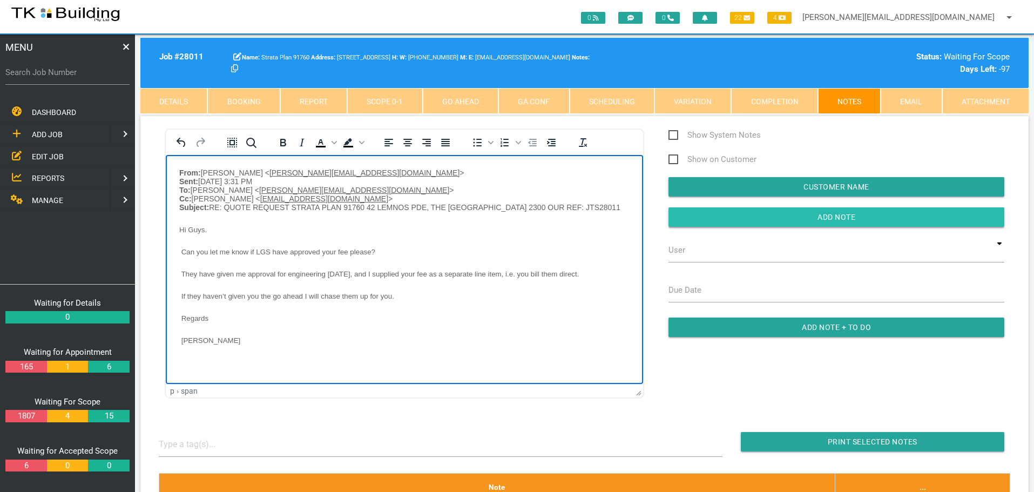
drag, startPoint x: 719, startPoint y: 218, endPoint x: 683, endPoint y: 218, distance: 35.6
click at [719, 218] on input "Add Note" at bounding box center [837, 216] width 336 height 19
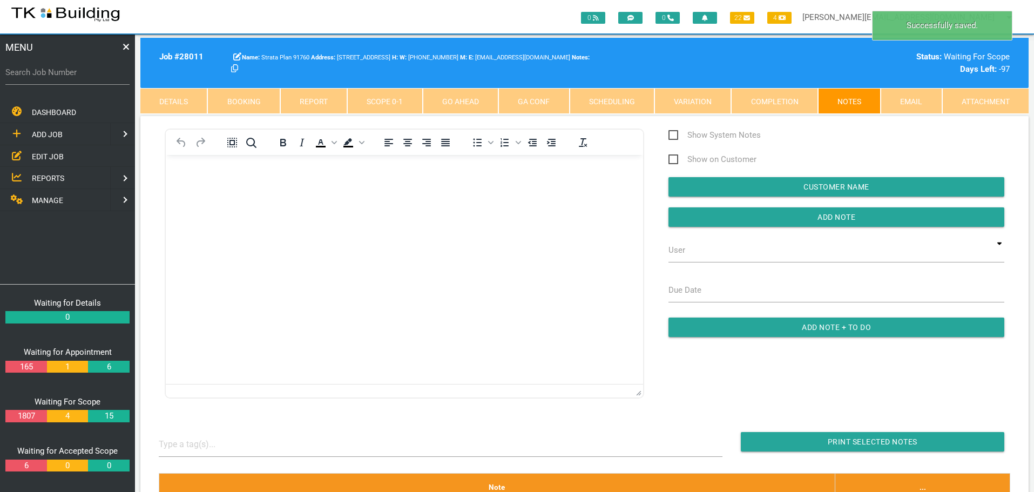
click at [188, 188] on body "Rich Text Area. Press ALT-0 for help." at bounding box center [404, 186] width 477 height 36
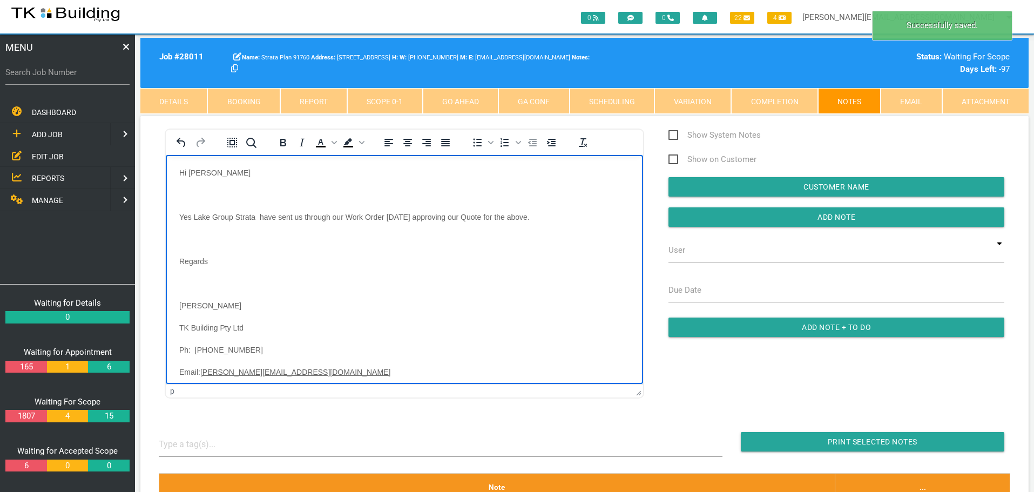
click at [188, 188] on body "Hi Mathew Yes Lake Group Strata have sent us through our Work Order today appro…" at bounding box center [404, 285] width 477 height 235
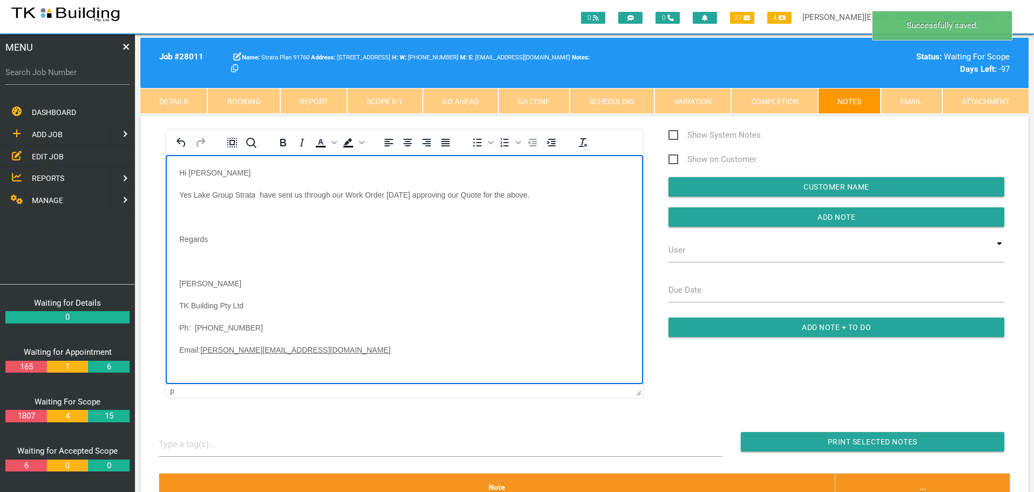
click at [191, 212] on p "Rich Text Area. Press ALT-0 for help." at bounding box center [404, 216] width 450 height 9
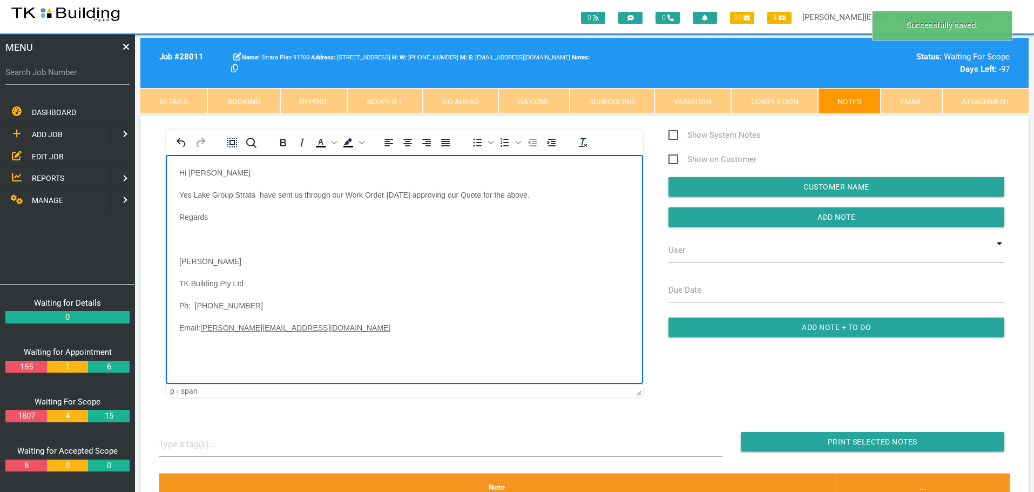
click at [200, 247] on body "Hi Mathew Yes Lake Group Strata have sent us through our Work Order today appro…" at bounding box center [404, 263] width 477 height 191
click at [192, 229] on body "Hi Mathew Yes Lake Group Strata have sent us through our Work Order today appro…" at bounding box center [404, 263] width 477 height 191
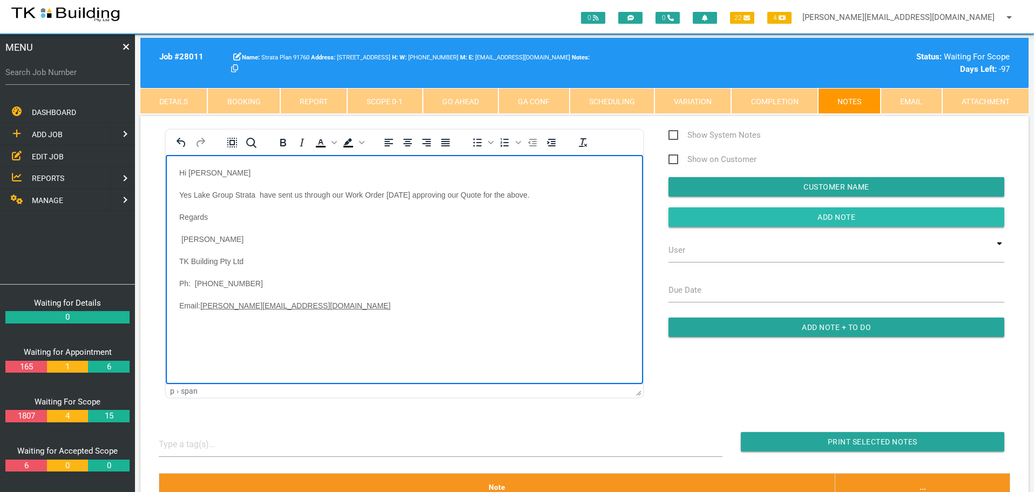
click at [730, 218] on input "Add Note" at bounding box center [837, 216] width 336 height 19
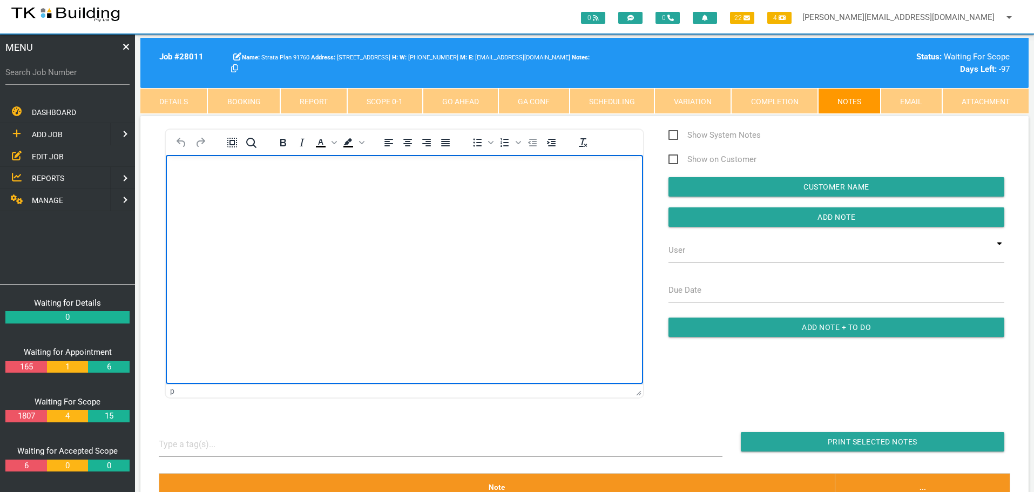
click at [179, 170] on p "Rich Text Area. Press ALT-0 for help." at bounding box center [404, 172] width 450 height 9
click at [185, 187] on body "Good to hear. AP let me know when you want to do this job. Next week or after s…" at bounding box center [404, 274] width 477 height 213
click at [190, 210] on body "Good to hear. AP let me know when you want to do this job. Next week or after s…" at bounding box center [404, 263] width 477 height 191
click at [186, 240] on p "Rich Text Area. Press ALT-0 for help." at bounding box center [404, 238] width 450 height 9
click at [196, 260] on p "Rich Text Area. Press ALT-0 for help." at bounding box center [404, 260] width 450 height 9
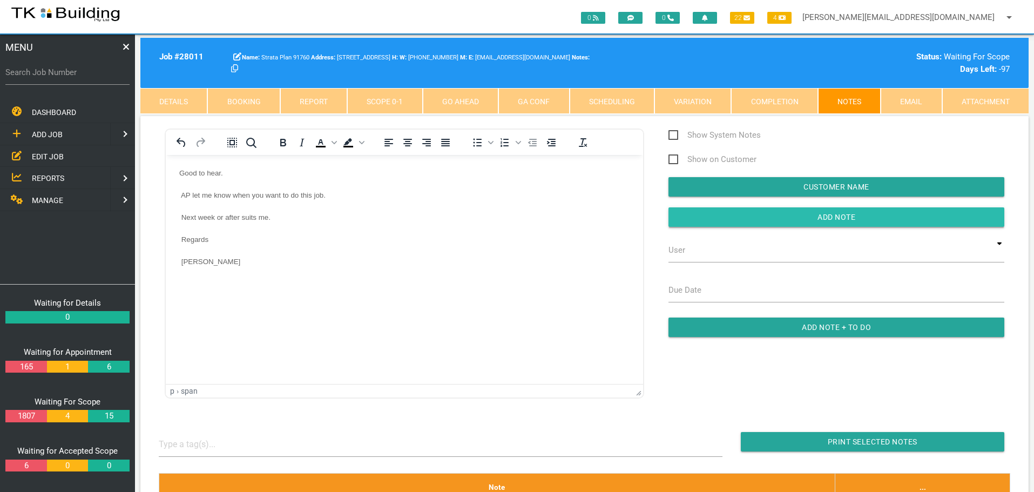
click at [713, 218] on input "button" at bounding box center [837, 216] width 336 height 19
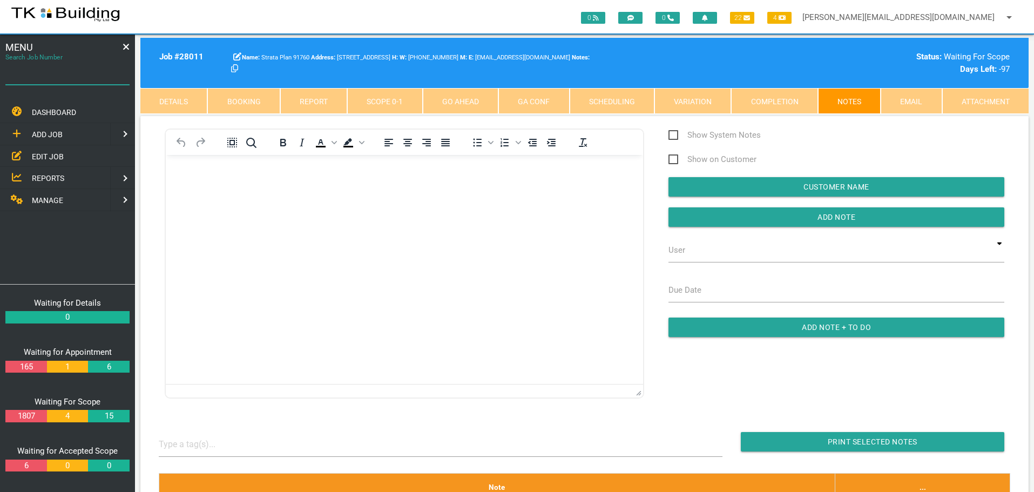
click at [70, 80] on input "Search Job Number" at bounding box center [67, 72] width 124 height 25
type input "27653"
